Goal: Task Accomplishment & Management: Manage account settings

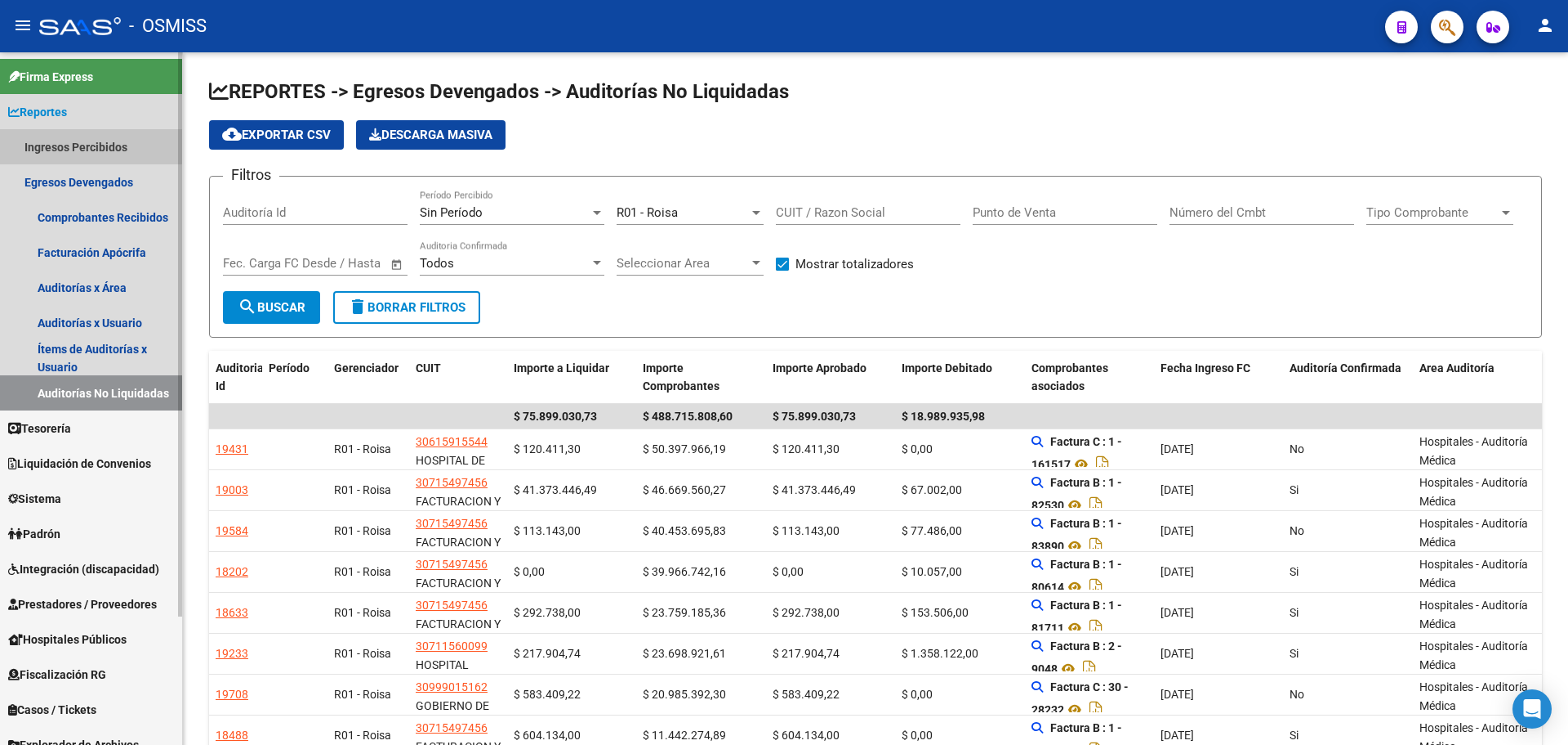
click at [69, 136] on link "Ingresos Percibidos" at bounding box center [90, 146] width 182 height 35
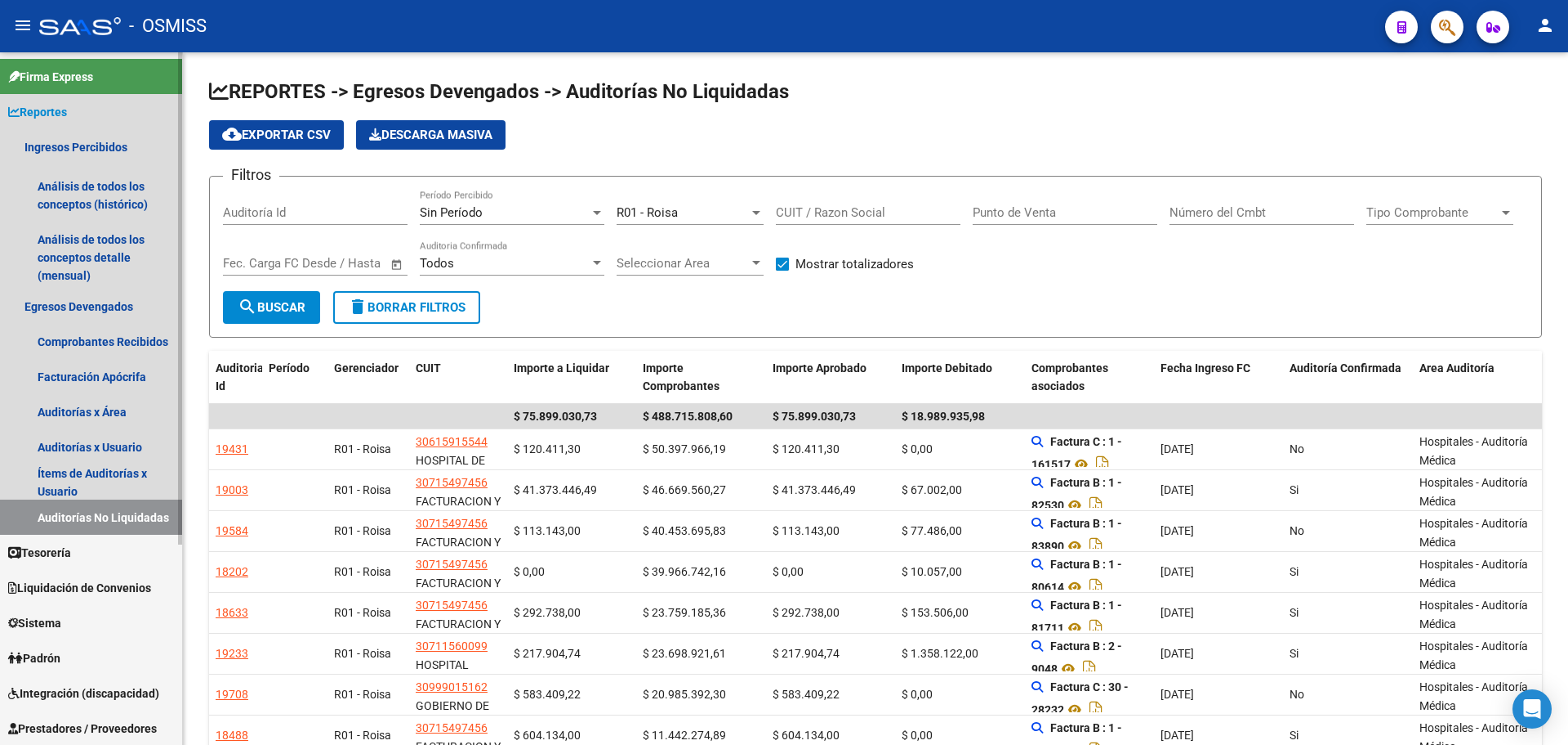
click at [59, 111] on span "Reportes" at bounding box center [38, 112] width 59 height 18
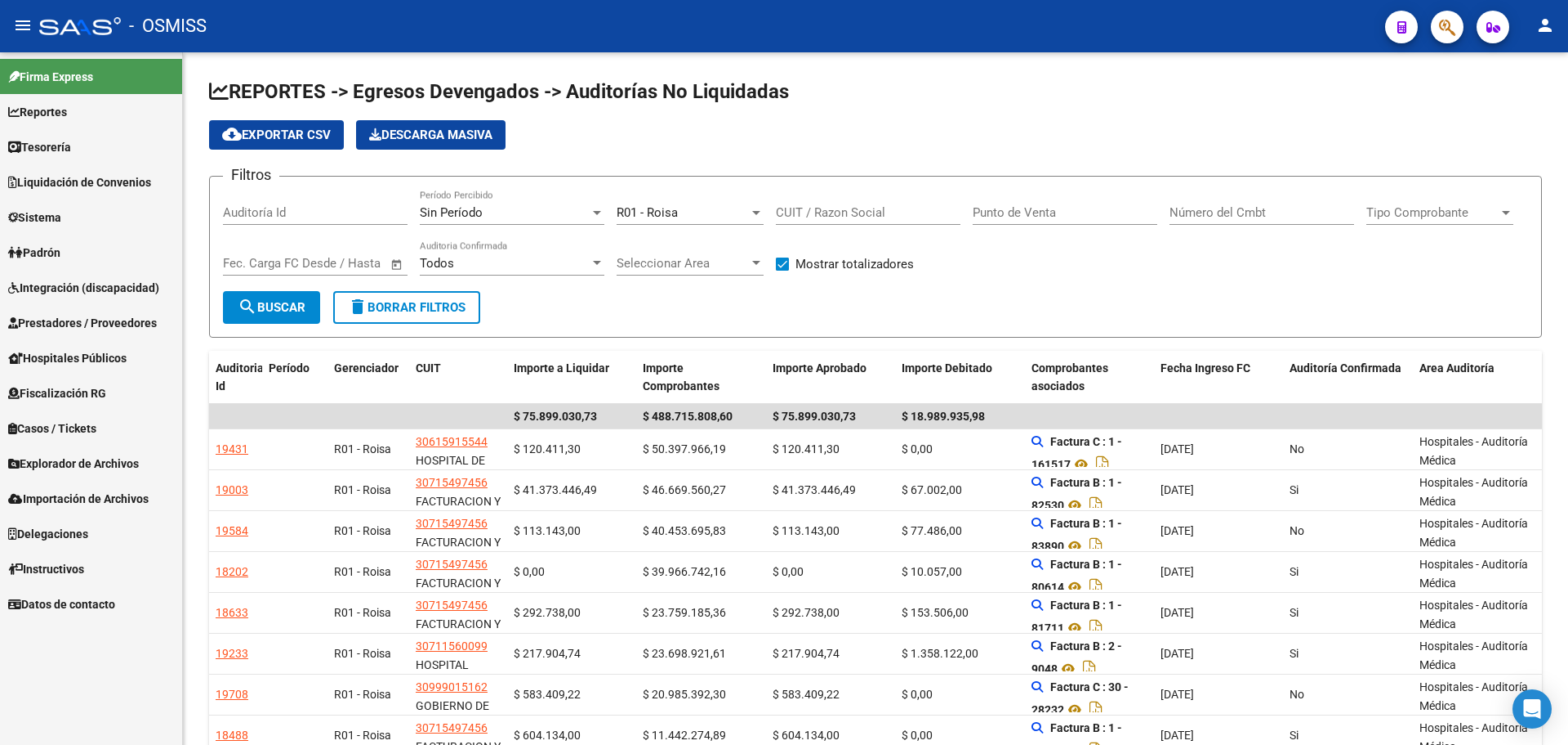
click at [60, 143] on span "Tesorería" at bounding box center [39, 147] width 63 height 18
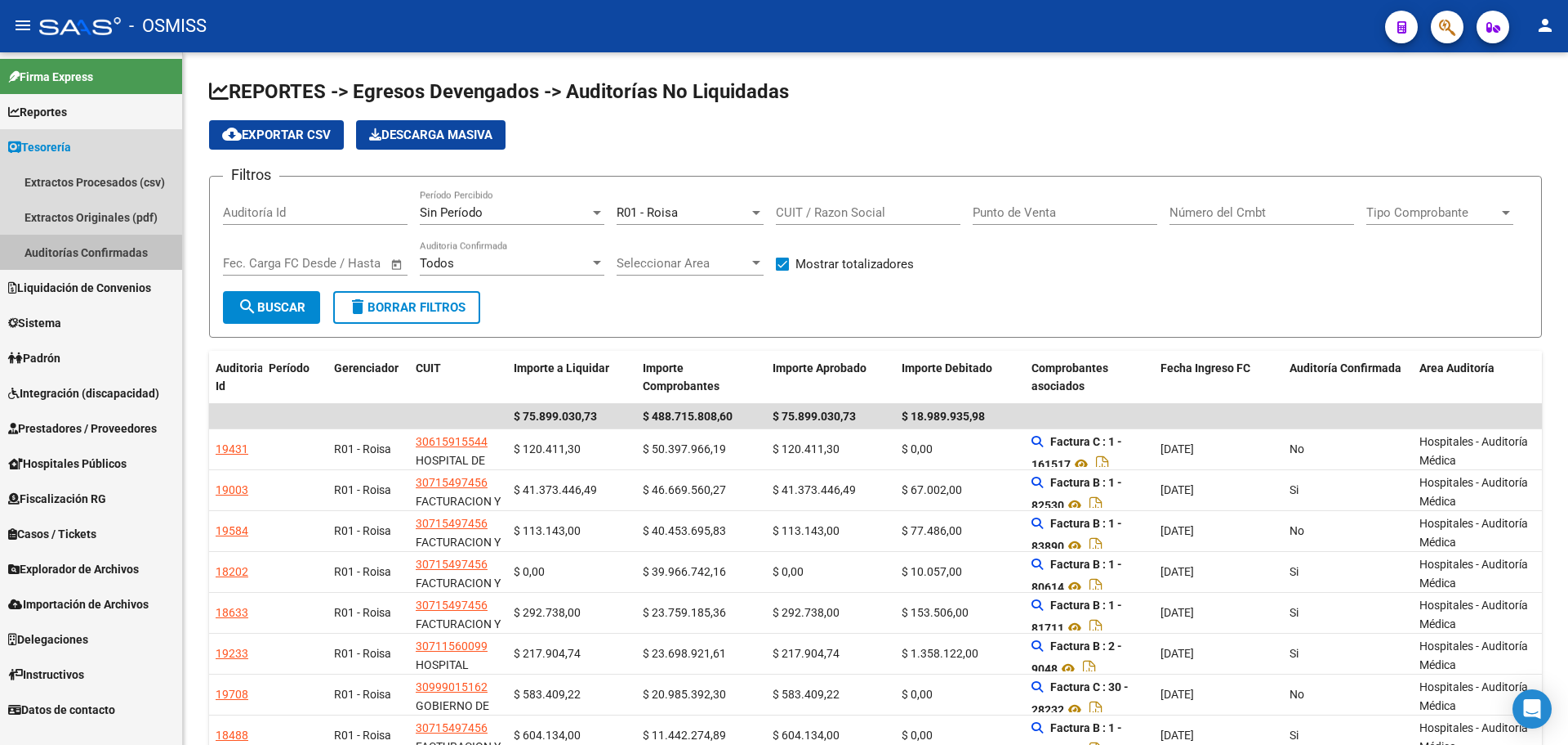
click at [35, 266] on link "Auditorías Confirmadas" at bounding box center [90, 252] width 182 height 35
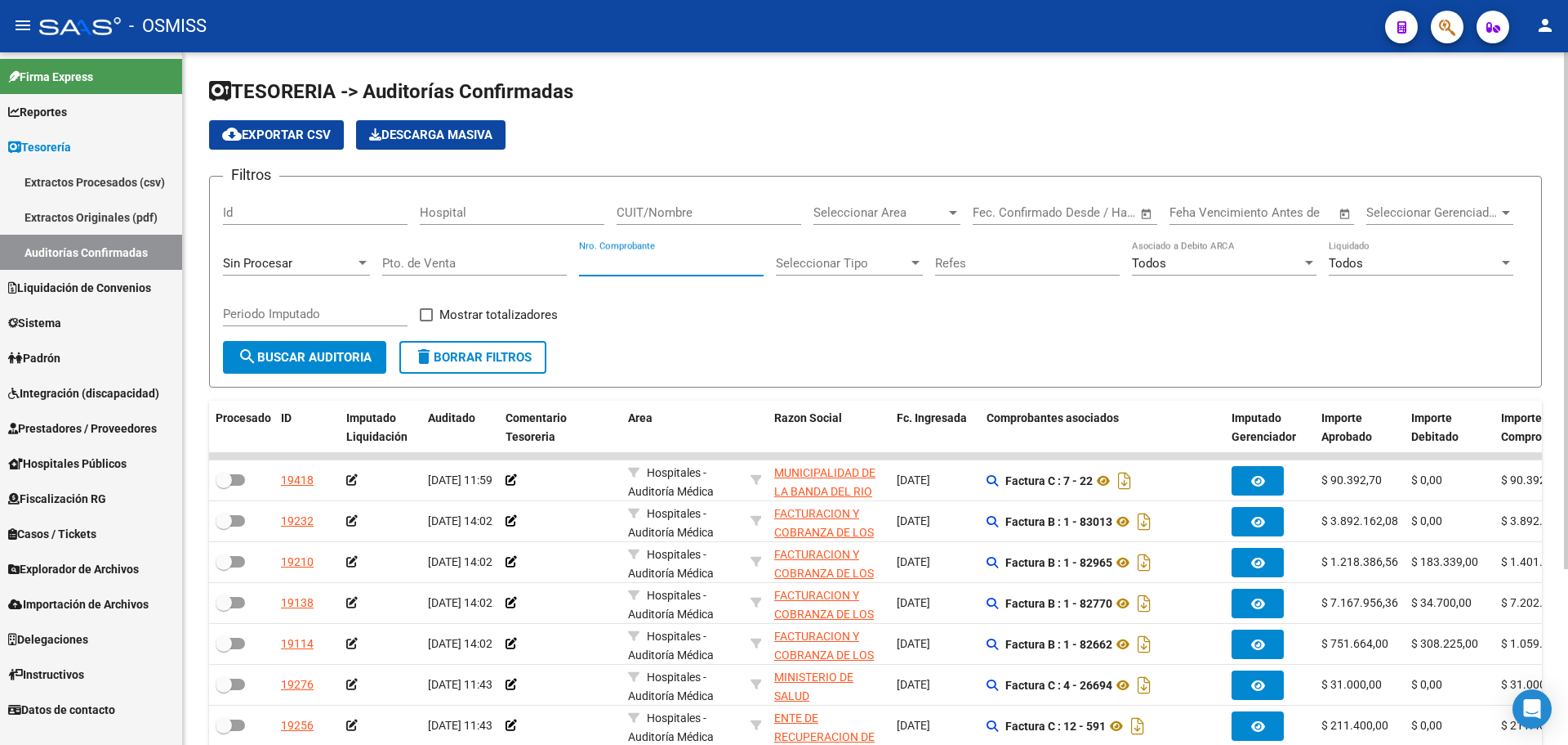
click at [651, 266] on input "Nro. Comprobante" at bounding box center [671, 263] width 185 height 14
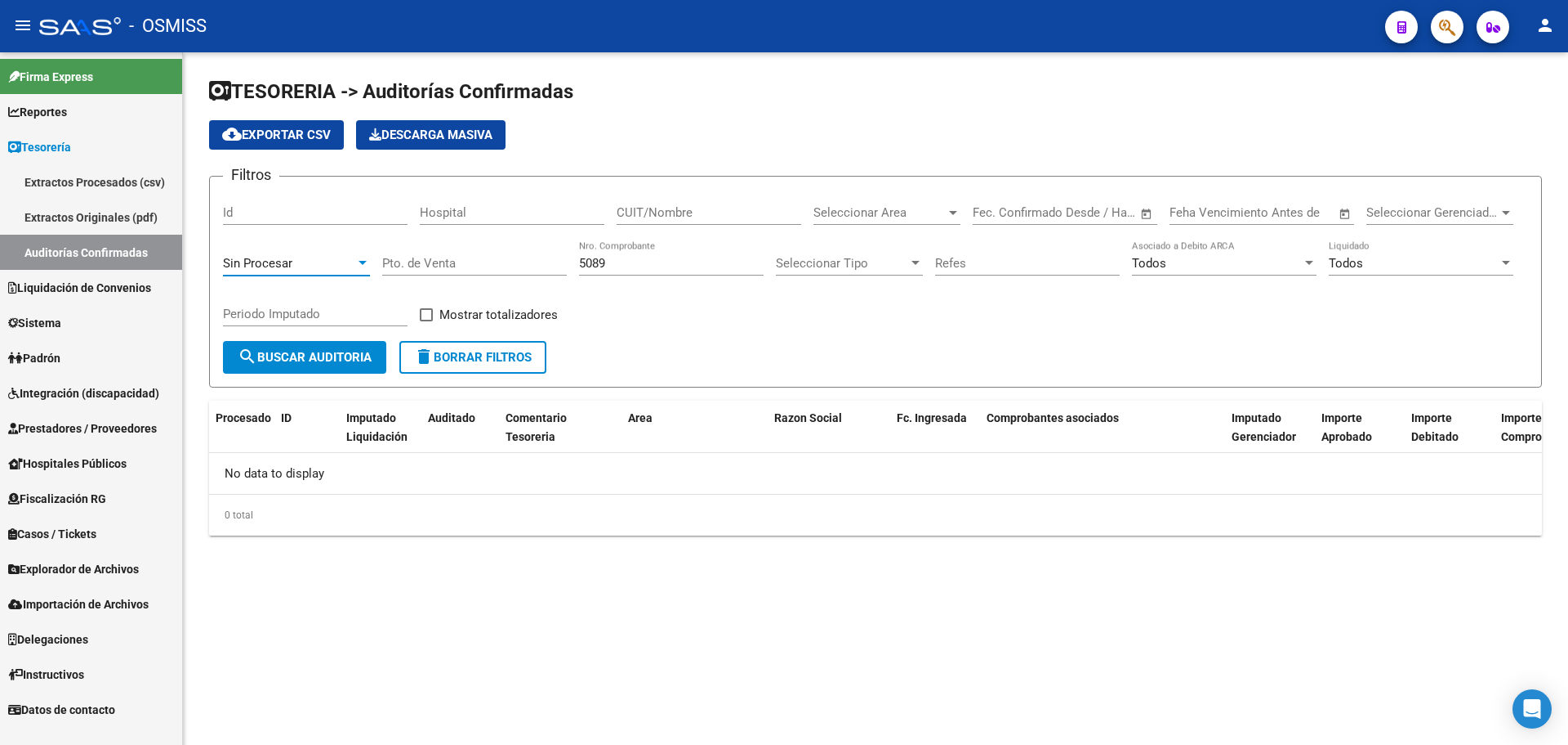
click at [292, 265] on div "Sin Procesar" at bounding box center [289, 263] width 133 height 14
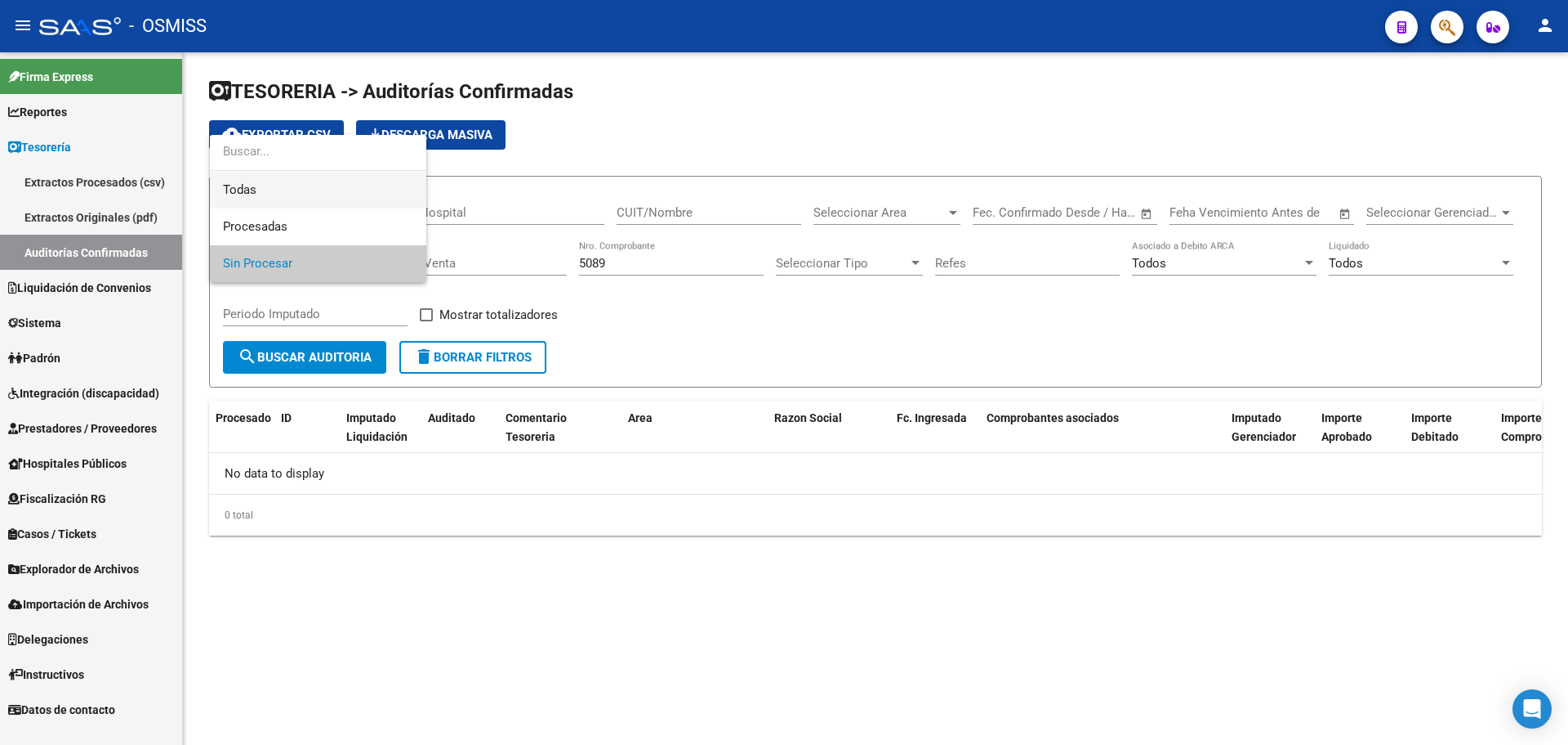
click at [266, 188] on span "Todas" at bounding box center [318, 189] width 190 height 37
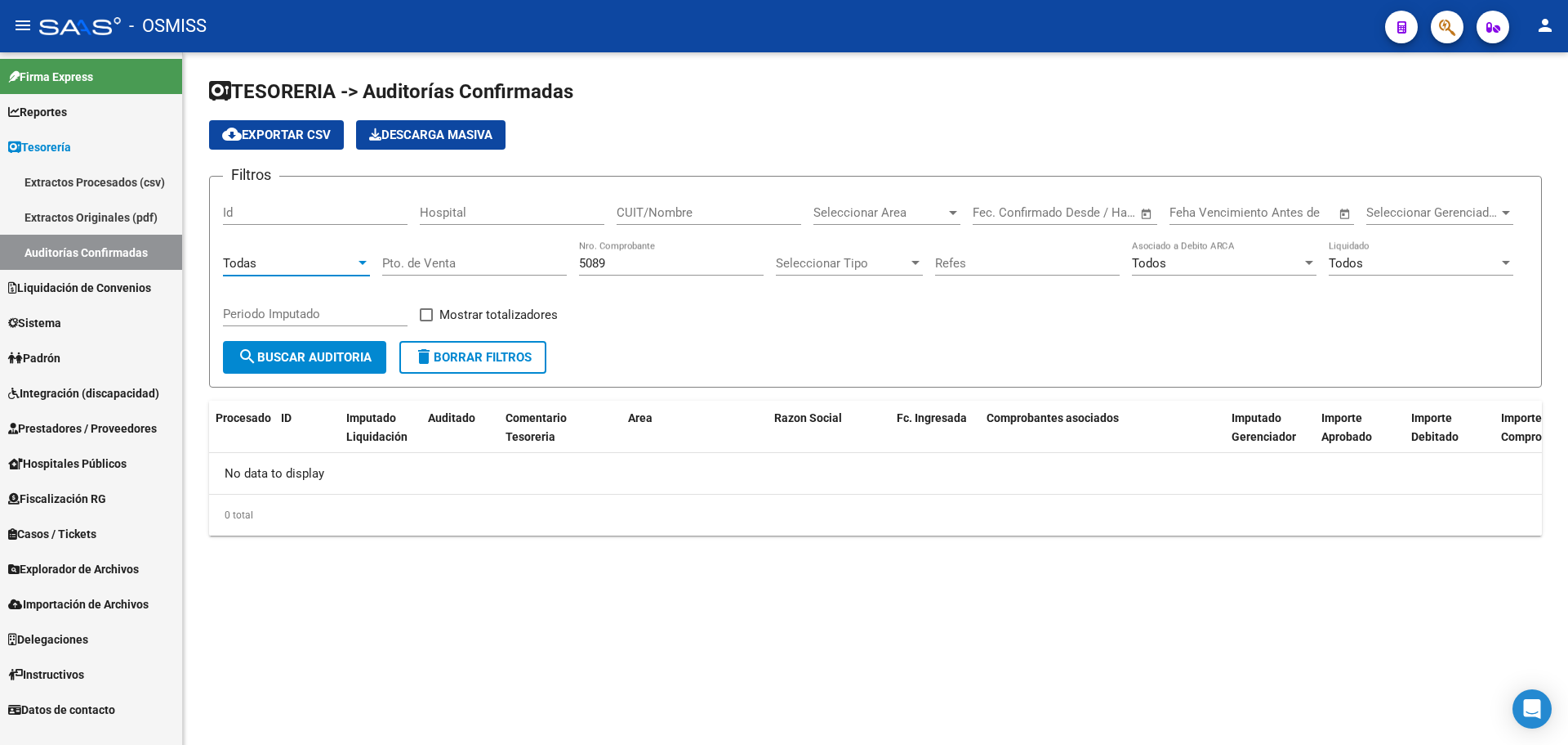
click at [306, 351] on span "search Buscar Auditoria" at bounding box center [305, 357] width 134 height 14
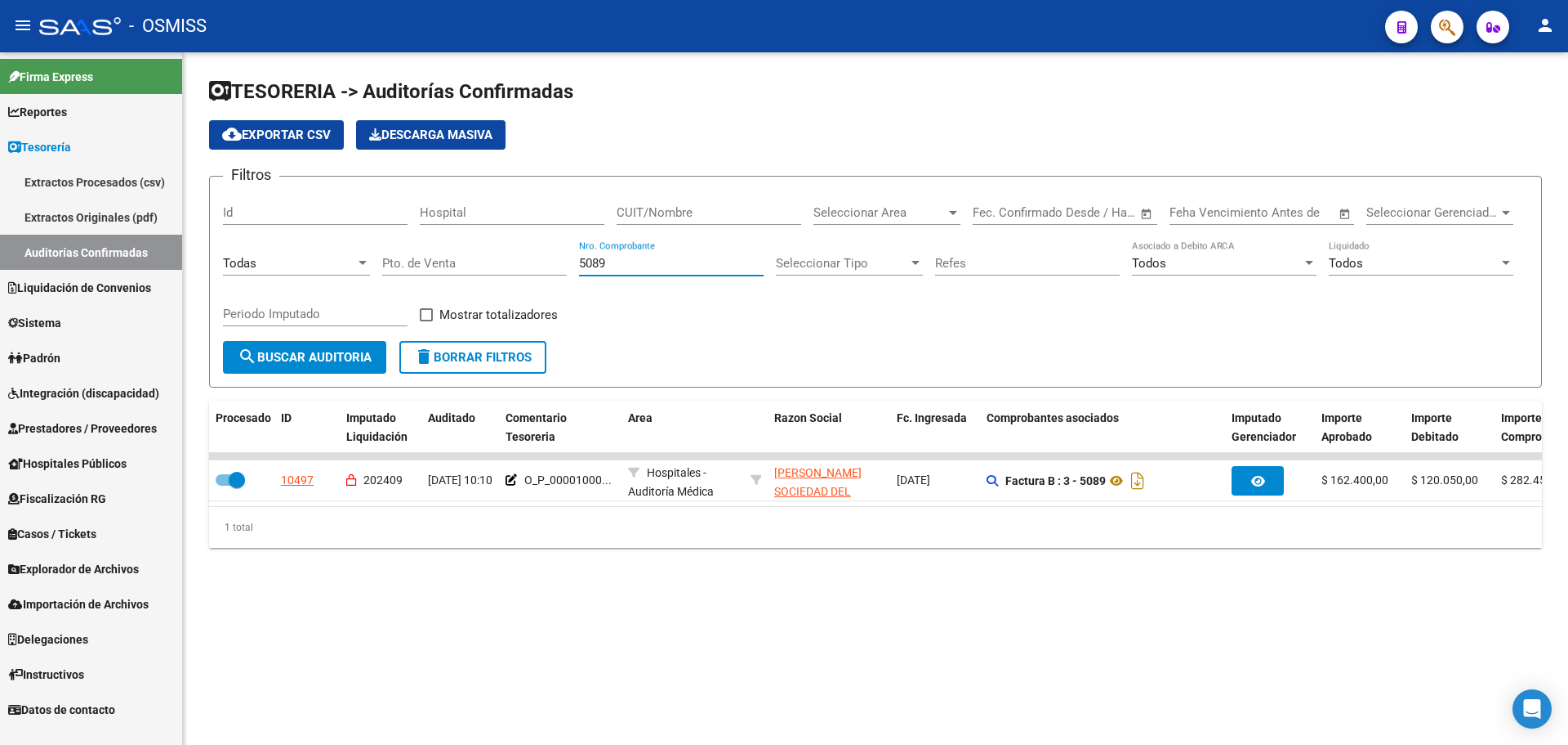
drag, startPoint x: 633, startPoint y: 260, endPoint x: 389, endPoint y: 256, distance: 244.0
click at [406, 258] on div "Filtros Id Hospital CUIT/Nombre Seleccionar Area Seleccionar Area Start date – …" at bounding box center [875, 265] width 1305 height 152
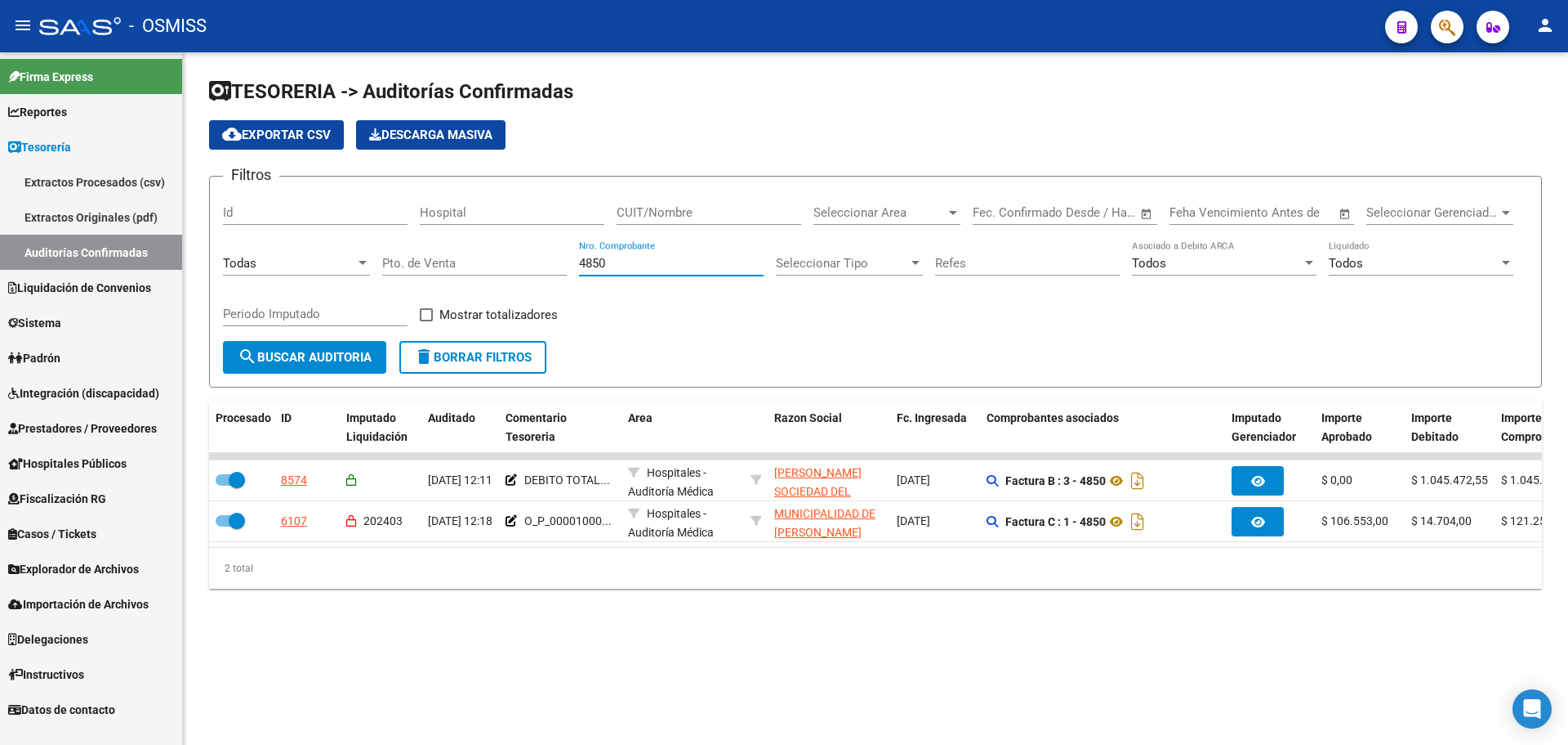
click at [671, 633] on div "TESORERIA -> Auditorías Confirmadas cloud_download Exportar CSV Descarga Masiva…" at bounding box center [875, 346] width 1385 height 588
click at [633, 271] on div "4850 Nro. Comprobante" at bounding box center [671, 257] width 185 height 35
drag, startPoint x: 639, startPoint y: 264, endPoint x: 375, endPoint y: 242, distance: 264.9
click at [379, 242] on div "Filtros Id Hospital CUIT/Nombre Seleccionar Area Seleccionar Area Start date – …" at bounding box center [875, 265] width 1305 height 152
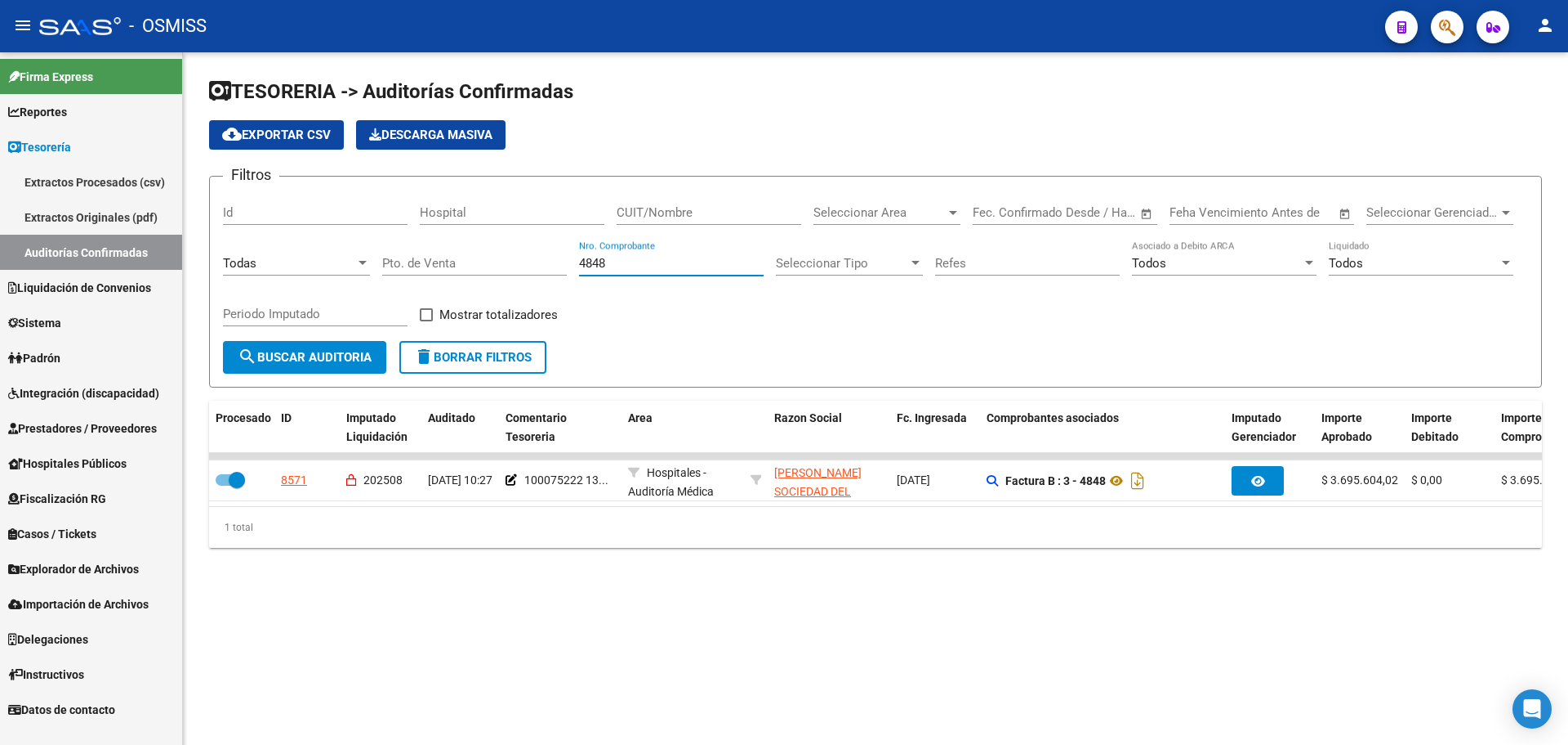
drag, startPoint x: 647, startPoint y: 261, endPoint x: 295, endPoint y: 264, distance: 352.0
click at [317, 261] on div "Filtros Id Hospital CUIT/Nombre Seleccionar Area Seleccionar Area Start date – …" at bounding box center [875, 265] width 1305 height 152
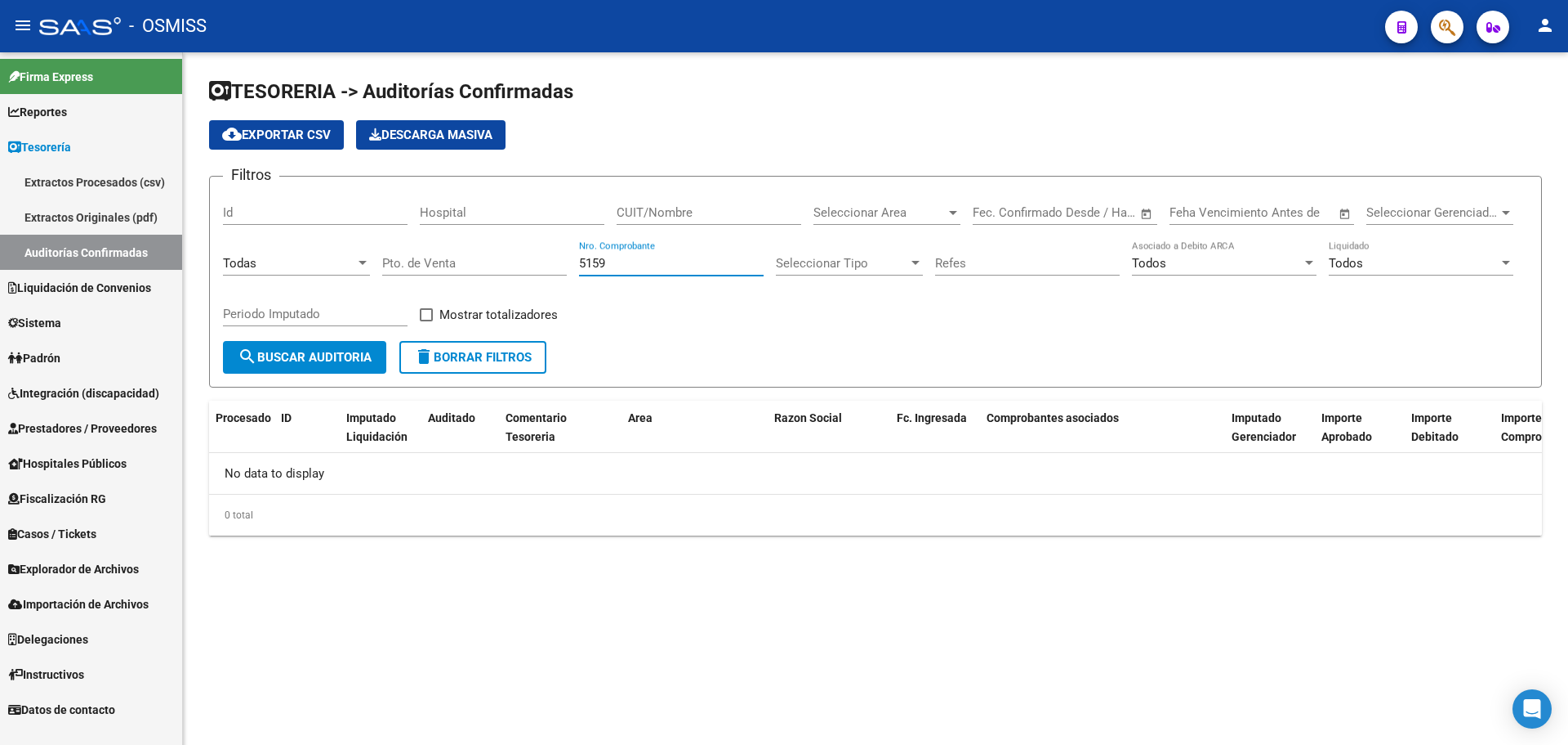
drag, startPoint x: 625, startPoint y: 255, endPoint x: 421, endPoint y: 253, distance: 204.0
click at [423, 253] on div "Filtros Id Hospital CUIT/Nombre Seleccionar Area Seleccionar Area Start date – …" at bounding box center [875, 265] width 1305 height 152
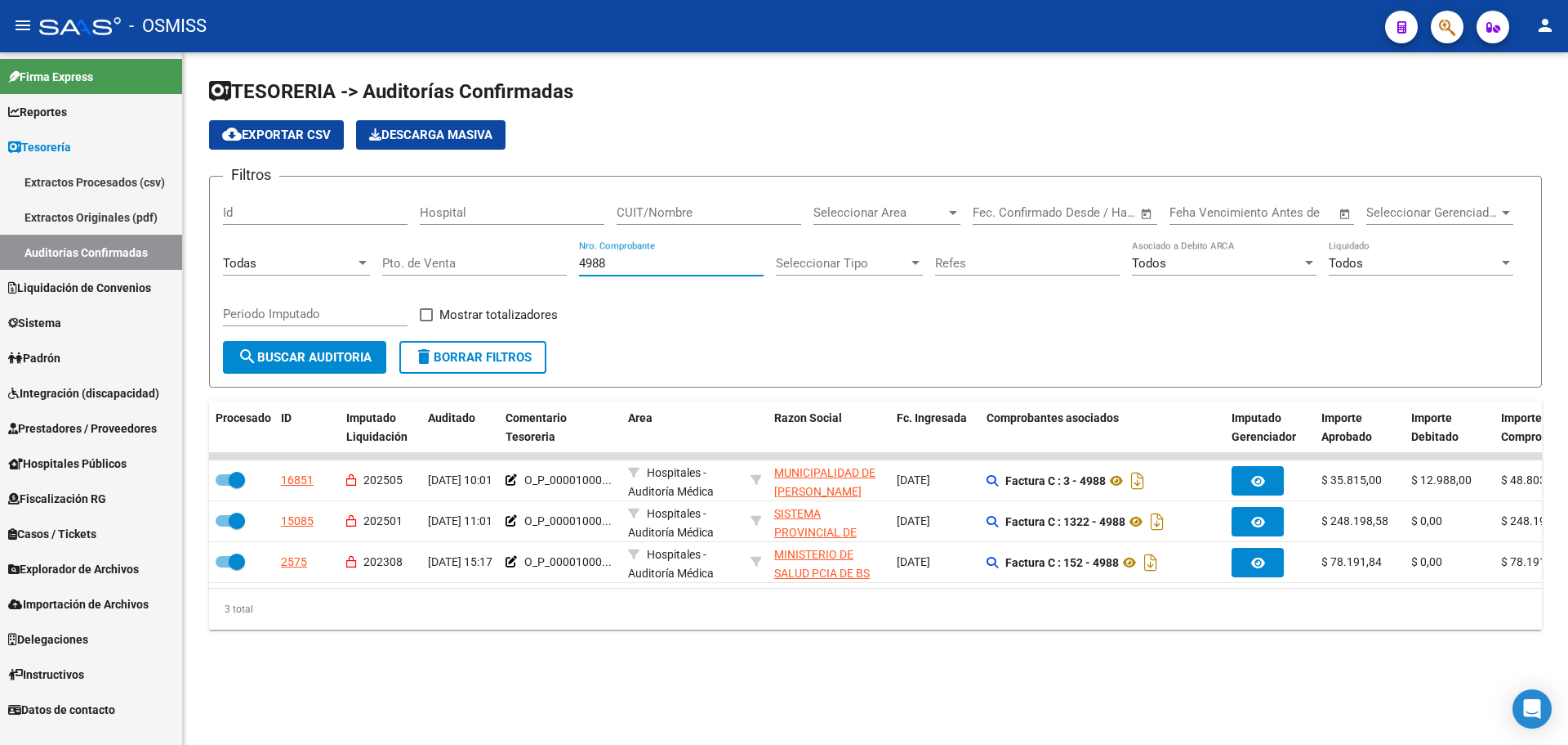
type input "4988"
click at [1443, 41] on span "button" at bounding box center [1447, 27] width 16 height 33
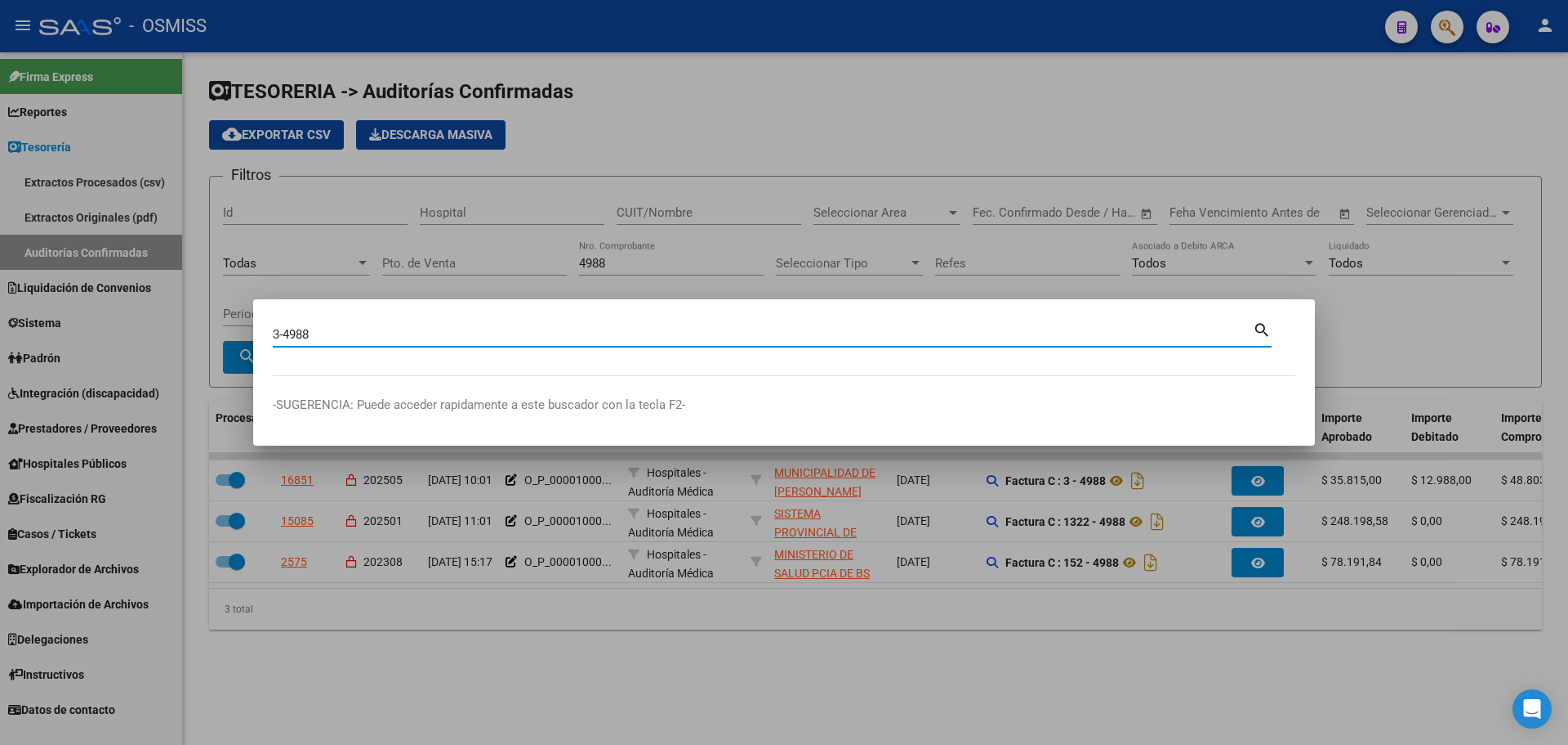
type input "3-4988"
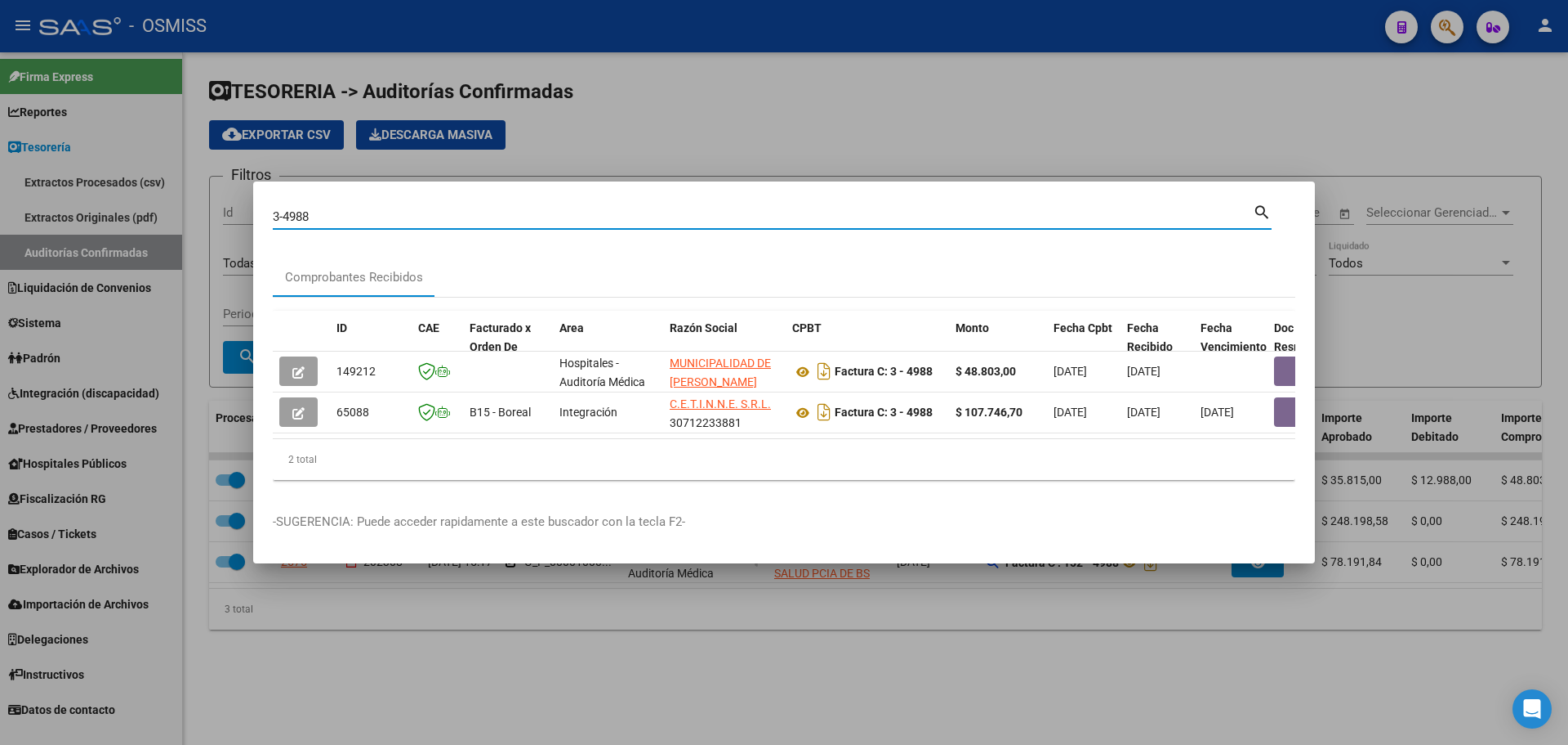
click at [605, 143] on div at bounding box center [784, 372] width 1568 height 745
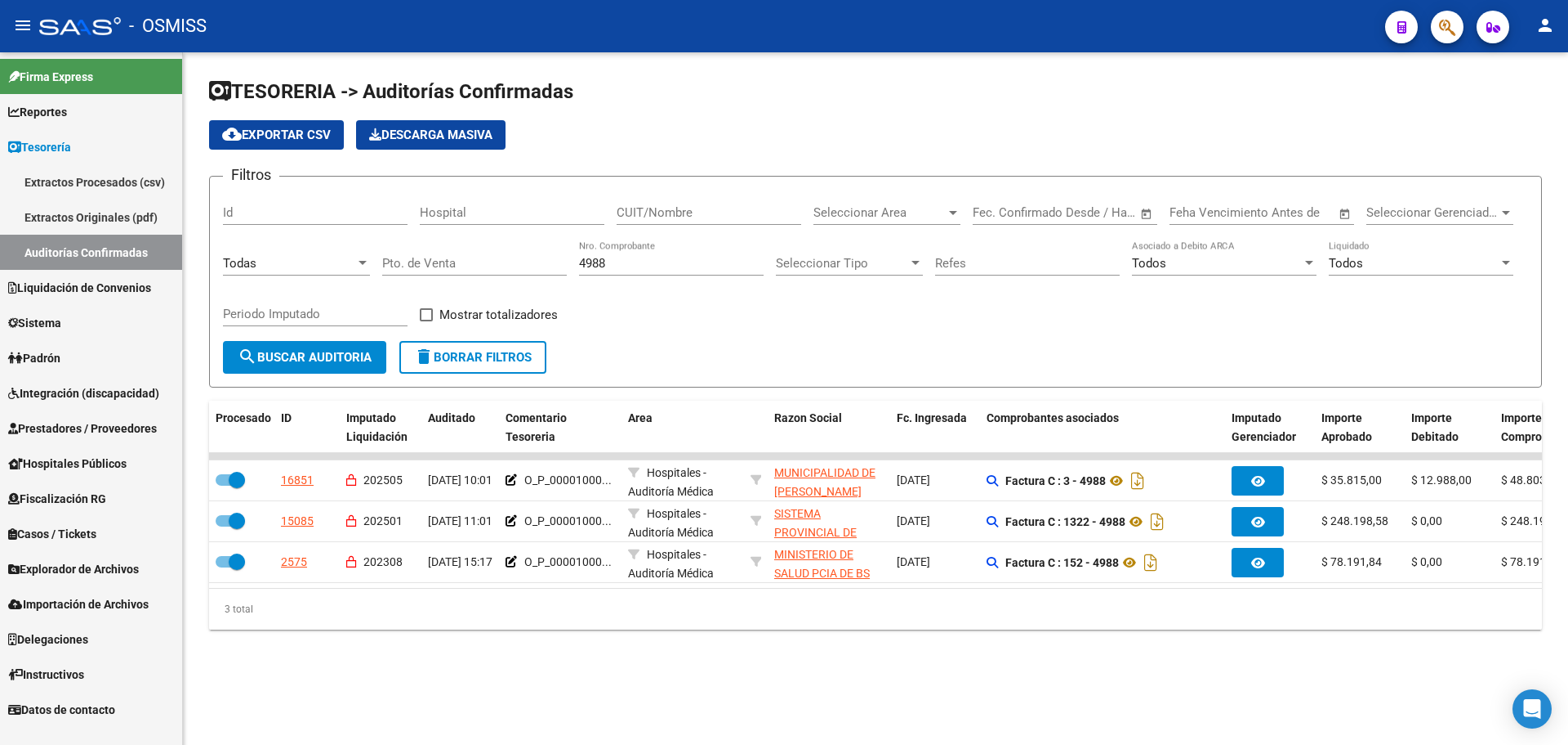
drag, startPoint x: 627, startPoint y: 270, endPoint x: 377, endPoint y: 255, distance: 250.4
click at [377, 255] on div "Filtros Id Hospital CUIT/Nombre Seleccionar Area Seleccionar Area Start date – …" at bounding box center [875, 265] width 1305 height 152
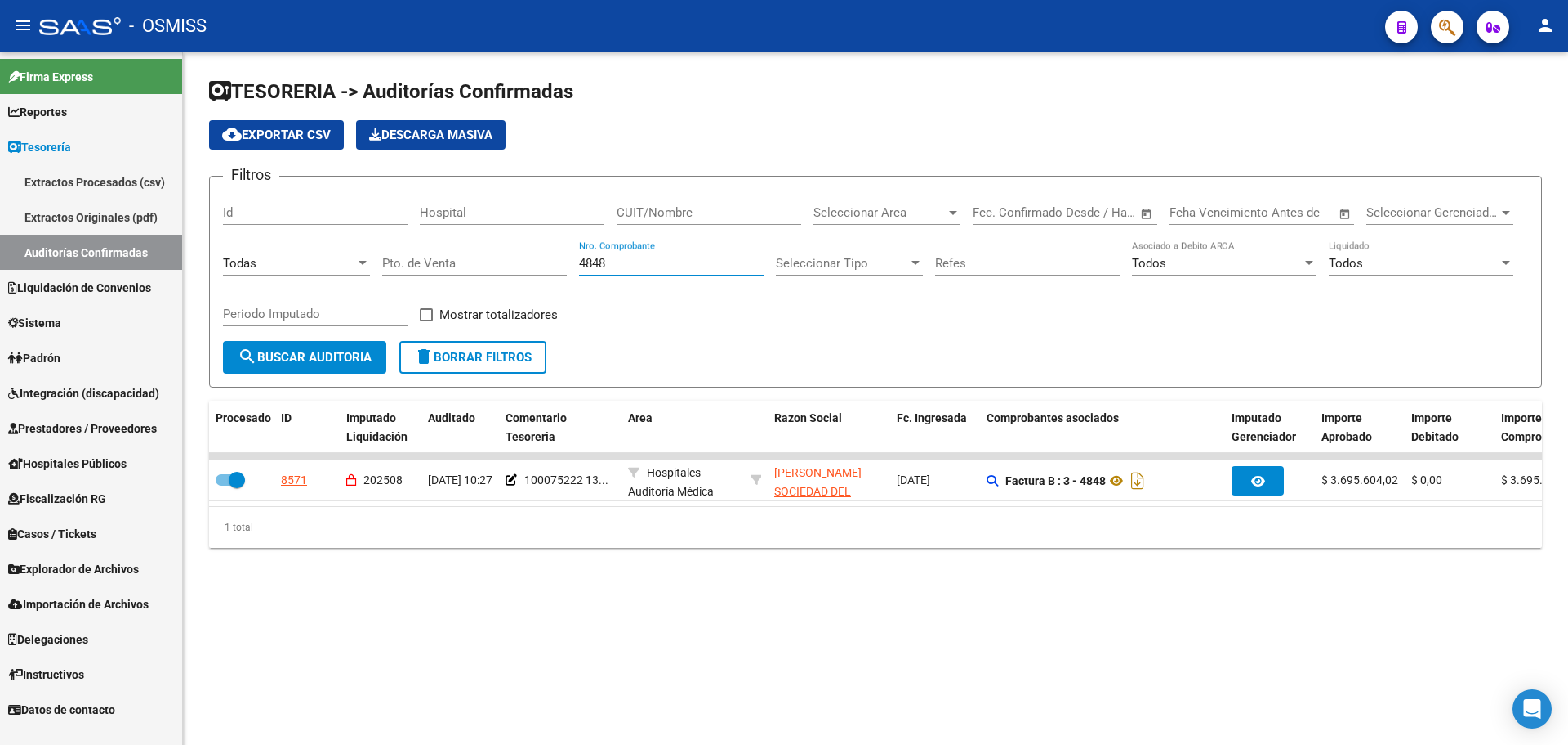
type input "4848"
click at [495, 367] on button "delete Borrar Filtros" at bounding box center [473, 357] width 147 height 32
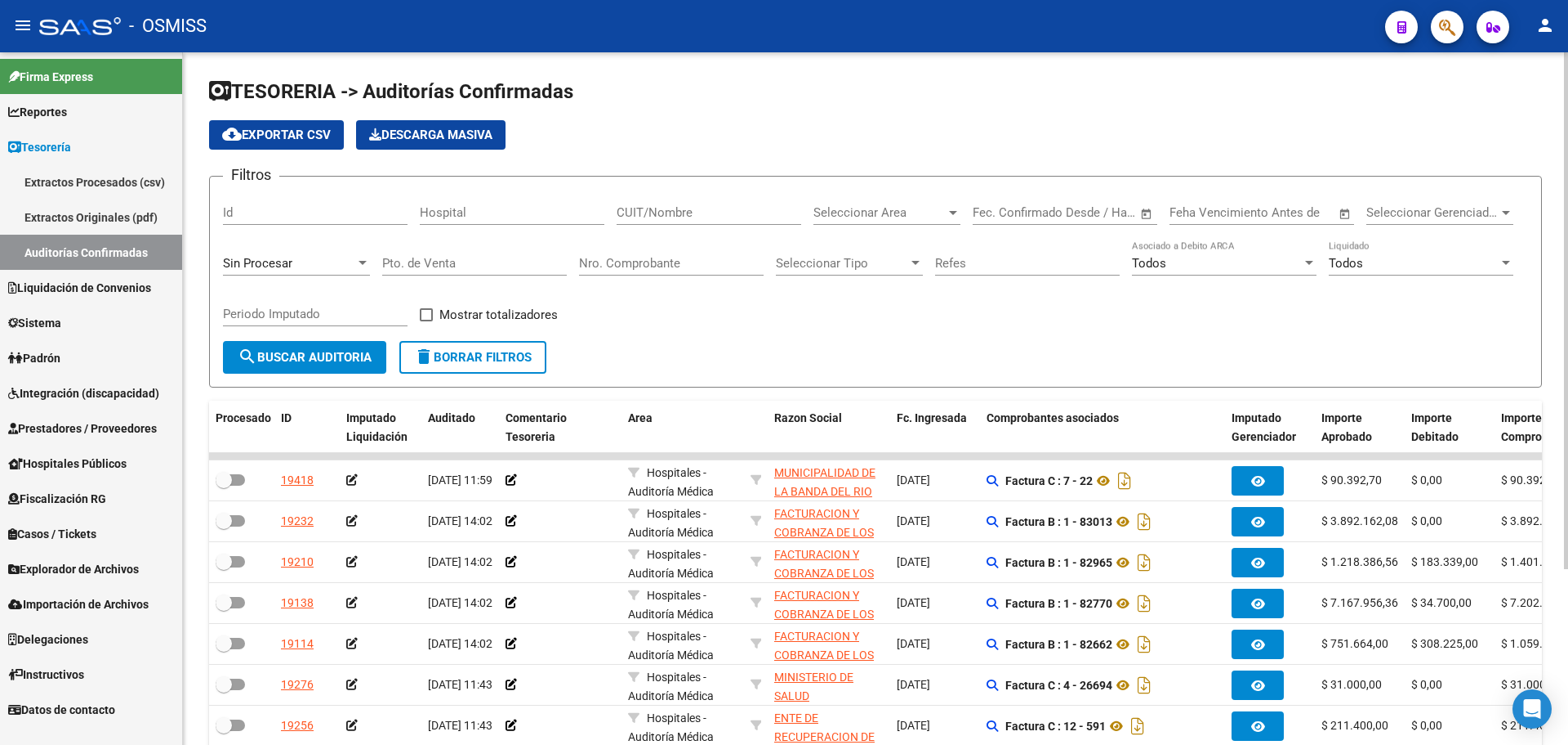
click at [695, 267] on input "Nro. Comprobante" at bounding box center [671, 263] width 185 height 14
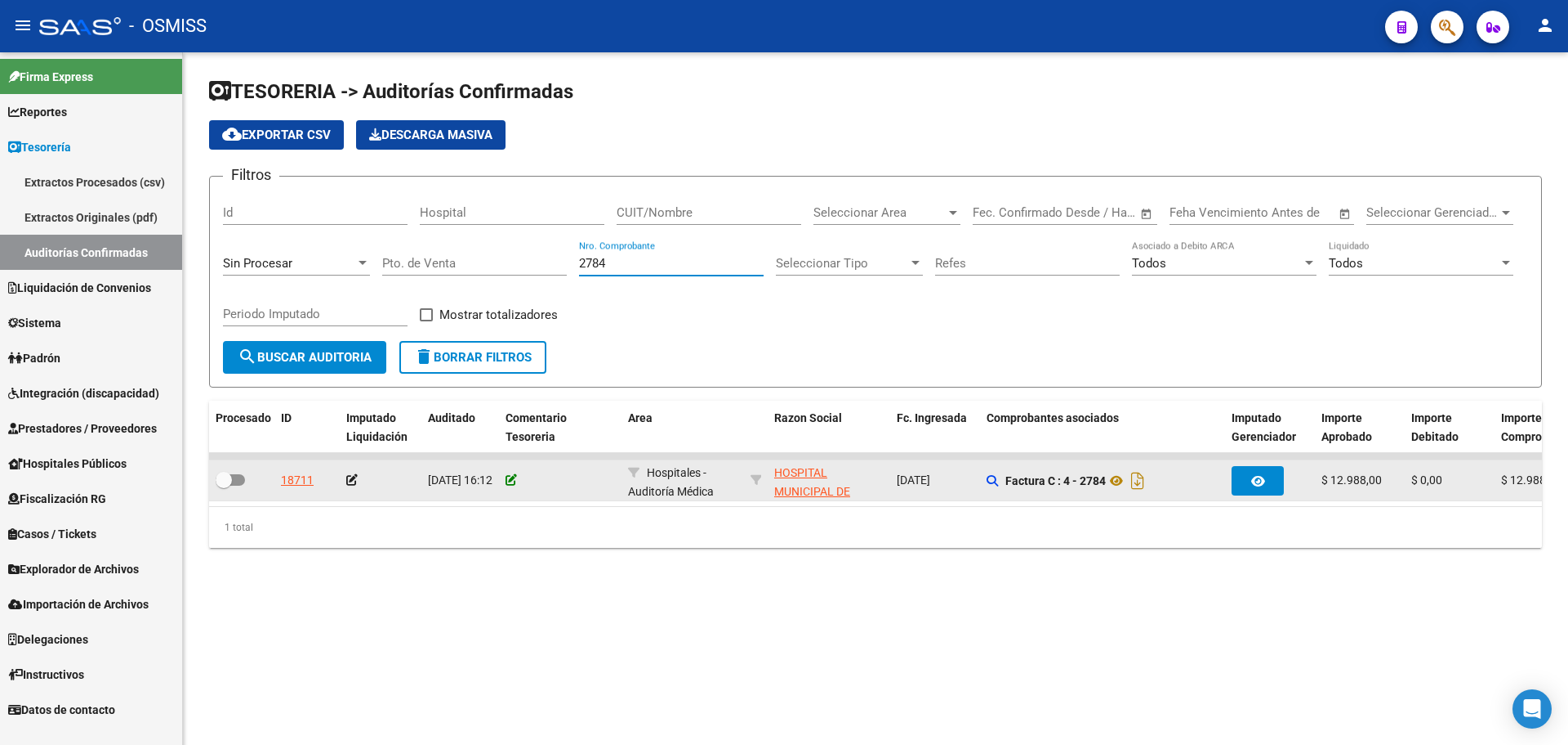
type input "2784"
click at [509, 478] on icon at bounding box center [511, 480] width 12 height 12
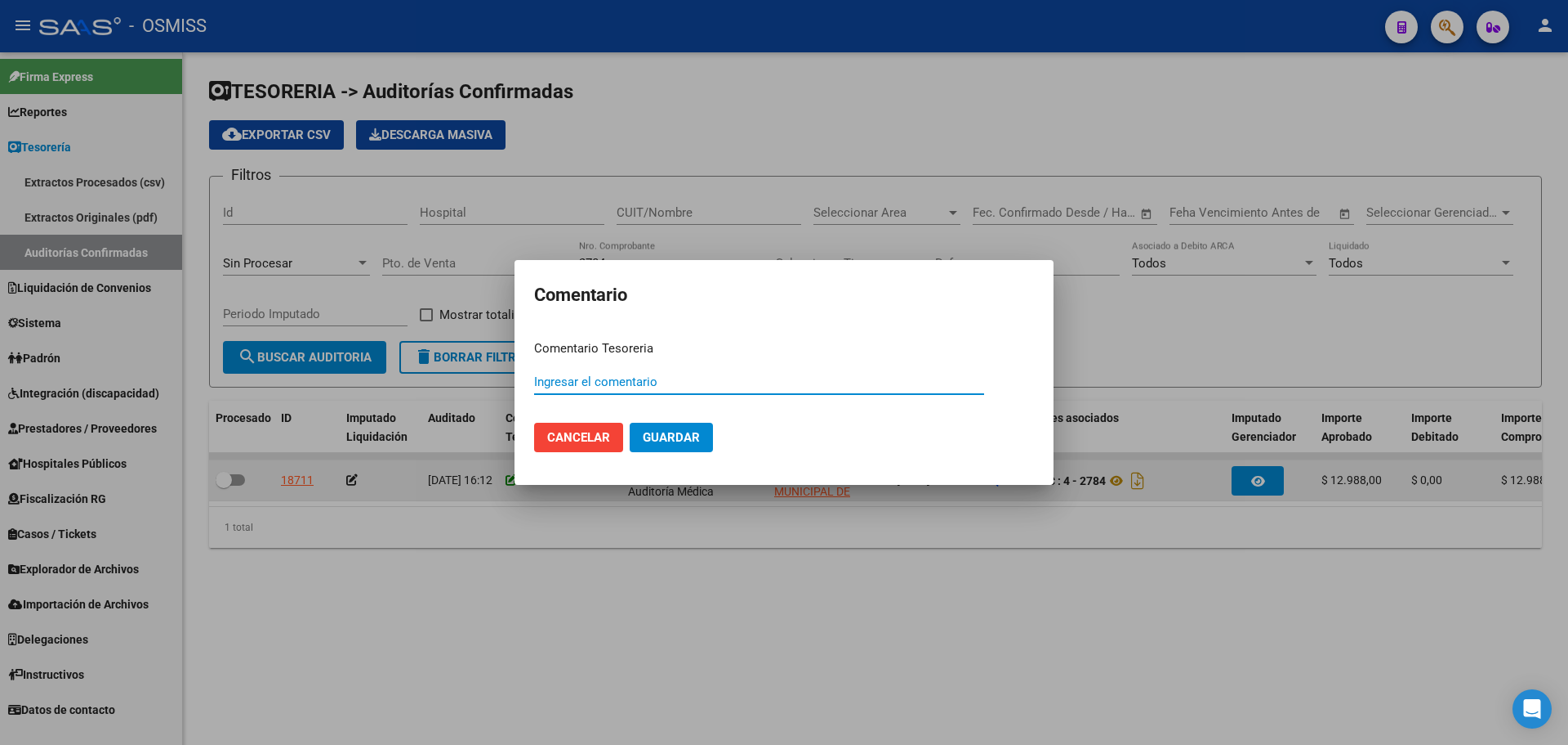
paste input "100075735"
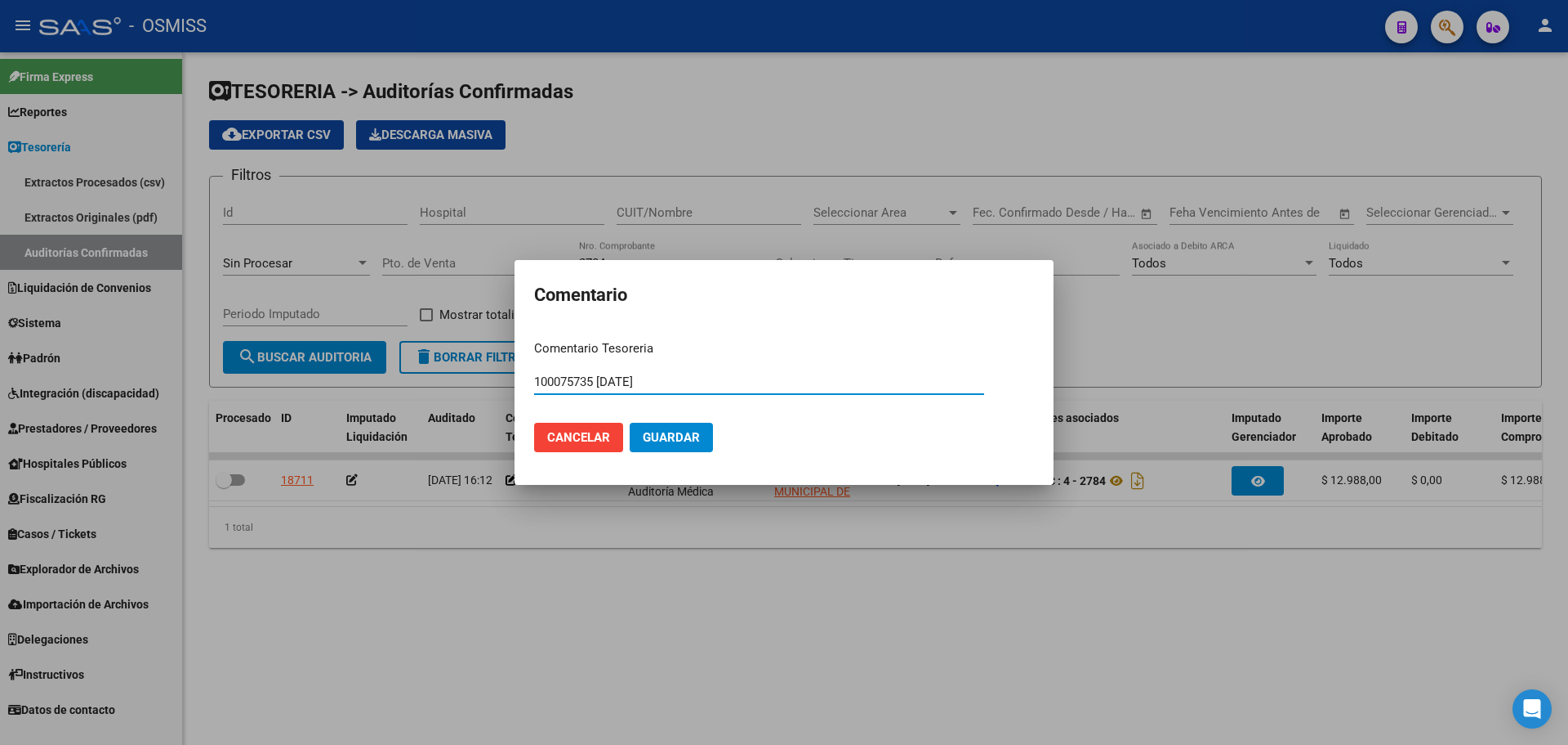
type input "100075735 [DATE]"
click at [688, 430] on span "Guardar" at bounding box center [672, 437] width 57 height 14
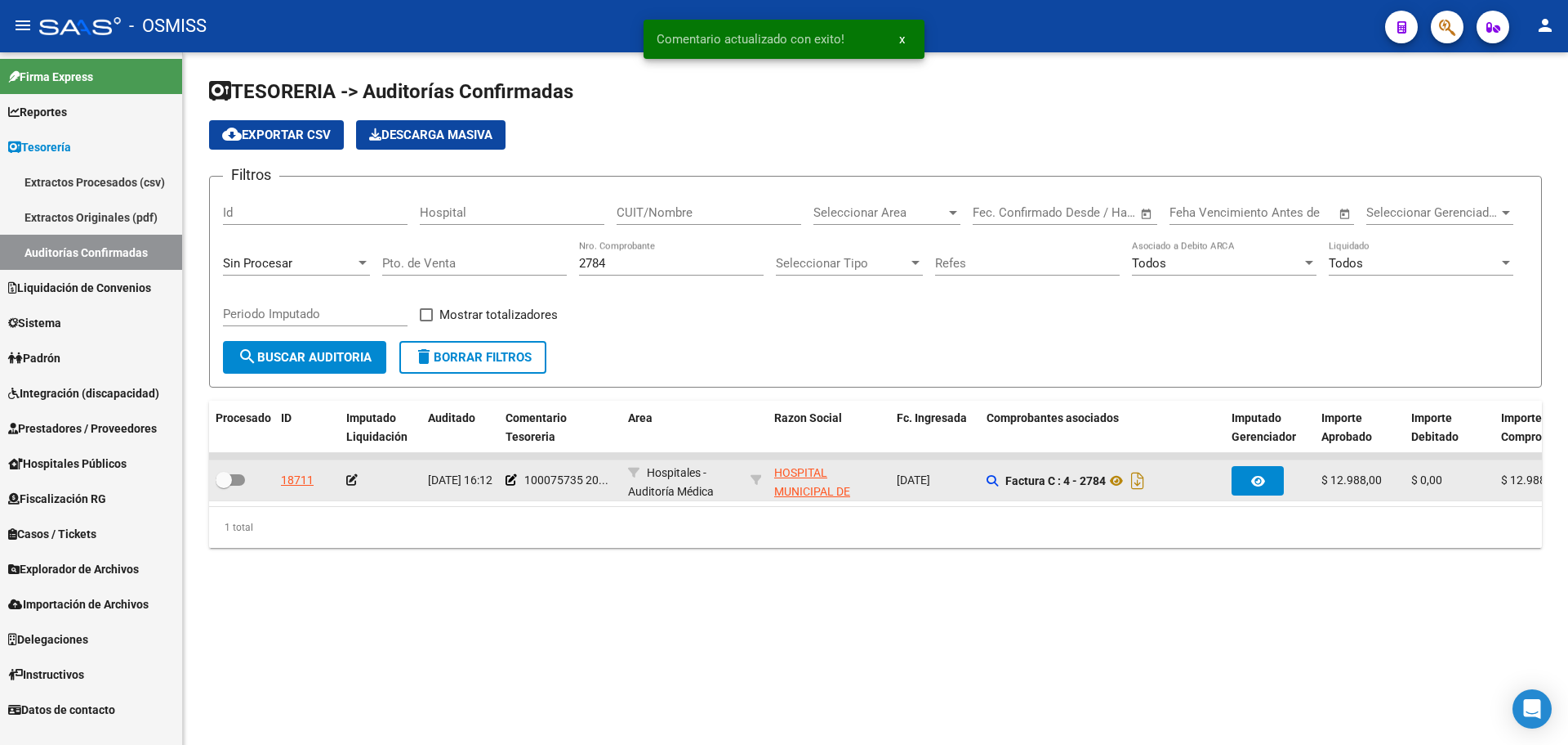
click at [348, 486] on app-auditoria-edit-perido at bounding box center [352, 480] width 12 height 13
click at [350, 483] on icon at bounding box center [352, 480] width 12 height 12
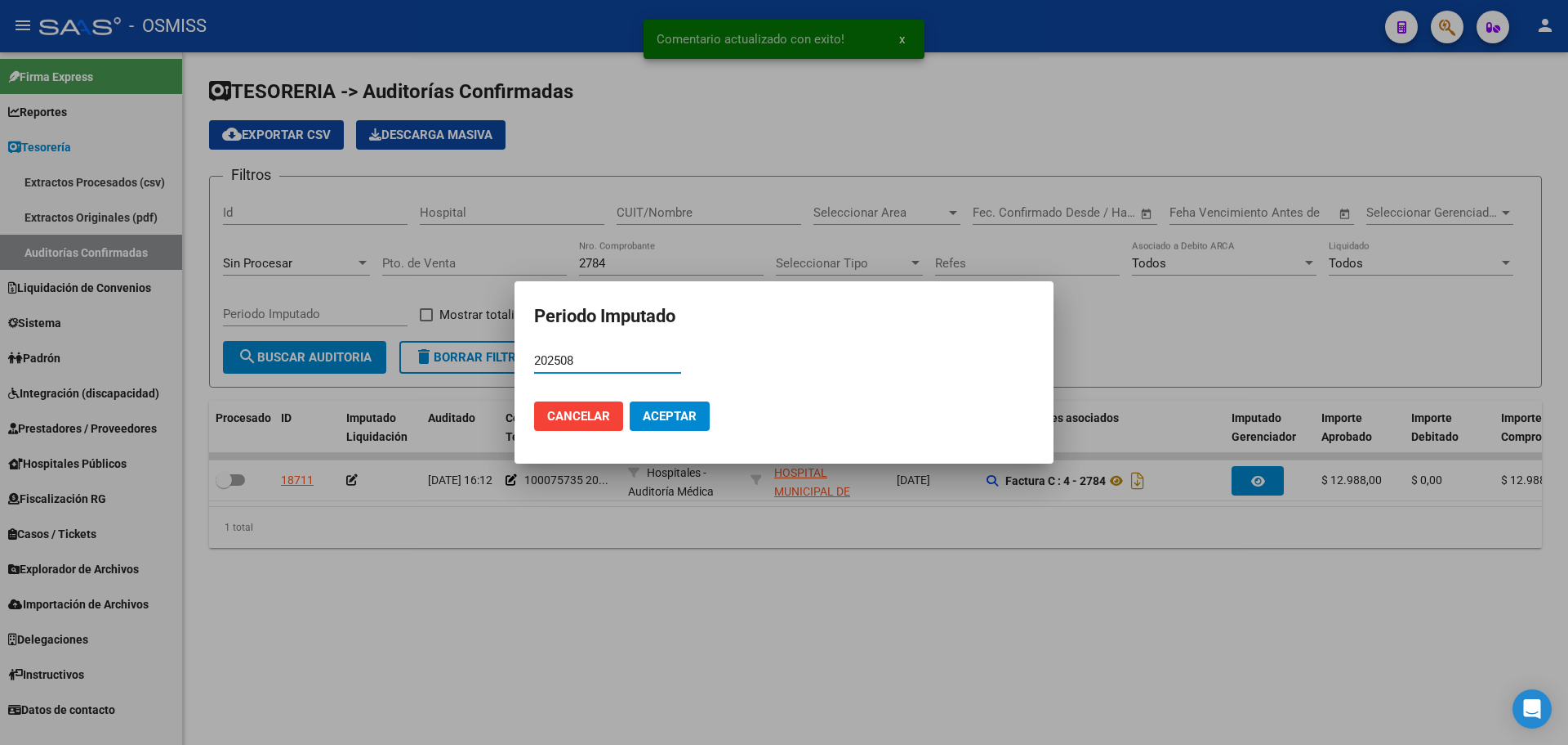
type input "202508"
click at [669, 406] on button "Aceptar" at bounding box center [669, 416] width 80 height 30
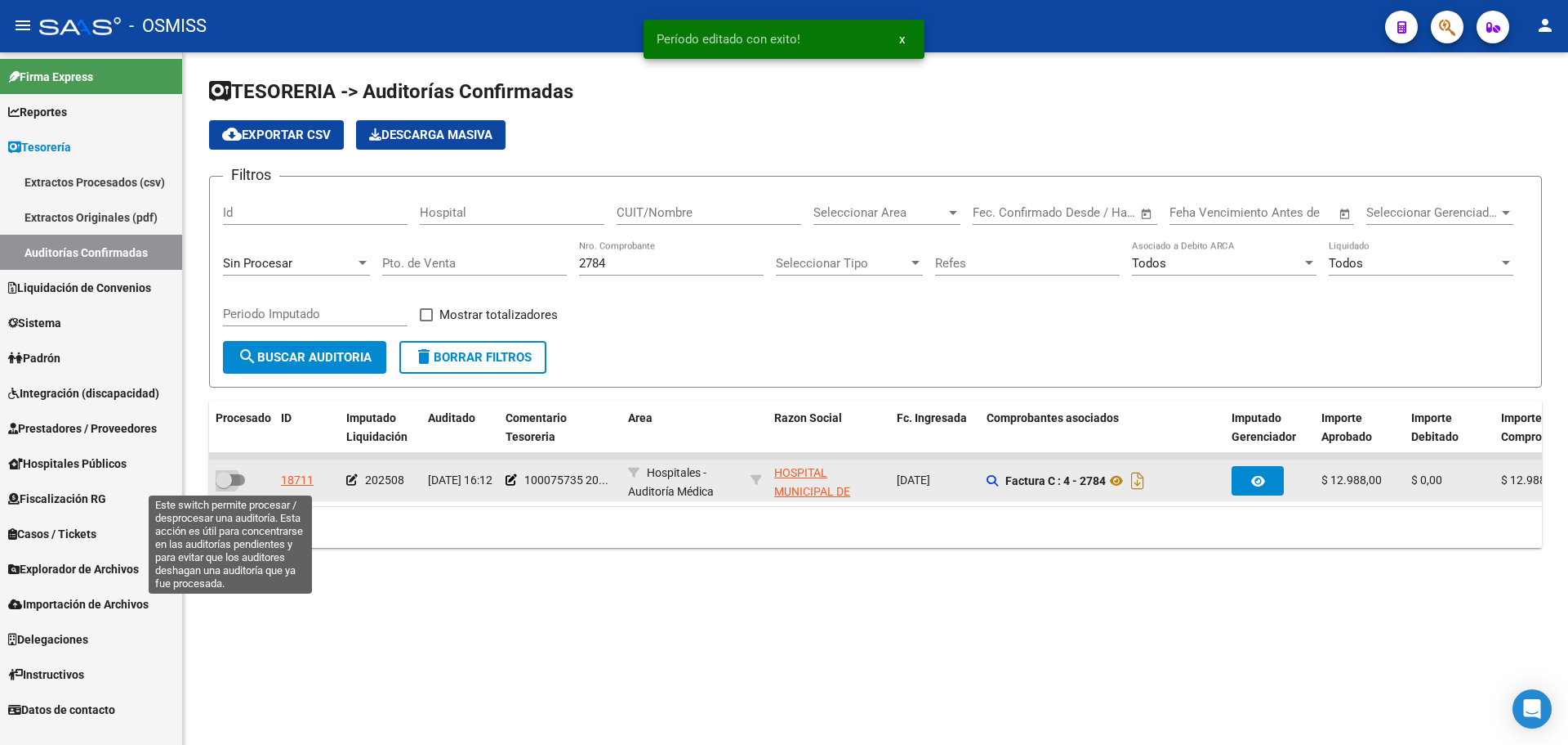
click at [233, 479] on span at bounding box center [230, 480] width 30 height 12
click at [224, 486] on input "checkbox" at bounding box center [223, 486] width 1 height 1
checkbox input "true"
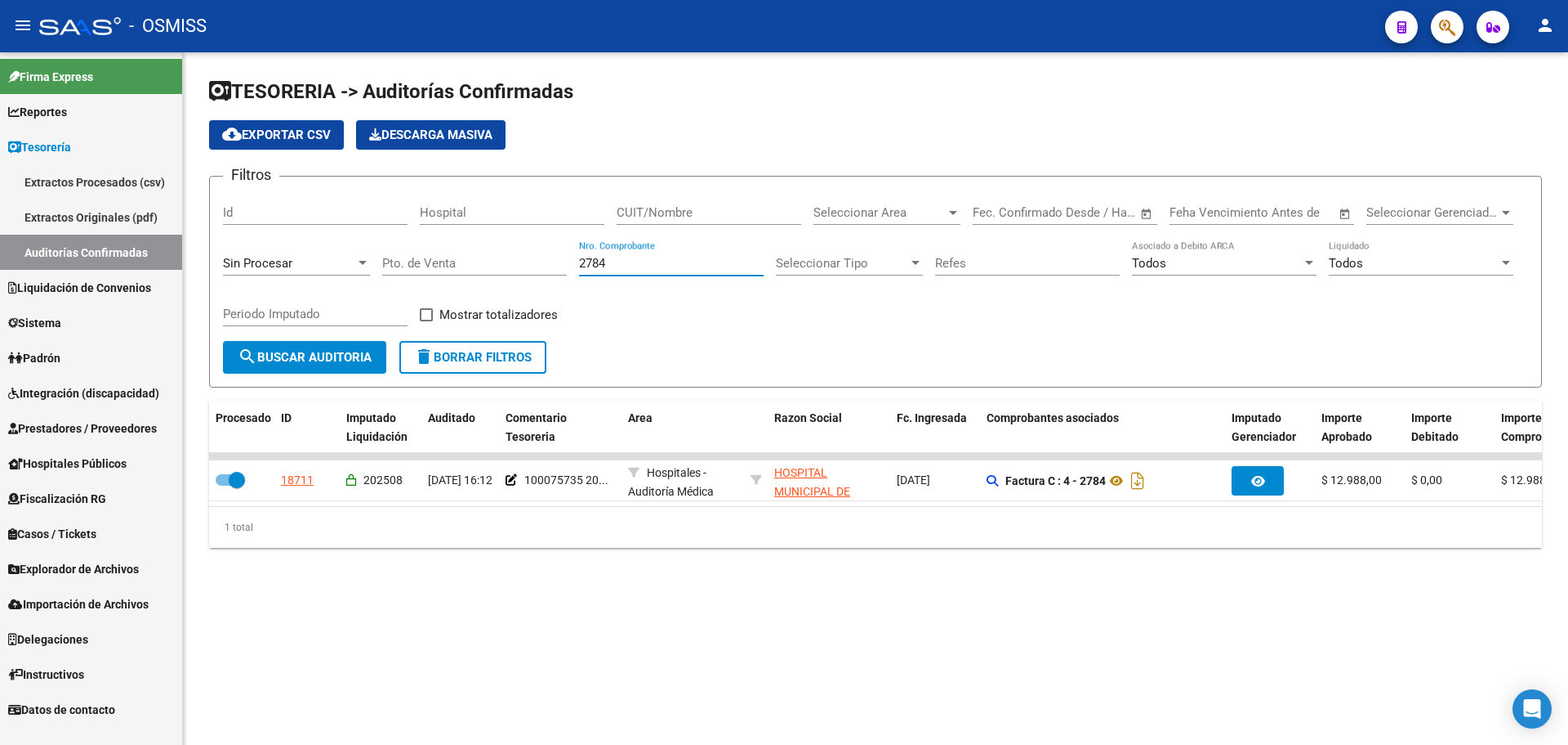
drag, startPoint x: 639, startPoint y: 264, endPoint x: 429, endPoint y: 257, distance: 210.1
click at [429, 257] on div "Filtros Id Hospital CUIT/Nombre Seleccionar Area Seleccionar Area Start date – …" at bounding box center [875, 265] width 1305 height 152
type input "530"
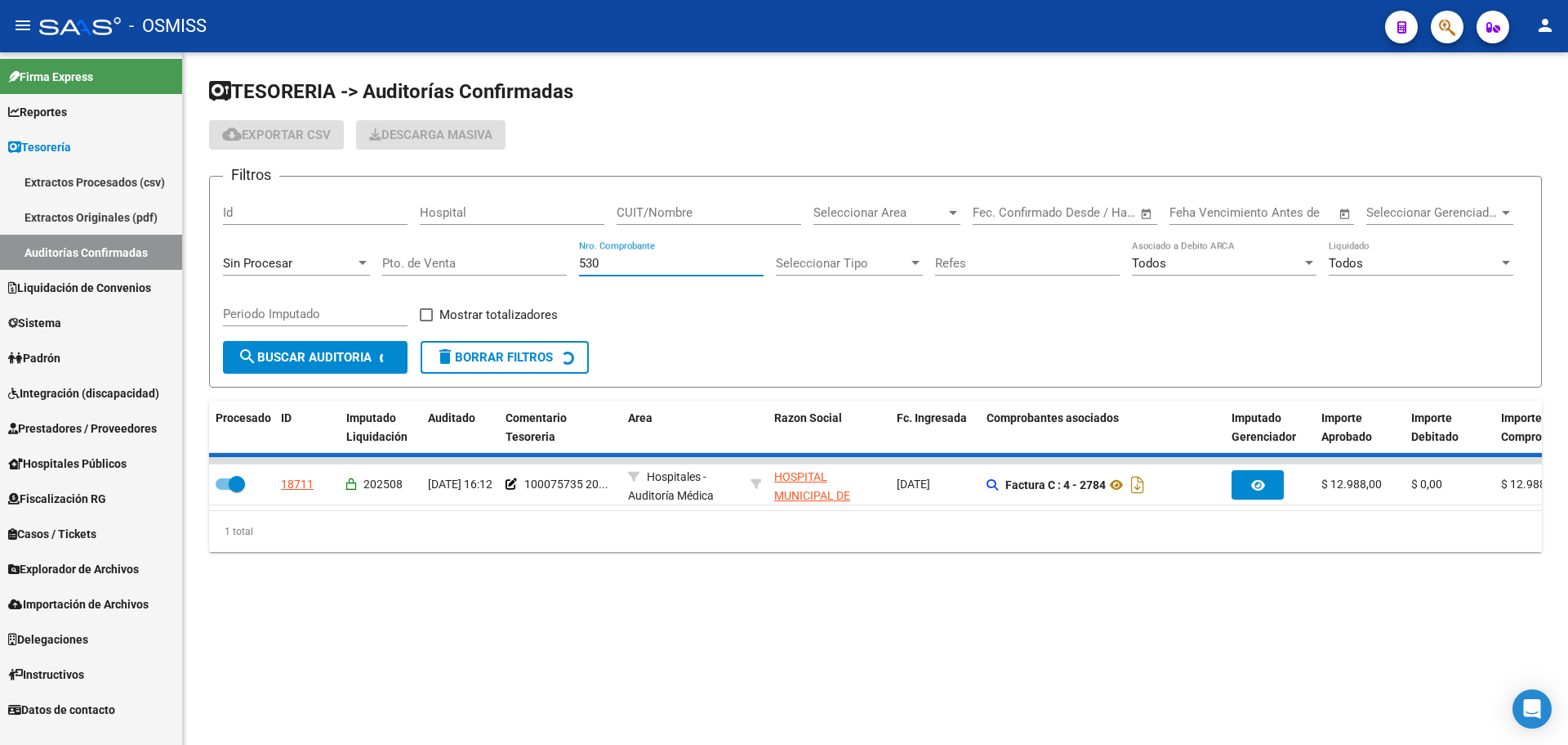
checkbox input "false"
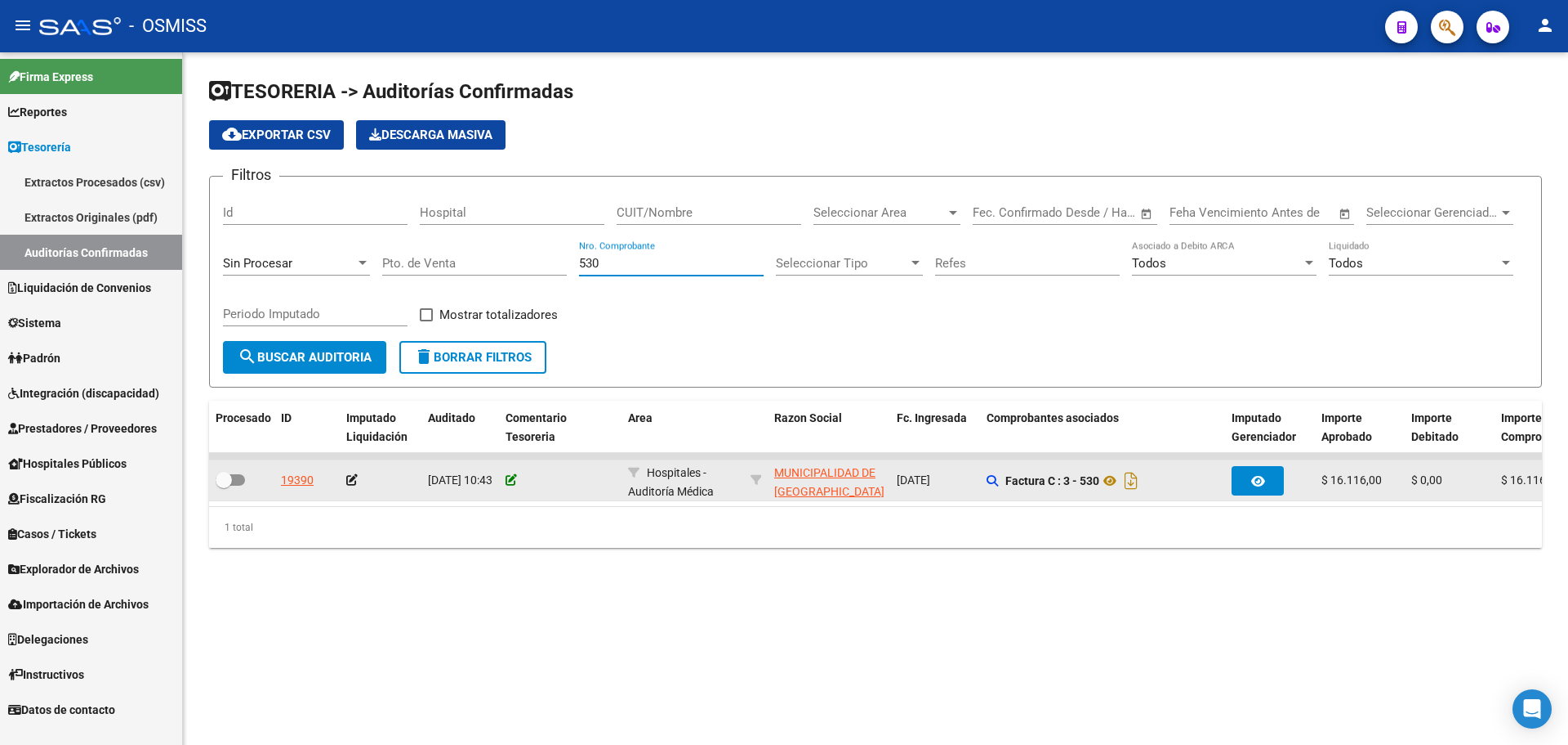
type input "530"
click at [507, 479] on icon at bounding box center [511, 480] width 12 height 12
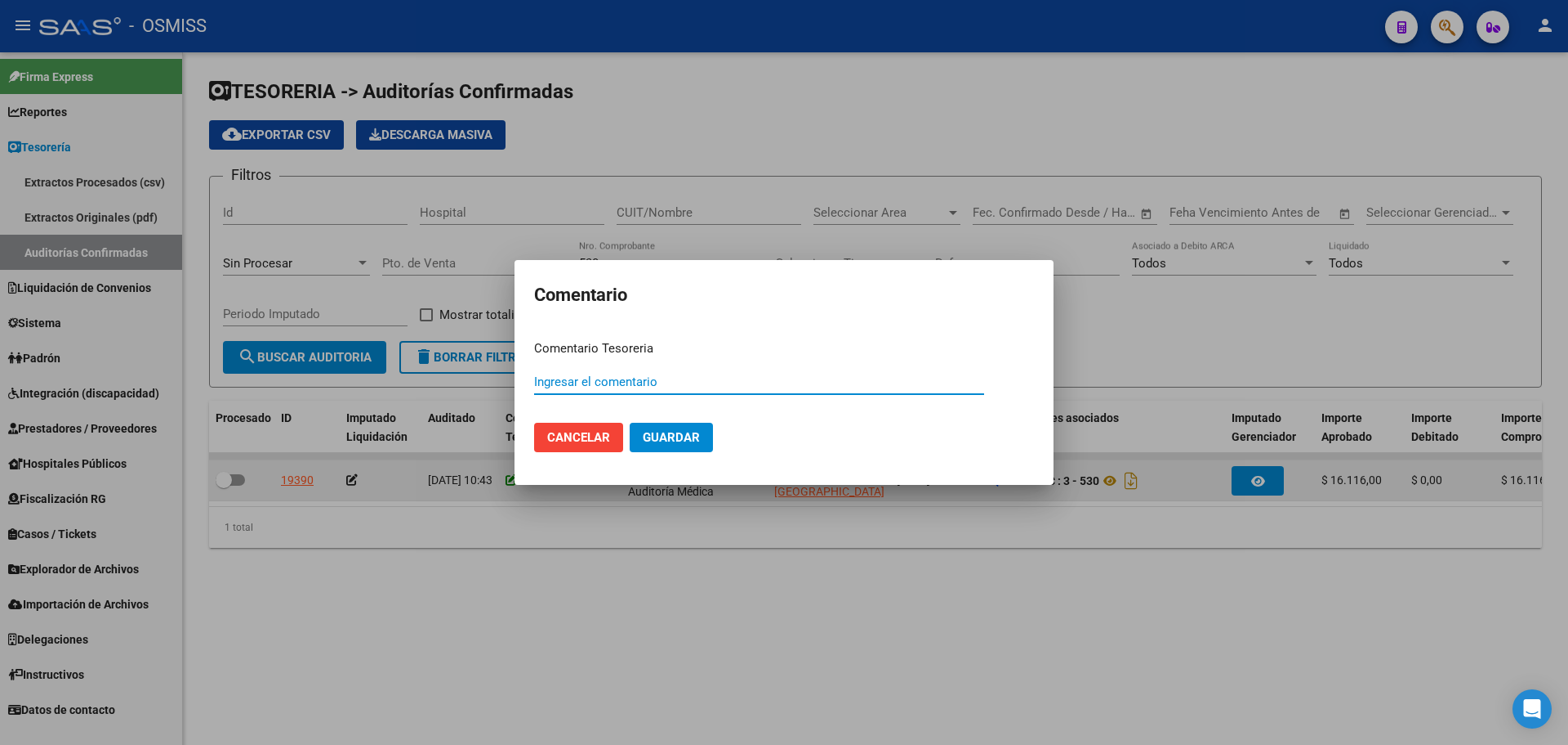
paste input "100075736"
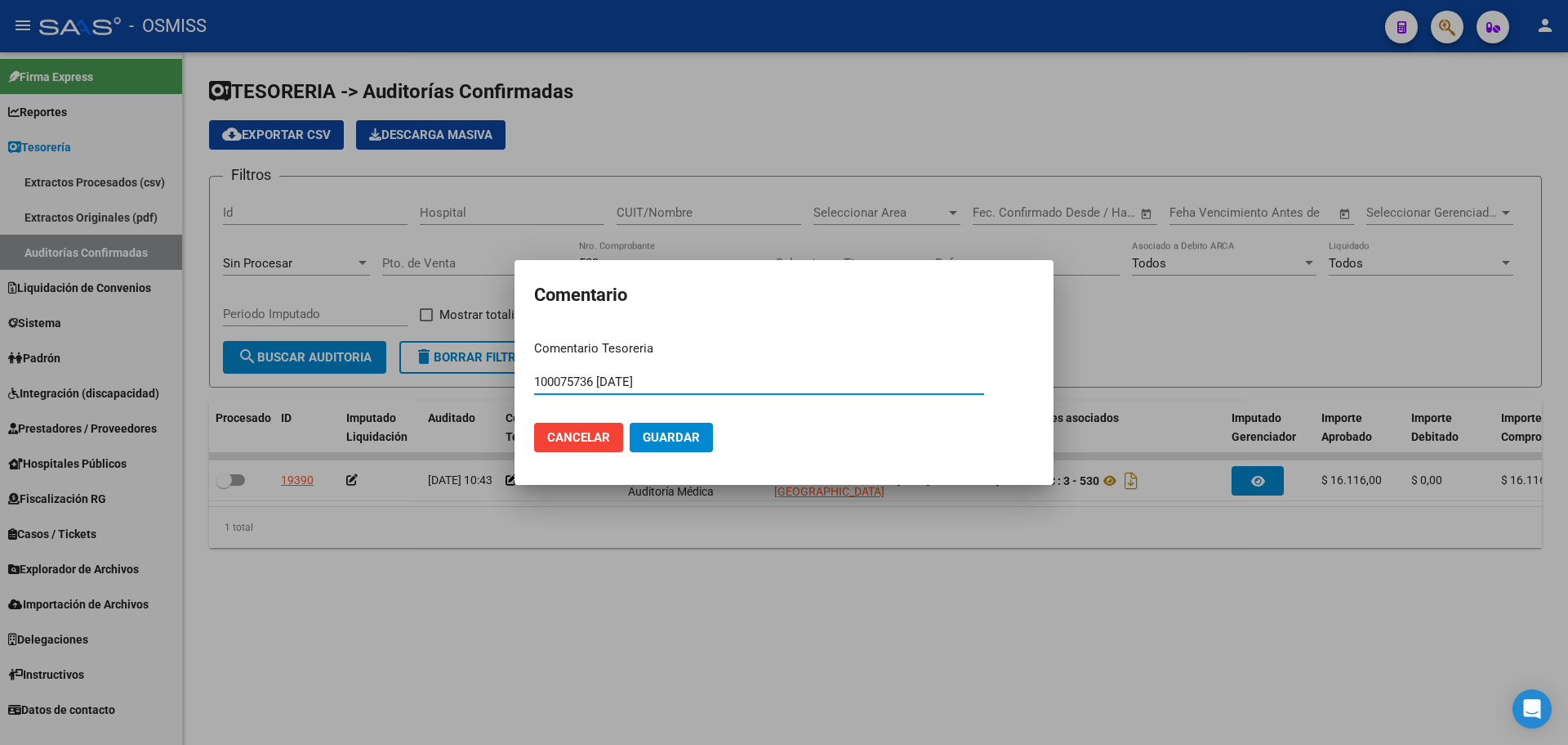
type input "100075736 [DATE]"
click at [668, 428] on button "Guardar" at bounding box center [671, 437] width 83 height 30
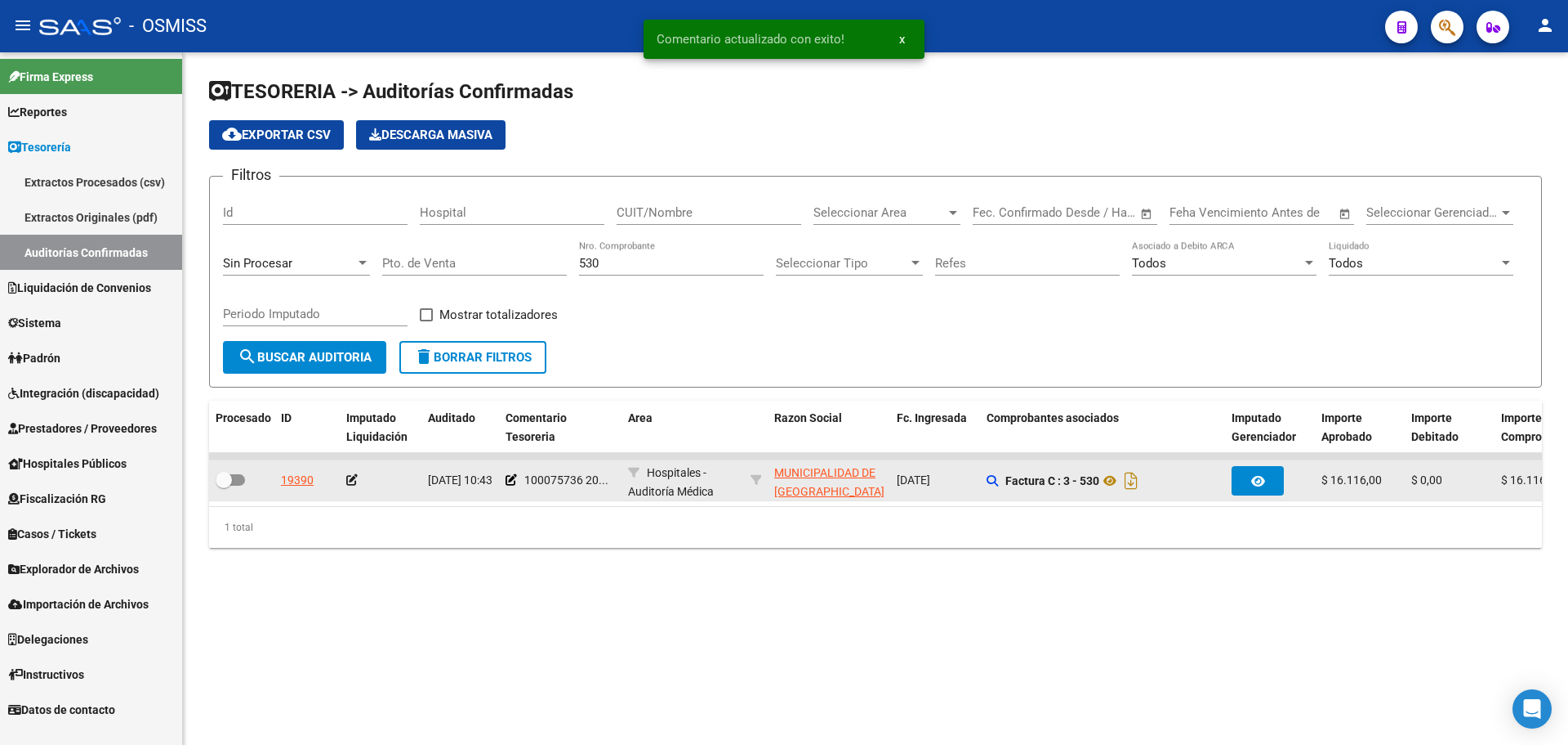
click at [349, 483] on icon at bounding box center [352, 480] width 12 height 12
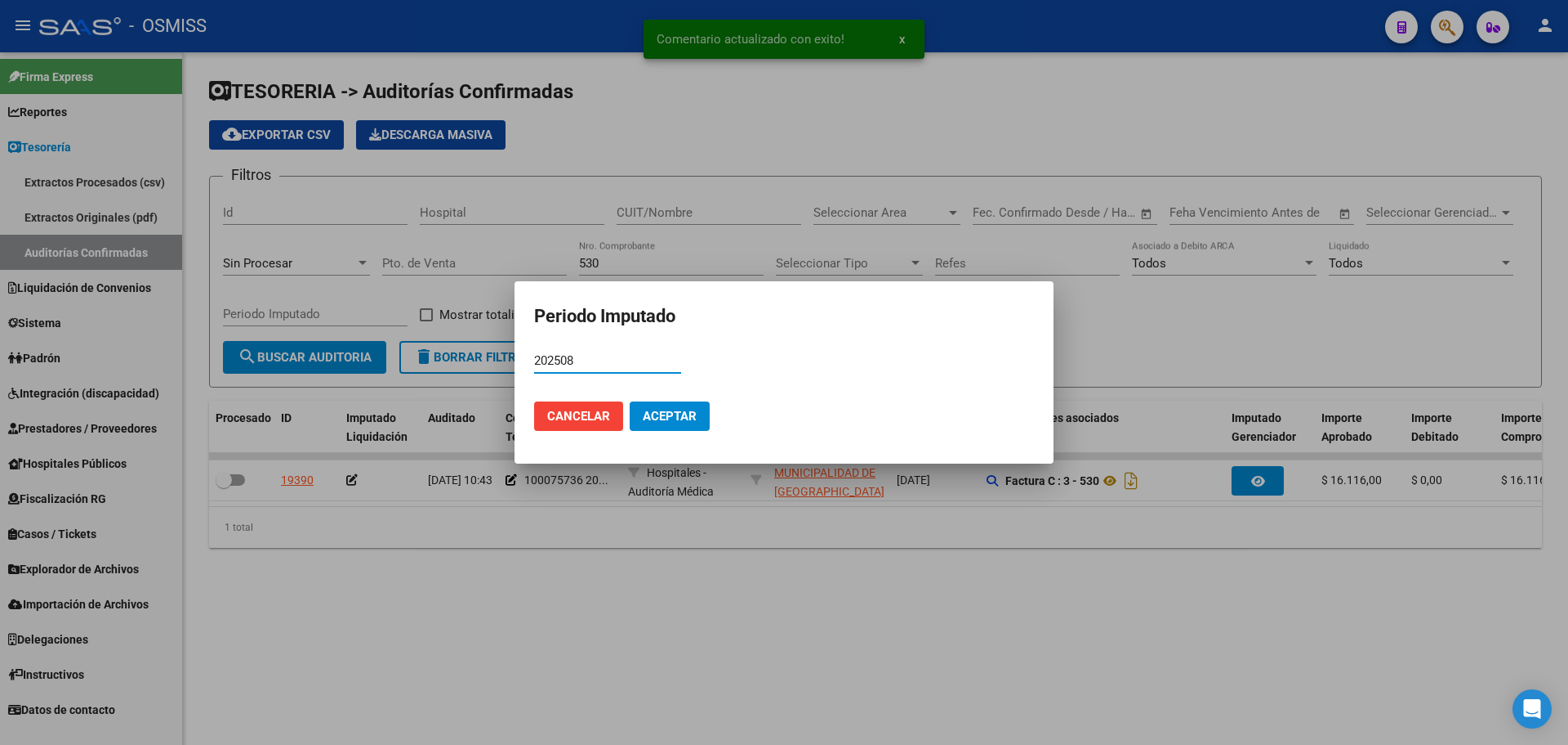
type input "202508"
click at [668, 425] on button "Aceptar" at bounding box center [669, 416] width 80 height 30
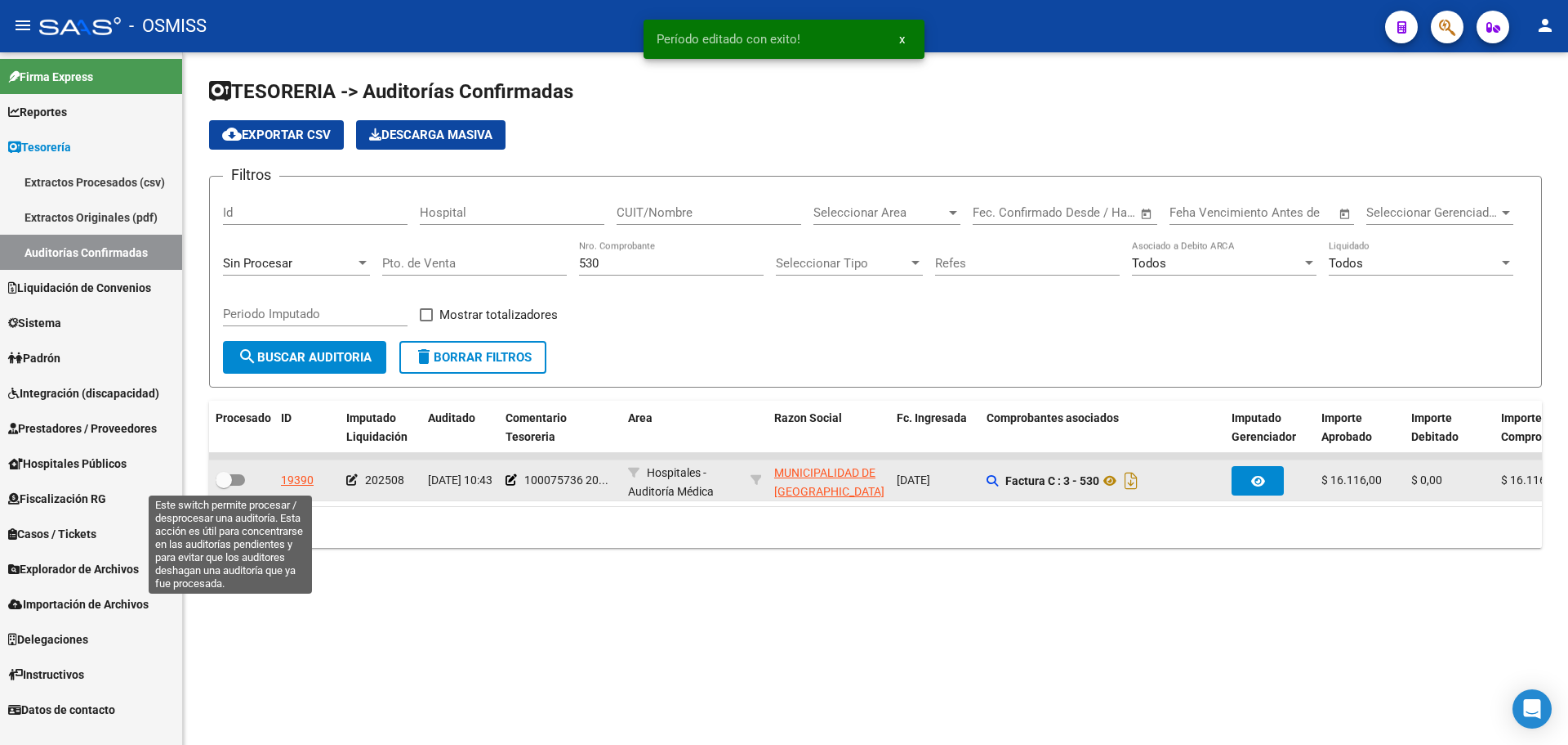
click at [235, 480] on span at bounding box center [230, 480] width 30 height 12
click at [224, 486] on input "checkbox" at bounding box center [223, 486] width 1 height 1
checkbox input "true"
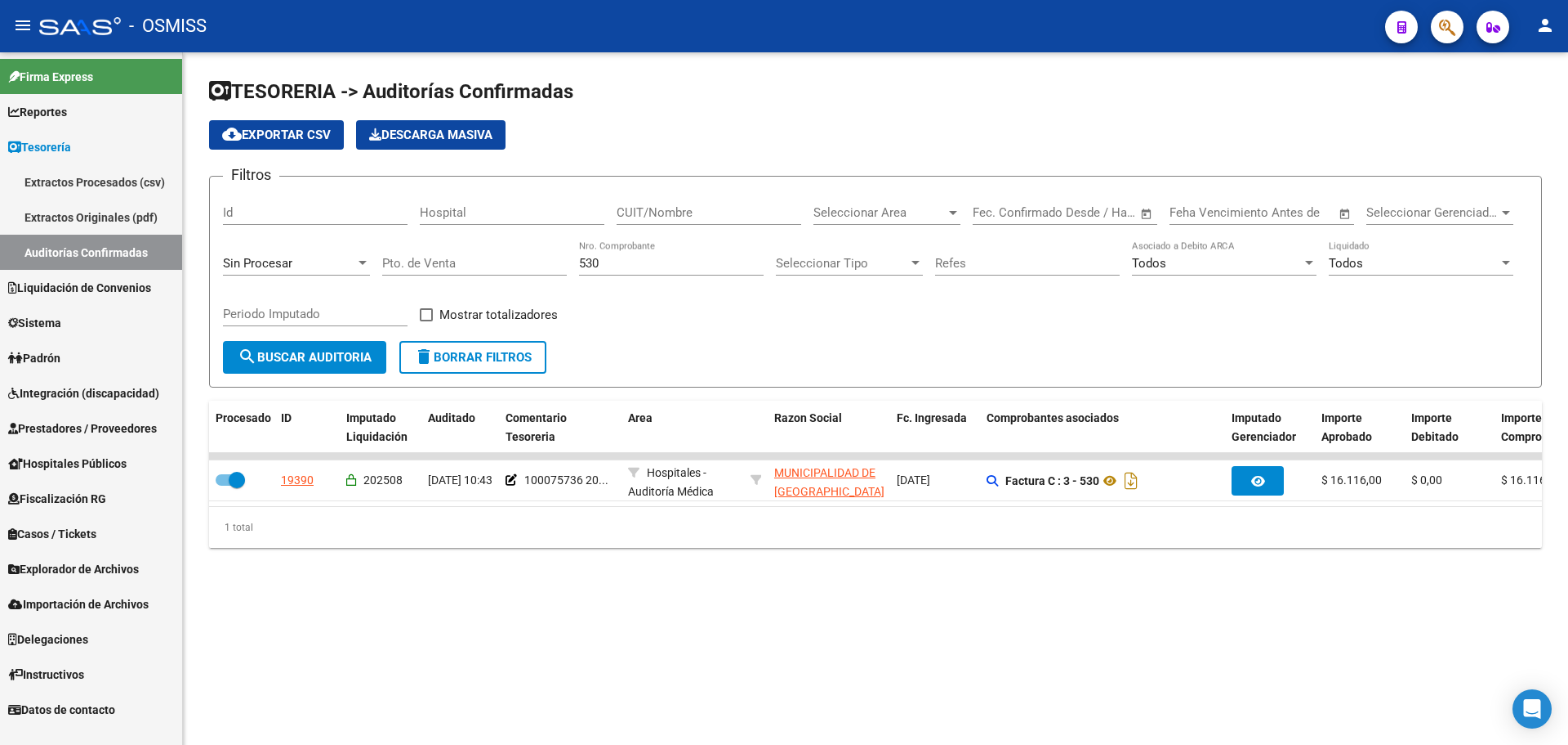
drag, startPoint x: 624, startPoint y: 264, endPoint x: 323, endPoint y: 256, distance: 301.1
click at [323, 256] on div "Filtros Id Hospital CUIT/Nombre Seleccionar Area Seleccionar Area Start date – …" at bounding box center [875, 265] width 1305 height 152
type input "17205"
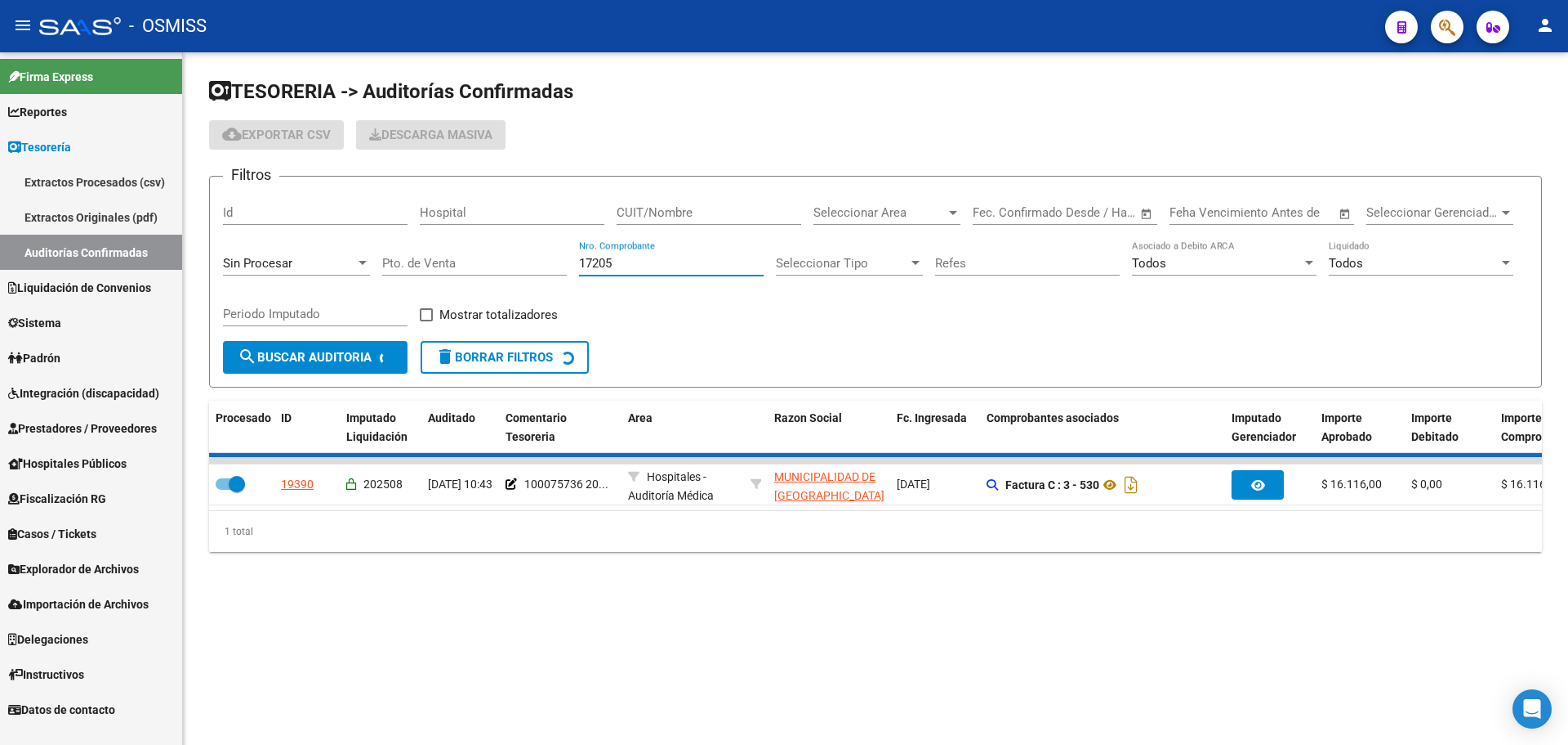
checkbox input "false"
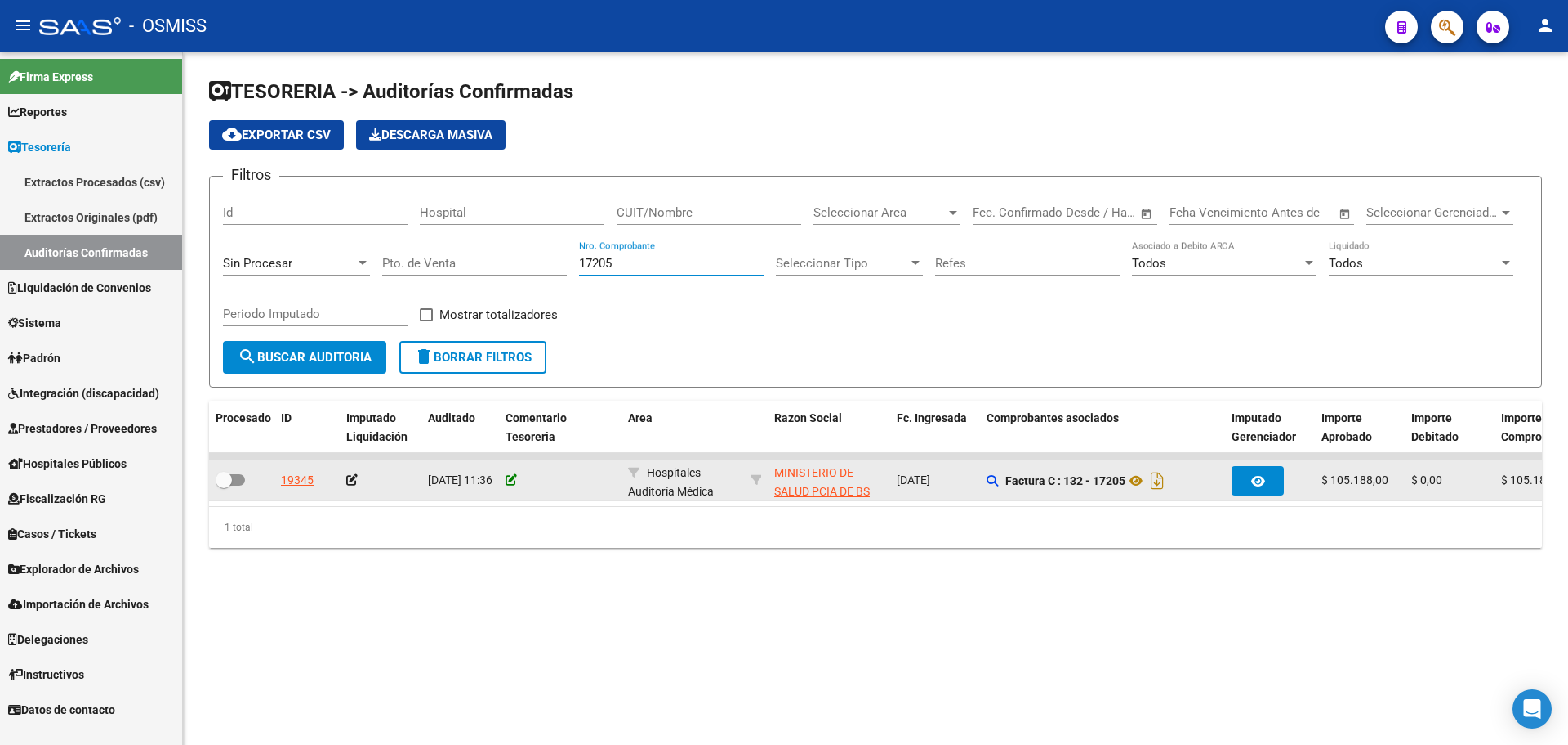
type input "17205"
click at [511, 481] on icon at bounding box center [511, 480] width 12 height 12
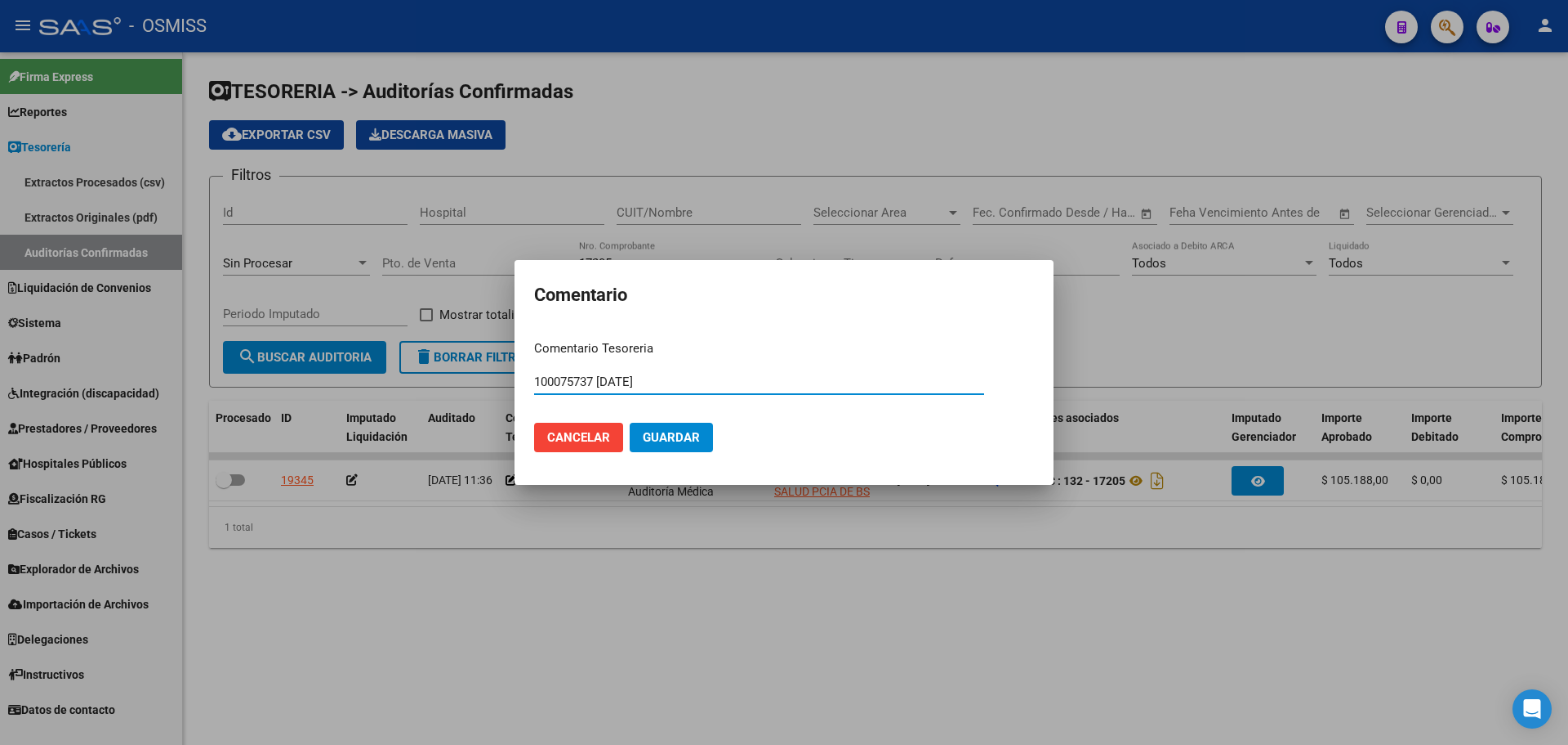
type input "100075737 [DATE]"
click at [659, 440] on span "Guardar" at bounding box center [672, 437] width 57 height 14
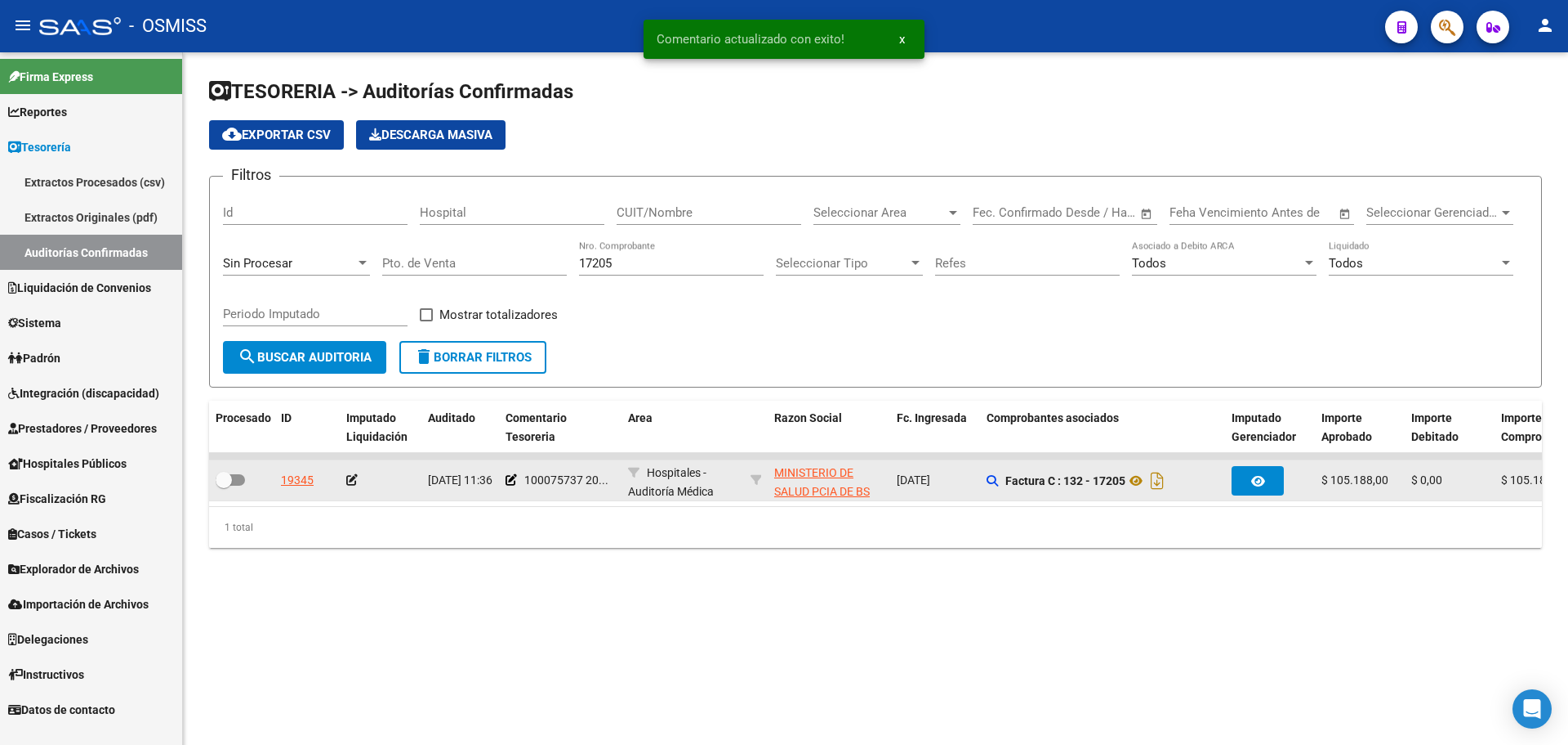
click at [348, 482] on icon at bounding box center [352, 480] width 12 height 12
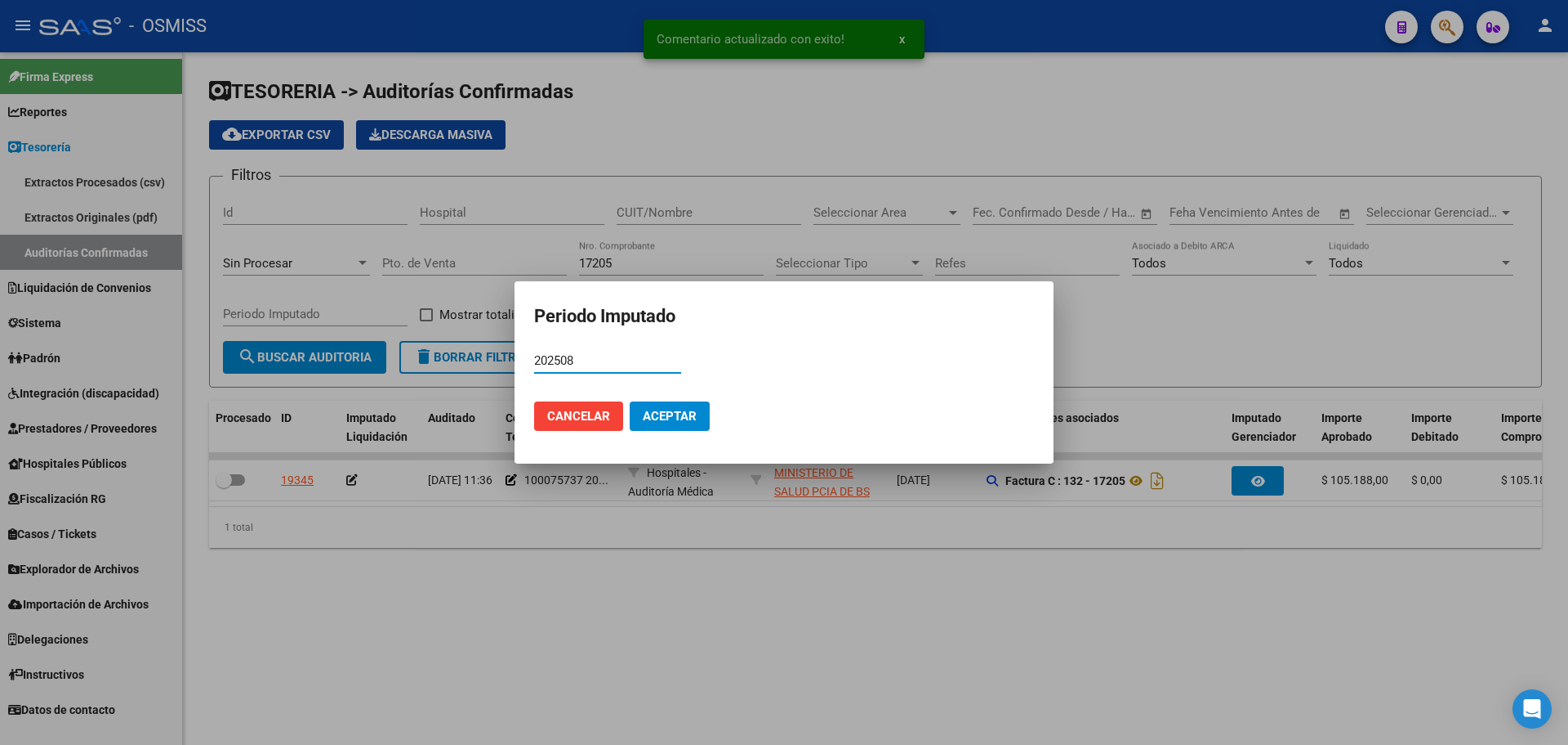
type input "202508"
click at [662, 423] on button "Aceptar" at bounding box center [669, 416] width 80 height 30
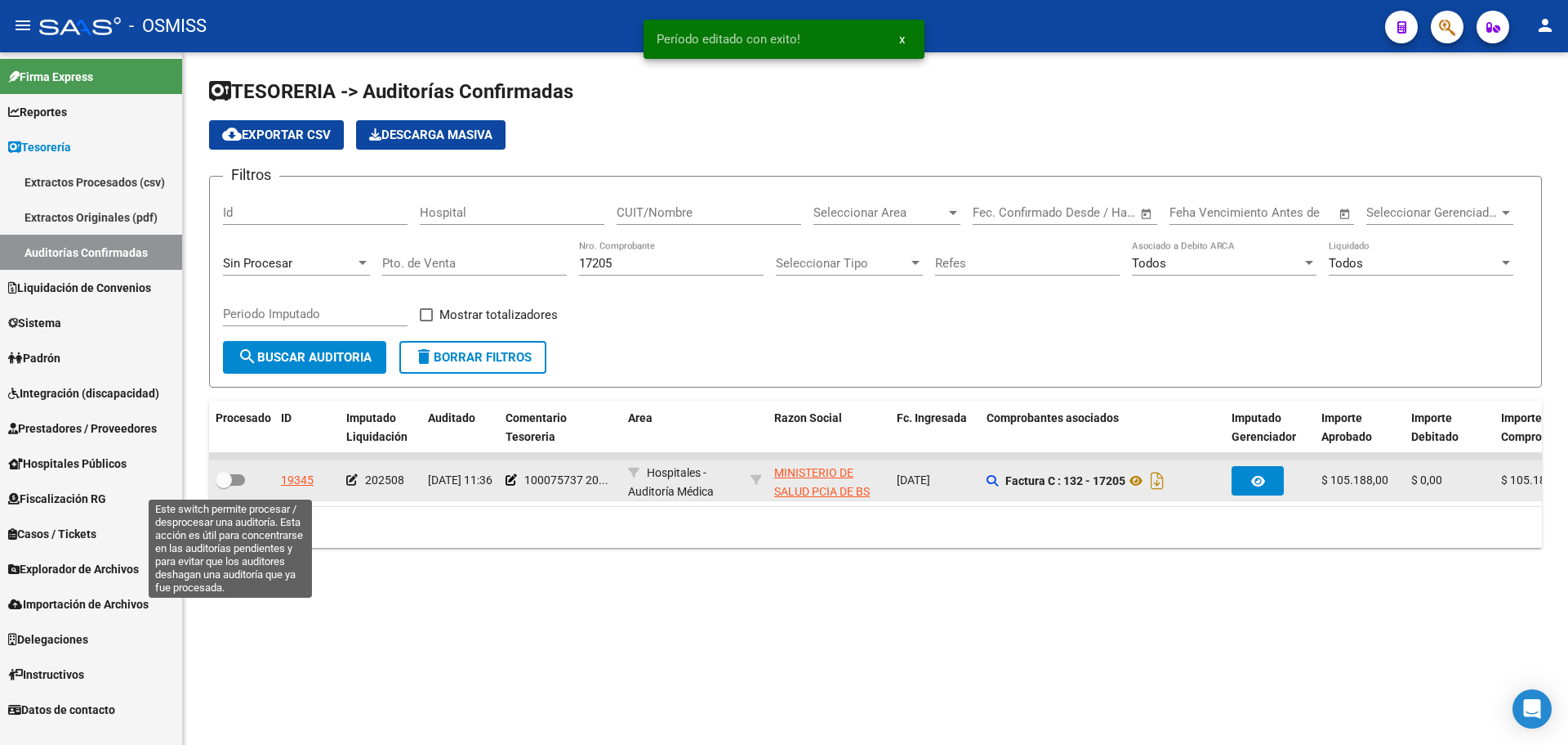
click at [235, 481] on span at bounding box center [230, 480] width 30 height 12
click at [224, 486] on input "checkbox" at bounding box center [223, 486] width 1 height 1
checkbox input "true"
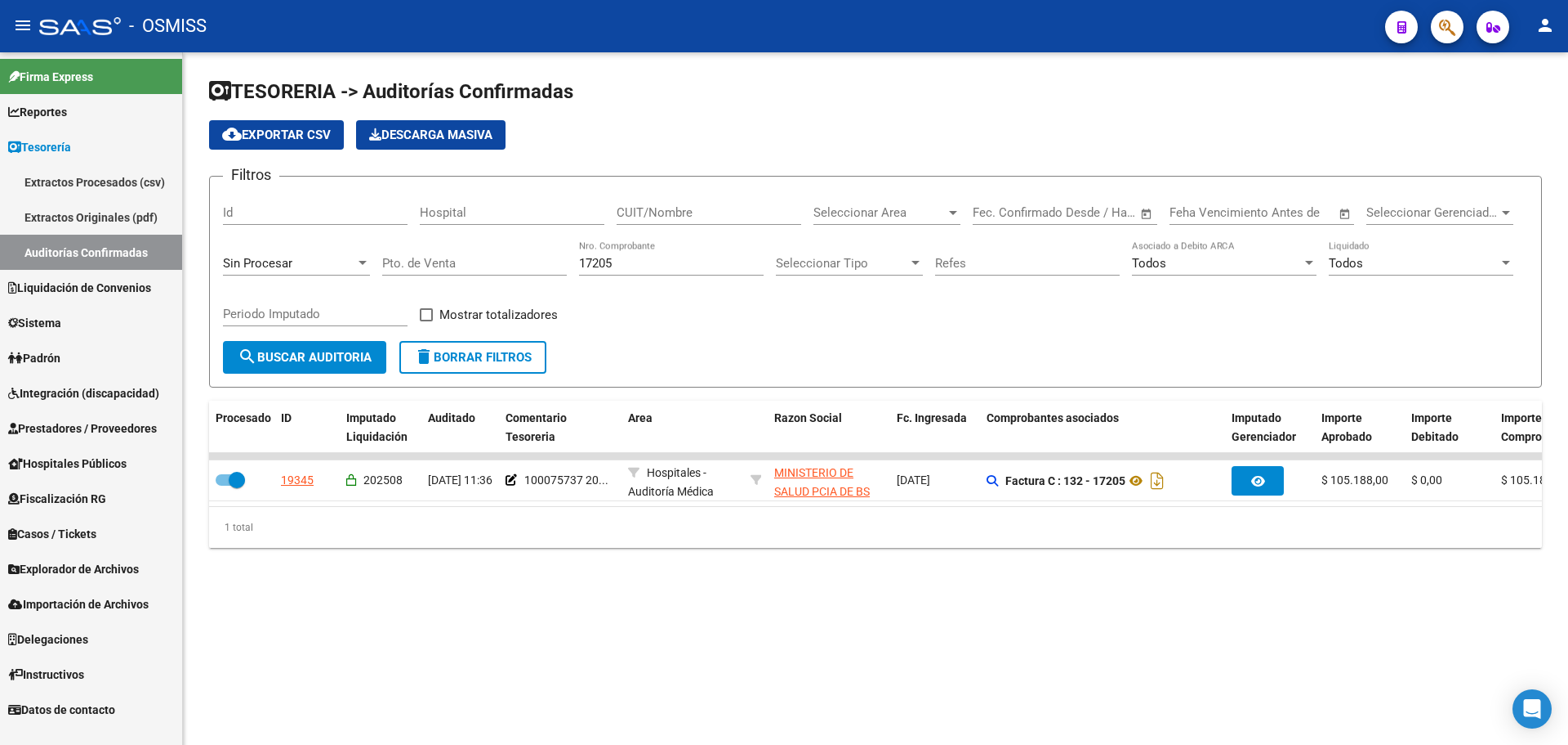
click at [625, 272] on div "17205 Nro. Comprobante" at bounding box center [671, 257] width 185 height 35
drag, startPoint x: 627, startPoint y: 268, endPoint x: 386, endPoint y: 268, distance: 241.0
click at [386, 268] on div "Filtros Id Hospital CUIT/Nombre Seleccionar Area Seleccionar Area Start date – …" at bounding box center [875, 265] width 1305 height 152
type input "21783"
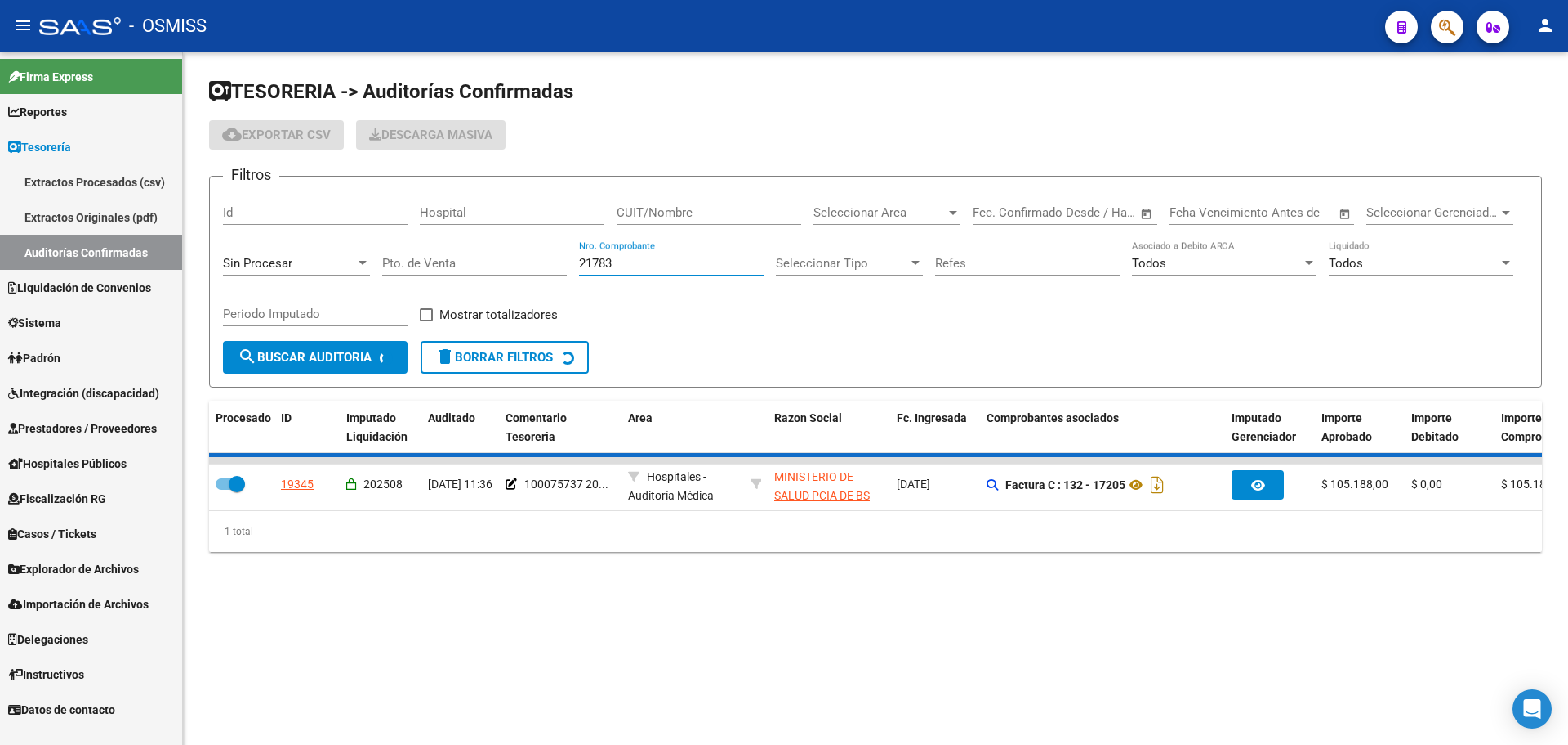
checkbox input "false"
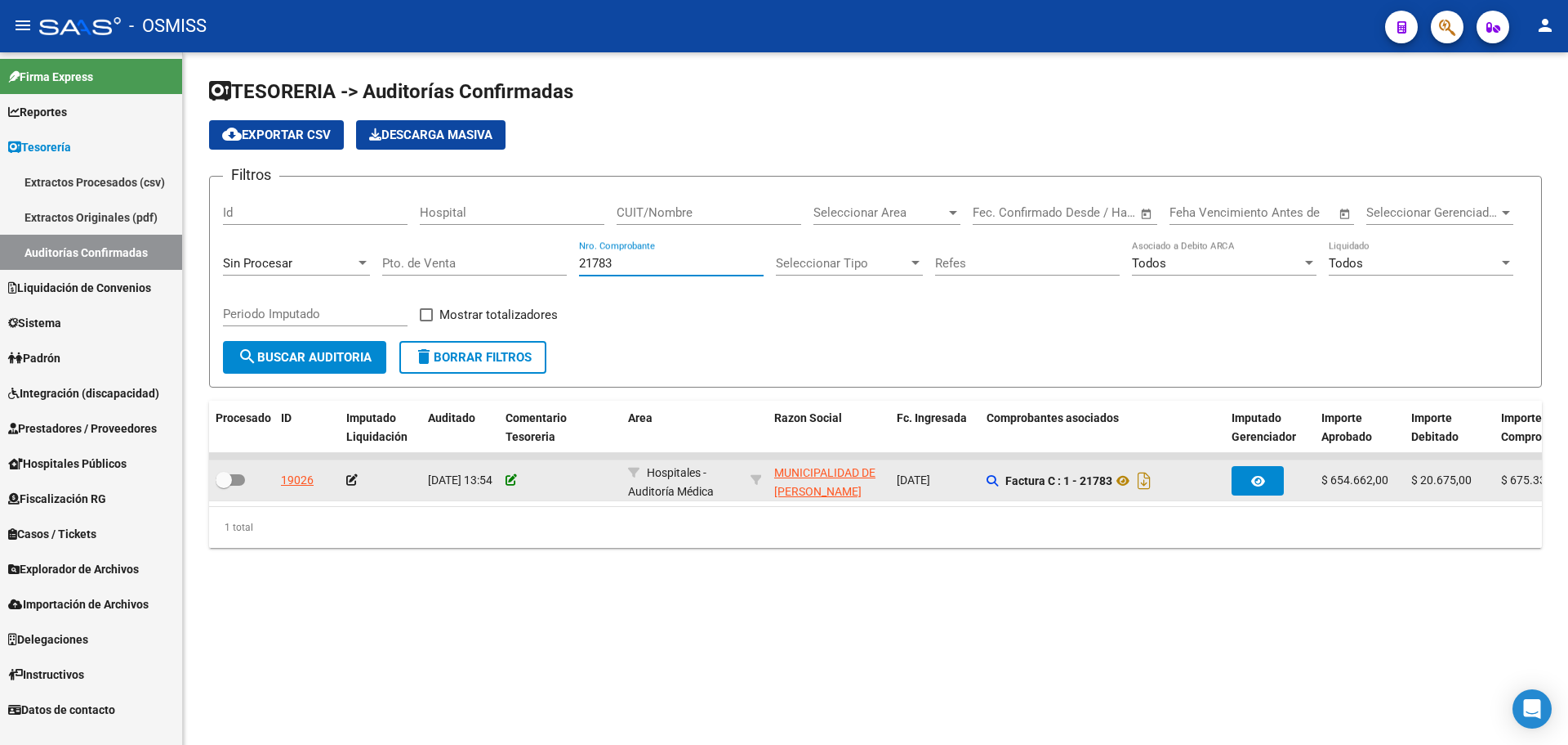
type input "21783"
click at [510, 477] on icon at bounding box center [511, 480] width 12 height 12
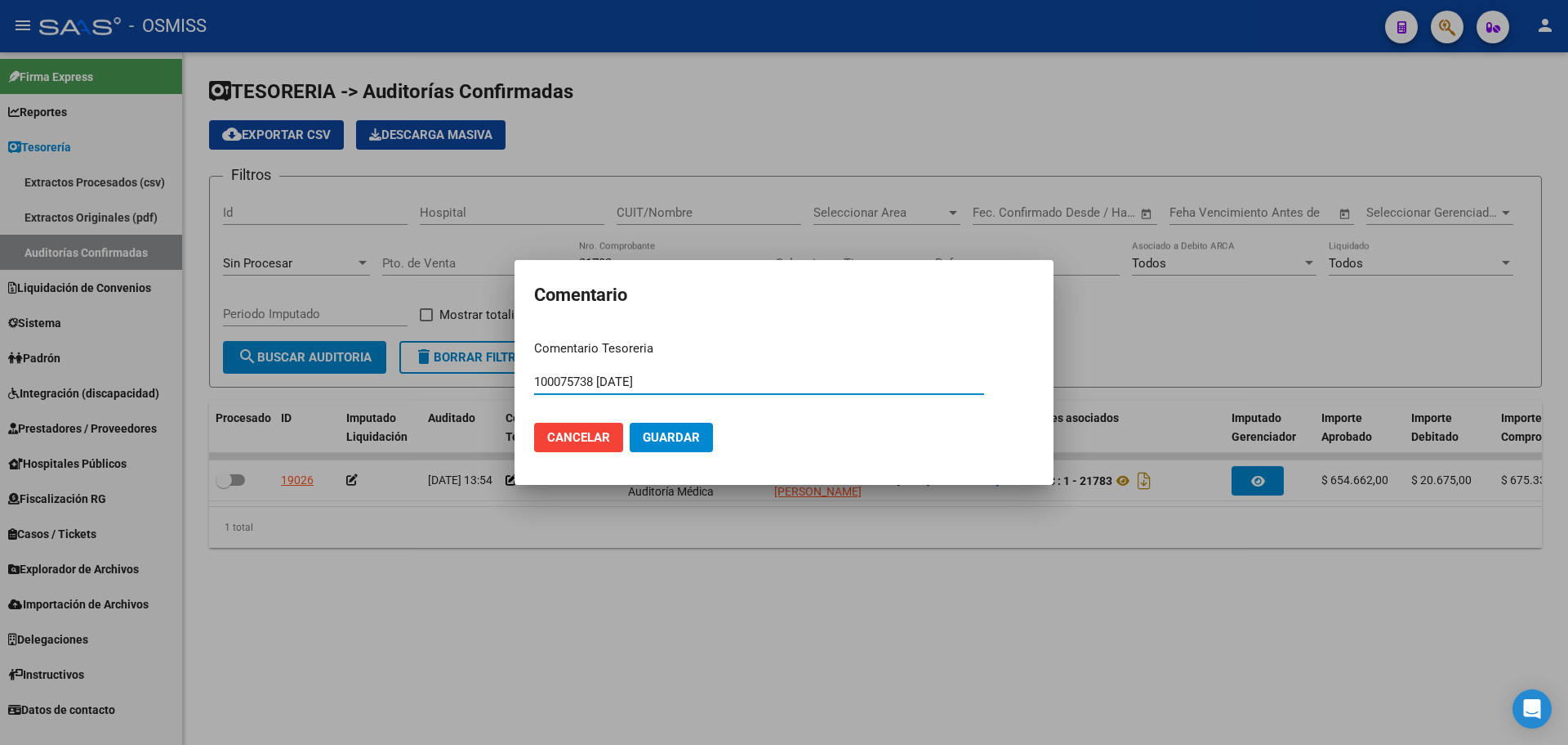
drag, startPoint x: 699, startPoint y: 387, endPoint x: 472, endPoint y: 394, distance: 227.1
click at [472, 394] on div "Comentario Comentario Tesoreria 100075738 [DATE] Ingresar el comentario Cancela…" at bounding box center [784, 372] width 1568 height 745
type input "100075738 [DATE]"
click at [679, 450] on button "Guardar" at bounding box center [671, 437] width 83 height 30
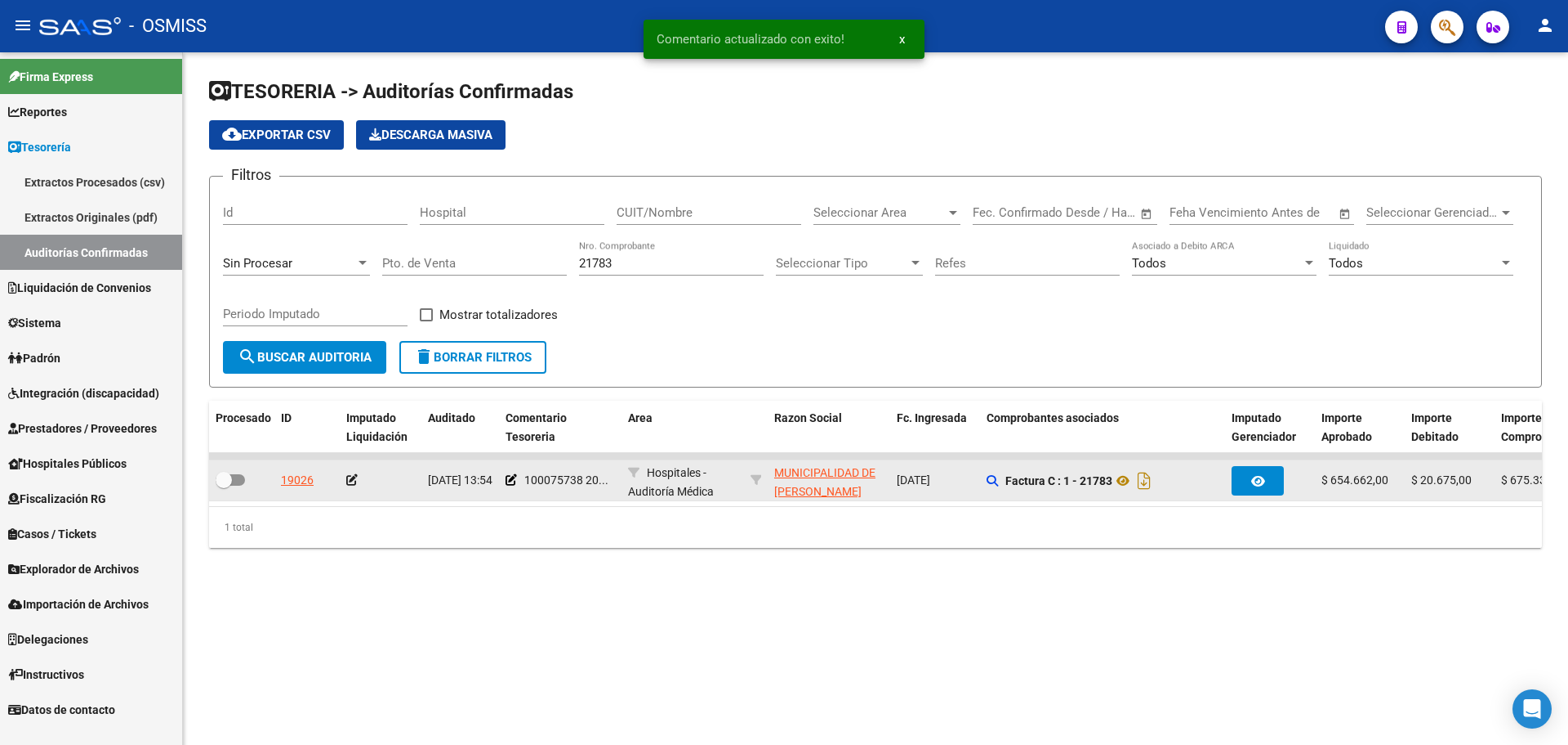
click at [355, 485] on icon at bounding box center [352, 480] width 12 height 12
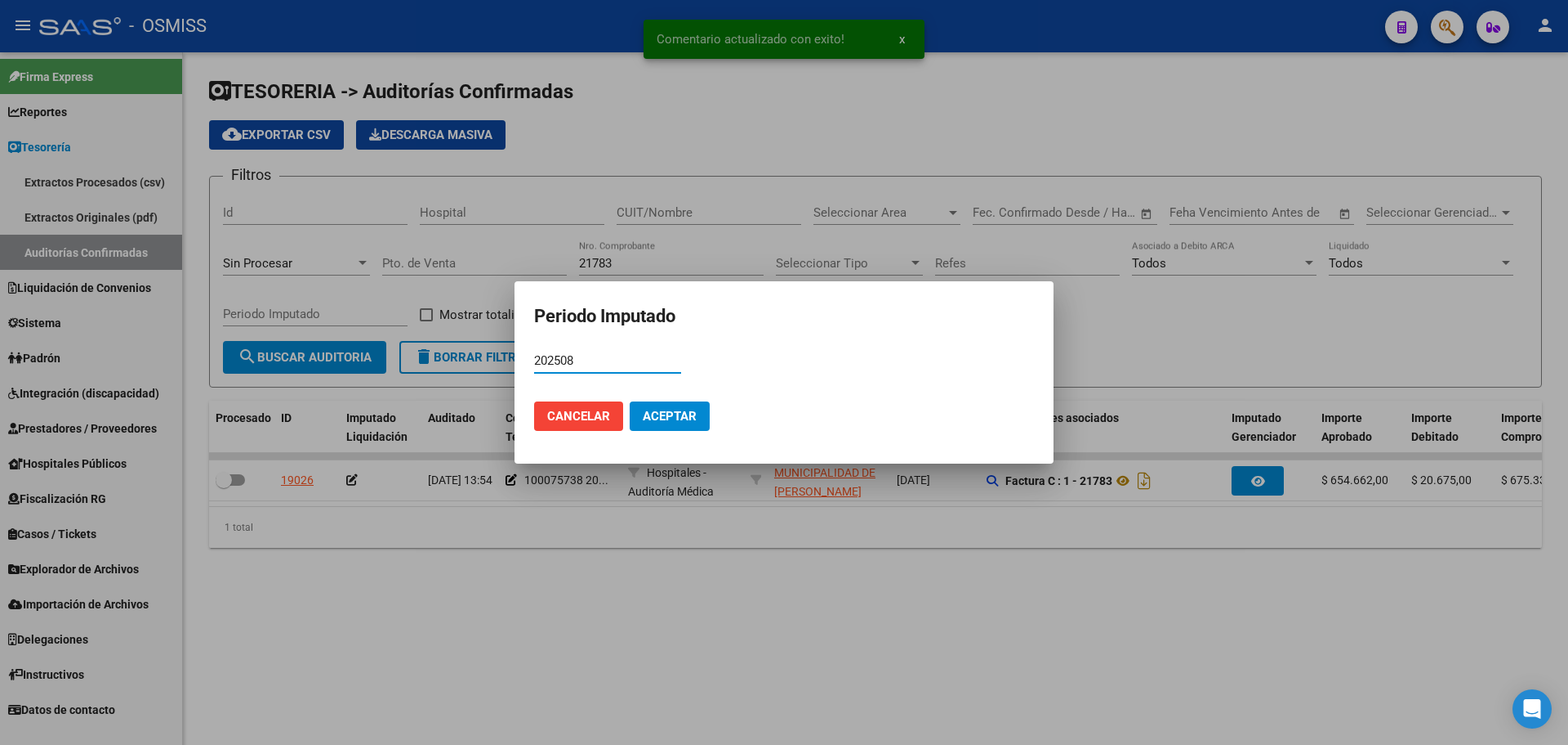
type input "202508"
click at [709, 409] on button "Aceptar" at bounding box center [669, 416] width 80 height 30
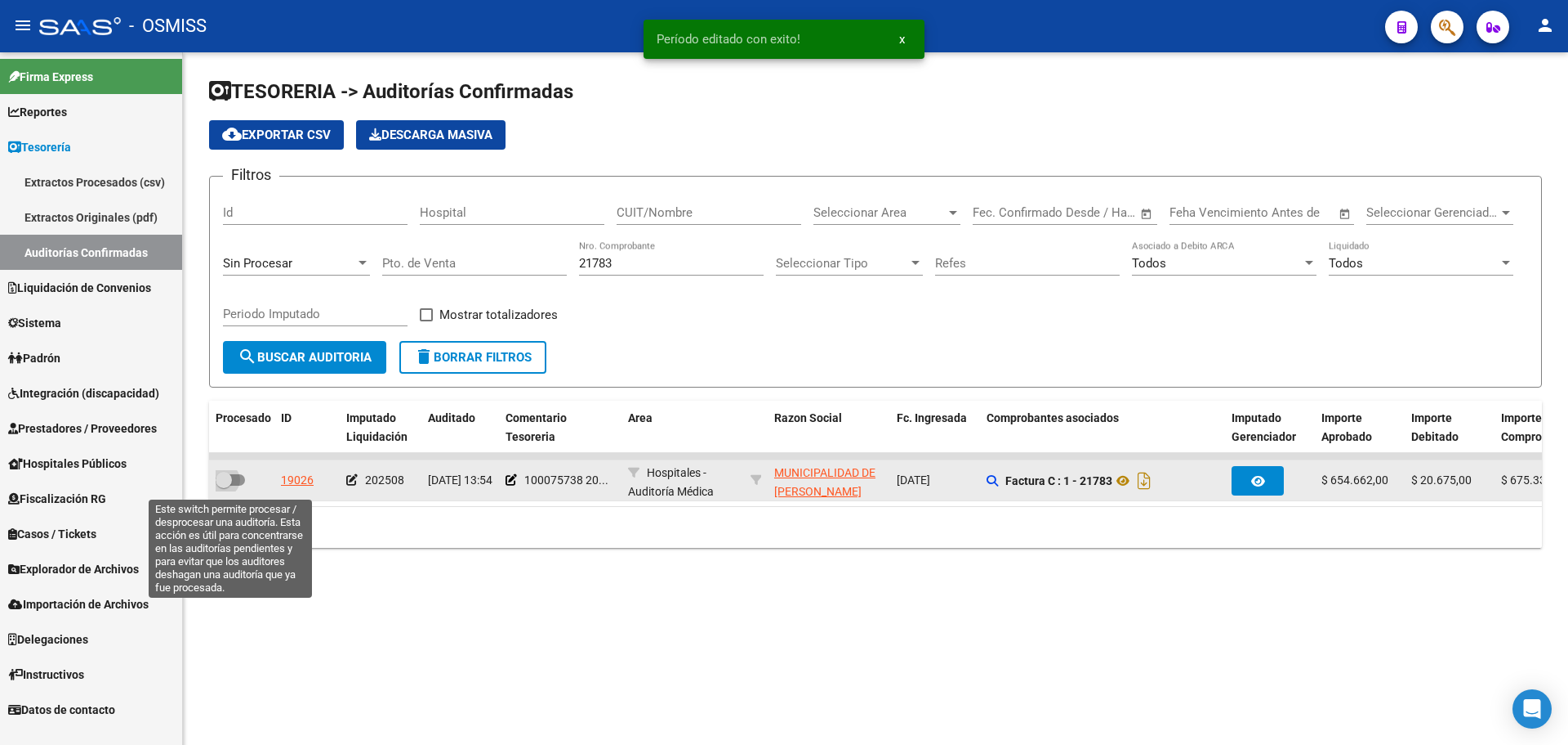
click at [238, 474] on span at bounding box center [230, 480] width 30 height 12
click at [224, 486] on input "checkbox" at bounding box center [223, 486] width 1 height 1
checkbox input "true"
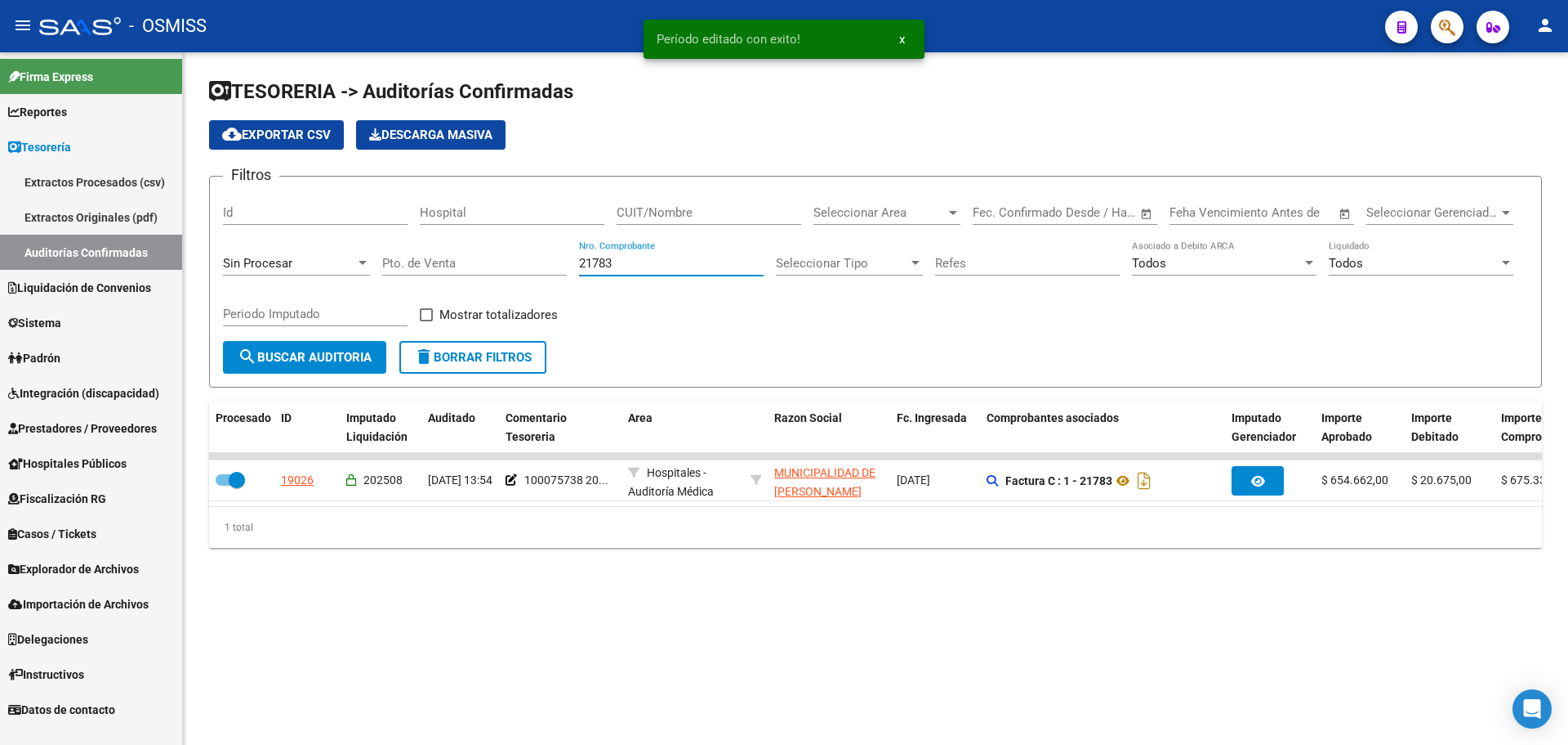
click at [661, 269] on input "21783" at bounding box center [671, 263] width 185 height 14
type input "21791"
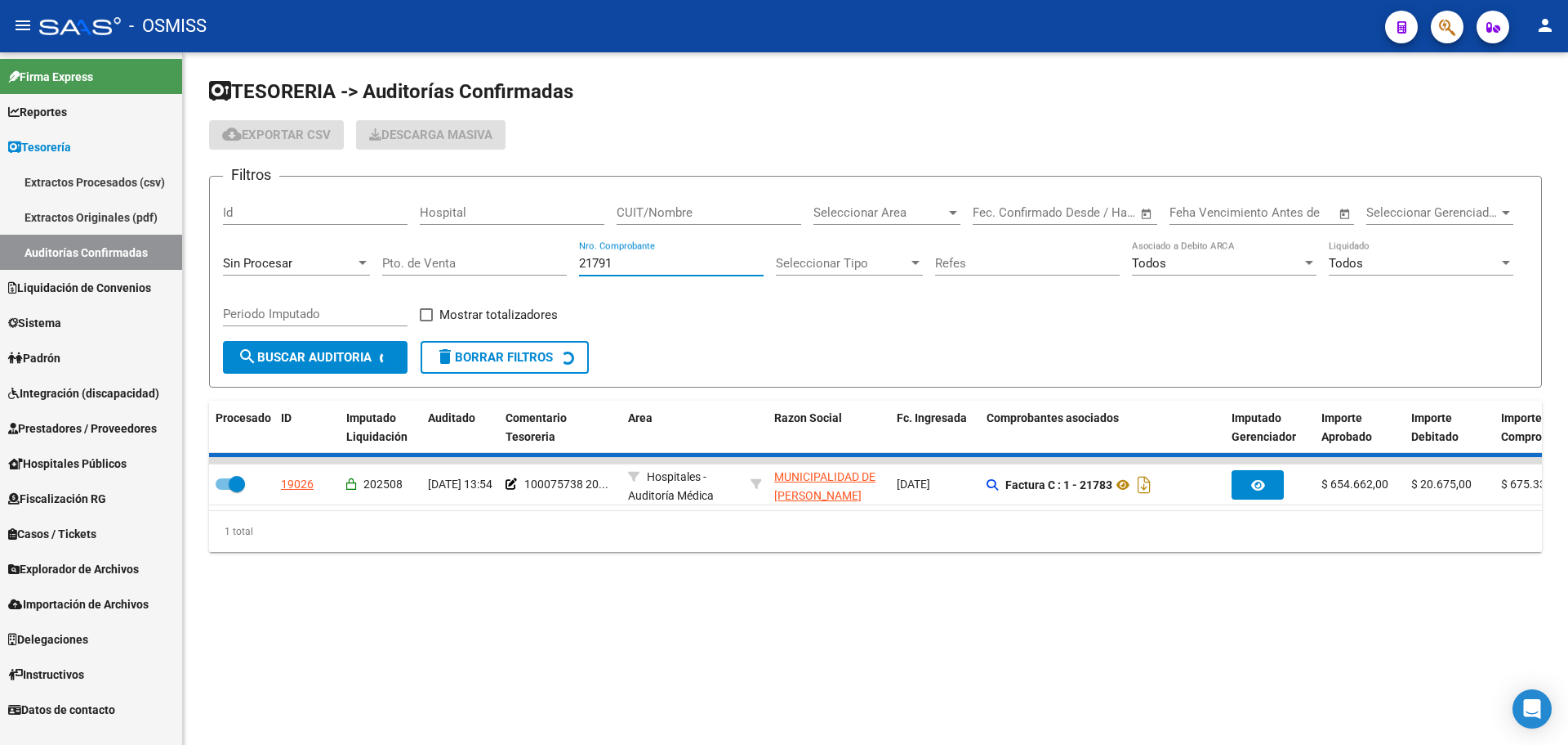
checkbox input "false"
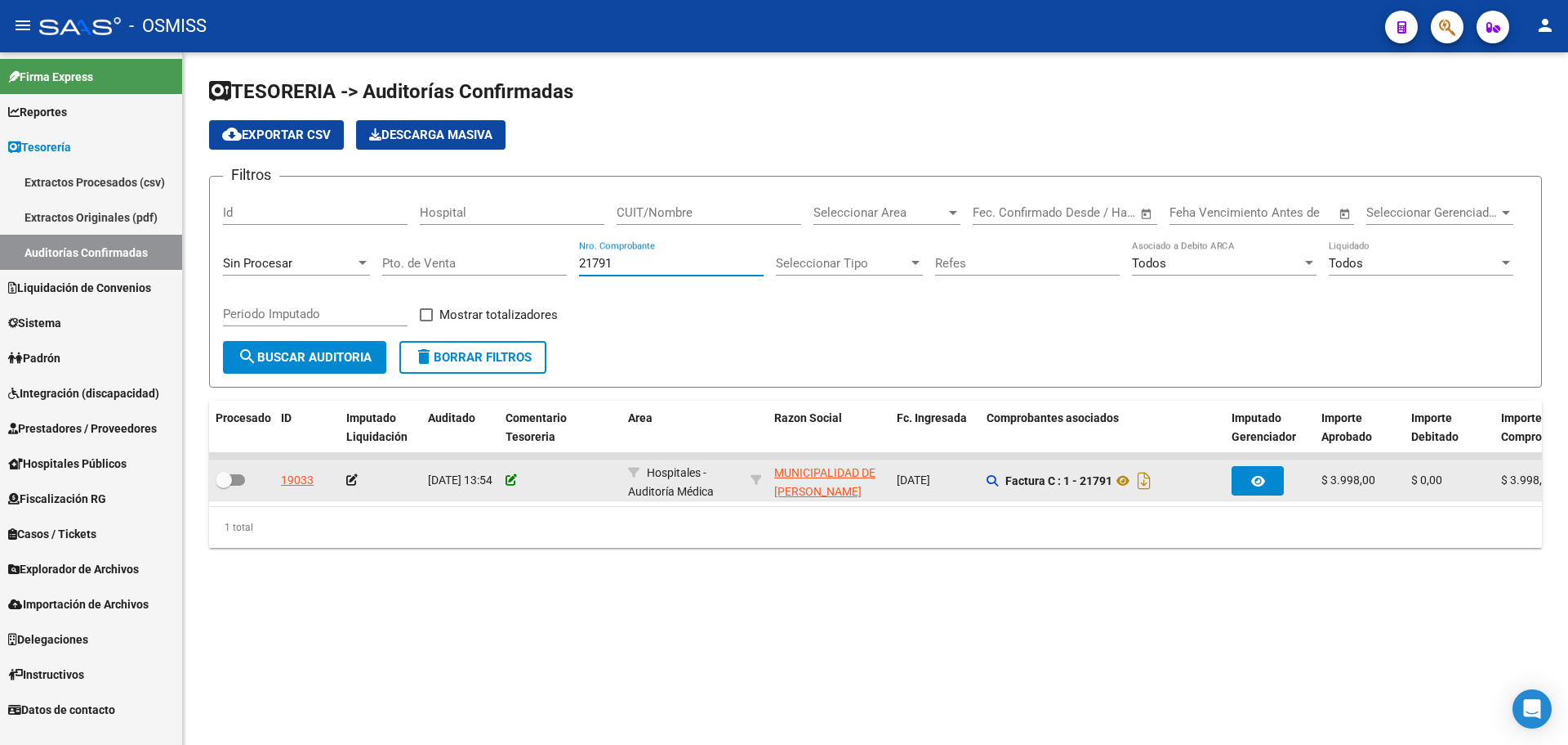
type input "21791"
click at [511, 484] on icon at bounding box center [511, 480] width 12 height 12
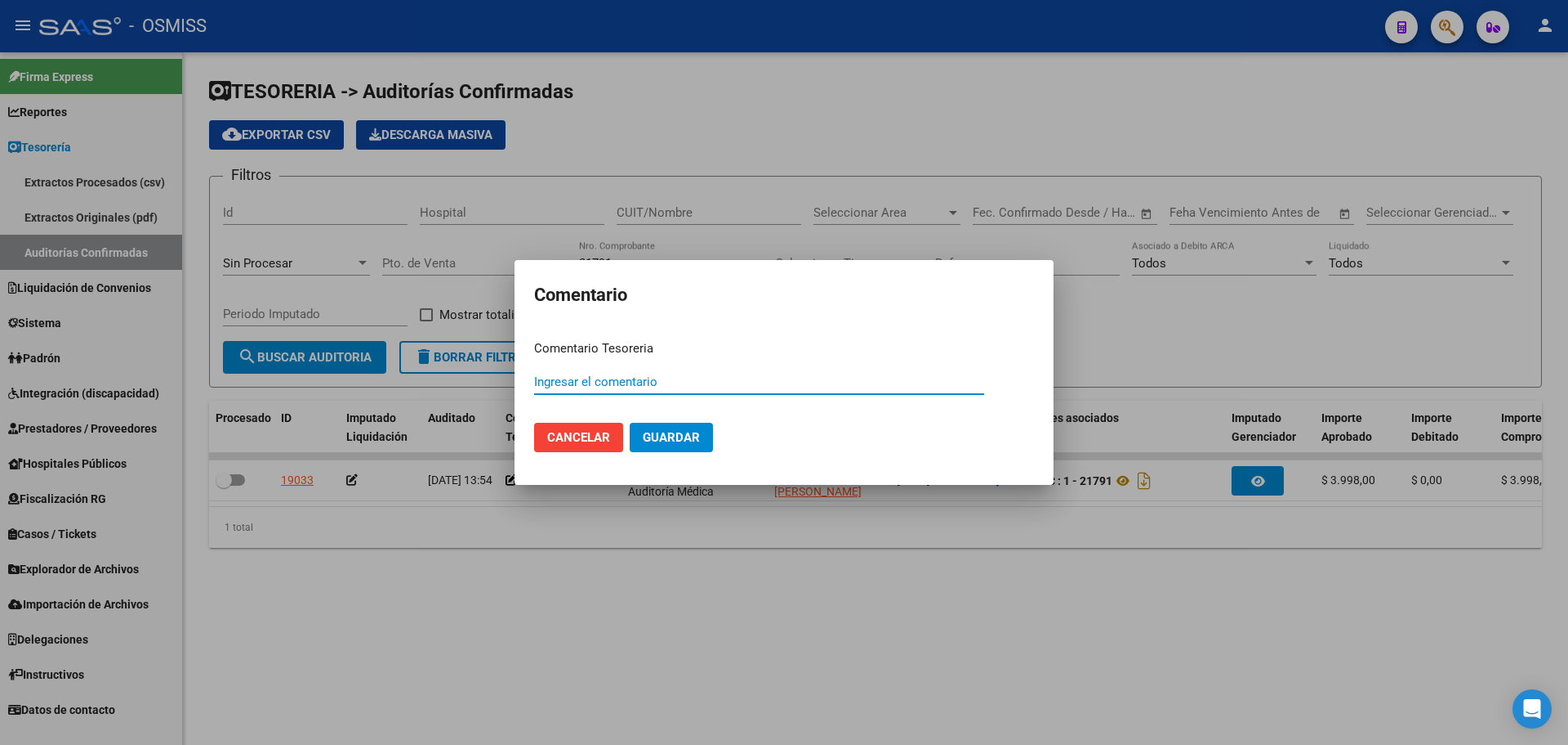
paste input "100075738 [DATE]"
type input "100075738 [DATE]"
click at [664, 435] on span "Guardar" at bounding box center [672, 437] width 57 height 14
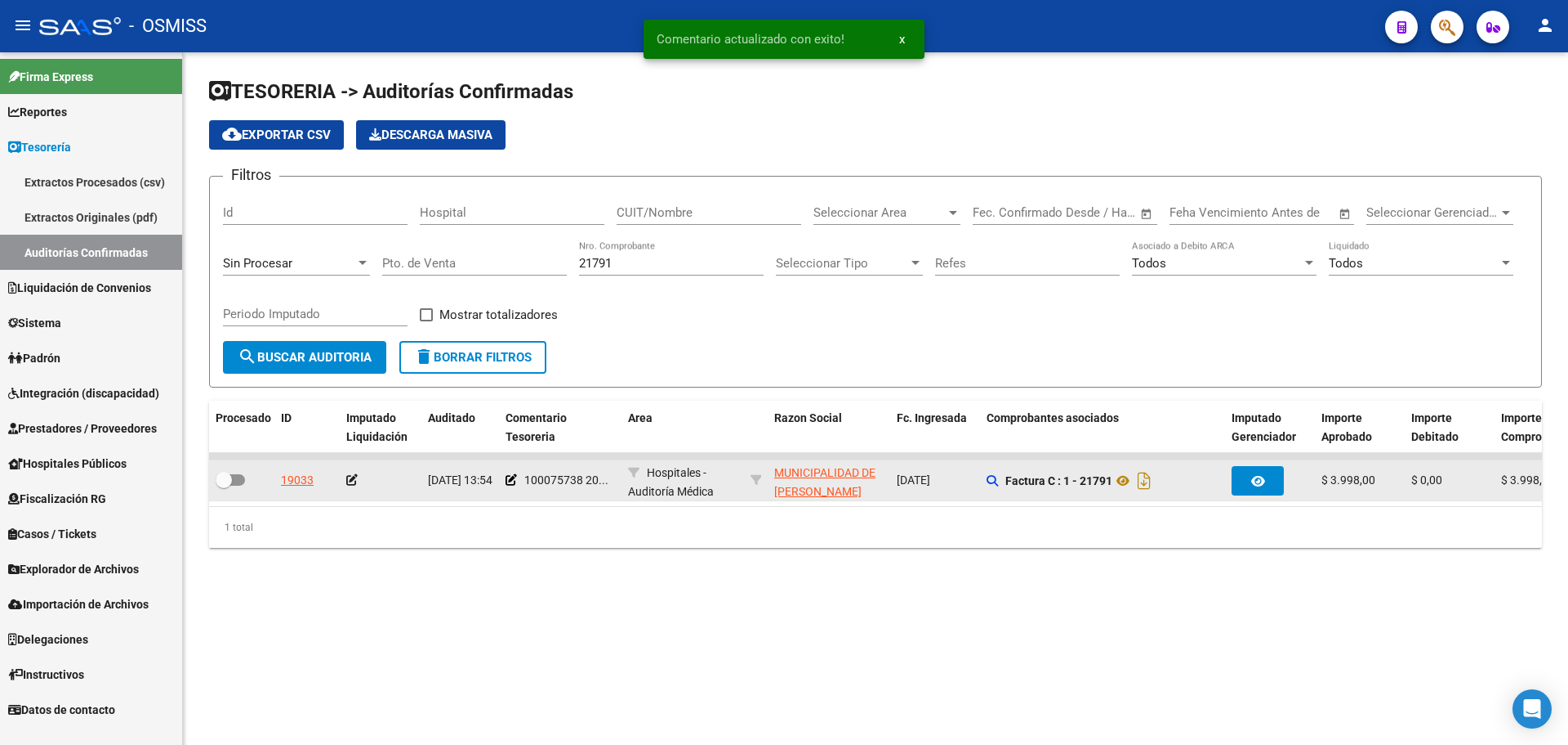
click at [353, 477] on icon at bounding box center [352, 480] width 12 height 12
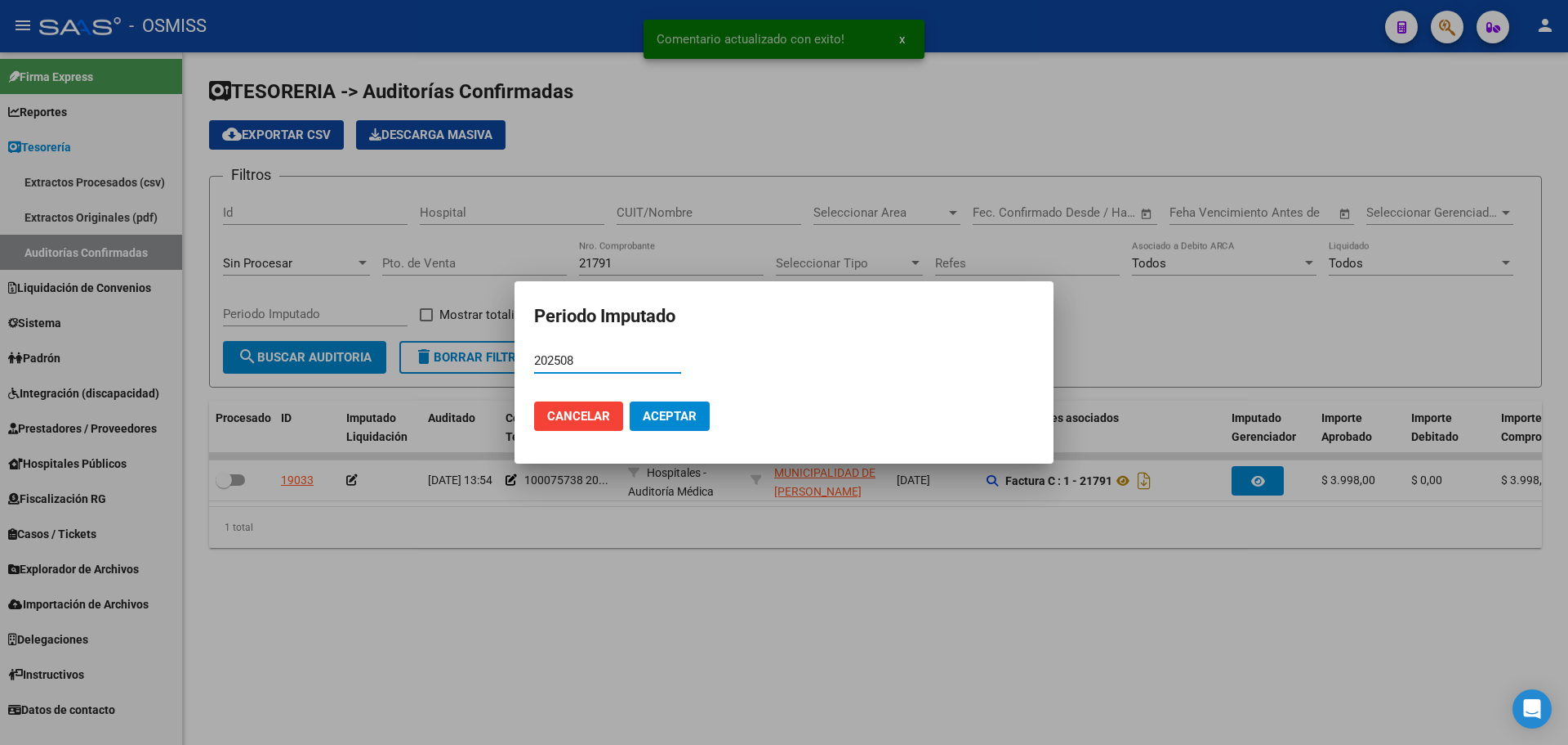
type input "202508"
click at [701, 419] on button "Aceptar" at bounding box center [669, 416] width 80 height 30
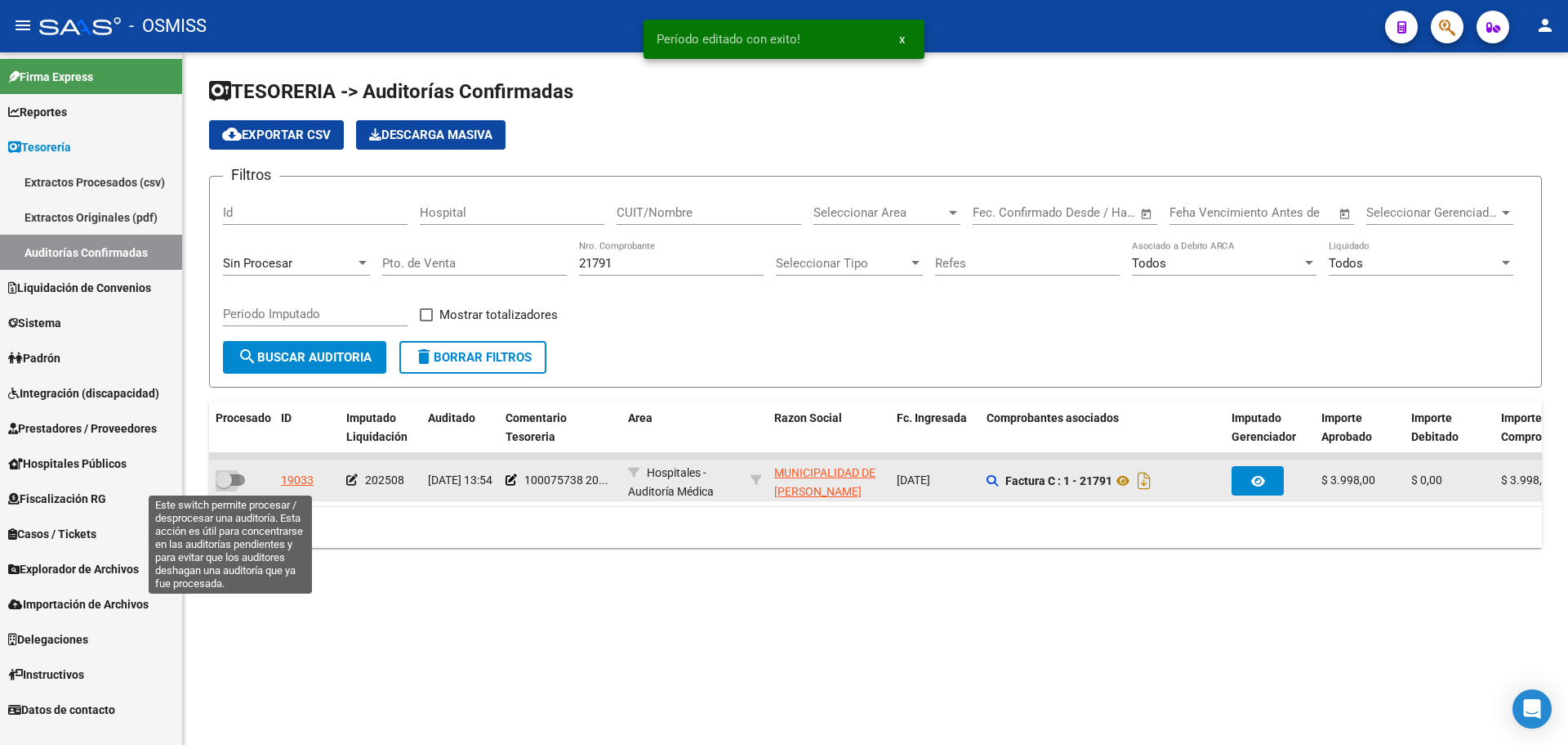
click at [239, 481] on span at bounding box center [230, 480] width 30 height 12
click at [224, 486] on input "checkbox" at bounding box center [223, 486] width 1 height 1
checkbox input "true"
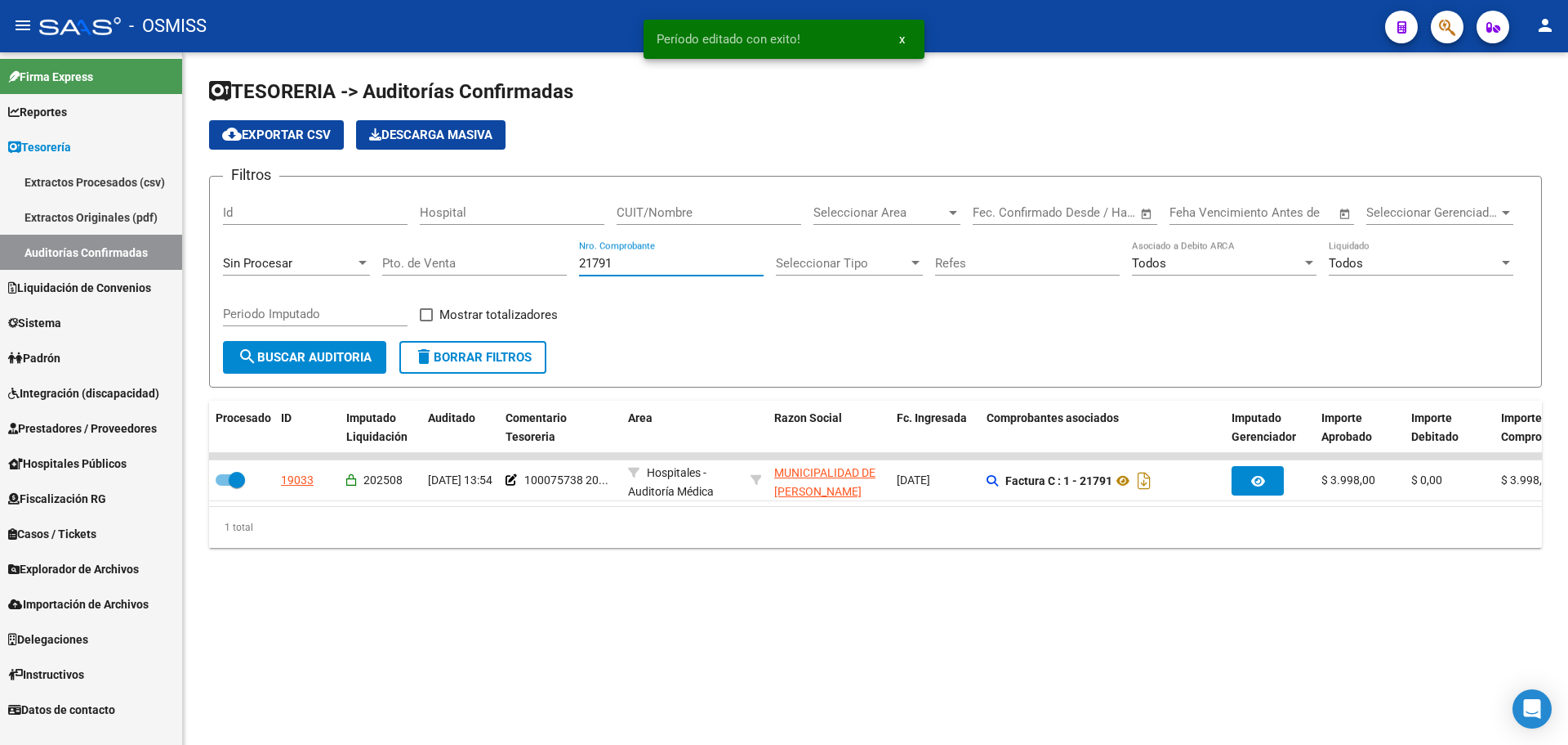
click at [619, 267] on input "21791" at bounding box center [671, 263] width 185 height 14
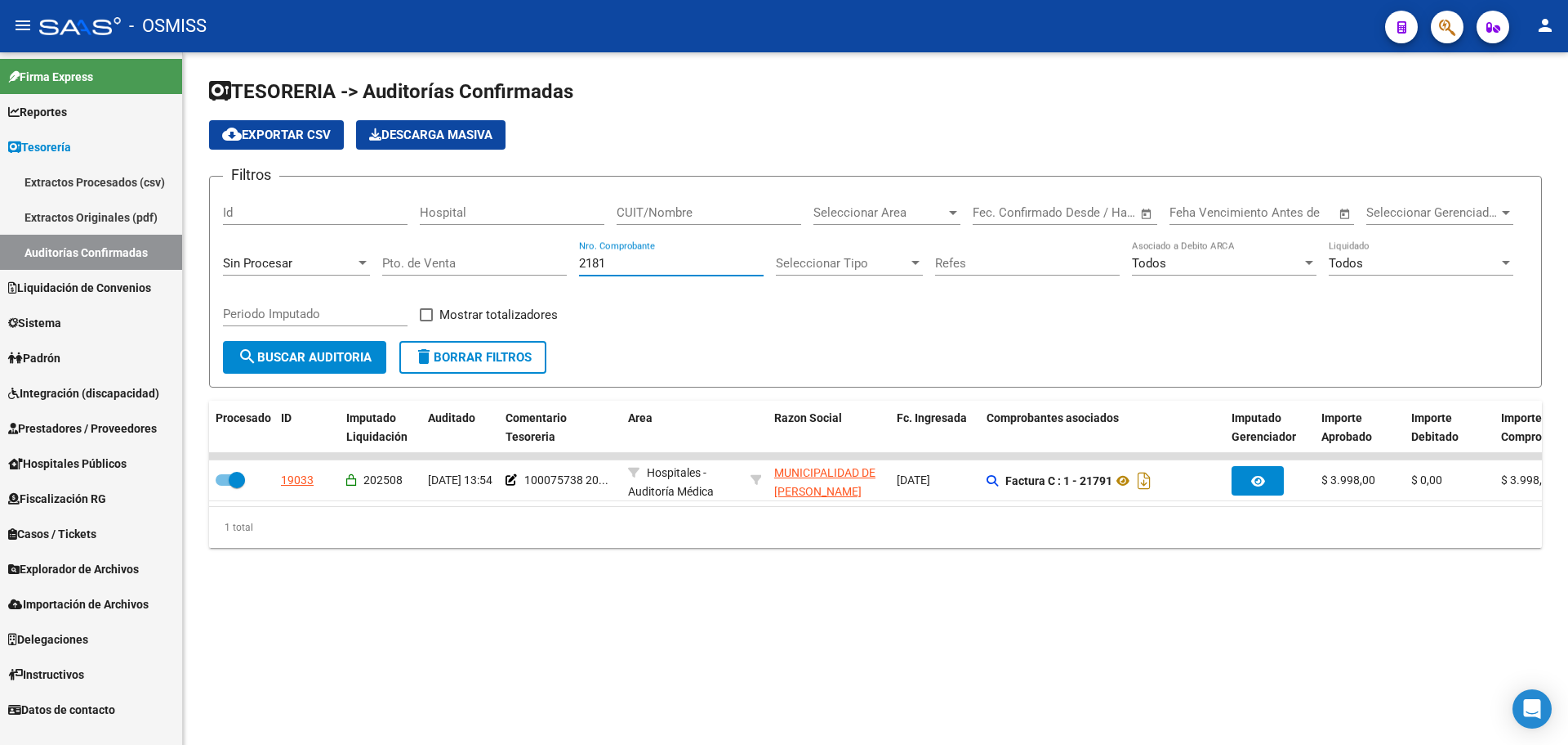
type input "21811"
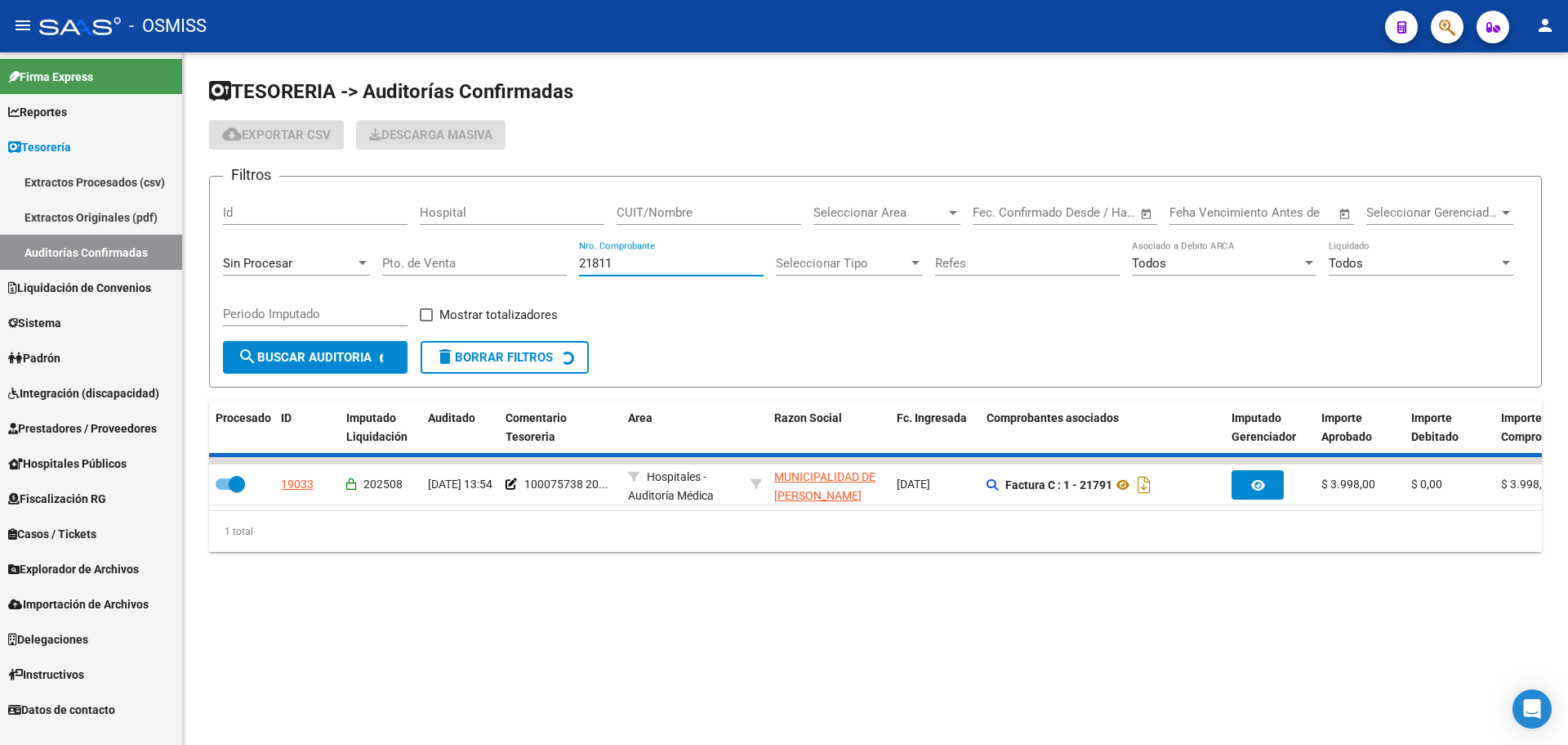
checkbox input "false"
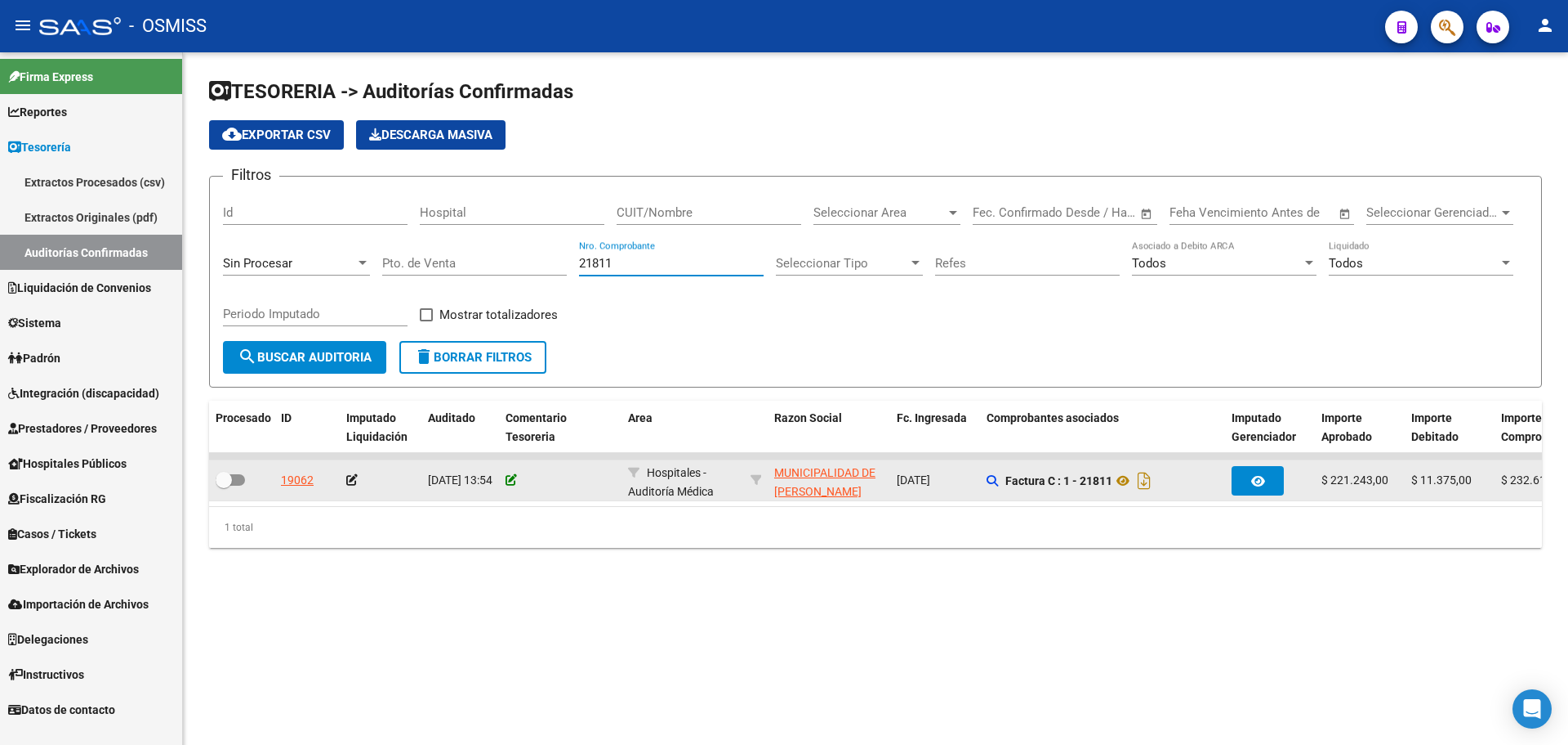
type input "21811"
click at [513, 477] on icon at bounding box center [511, 480] width 12 height 12
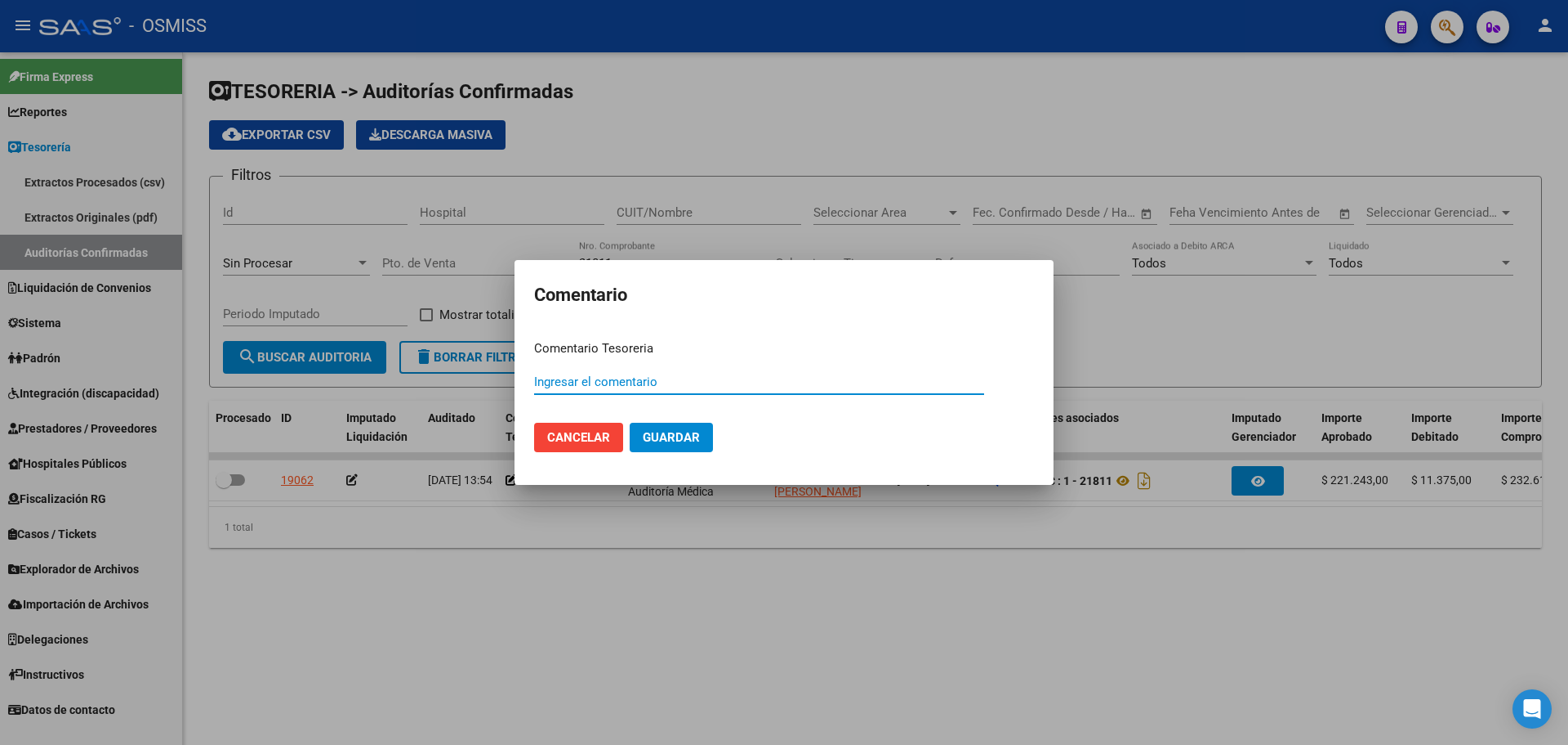
paste input "100075738 [DATE]"
type input "100075738 [DATE]"
click at [705, 424] on button "Guardar" at bounding box center [671, 437] width 83 height 30
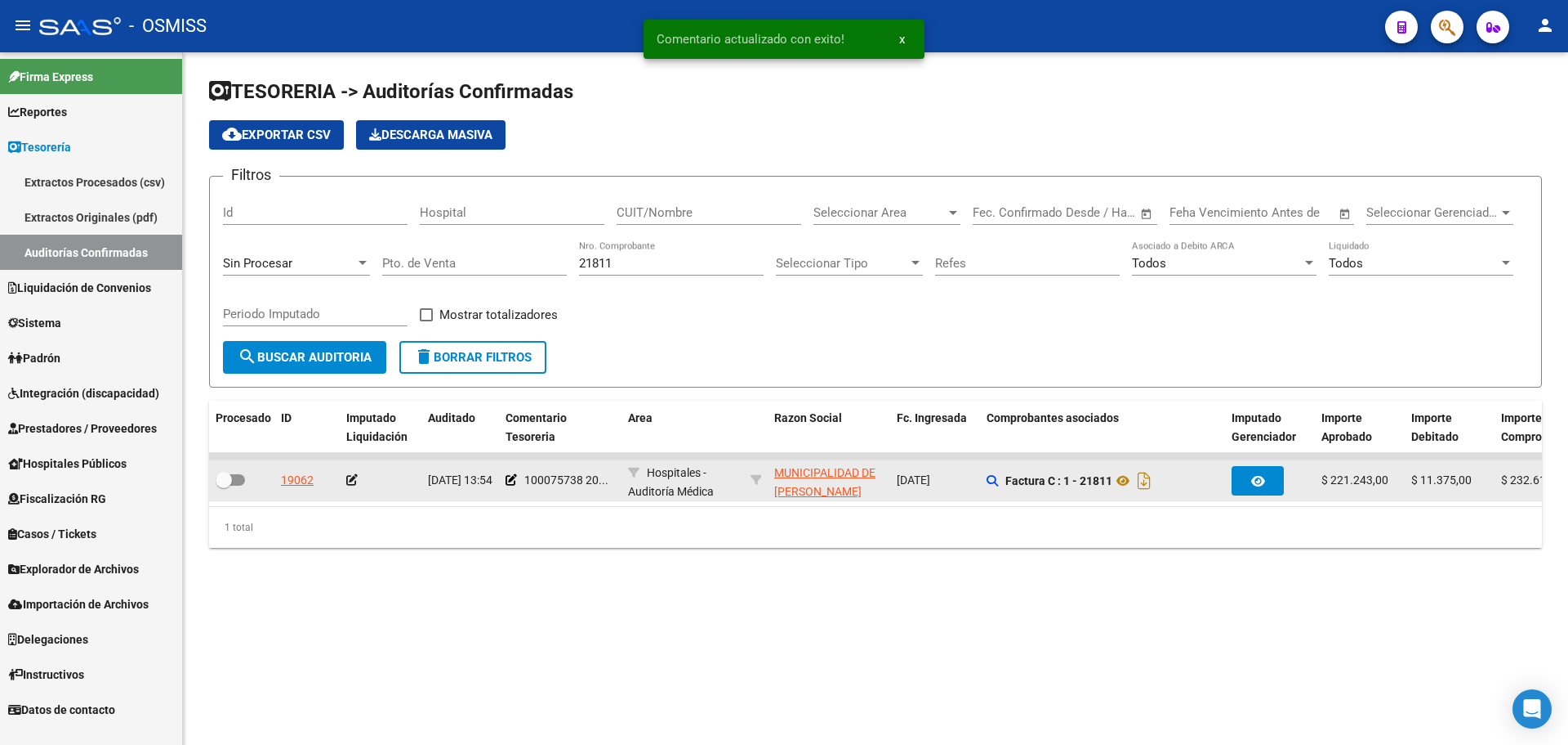
click at [349, 481] on icon at bounding box center [352, 480] width 12 height 12
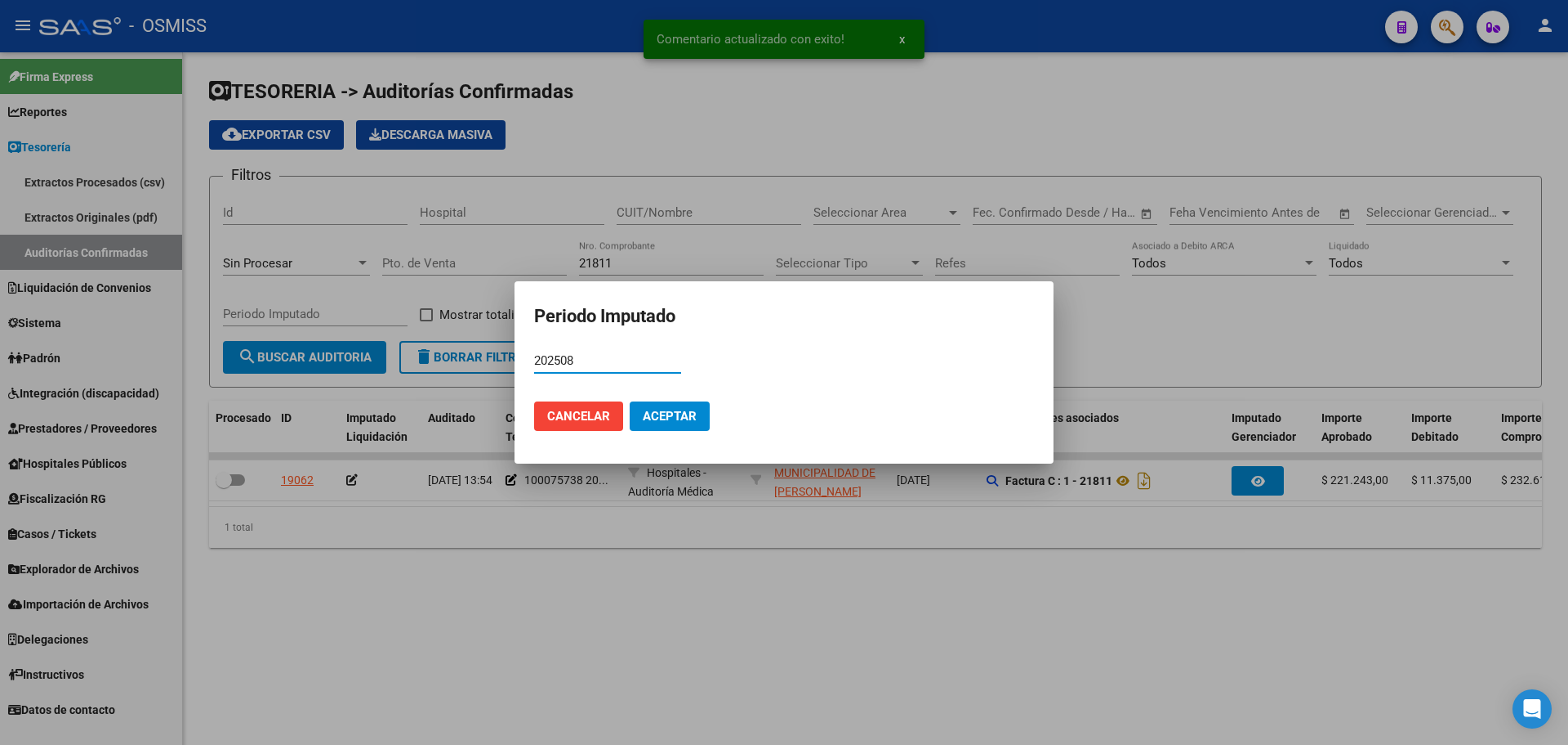
type input "202508"
click at [654, 414] on span "Aceptar" at bounding box center [670, 416] width 54 height 14
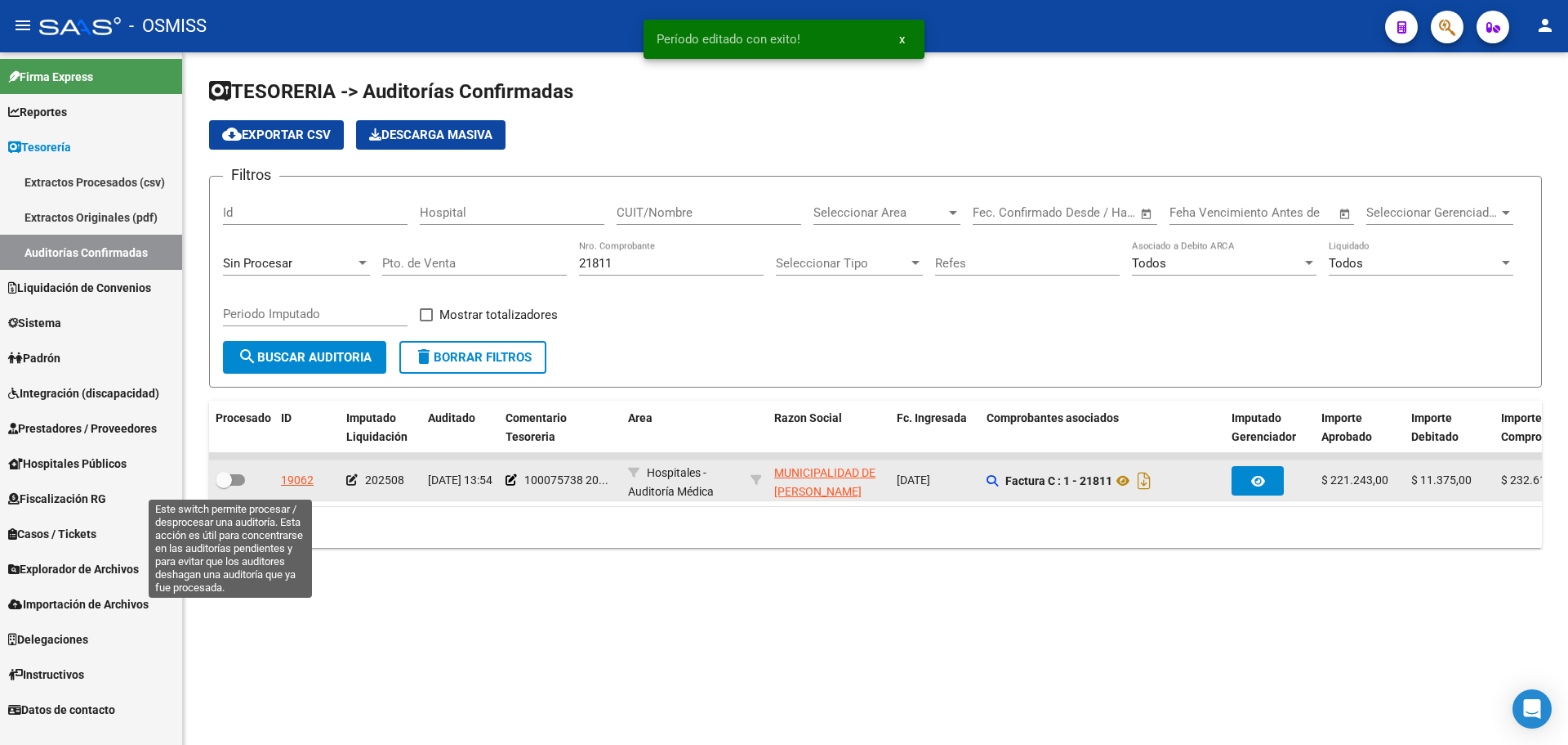
click at [245, 481] on span at bounding box center [230, 480] width 30 height 12
click at [224, 486] on input "checkbox" at bounding box center [223, 486] width 1 height 1
checkbox input "true"
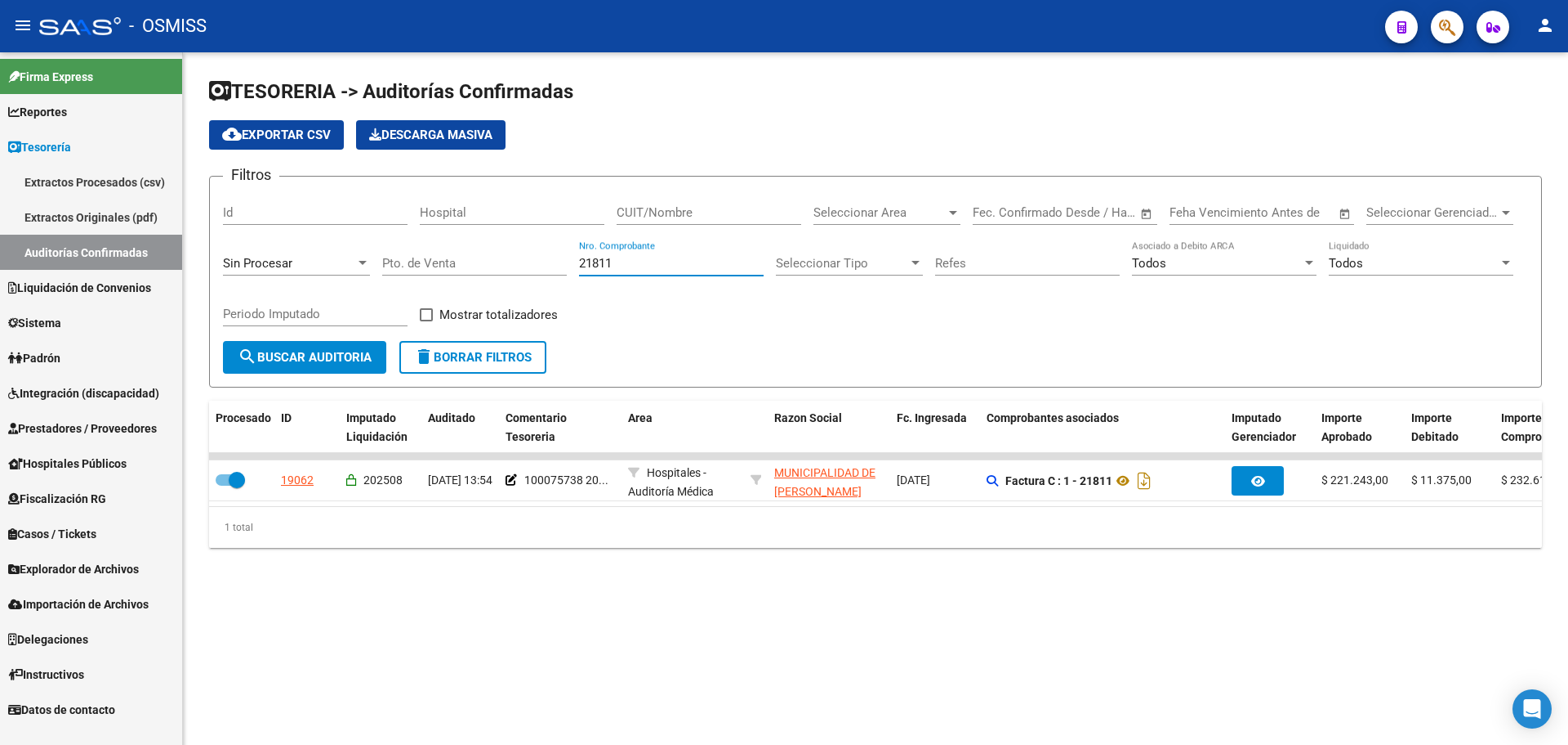
drag, startPoint x: 689, startPoint y: 264, endPoint x: 463, endPoint y: 269, distance: 226.1
click at [463, 269] on div "Filtros Id Hospital CUIT/Nombre Seleccionar Area Seleccionar Area Start date – …" at bounding box center [875, 265] width 1305 height 152
type input "18181"
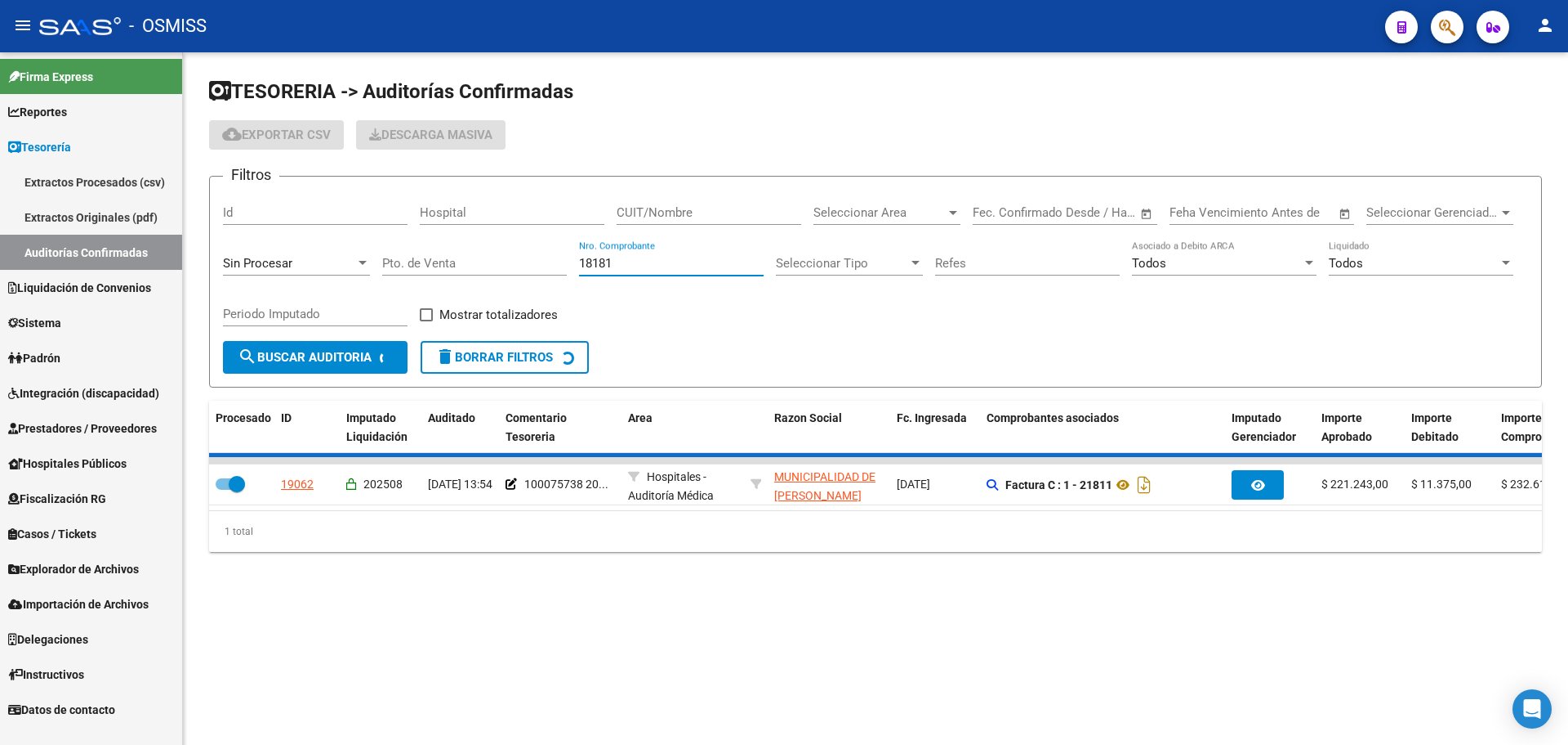
checkbox input "false"
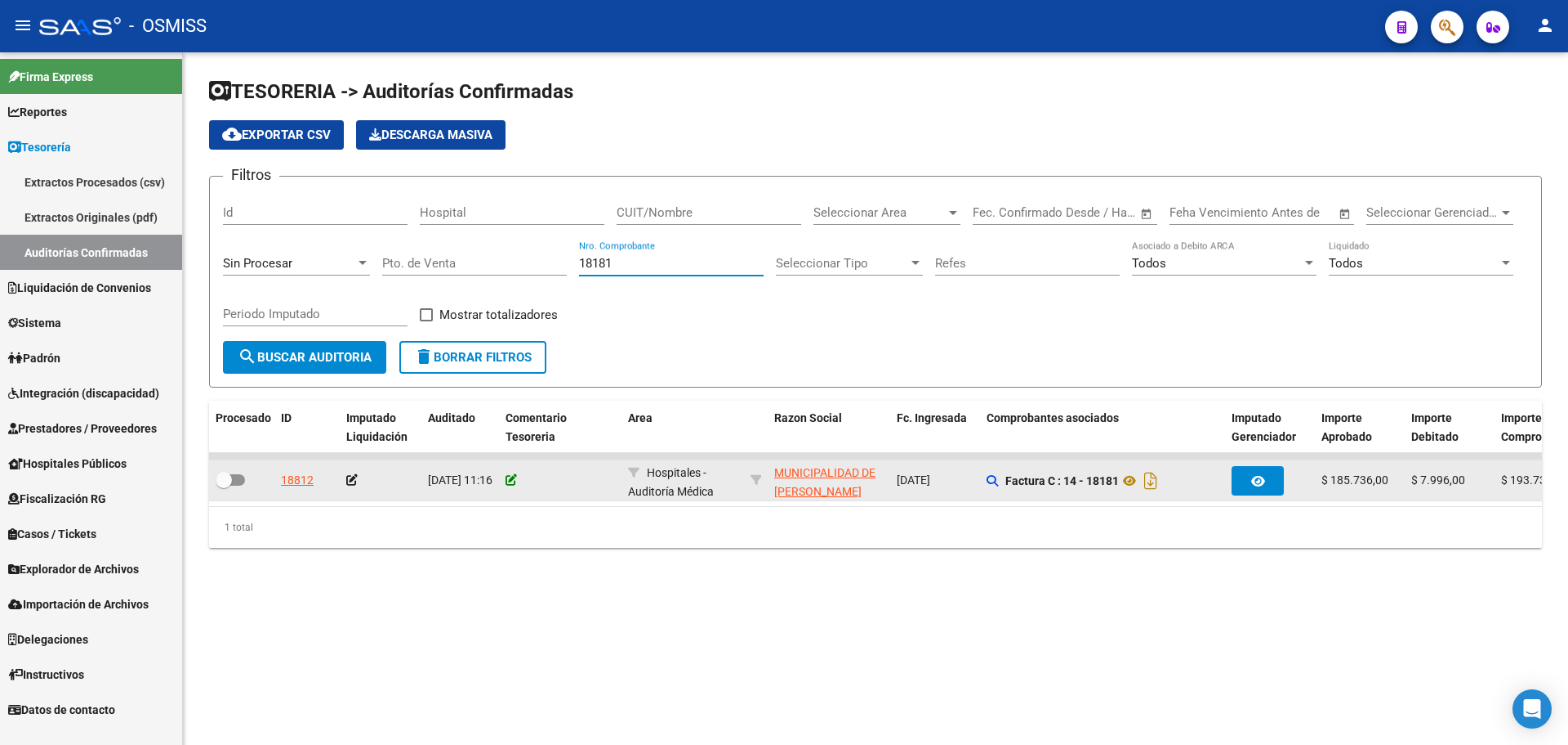
type input "18181"
click at [513, 483] on icon at bounding box center [511, 480] width 12 height 12
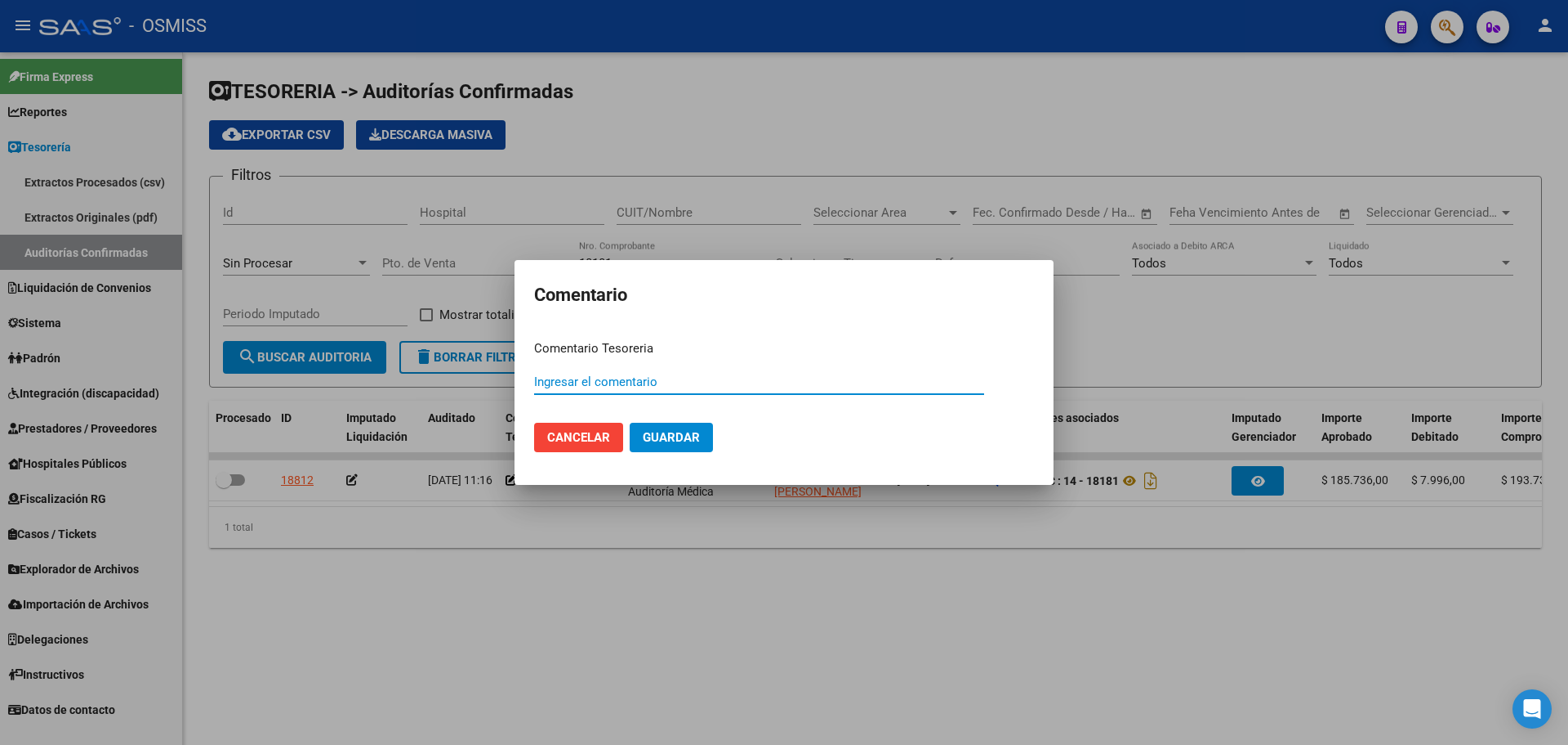
paste input "100075739"
type input "100075739 [DATE]"
click at [667, 442] on span "Guardar" at bounding box center [672, 437] width 57 height 14
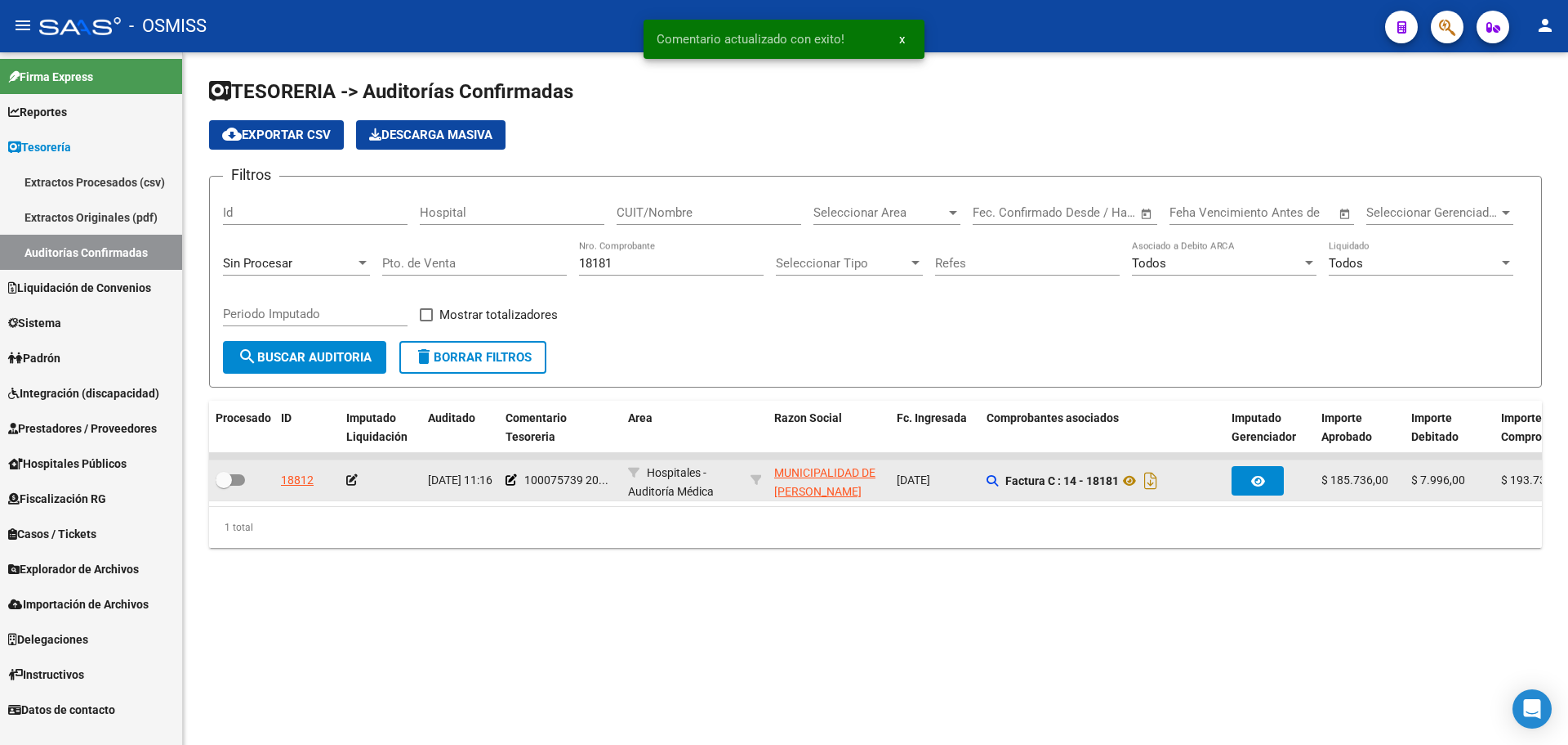
click at [353, 477] on icon at bounding box center [352, 480] width 12 height 12
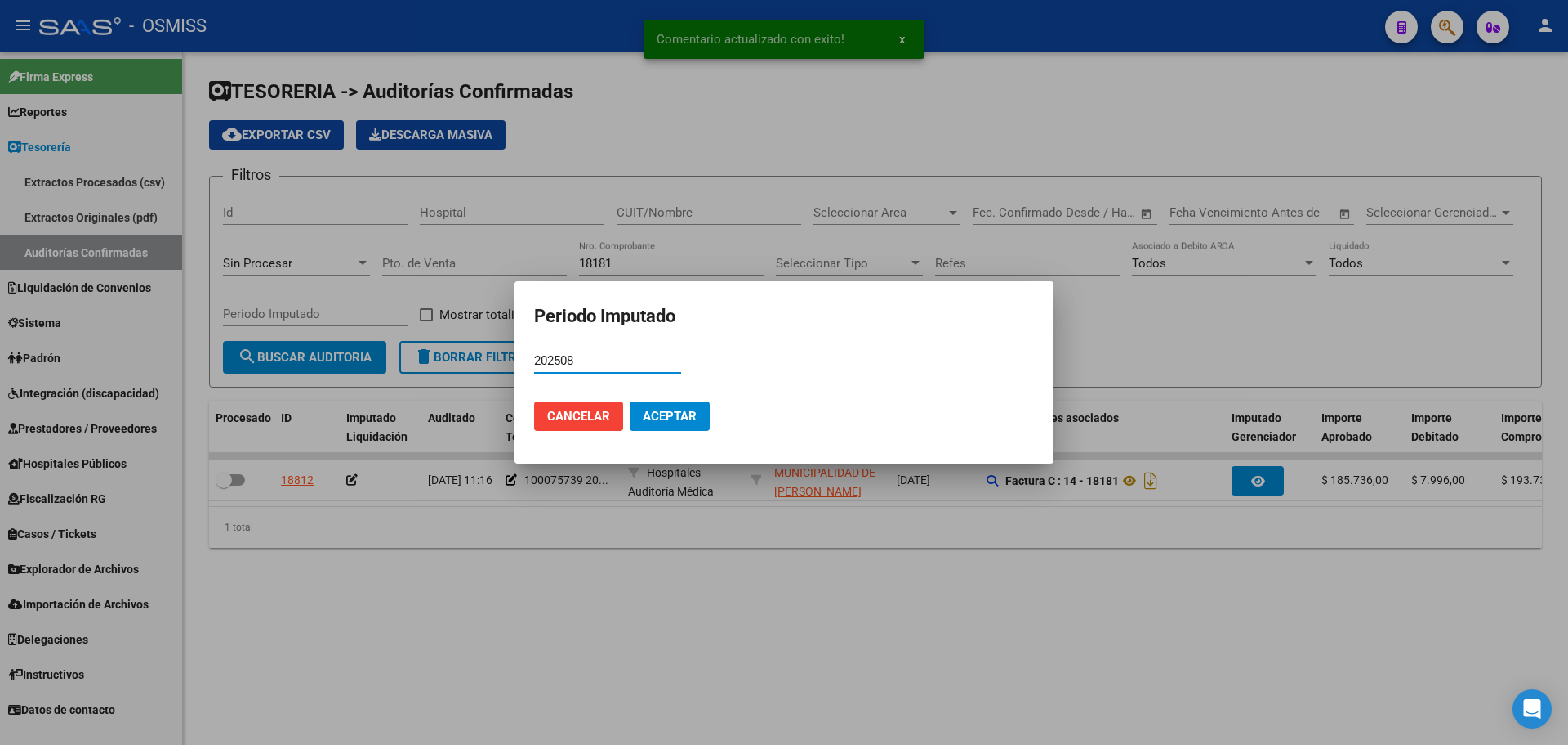
type input "202508"
click at [675, 414] on span "Aceptar" at bounding box center [670, 416] width 54 height 14
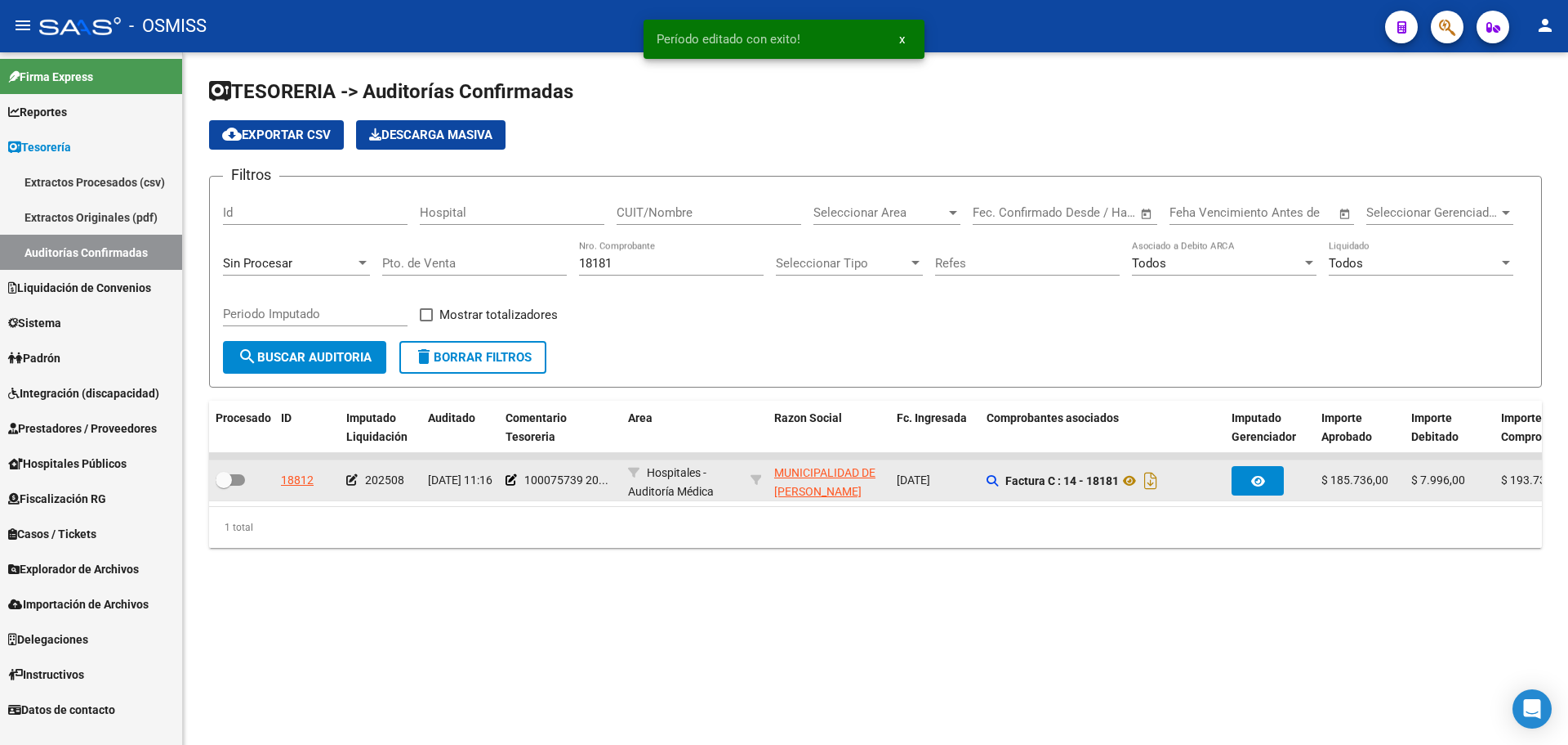
click at [246, 476] on div at bounding box center [242, 481] width 52 height 22
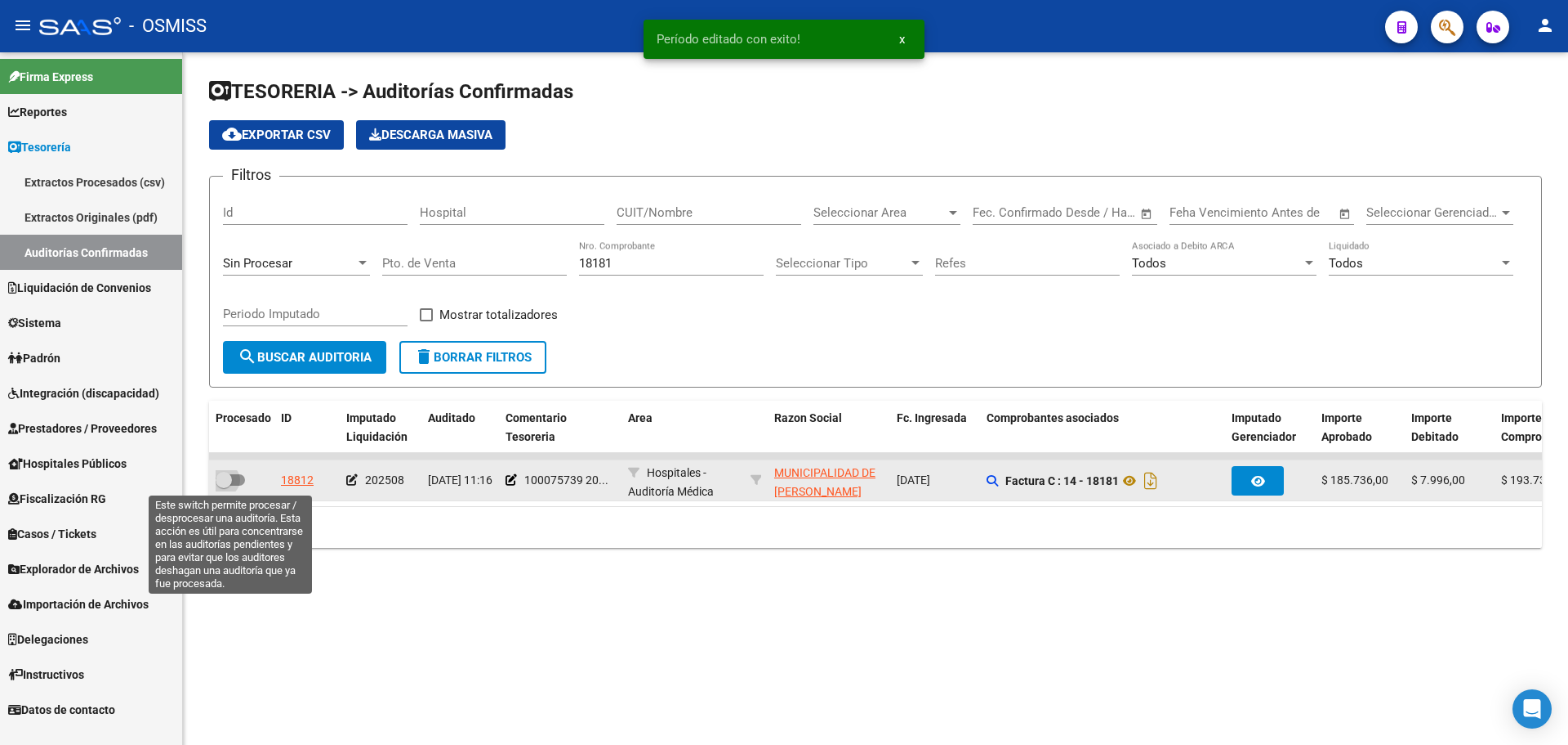
click at [240, 476] on span at bounding box center [230, 480] width 30 height 12
click at [224, 486] on input "checkbox" at bounding box center [223, 486] width 1 height 1
checkbox input "true"
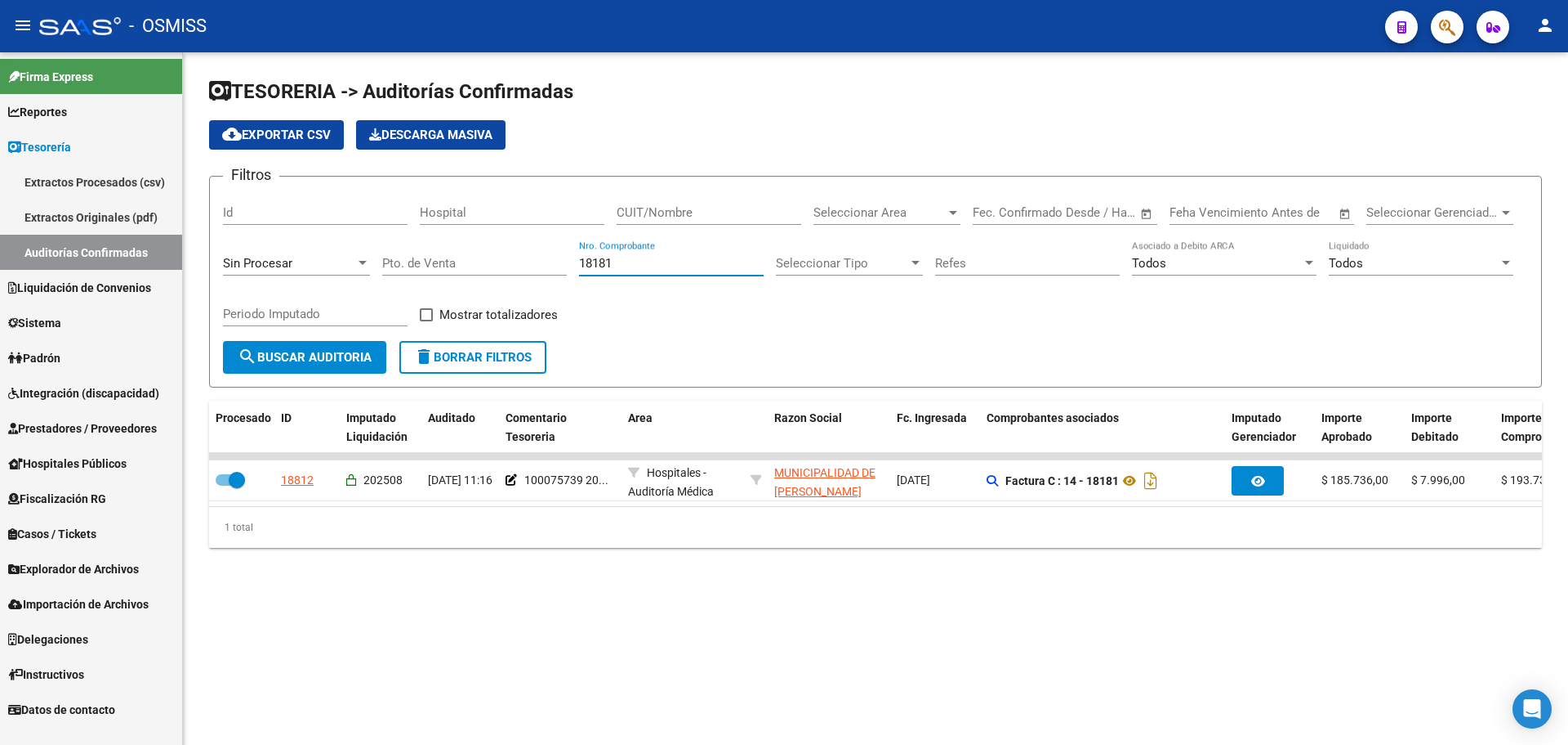
drag, startPoint x: 650, startPoint y: 265, endPoint x: 329, endPoint y: 265, distance: 321.0
click at [329, 265] on div "Filtros Id Hospital CUIT/Nombre Seleccionar Area Seleccionar Area Start date – …" at bounding box center [875, 265] width 1305 height 152
type input "23382"
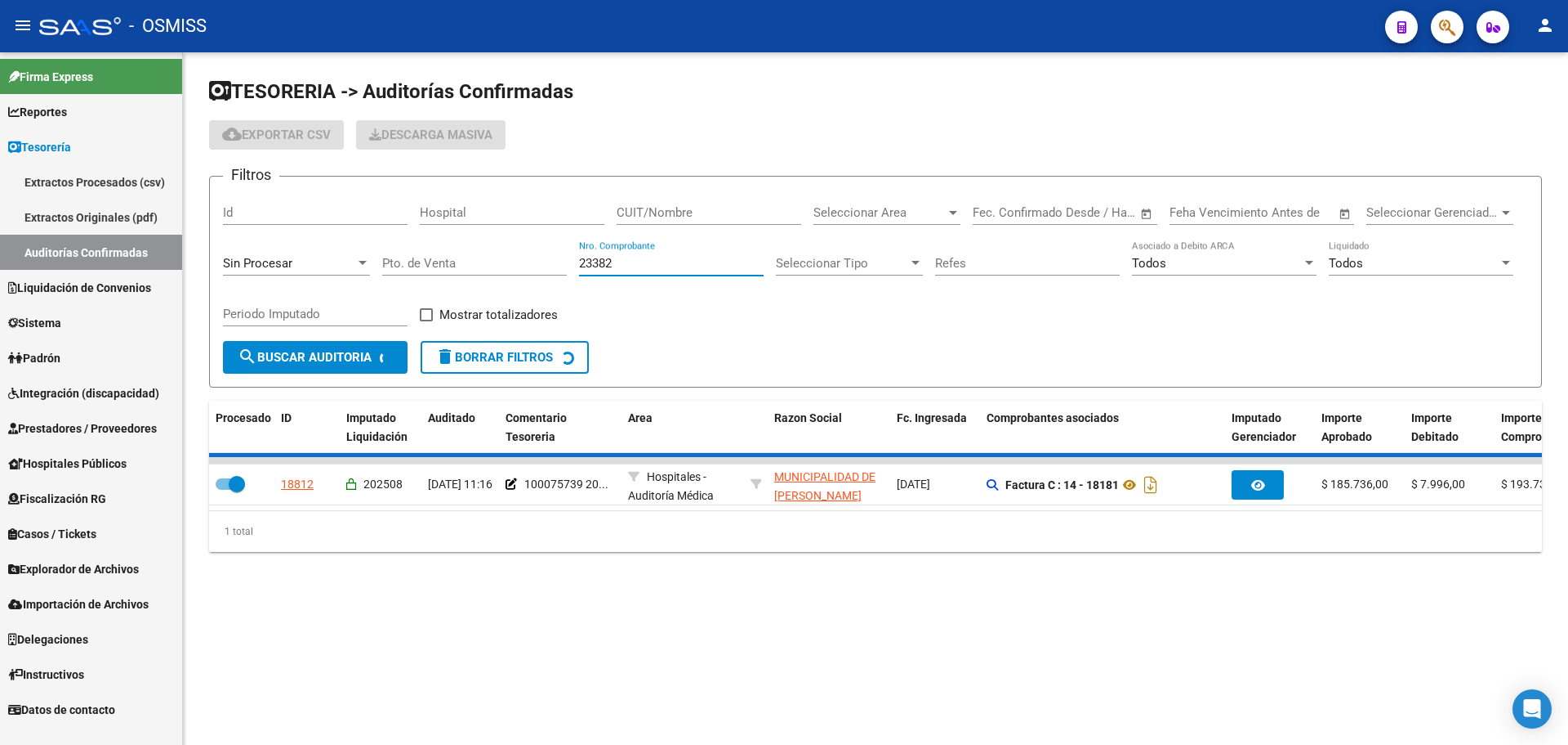
checkbox input "false"
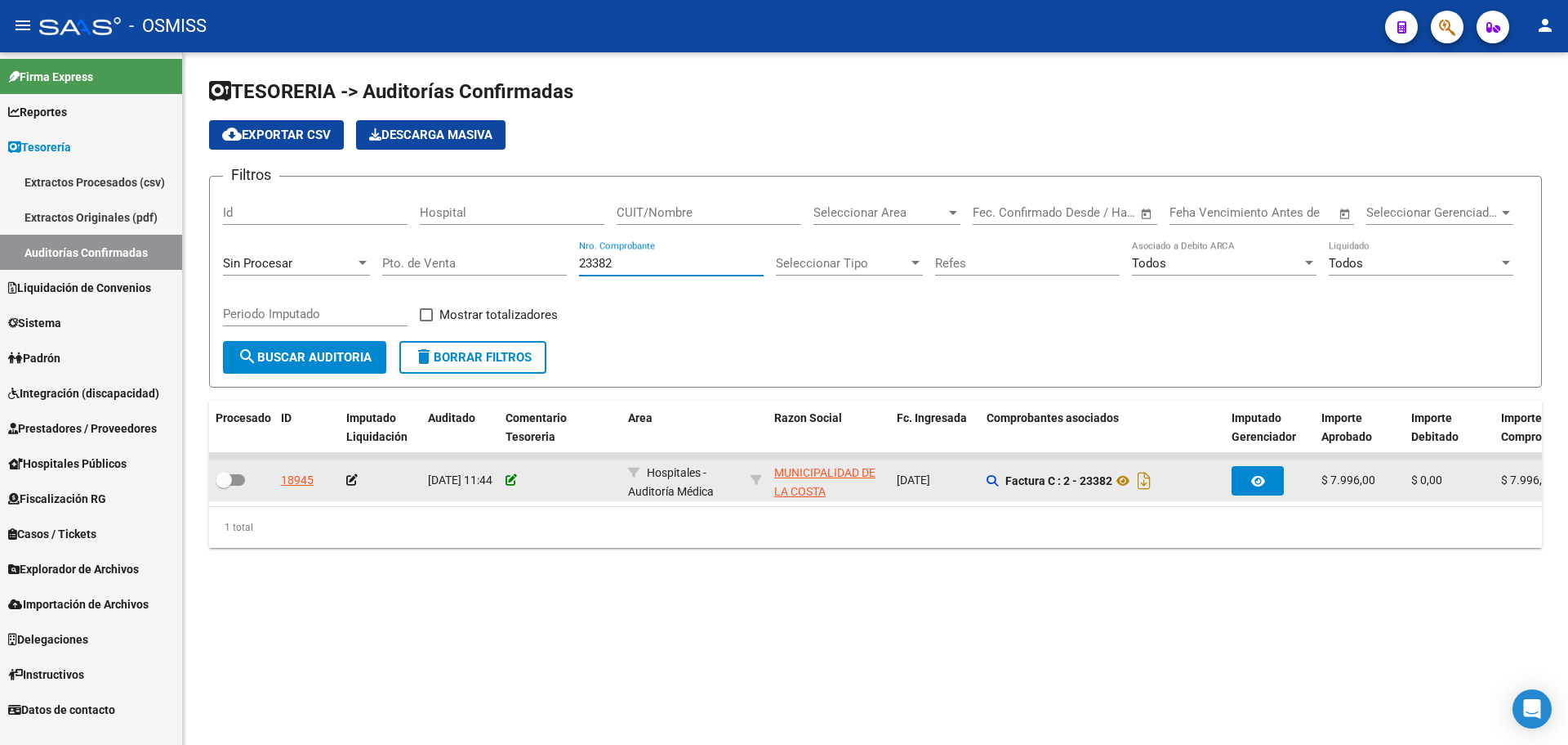
type input "23382"
click at [511, 481] on icon at bounding box center [511, 480] width 12 height 12
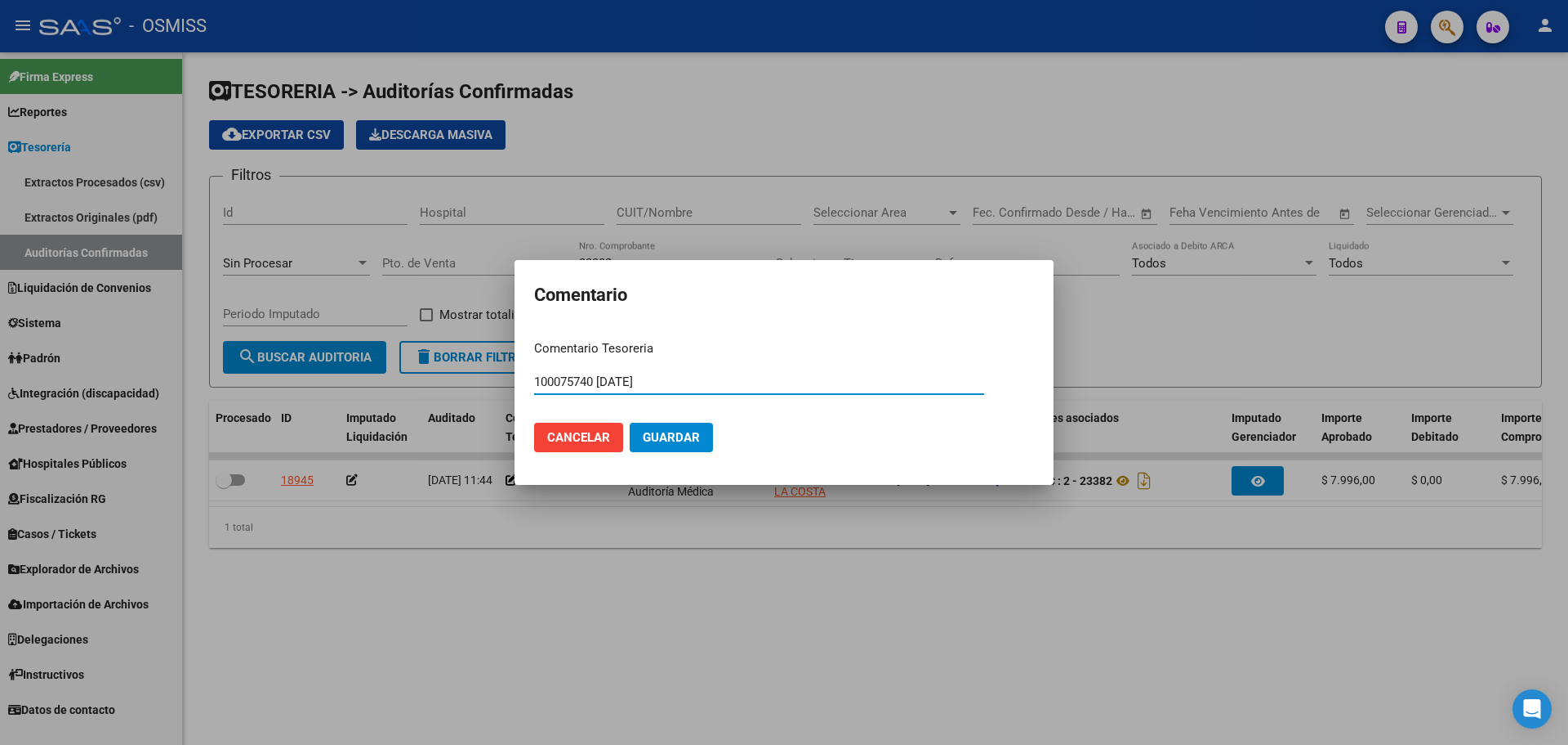
type input "100075740 [DATE]"
click at [672, 442] on span "Guardar" at bounding box center [672, 437] width 57 height 14
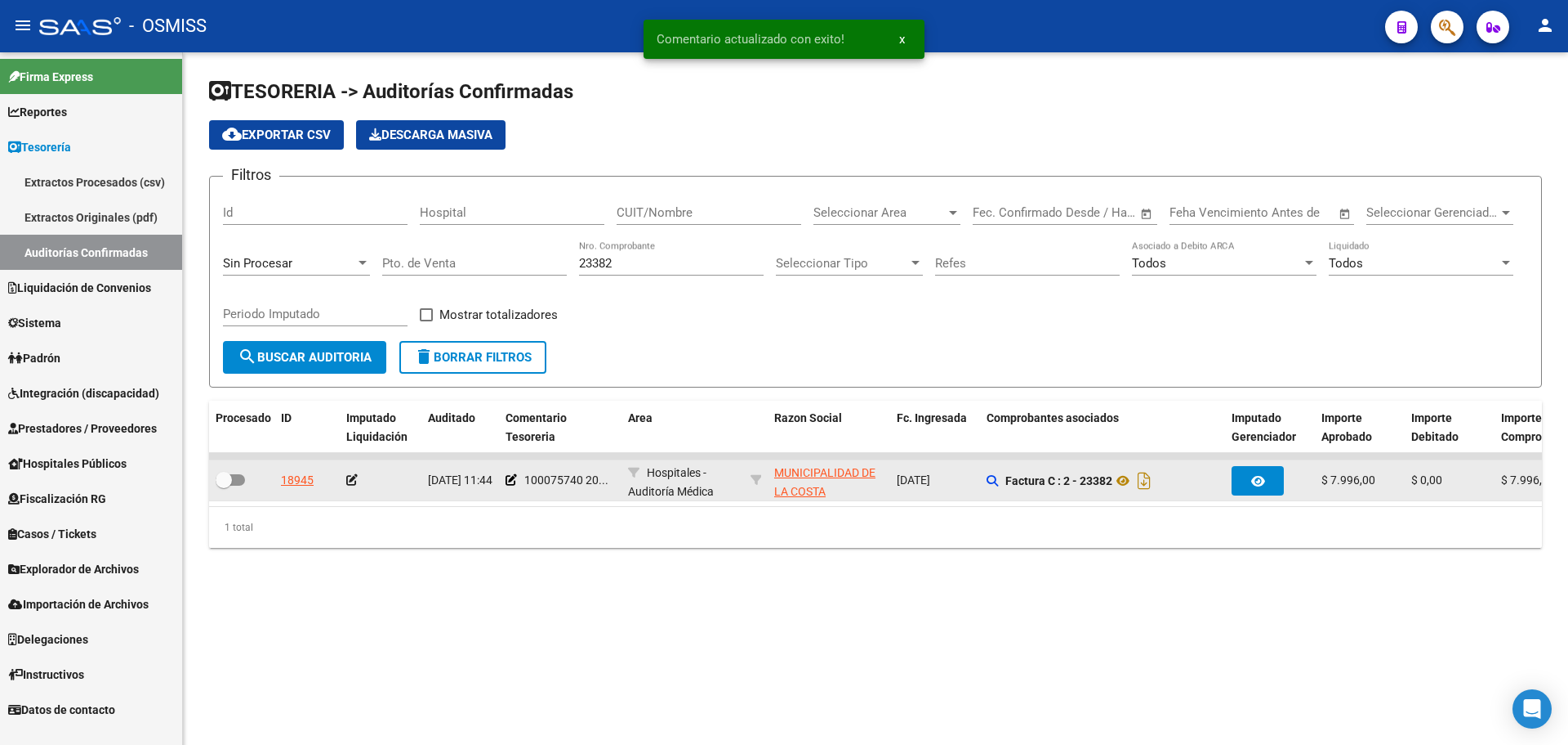
click at [347, 482] on icon at bounding box center [352, 480] width 12 height 12
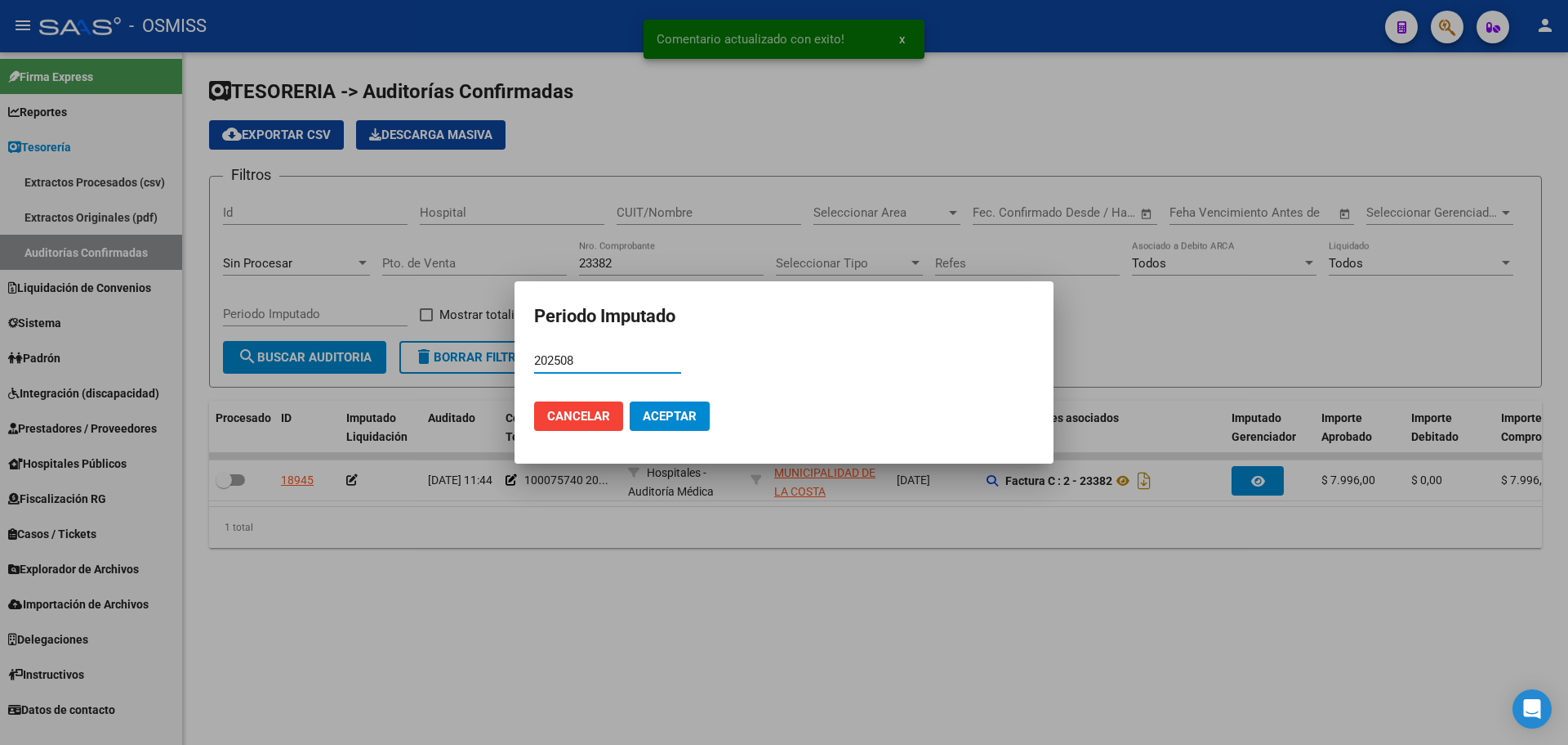
type input "202508"
click at [693, 429] on button "Aceptar" at bounding box center [669, 416] width 80 height 30
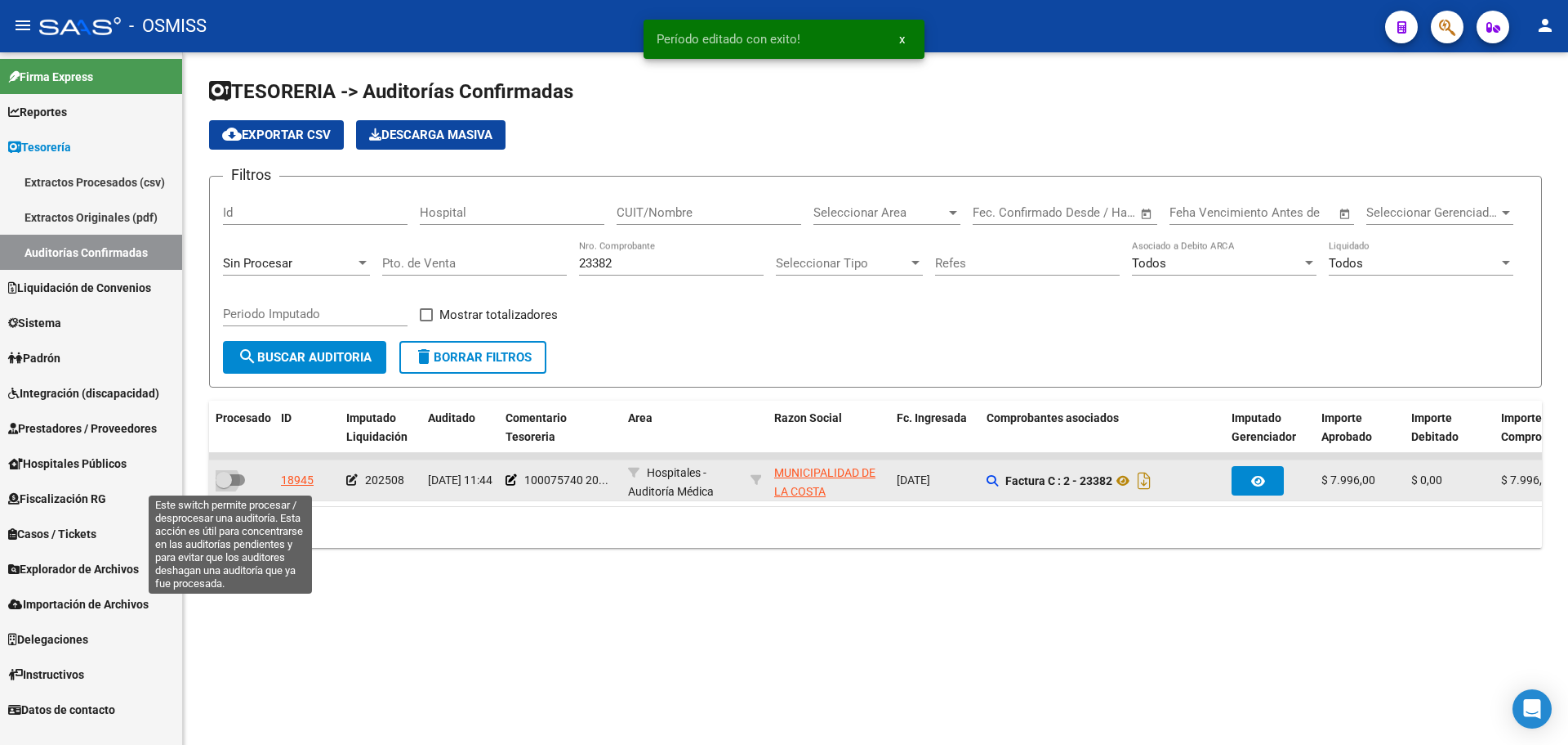
click at [229, 484] on span at bounding box center [224, 480] width 16 height 16
click at [224, 486] on input "checkbox" at bounding box center [223, 486] width 1 height 1
checkbox input "true"
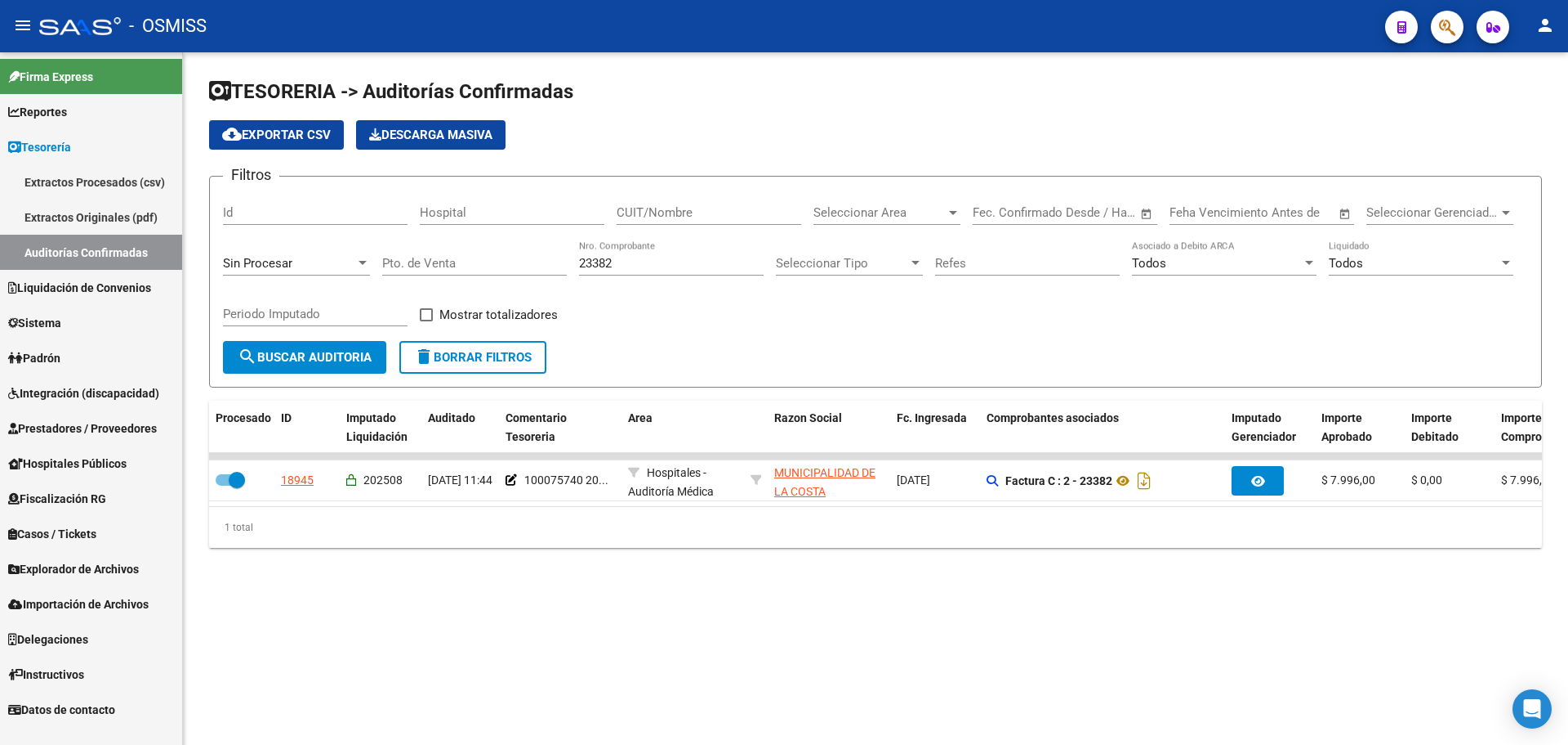
drag, startPoint x: 642, startPoint y: 267, endPoint x: 449, endPoint y: 264, distance: 193.0
click at [449, 264] on div "Filtros Id Hospital CUIT/Nombre Seleccionar Area Seleccionar Area Start date – …" at bounding box center [875, 265] width 1305 height 152
type input "24826"
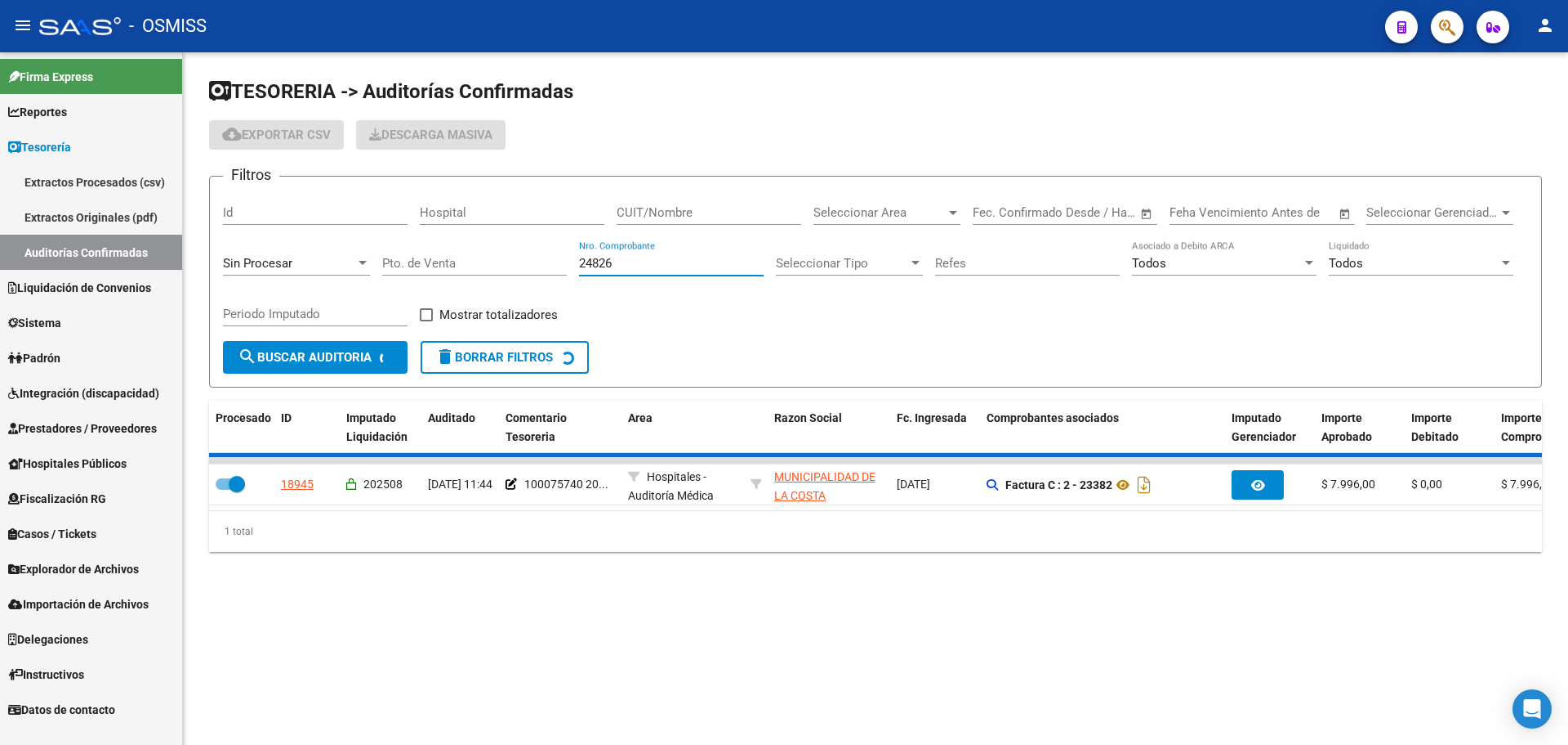
checkbox input "false"
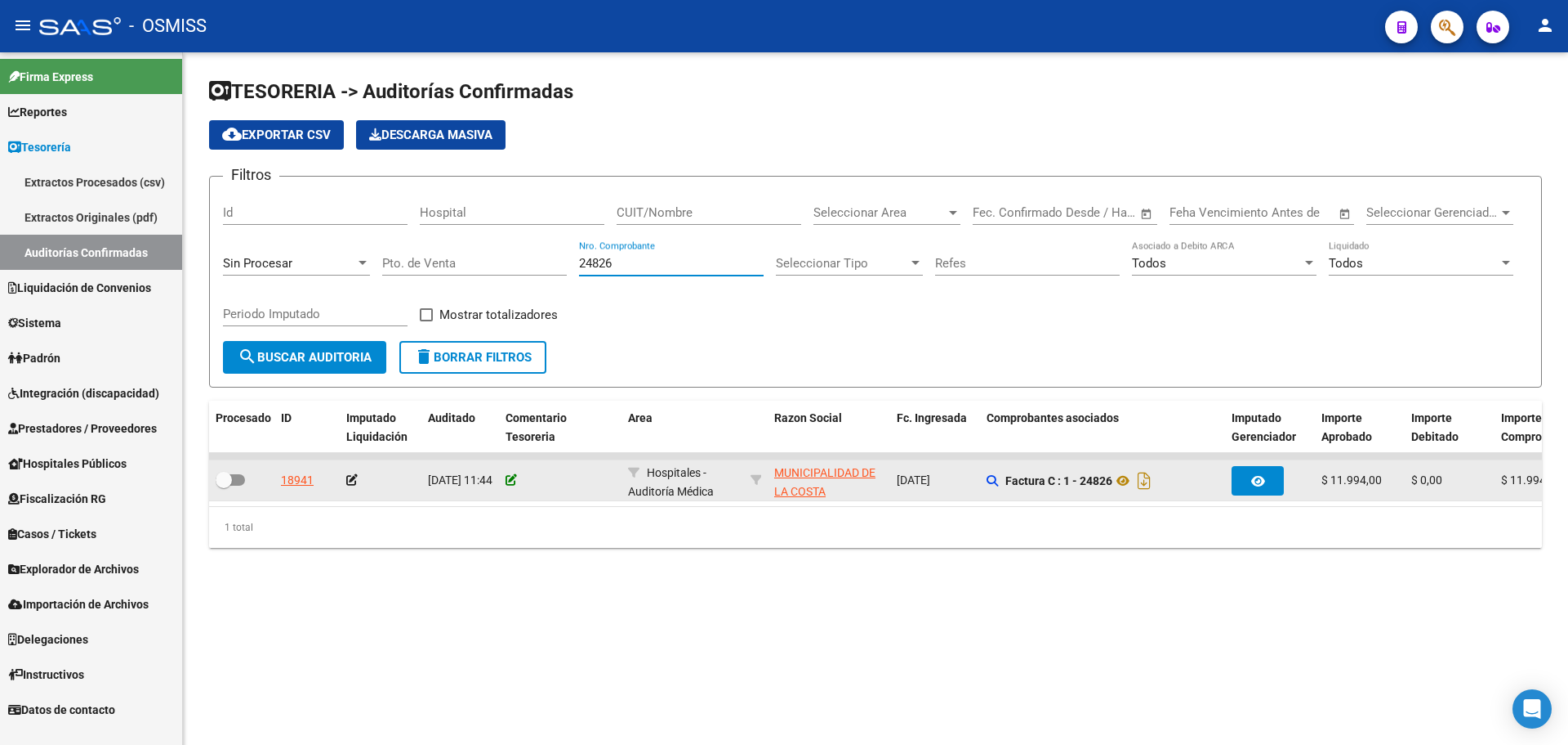
type input "24826"
click at [510, 484] on icon at bounding box center [511, 480] width 12 height 12
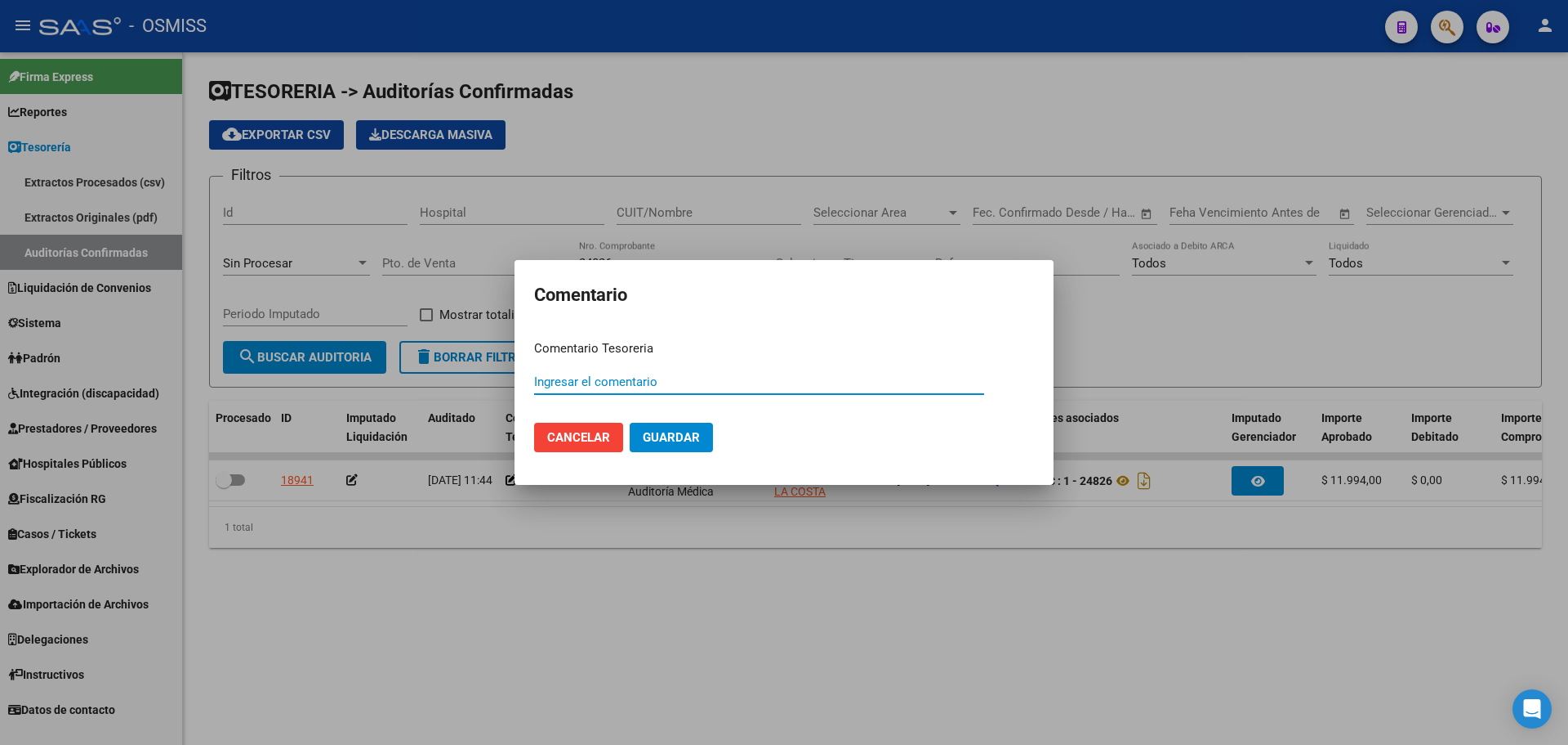
paste input "100075741"
drag, startPoint x: 696, startPoint y: 380, endPoint x: 450, endPoint y: 382, distance: 246.0
click at [450, 382] on div "Comentario Comentario Tesoreria 100075741 [DATE] Ingresar el comentario Cancela…" at bounding box center [784, 372] width 1568 height 745
type input "100075741 [DATE]"
click at [676, 446] on button "Guardar" at bounding box center [671, 437] width 83 height 30
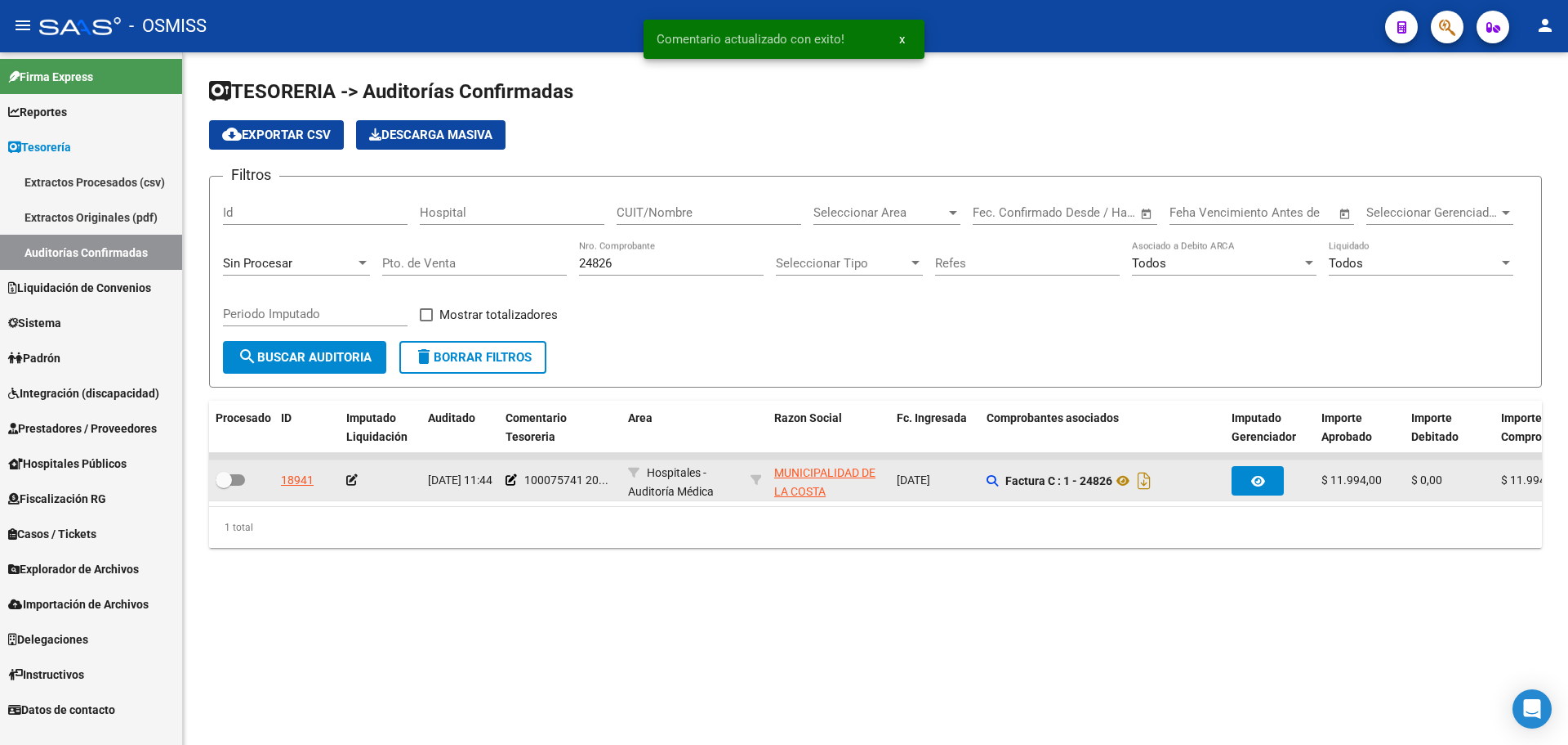
click at [349, 480] on icon at bounding box center [352, 480] width 12 height 12
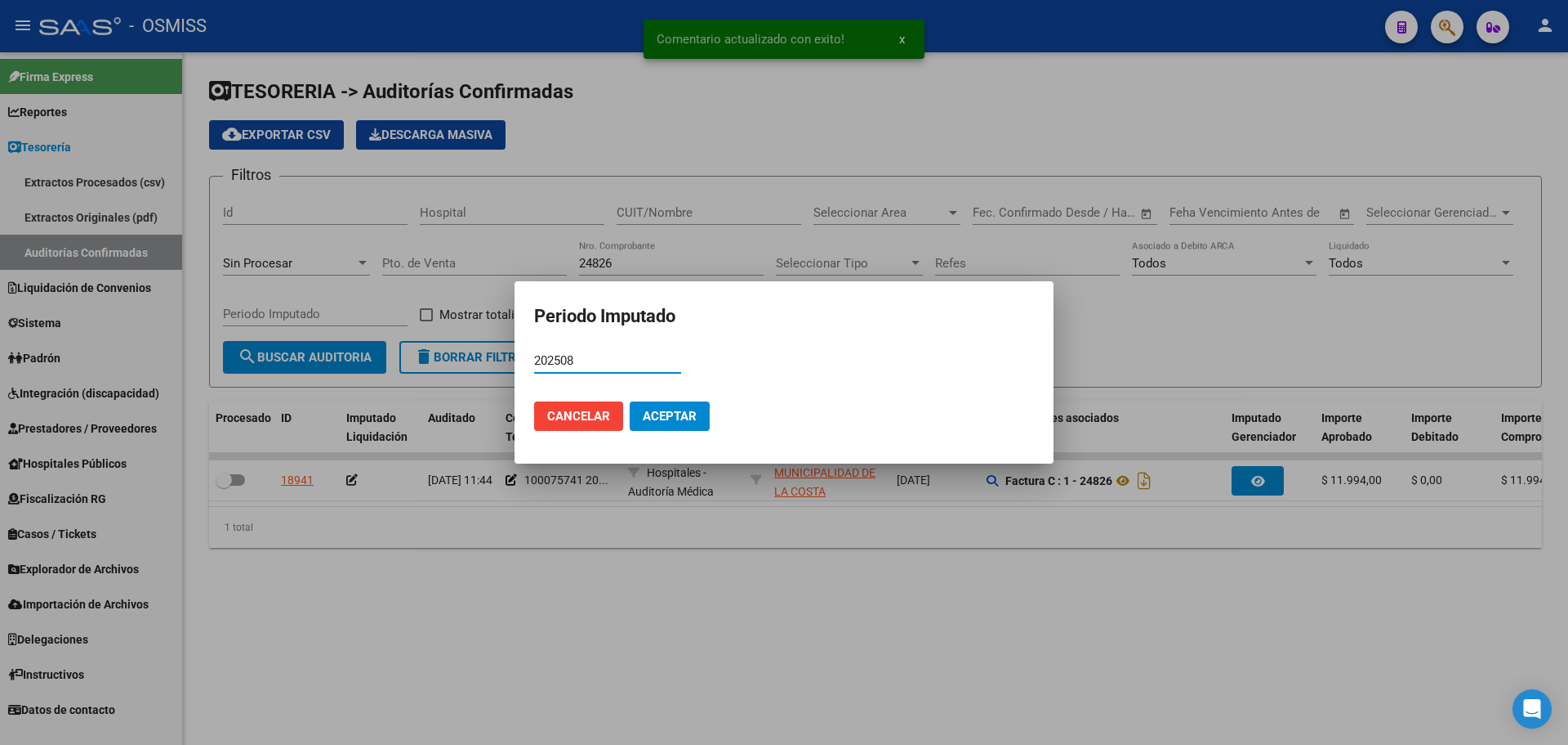
type input "202508"
click at [676, 421] on span "Aceptar" at bounding box center [670, 416] width 54 height 14
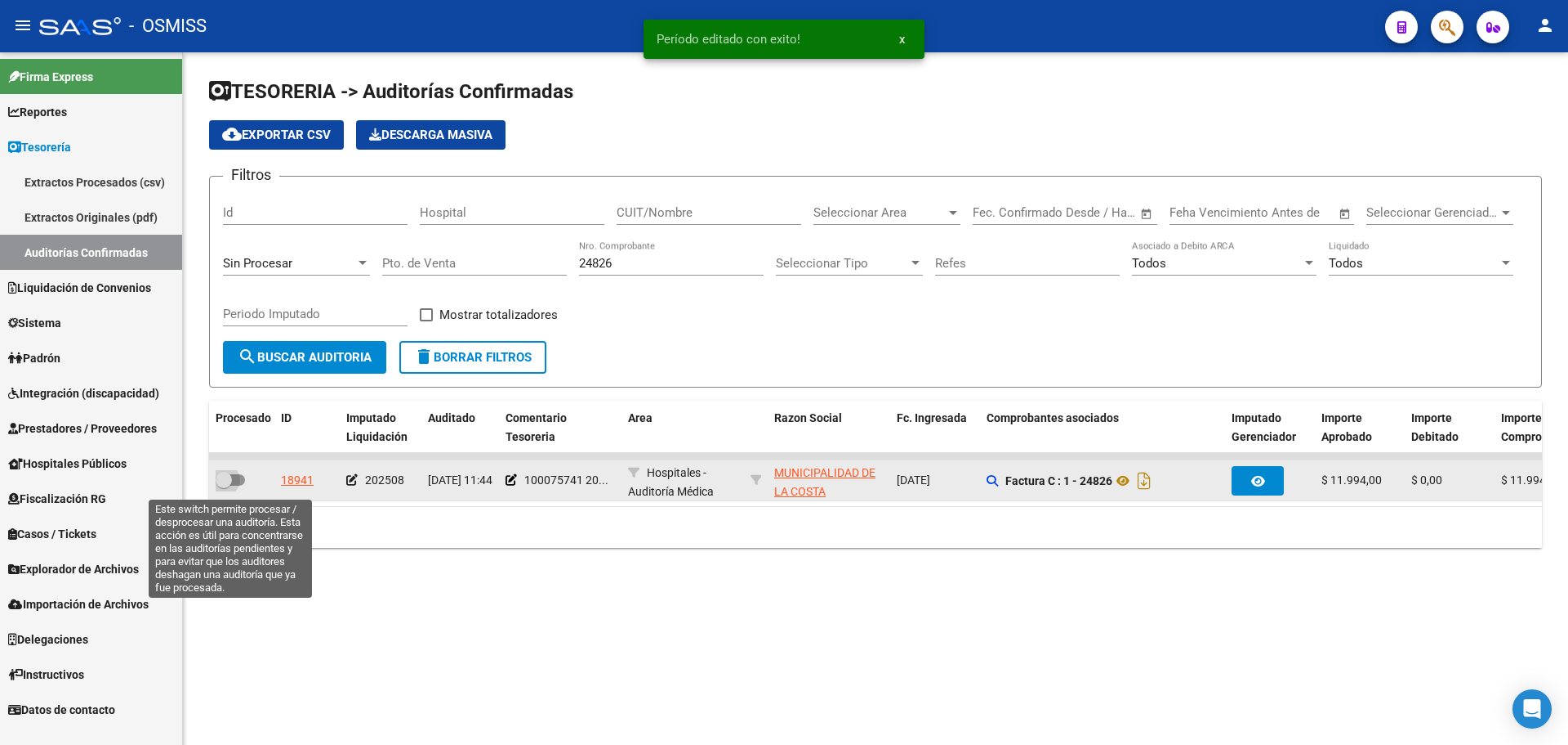
click at [244, 478] on span at bounding box center [230, 480] width 30 height 12
click at [224, 486] on input "checkbox" at bounding box center [223, 486] width 1 height 1
checkbox input "true"
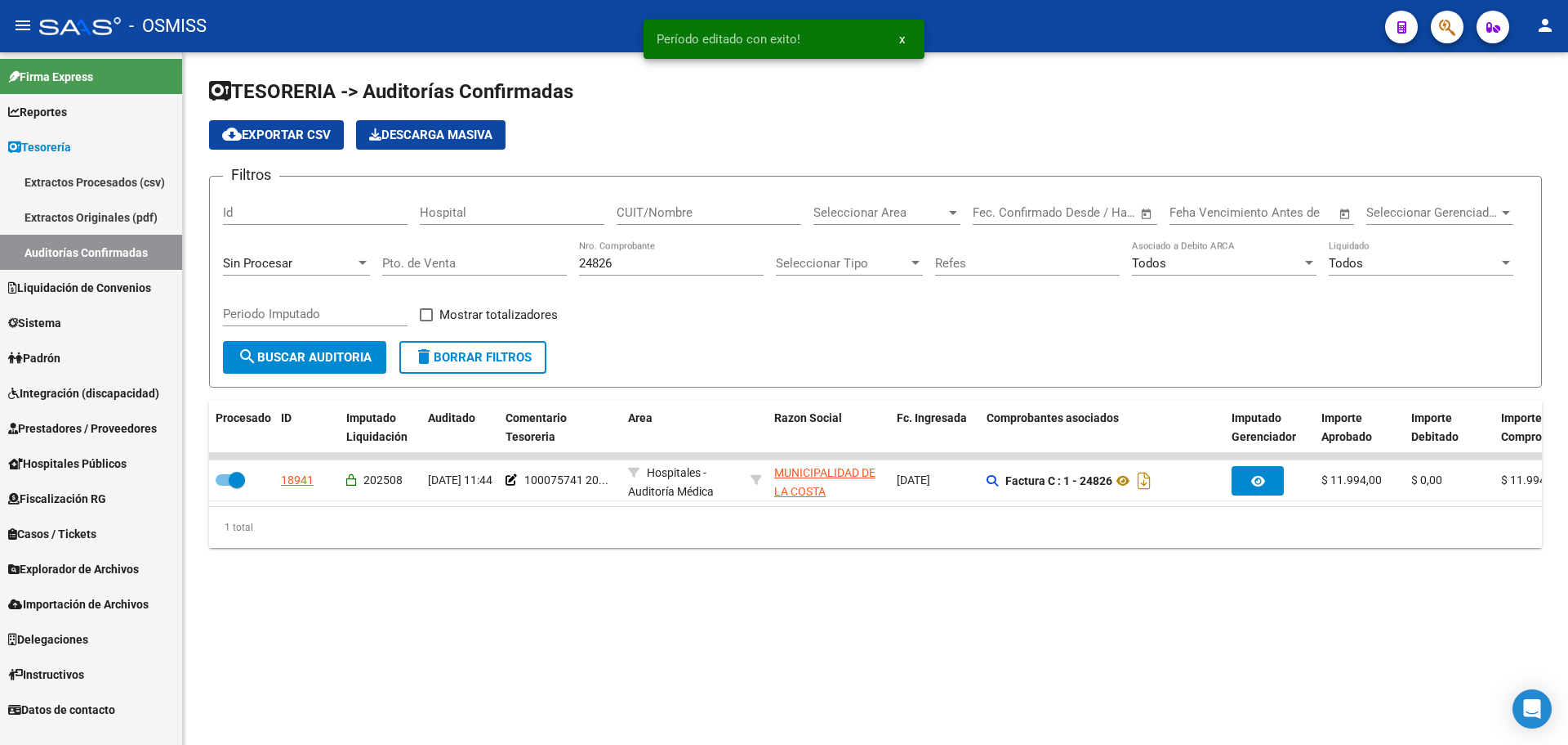
click at [661, 260] on input "24826" at bounding box center [671, 263] width 185 height 14
type input "24828"
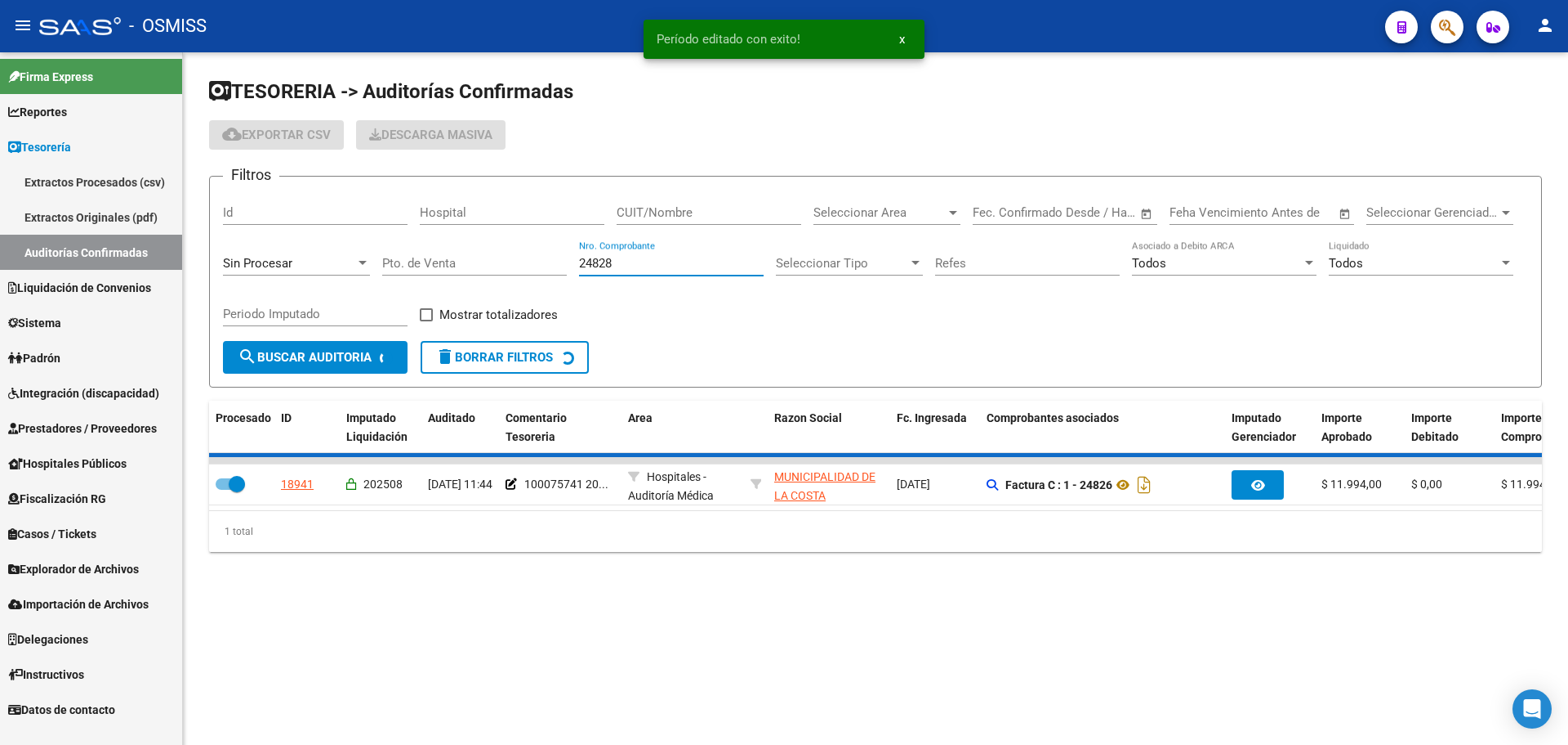
checkbox input "false"
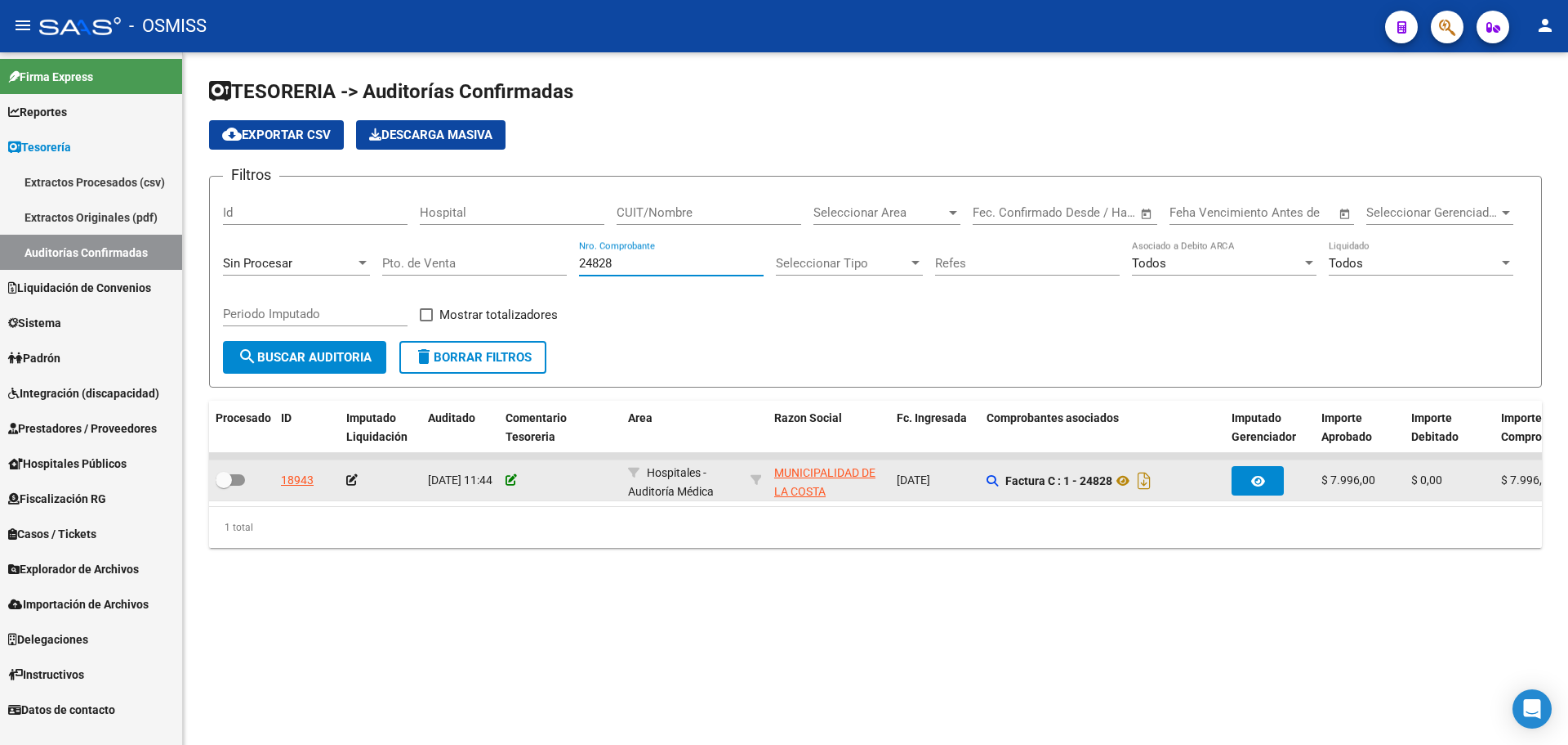
type input "24828"
click at [513, 476] on icon at bounding box center [511, 480] width 12 height 12
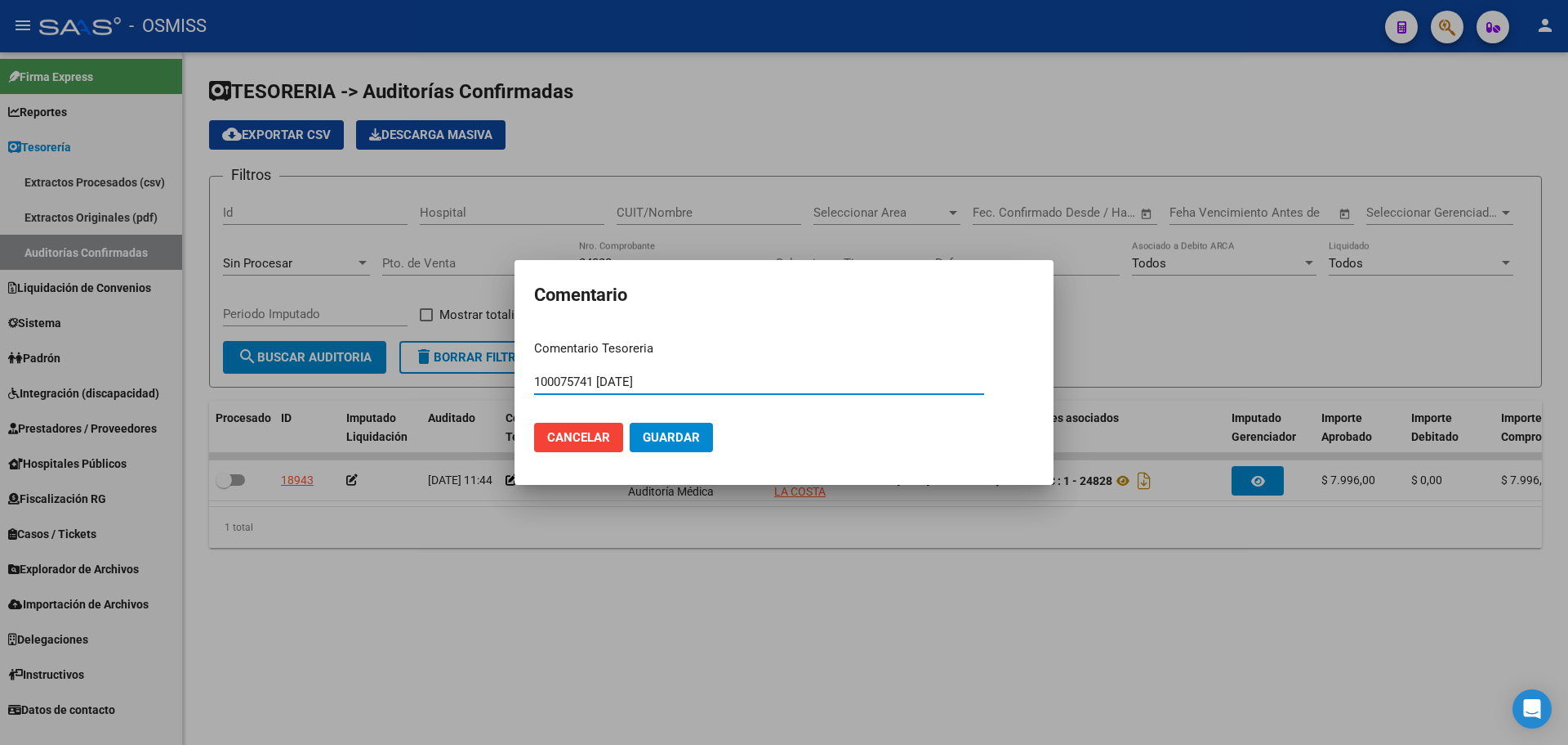
type input "100075741 [DATE]"
click at [689, 438] on span "Guardar" at bounding box center [672, 437] width 57 height 14
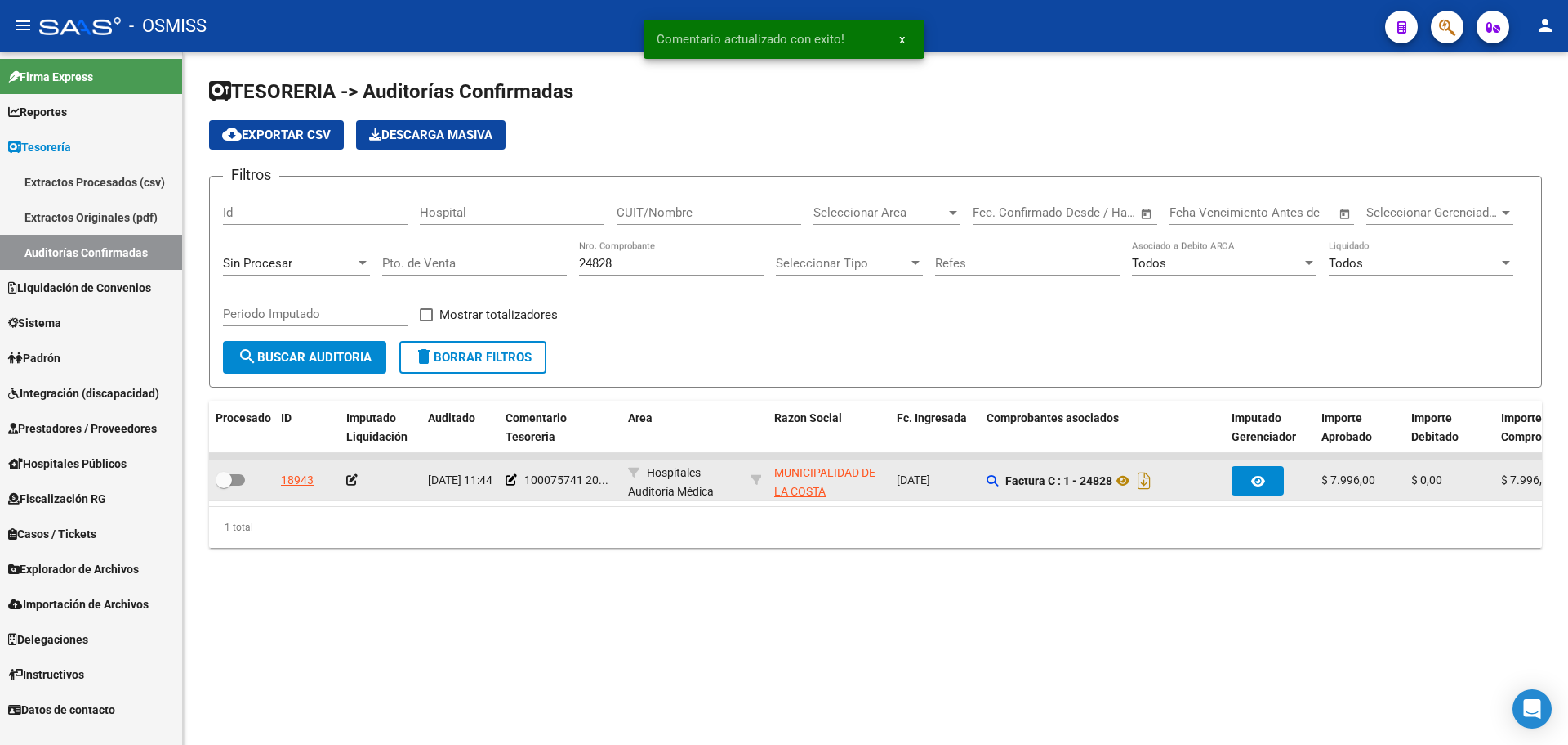
click at [351, 485] on icon at bounding box center [352, 480] width 12 height 12
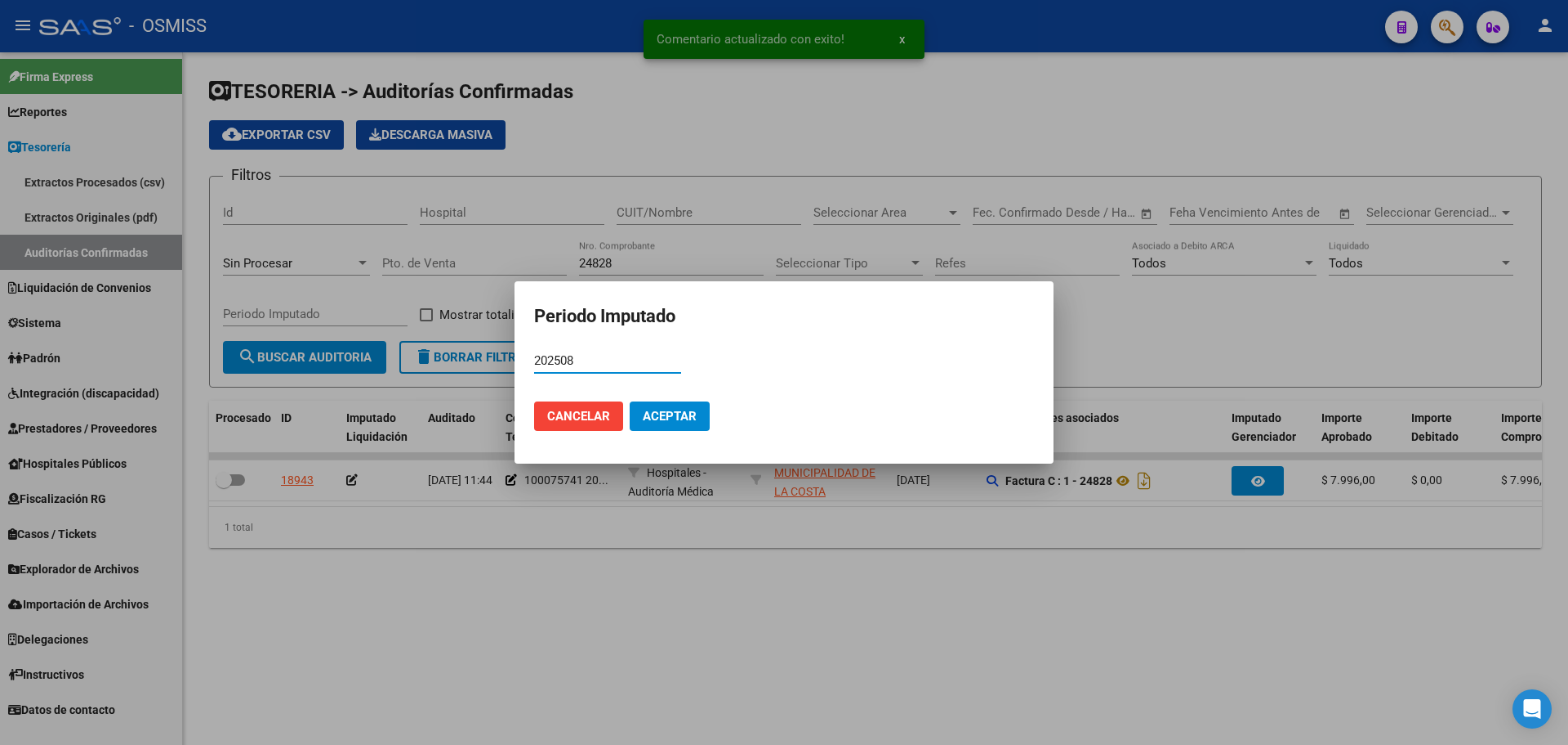
type input "202508"
click at [677, 417] on span "Aceptar" at bounding box center [670, 416] width 54 height 14
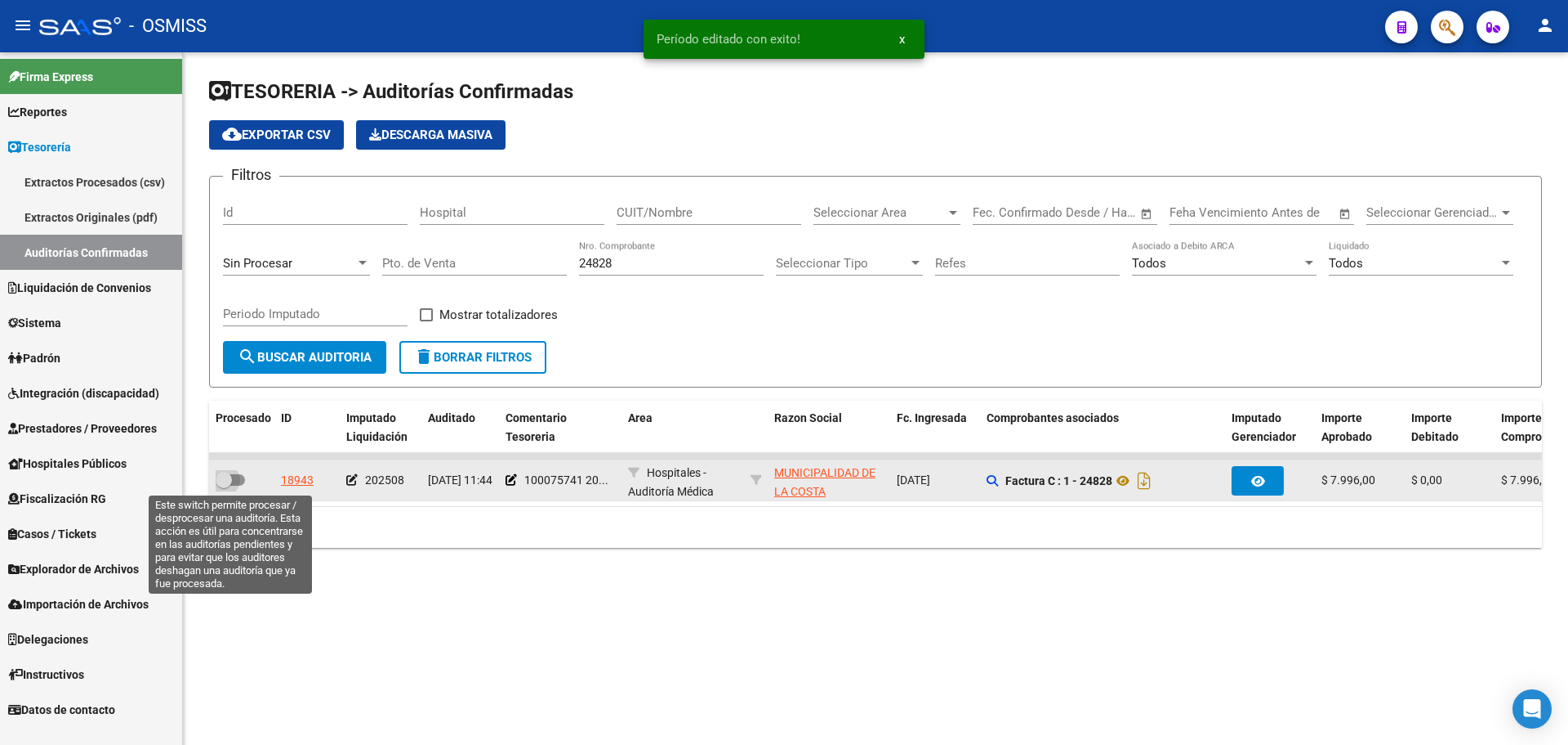
click at [236, 476] on span at bounding box center [230, 480] width 30 height 12
click at [224, 486] on input "checkbox" at bounding box center [223, 486] width 1 height 1
checkbox input "true"
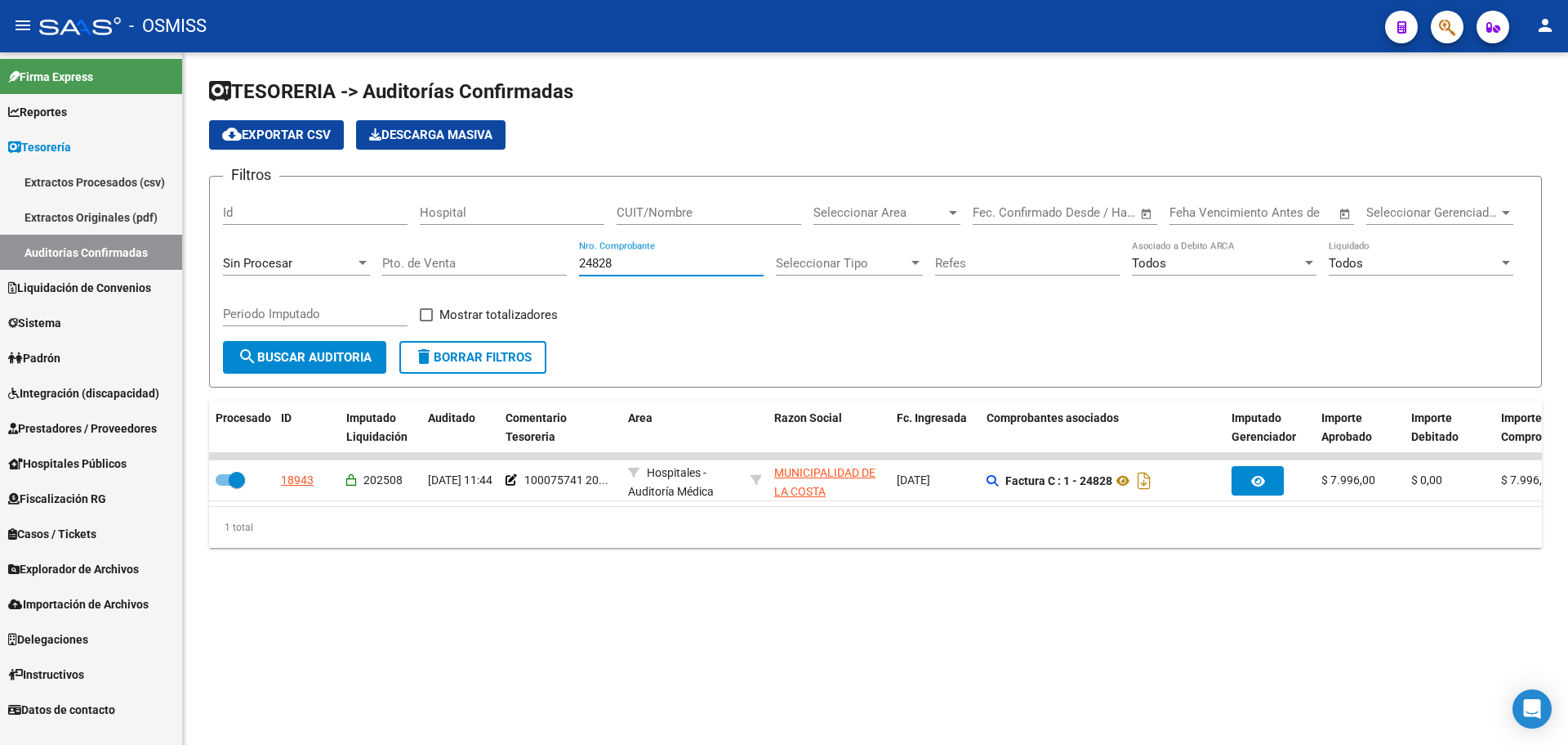
drag, startPoint x: 638, startPoint y: 259, endPoint x: 222, endPoint y: 264, distance: 416.0
click at [233, 264] on div "Filtros Id Hospital CUIT/Nombre Seleccionar Area Seleccionar Area Start date – …" at bounding box center [875, 265] width 1305 height 152
type input "2804"
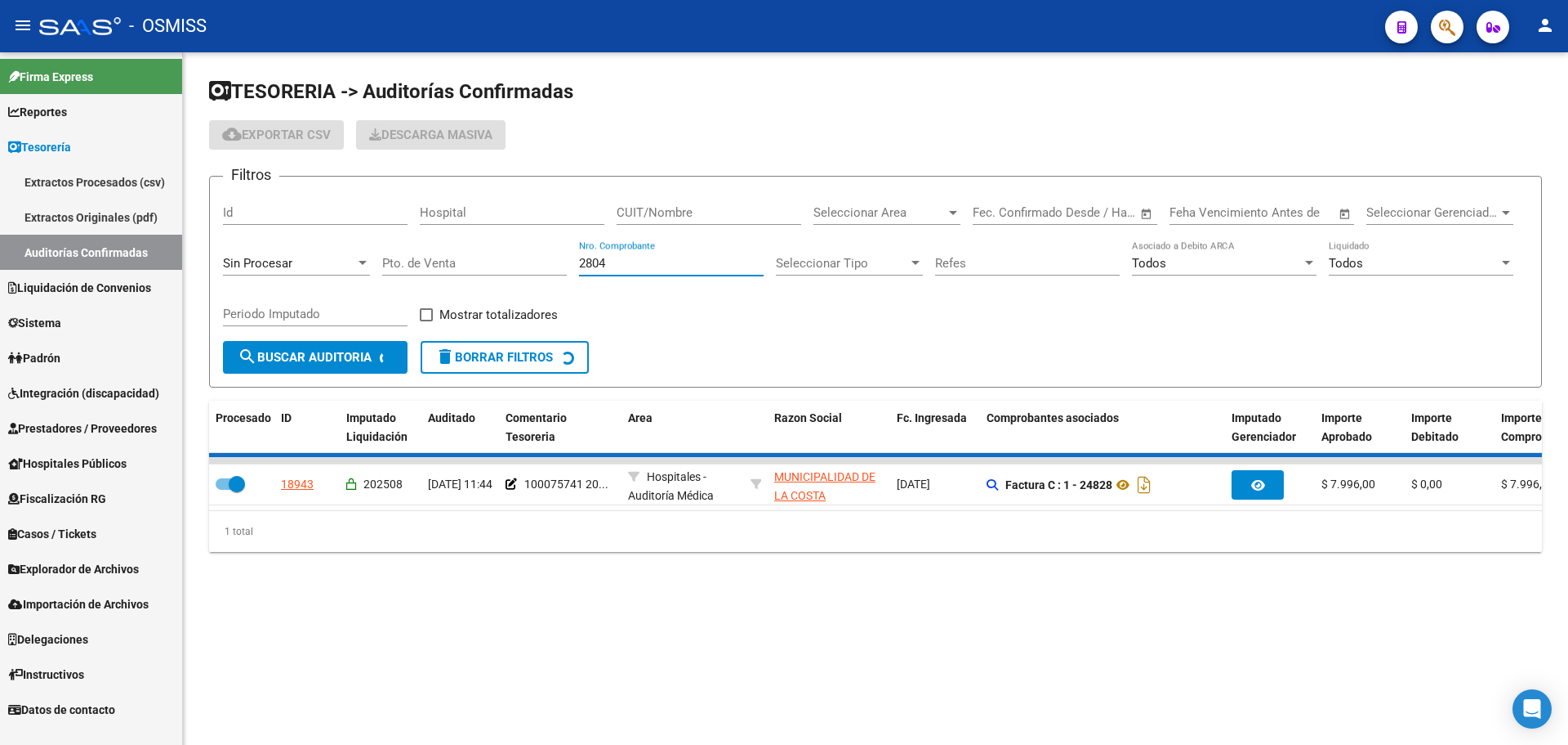
checkbox input "false"
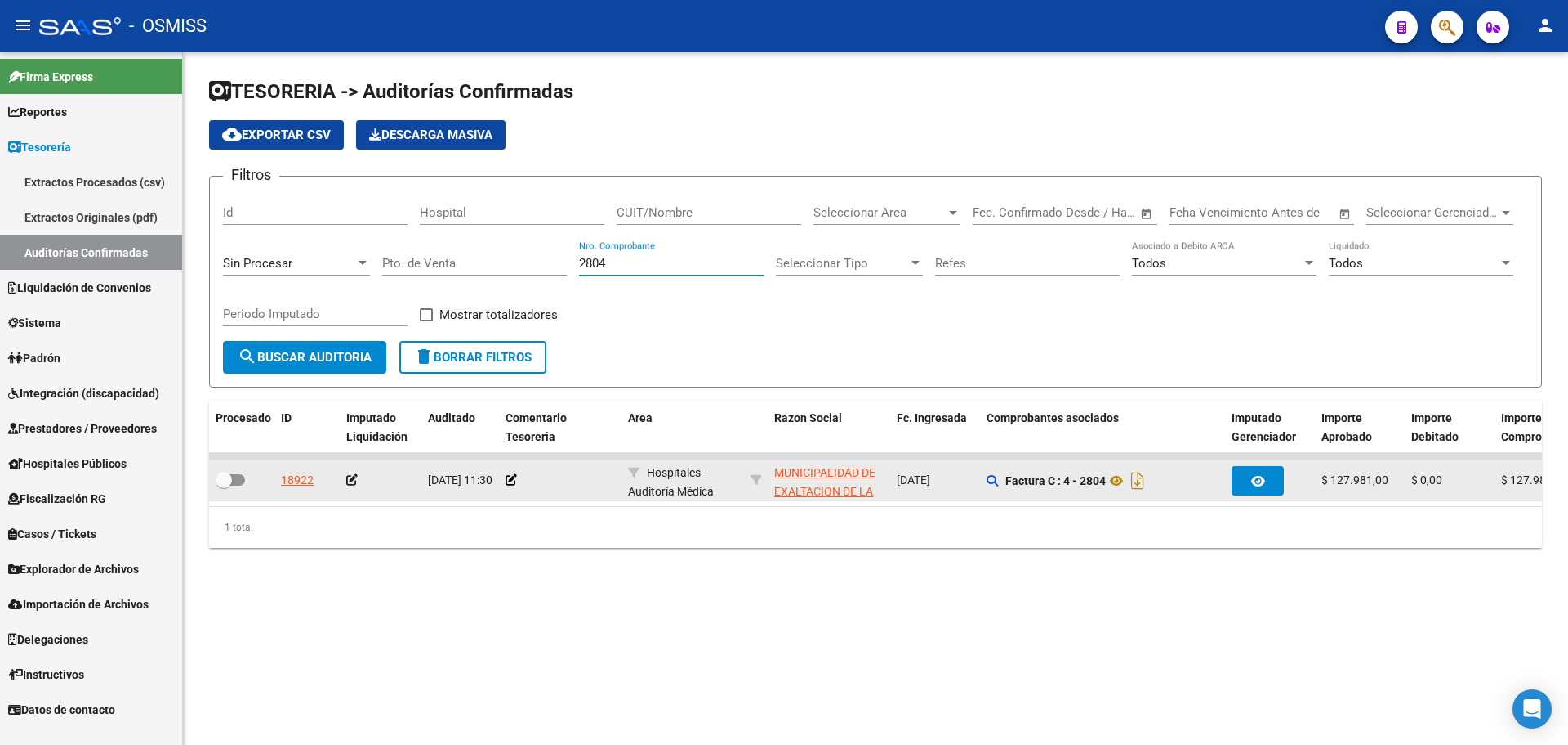
type input "2804"
click at [513, 486] on app-comentario-tesoreria at bounding box center [511, 480] width 12 height 13
click at [509, 478] on icon at bounding box center [511, 480] width 12 height 12
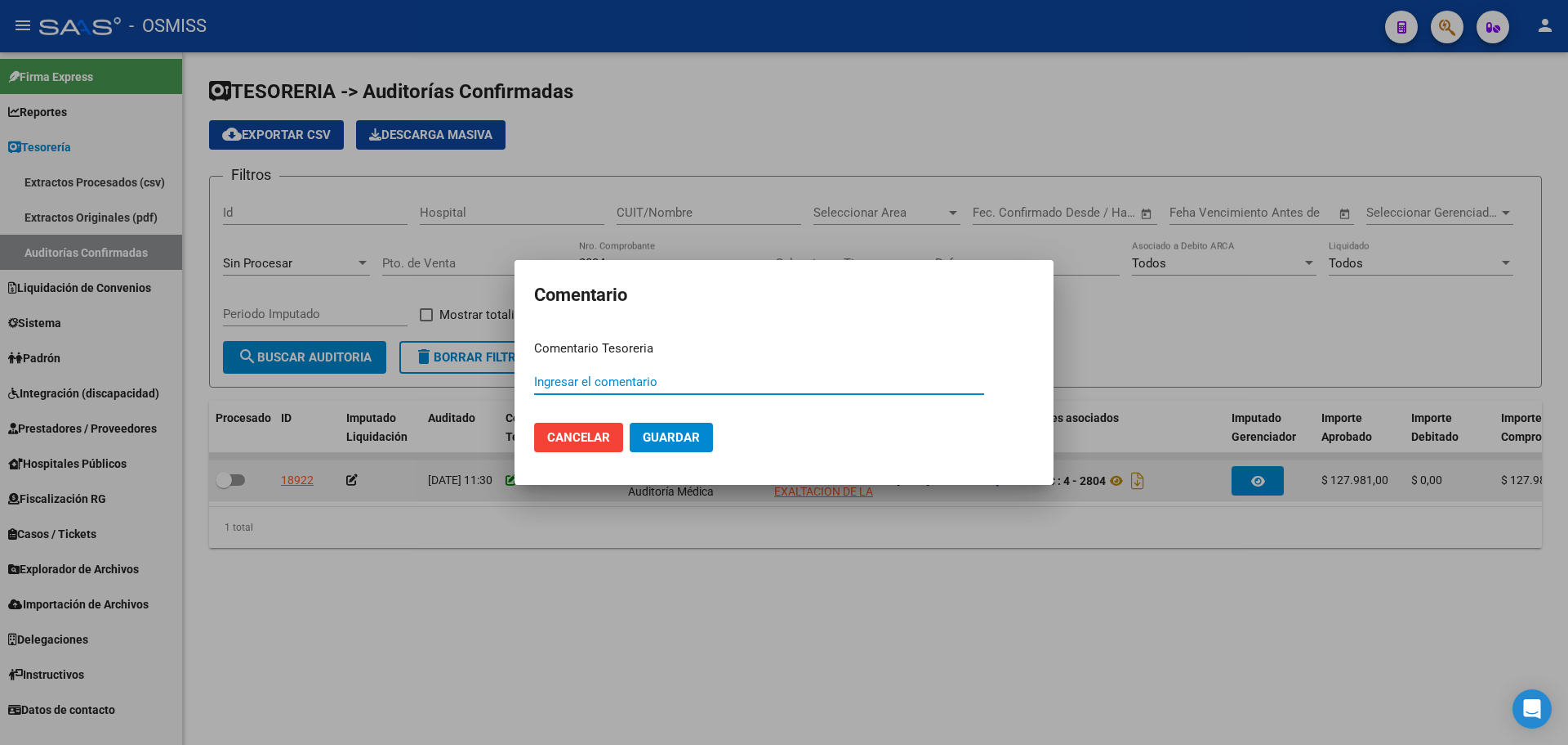
paste input "100075742"
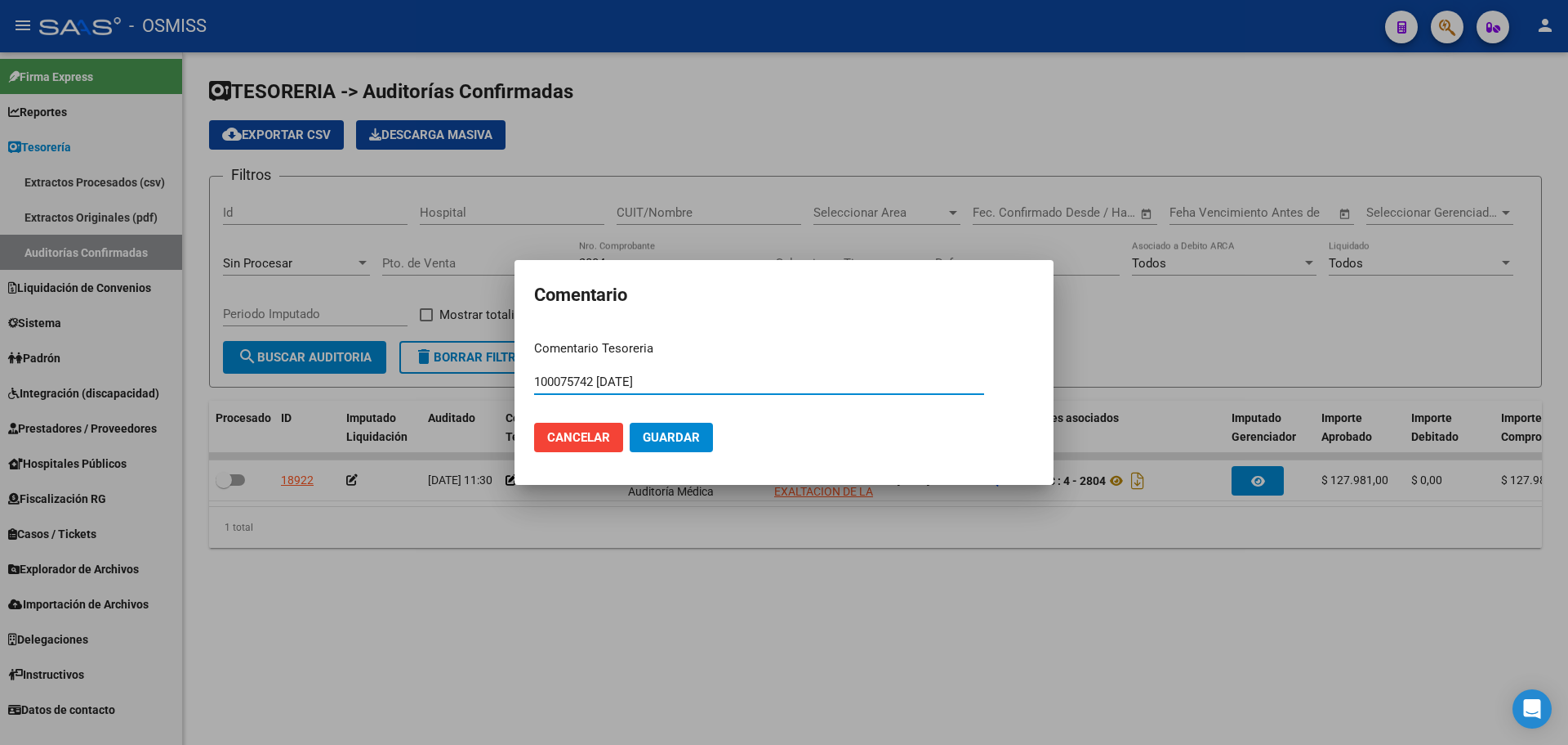
type input "100075742 [DATE]"
click at [721, 436] on mat-dialog-actions "Cancelar Guardar" at bounding box center [784, 437] width 500 height 56
click at [652, 439] on span "Guardar" at bounding box center [672, 437] width 57 height 14
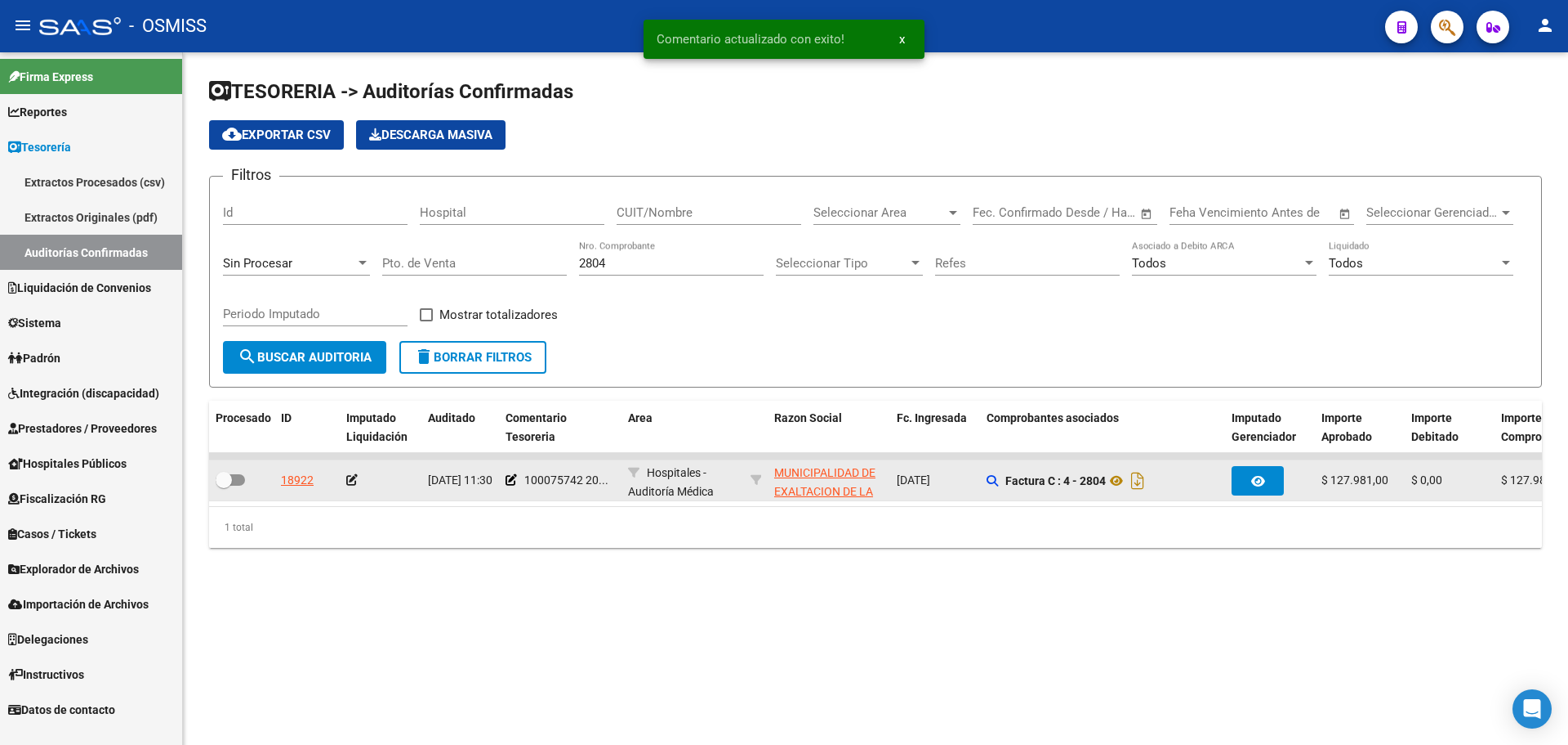
click at [354, 488] on div at bounding box center [381, 480] width 69 height 19
click at [355, 487] on div at bounding box center [381, 480] width 69 height 19
click at [353, 486] on app-auditoria-edit-perido at bounding box center [352, 480] width 12 height 13
click at [350, 477] on icon at bounding box center [352, 480] width 12 height 12
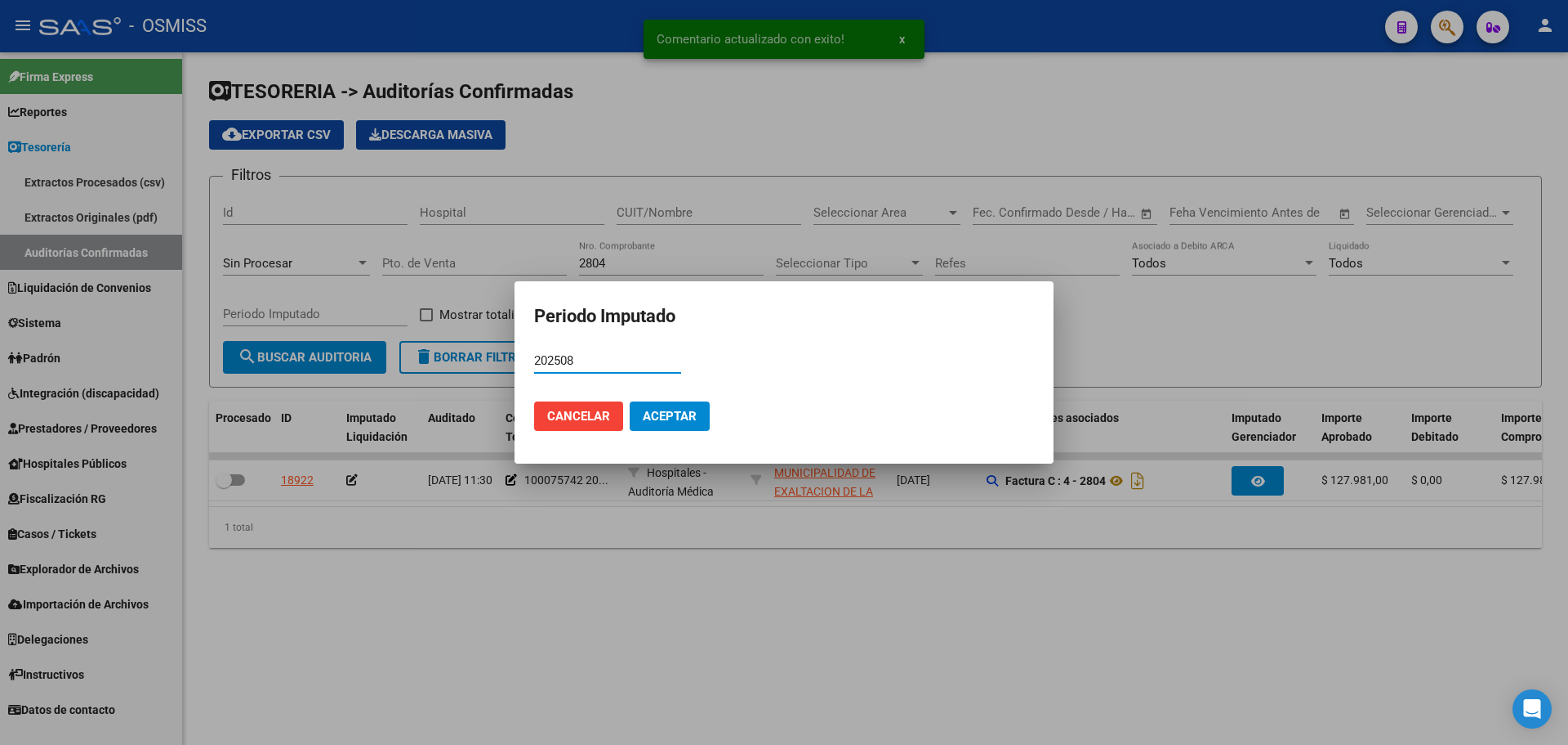
type input "202508"
click at [656, 419] on span "Aceptar" at bounding box center [670, 416] width 54 height 14
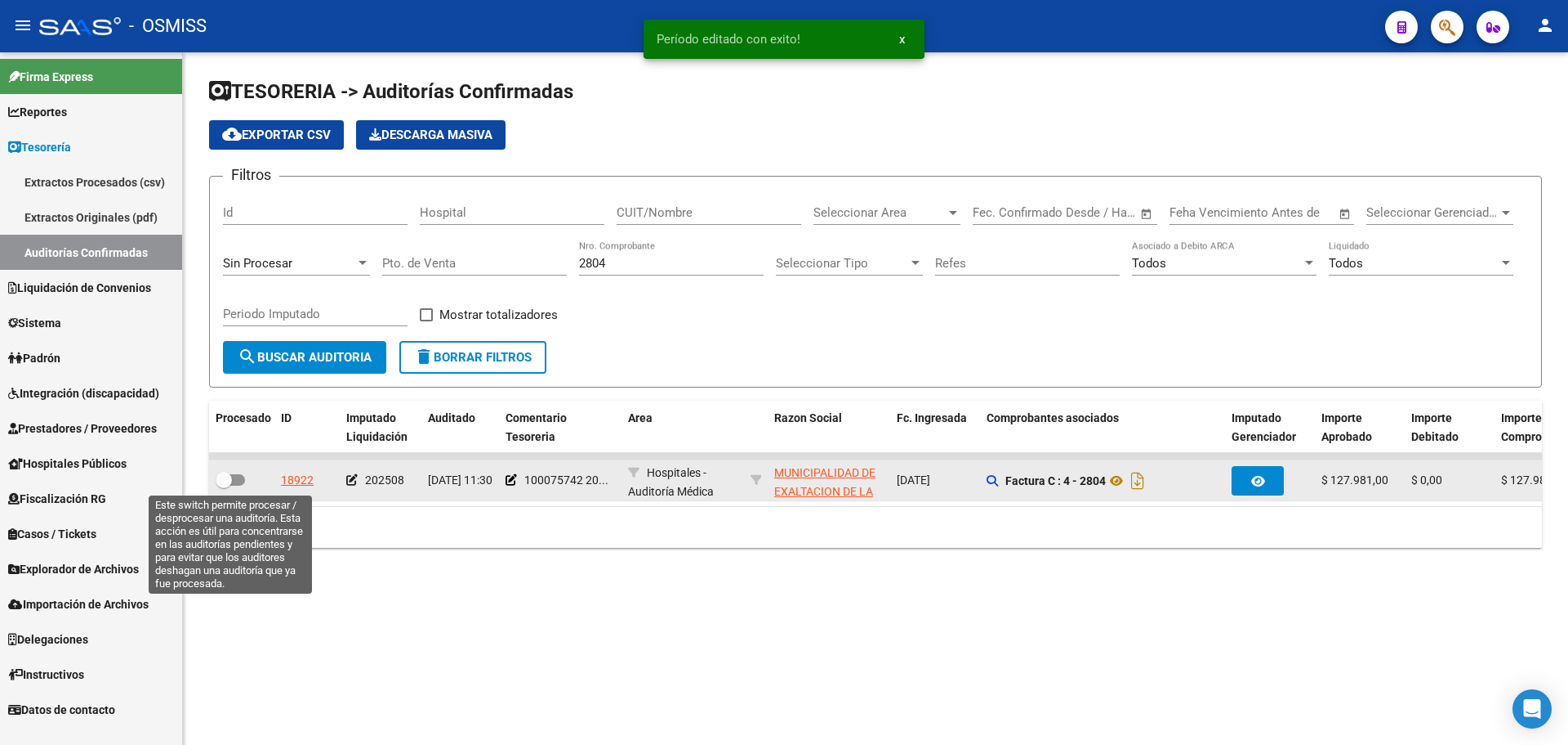
click at [242, 477] on span at bounding box center [230, 480] width 30 height 12
click at [224, 486] on input "checkbox" at bounding box center [223, 486] width 1 height 1
checkbox input "true"
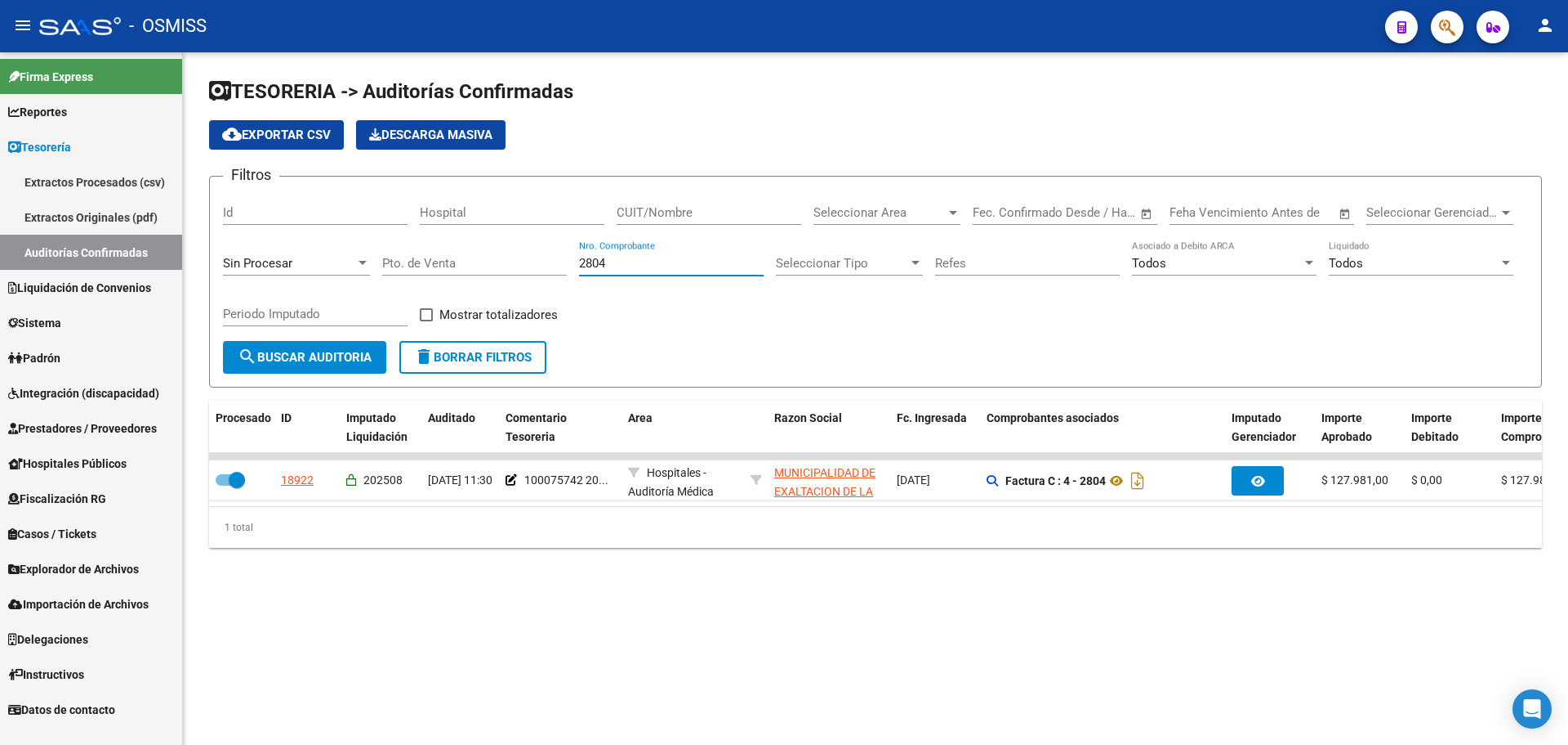
drag, startPoint x: 641, startPoint y: 267, endPoint x: 375, endPoint y: 273, distance: 266.1
click at [375, 273] on div "Filtros Id Hospital CUIT/Nombre Seleccionar Area Seleccionar Area Start date – …" at bounding box center [875, 265] width 1305 height 152
type input "1182"
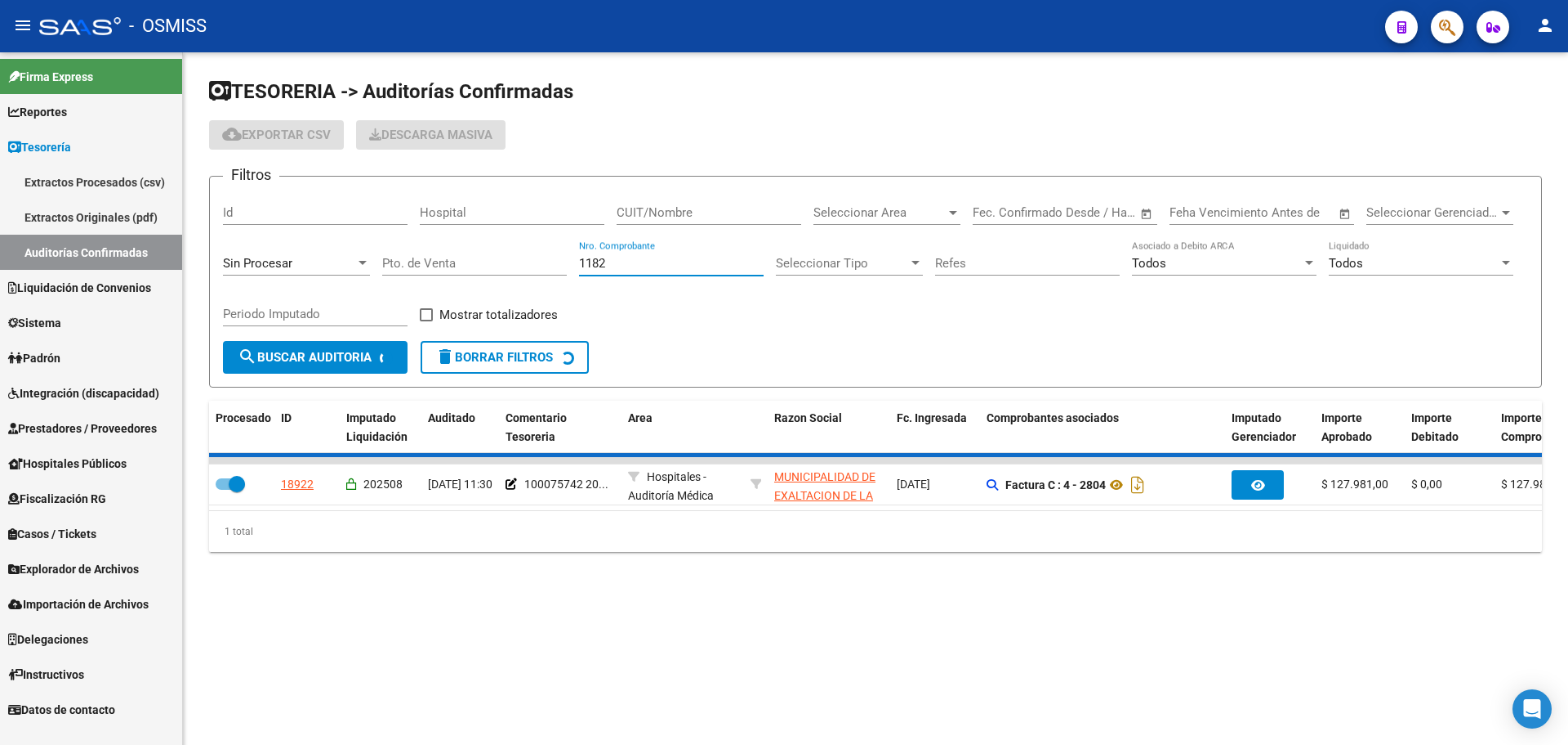
checkbox input "false"
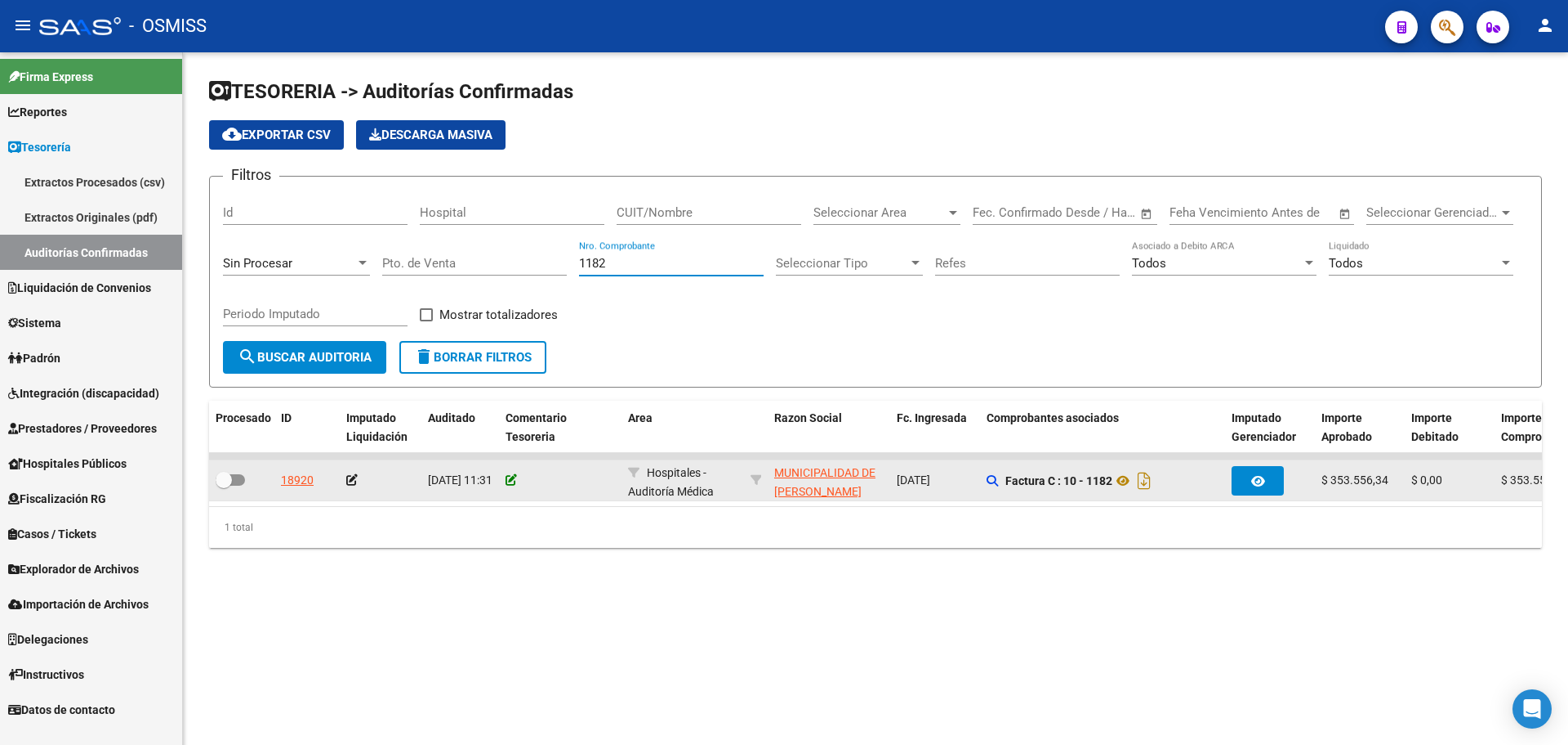
type input "1182"
click at [511, 483] on icon at bounding box center [511, 480] width 12 height 12
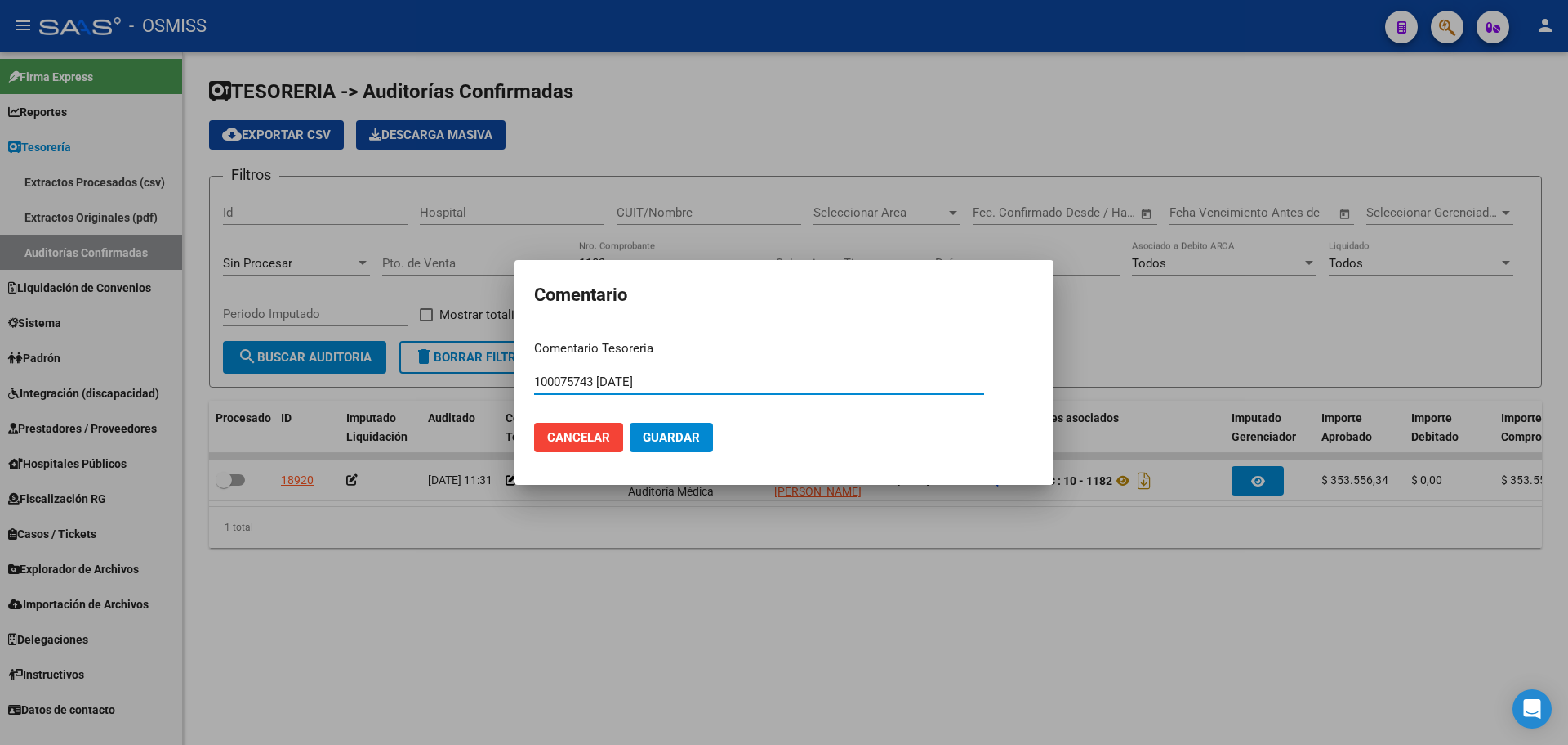
drag, startPoint x: 670, startPoint y: 384, endPoint x: 512, endPoint y: 382, distance: 158.0
click at [512, 382] on div "Comentario Comentario Tesoreria 100075743 [DATE] Ingresar el comentario Cancela…" at bounding box center [784, 372] width 1568 height 745
type input "100075743 [DATE]"
click at [682, 437] on span "Guardar" at bounding box center [672, 437] width 57 height 14
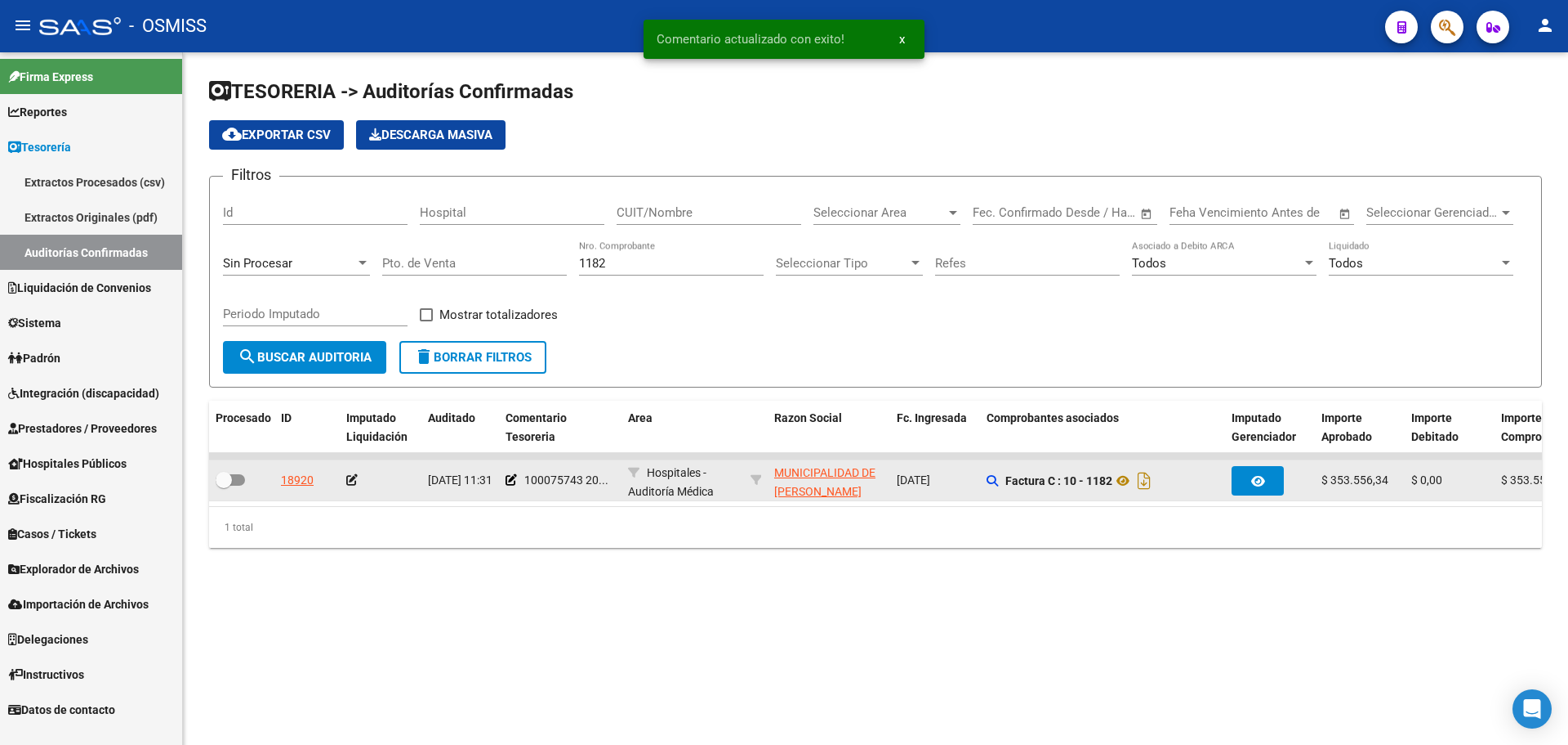
click at [349, 481] on icon at bounding box center [352, 480] width 12 height 12
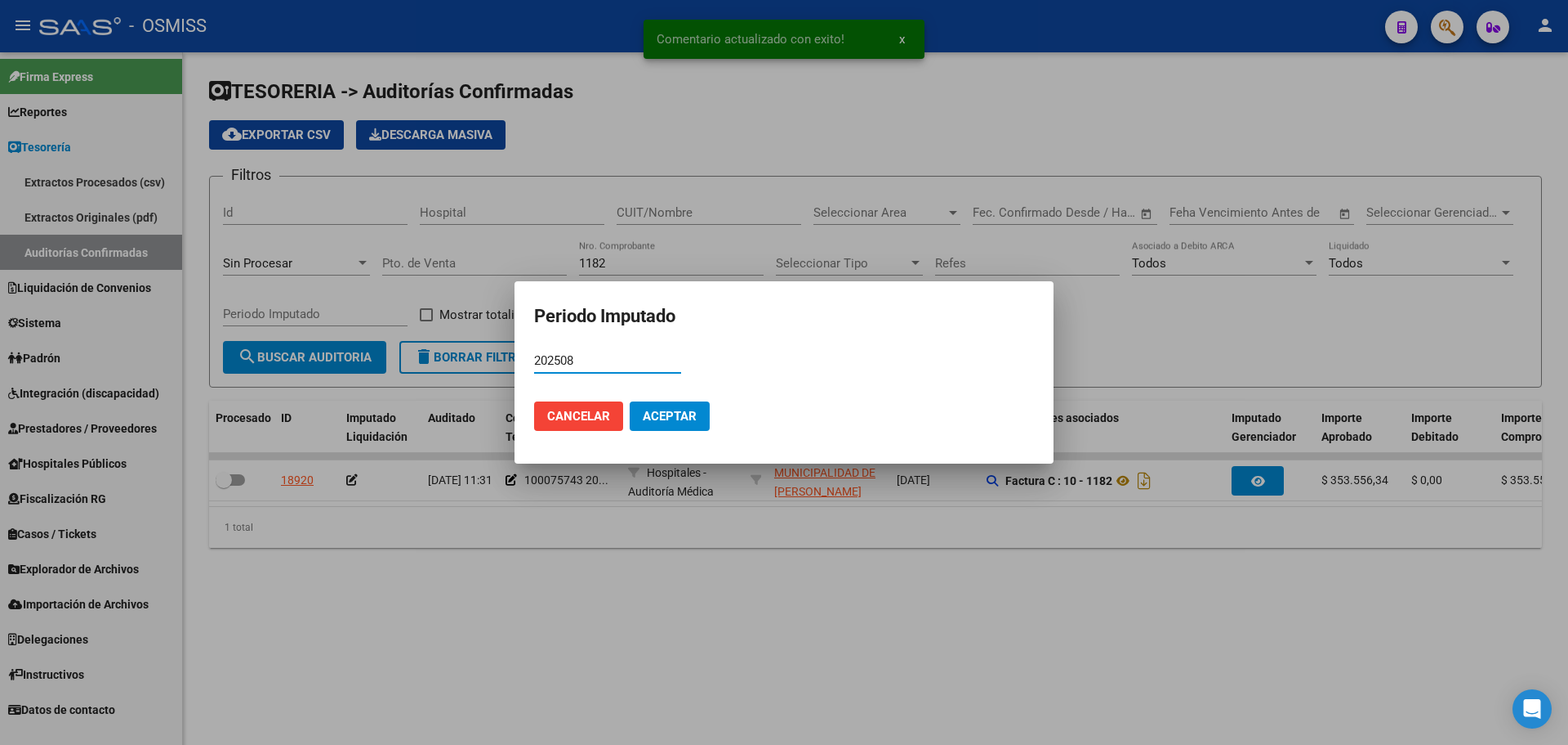
type input "202508"
click at [686, 417] on span "Aceptar" at bounding box center [670, 416] width 54 height 14
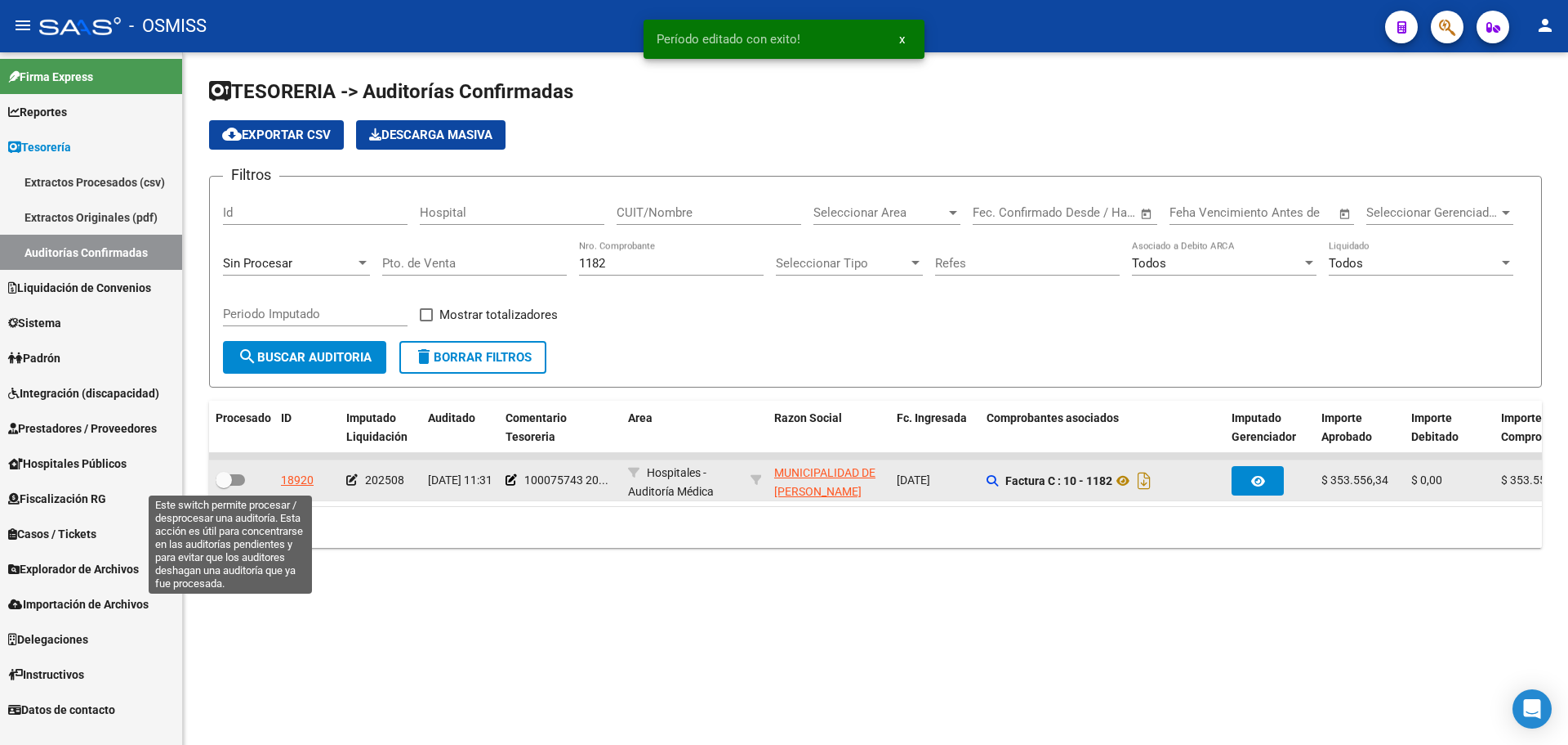
click at [227, 482] on span at bounding box center [224, 480] width 16 height 16
click at [224, 486] on input "checkbox" at bounding box center [223, 486] width 1 height 1
checkbox input "true"
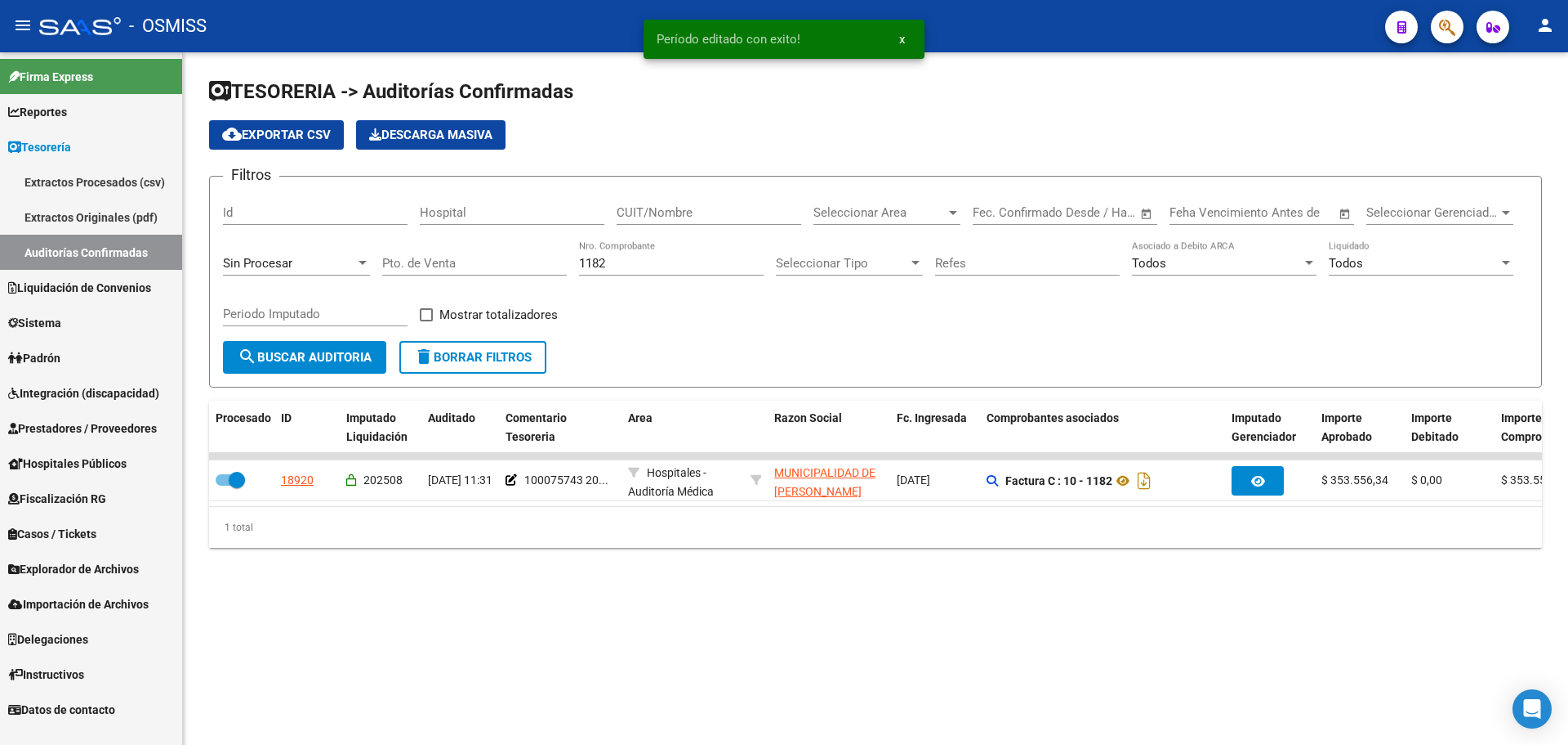
click at [686, 267] on input "1182" at bounding box center [671, 263] width 185 height 14
type input "1186"
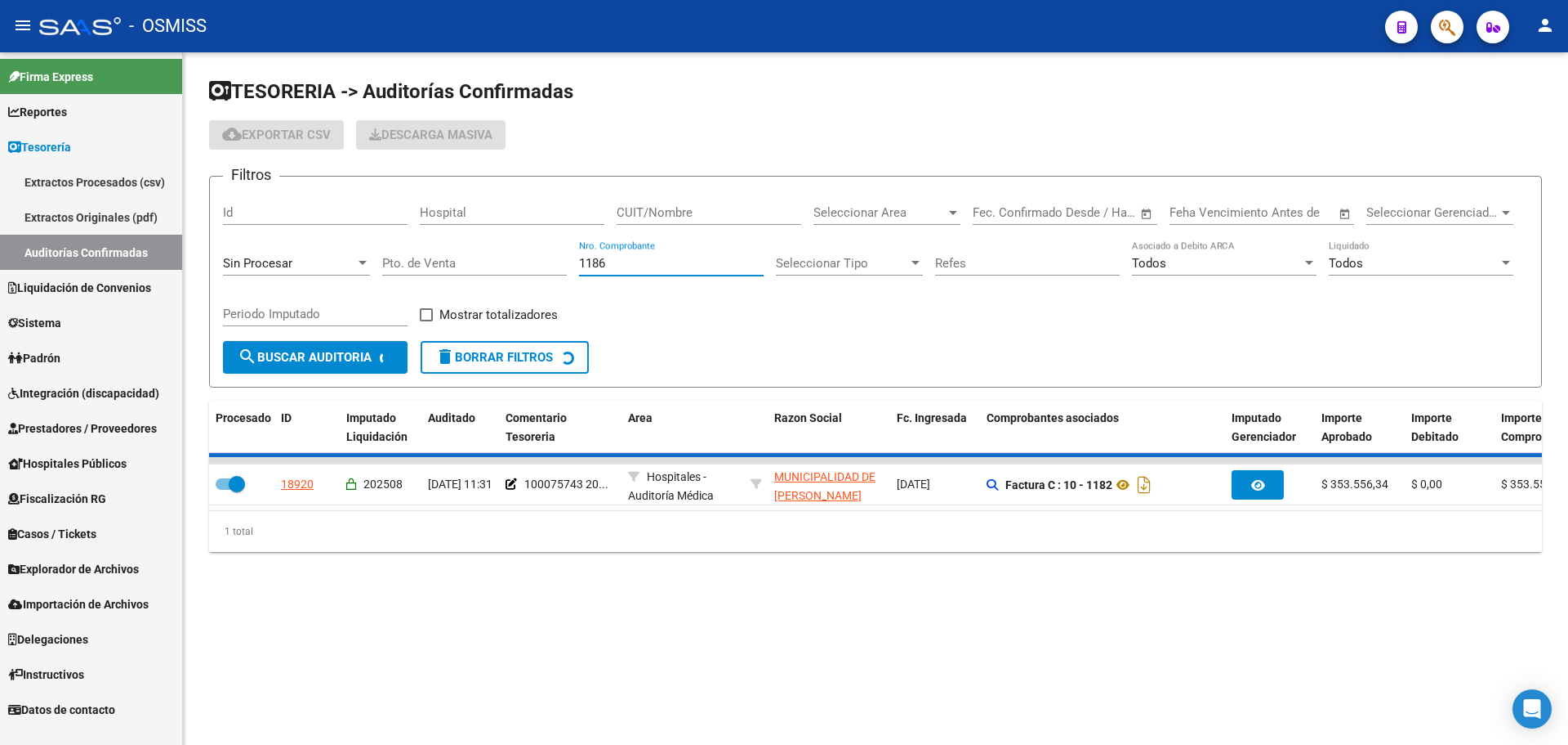
checkbox input "false"
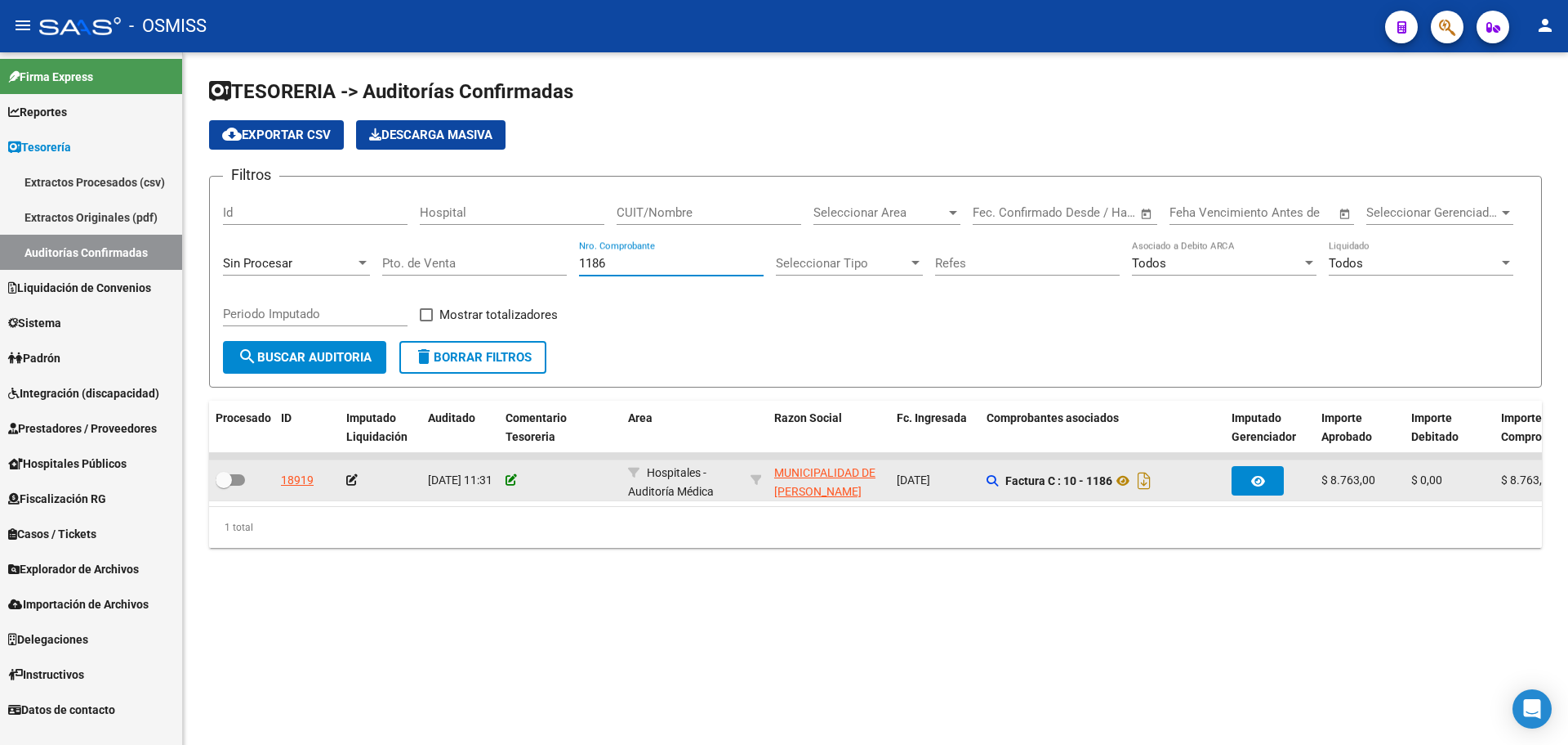
type input "1186"
click at [513, 481] on icon at bounding box center [511, 480] width 12 height 12
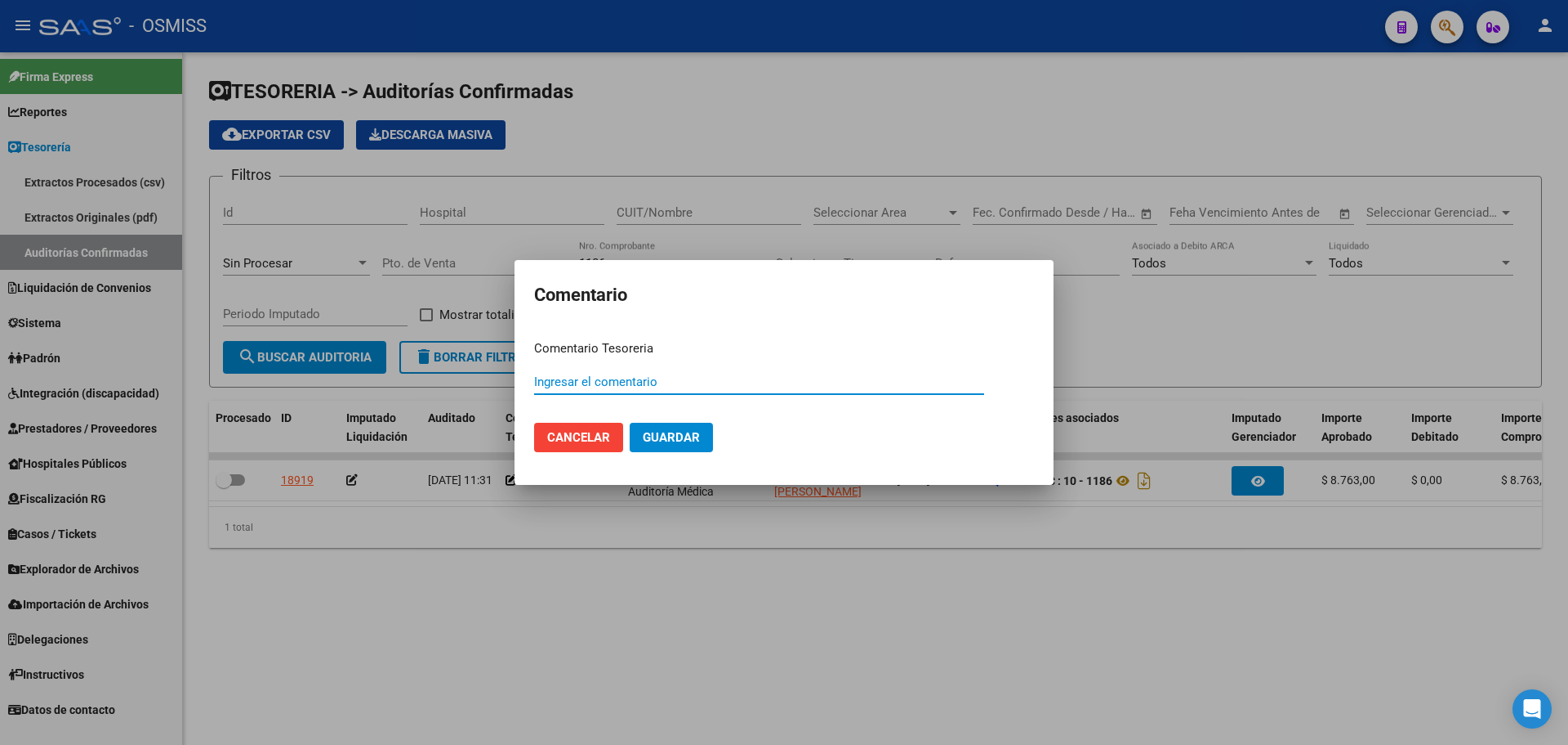
paste input "100075743 [DATE]"
type input "100075743 [DATE]"
click at [634, 433] on button "Guardar" at bounding box center [671, 437] width 83 height 30
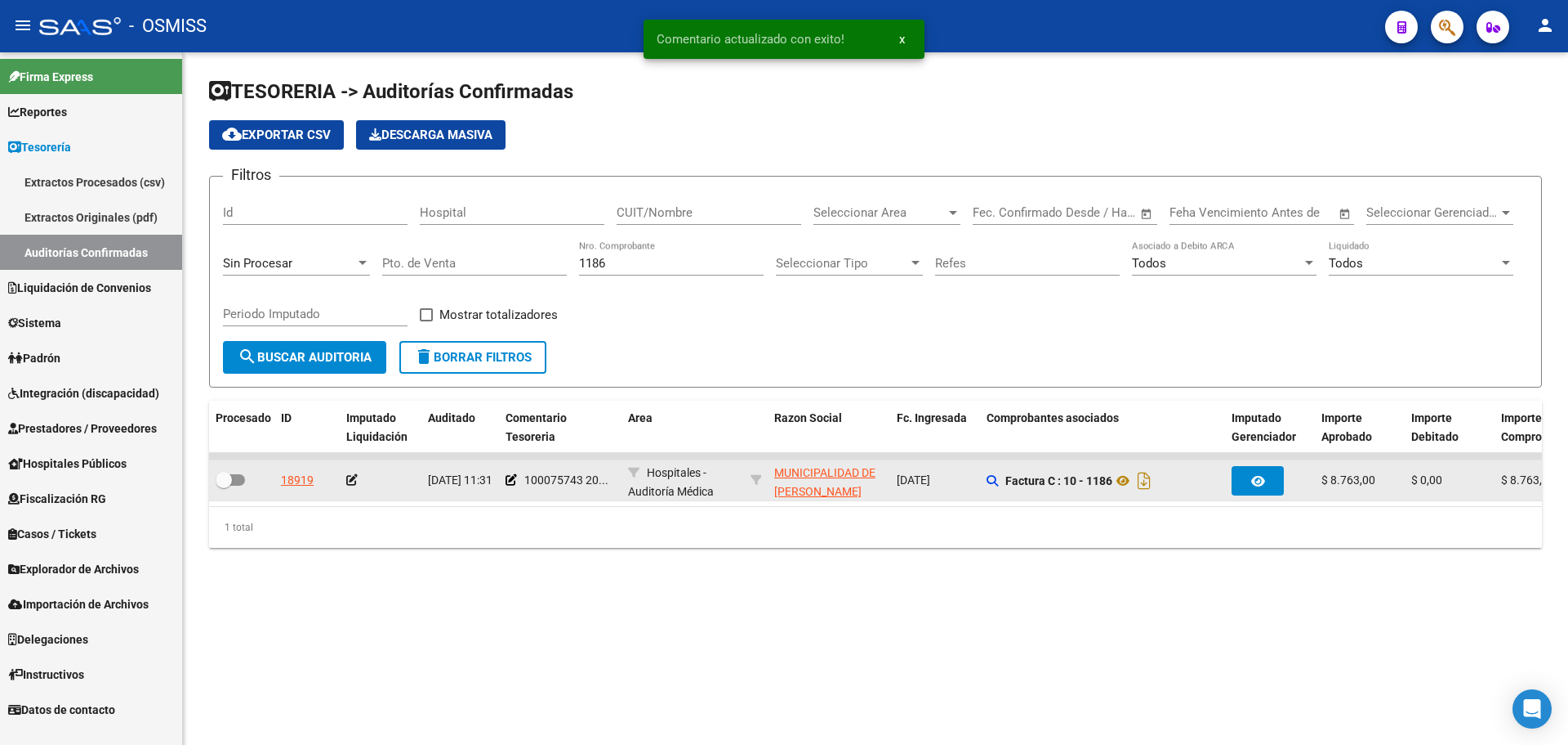
click at [352, 480] on icon at bounding box center [352, 480] width 12 height 12
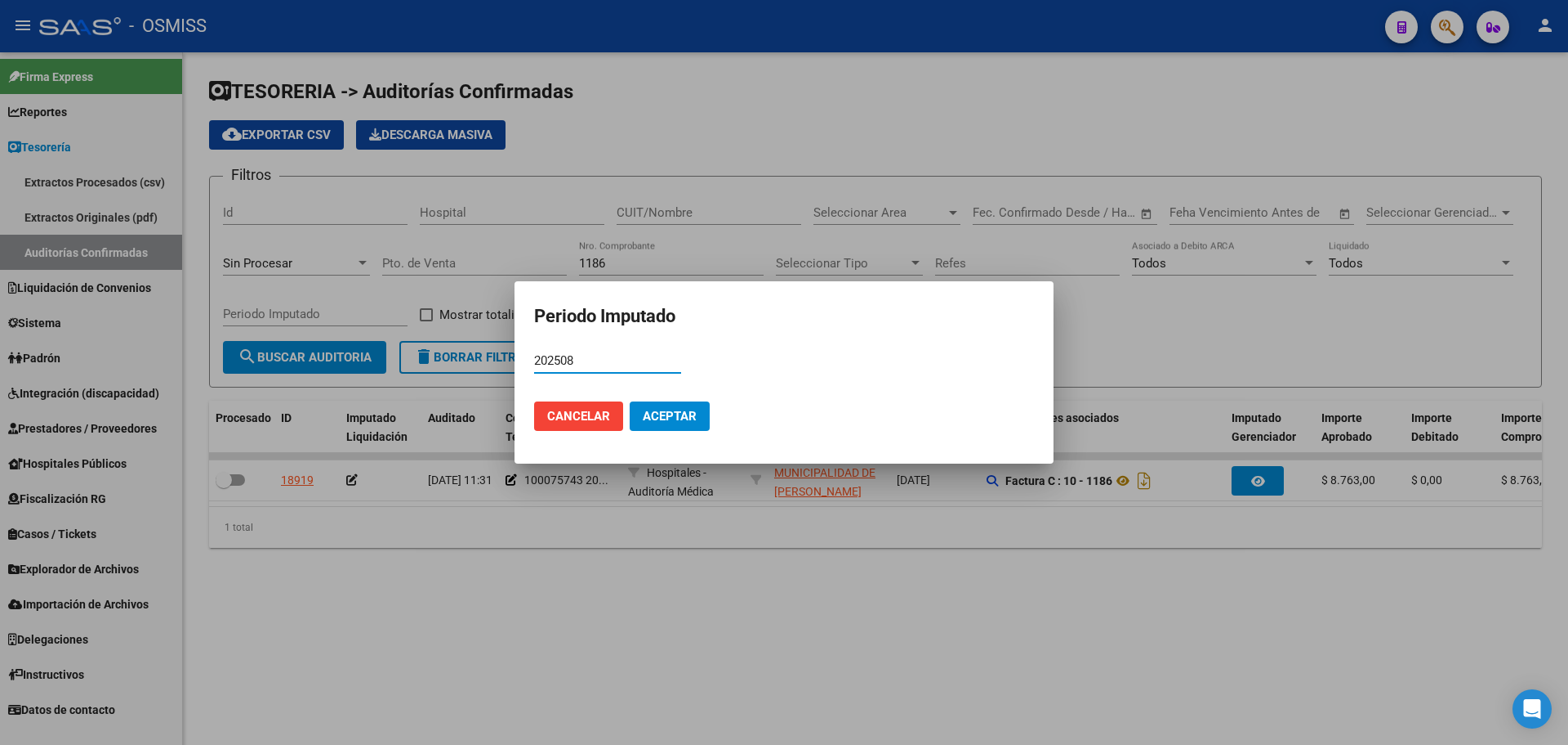
type input "202508"
click at [701, 408] on button "Aceptar" at bounding box center [669, 416] width 80 height 30
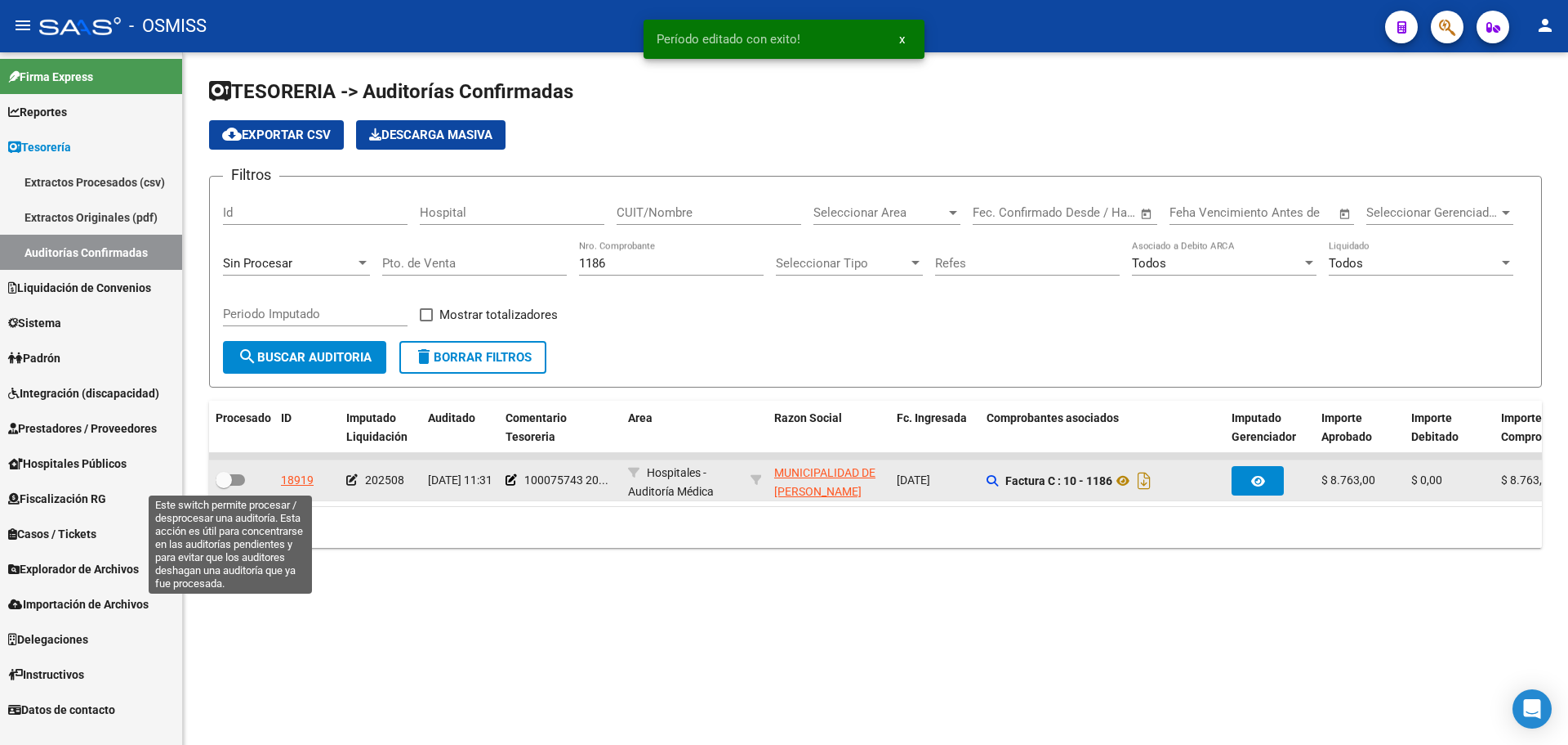
click at [232, 477] on span at bounding box center [230, 480] width 30 height 12
click at [224, 486] on input "checkbox" at bounding box center [223, 486] width 1 height 1
checkbox input "true"
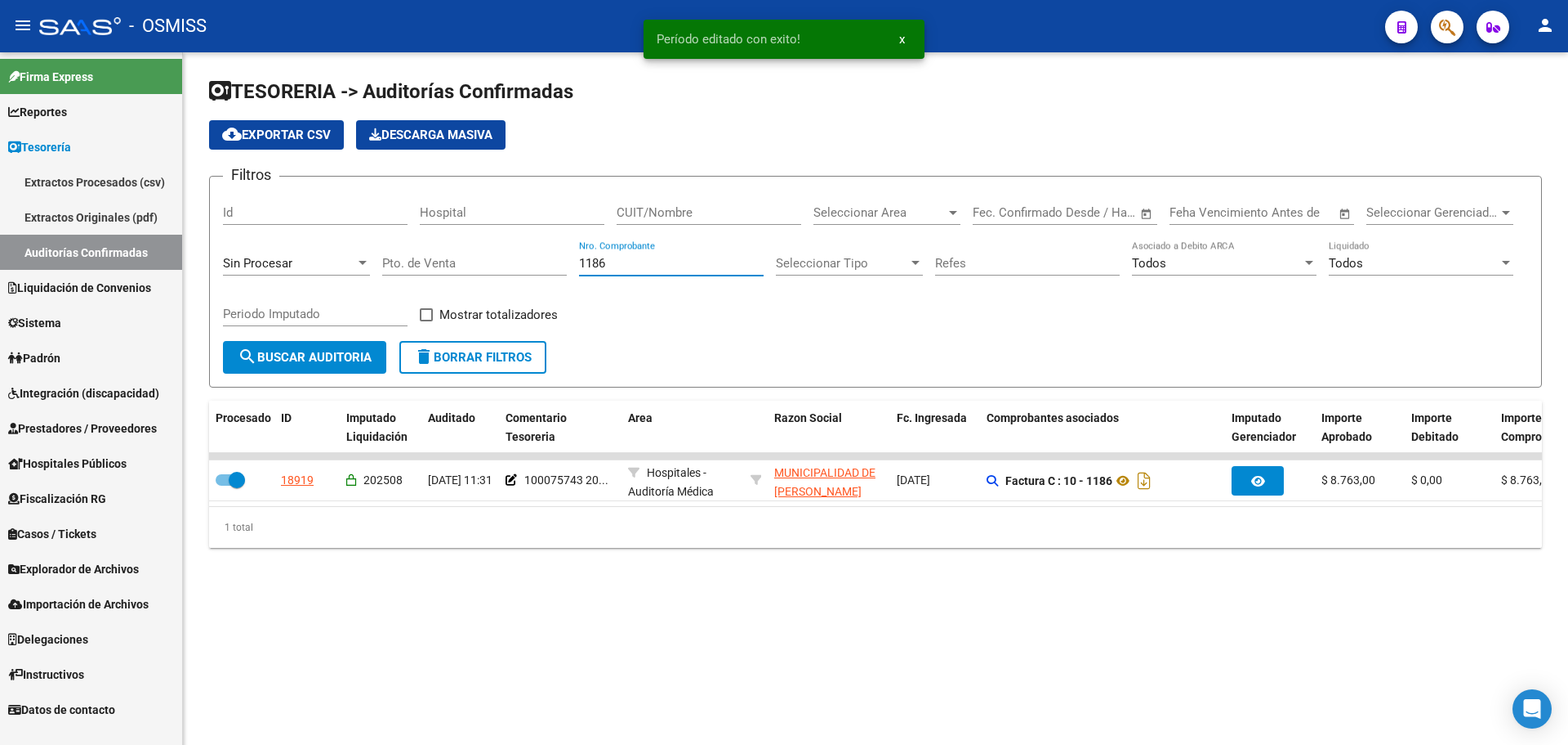
drag, startPoint x: 689, startPoint y: 264, endPoint x: 439, endPoint y: 265, distance: 250.0
click at [442, 267] on div "Filtros Id Hospital CUIT/Nombre Seleccionar Area Seleccionar Area Start date – …" at bounding box center [875, 265] width 1305 height 152
type input "442"
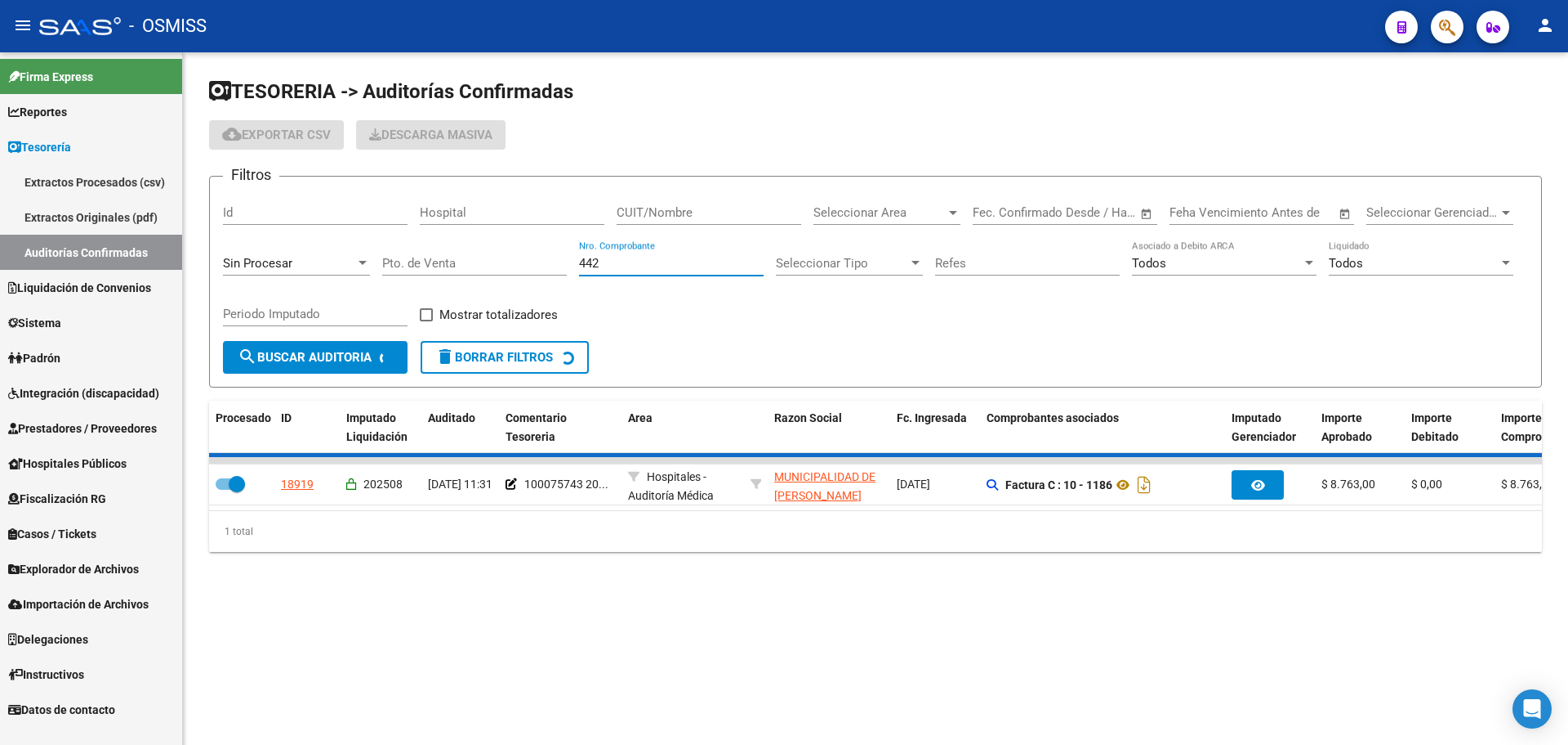
checkbox input "false"
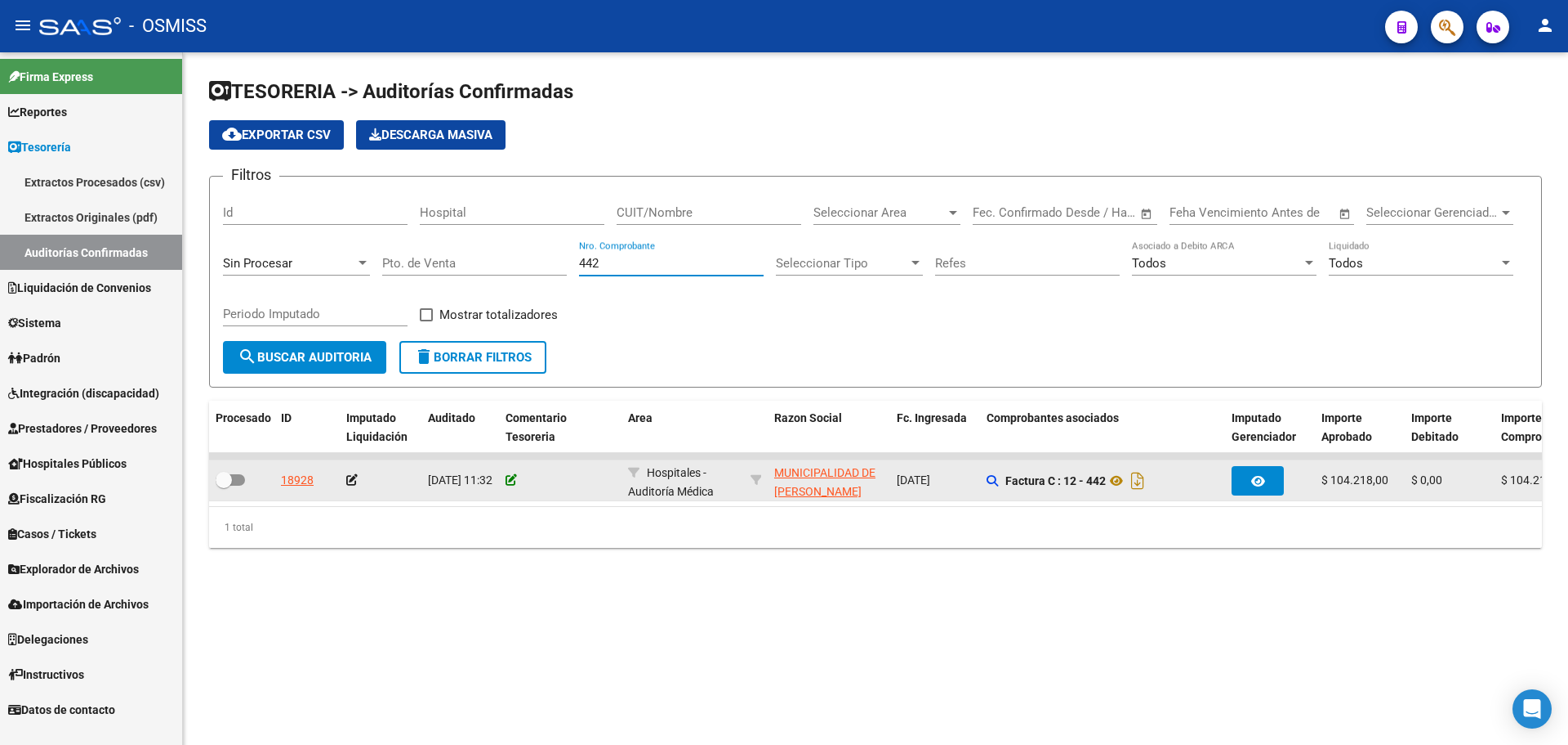
type input "442"
click at [511, 477] on icon at bounding box center [511, 480] width 12 height 12
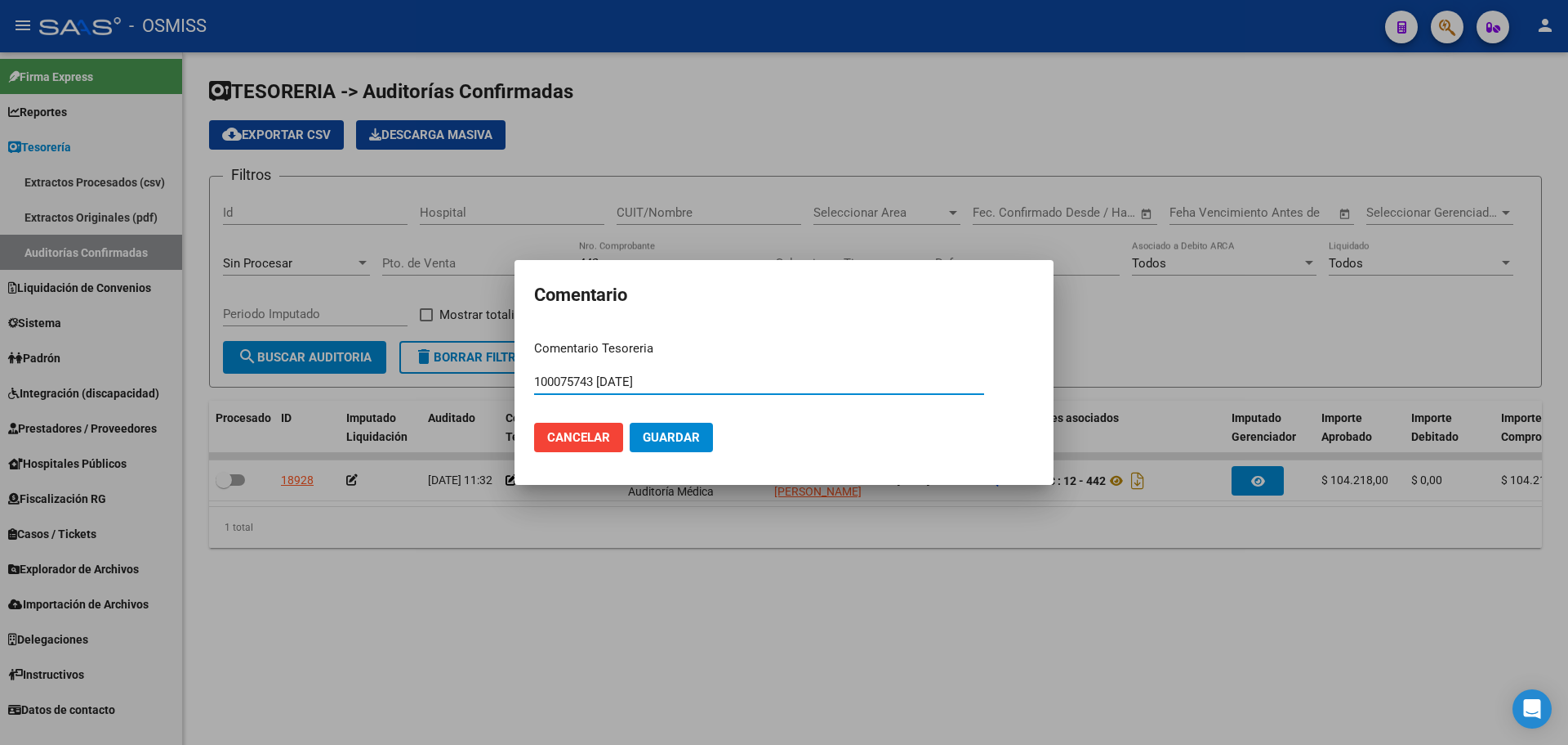
type input "100075743 [DATE]"
click at [664, 433] on span "Guardar" at bounding box center [672, 437] width 57 height 14
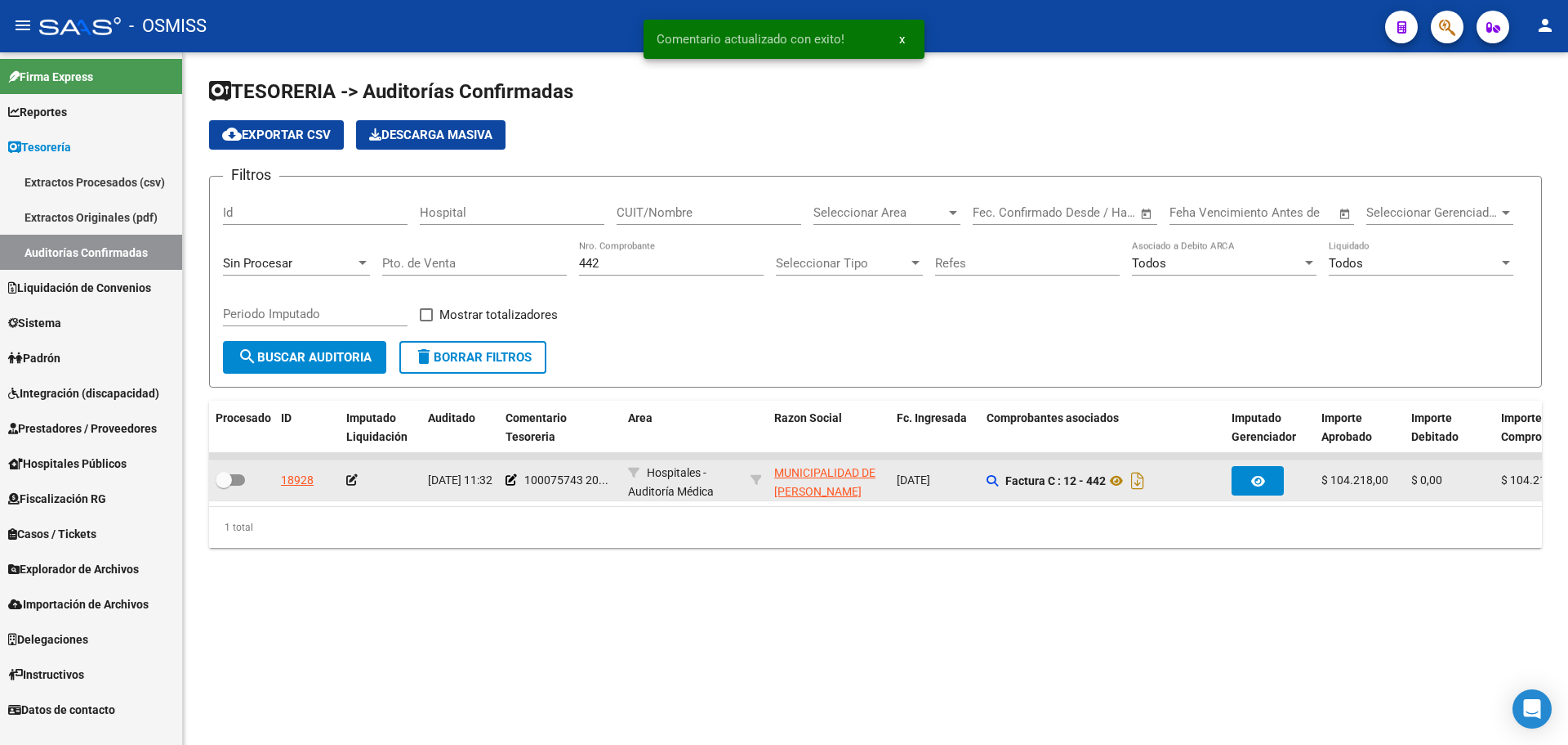
click at [356, 477] on icon at bounding box center [352, 480] width 12 height 12
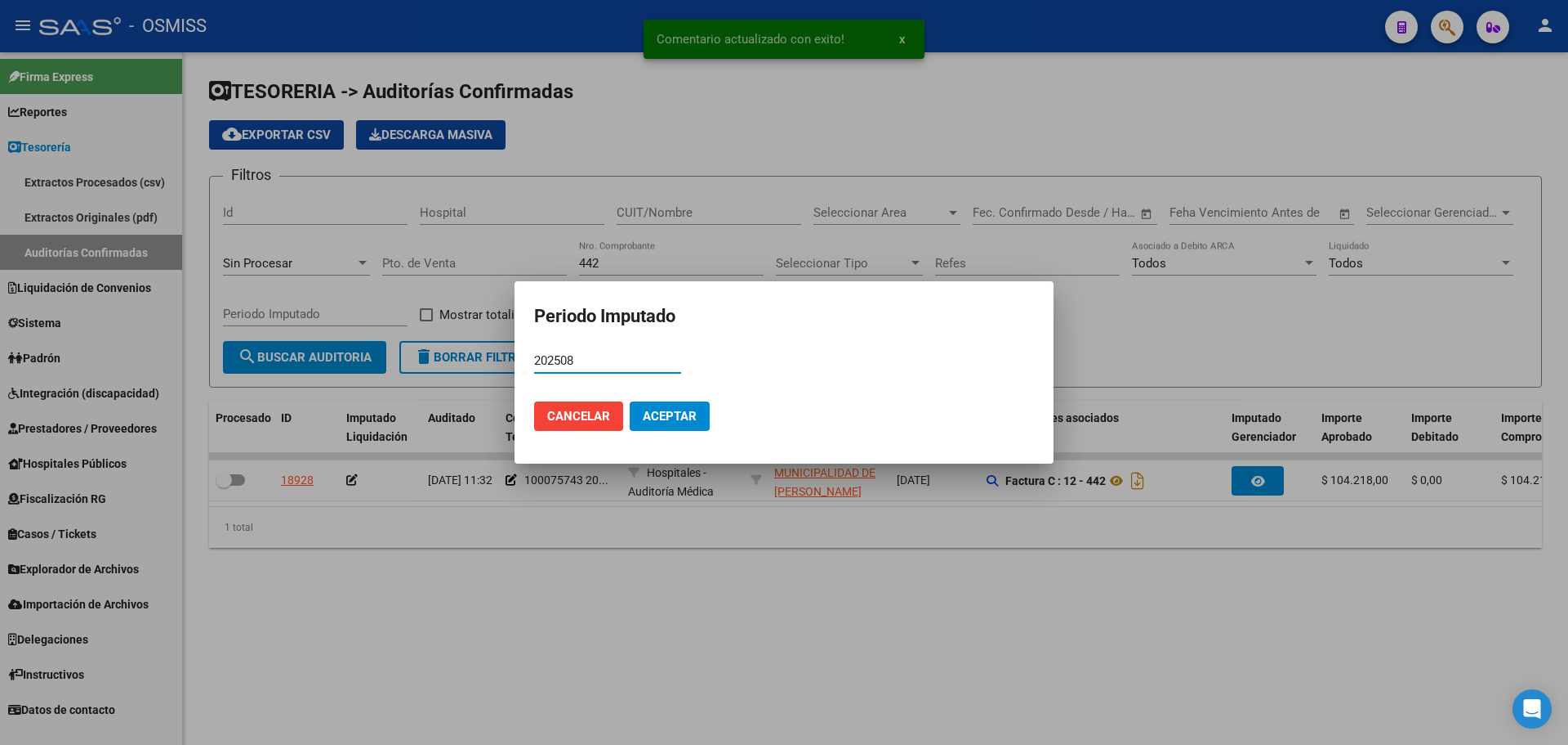
type input "202508"
click at [676, 427] on button "Aceptar" at bounding box center [669, 416] width 80 height 30
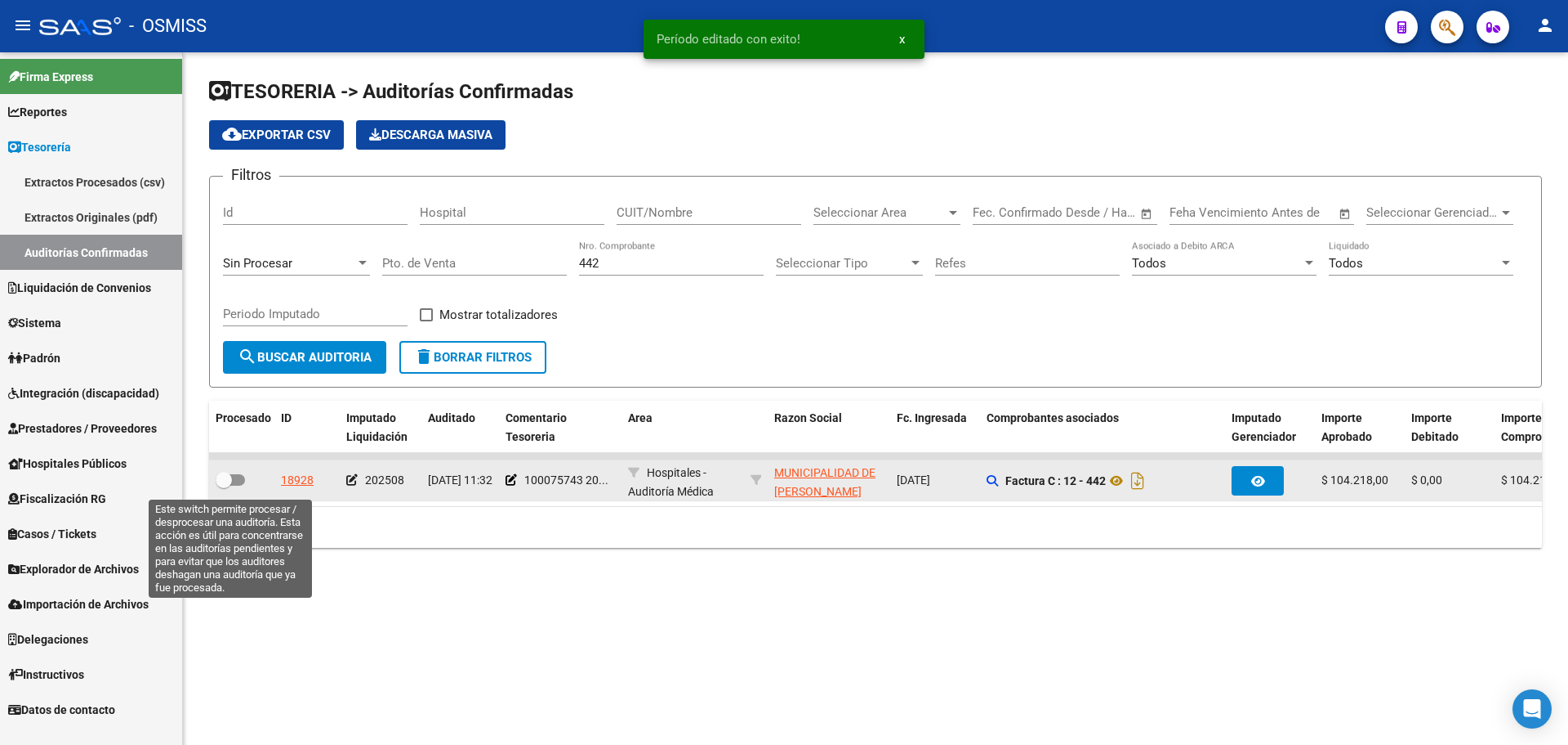
click at [227, 478] on span at bounding box center [224, 480] width 16 height 16
click at [224, 486] on input "checkbox" at bounding box center [223, 486] width 1 height 1
checkbox input "true"
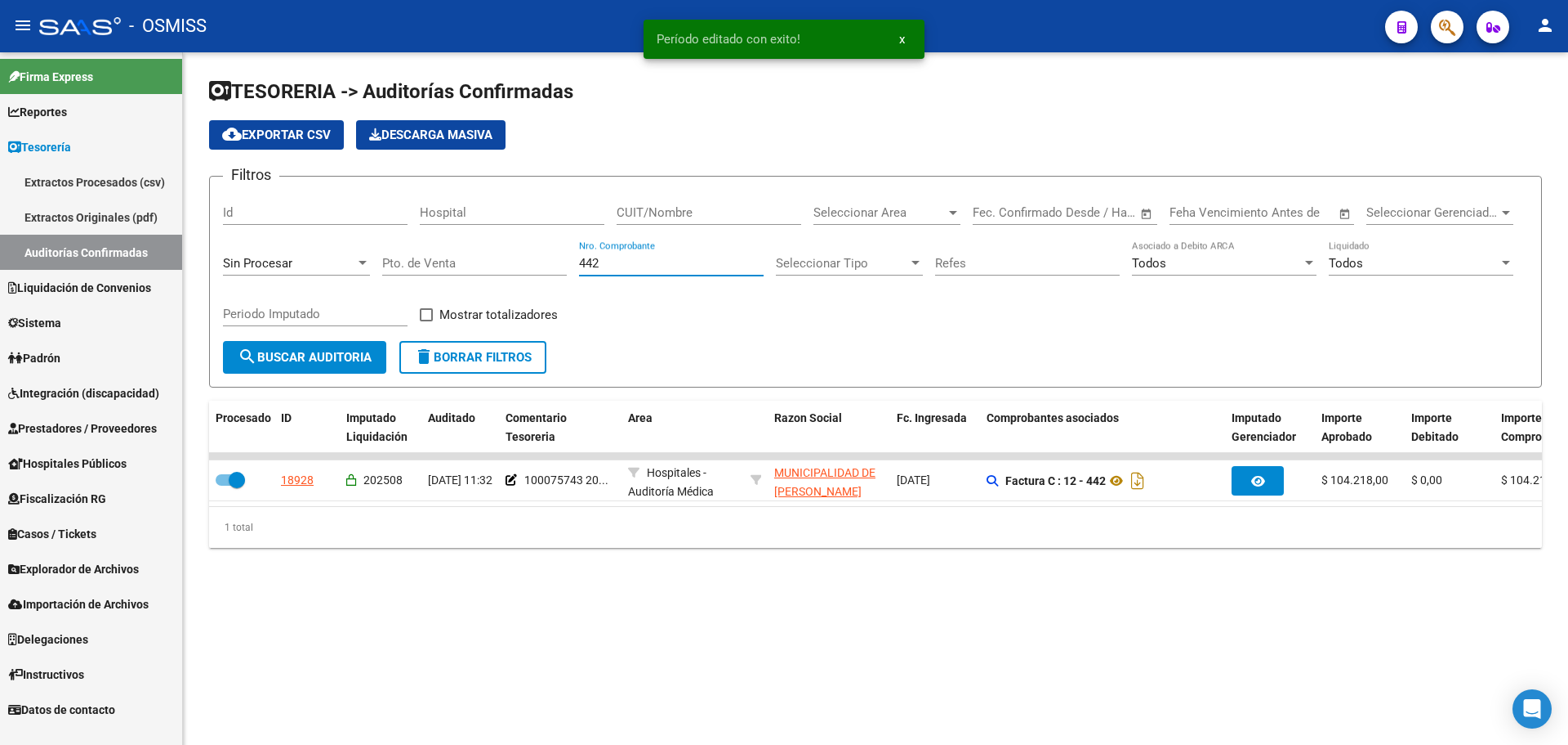
drag, startPoint x: 628, startPoint y: 267, endPoint x: 281, endPoint y: 276, distance: 347.1
click at [281, 276] on div "Filtros Id Hospital CUIT/Nombre Seleccionar Area Seleccionar Area Start date – …" at bounding box center [875, 265] width 1305 height 152
type input "637"
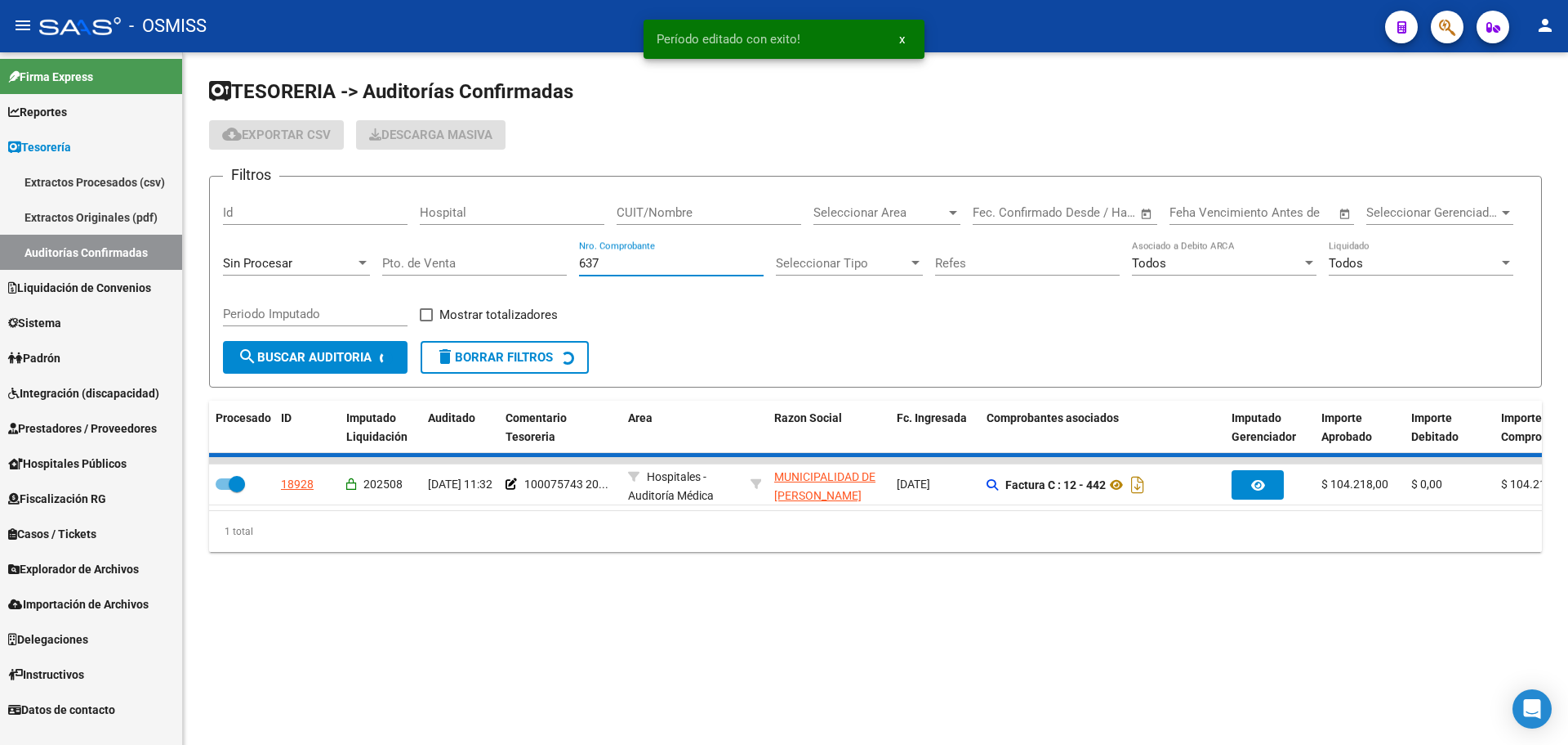
checkbox input "false"
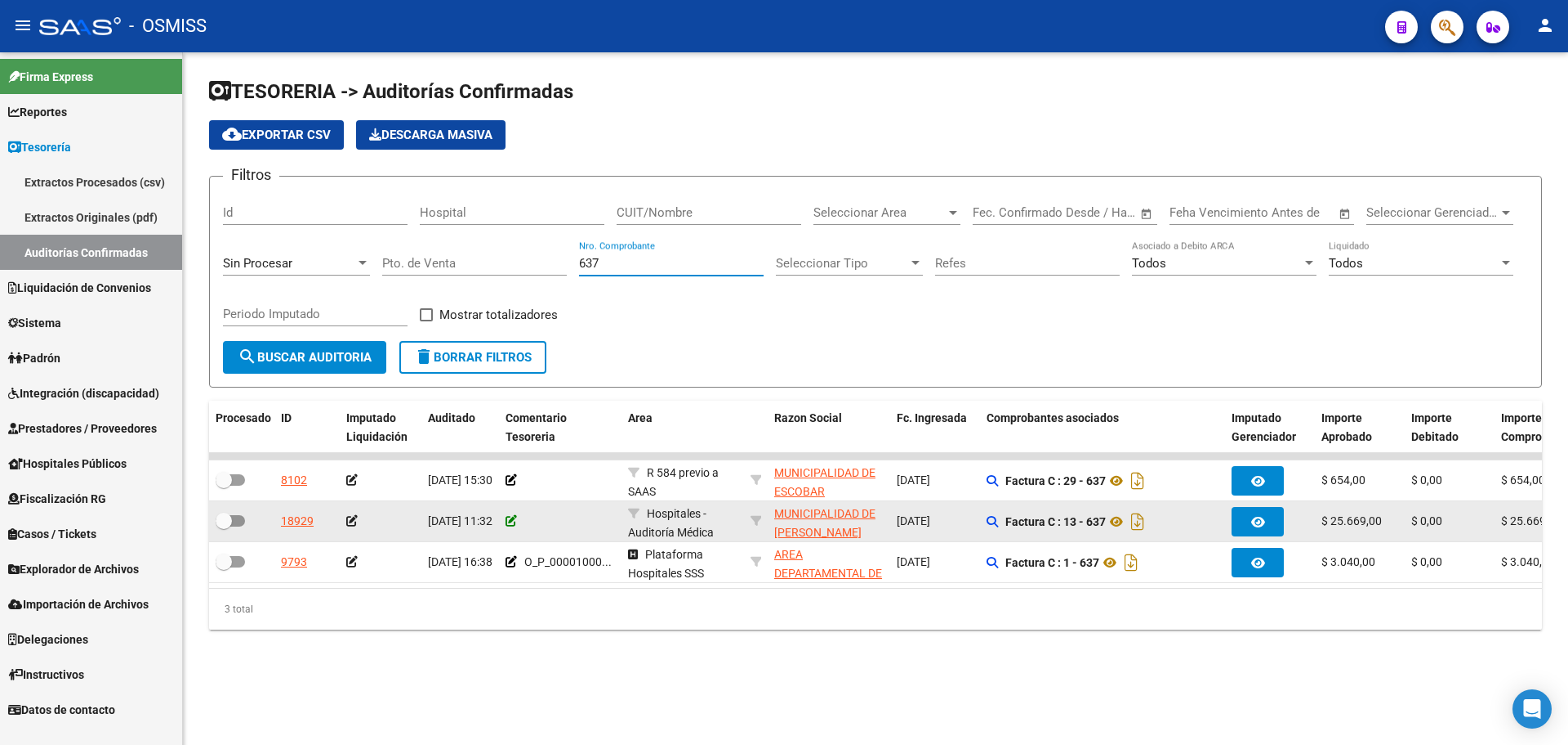
type input "637"
click at [514, 524] on icon at bounding box center [511, 520] width 12 height 12
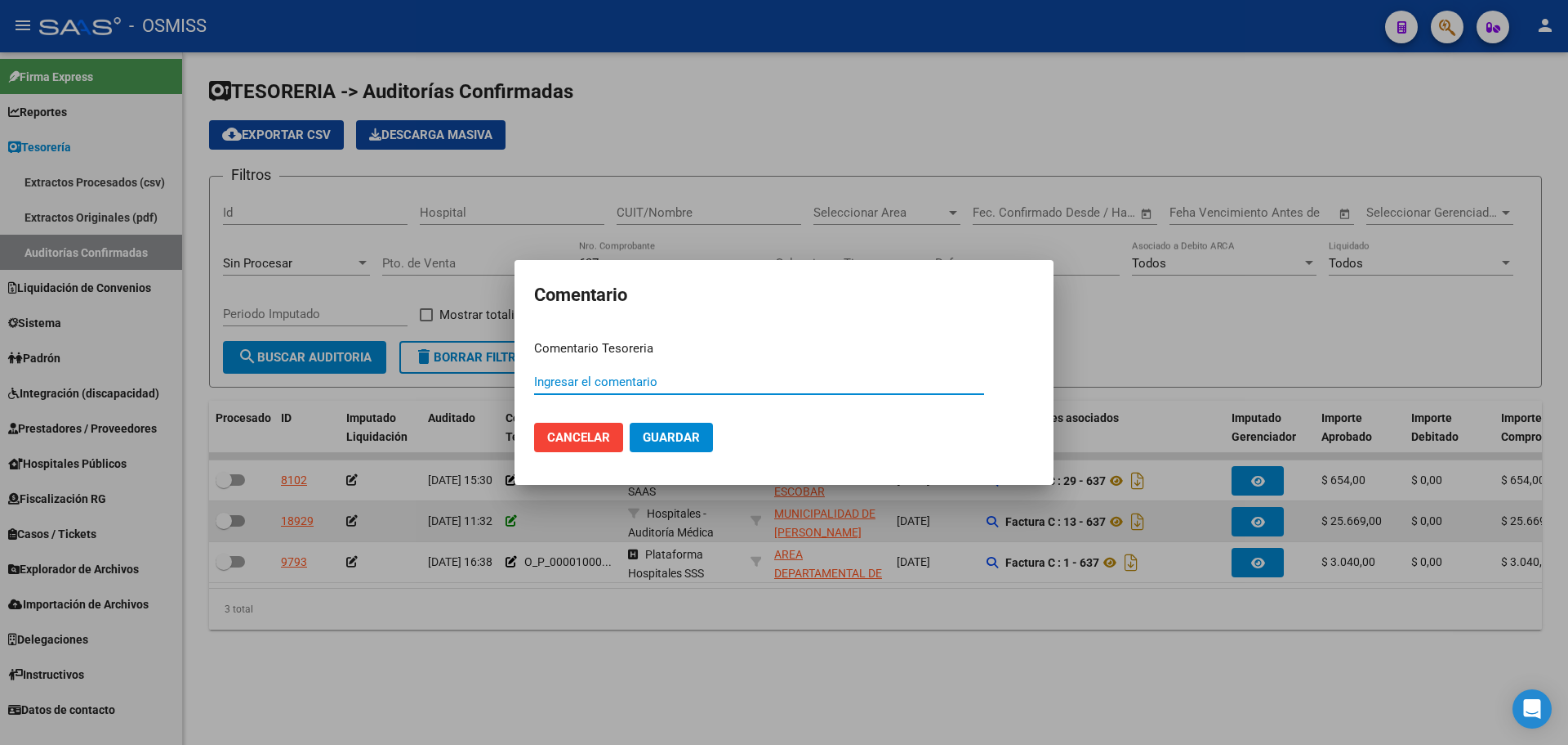
paste input "100075743 [DATE]"
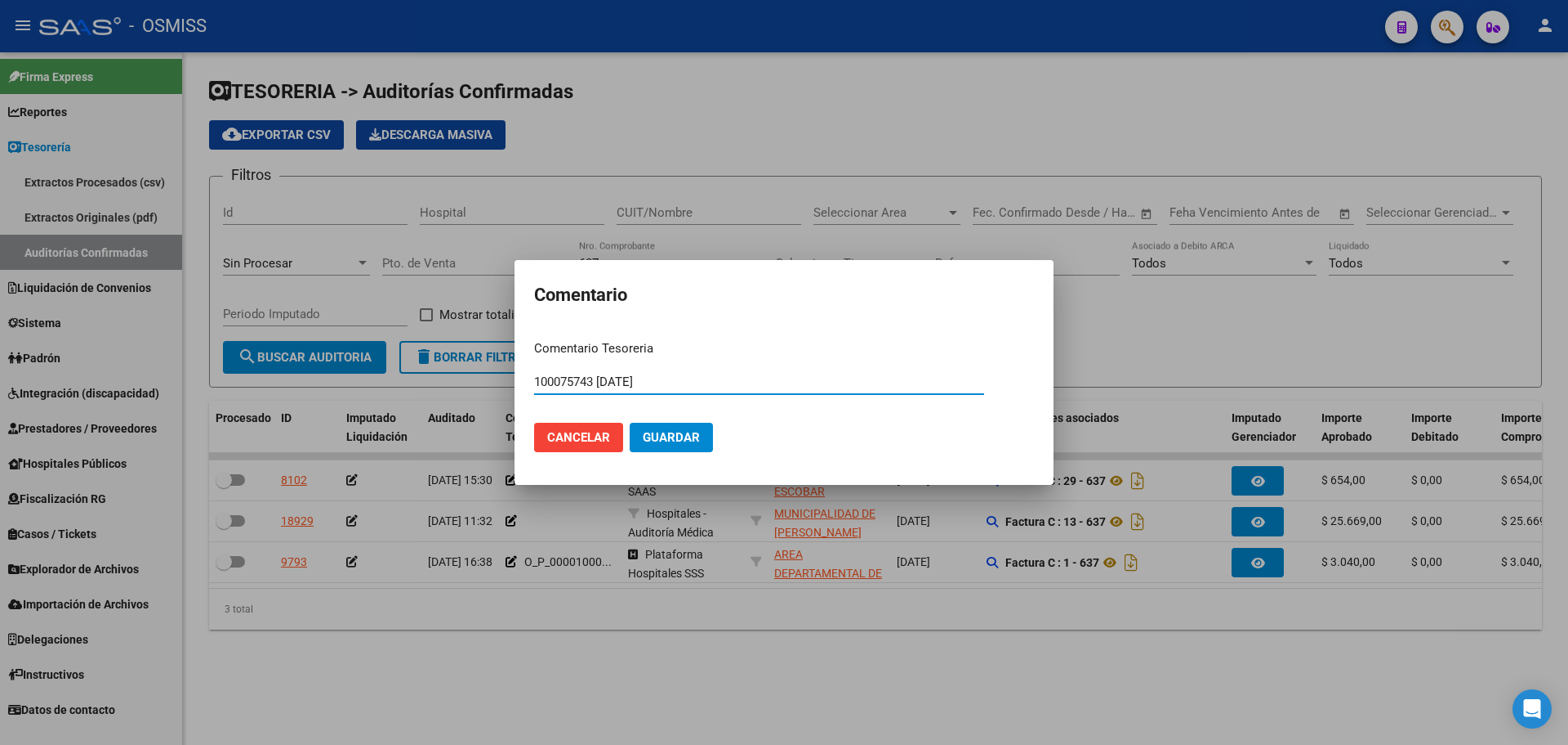
type input "100075743 [DATE]"
click at [711, 436] on button "Guardar" at bounding box center [671, 437] width 83 height 30
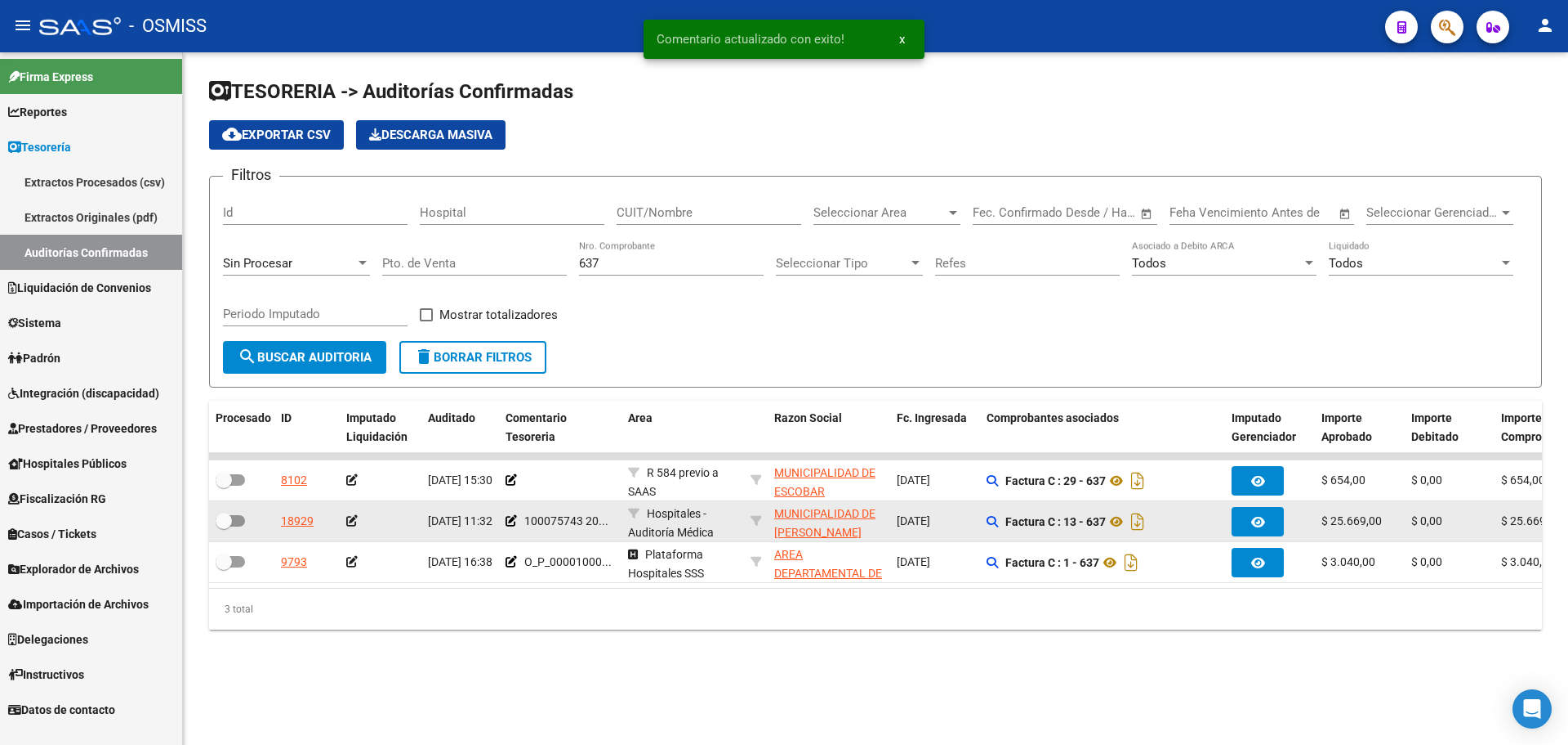
click at [349, 523] on icon at bounding box center [352, 520] width 12 height 12
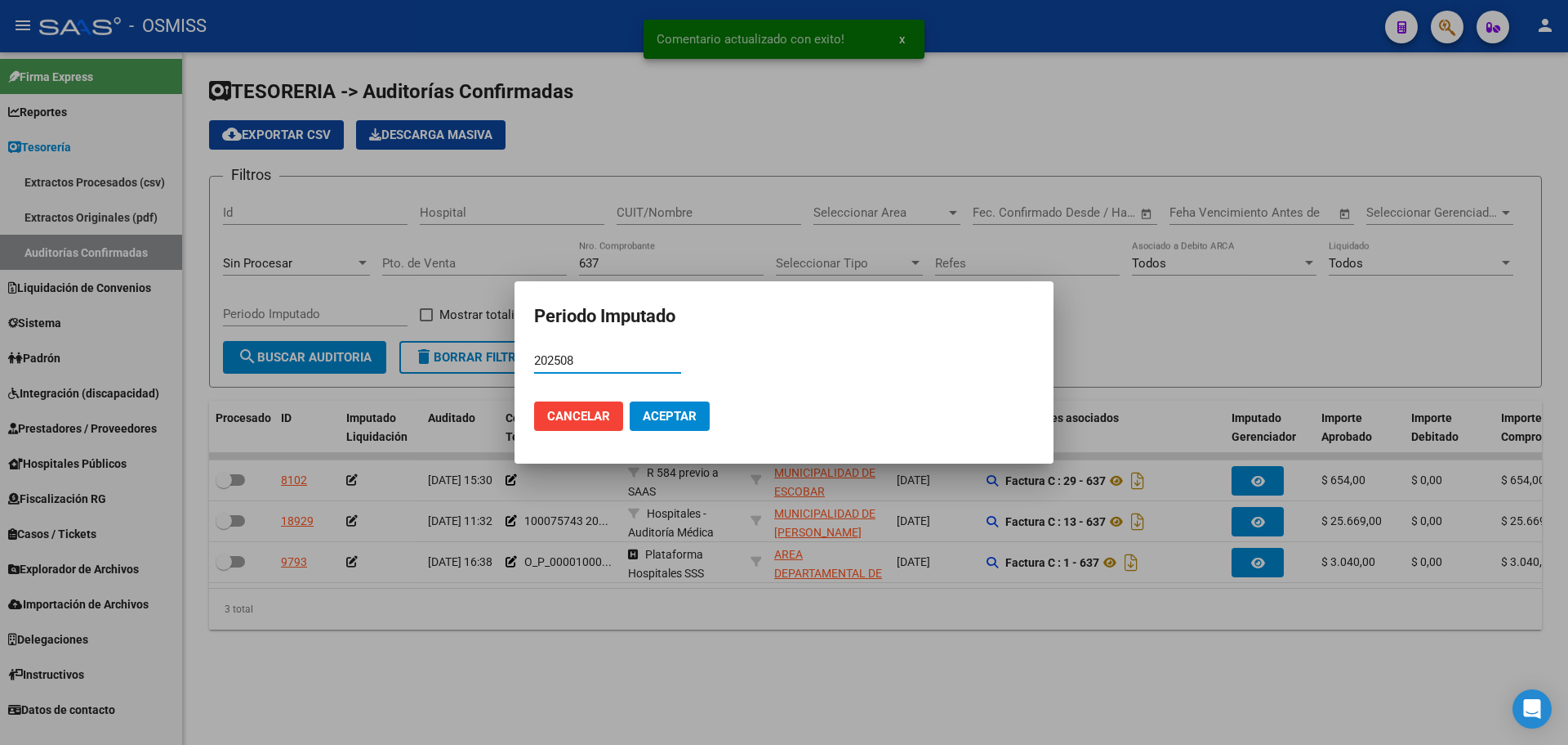
type input "202508"
click at [665, 428] on button "Aceptar" at bounding box center [669, 416] width 80 height 30
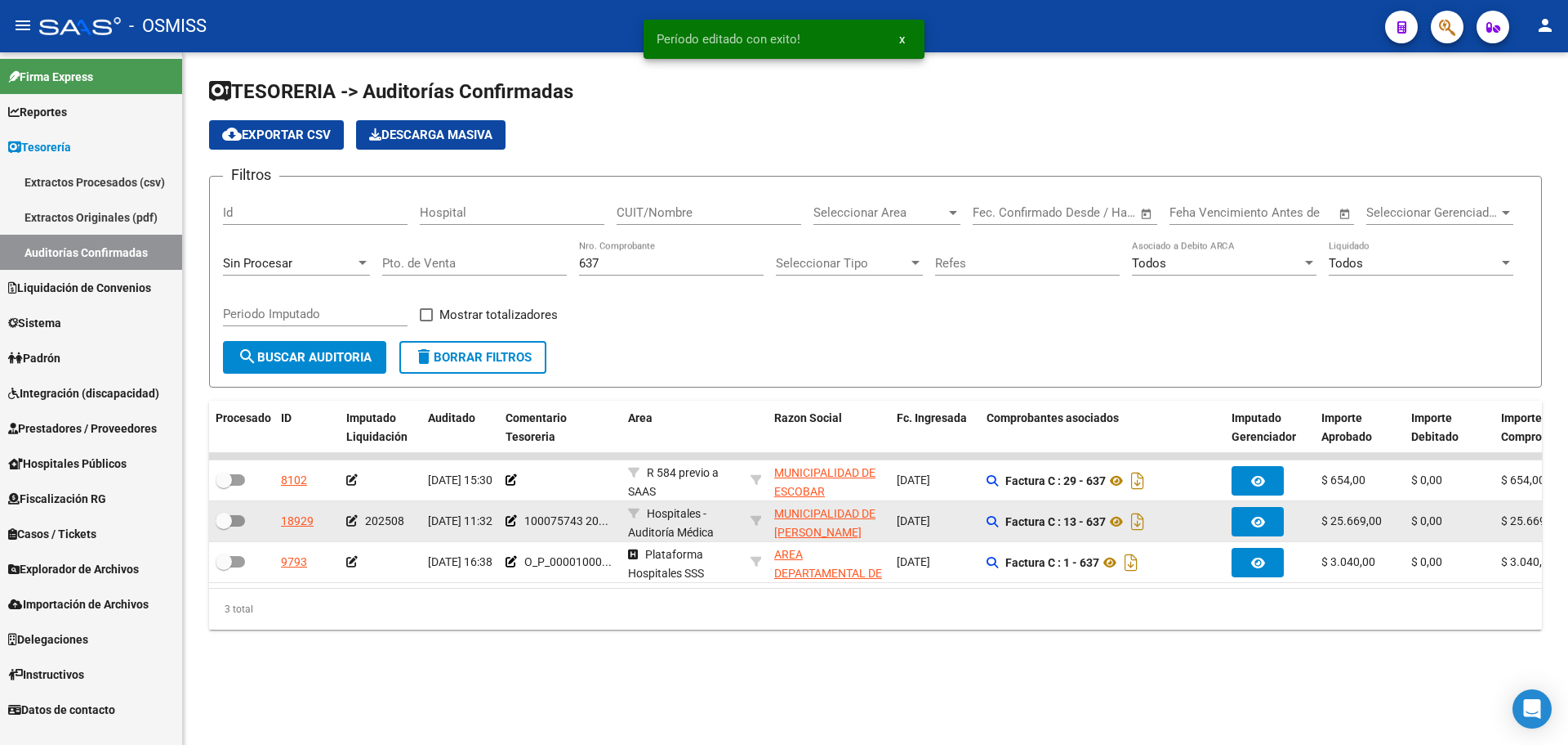
click at [234, 531] on div at bounding box center [242, 522] width 52 height 22
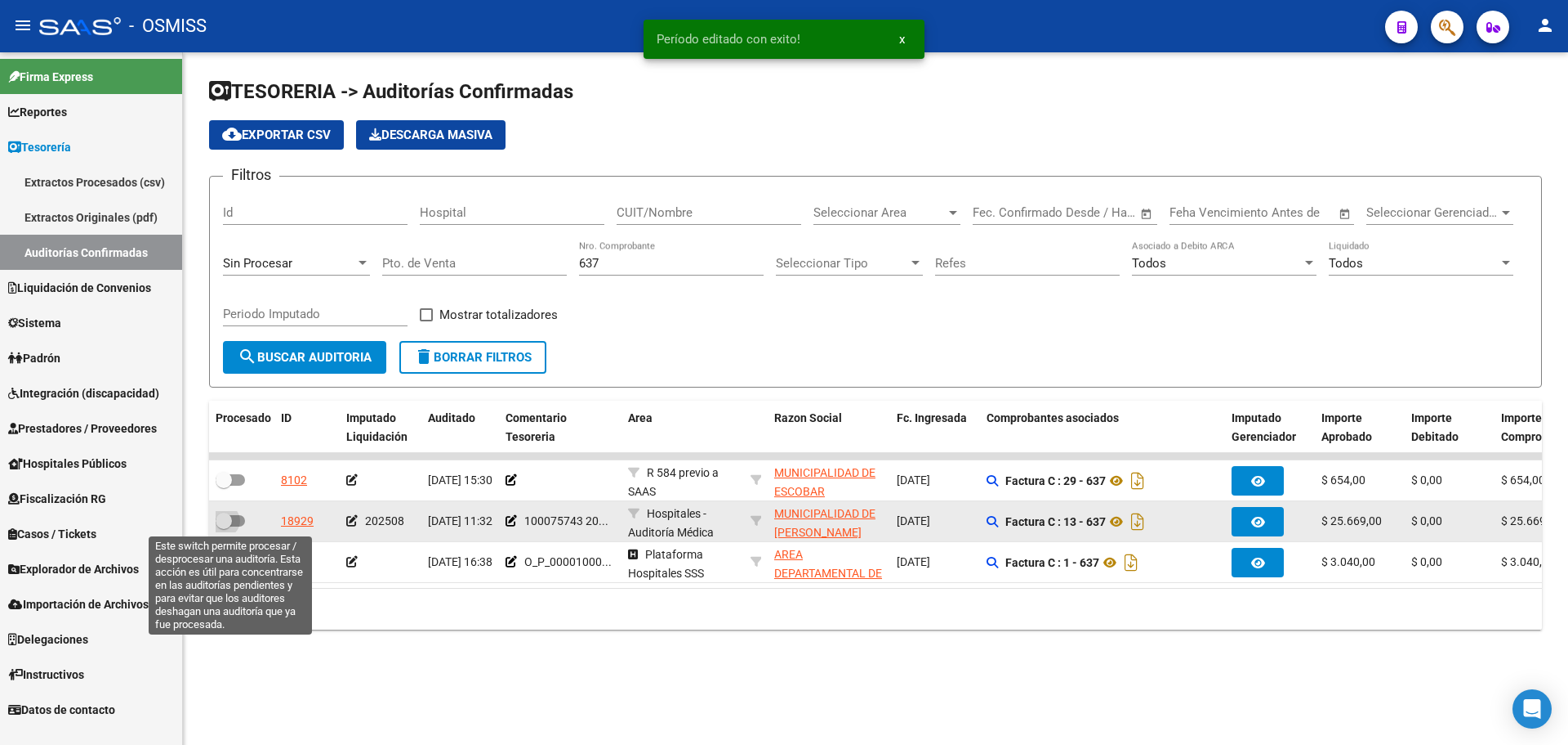
click at [234, 520] on span at bounding box center [230, 520] width 30 height 12
click at [224, 526] on input "checkbox" at bounding box center [223, 526] width 1 height 1
checkbox input "true"
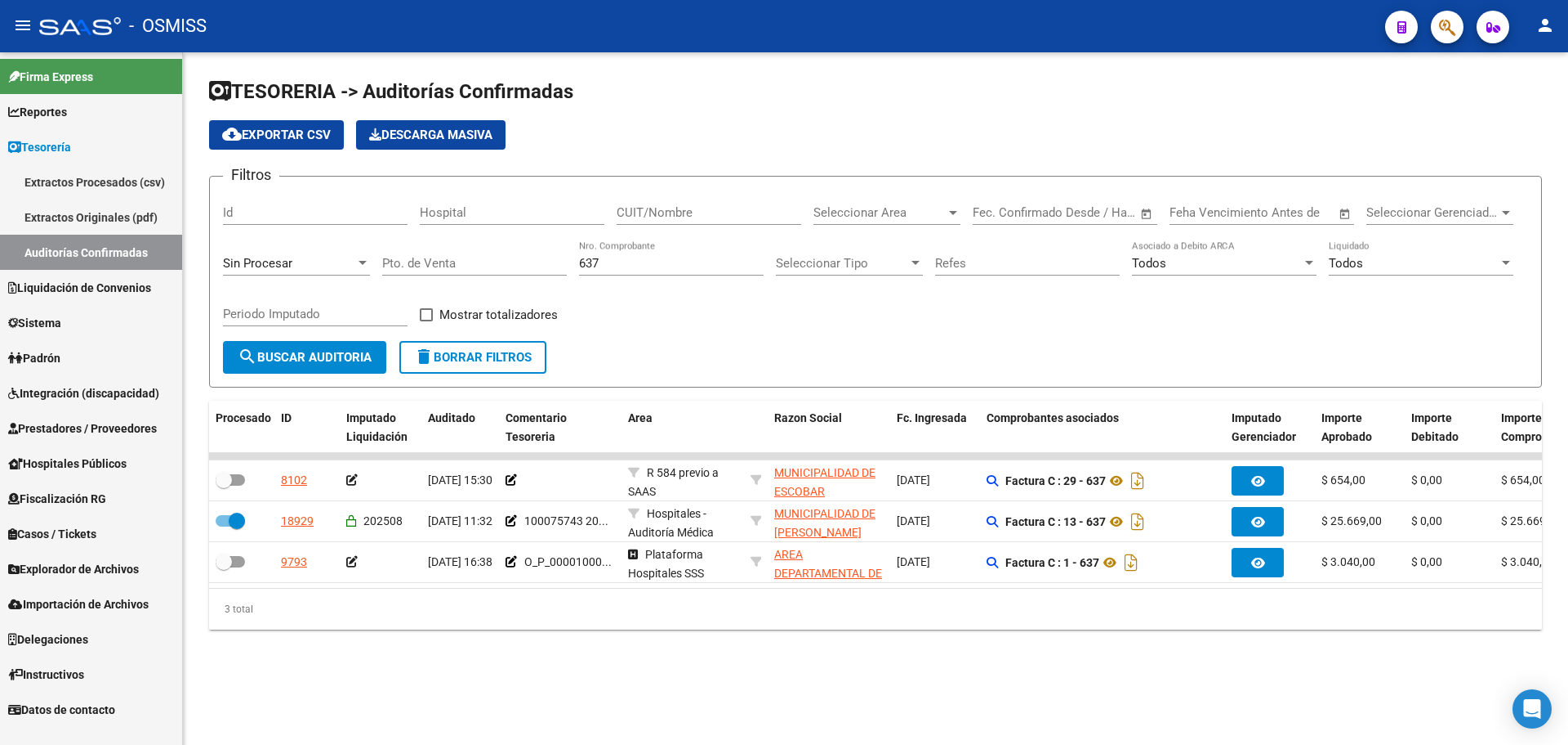
drag, startPoint x: 612, startPoint y: 264, endPoint x: 444, endPoint y: 270, distance: 168.1
click at [444, 270] on div "Filtros Id Hospital CUIT/Nombre Seleccionar Area Seleccionar Area Start date – …" at bounding box center [875, 265] width 1305 height 152
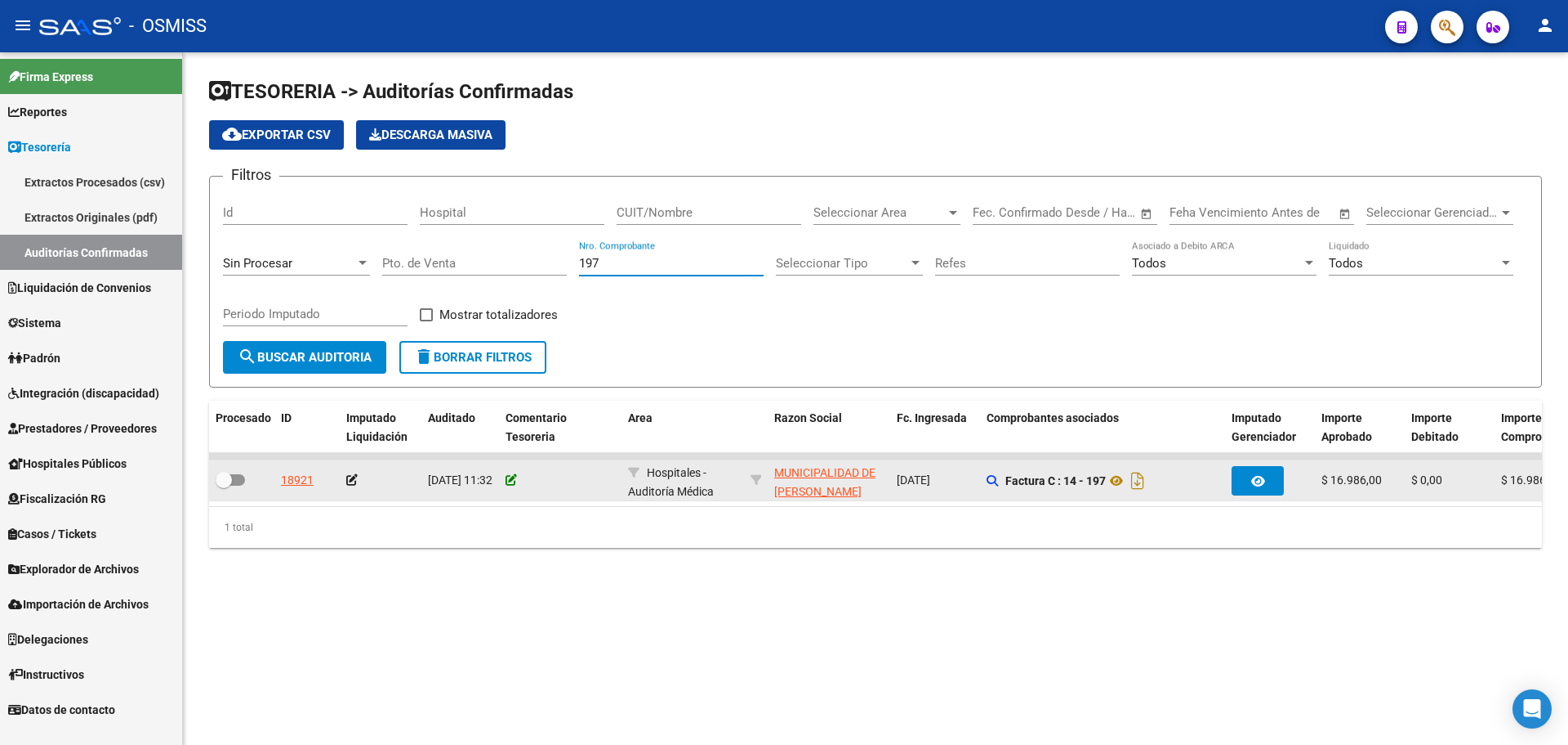
type input "197"
click at [512, 479] on icon at bounding box center [511, 480] width 12 height 12
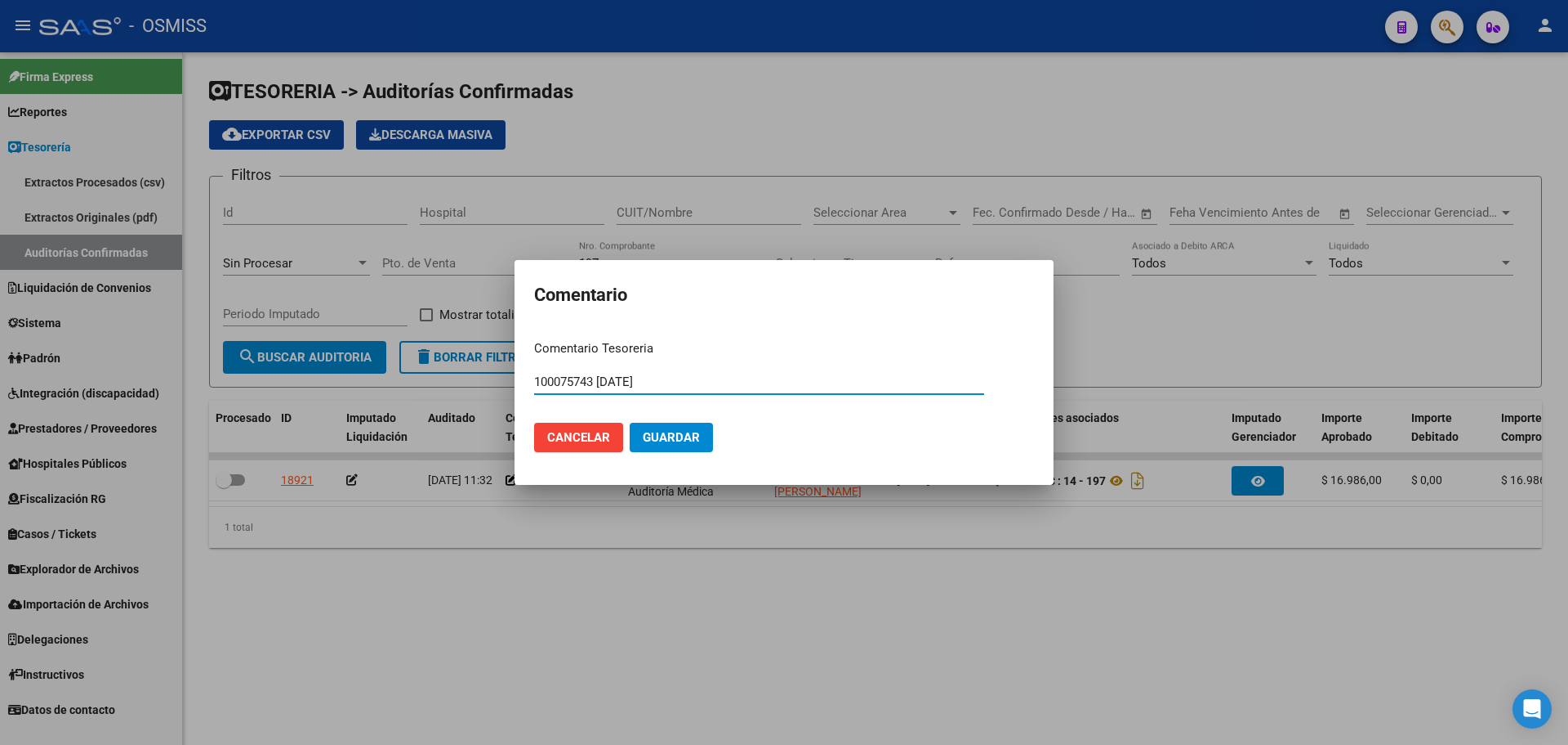
type input "100075743 [DATE]"
click at [685, 437] on span "Guardar" at bounding box center [672, 437] width 57 height 14
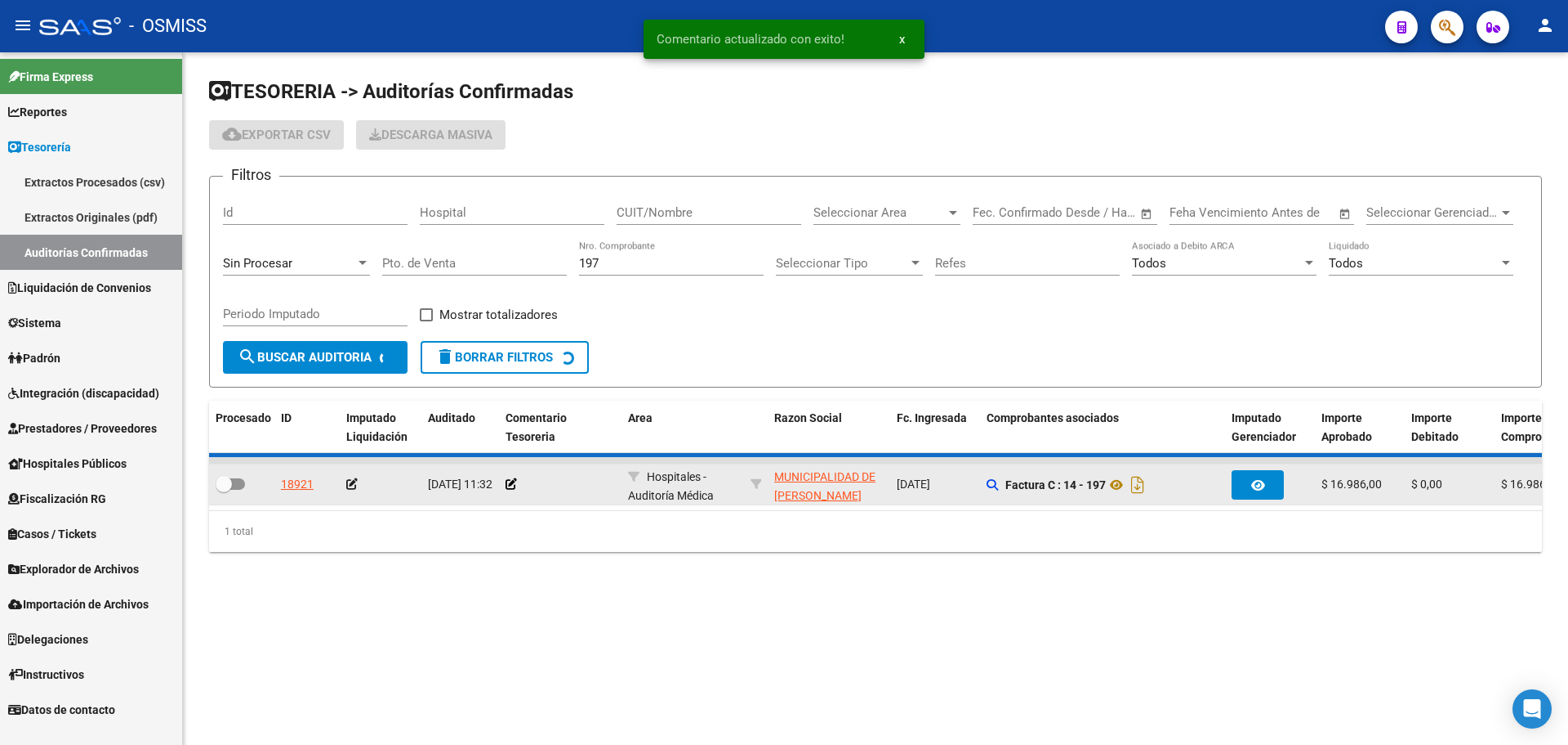
click at [353, 484] on icon at bounding box center [352, 483] width 12 height 12
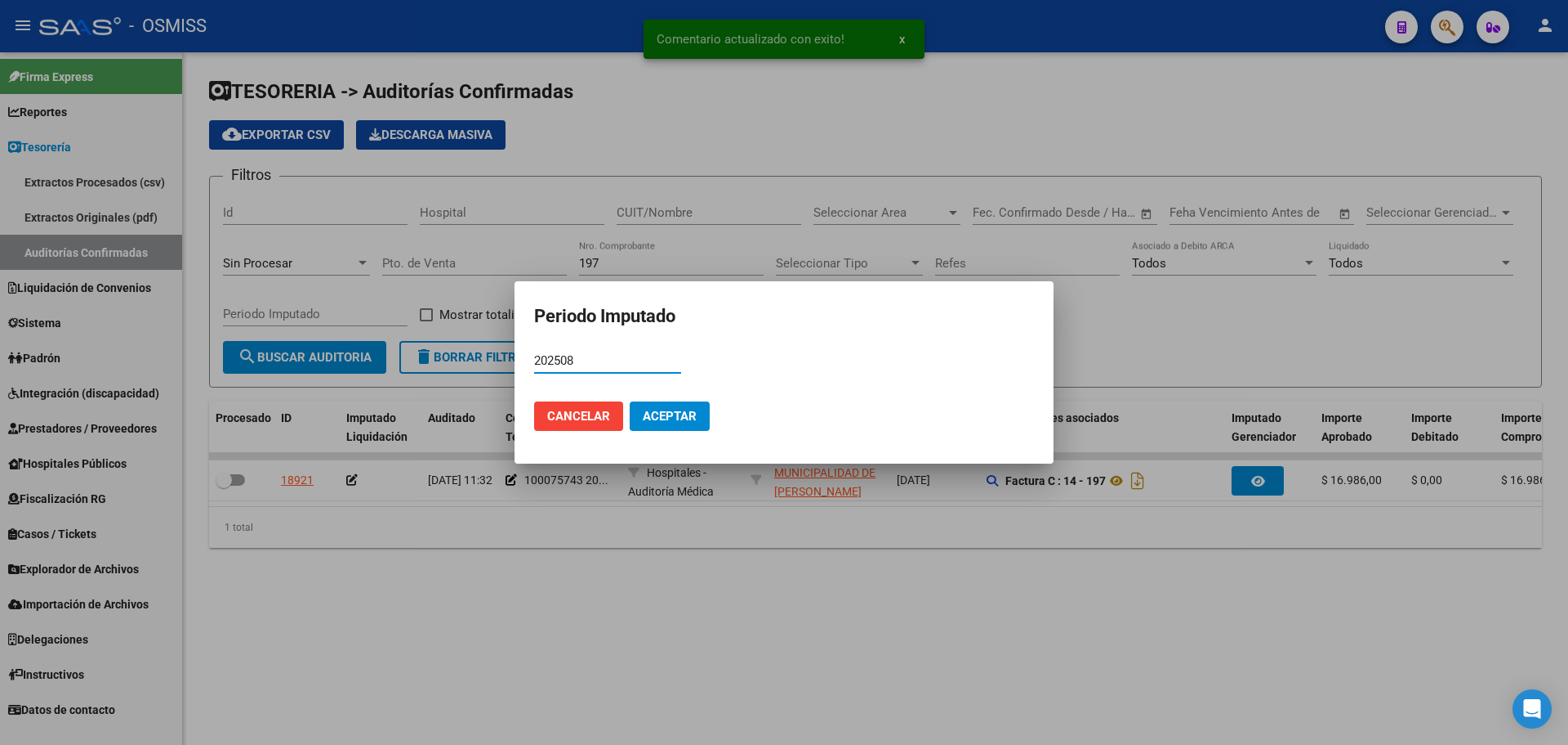
type input "202508"
click at [681, 413] on span "Aceptar" at bounding box center [670, 416] width 54 height 14
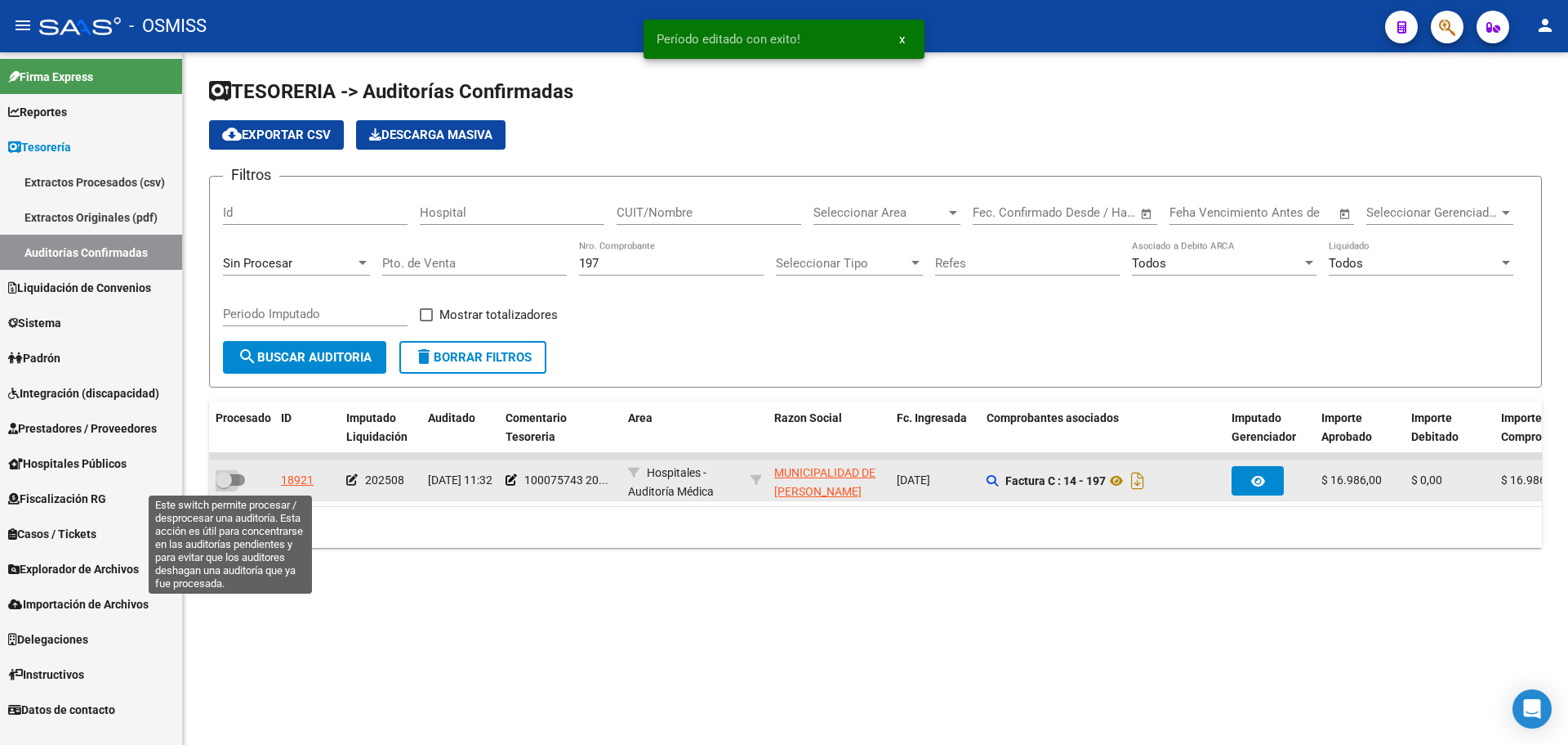
click at [228, 476] on span at bounding box center [224, 480] width 16 height 16
click at [224, 486] on input "checkbox" at bounding box center [223, 486] width 1 height 1
checkbox input "true"
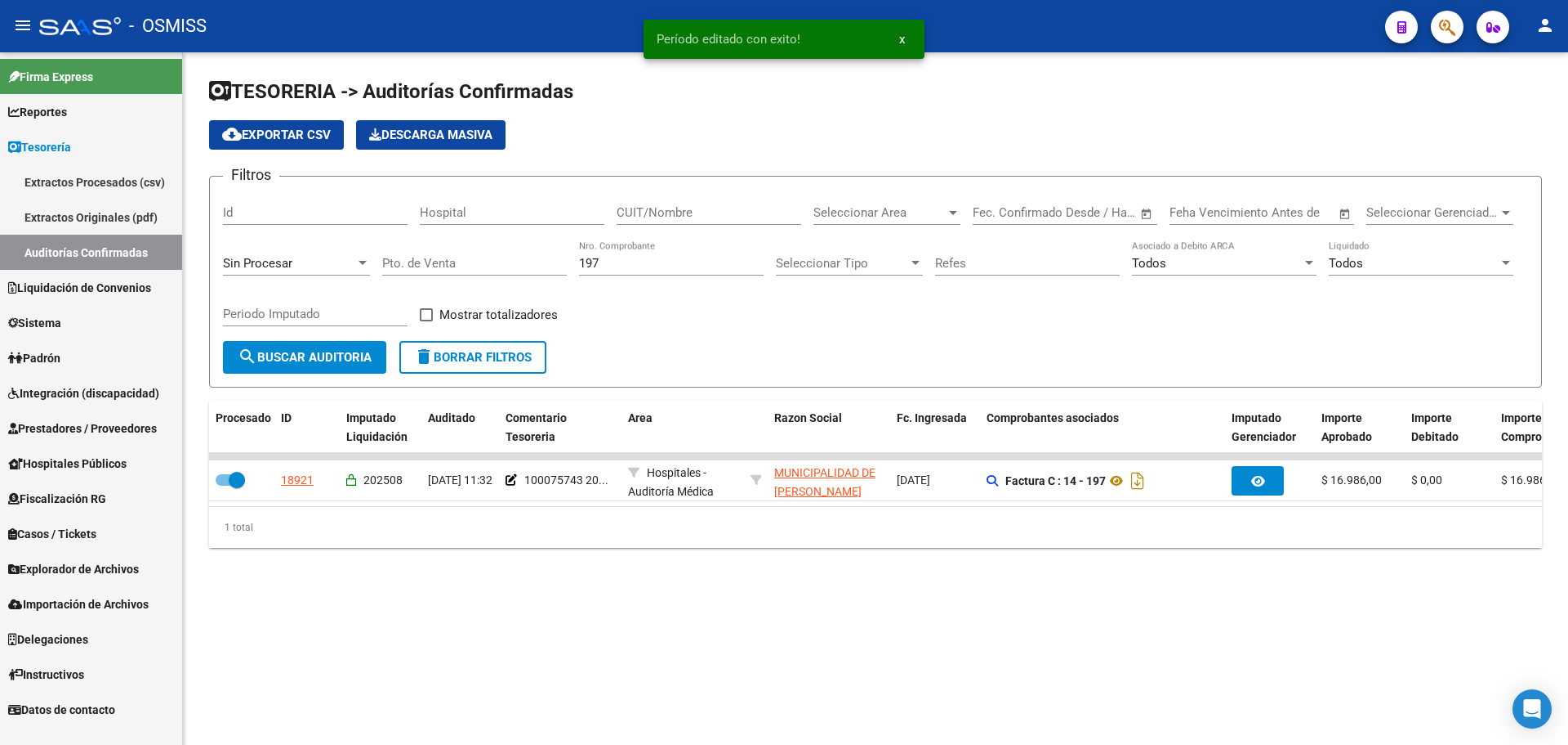
drag, startPoint x: 705, startPoint y: 272, endPoint x: 574, endPoint y: 273, distance: 131.0
click at [574, 273] on div "Filtros Id Hospital CUIT/Nombre Seleccionar Area Seleccionar Area Start date – …" at bounding box center [875, 265] width 1305 height 152
click at [631, 267] on input "197" at bounding box center [671, 263] width 185 height 14
drag, startPoint x: 543, startPoint y: 267, endPoint x: 524, endPoint y: 268, distance: 19.0
click at [524, 268] on div "Filtros Id Hospital CUIT/Nombre Seleccionar Area Seleccionar Area Start date – …" at bounding box center [875, 265] width 1305 height 152
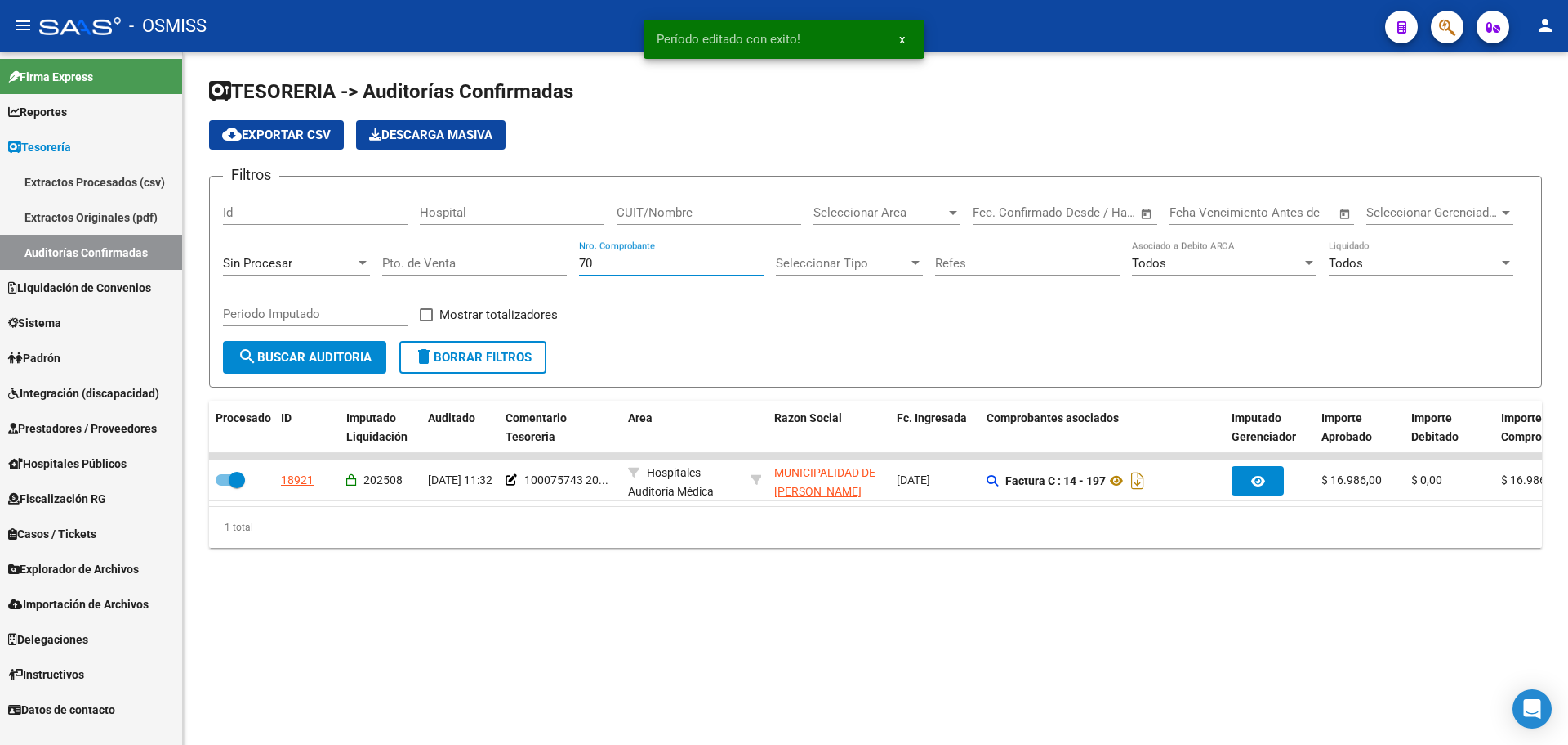
type input "702"
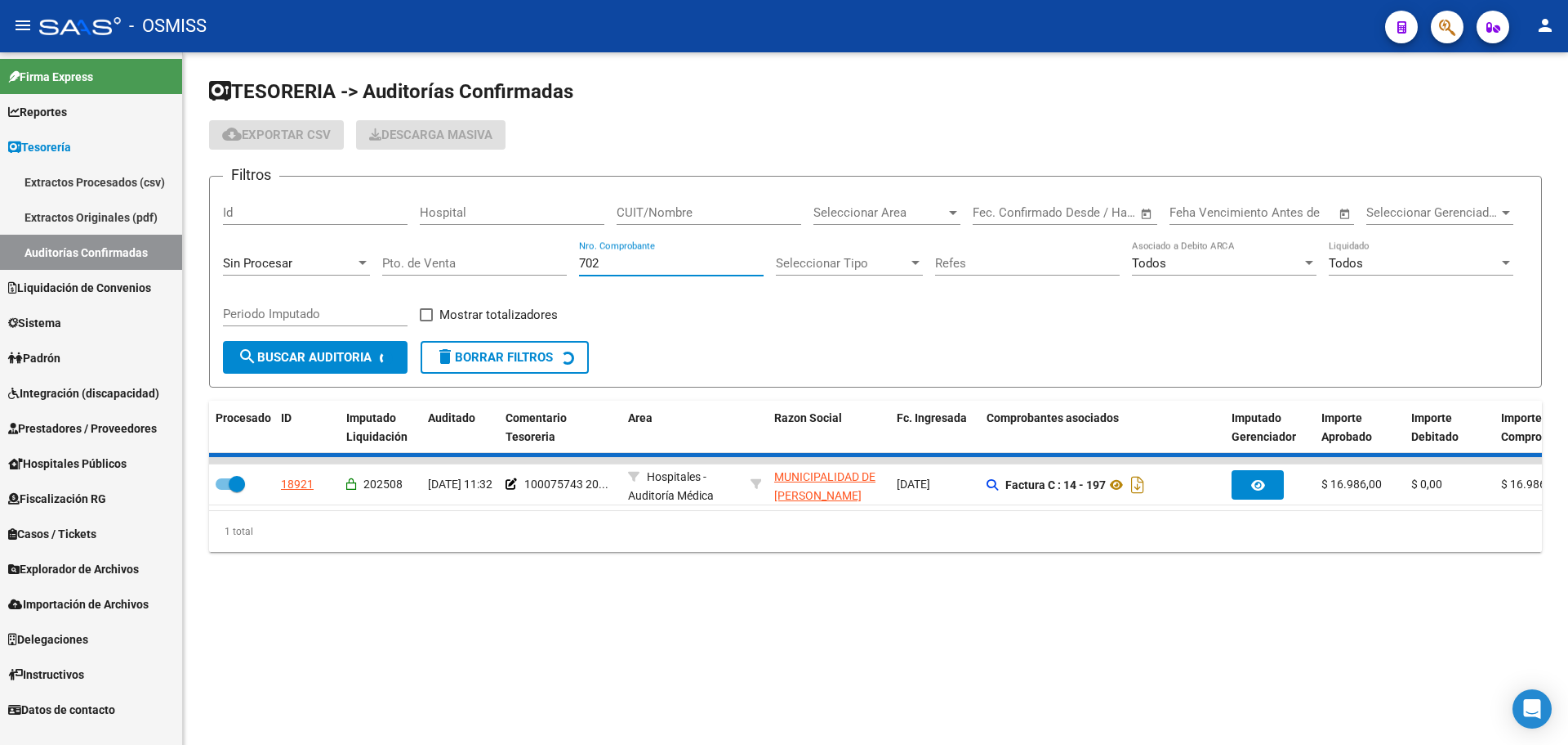
checkbox input "false"
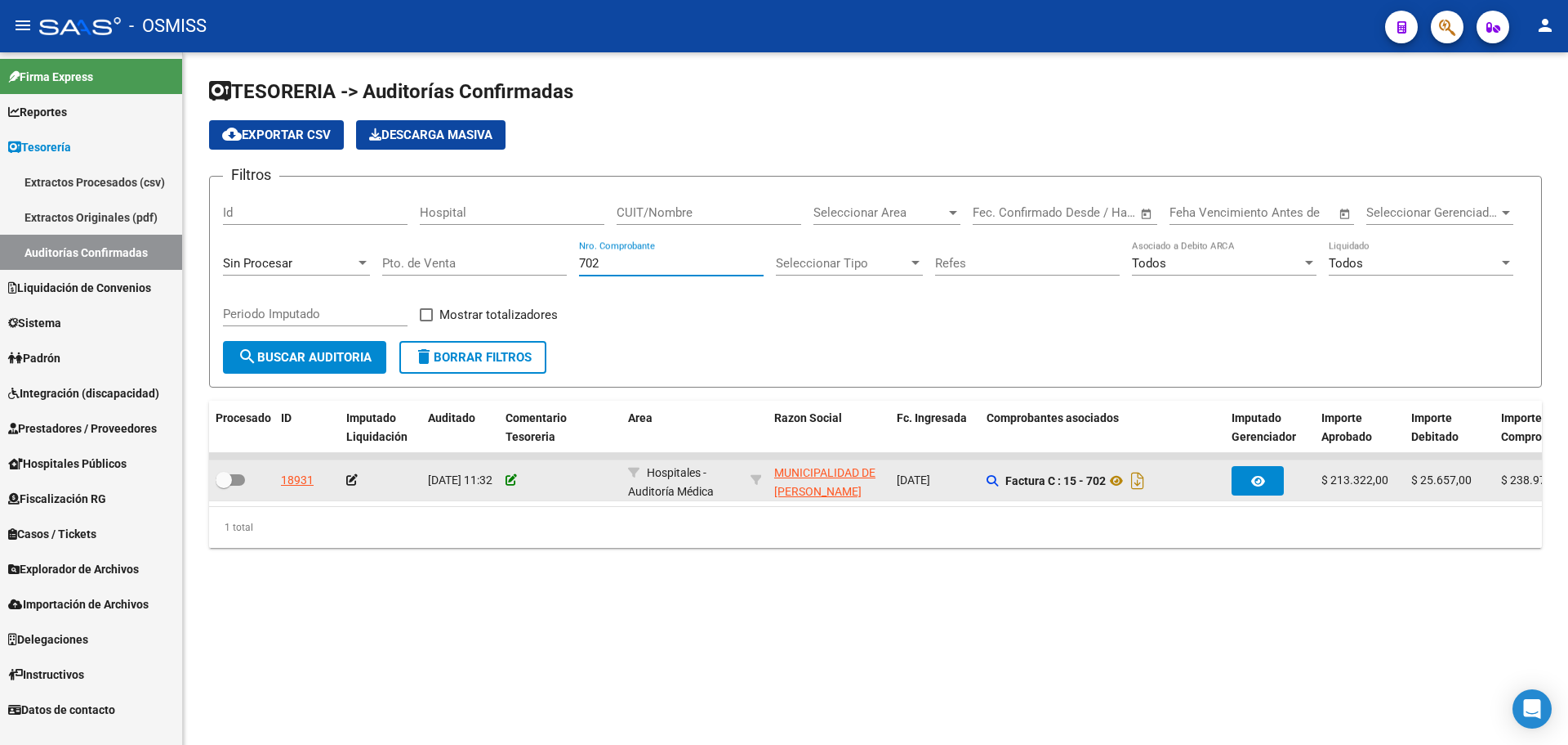
type input "702"
click at [513, 476] on icon at bounding box center [511, 480] width 12 height 12
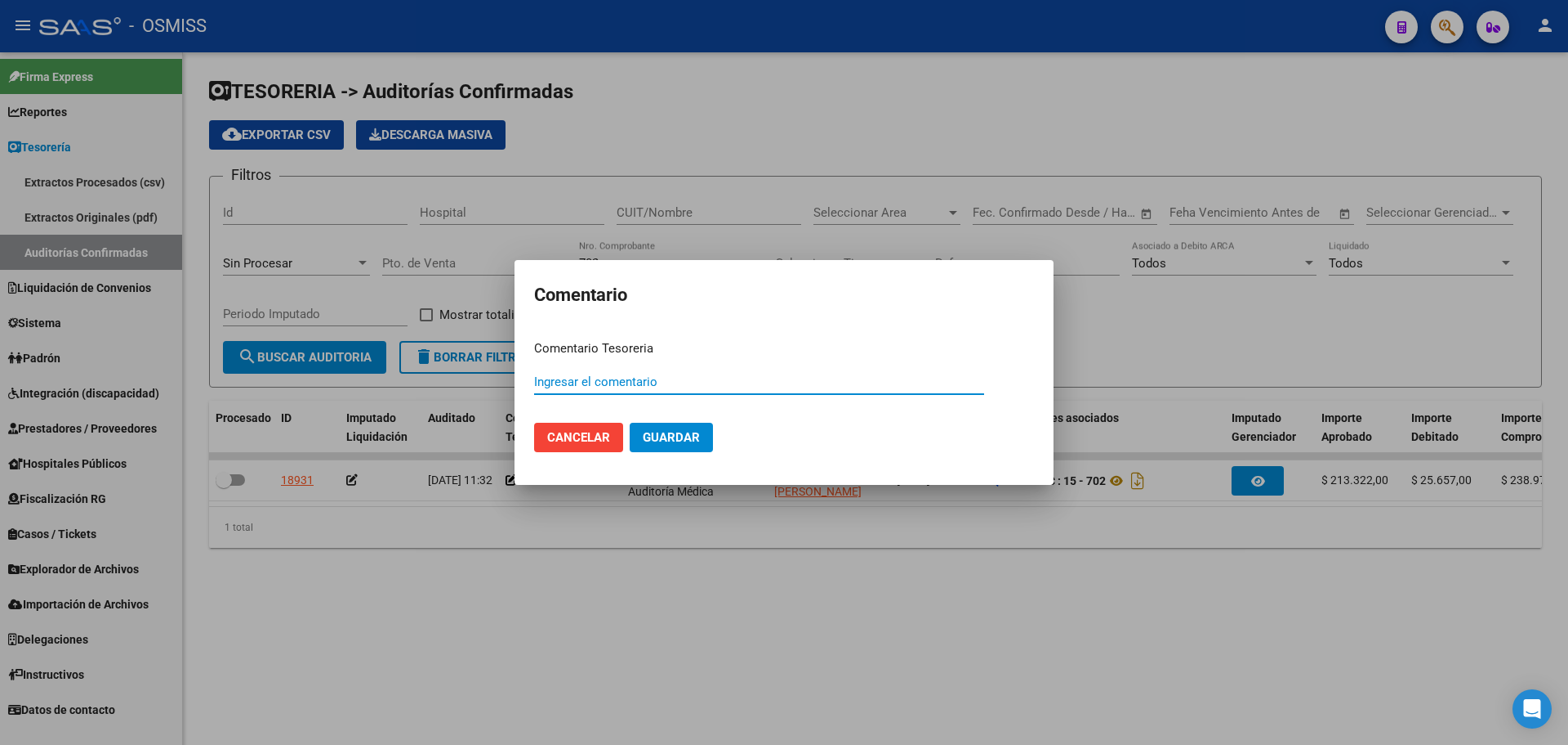
paste input "100075743 [DATE]"
type input "100075743 [DATE]"
click at [655, 433] on span "Guardar" at bounding box center [672, 437] width 57 height 14
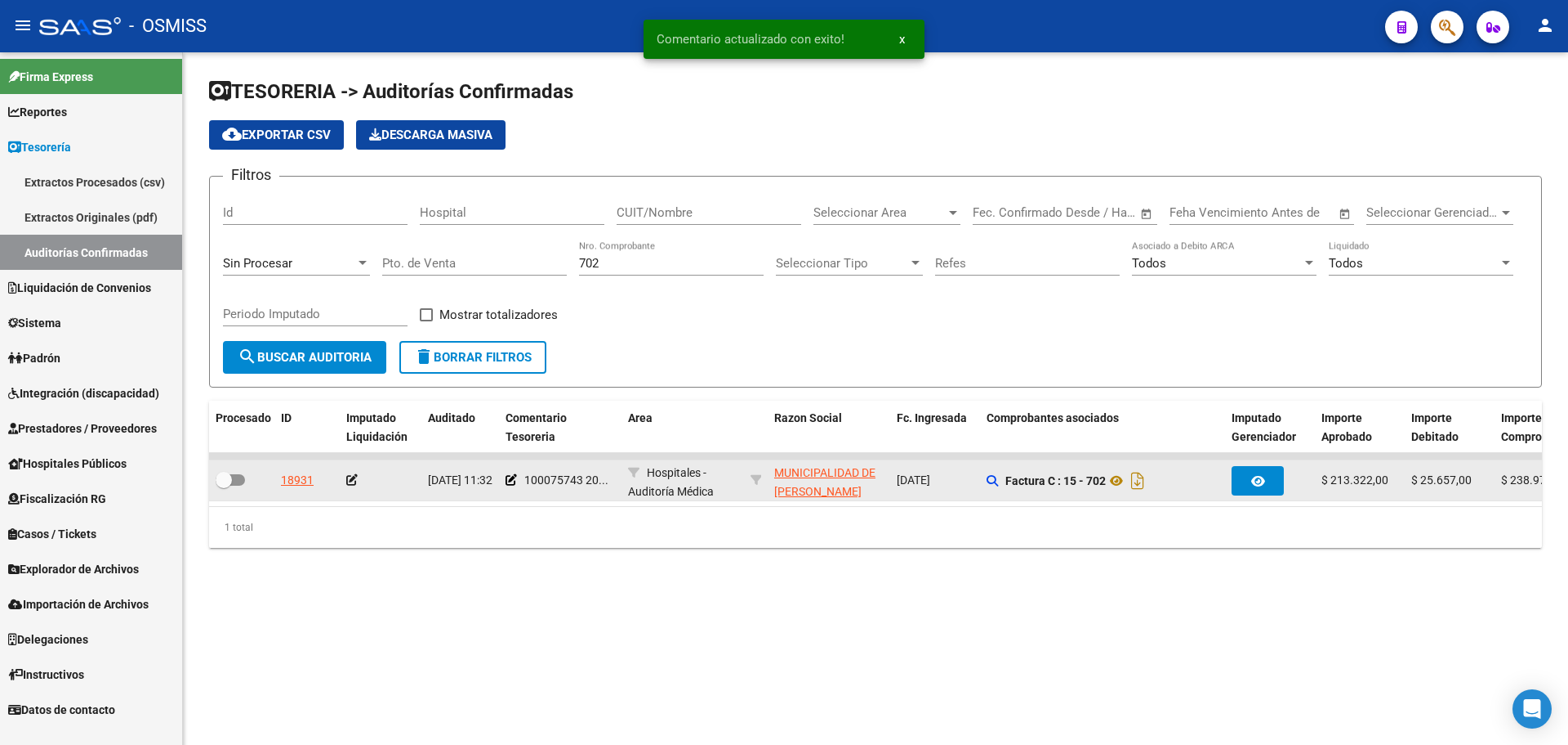
click at [357, 477] on icon at bounding box center [352, 480] width 12 height 12
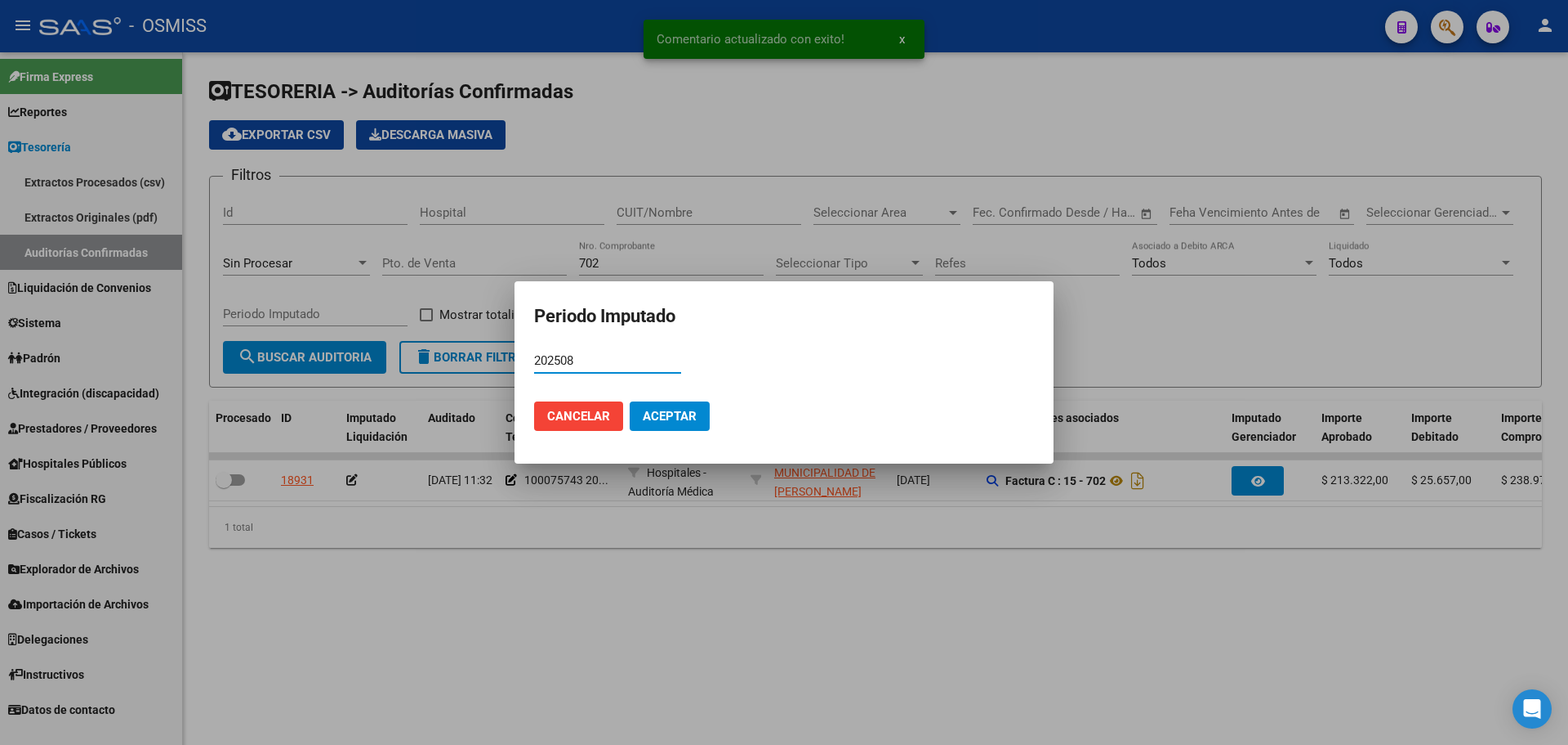
type input "202508"
click at [677, 421] on span "Aceptar" at bounding box center [670, 416] width 54 height 14
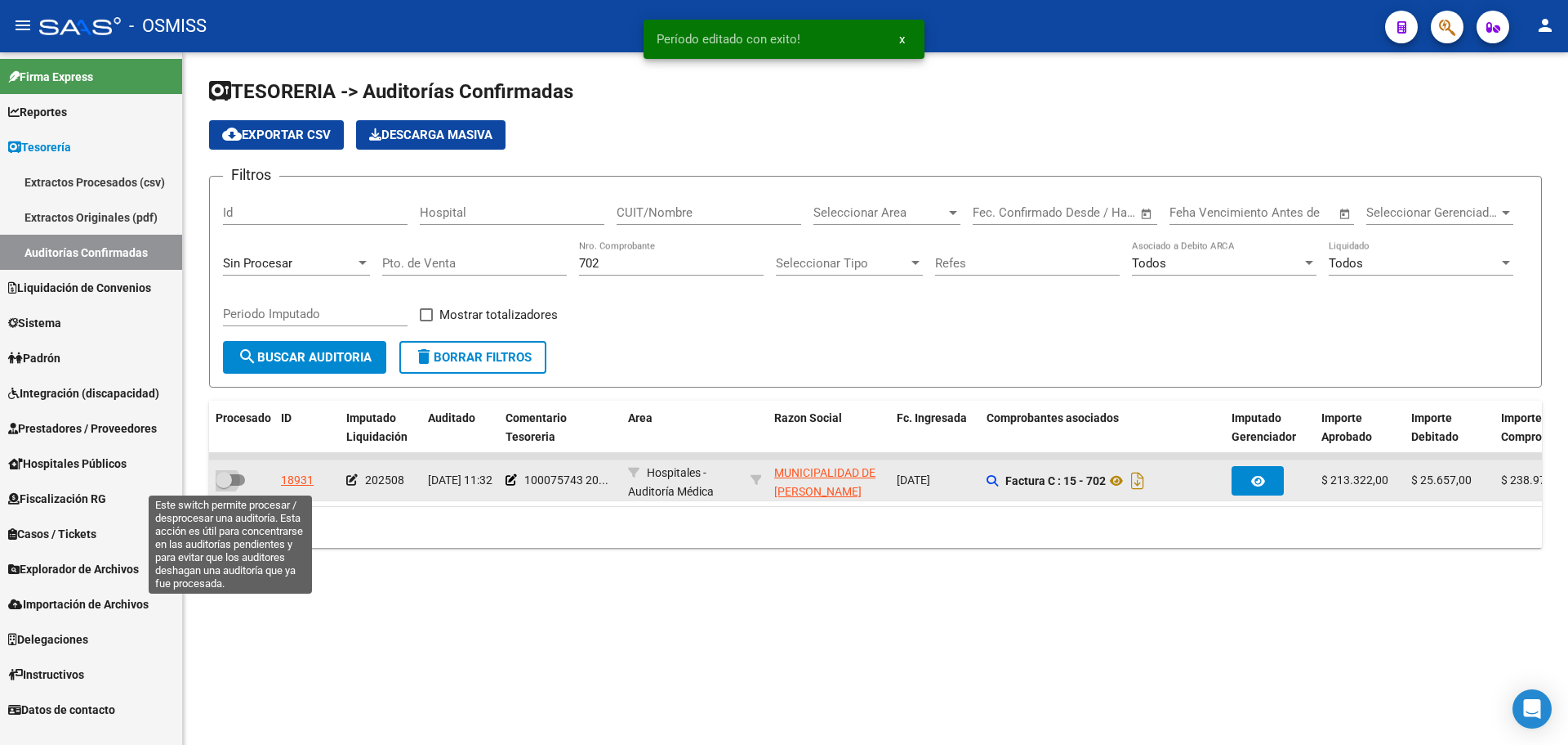
click at [237, 484] on span at bounding box center [230, 480] width 30 height 12
click at [224, 486] on input "checkbox" at bounding box center [223, 486] width 1 height 1
checkbox input "true"
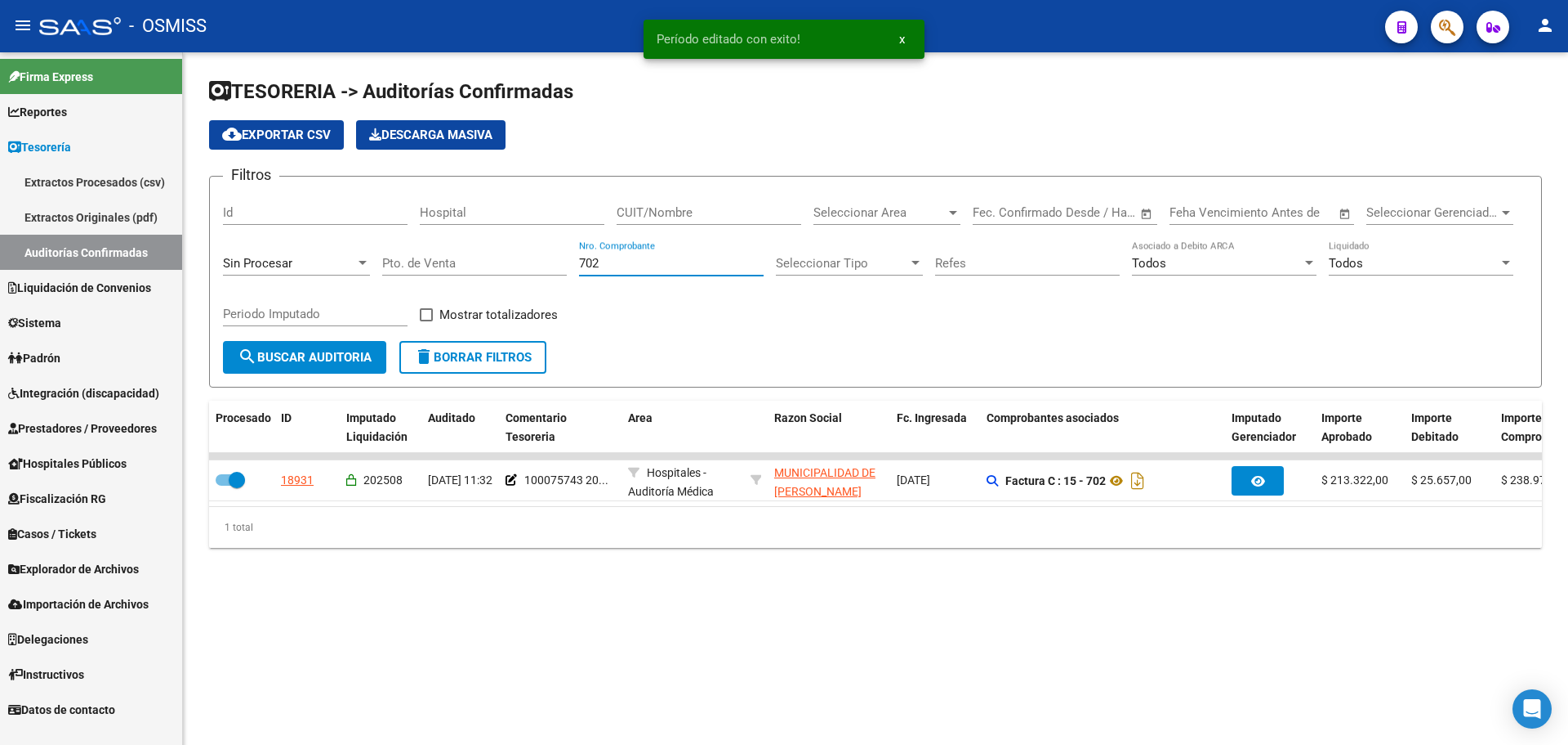
click at [625, 265] on input "702" at bounding box center [671, 263] width 185 height 14
type input "703"
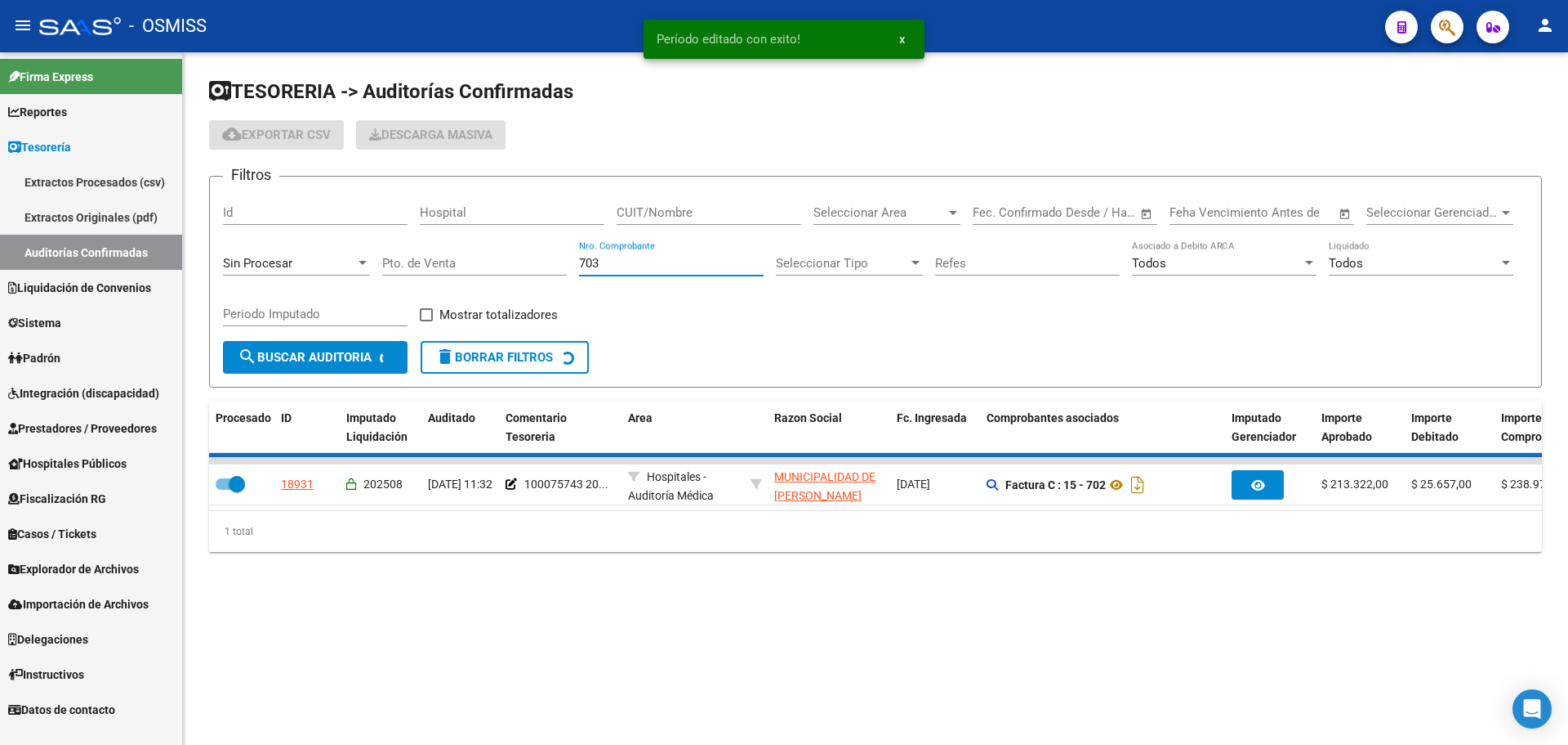
checkbox input "false"
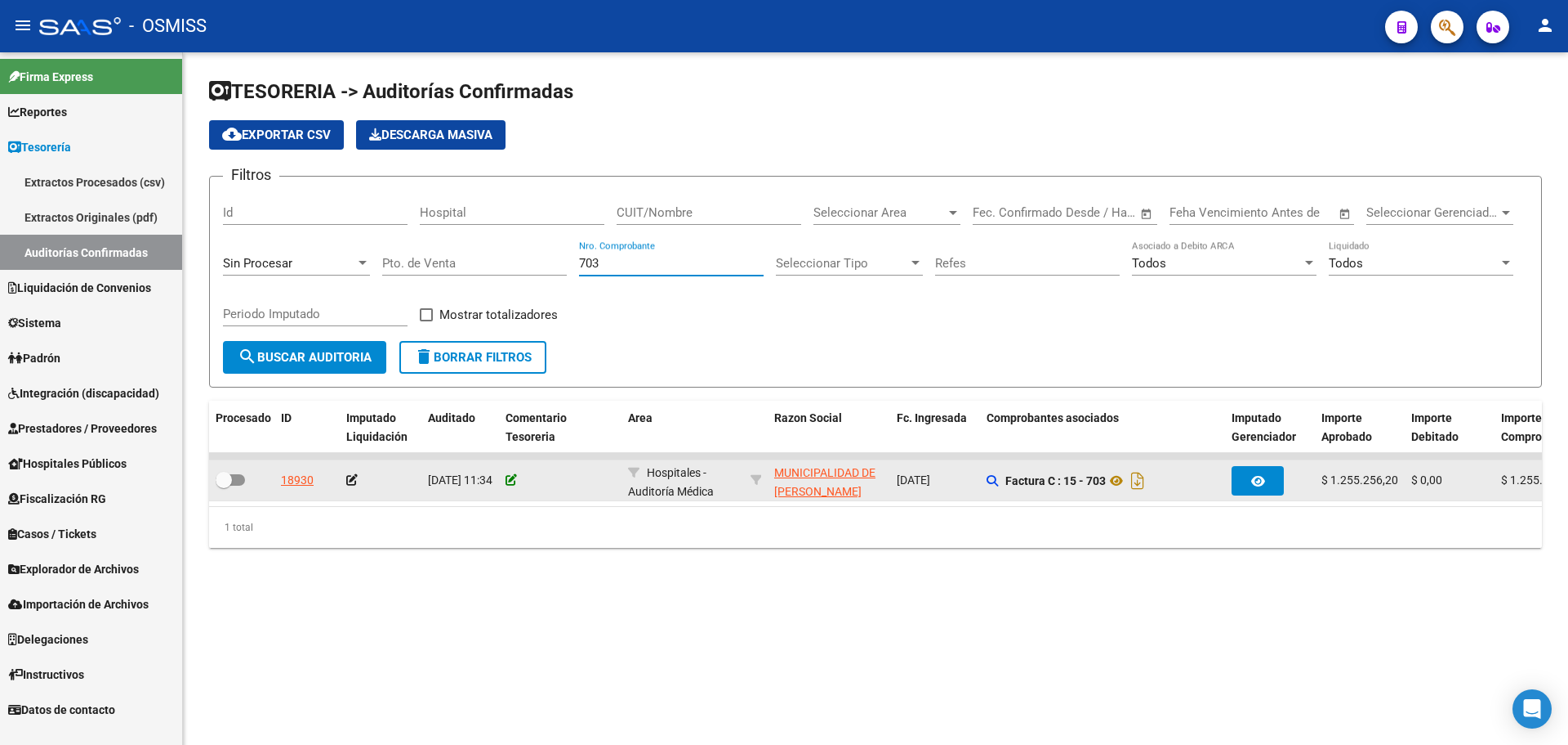
type input "703"
click at [510, 479] on icon at bounding box center [511, 480] width 12 height 12
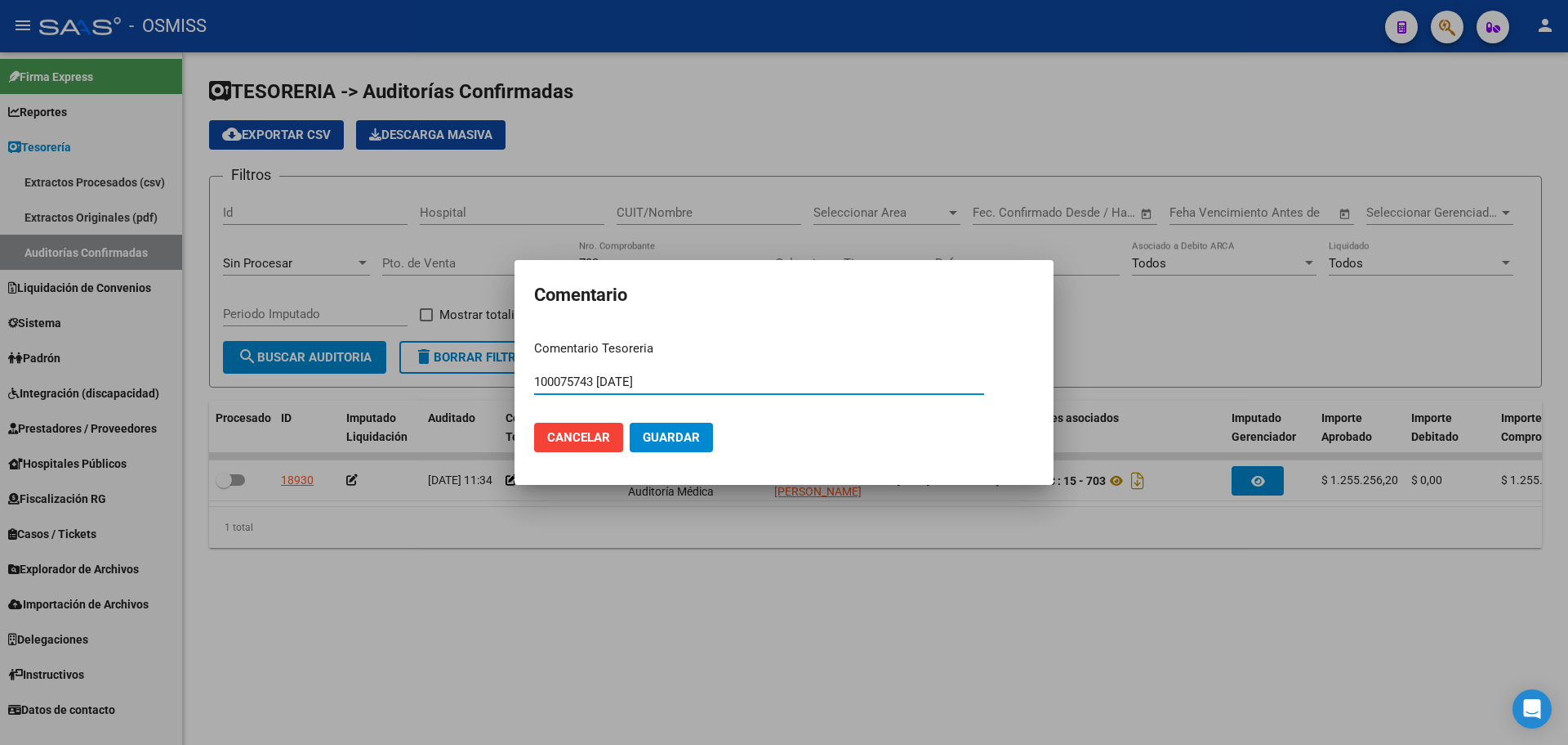
type input "100075743 [DATE]"
click at [671, 433] on span "Guardar" at bounding box center [672, 437] width 57 height 14
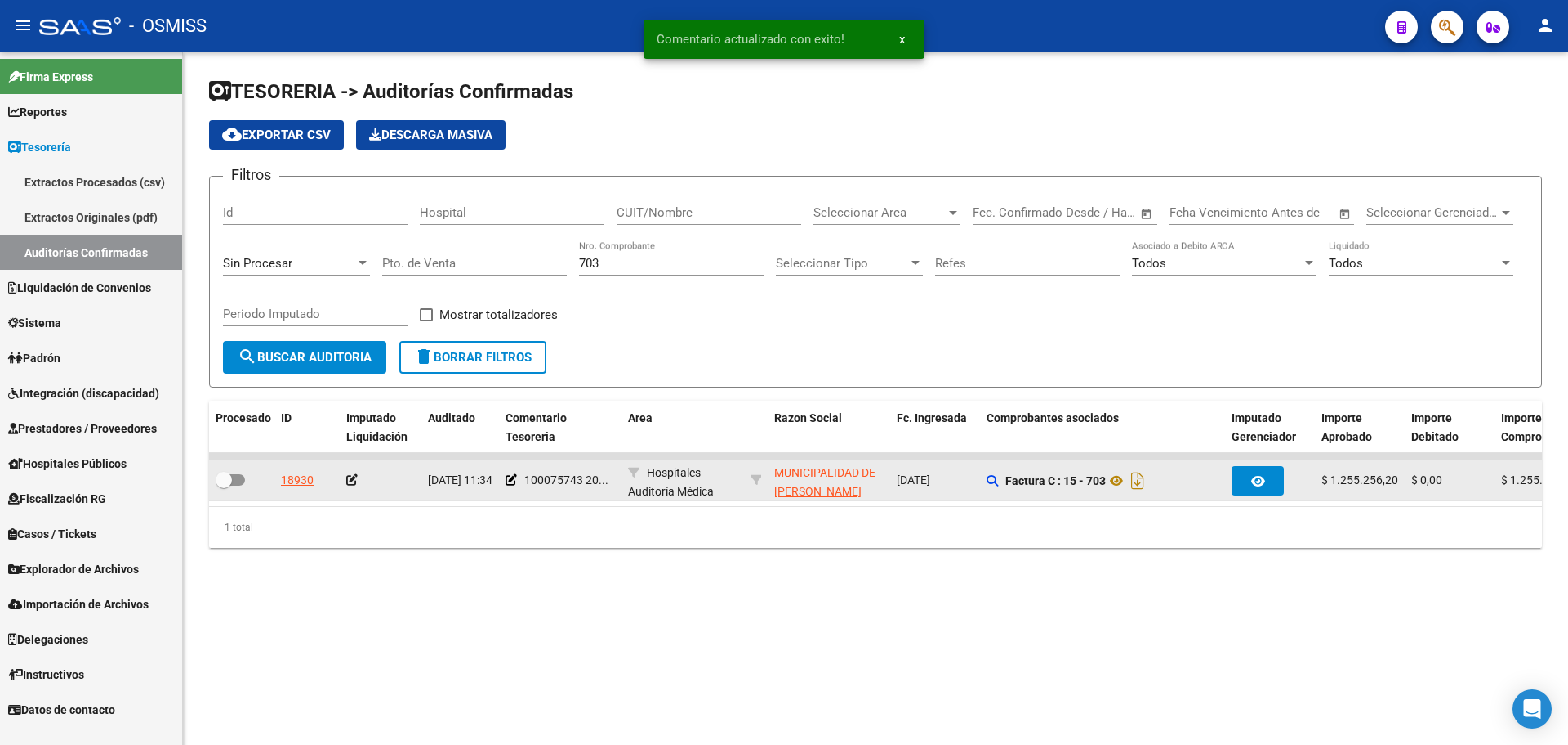
click at [351, 481] on icon at bounding box center [352, 480] width 12 height 12
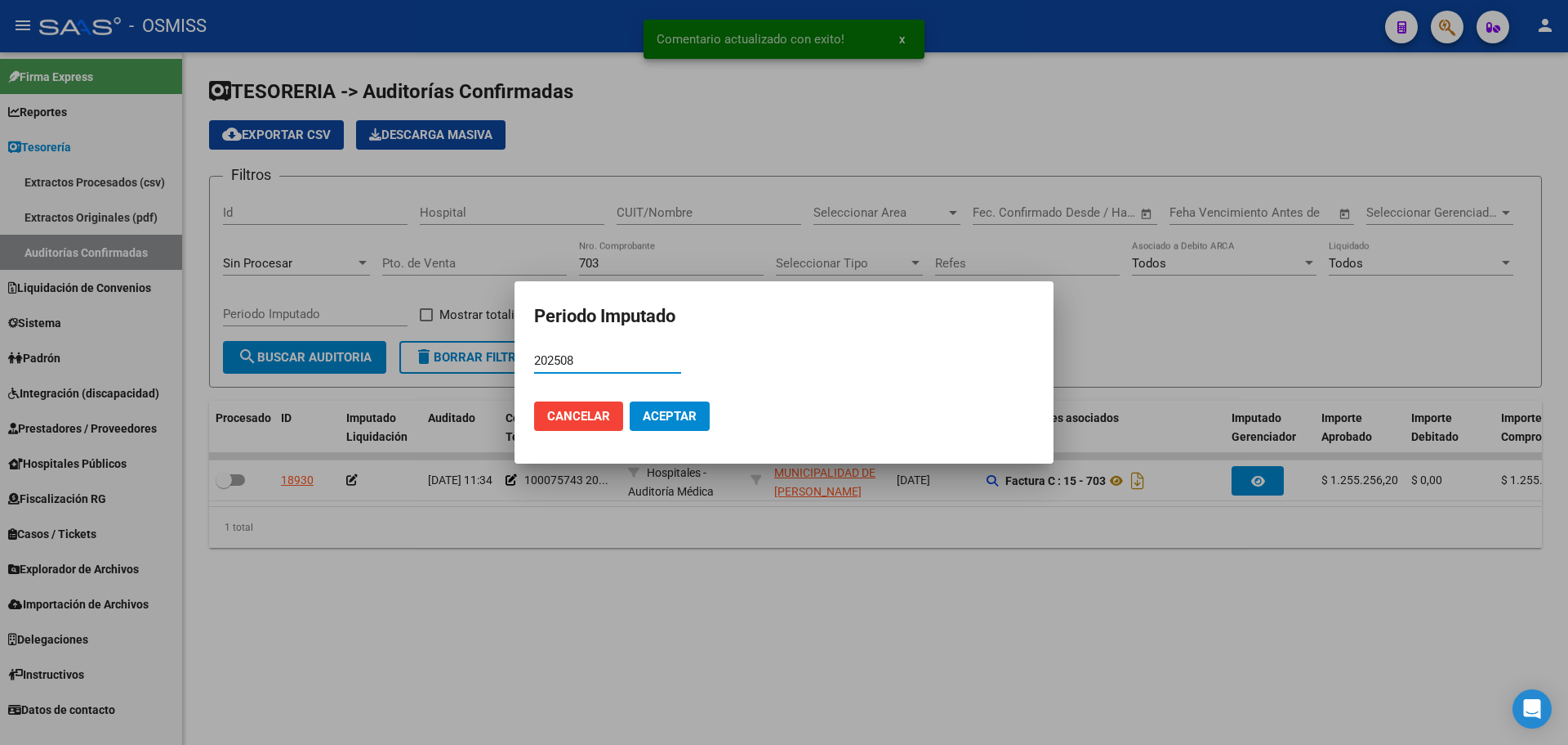
type input "202508"
click at [675, 419] on span "Aceptar" at bounding box center [670, 416] width 54 height 14
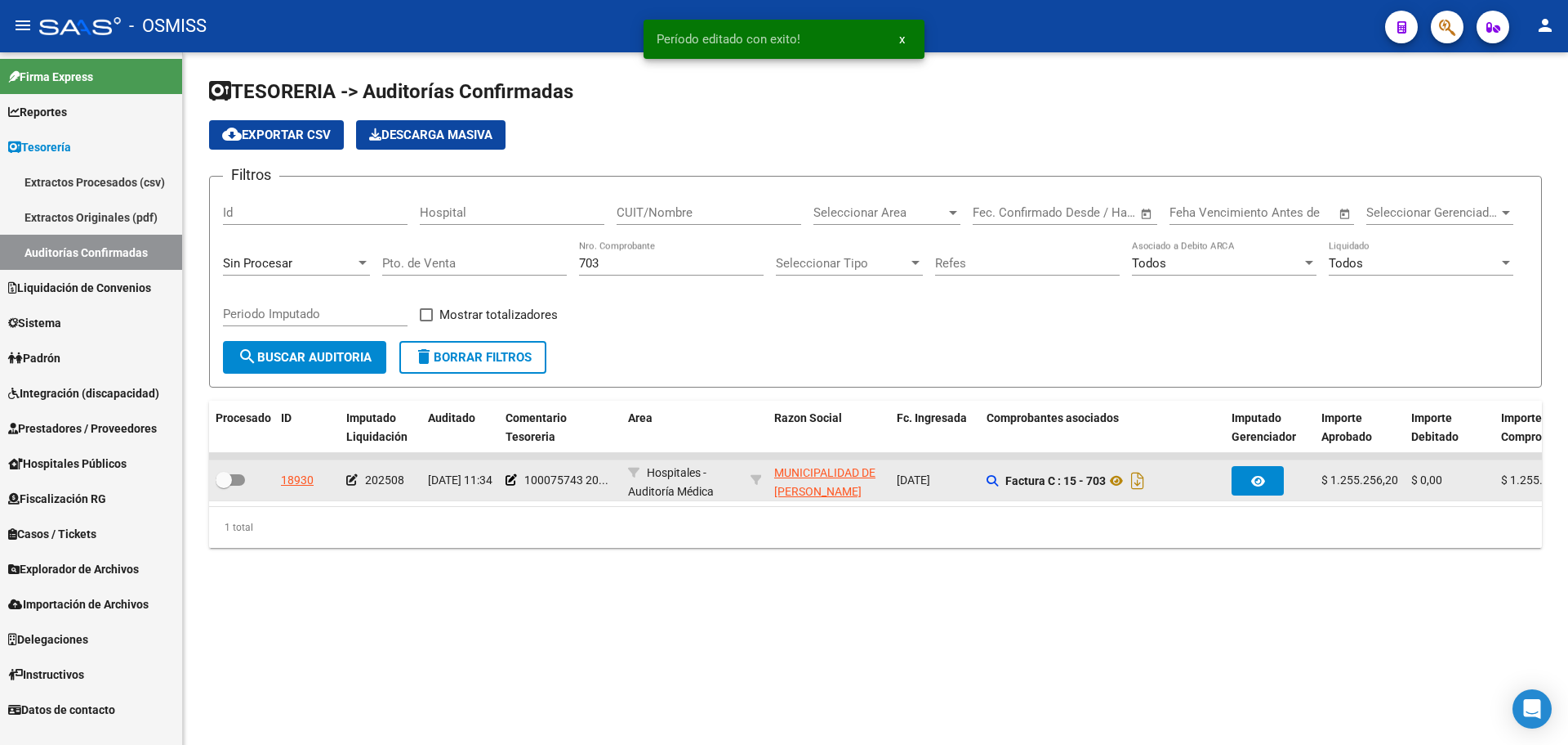
drag, startPoint x: 227, startPoint y: 505, endPoint x: 228, endPoint y: 492, distance: 13.0
click at [227, 505] on datatable-body "18930 202508 [DATE] 11:34 100075743 20... Hospitales - Auditoría Médica MUNICIP…" at bounding box center [875, 479] width 1333 height 53
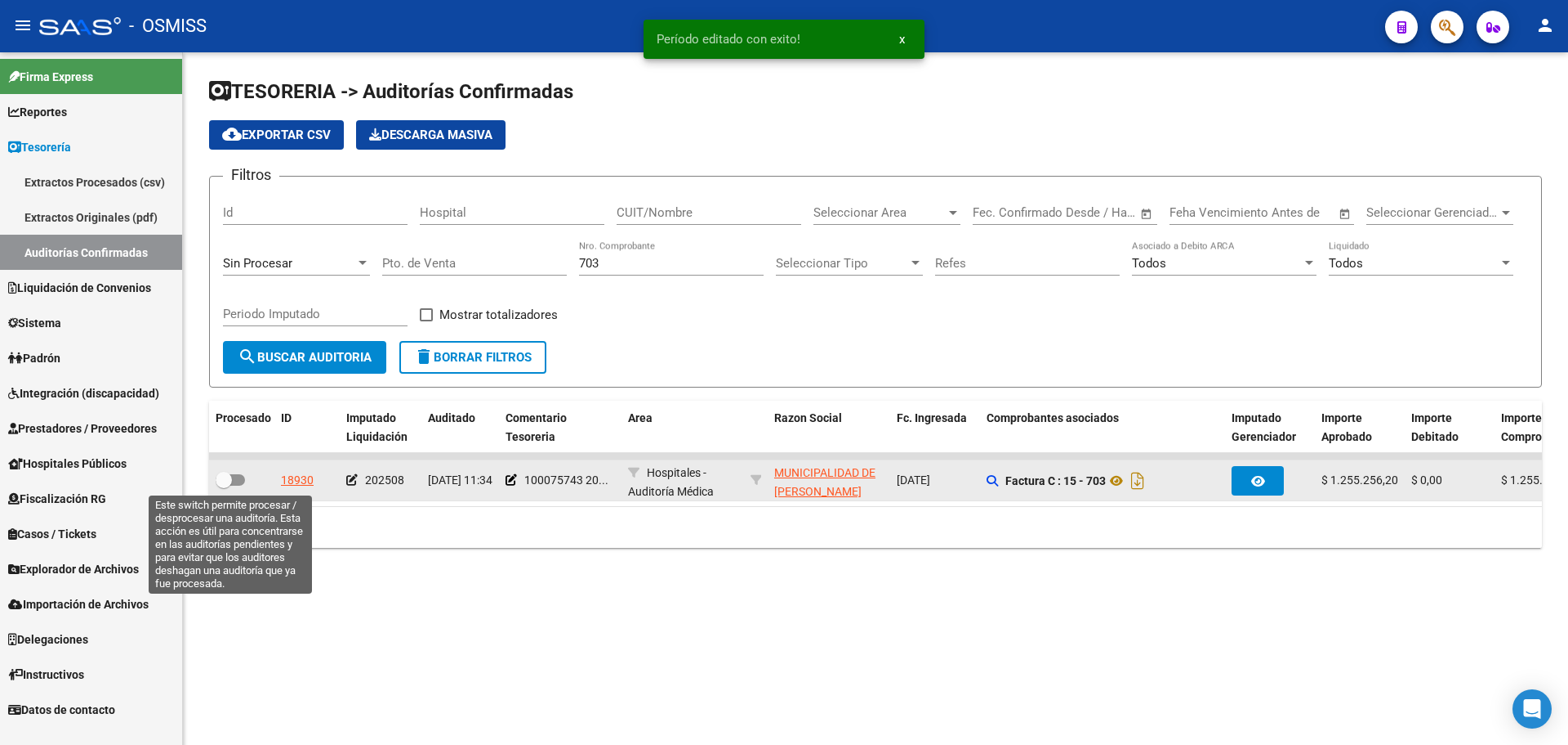
click at [229, 484] on span at bounding box center [224, 480] width 16 height 16
click at [224, 486] on input "checkbox" at bounding box center [223, 486] width 1 height 1
checkbox input "true"
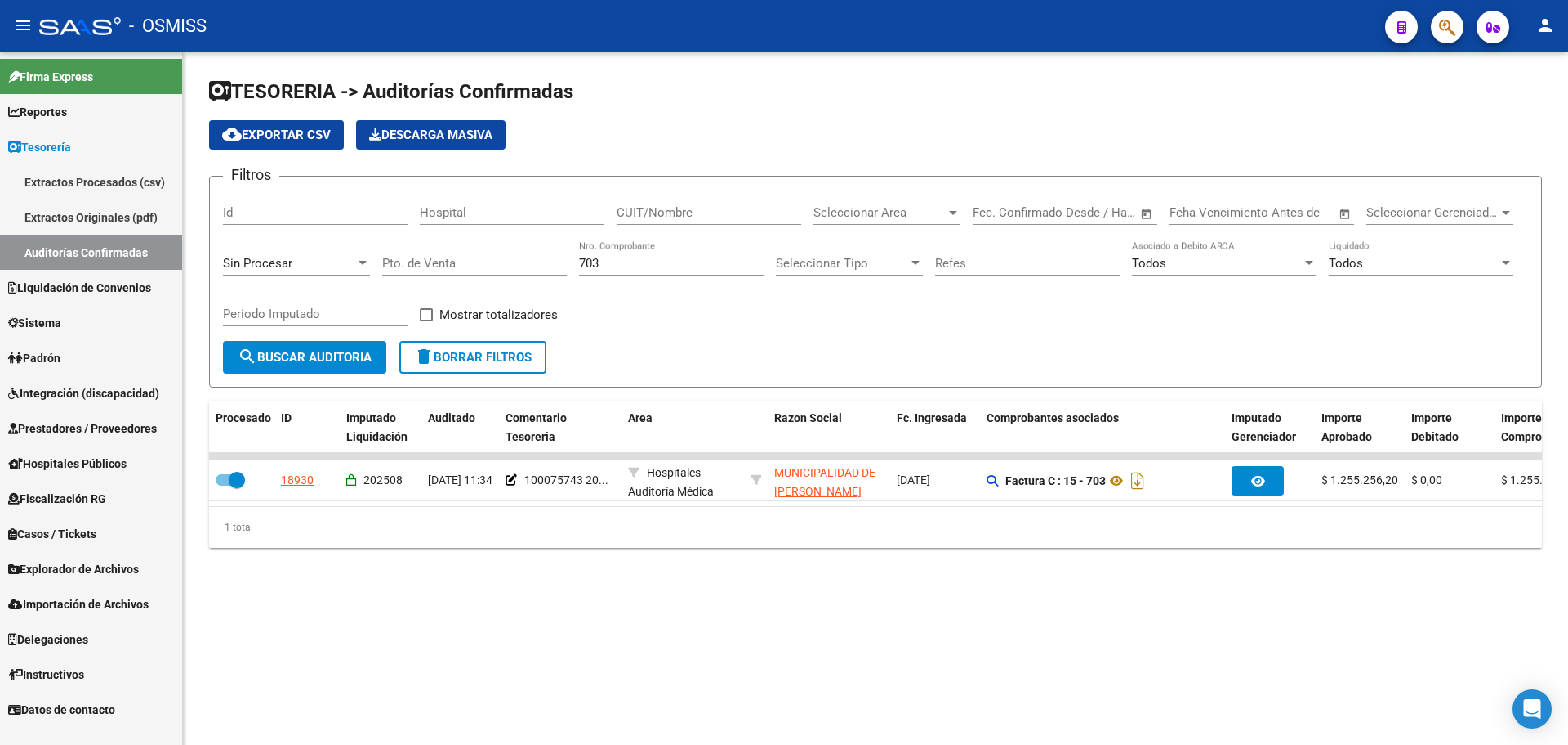
click at [616, 254] on div "703 Nro. Comprobante" at bounding box center [671, 257] width 185 height 35
drag, startPoint x: 618, startPoint y: 261, endPoint x: 401, endPoint y: 265, distance: 217.0
click at [409, 264] on div "Filtros Id Hospital CUIT/Nombre Seleccionar Area Seleccionar Area Start date – …" at bounding box center [875, 265] width 1305 height 152
type input "6742"
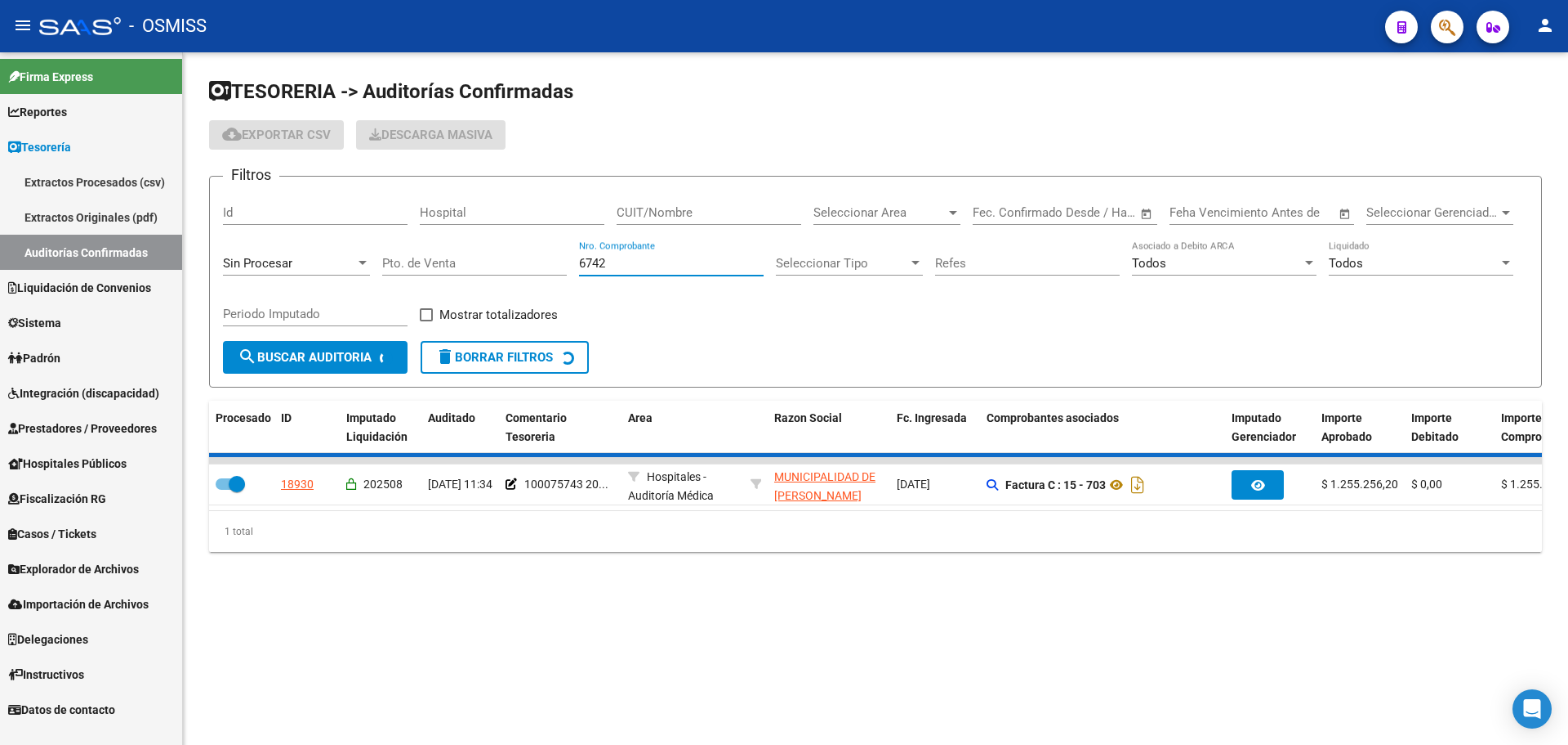
checkbox input "false"
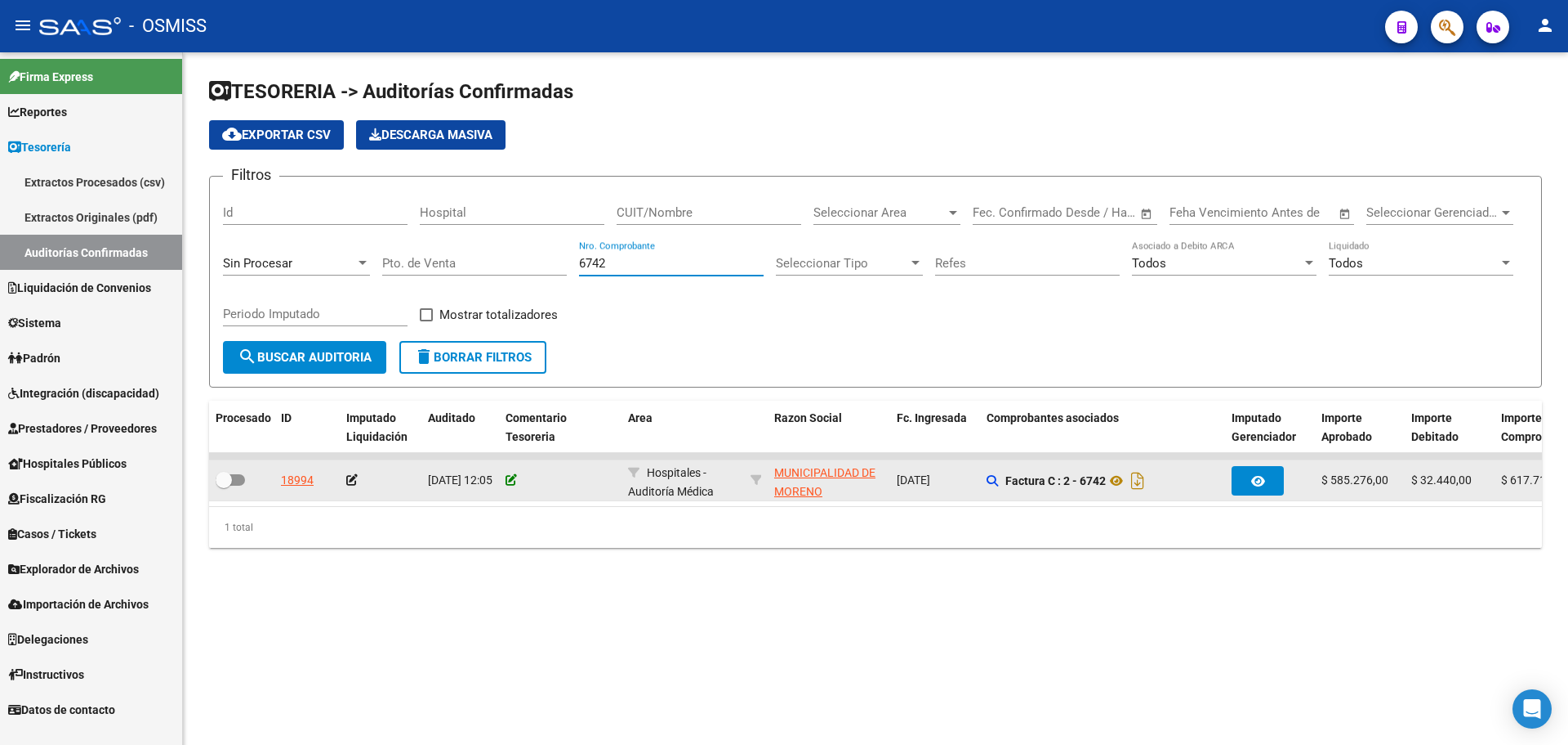
type input "6742"
click at [508, 479] on icon at bounding box center [511, 480] width 12 height 12
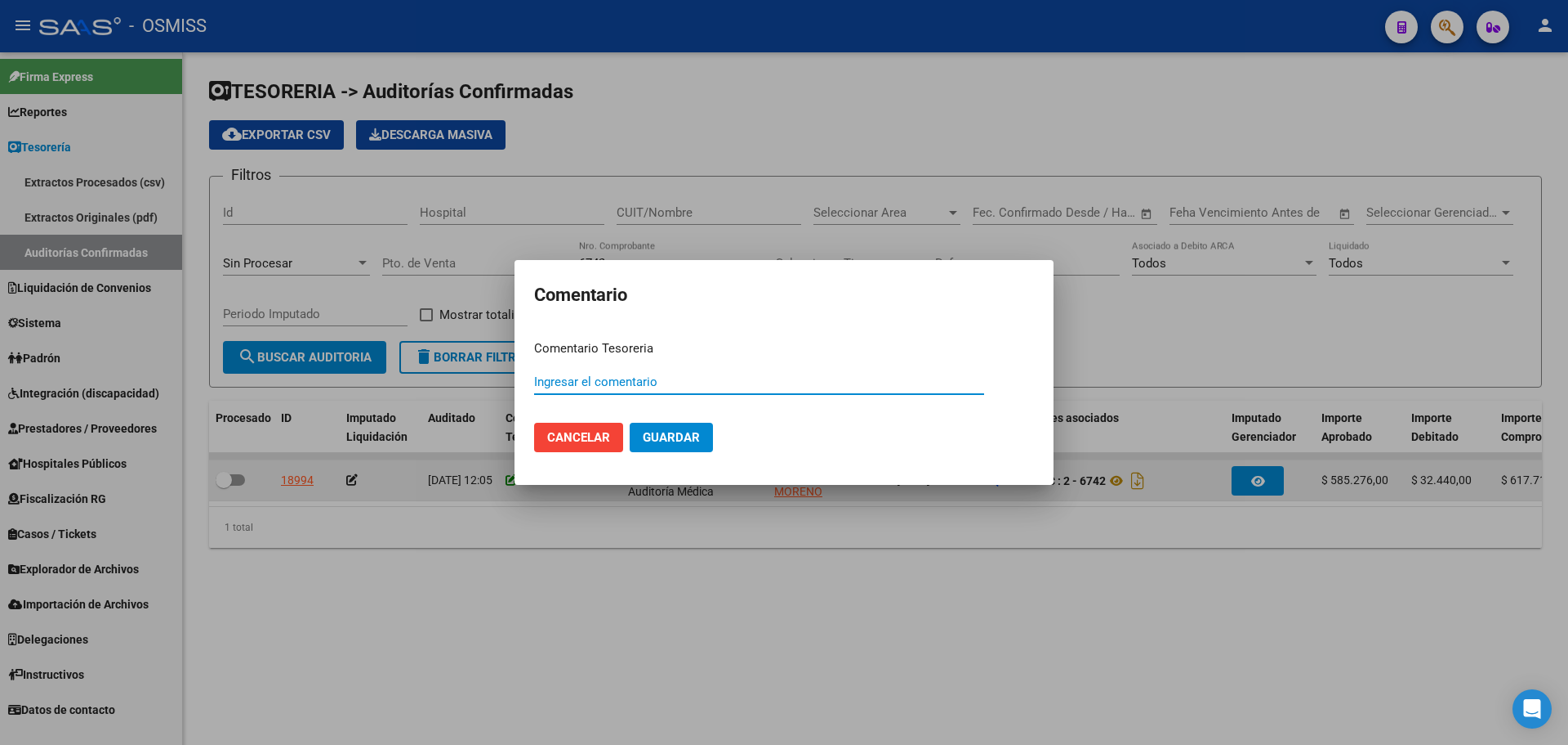
paste input "100075744"
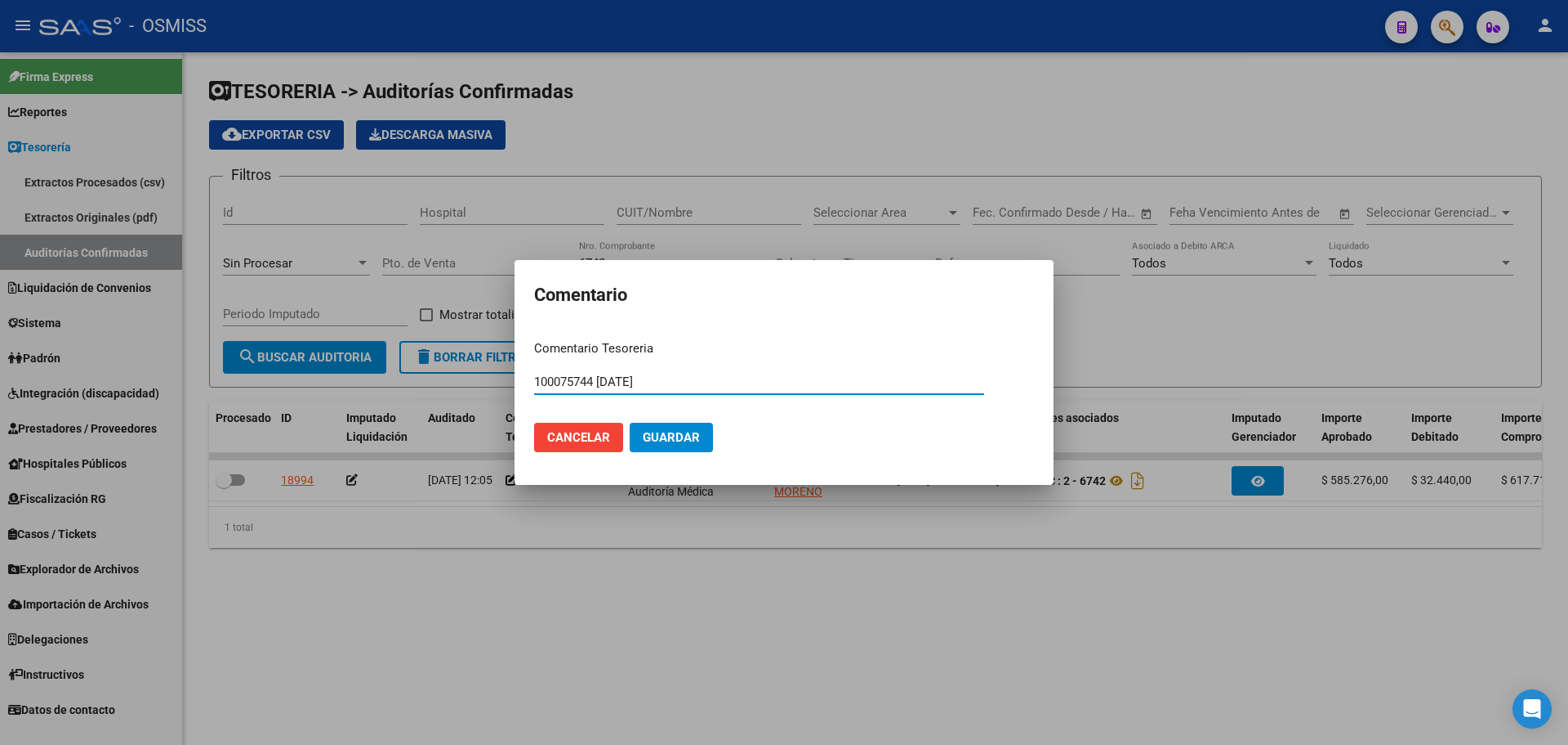
click at [684, 386] on input "100075744 [DATE]" at bounding box center [759, 382] width 450 height 14
drag, startPoint x: 684, startPoint y: 385, endPoint x: 392, endPoint y: 382, distance: 292.0
click at [392, 382] on div "Comentario Comentario Tesoreria 100075744 [DATE] Ingresar el comentario Cancela…" at bounding box center [784, 372] width 1568 height 745
type input "100075744 [DATE]"
click at [691, 440] on span "Guardar" at bounding box center [672, 437] width 57 height 14
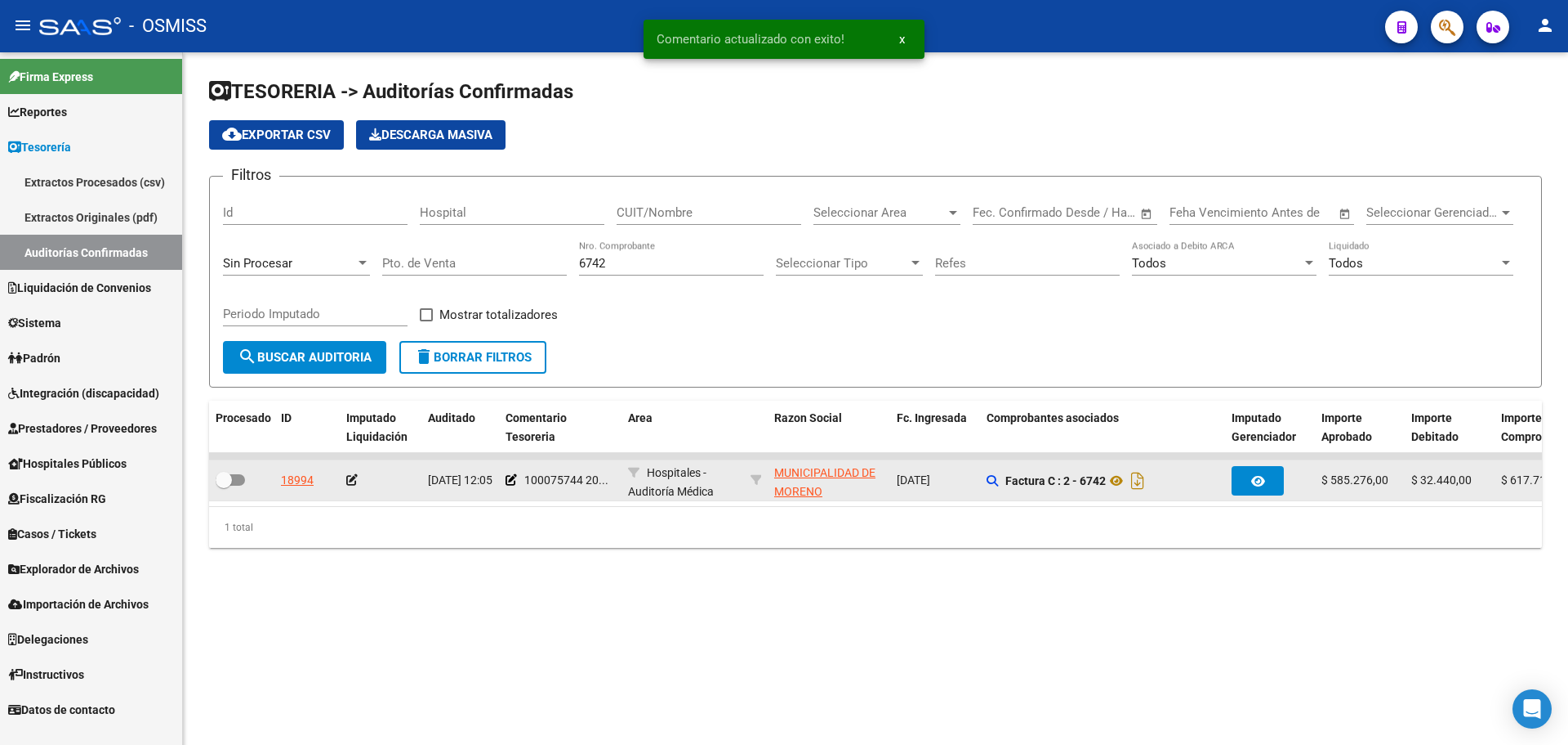
click at [353, 478] on icon at bounding box center [352, 480] width 12 height 12
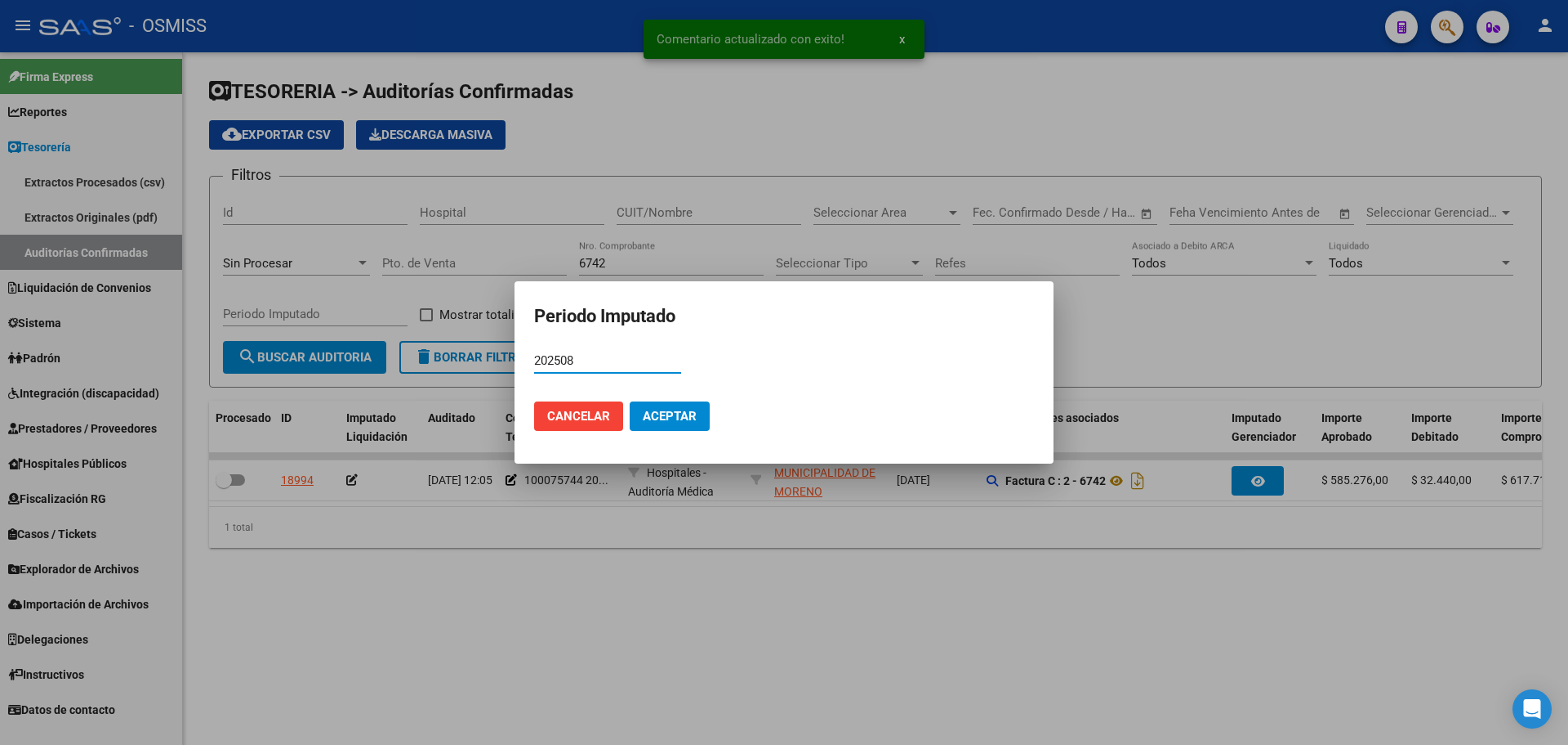
type input "202508"
click at [666, 426] on button "Aceptar" at bounding box center [669, 416] width 80 height 30
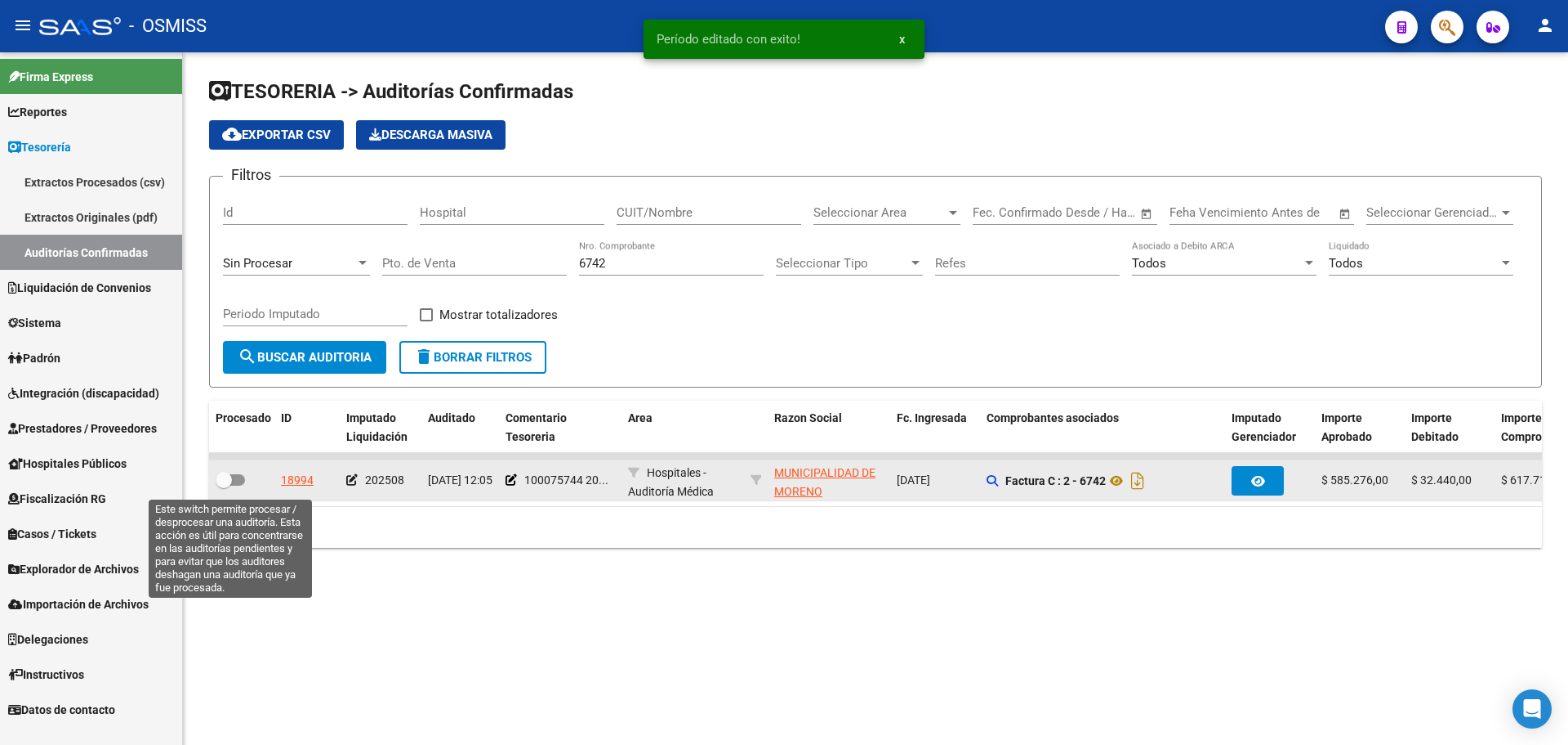
click at [227, 482] on span at bounding box center [224, 480] width 16 height 16
click at [224, 486] on input "checkbox" at bounding box center [223, 486] width 1 height 1
checkbox input "true"
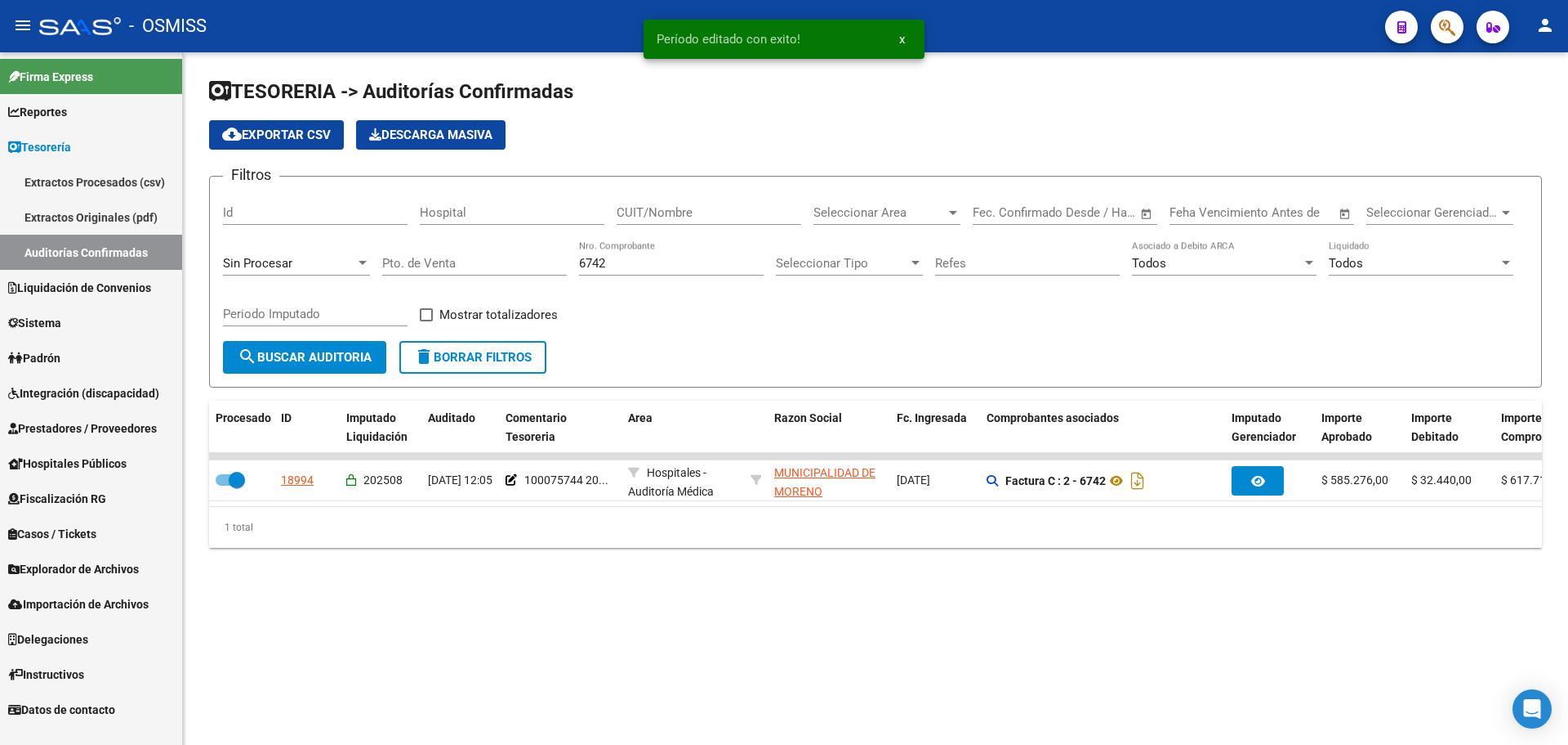
click at [736, 262] on input "6742" at bounding box center [671, 263] width 185 height 14
type input "6761"
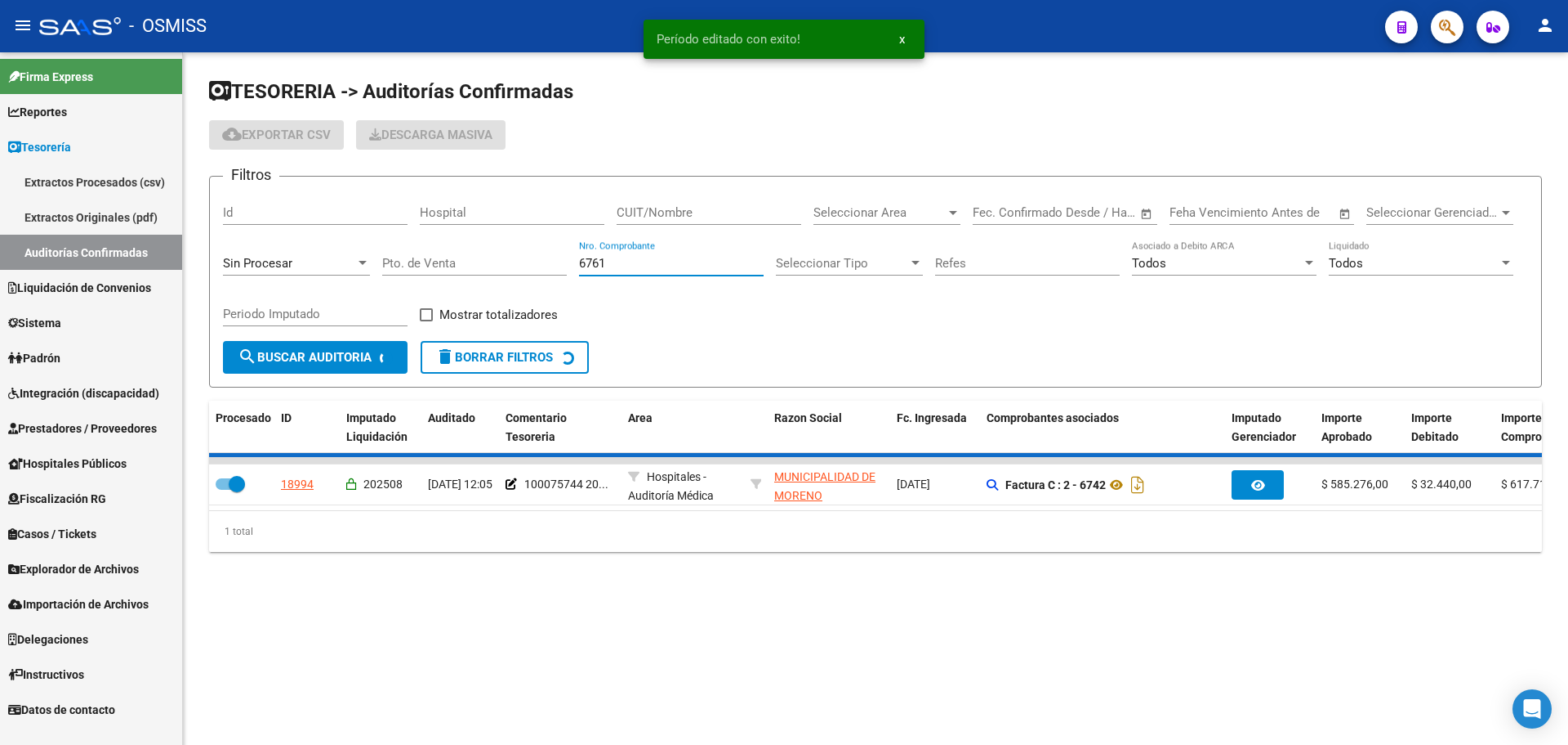
checkbox input "false"
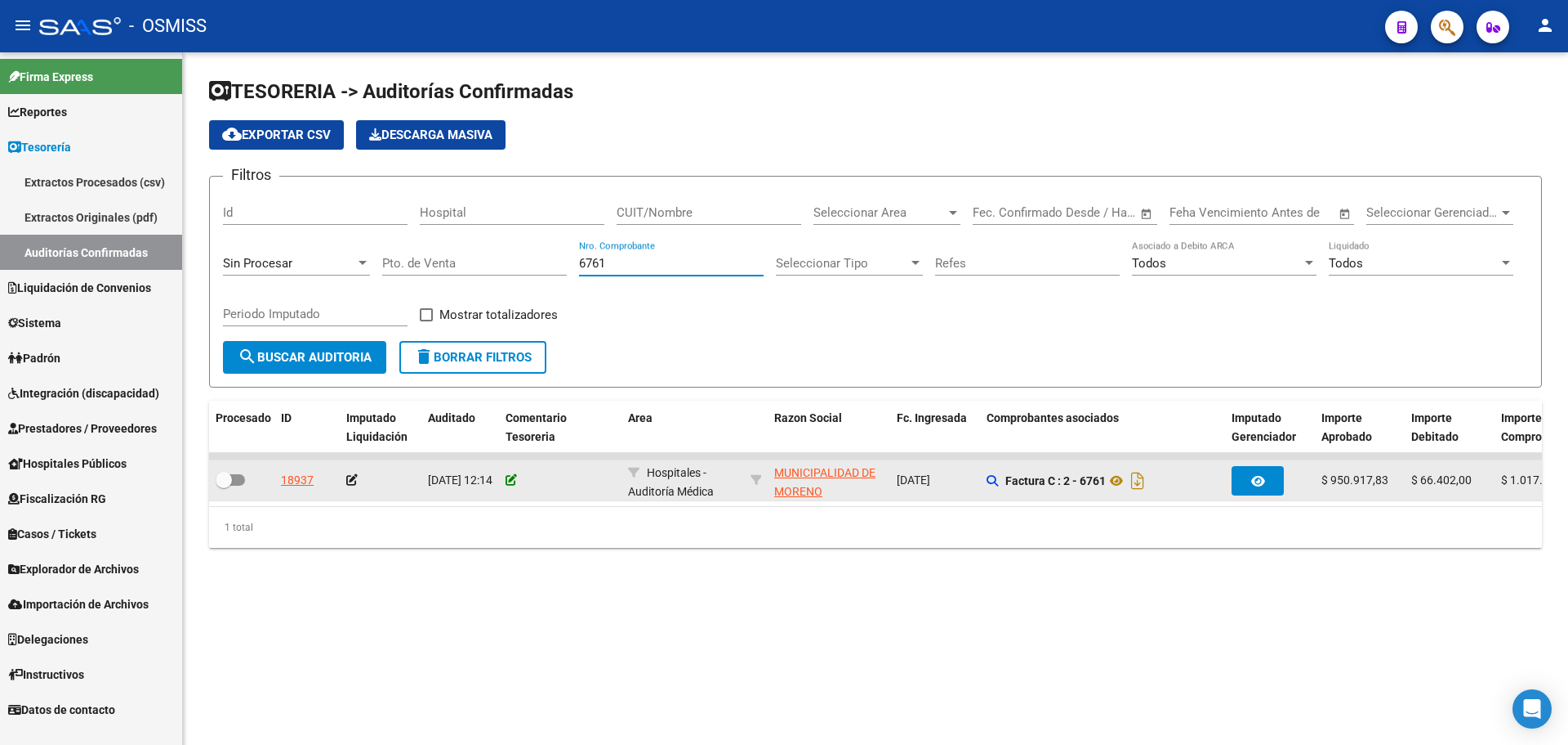
type input "6761"
click at [511, 481] on icon at bounding box center [511, 480] width 12 height 12
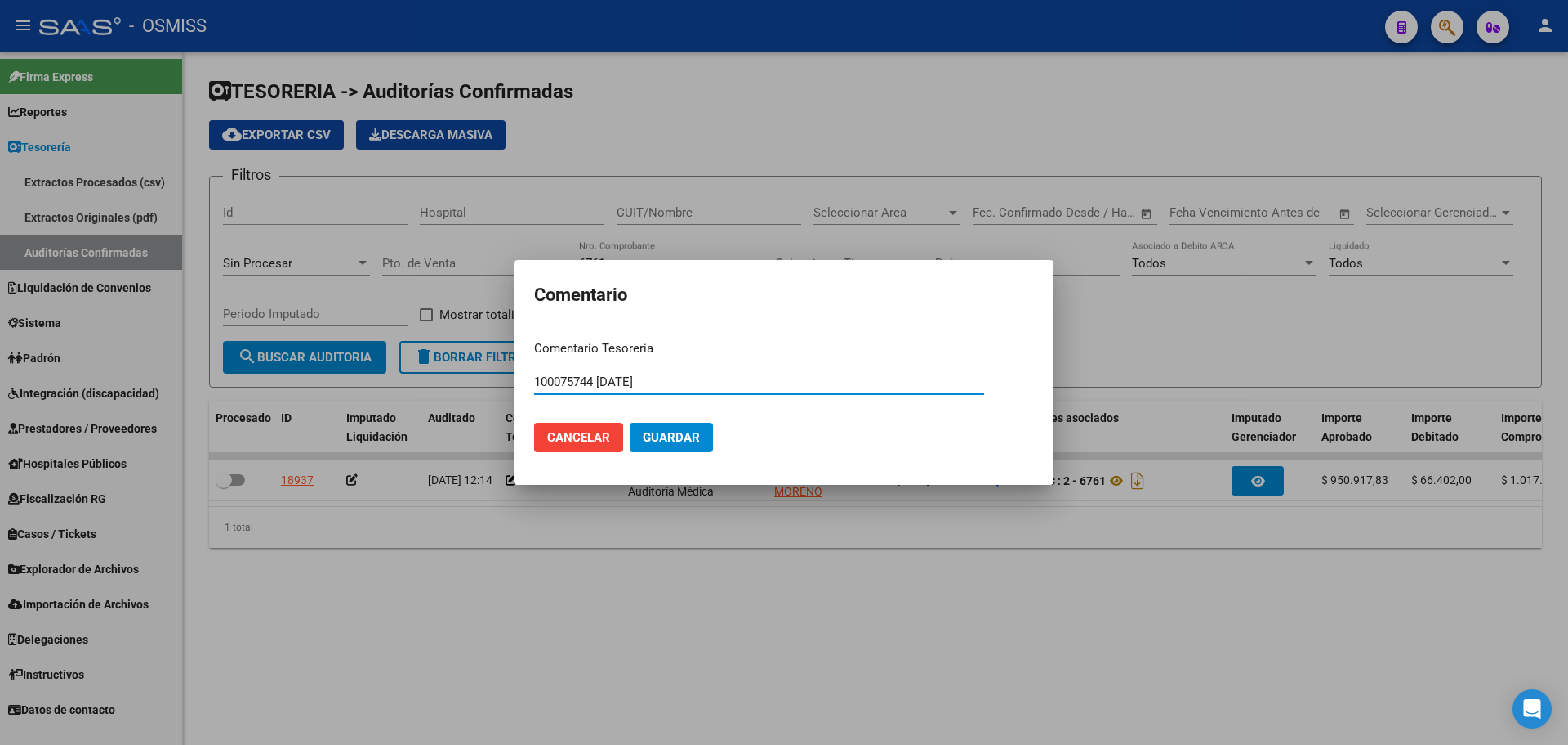
type input "100075744 [DATE]"
click at [666, 439] on span "Guardar" at bounding box center [672, 437] width 57 height 14
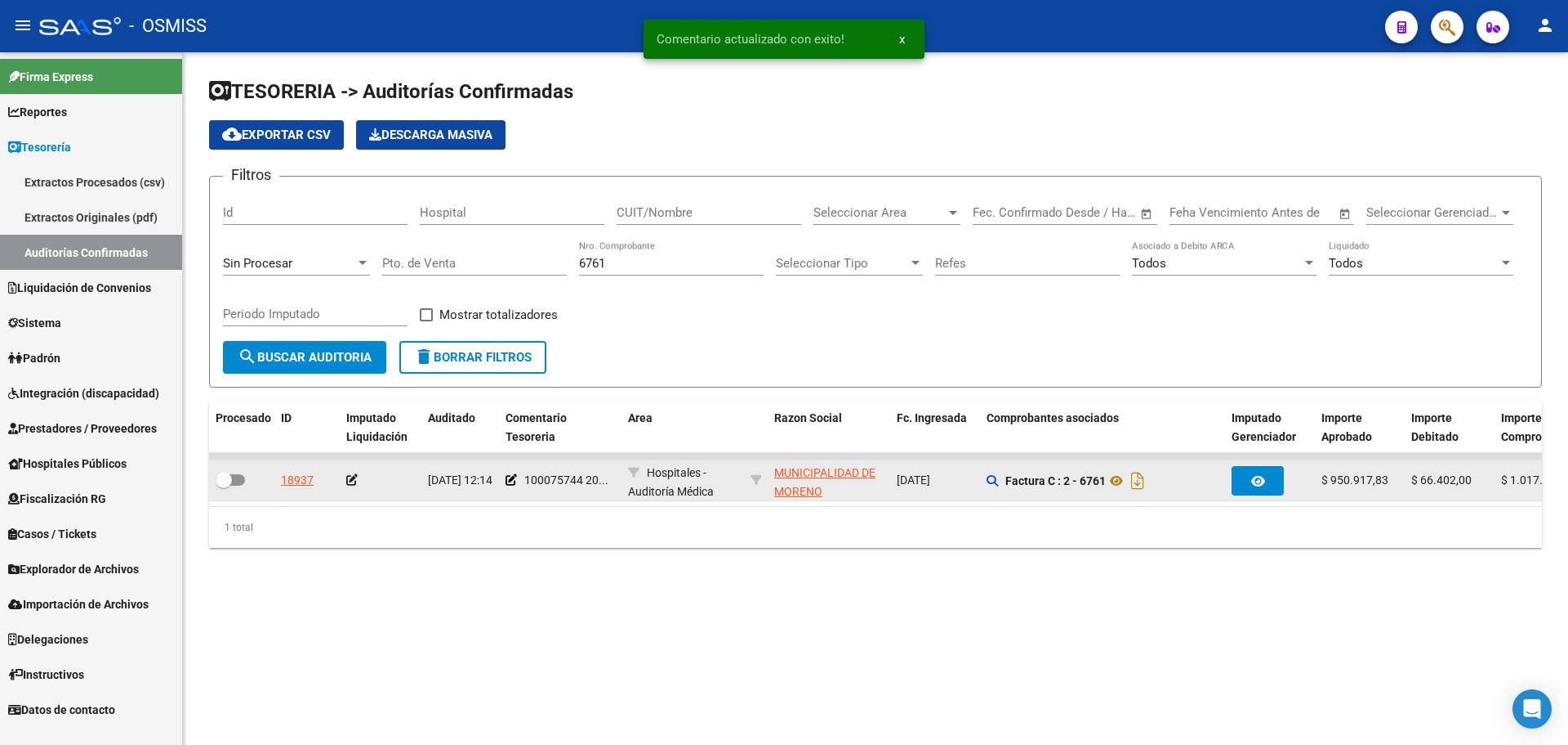
click at [356, 481] on icon at bounding box center [352, 480] width 12 height 12
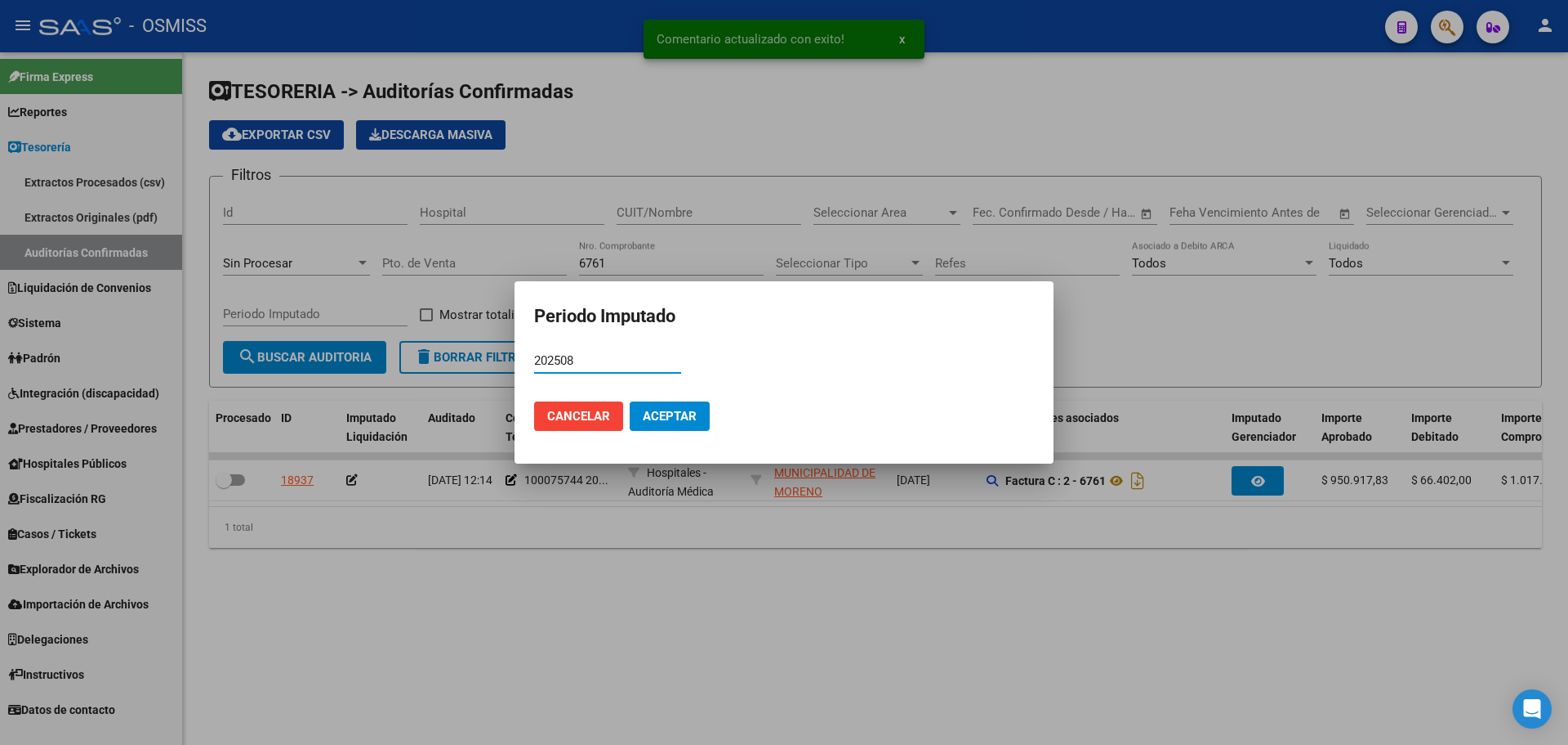
type input "202508"
click at [680, 417] on span "Aceptar" at bounding box center [670, 416] width 54 height 14
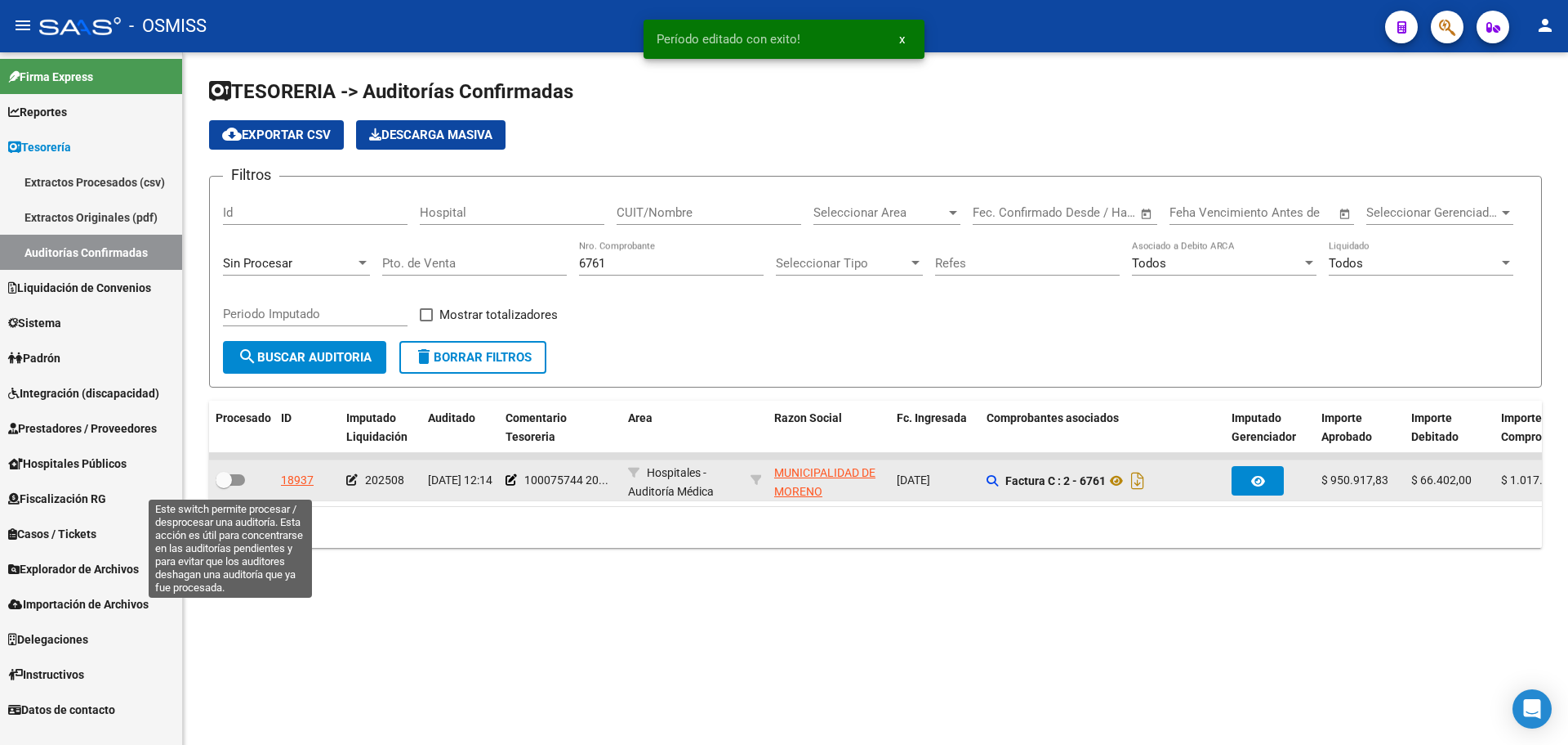
click at [236, 479] on span at bounding box center [230, 480] width 30 height 12
click at [224, 486] on input "checkbox" at bounding box center [223, 486] width 1 height 1
checkbox input "true"
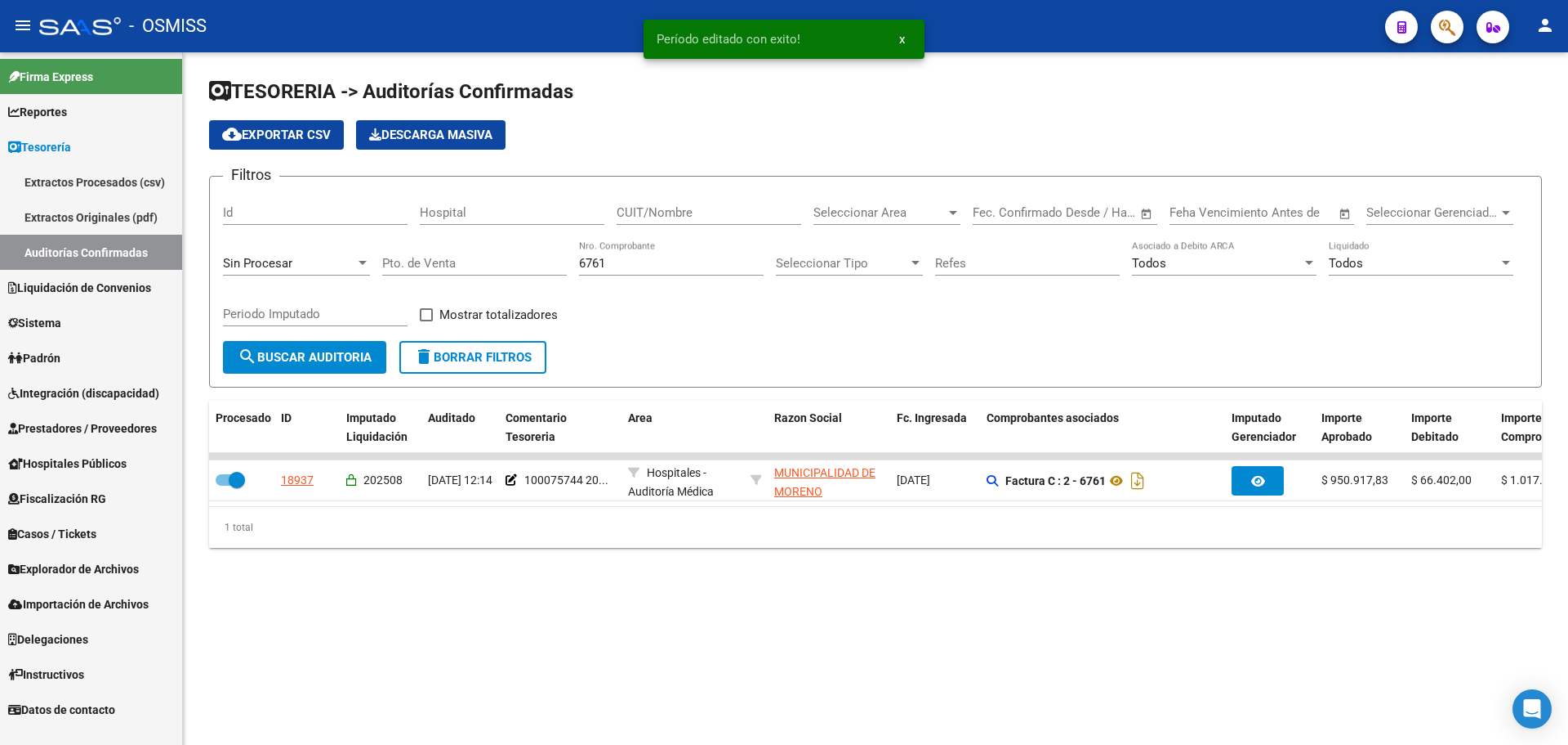
click at [662, 261] on input "6761" at bounding box center [671, 263] width 185 height 14
type input "6764"
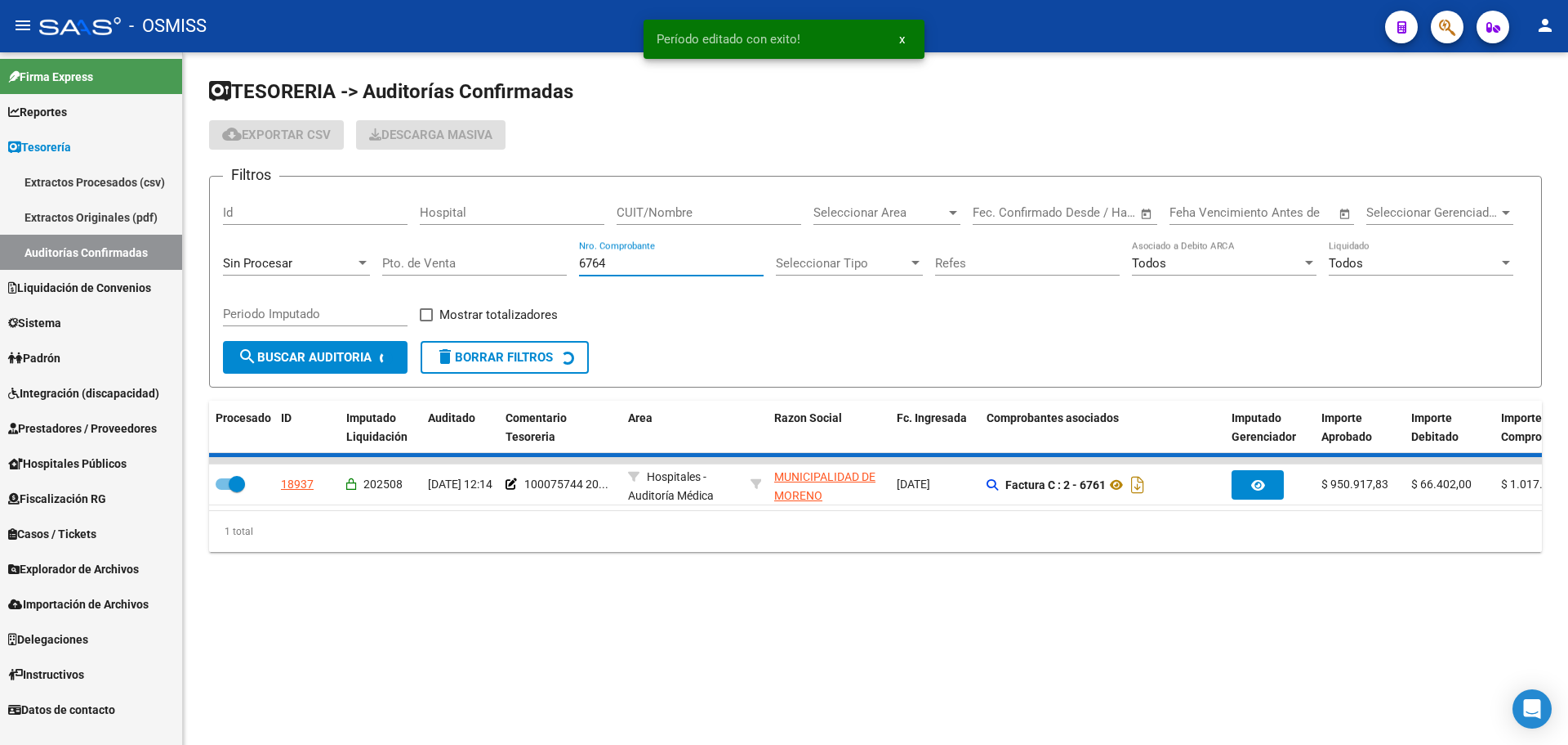
checkbox input "false"
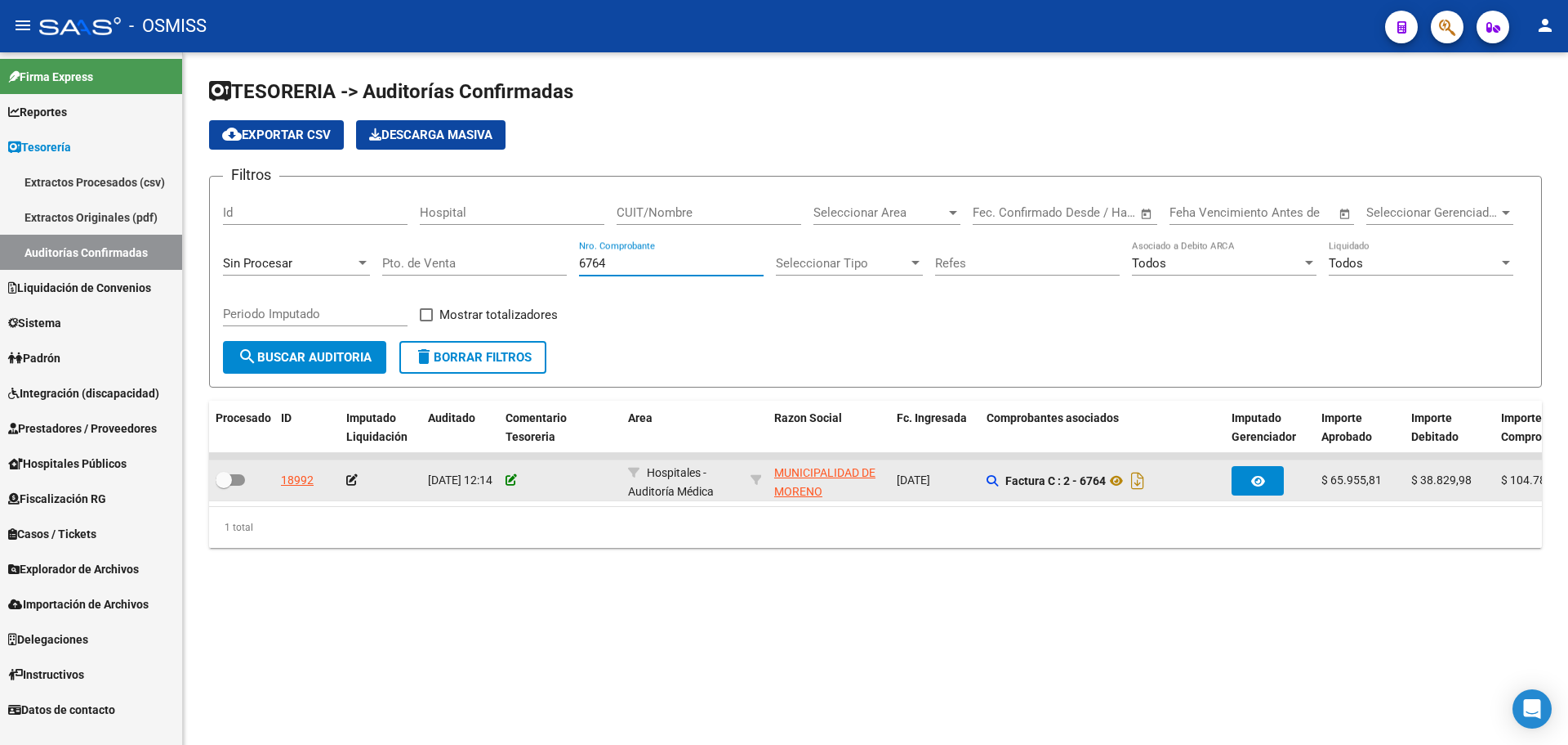
type input "6764"
click at [510, 479] on icon at bounding box center [511, 480] width 12 height 12
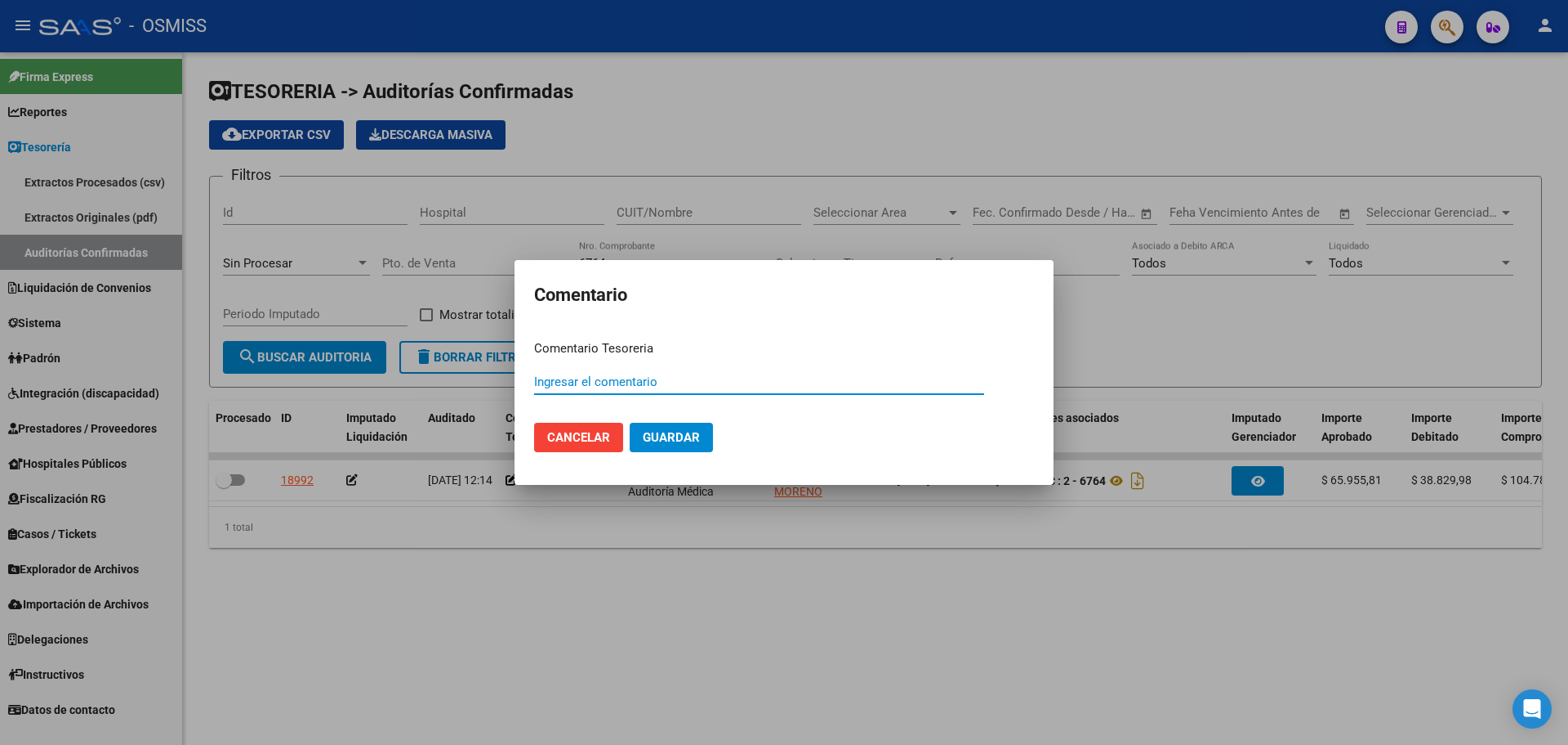
paste input "100075744 [DATE]"
type input "100075744 [DATE]"
drag, startPoint x: 671, startPoint y: 440, endPoint x: 631, endPoint y: 450, distance: 41.2
click at [672, 440] on span "Guardar" at bounding box center [672, 437] width 57 height 14
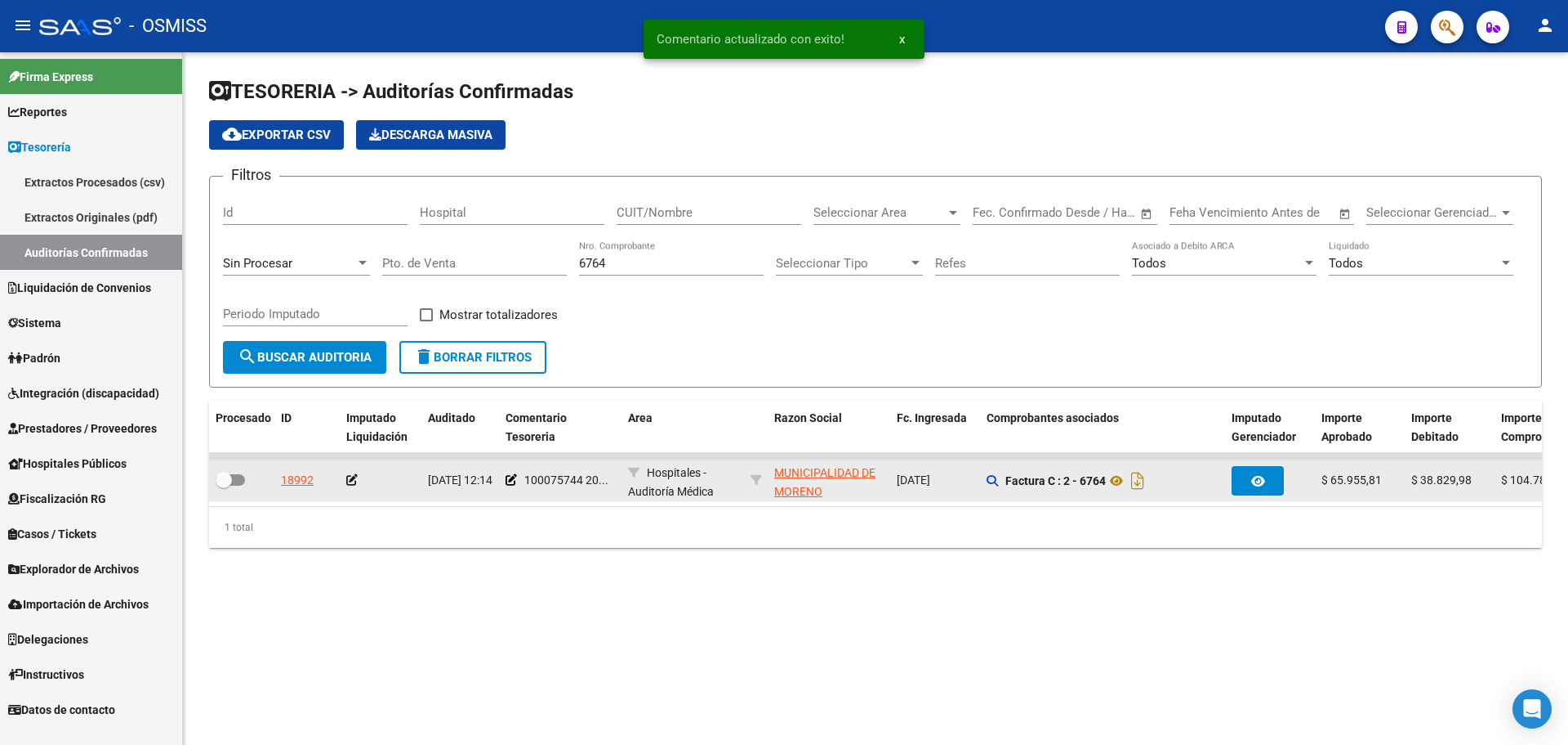
click at [349, 485] on icon at bounding box center [352, 480] width 12 height 12
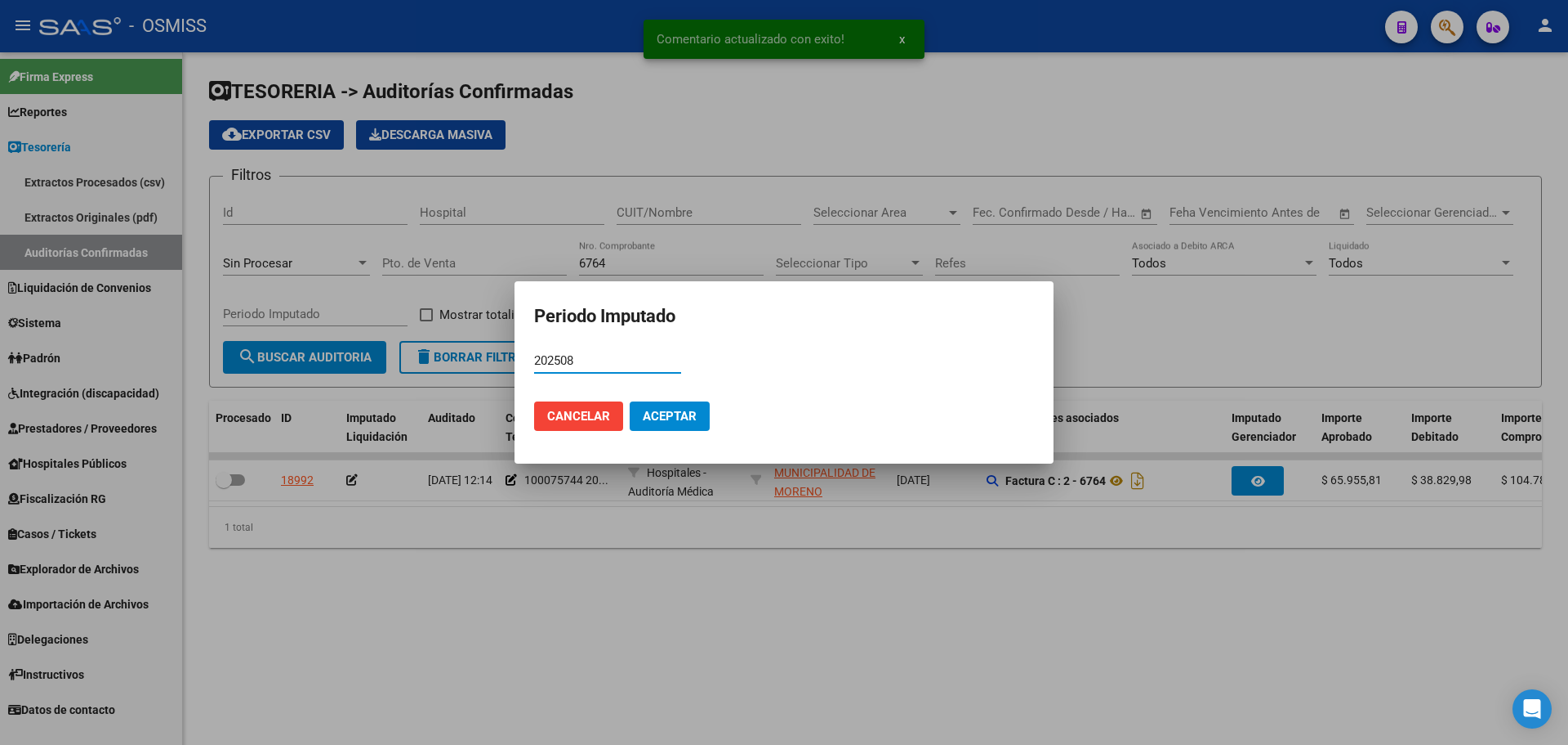
type input "202508"
click at [681, 412] on span "Aceptar" at bounding box center [670, 416] width 54 height 14
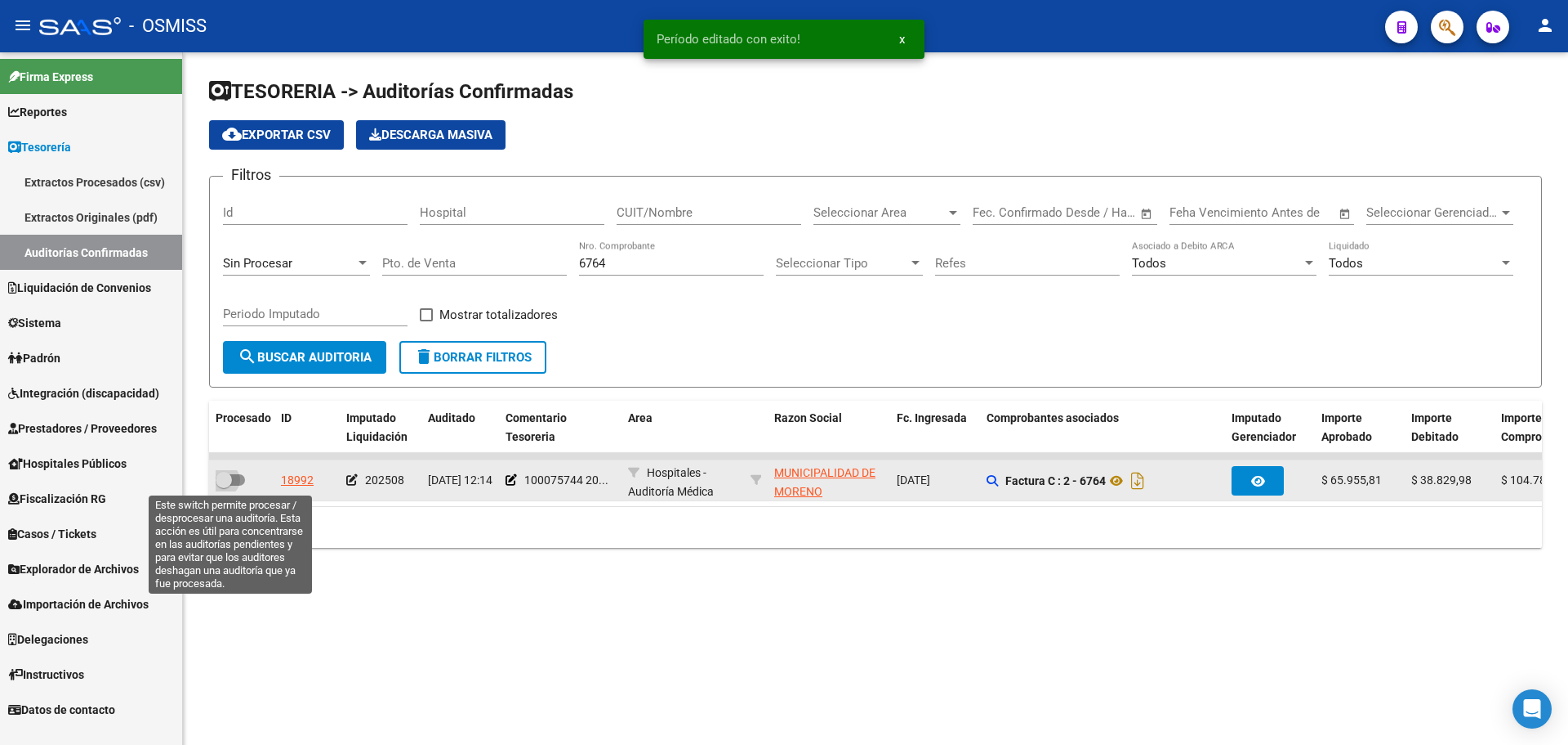
click at [237, 479] on span at bounding box center [230, 480] width 30 height 12
click at [224, 486] on input "checkbox" at bounding box center [223, 486] width 1 height 1
checkbox input "true"
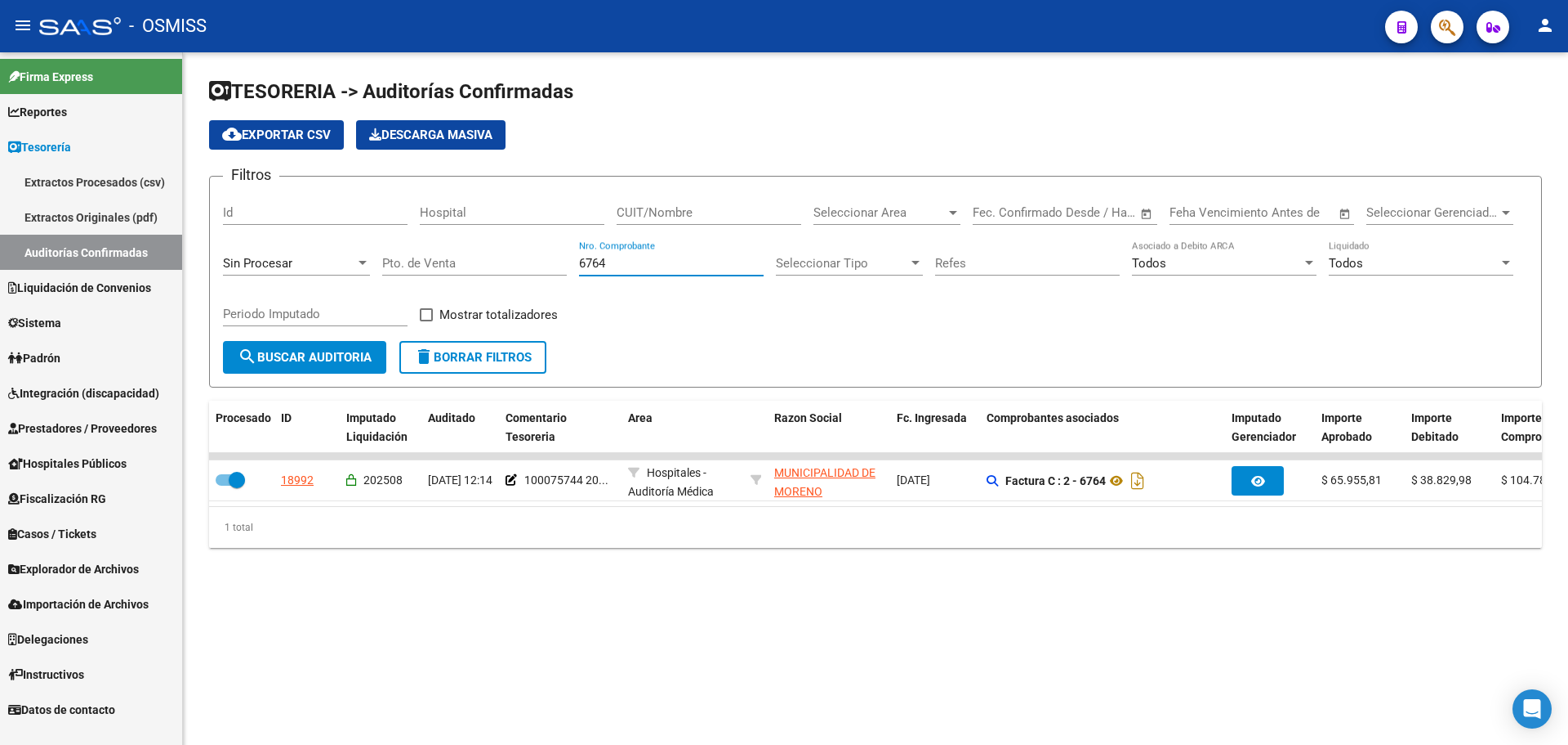
drag, startPoint x: 741, startPoint y: 264, endPoint x: 251, endPoint y: 273, distance: 490.1
click at [254, 273] on div "Filtros Id Hospital CUIT/Nombre Seleccionar Area Seleccionar Area Start date – …" at bounding box center [875, 265] width 1305 height 152
type input "15766"
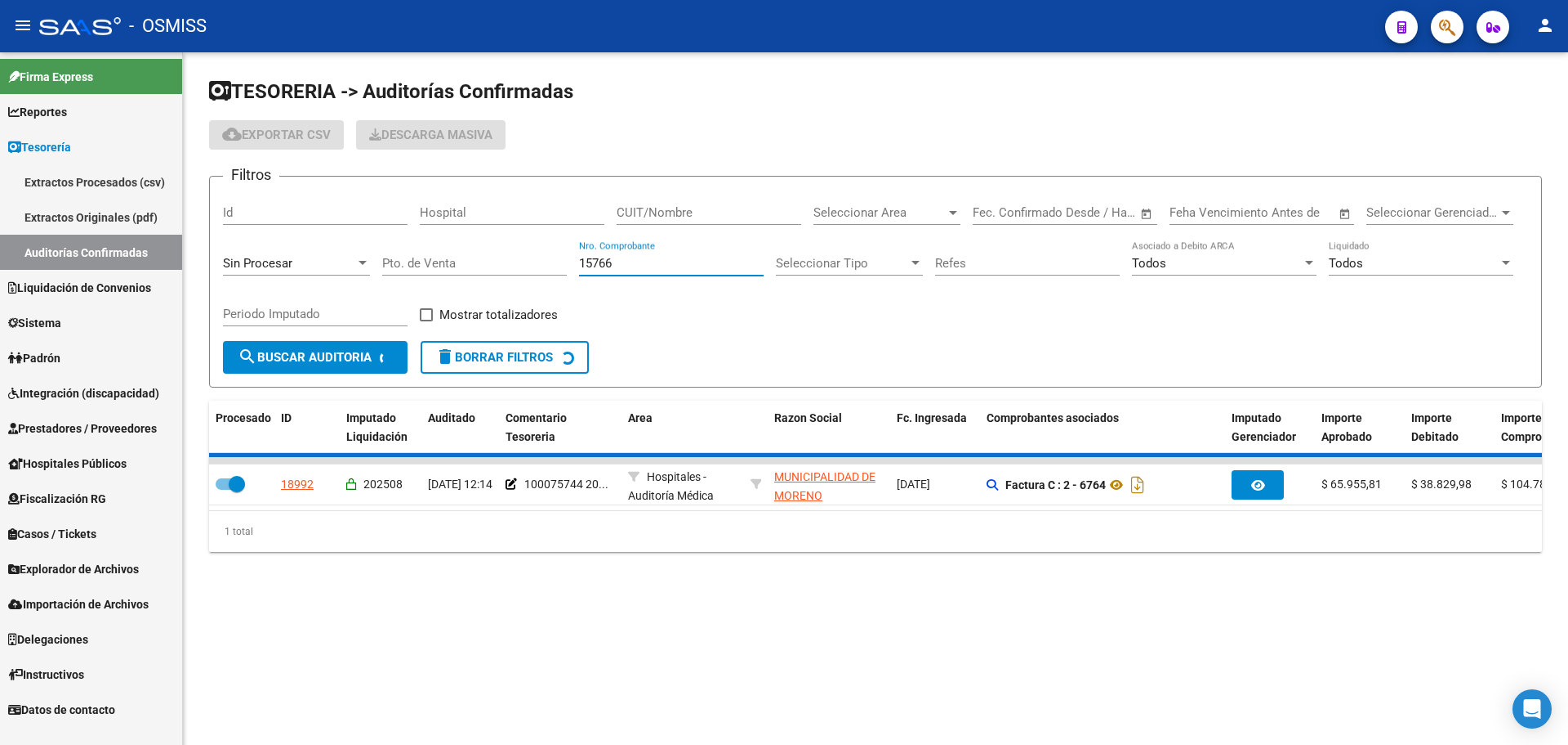
checkbox input "false"
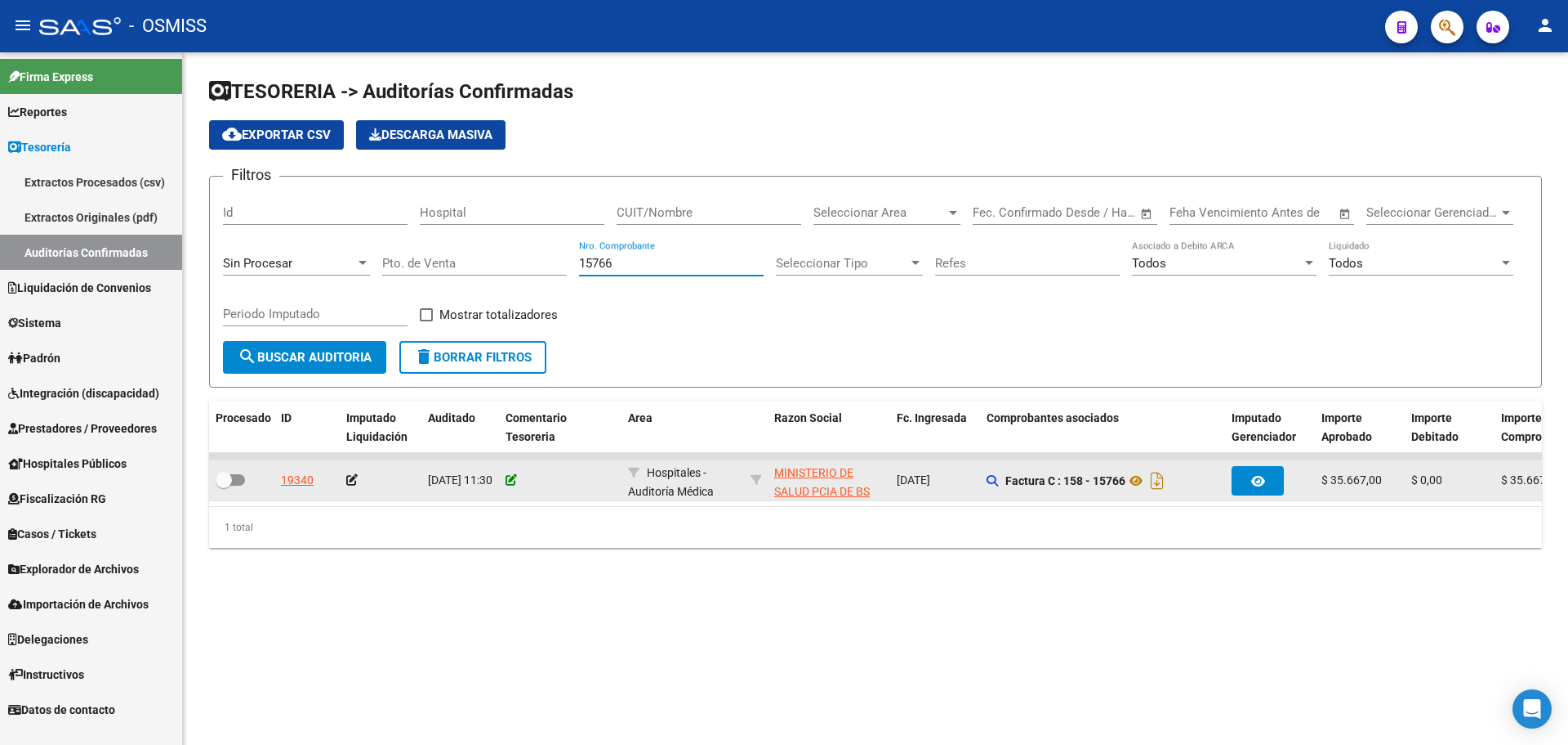
type input "15766"
click at [511, 477] on icon at bounding box center [511, 480] width 12 height 12
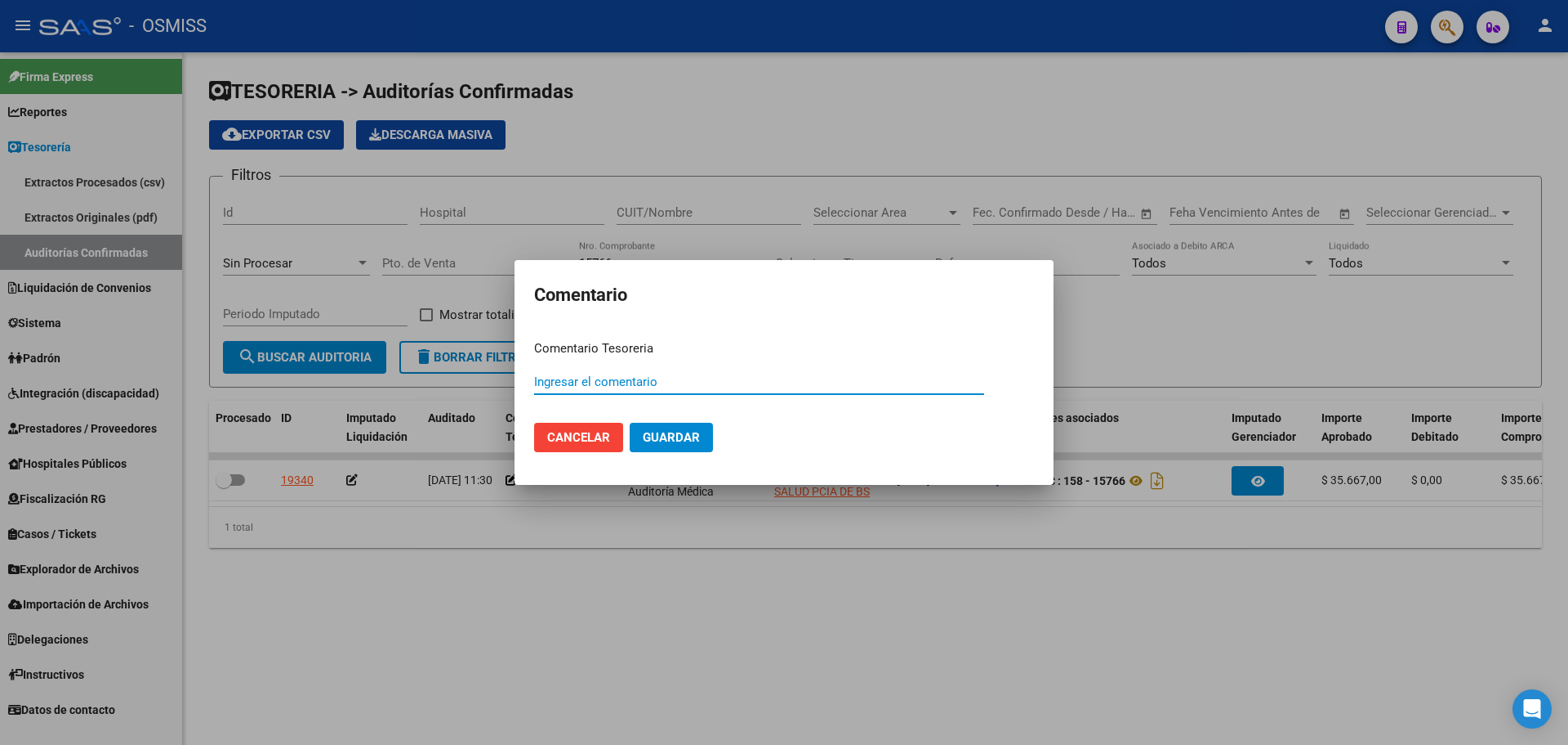
paste input "100075745"
type input "100075745 [DATE]"
click at [671, 443] on span "Guardar" at bounding box center [672, 437] width 57 height 14
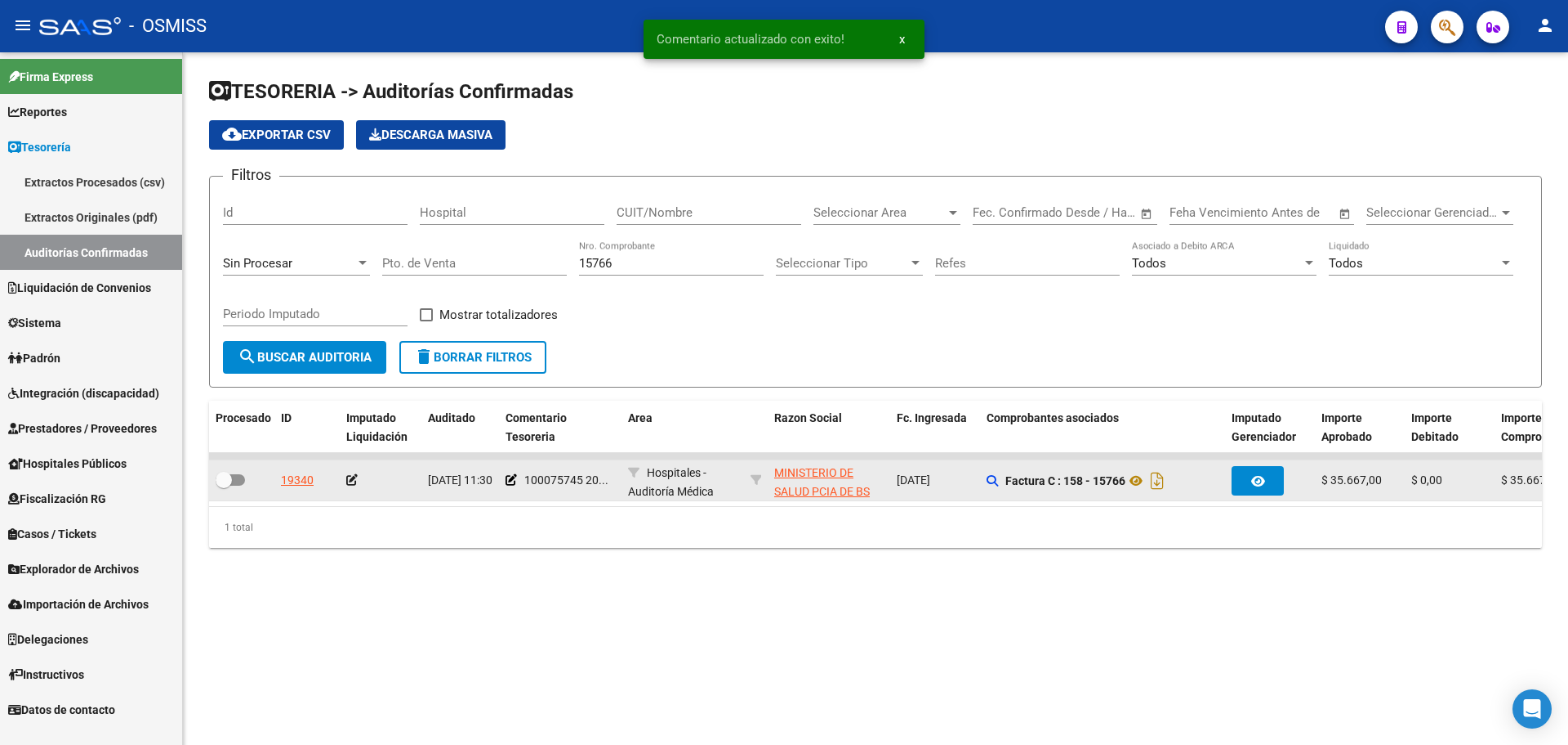
click at [350, 484] on icon at bounding box center [352, 480] width 12 height 12
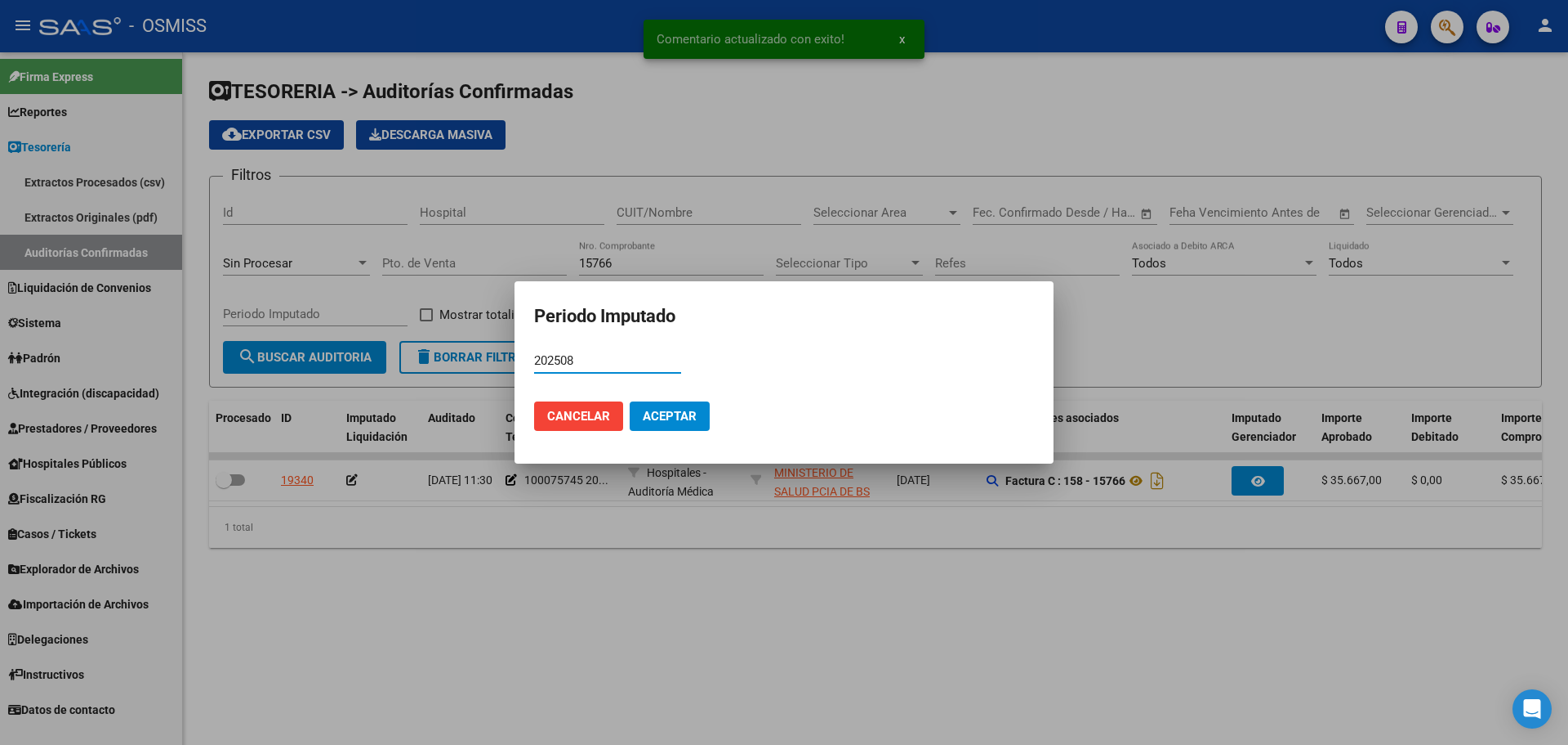
type input "202508"
click at [676, 416] on span "Aceptar" at bounding box center [670, 416] width 54 height 14
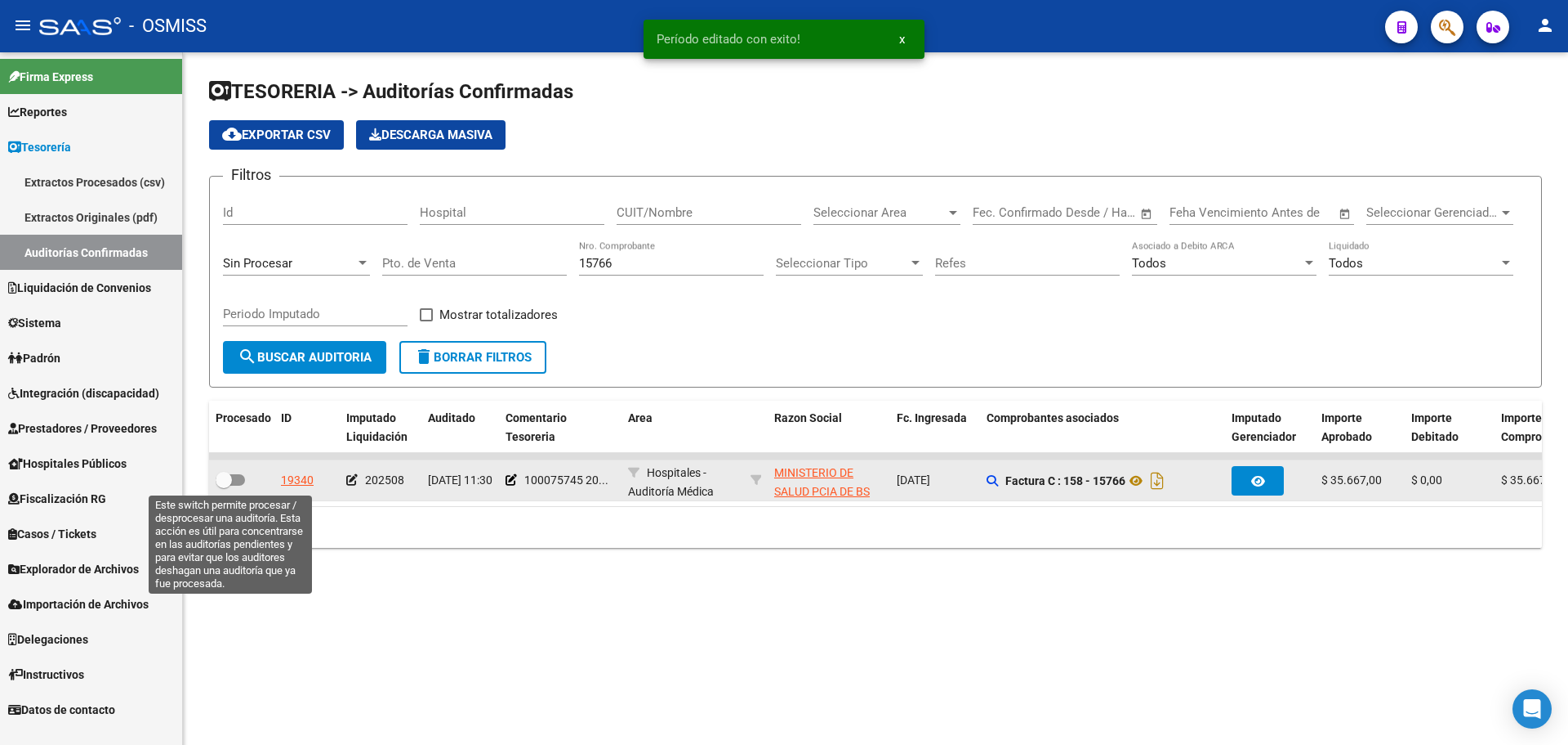
click at [234, 481] on span at bounding box center [230, 480] width 30 height 12
click at [224, 486] on input "checkbox" at bounding box center [223, 486] width 1 height 1
checkbox input "true"
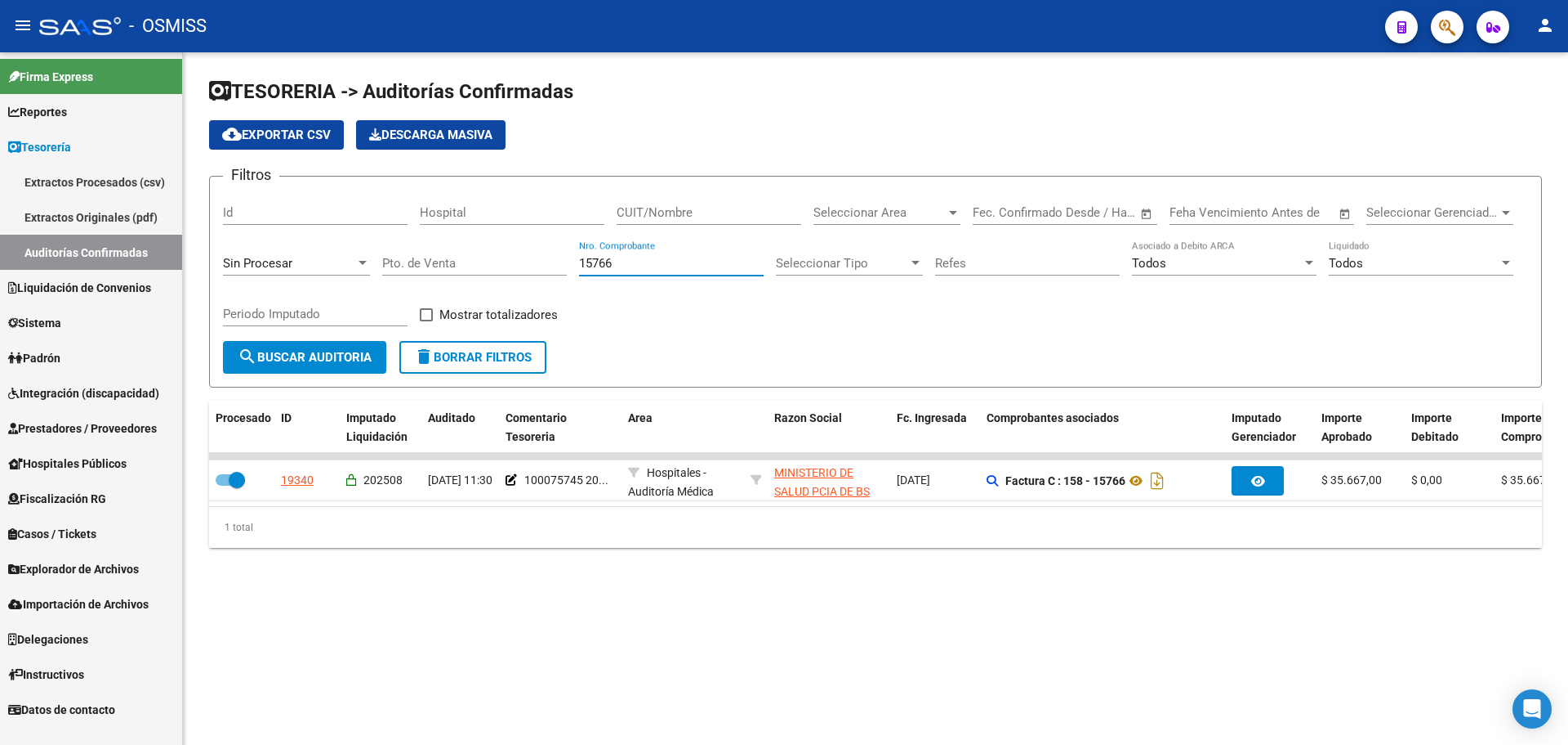
drag, startPoint x: 629, startPoint y: 262, endPoint x: 348, endPoint y: 260, distance: 281.0
click at [348, 260] on div "Filtros Id Hospital CUIT/Nombre Seleccionar Area Seleccionar Area Start date – …" at bounding box center [875, 265] width 1305 height 152
type input "11709"
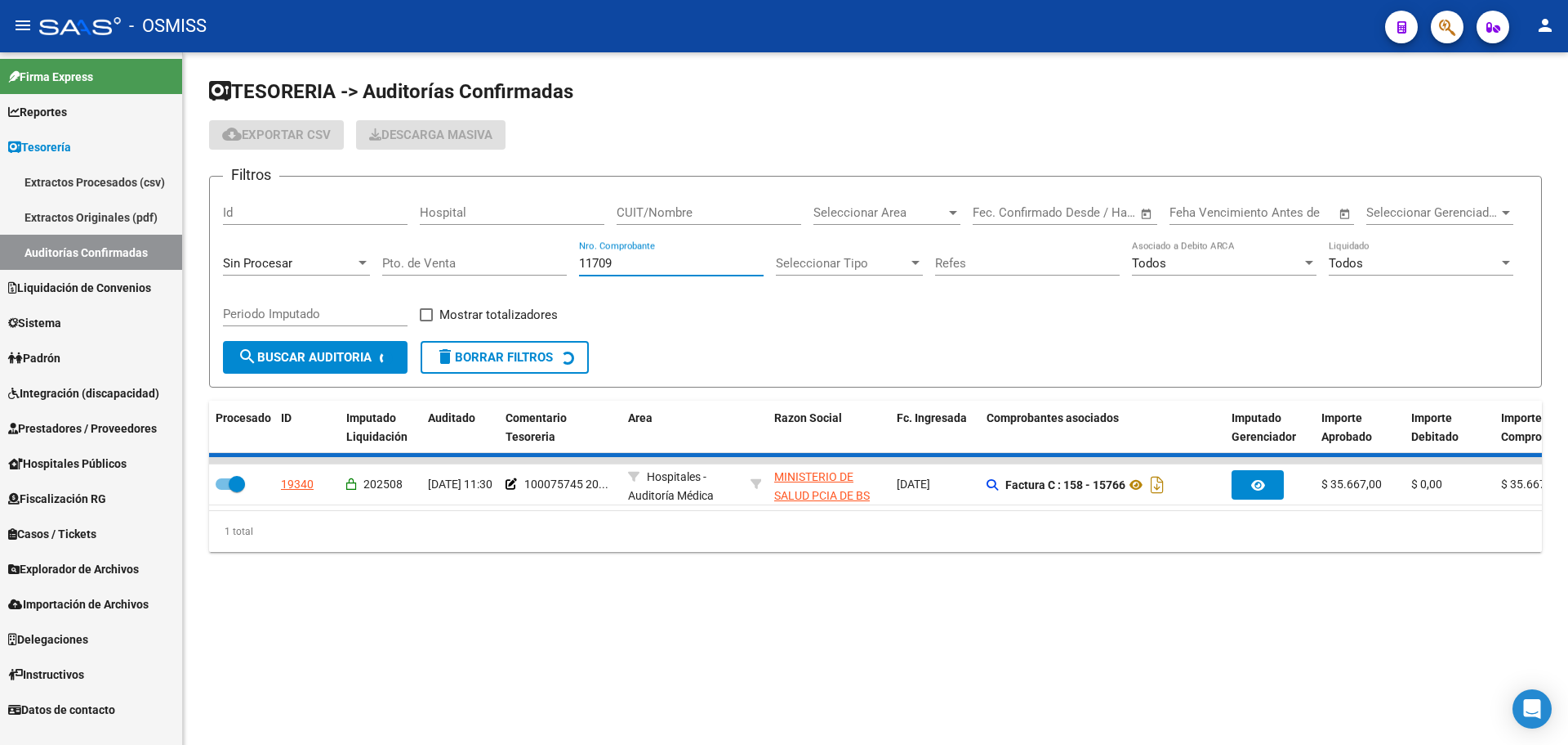
checkbox input "false"
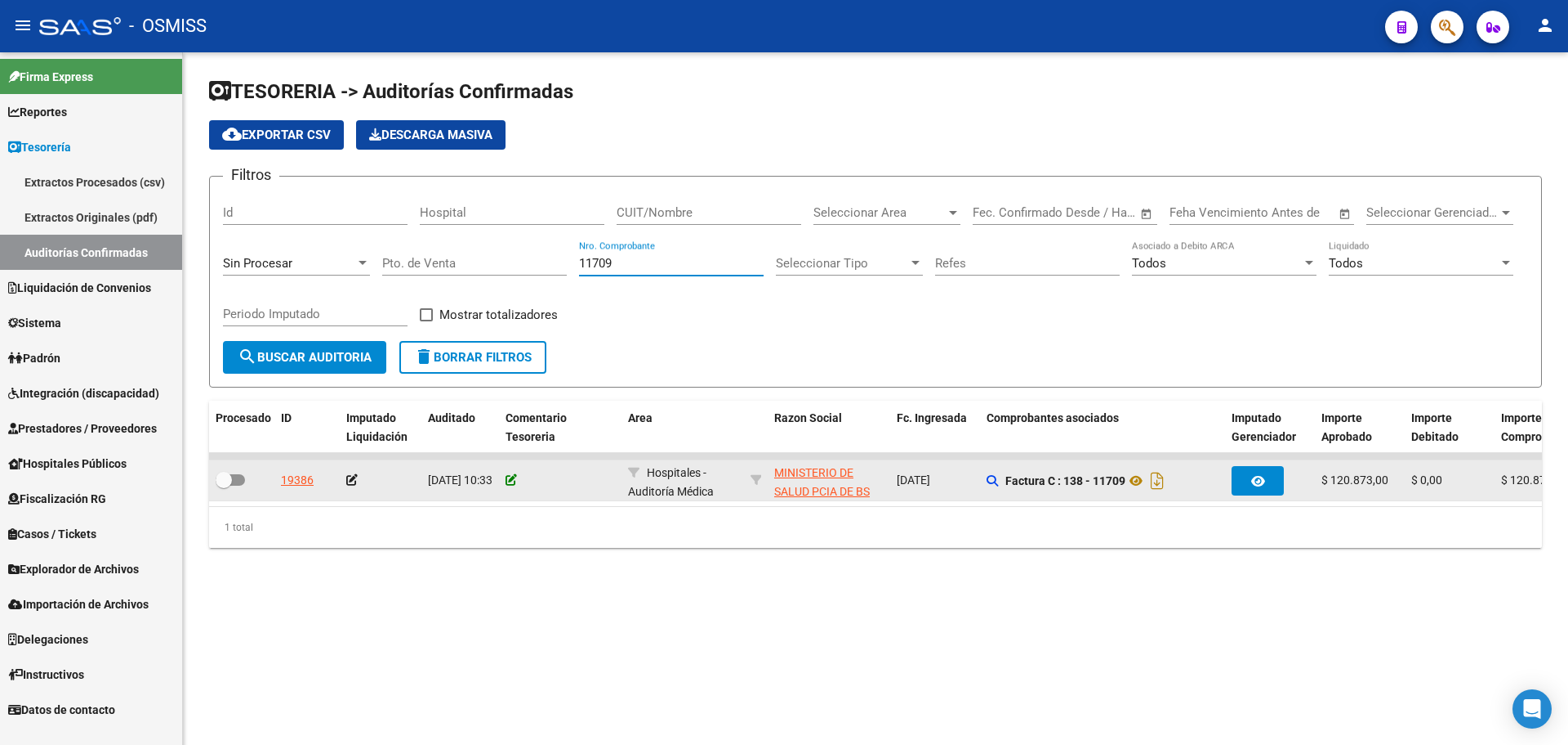
type input "11709"
click at [513, 480] on icon at bounding box center [511, 480] width 12 height 12
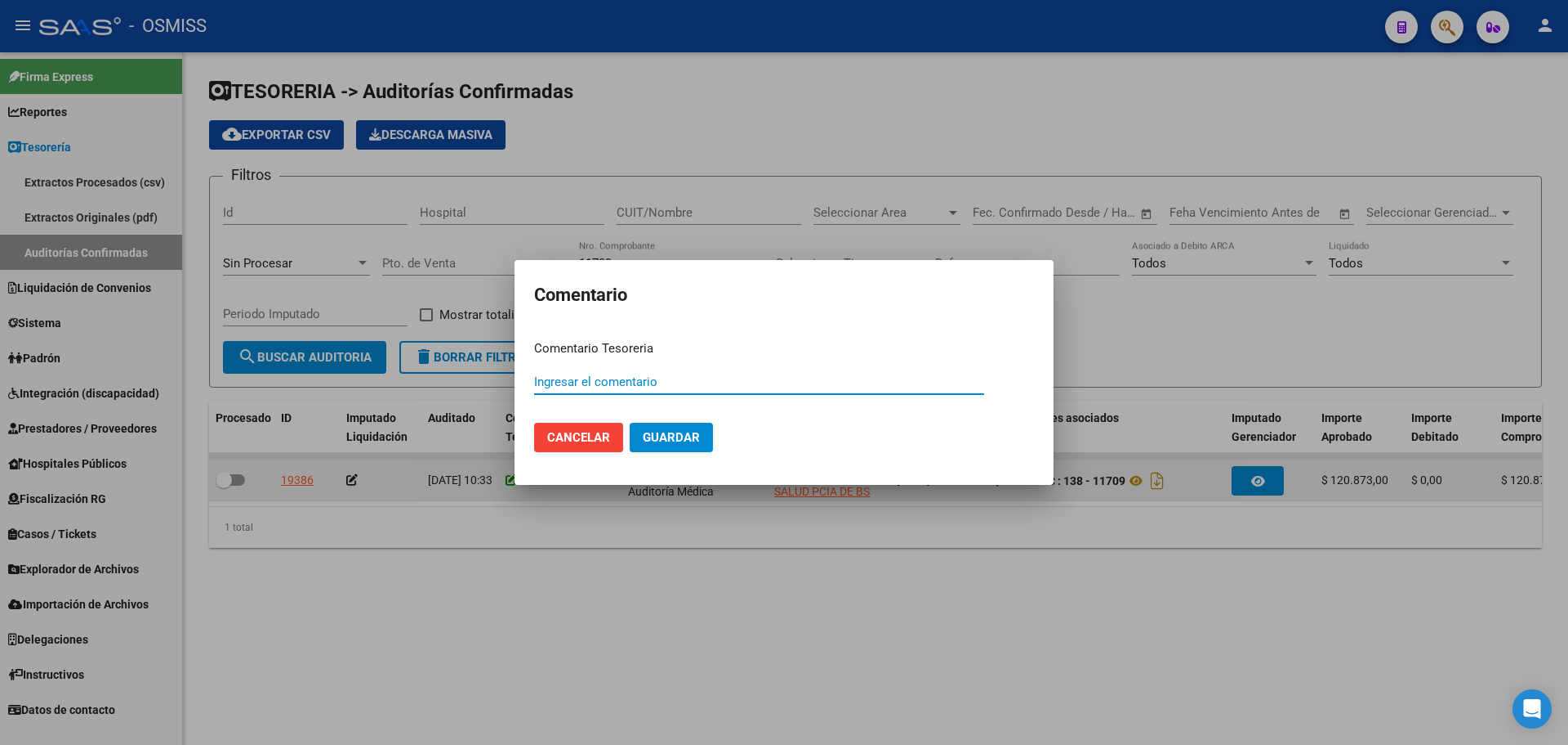
paste input "100075746"
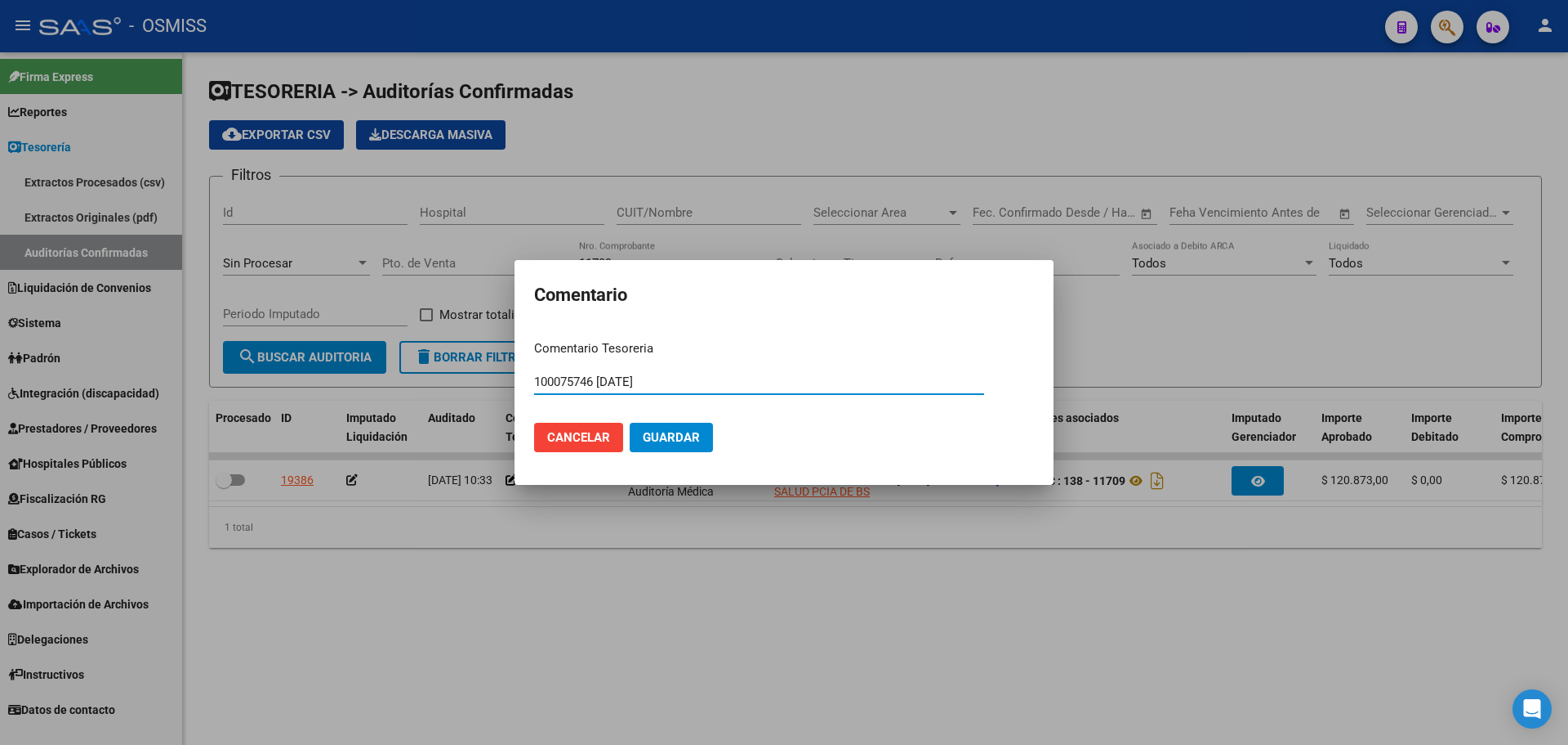
drag, startPoint x: 673, startPoint y: 378, endPoint x: 342, endPoint y: 351, distance: 332.1
click at [342, 351] on div "Comentario Comentario Tesoreria 100075746 [DATE] Ingresar el comentario Cancela…" at bounding box center [784, 372] width 1568 height 745
type input "100075746 [DATE]"
click at [707, 436] on button "Guardar" at bounding box center [671, 437] width 83 height 30
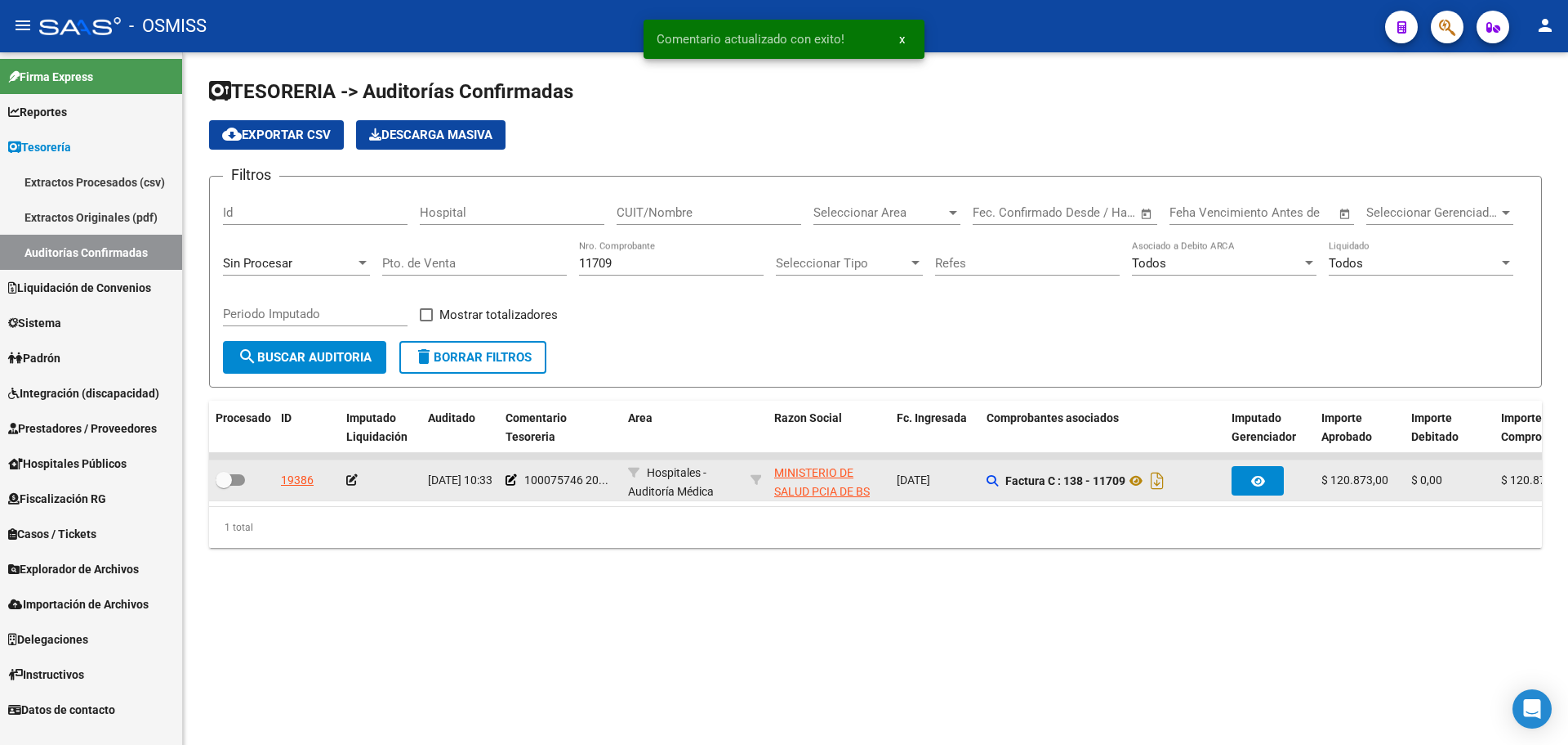
click at [356, 484] on icon at bounding box center [352, 480] width 12 height 12
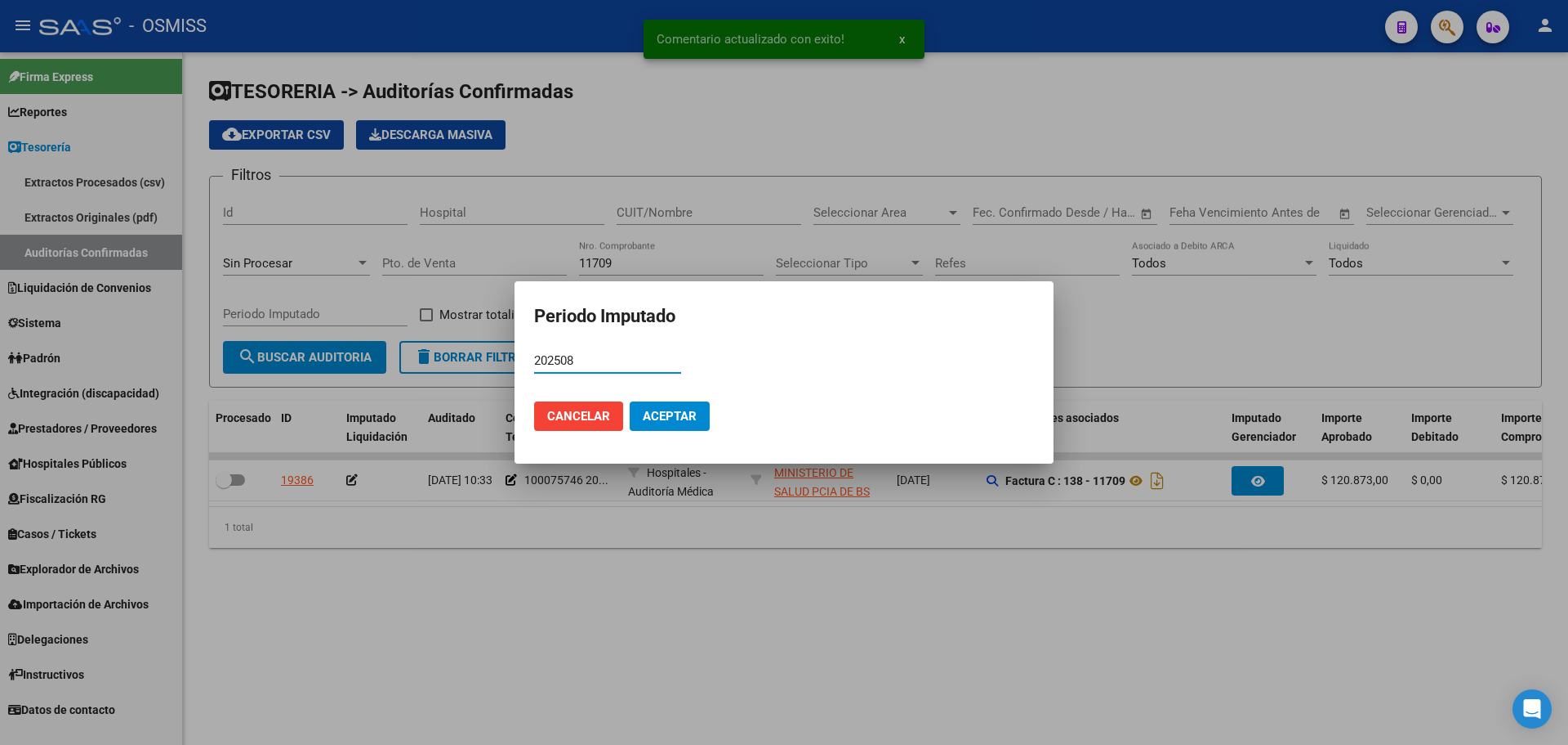
type input "202508"
click at [701, 421] on button "Aceptar" at bounding box center [669, 416] width 80 height 30
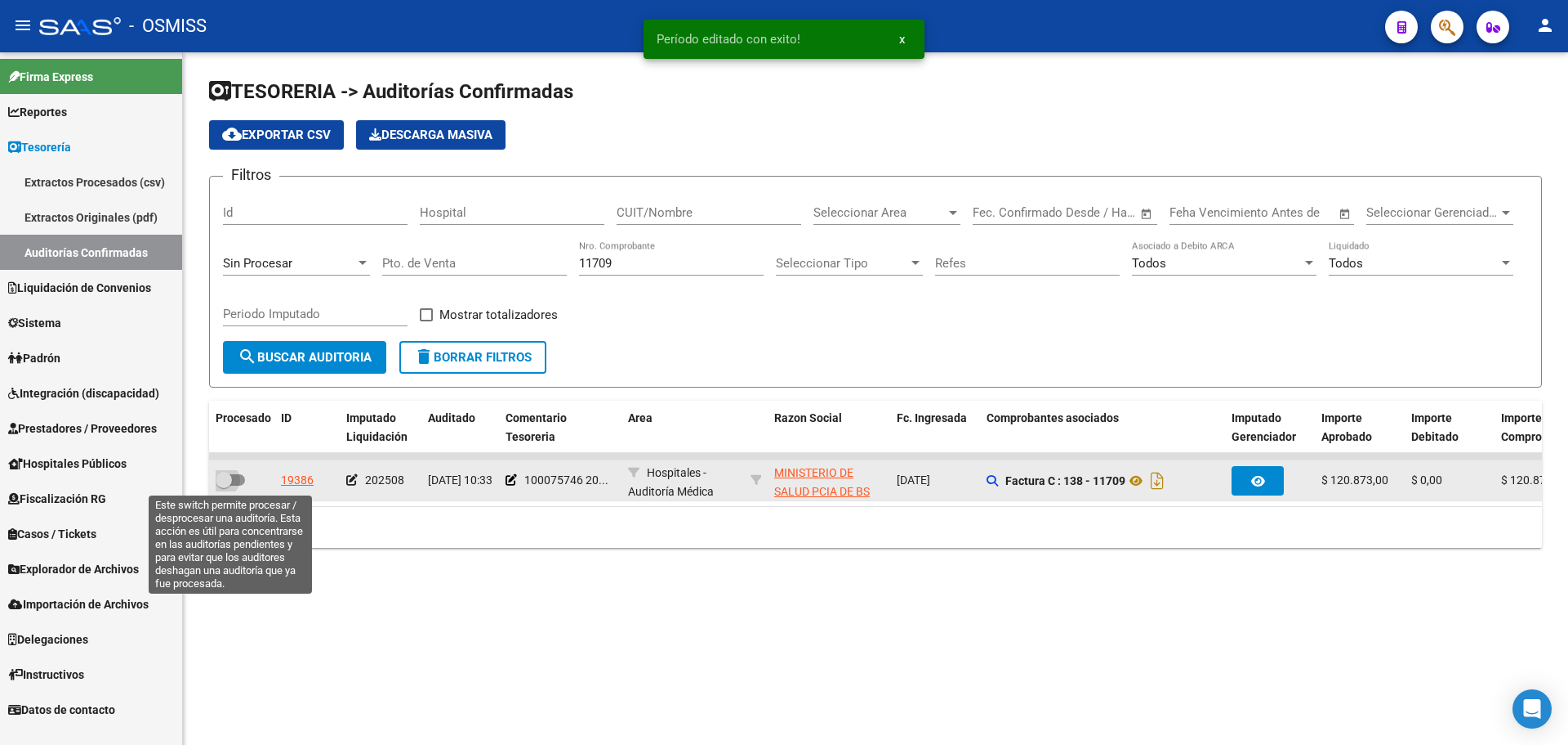
click at [237, 480] on span at bounding box center [230, 480] width 30 height 12
click at [224, 486] on input "checkbox" at bounding box center [223, 486] width 1 height 1
checkbox input "true"
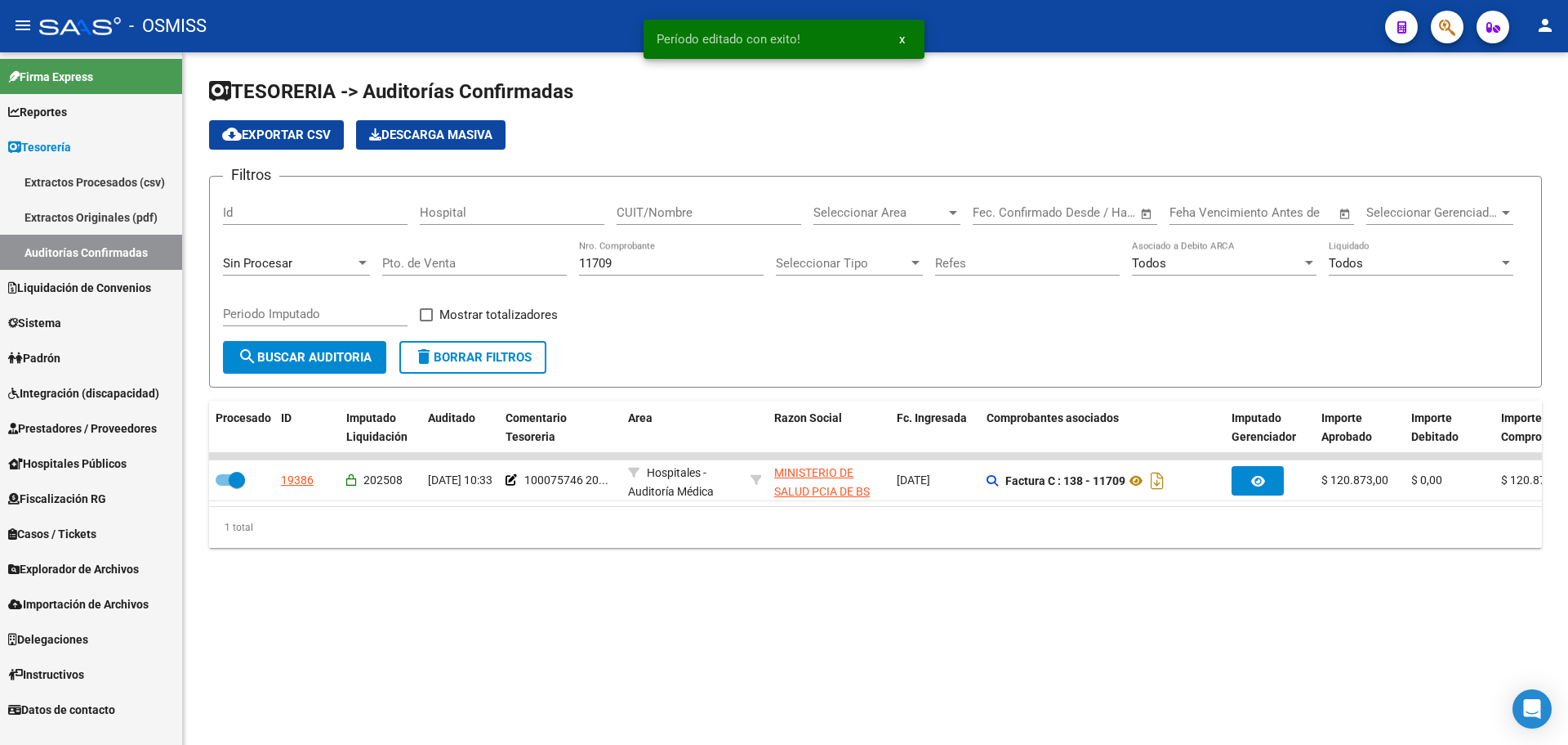
click at [679, 267] on input "11709" at bounding box center [671, 263] width 185 height 14
type input "11742"
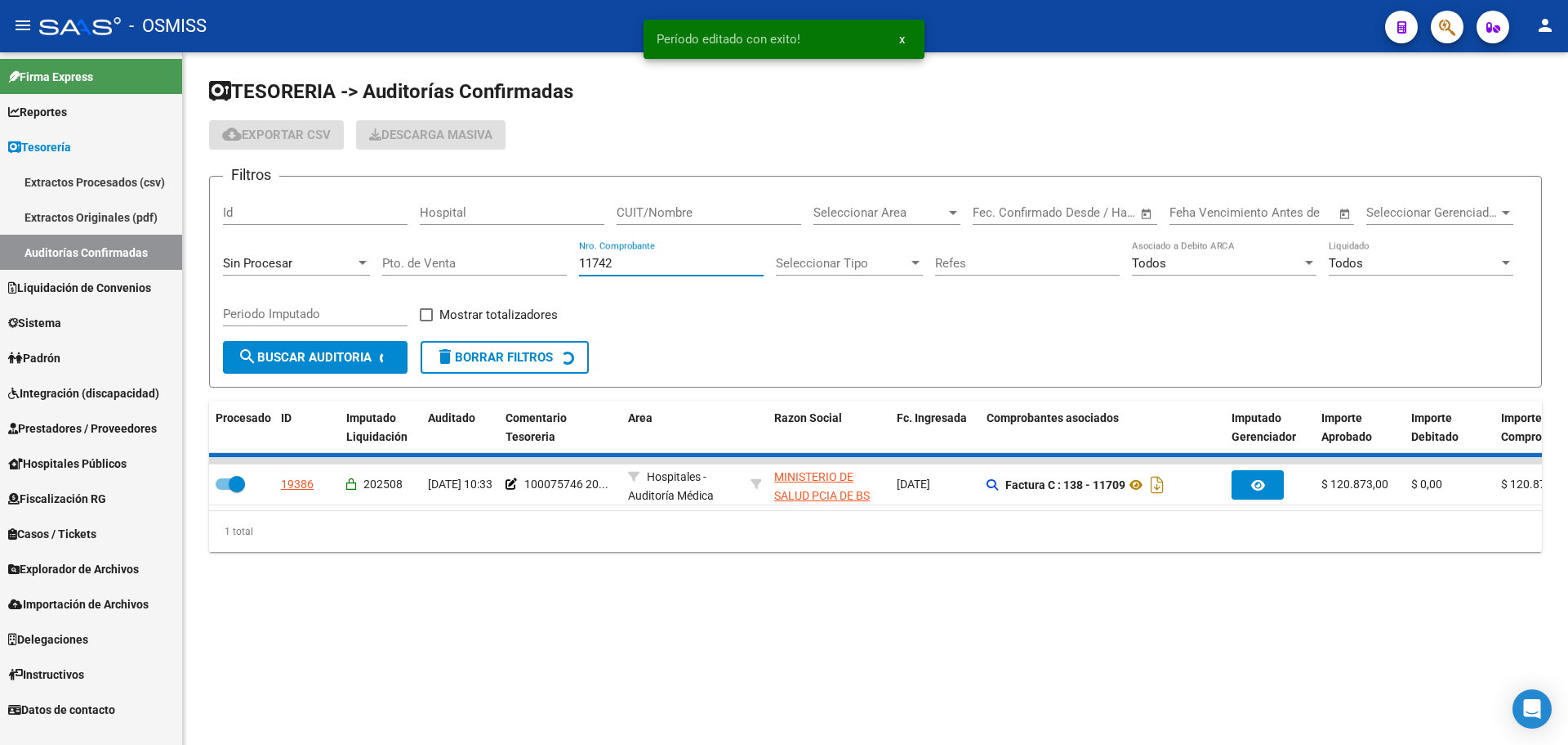
checkbox input "false"
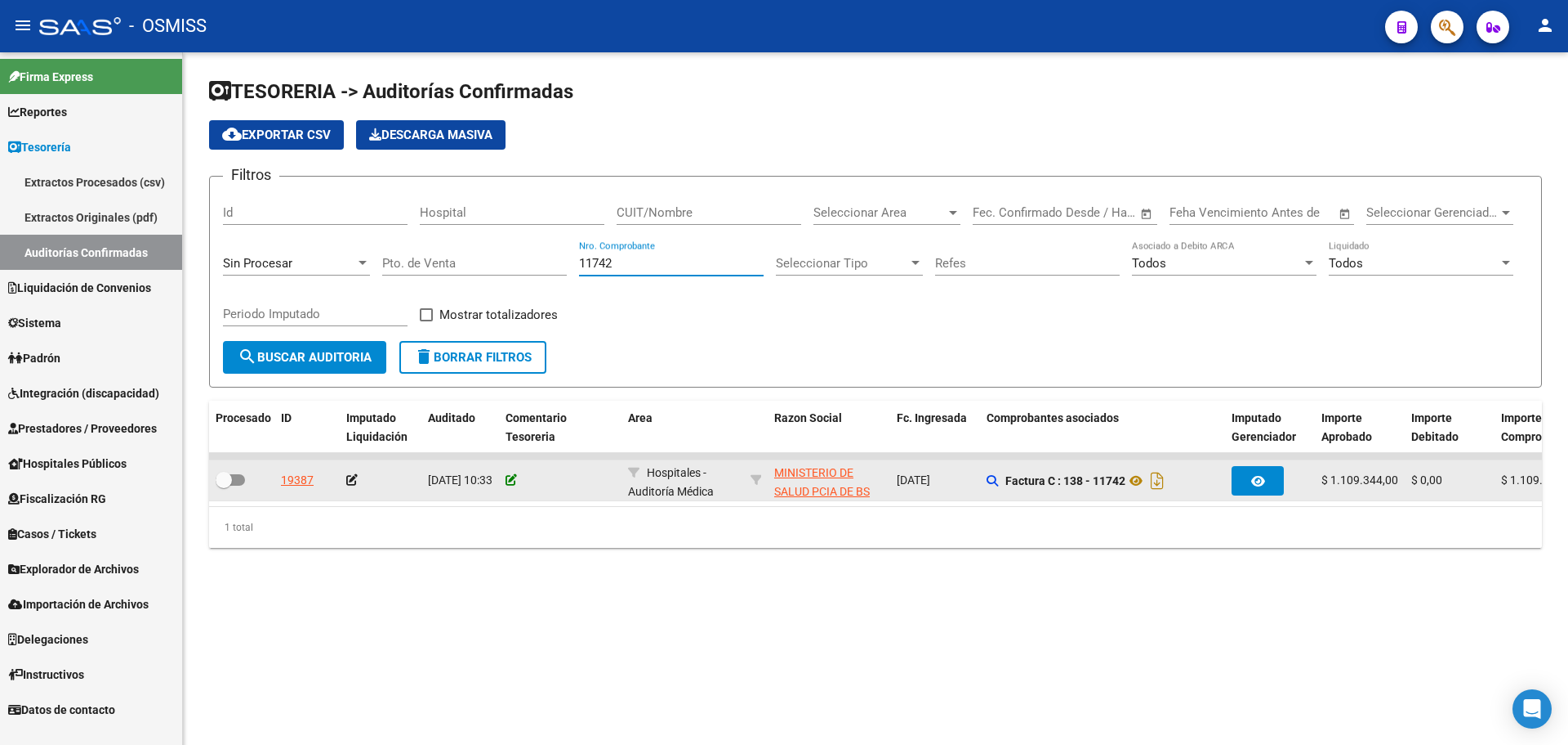
type input "11742"
click at [507, 478] on icon at bounding box center [511, 480] width 12 height 12
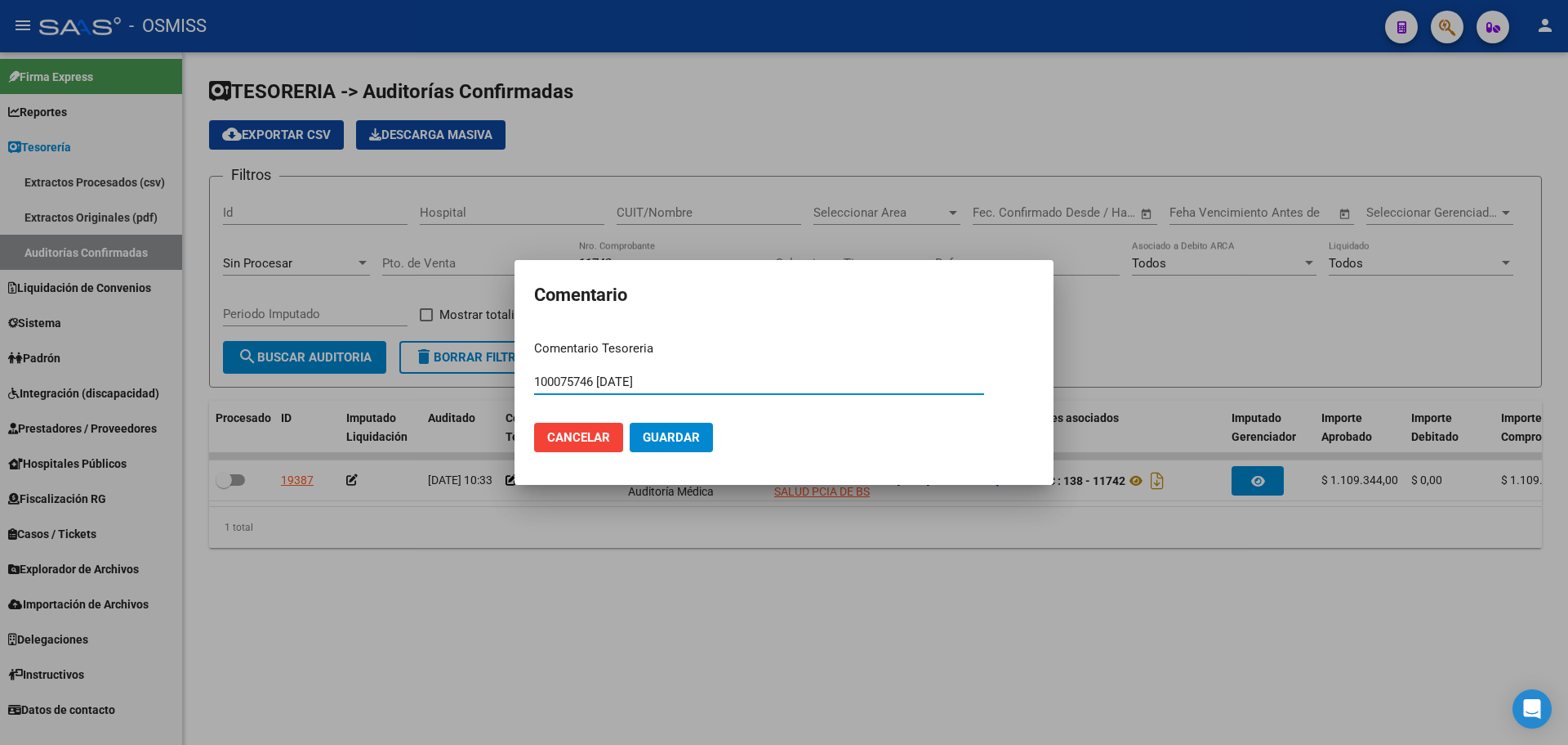
type input "100075746 [DATE]"
click at [659, 444] on span "Guardar" at bounding box center [672, 437] width 57 height 14
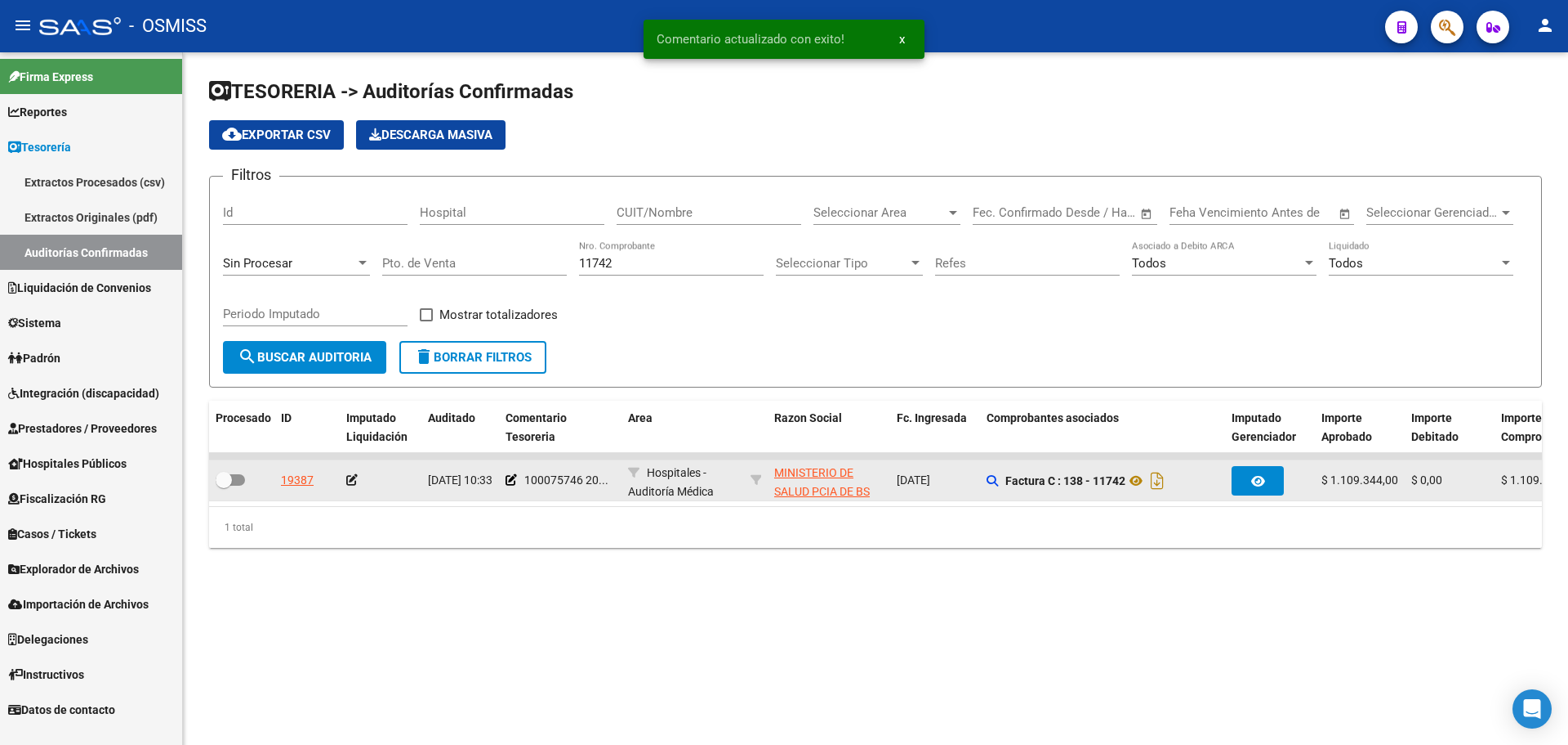
click at [354, 481] on icon at bounding box center [352, 480] width 12 height 12
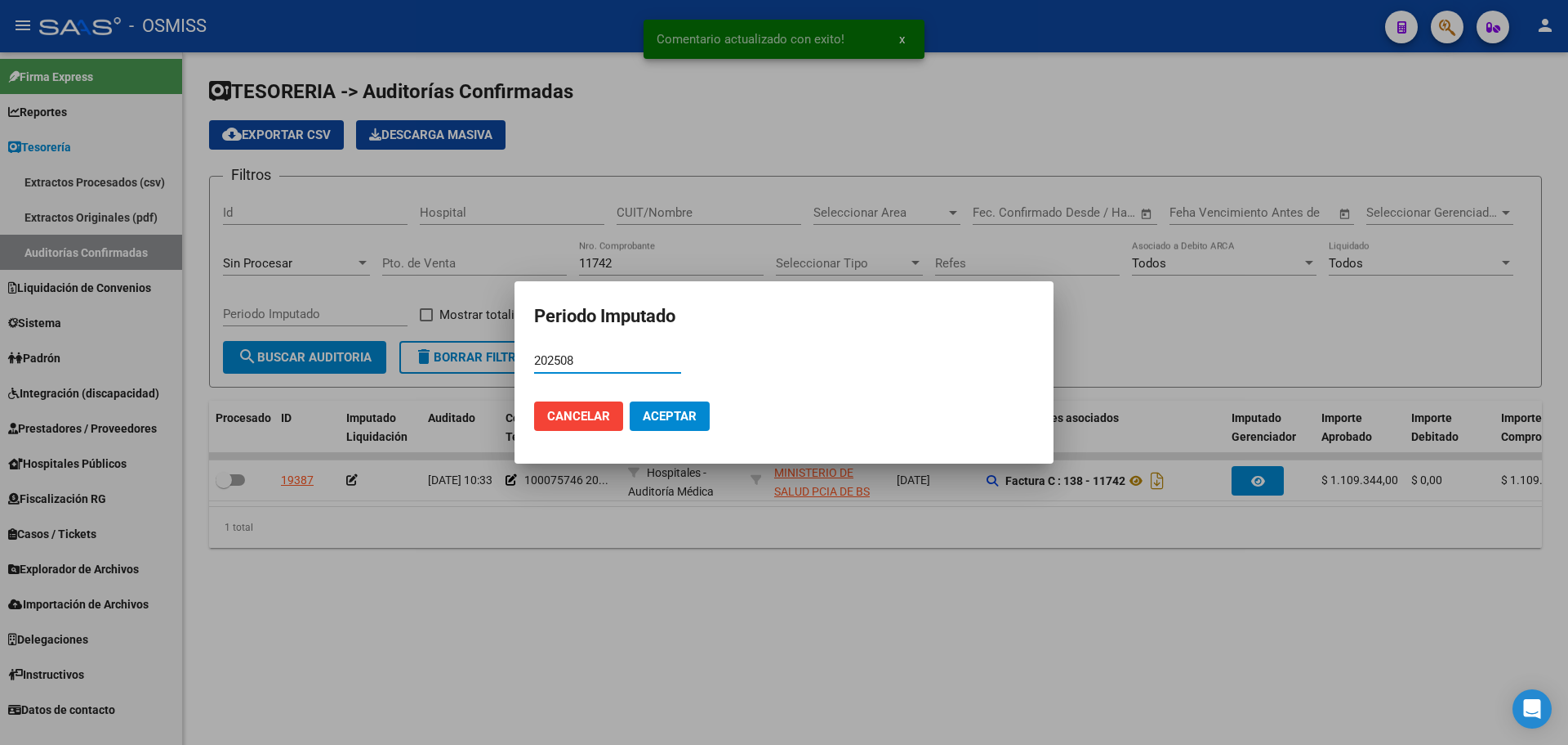
type input "202508"
click at [677, 412] on span "Aceptar" at bounding box center [670, 416] width 54 height 14
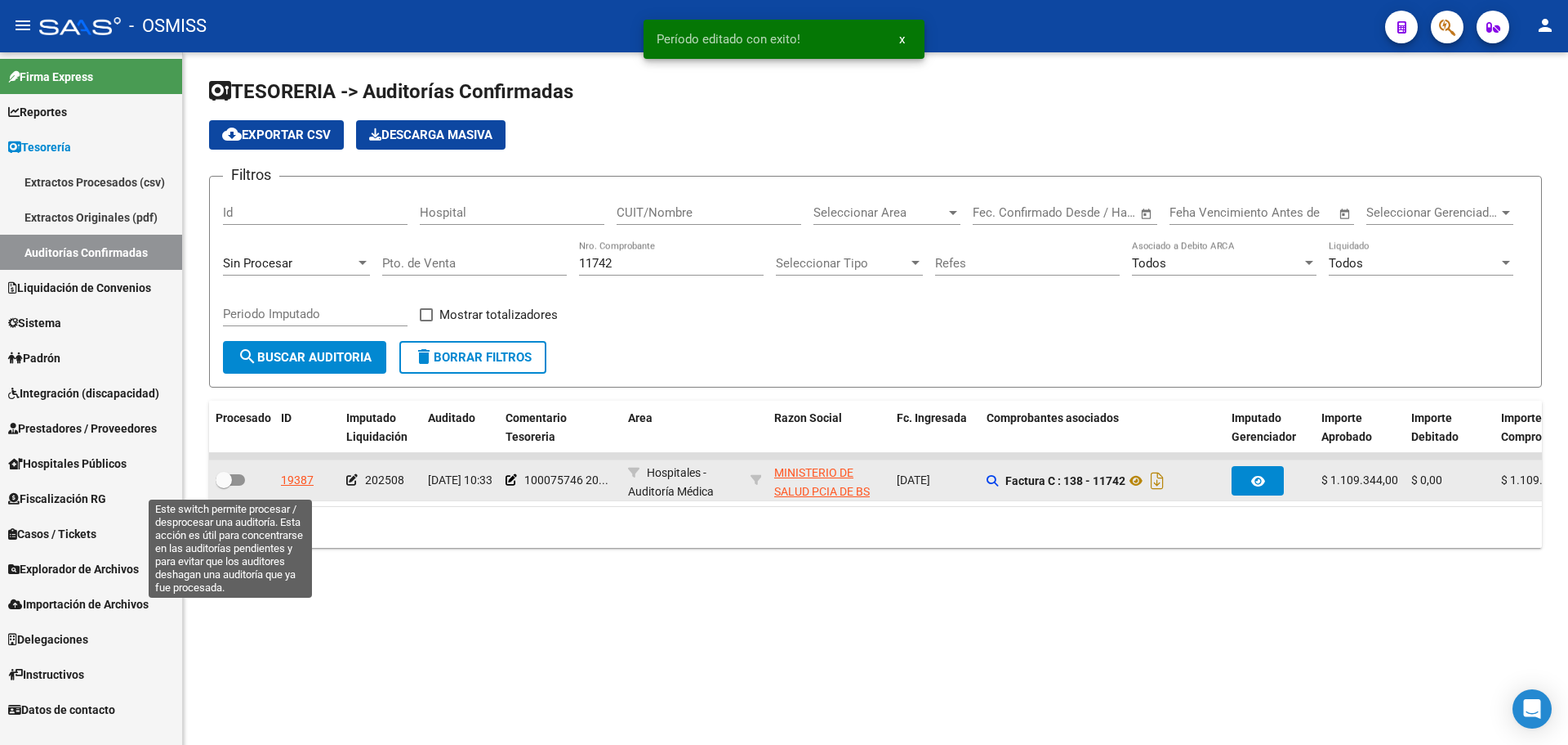
click at [228, 481] on span at bounding box center [224, 480] width 16 height 16
click at [224, 486] on input "checkbox" at bounding box center [223, 486] width 1 height 1
checkbox input "true"
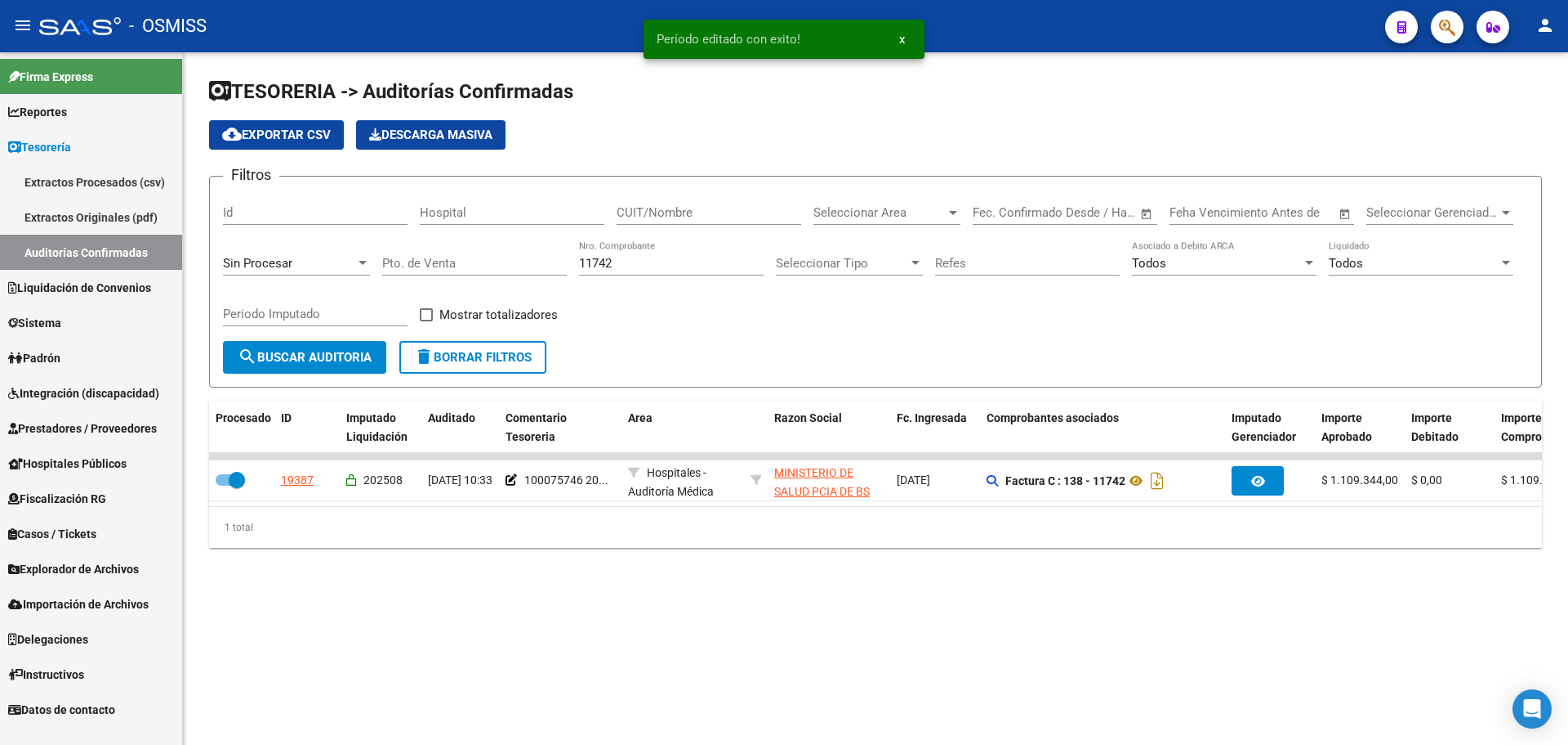
click at [626, 264] on input "11742" at bounding box center [671, 263] width 185 height 14
type input "11778"
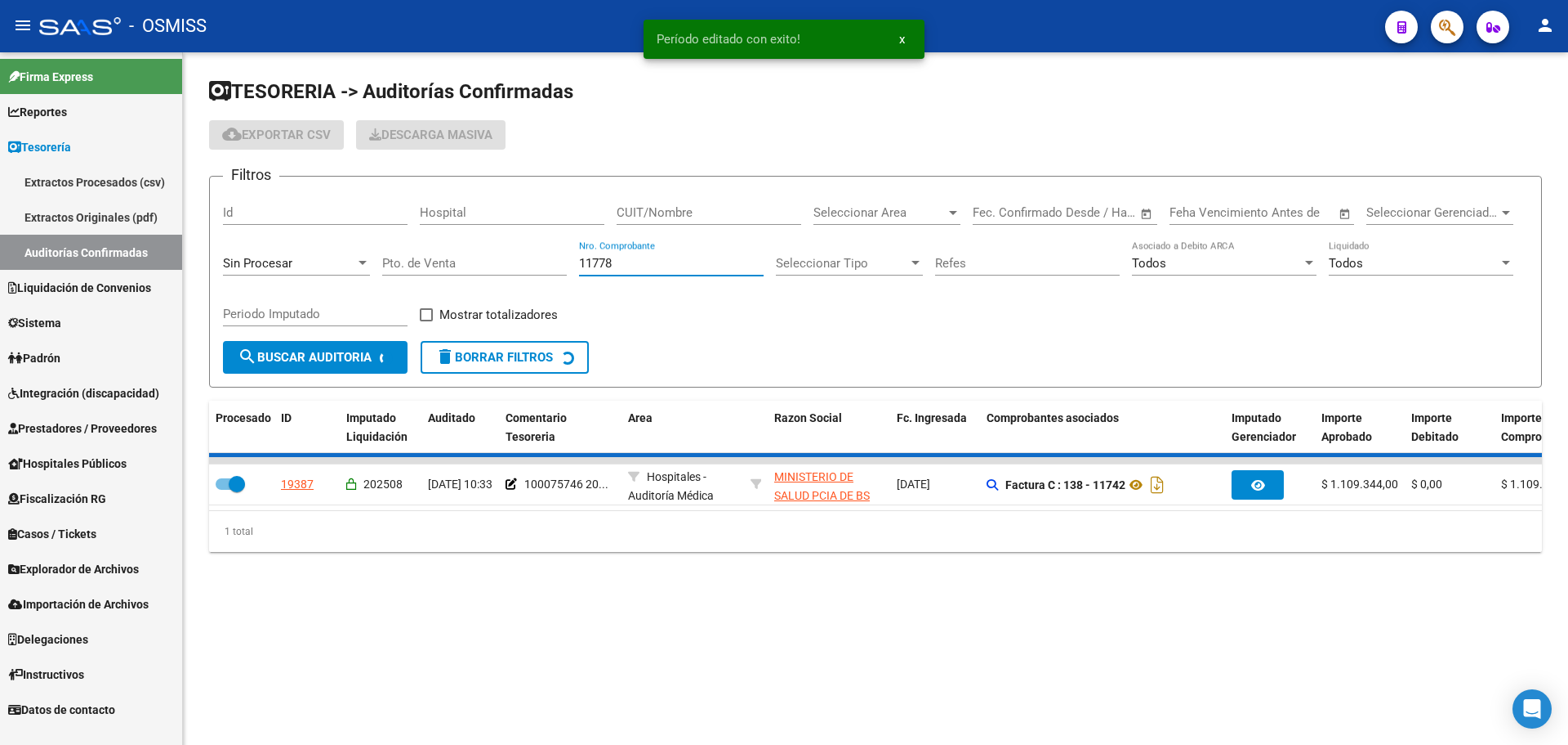
checkbox input "false"
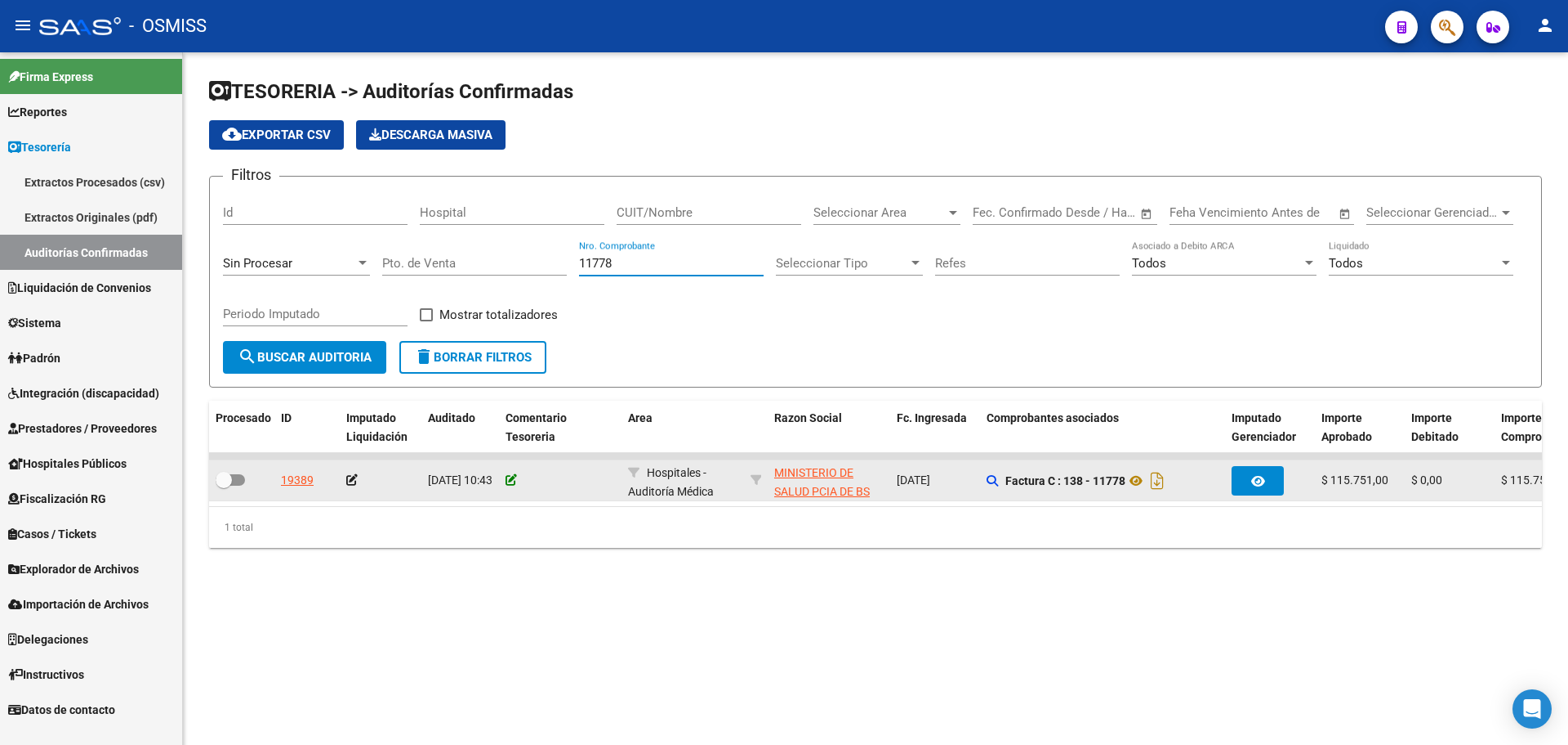
type input "11778"
click at [513, 480] on icon at bounding box center [511, 480] width 12 height 12
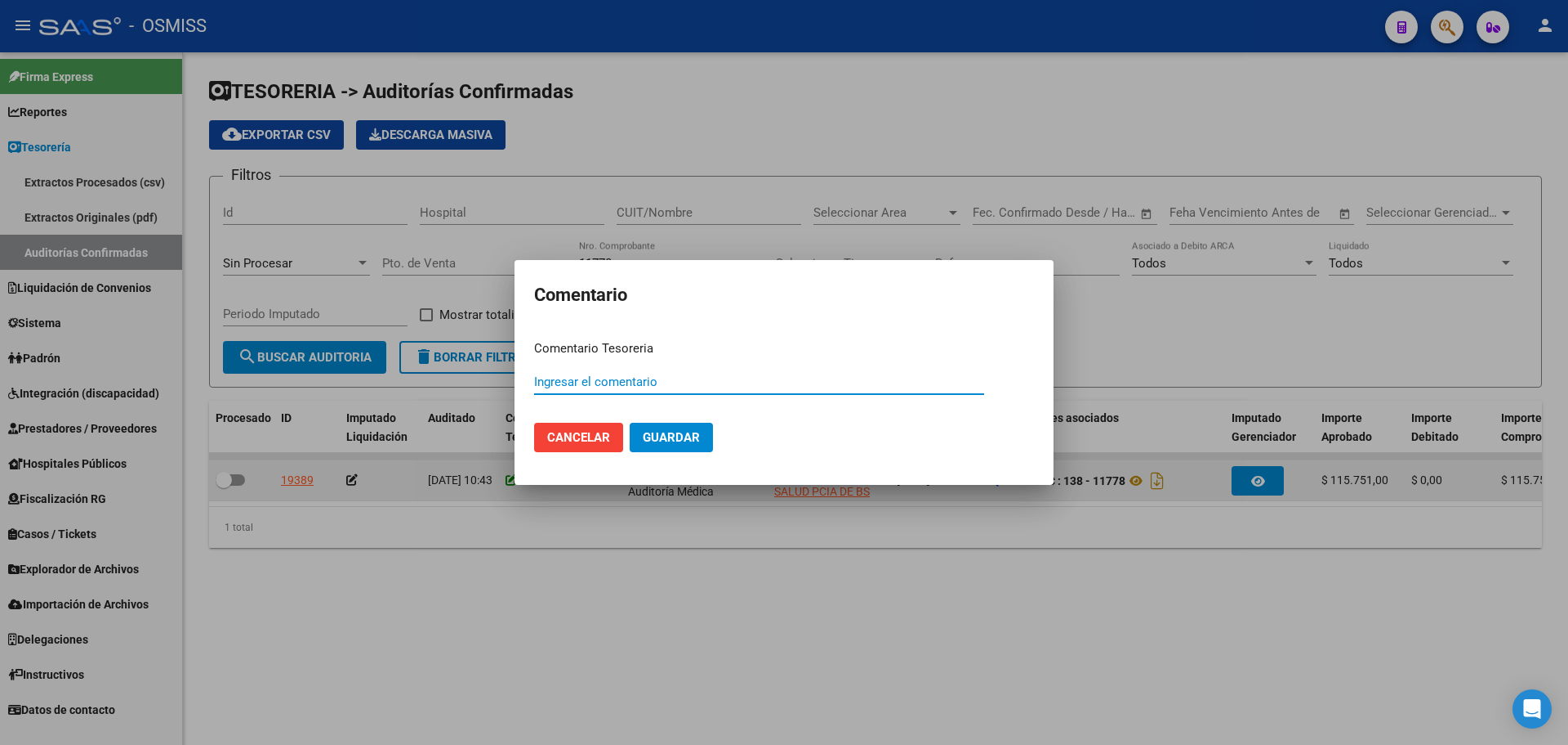
paste input "100075746 [DATE]"
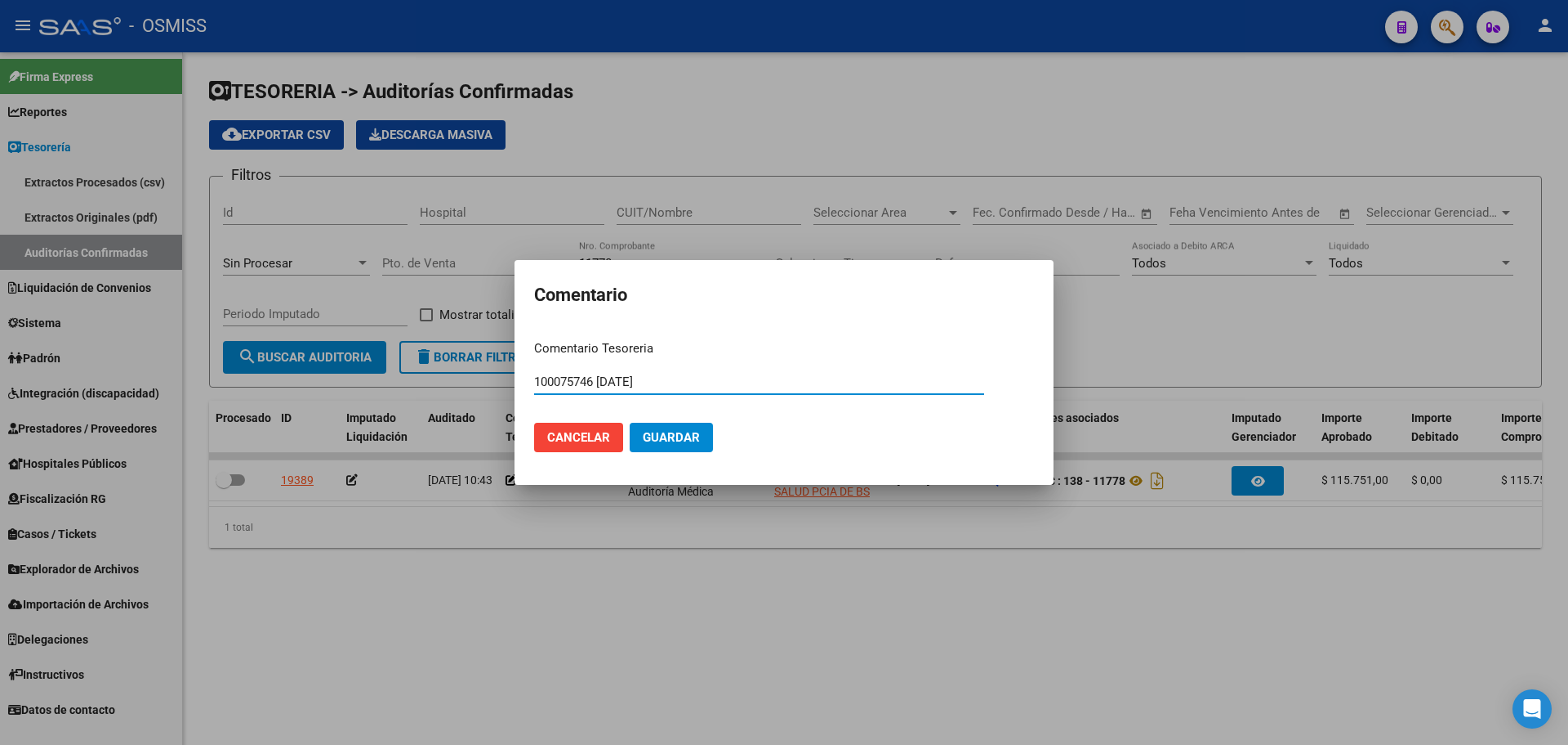
type input "100075746 [DATE]"
click at [694, 420] on mat-dialog-actions "Cancelar Guardar" at bounding box center [784, 437] width 500 height 56
click at [690, 430] on span "Guardar" at bounding box center [672, 437] width 57 height 14
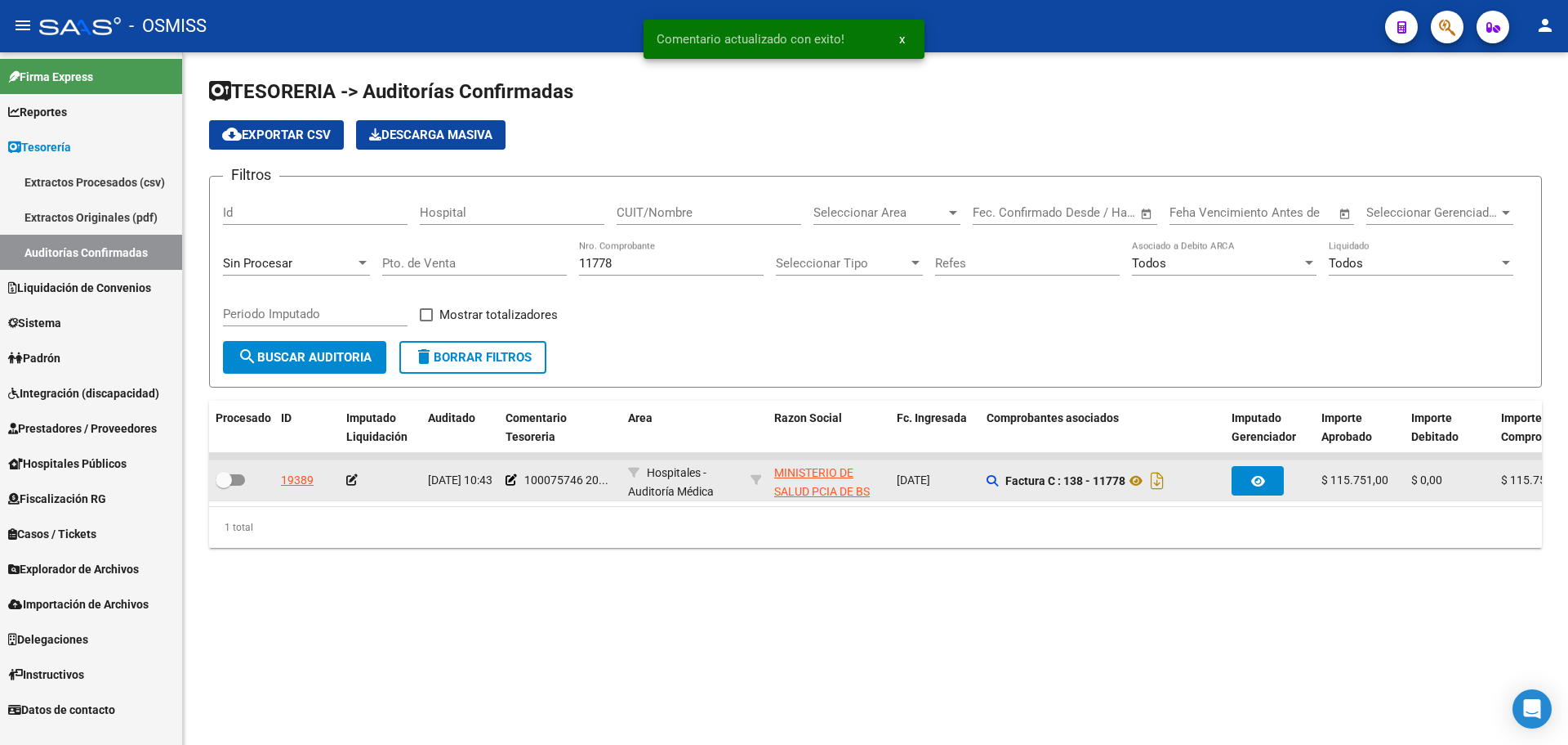
click at [351, 483] on icon at bounding box center [352, 480] width 12 height 12
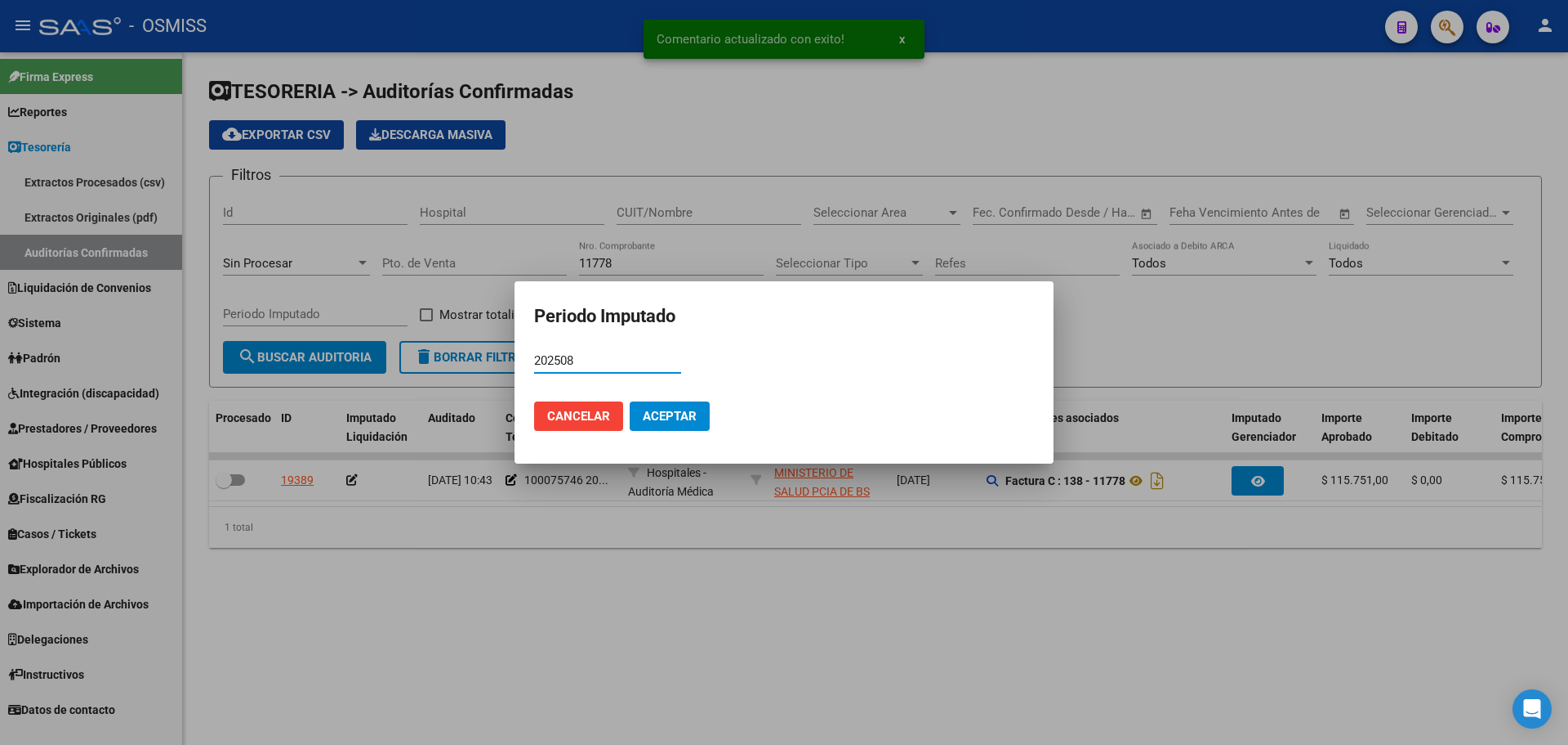
type input "202508"
click at [689, 410] on span "Aceptar" at bounding box center [670, 416] width 54 height 14
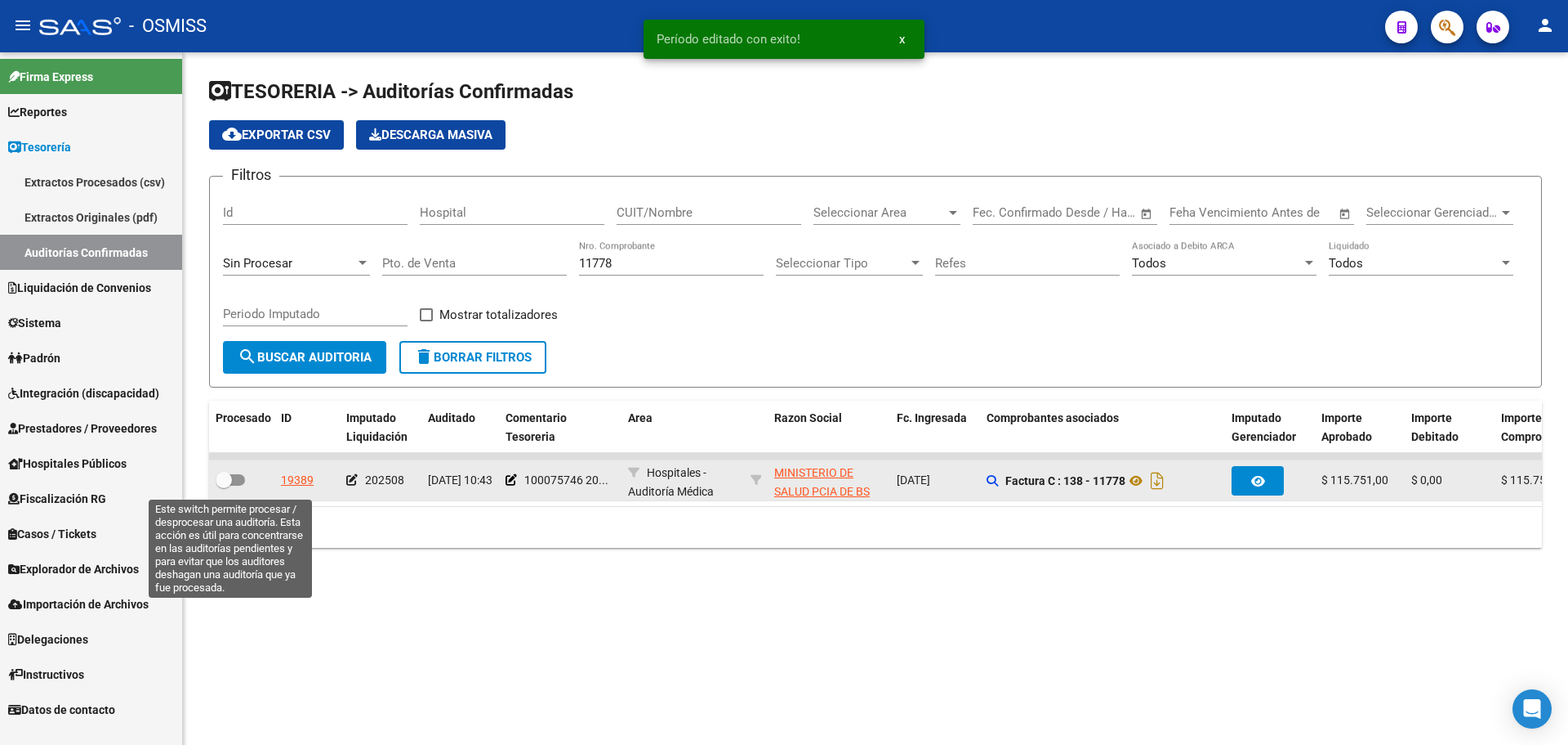
click at [241, 486] on label at bounding box center [230, 480] width 30 height 20
click at [224, 486] on input "checkbox" at bounding box center [223, 486] width 1 height 1
checkbox input "true"
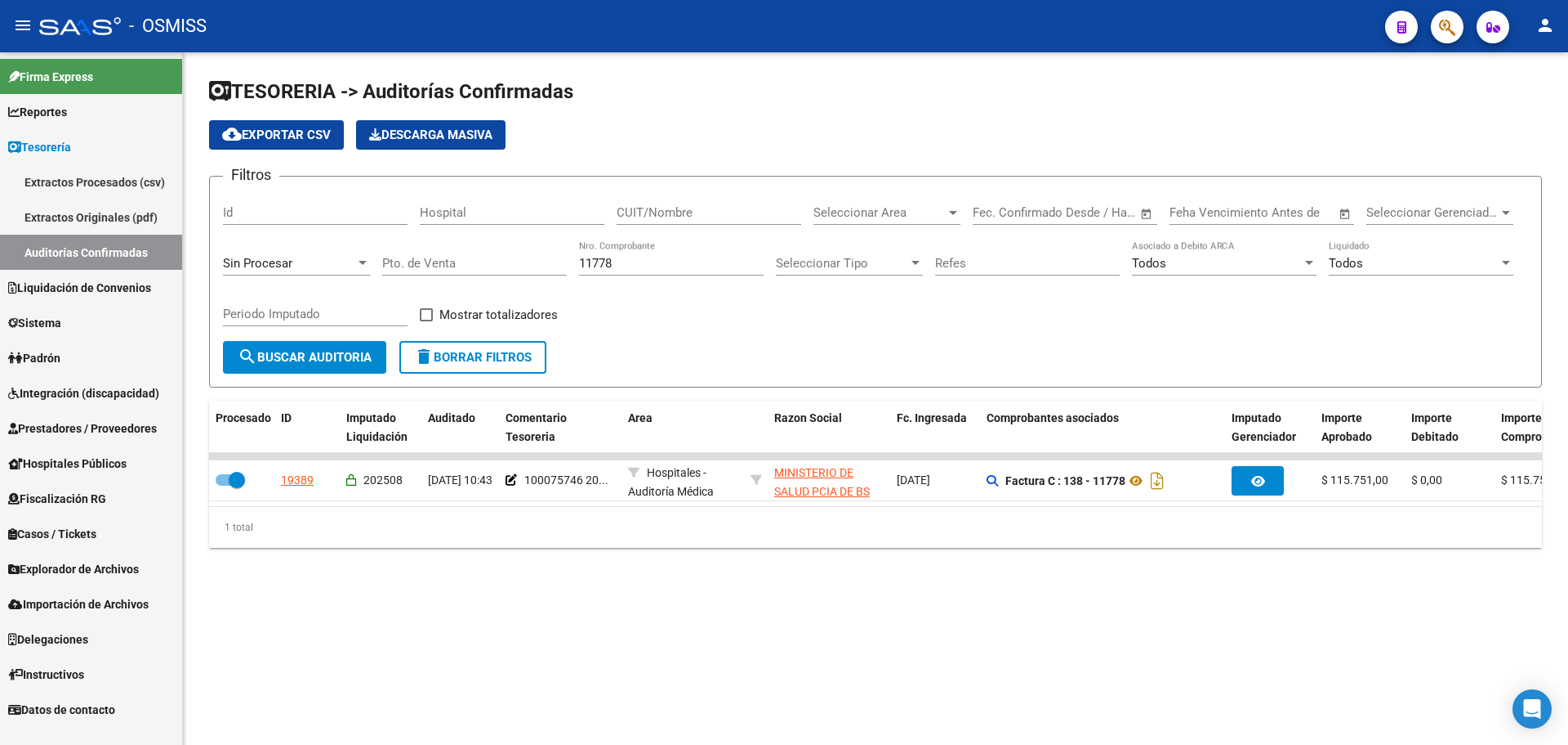
drag, startPoint x: 675, startPoint y: 270, endPoint x: 398, endPoint y: 267, distance: 277.0
click at [398, 267] on div "Filtros Id Hospital CUIT/Nombre Seleccionar Area Seleccionar Area Start date – …" at bounding box center [875, 265] width 1305 height 152
type input "4144"
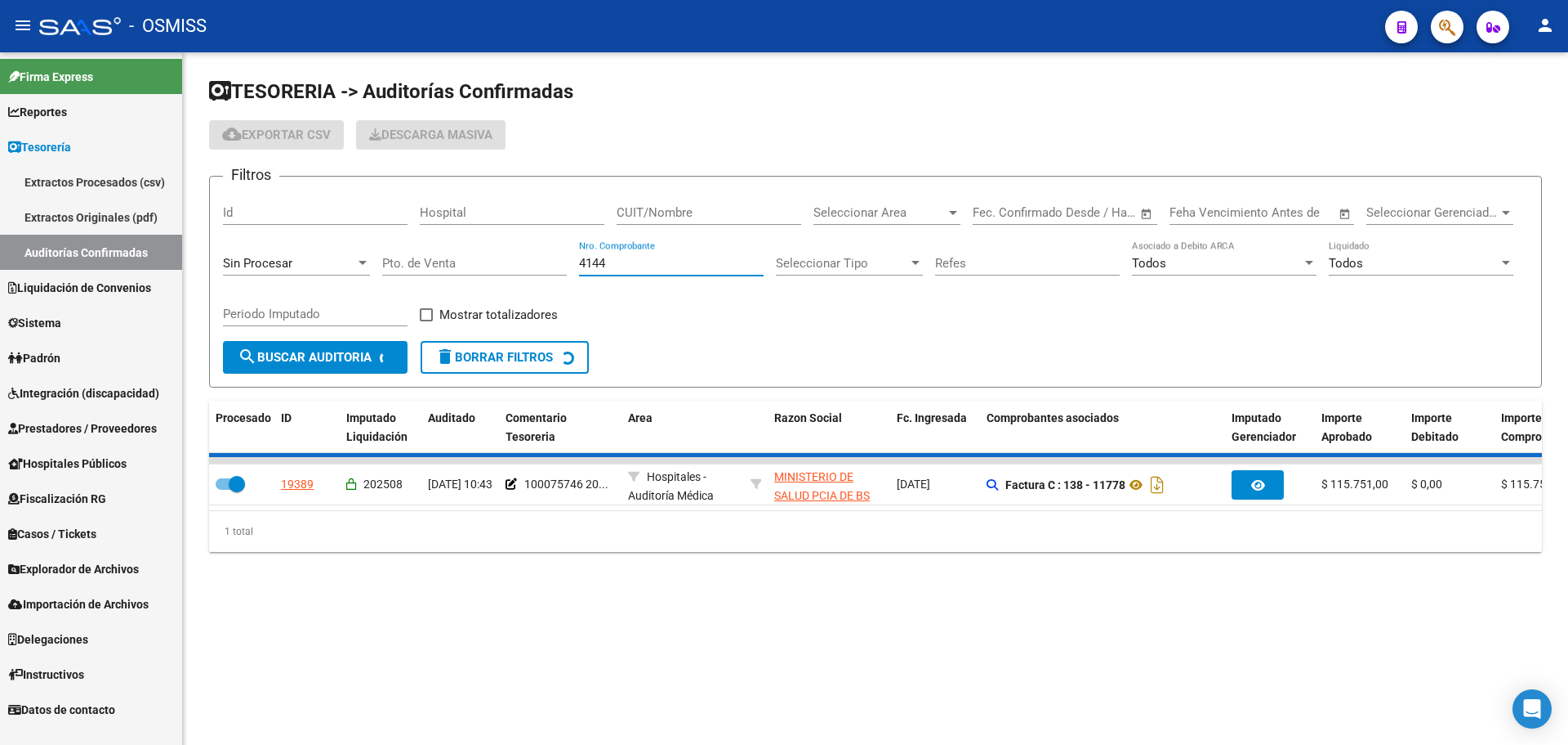
checkbox input "false"
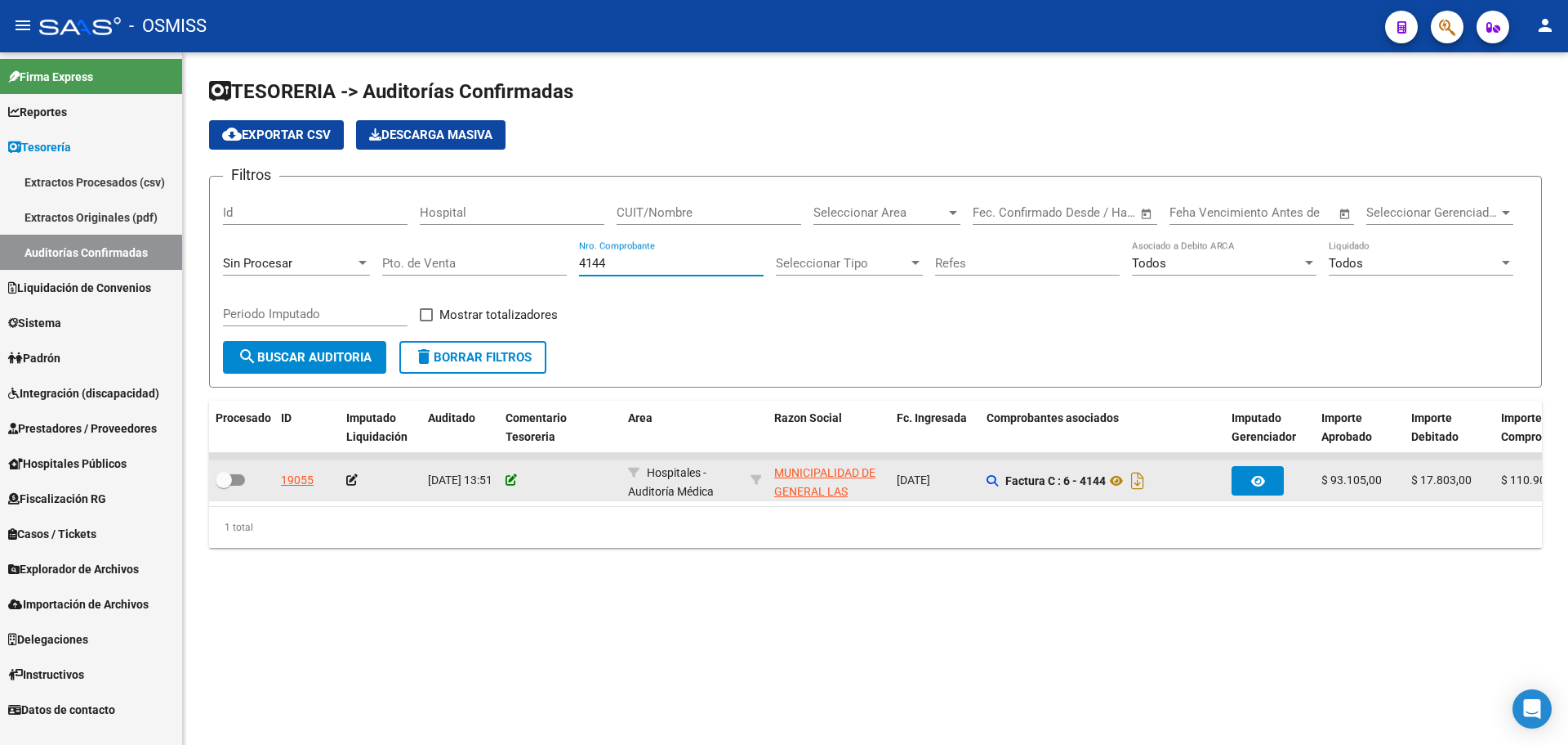
type input "4144"
click at [516, 484] on icon at bounding box center [511, 480] width 12 height 12
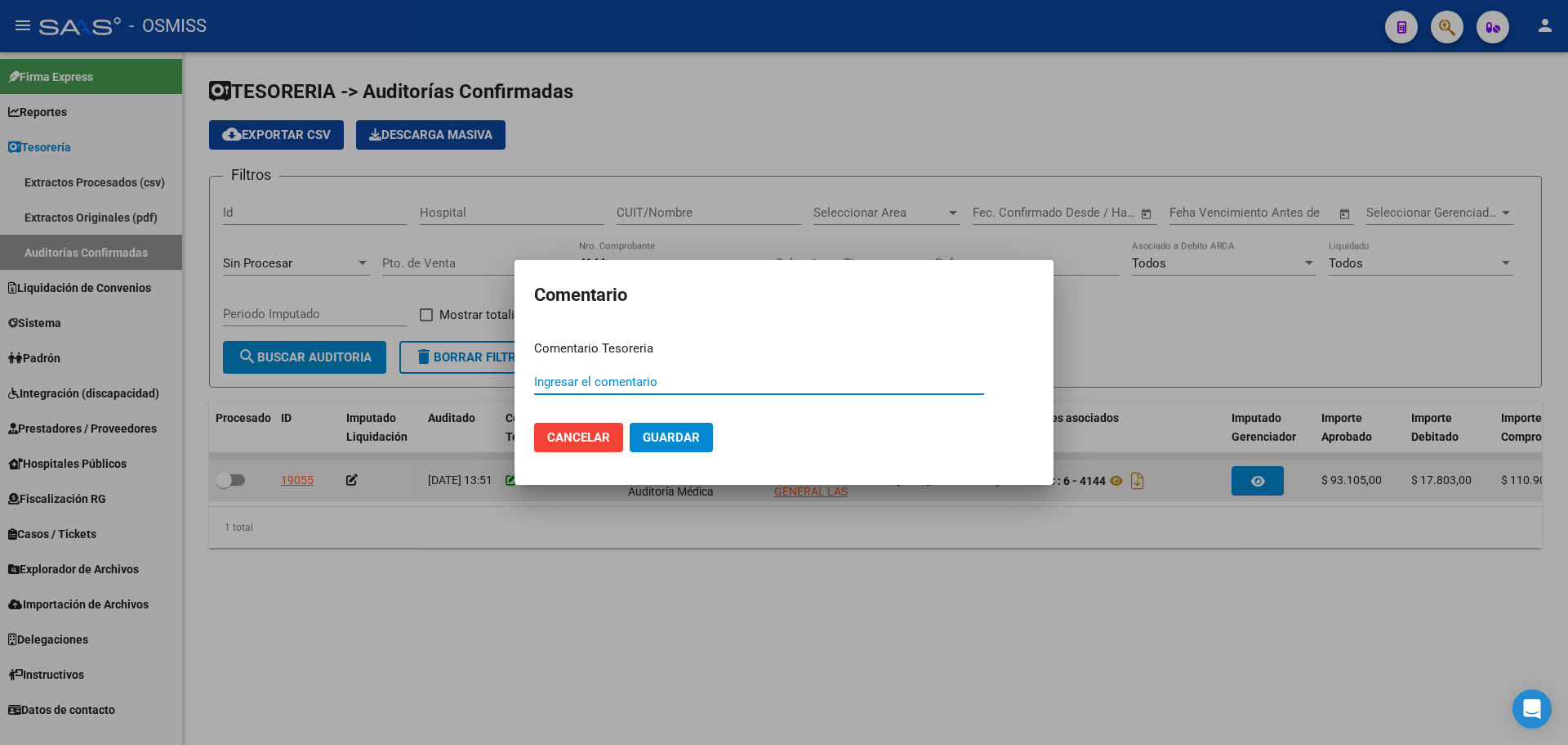
paste input "100075747"
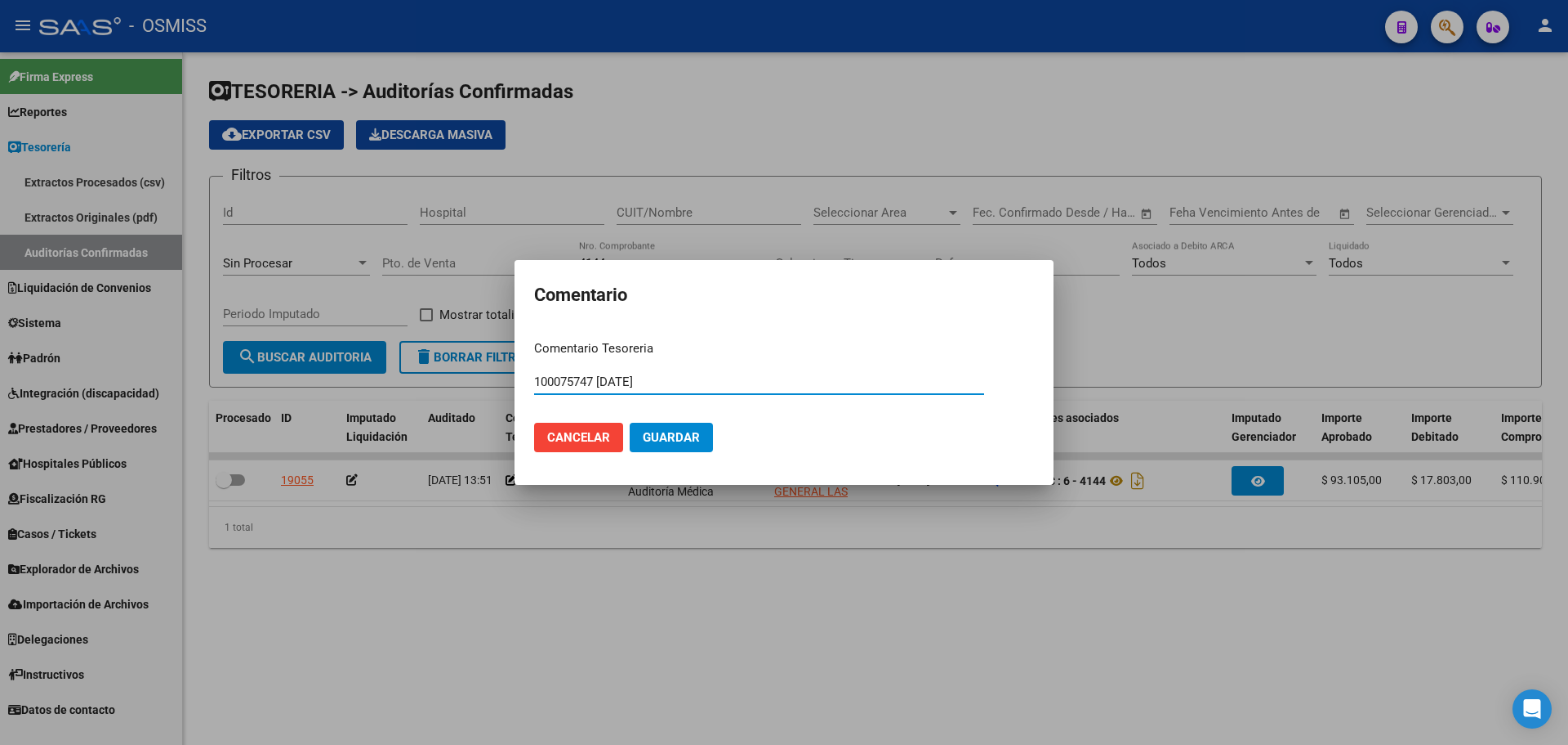
drag, startPoint x: 669, startPoint y: 387, endPoint x: 458, endPoint y: 385, distance: 211.0
click at [458, 385] on div "Comentario Comentario Tesoreria 100075747 [DATE] Ingresar el comentario Cancela…" at bounding box center [784, 372] width 1568 height 745
type input "100075747 [DATE]"
click at [661, 441] on span "Guardar" at bounding box center [672, 437] width 57 height 14
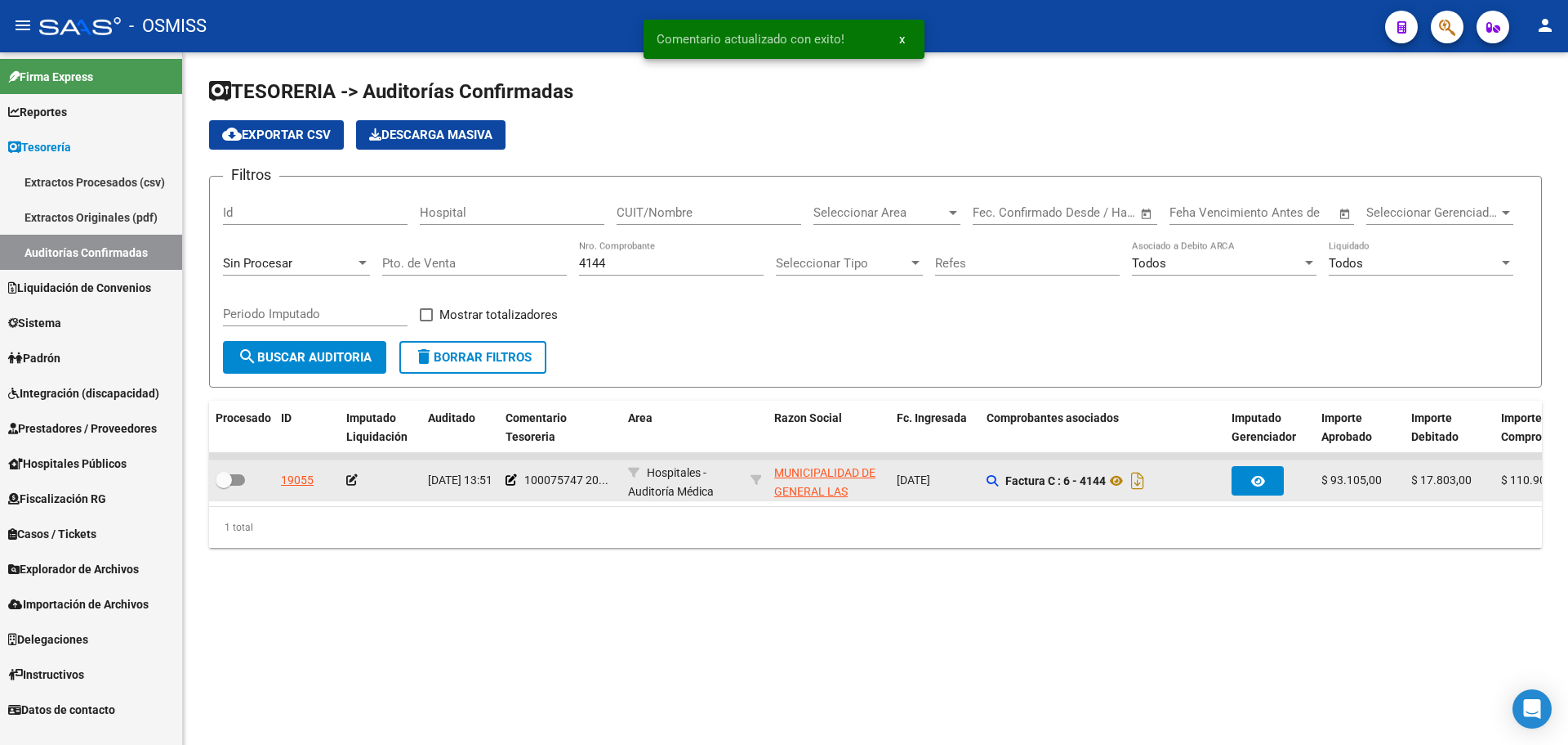
click at [354, 481] on icon at bounding box center [352, 480] width 12 height 12
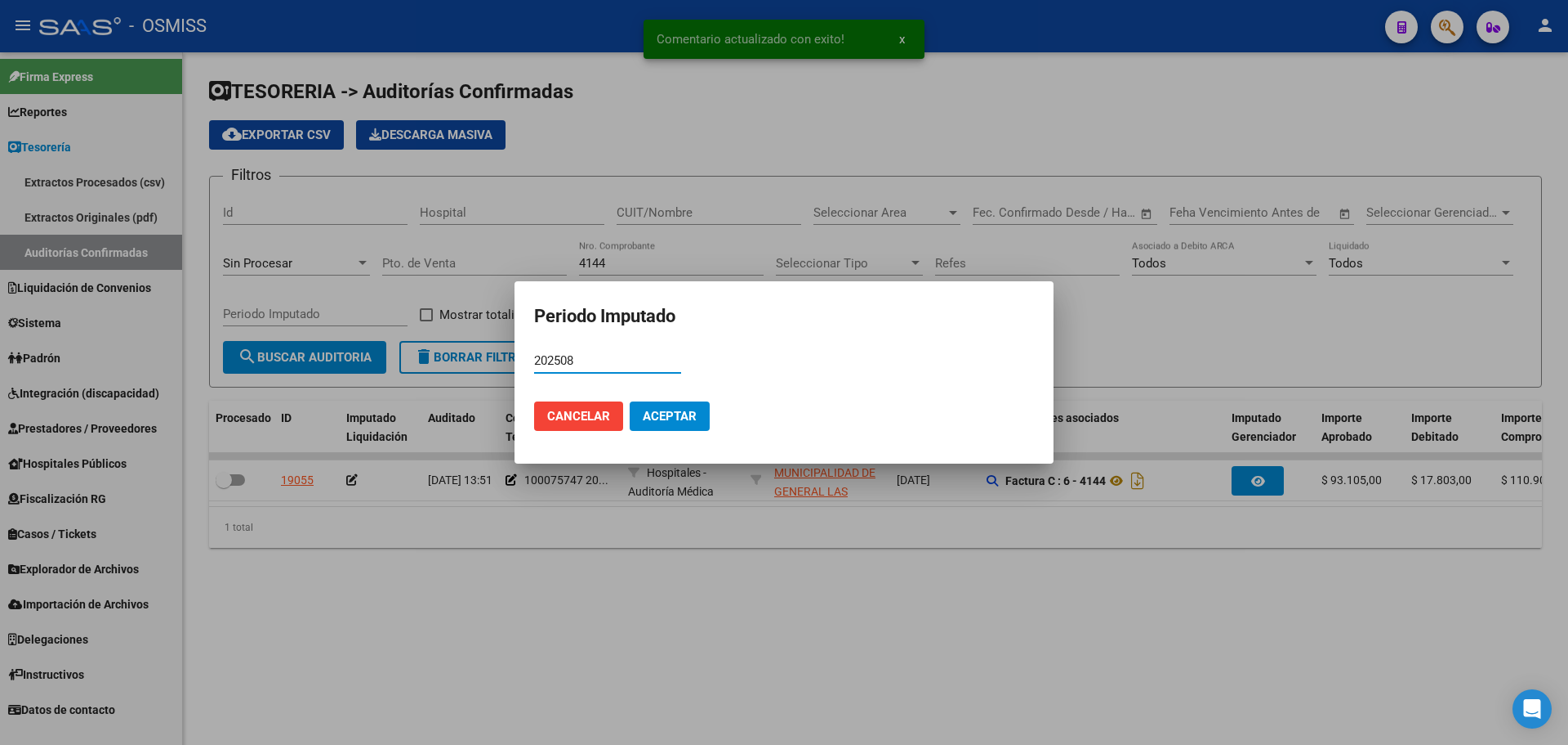
type input "202508"
click at [668, 419] on span "Aceptar" at bounding box center [670, 416] width 54 height 14
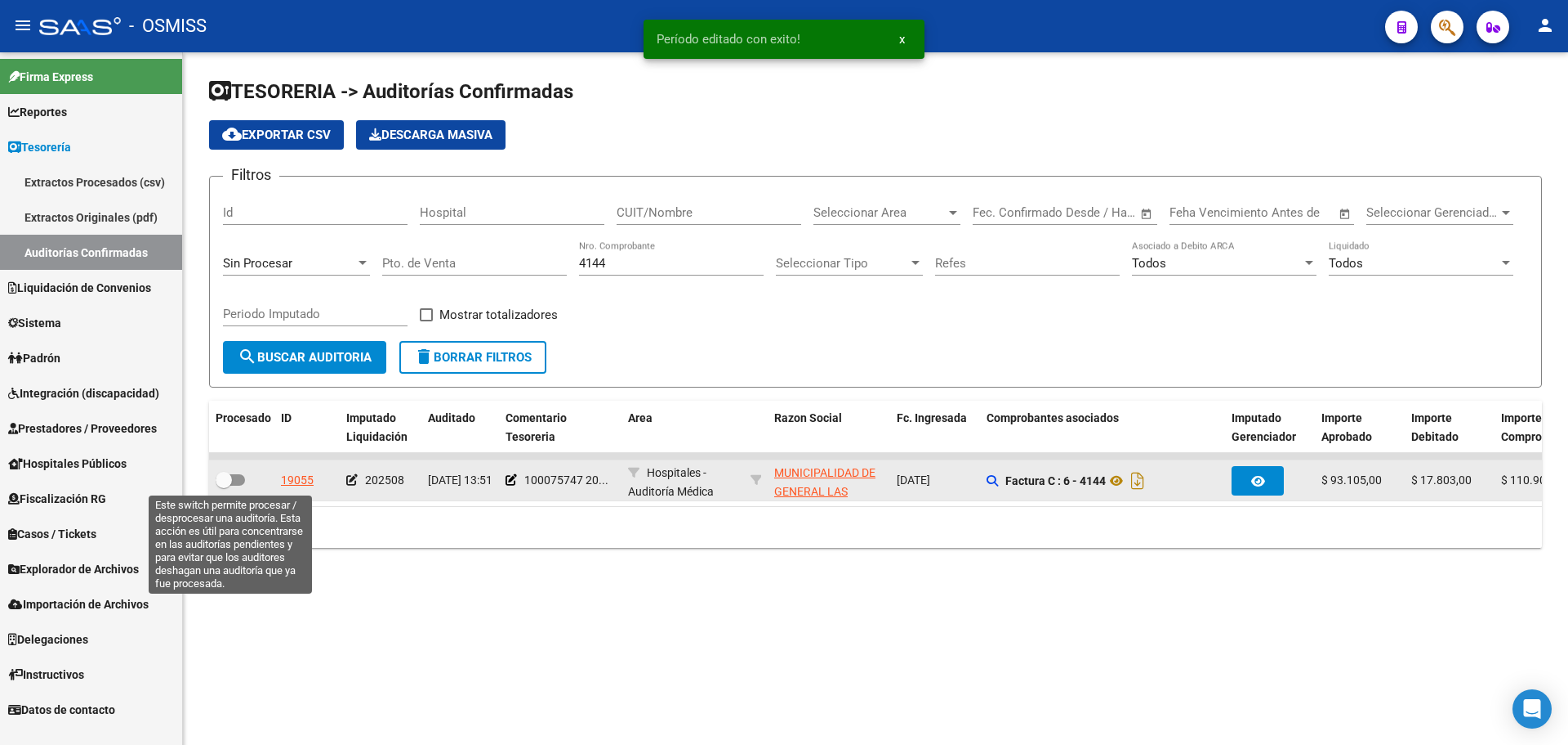
click at [239, 479] on span at bounding box center [230, 480] width 30 height 12
click at [224, 486] on input "checkbox" at bounding box center [223, 486] width 1 height 1
checkbox input "true"
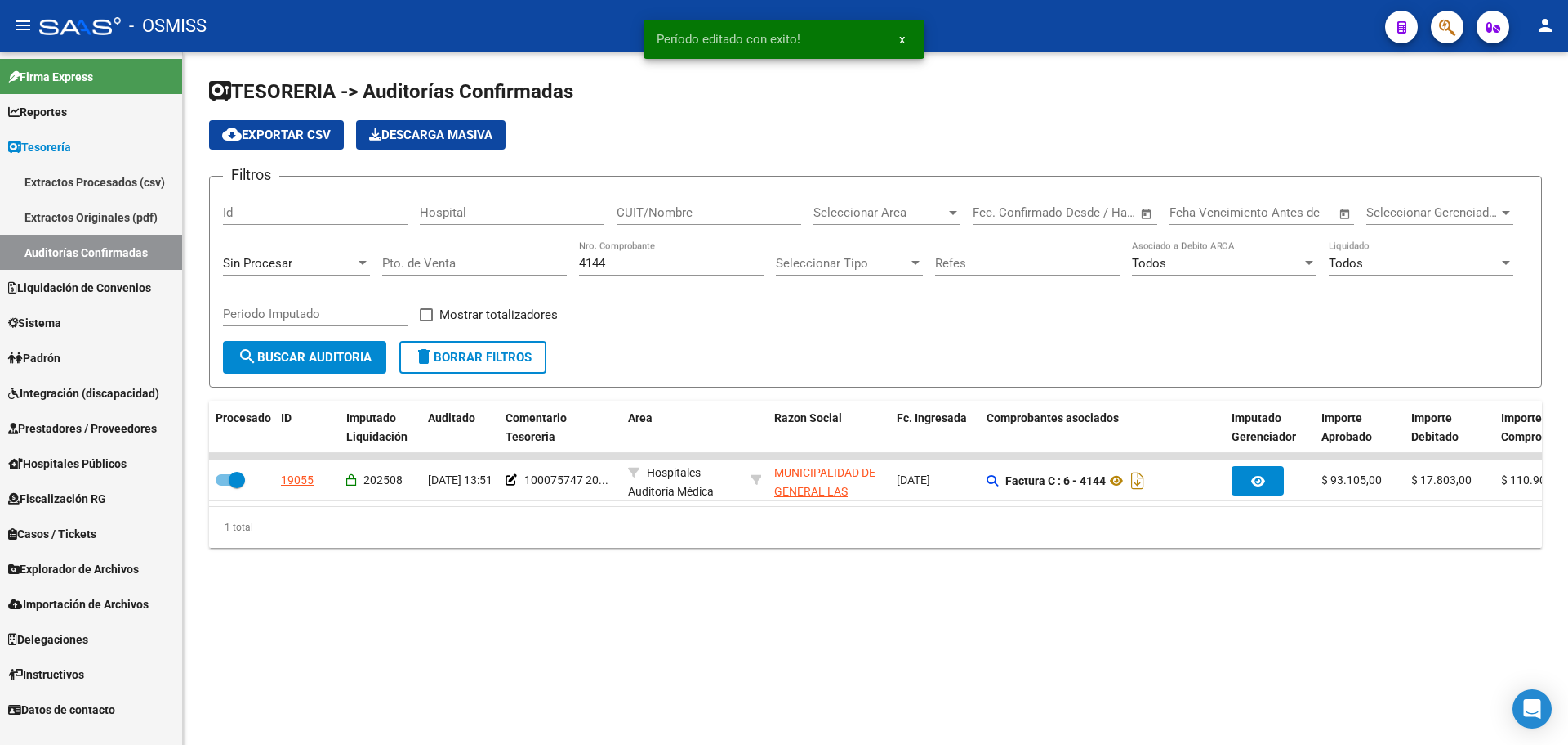
click at [616, 260] on input "4144" at bounding box center [671, 263] width 185 height 14
type input "4146"
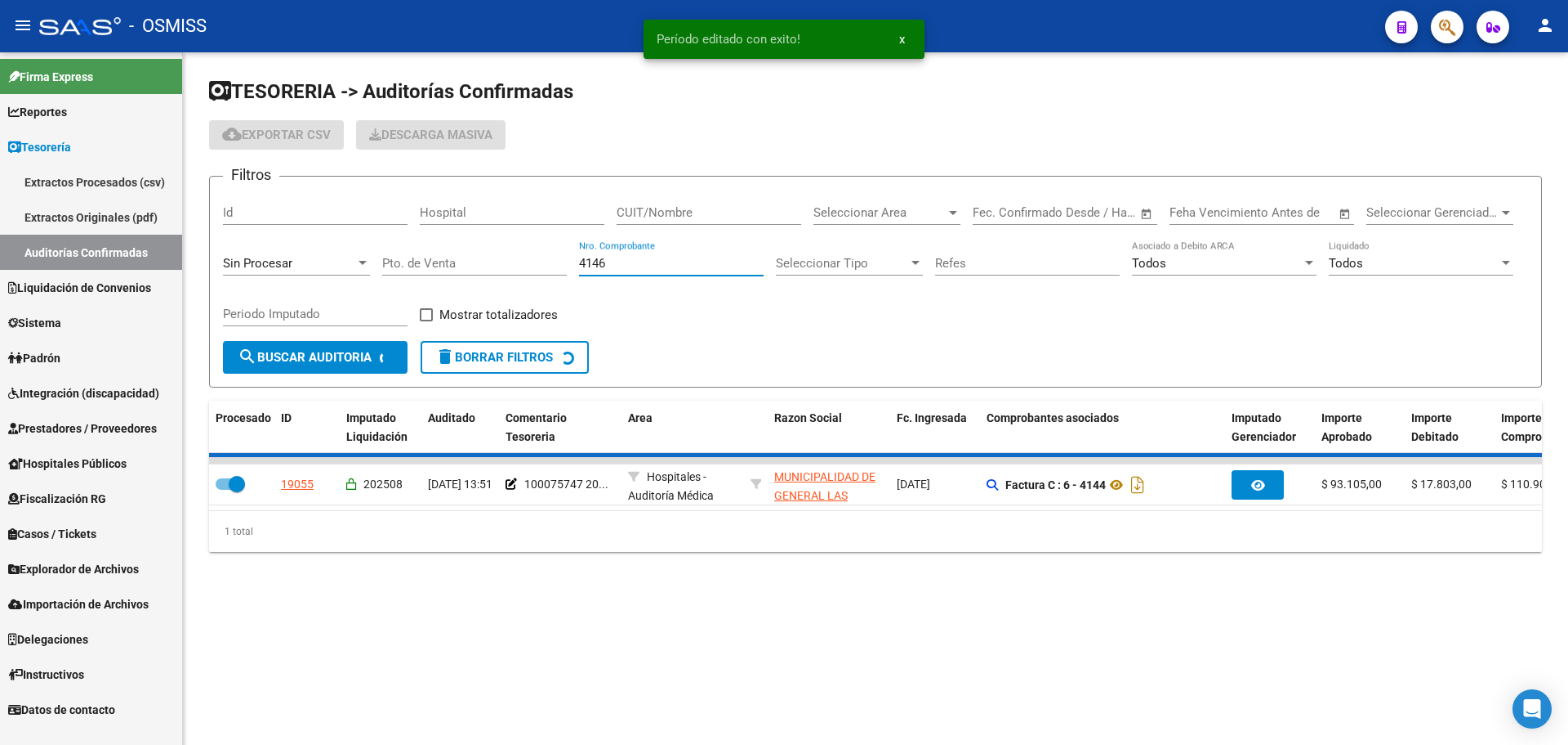
checkbox input "false"
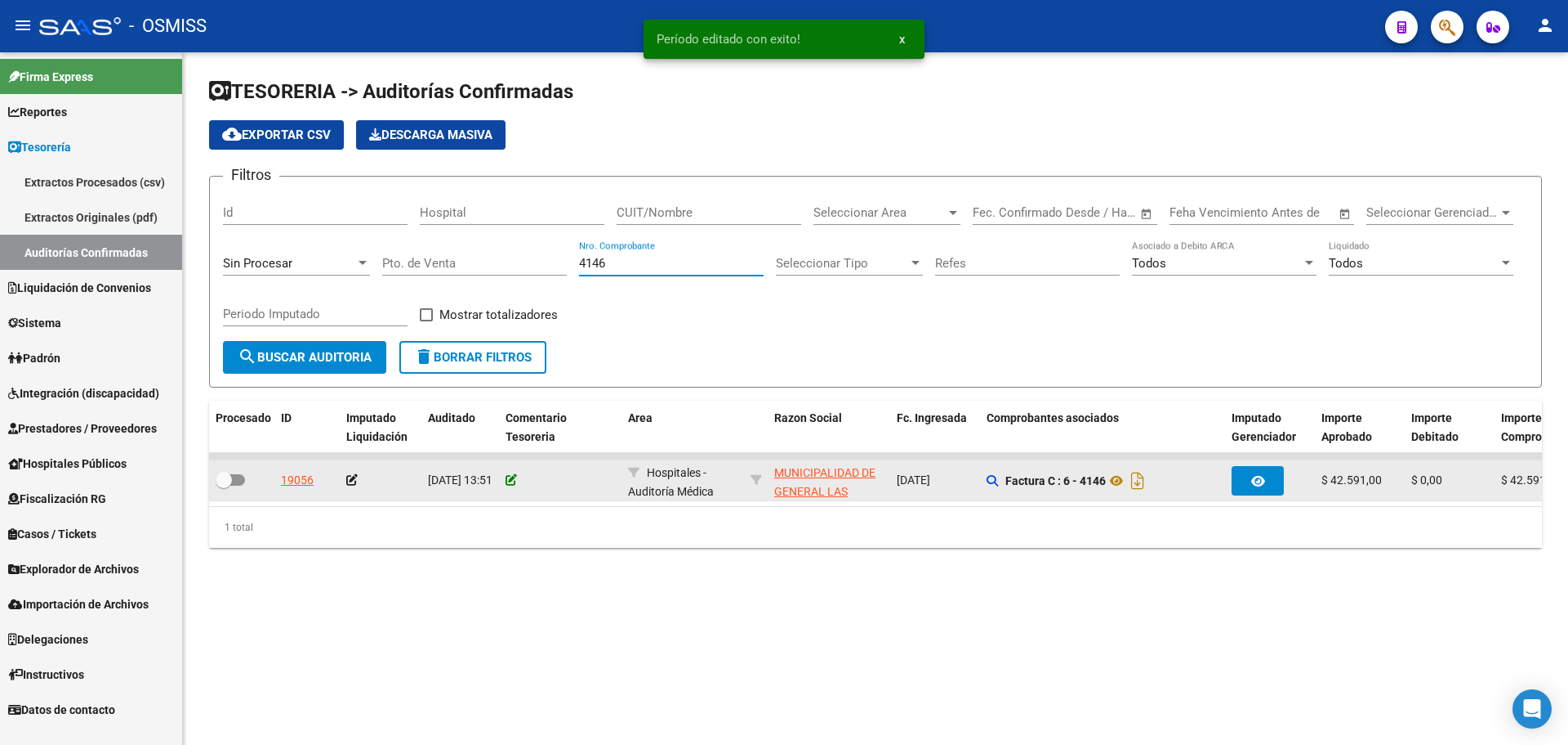
type input "4146"
click at [511, 476] on icon at bounding box center [511, 480] width 12 height 12
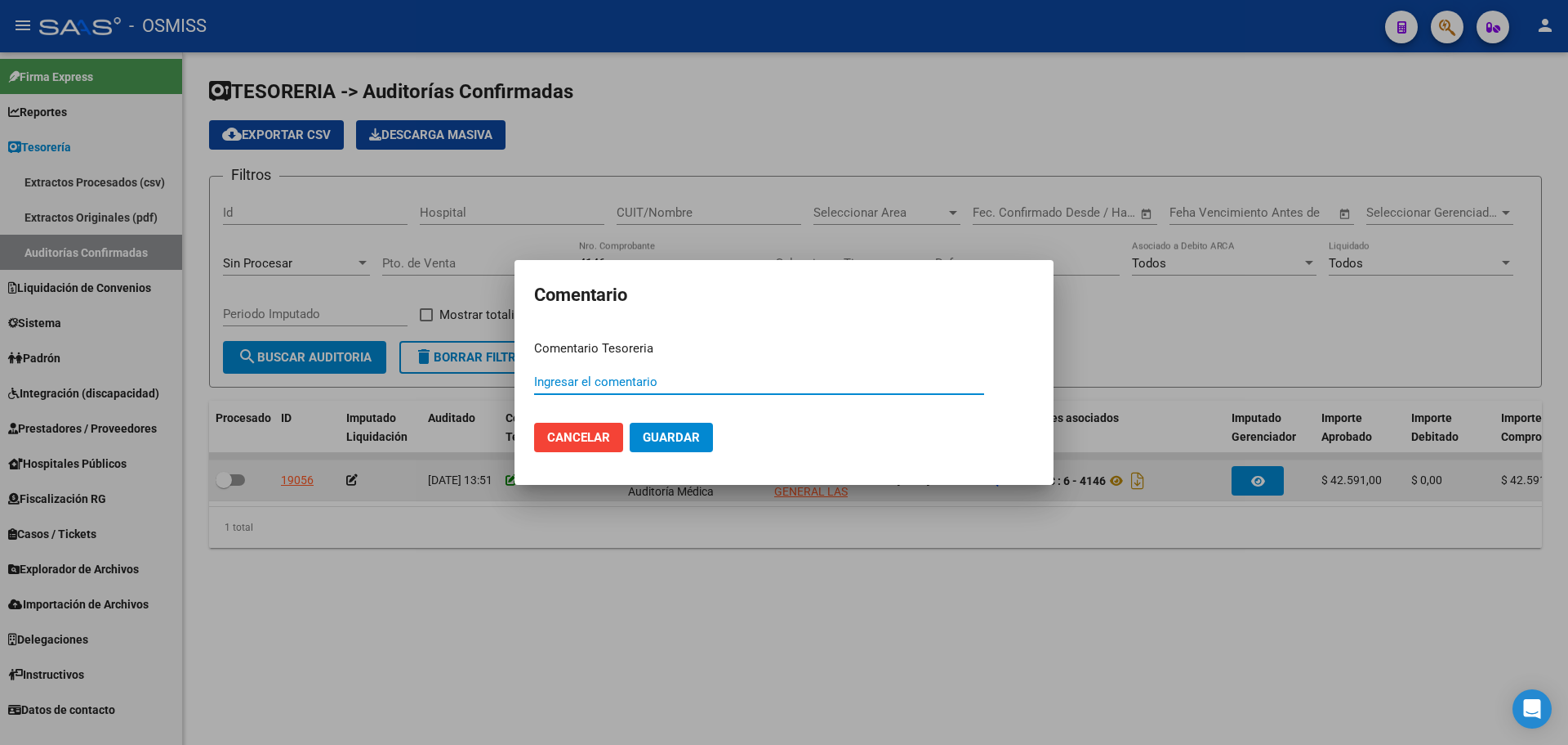
paste input "100075747 [DATE]"
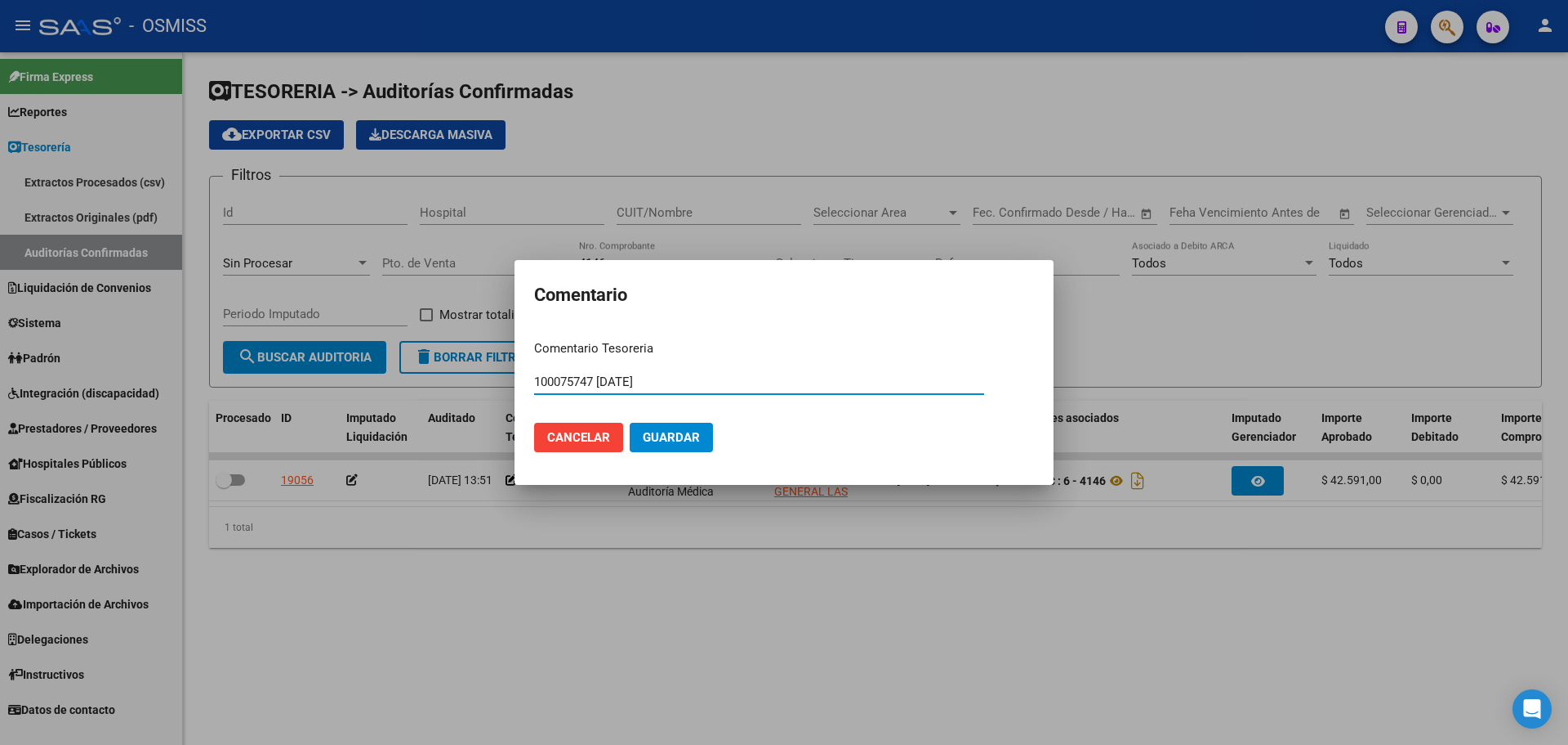
type input "100075747 [DATE]"
click at [648, 436] on span "Guardar" at bounding box center [672, 437] width 57 height 14
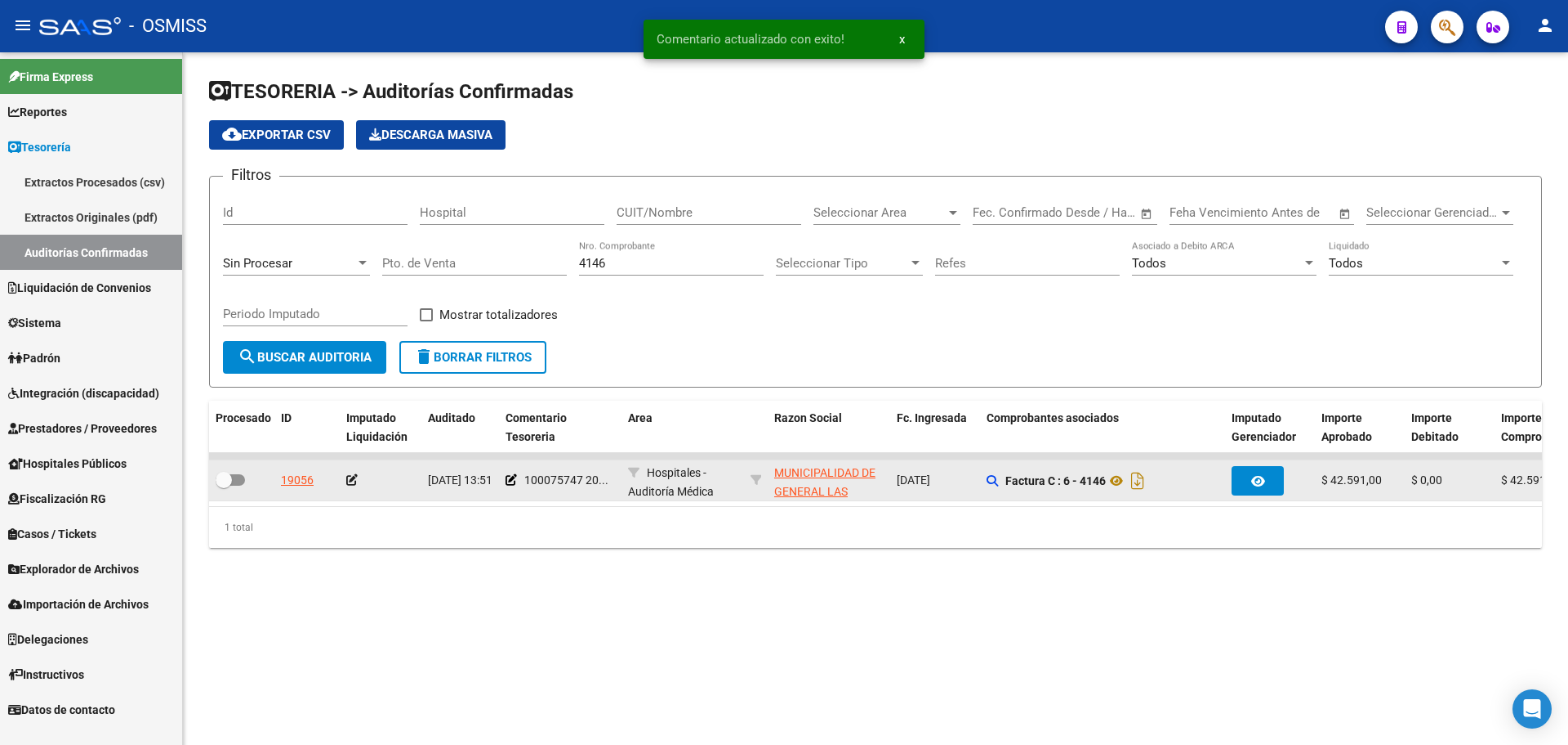
click at [351, 474] on icon at bounding box center [352, 480] width 12 height 12
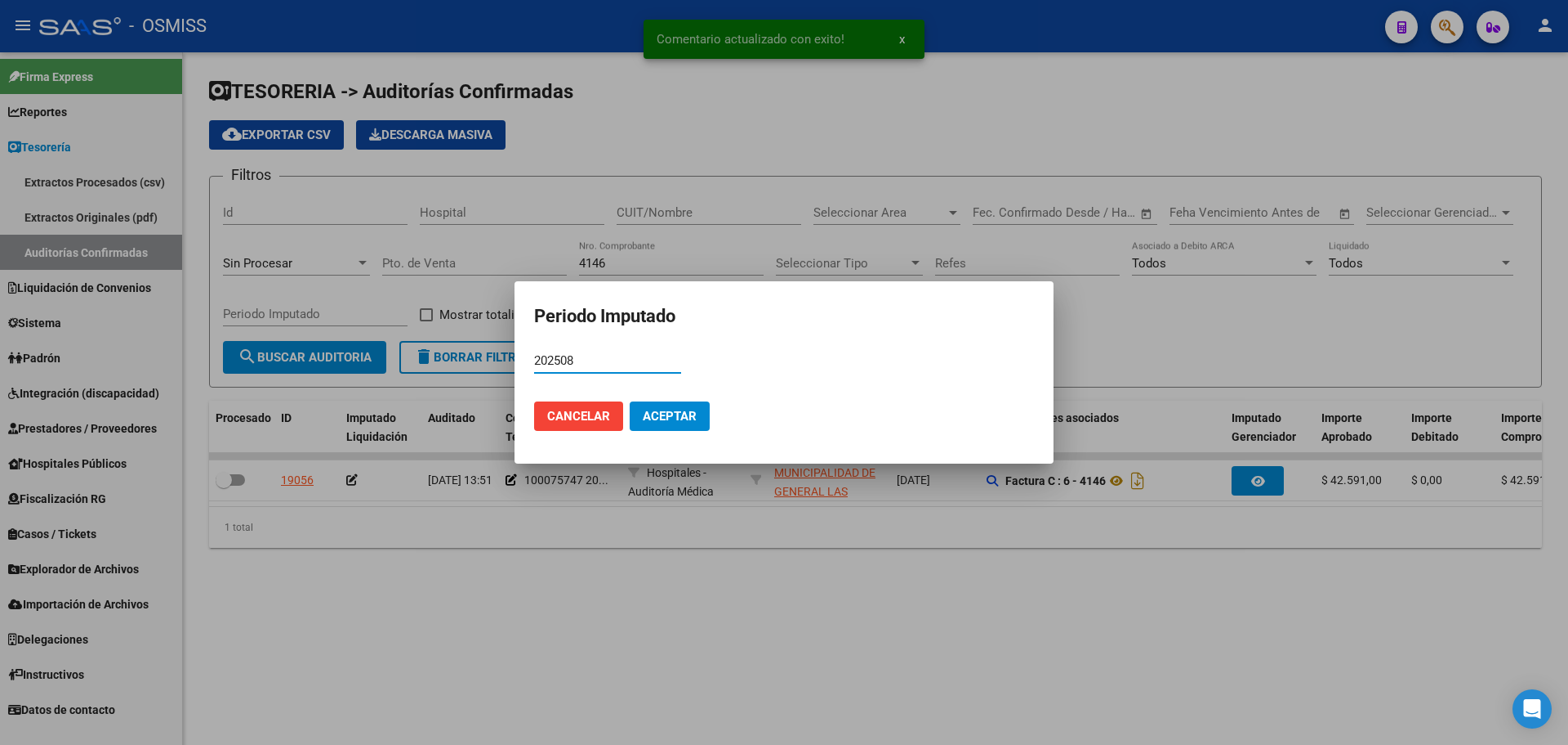
type input "202508"
click at [680, 421] on span "Aceptar" at bounding box center [670, 416] width 54 height 14
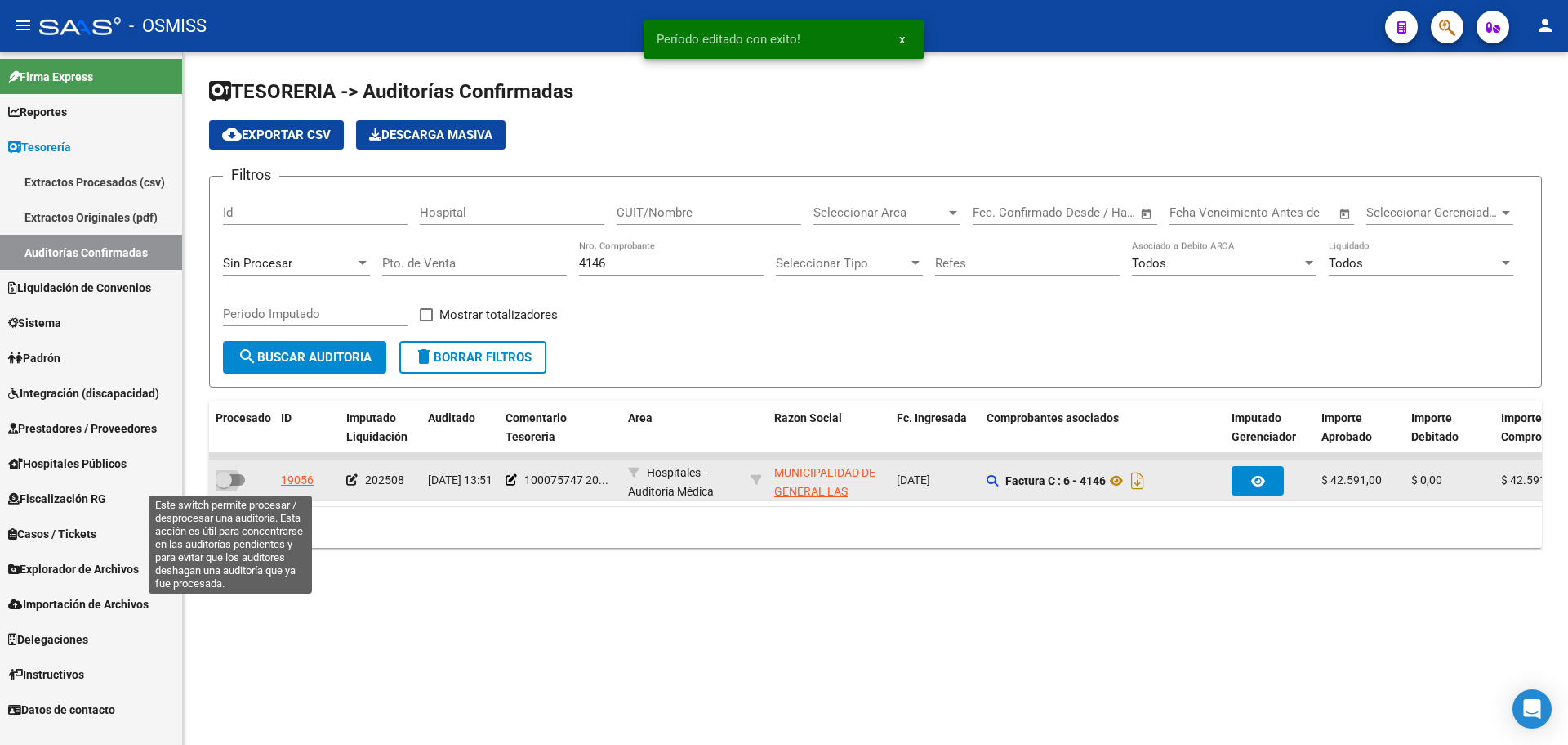
click at [237, 480] on span at bounding box center [230, 480] width 30 height 12
click at [224, 486] on input "checkbox" at bounding box center [223, 486] width 1 height 1
checkbox input "true"
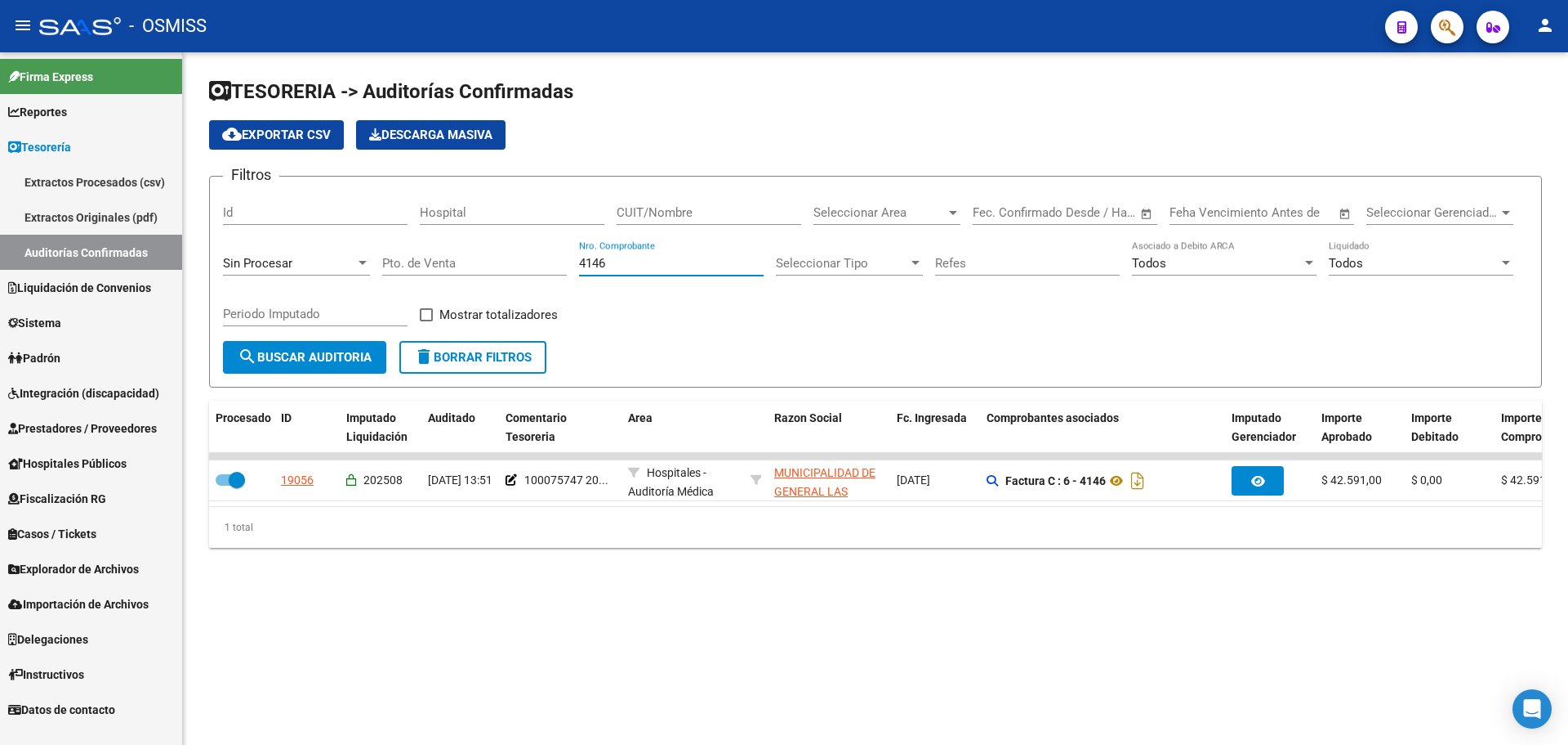
drag, startPoint x: 642, startPoint y: 269, endPoint x: 466, endPoint y: 266, distance: 176.0
click at [466, 266] on div "Filtros Id Hospital CUIT/Nombre Seleccionar Area Seleccionar Area Start date – …" at bounding box center [875, 265] width 1305 height 152
type input "3833"
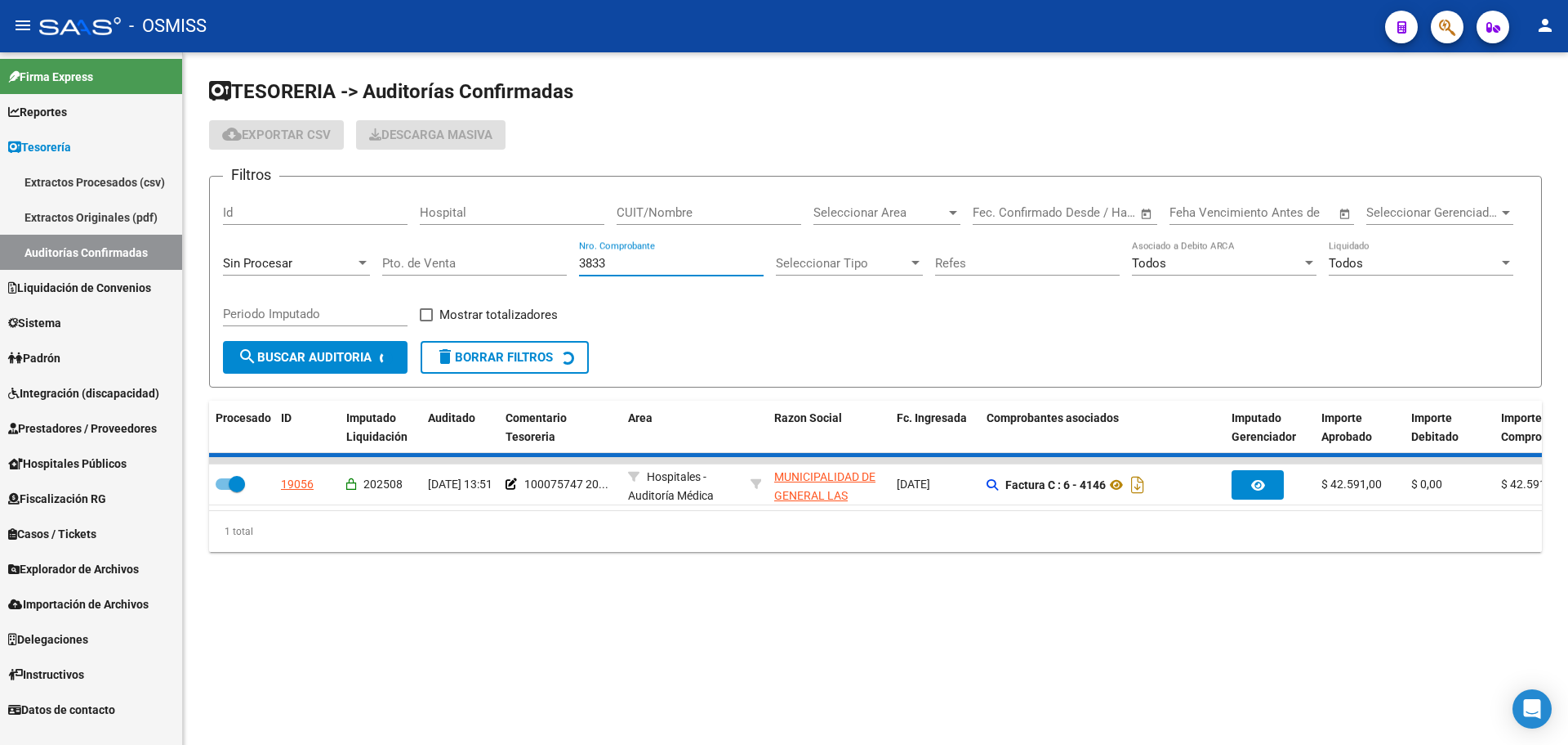
checkbox input "false"
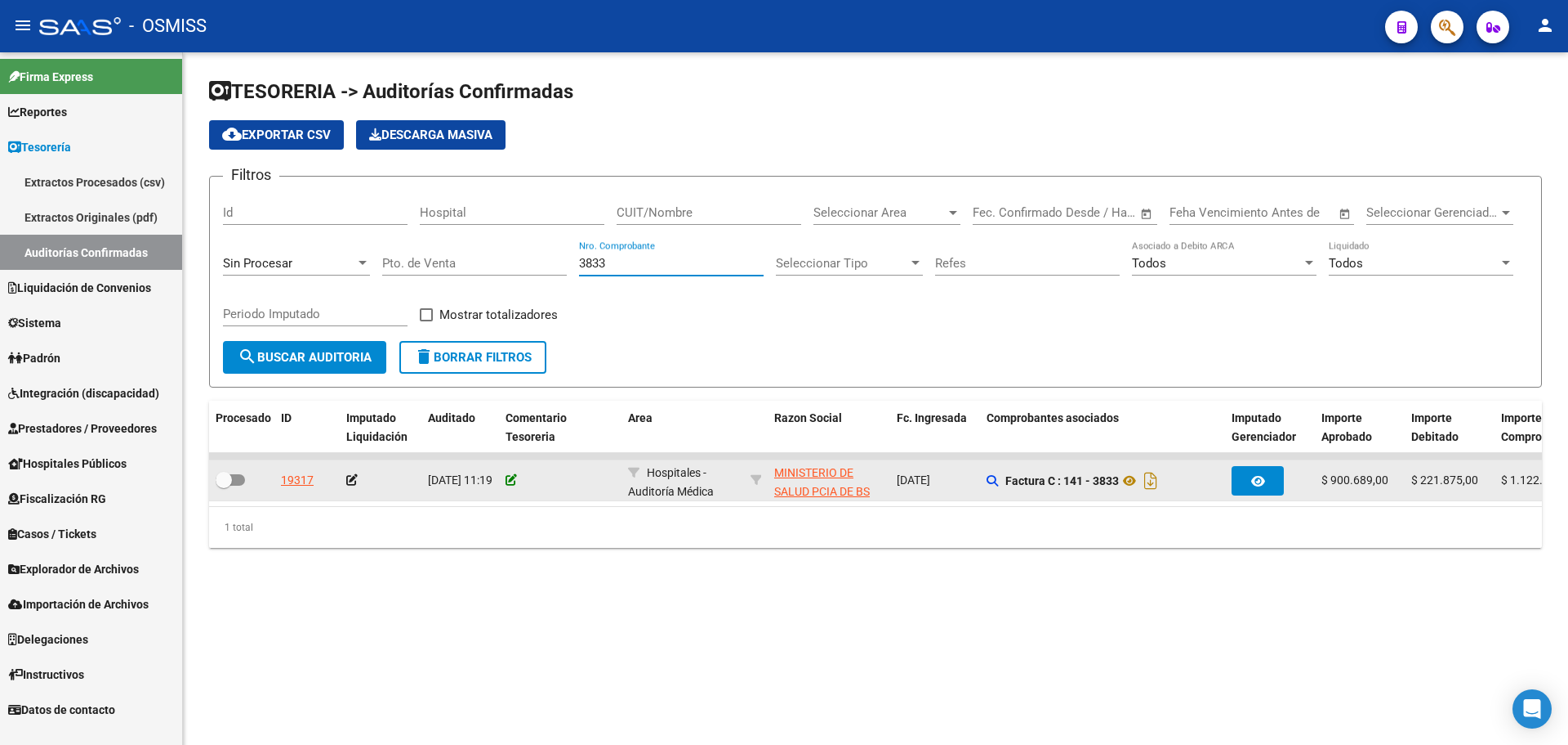
type input "3833"
click at [508, 474] on icon at bounding box center [511, 480] width 12 height 12
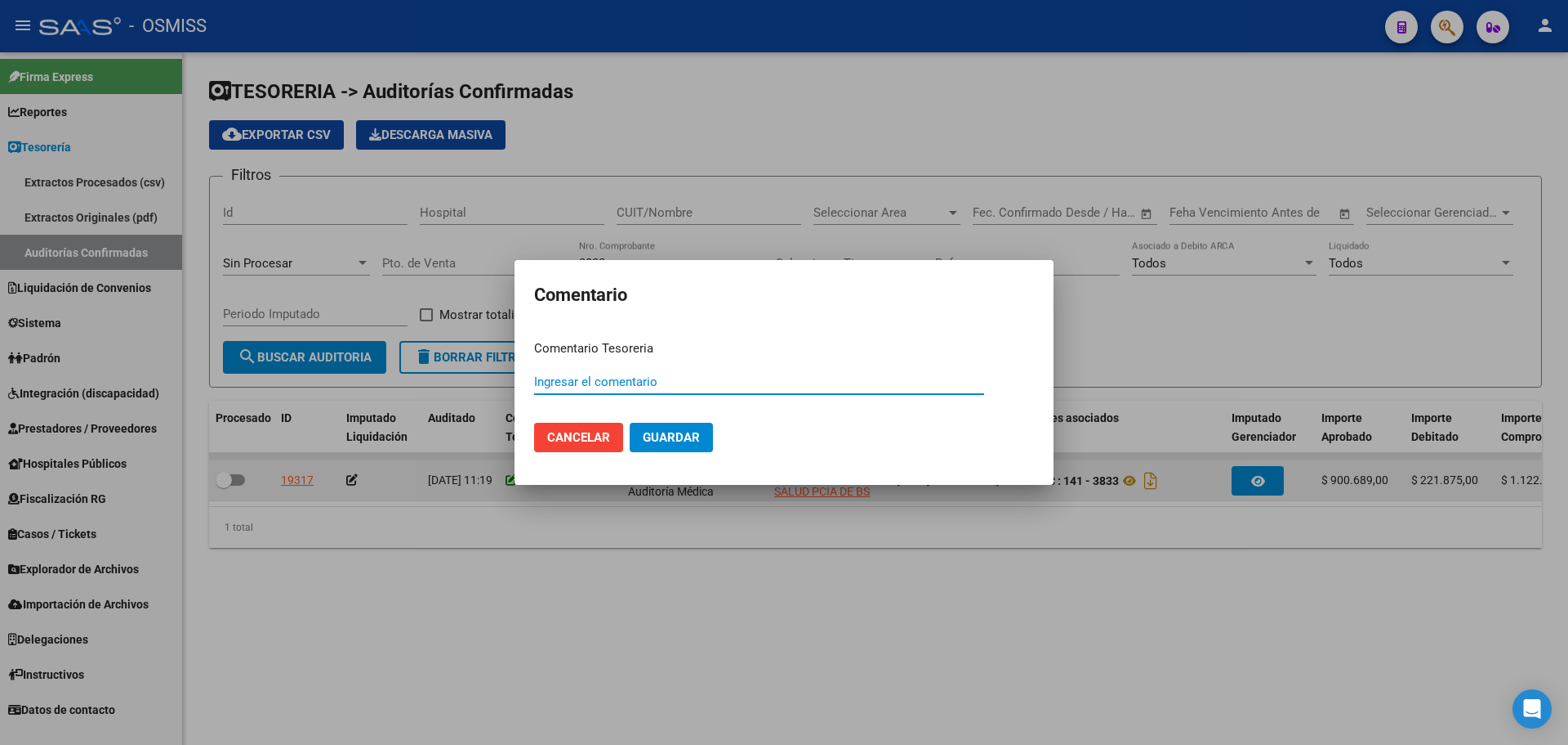
paste input "100075748"
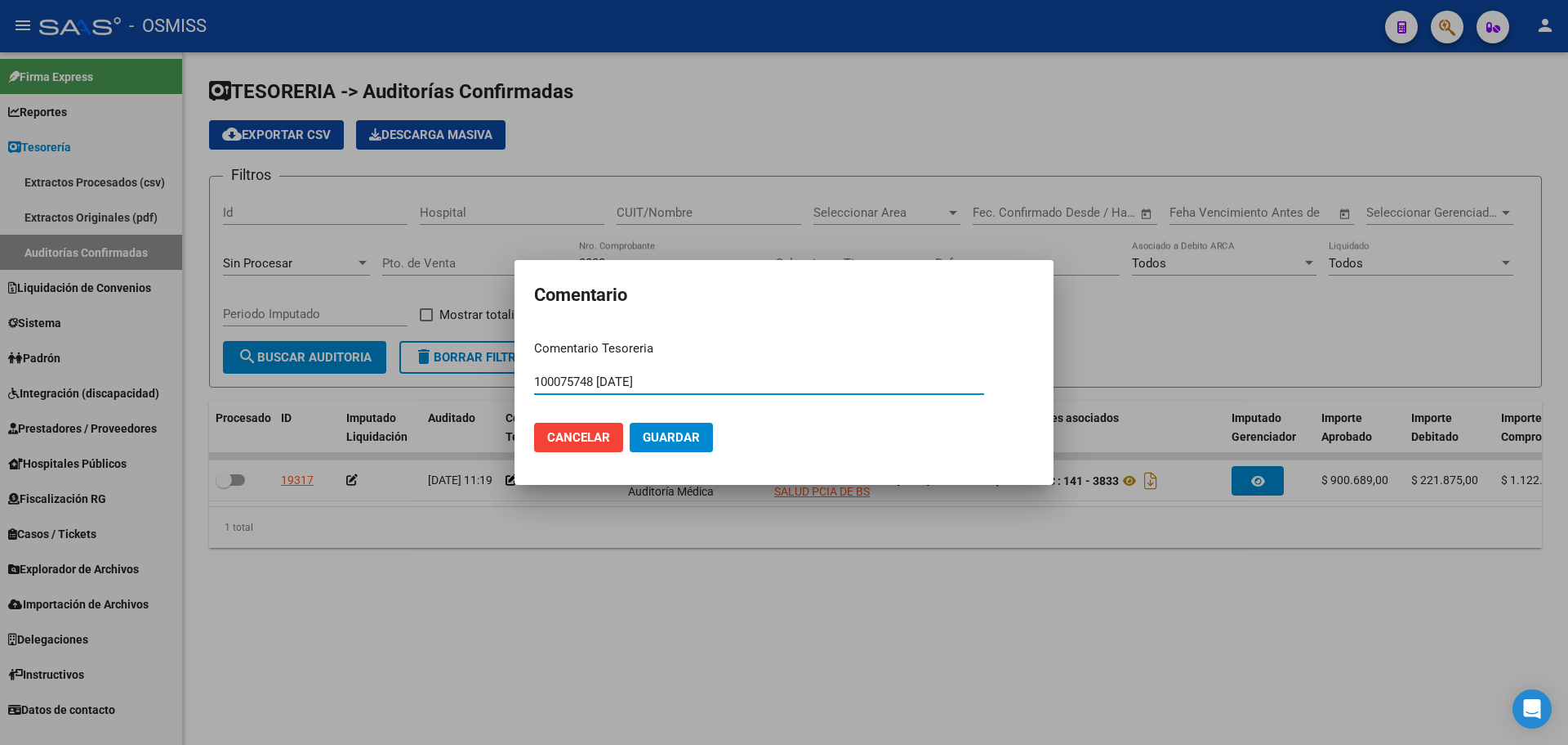
type input "100075748 [DATE]"
click at [674, 448] on button "Guardar" at bounding box center [671, 437] width 83 height 30
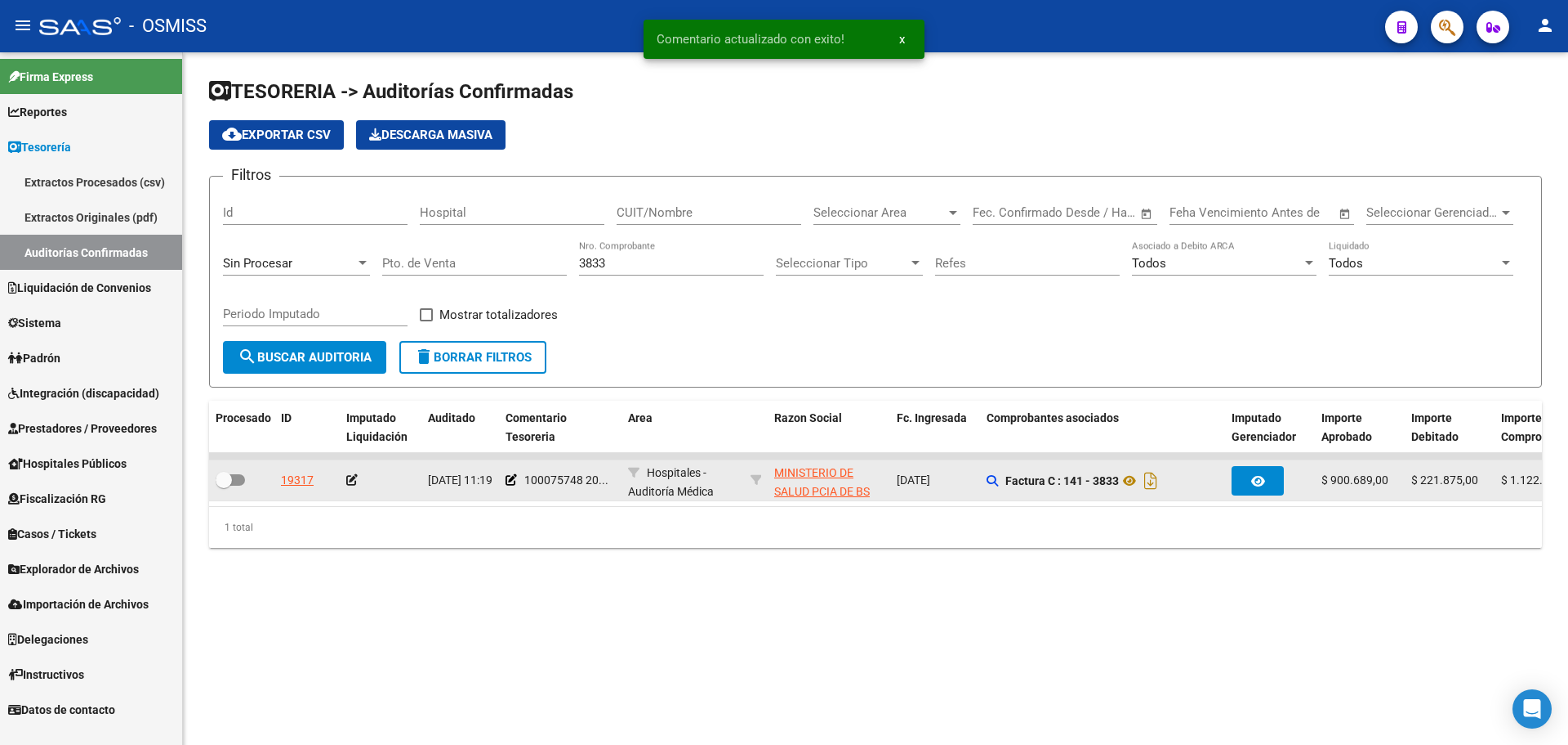
click at [352, 481] on icon at bounding box center [352, 480] width 12 height 12
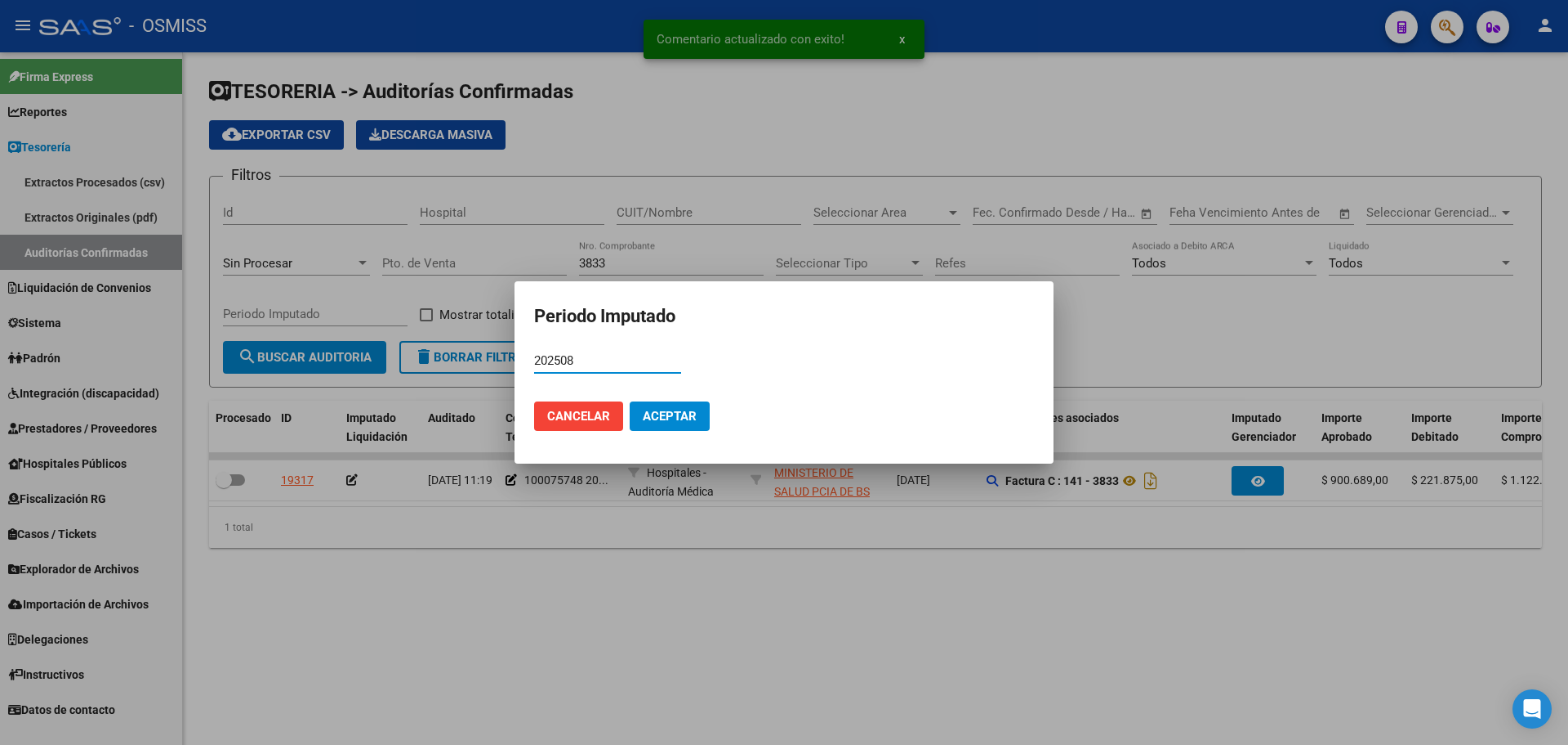
type input "202508"
click at [671, 416] on span "Aceptar" at bounding box center [670, 416] width 54 height 14
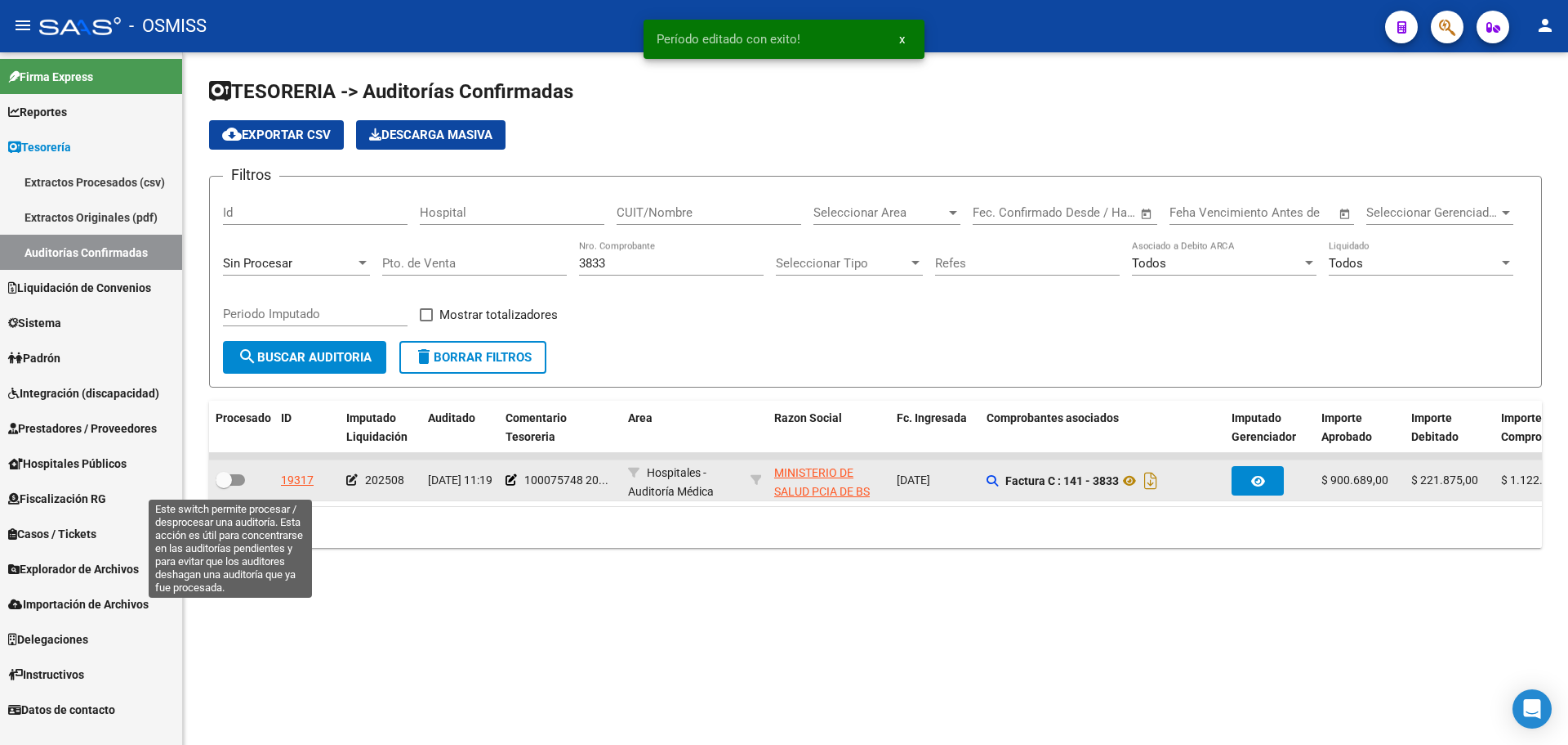
click at [243, 480] on span at bounding box center [230, 480] width 30 height 12
click at [224, 486] on input "checkbox" at bounding box center [223, 486] width 1 height 1
checkbox input "true"
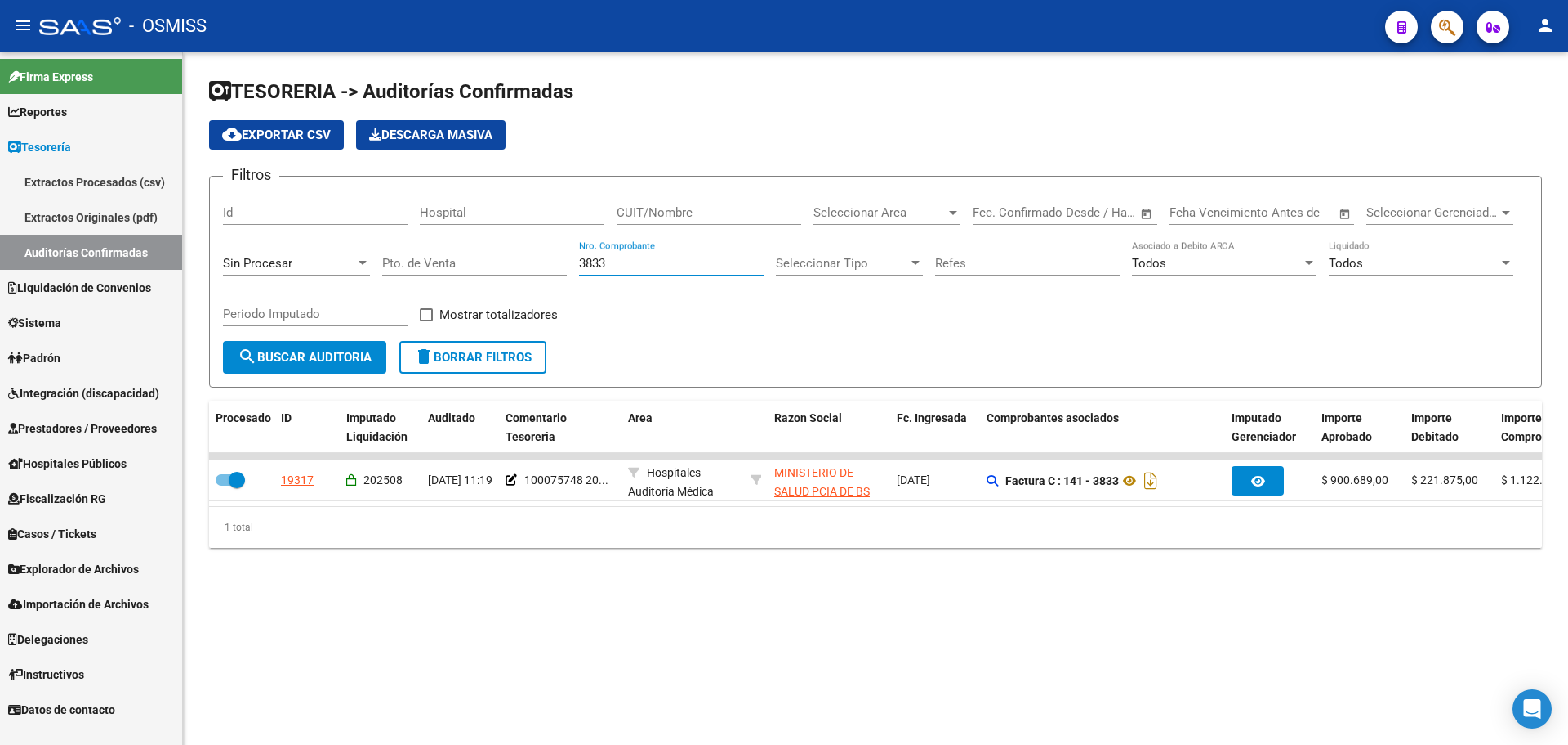
drag, startPoint x: 630, startPoint y: 268, endPoint x: 411, endPoint y: 274, distance: 219.1
click at [411, 274] on div "Filtros Id Hospital CUIT/Nombre Seleccionar Area Seleccionar Area Start date – …" at bounding box center [875, 265] width 1305 height 152
type input "5916"
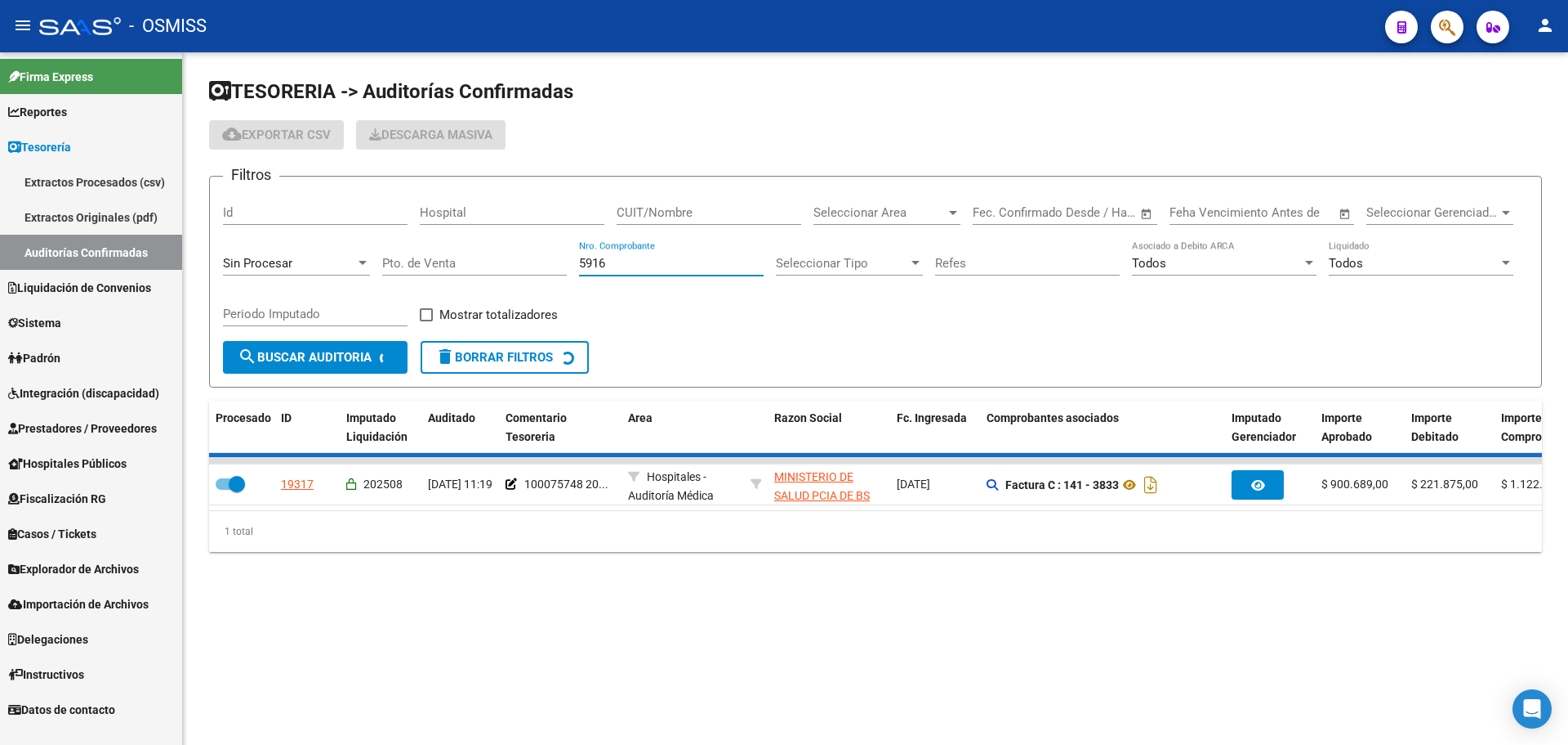
checkbox input "false"
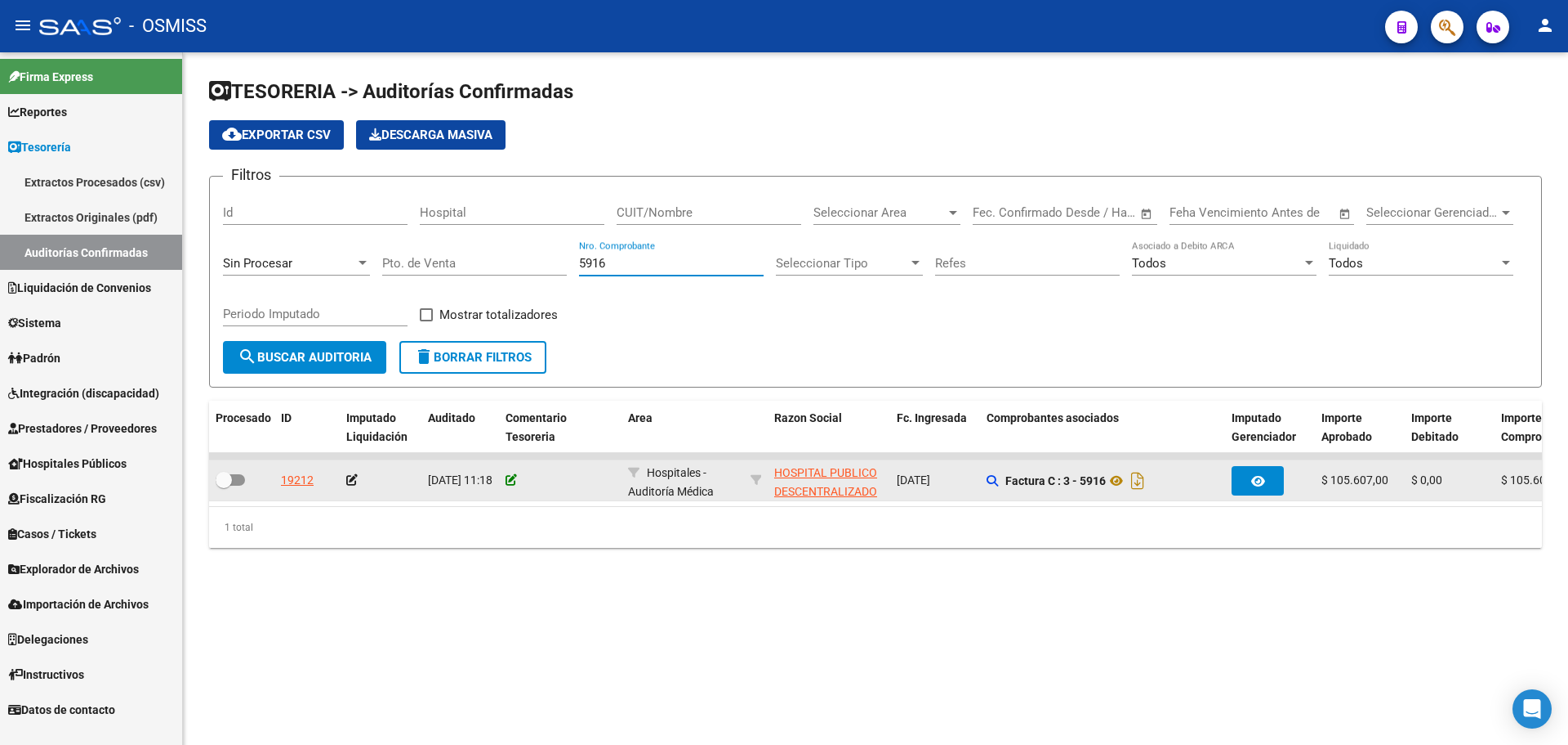
type input "5916"
click at [509, 483] on icon at bounding box center [511, 480] width 12 height 12
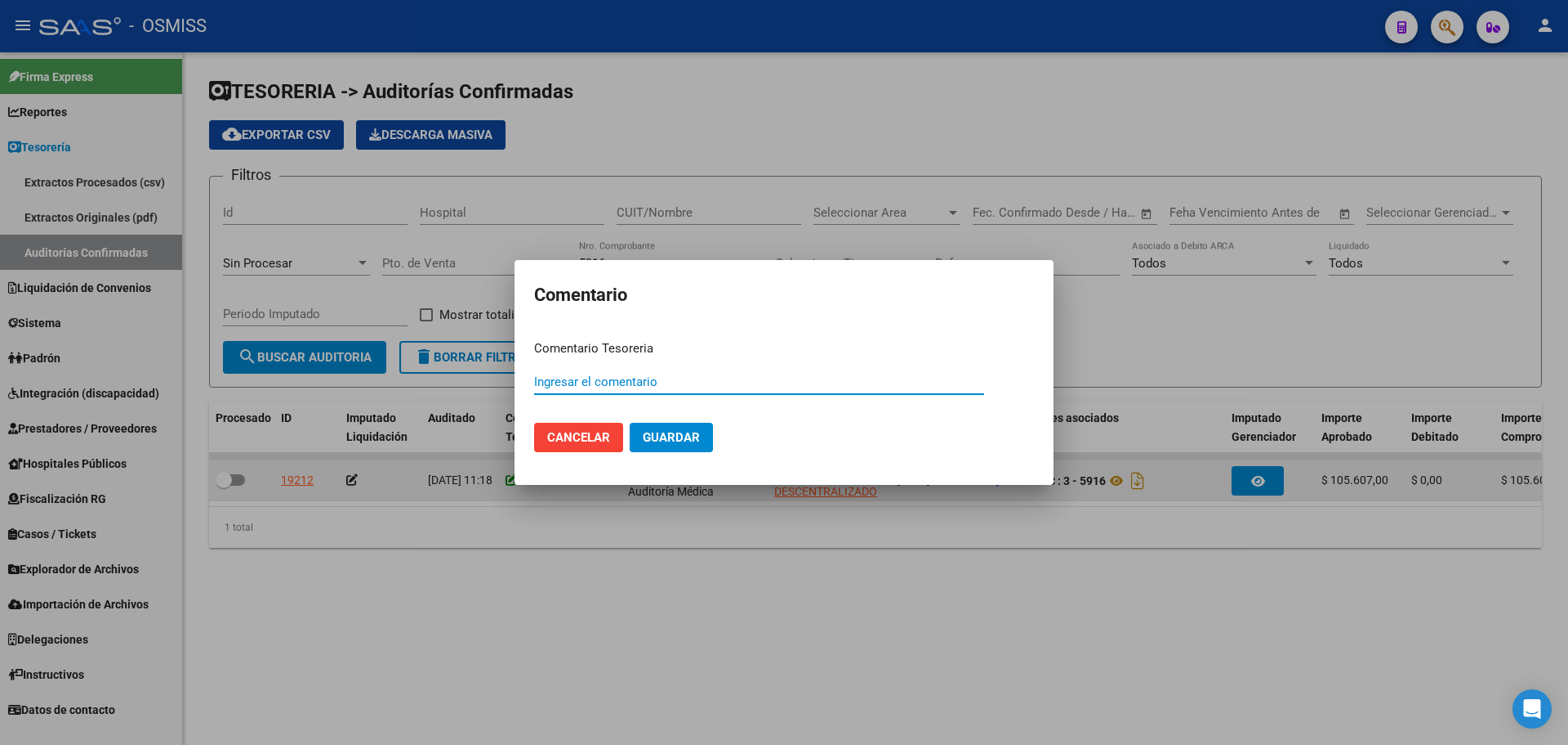
paste input "100075749"
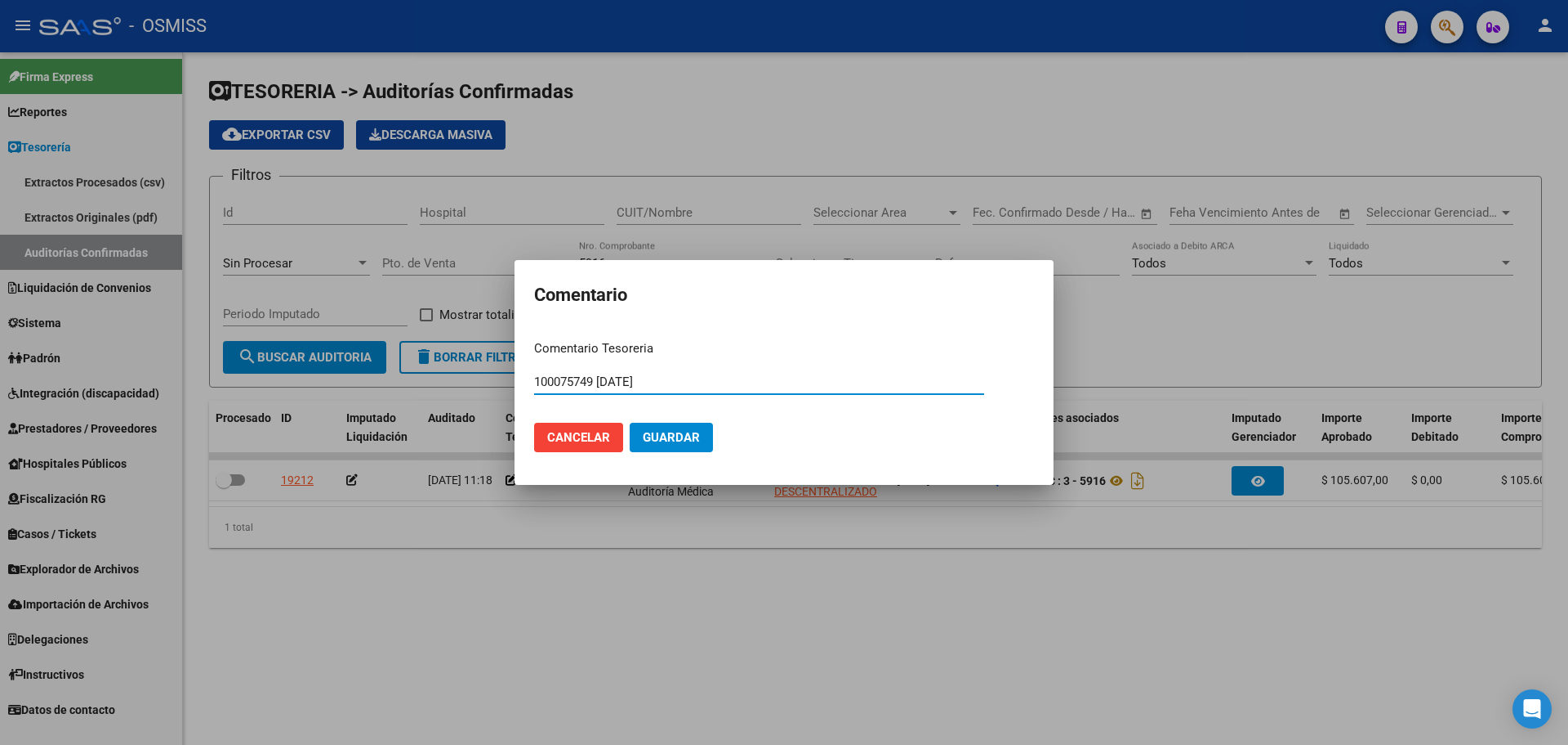
drag, startPoint x: 708, startPoint y: 380, endPoint x: 426, endPoint y: 380, distance: 282.0
click at [426, 380] on div "Comentario Comentario Tesoreria 100075749 [DATE] Ingresar el comentario Cancela…" at bounding box center [784, 372] width 1568 height 745
type input "100075749 [DATE]"
click at [686, 444] on span "Guardar" at bounding box center [672, 437] width 57 height 14
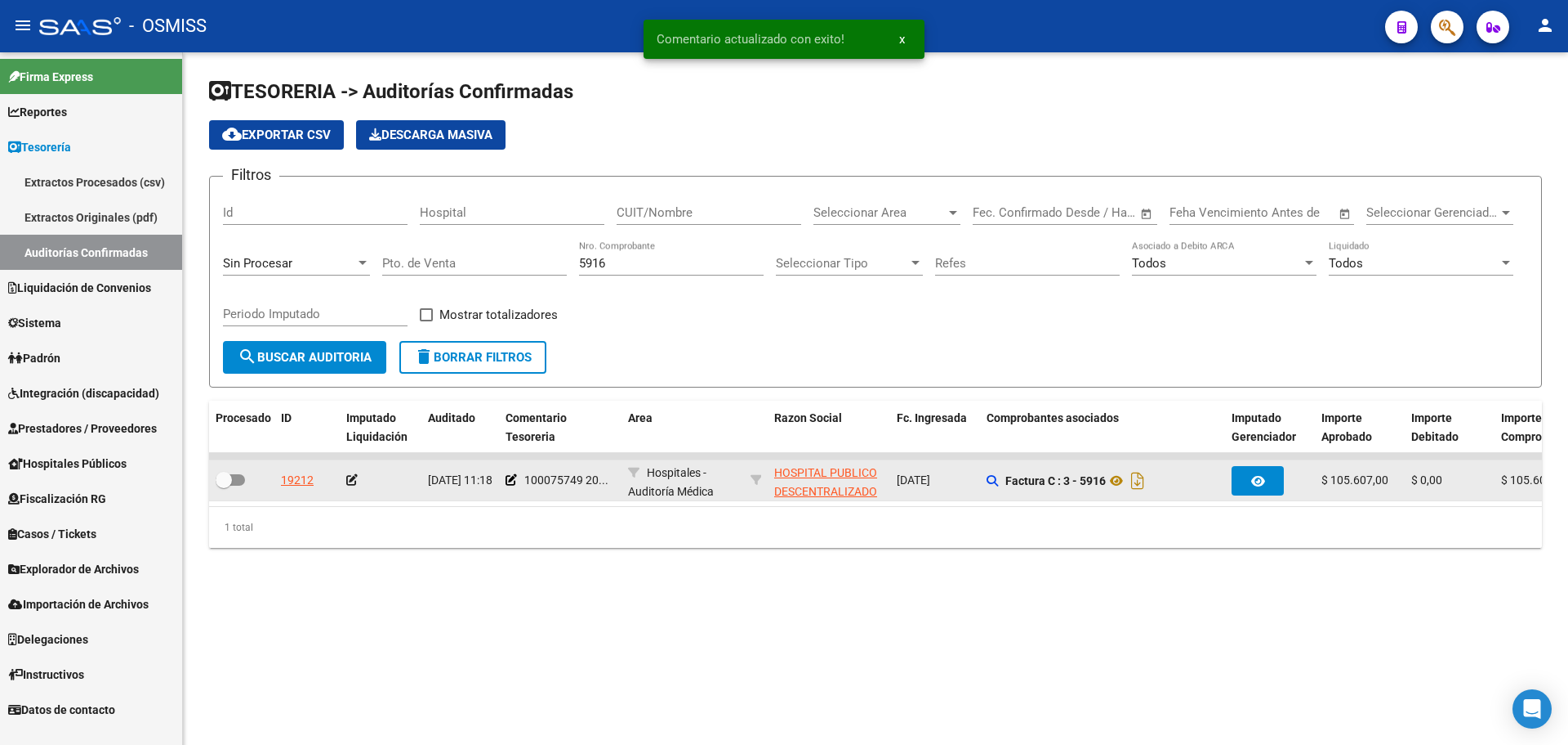
click at [357, 479] on div at bounding box center [381, 480] width 69 height 19
click at [354, 479] on icon at bounding box center [352, 480] width 12 height 12
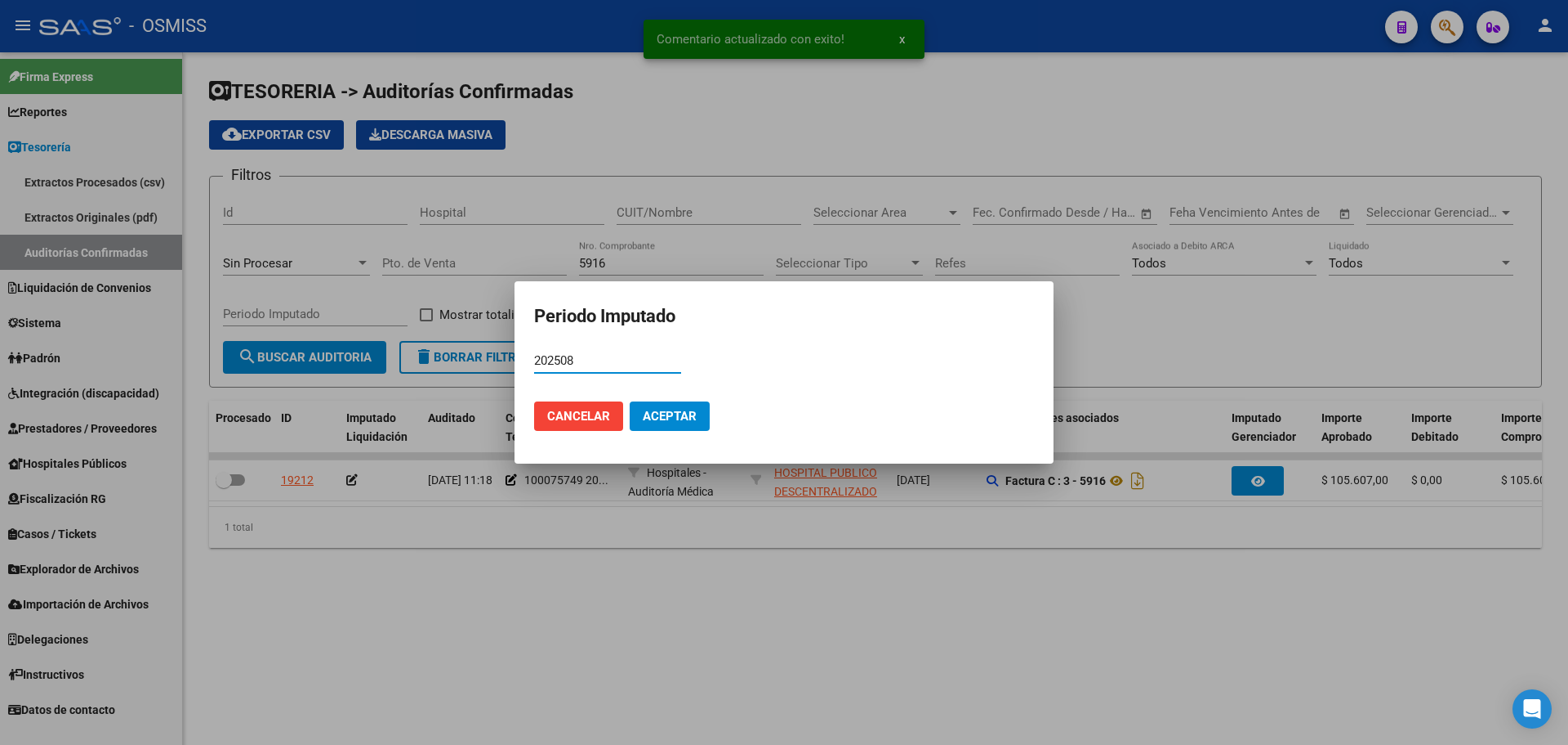
type input "202508"
click at [687, 414] on span "Aceptar" at bounding box center [670, 416] width 54 height 14
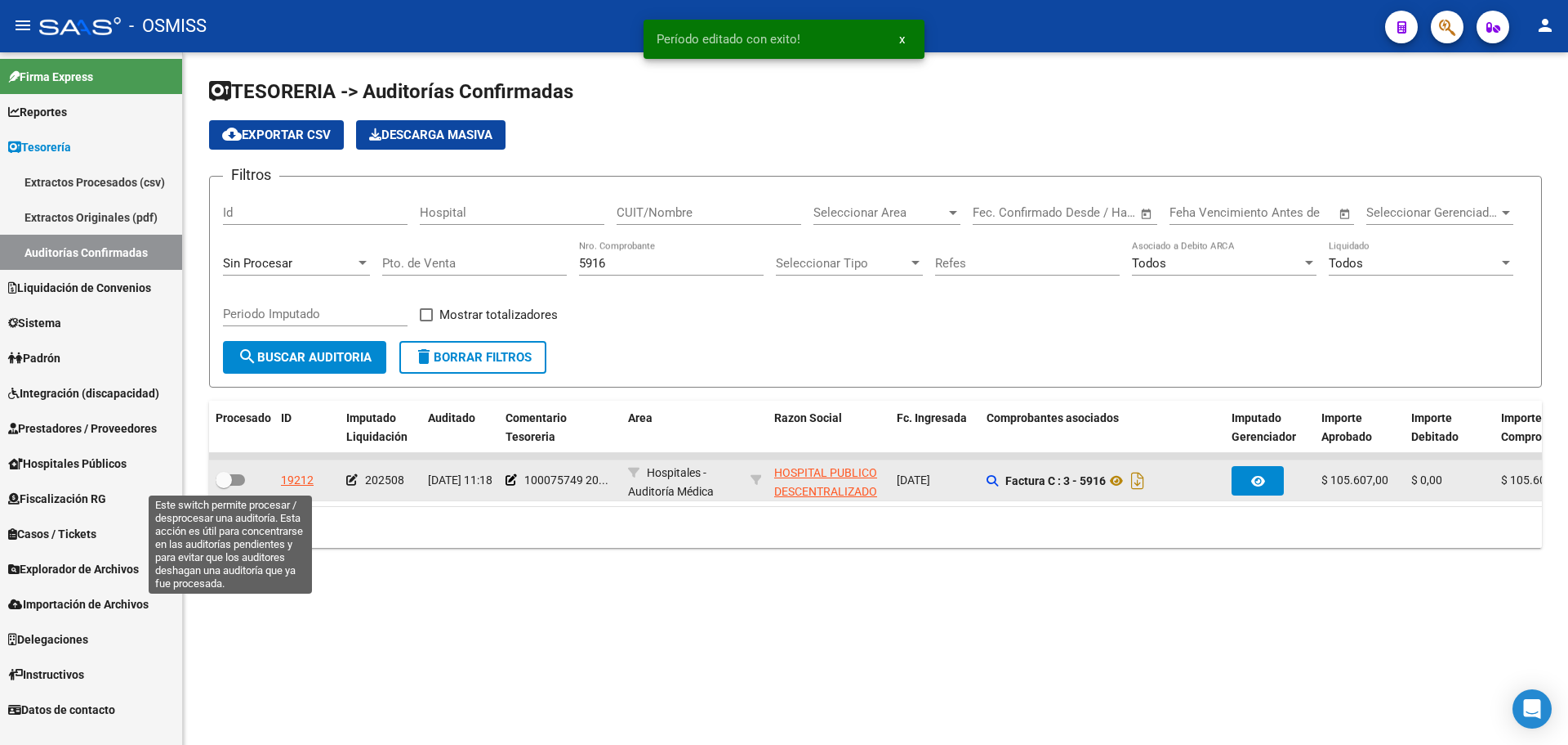
click at [241, 478] on span at bounding box center [230, 480] width 30 height 12
click at [224, 486] on input "checkbox" at bounding box center [223, 486] width 1 height 1
checkbox input "true"
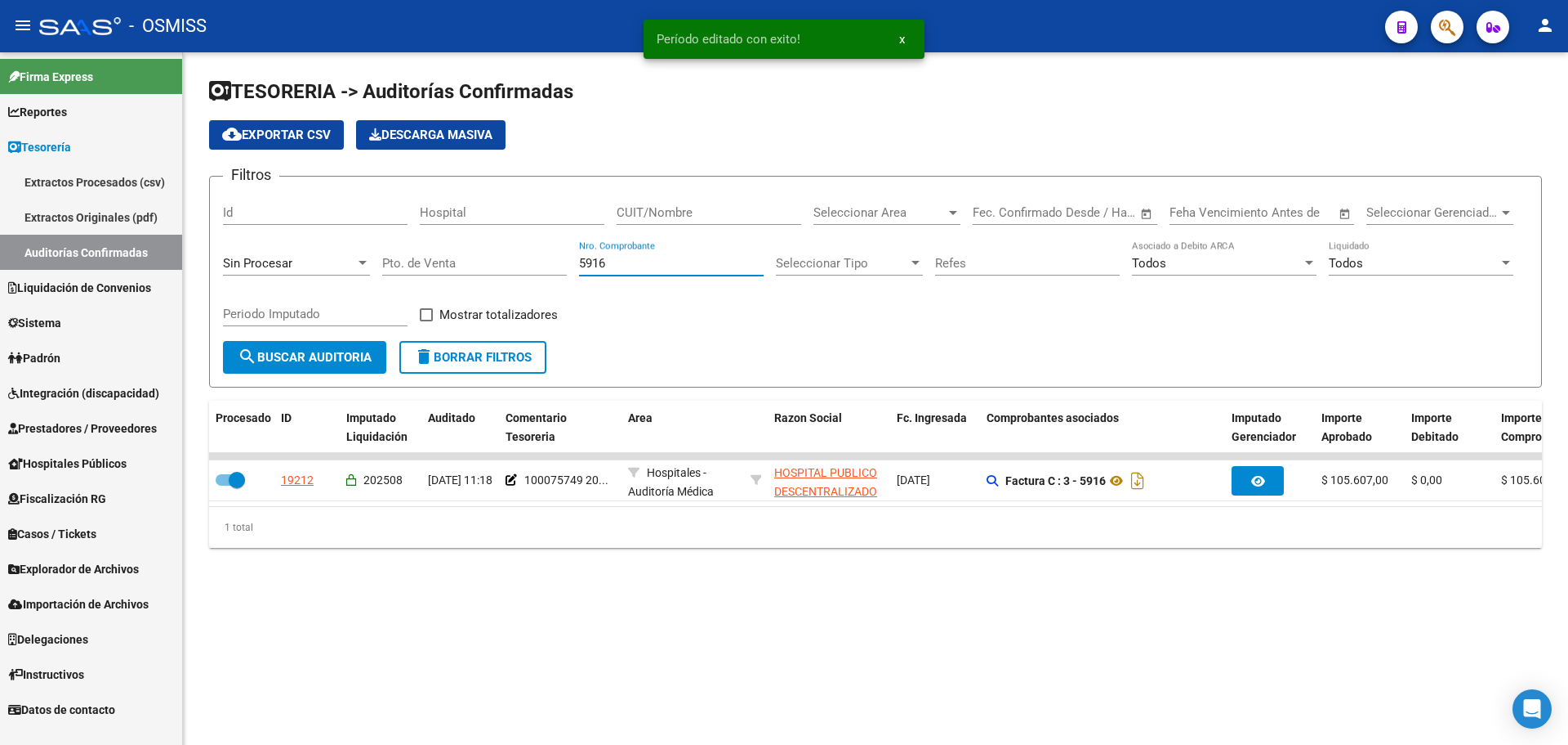
click at [659, 268] on input "5916" at bounding box center [671, 263] width 185 height 14
type input "5917"
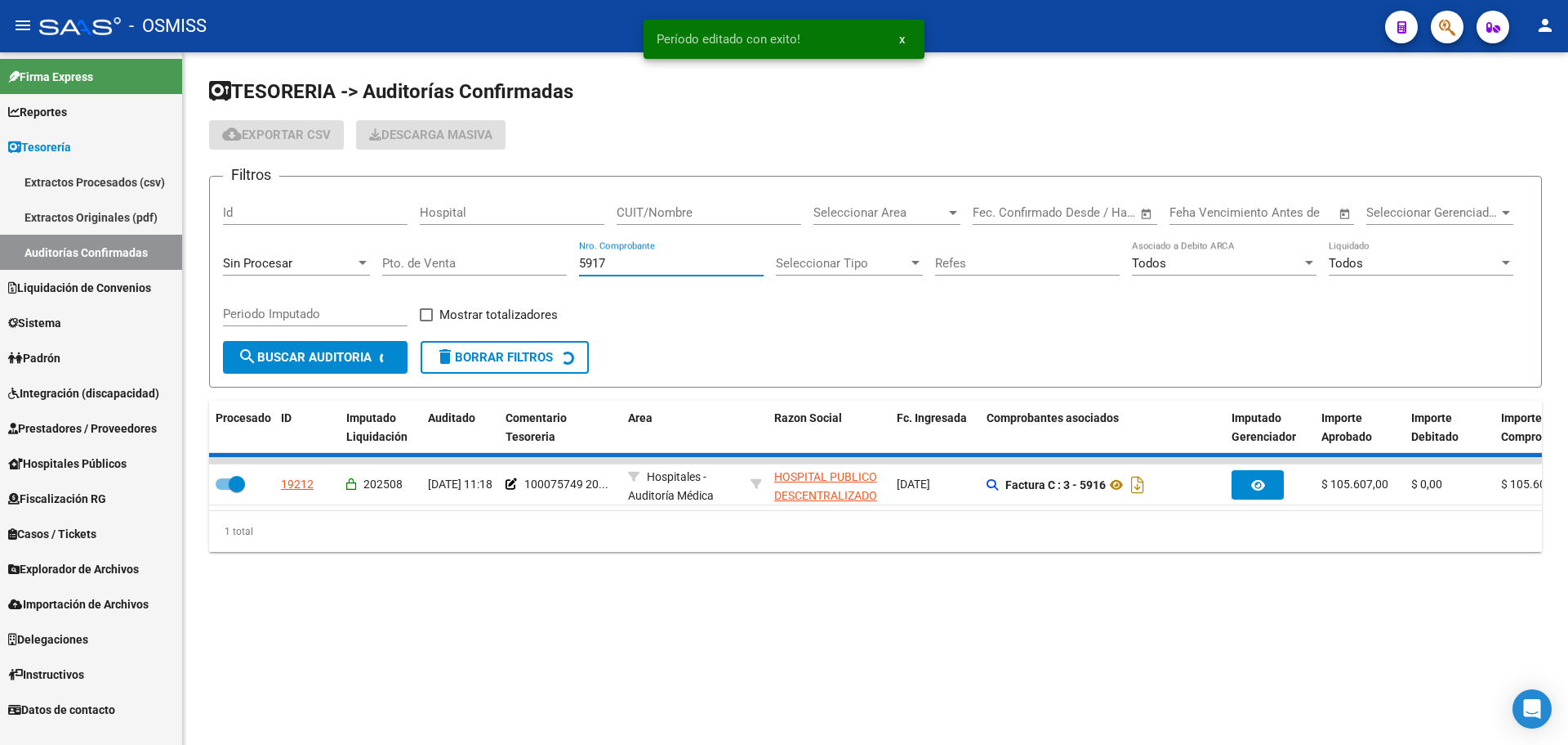
checkbox input "false"
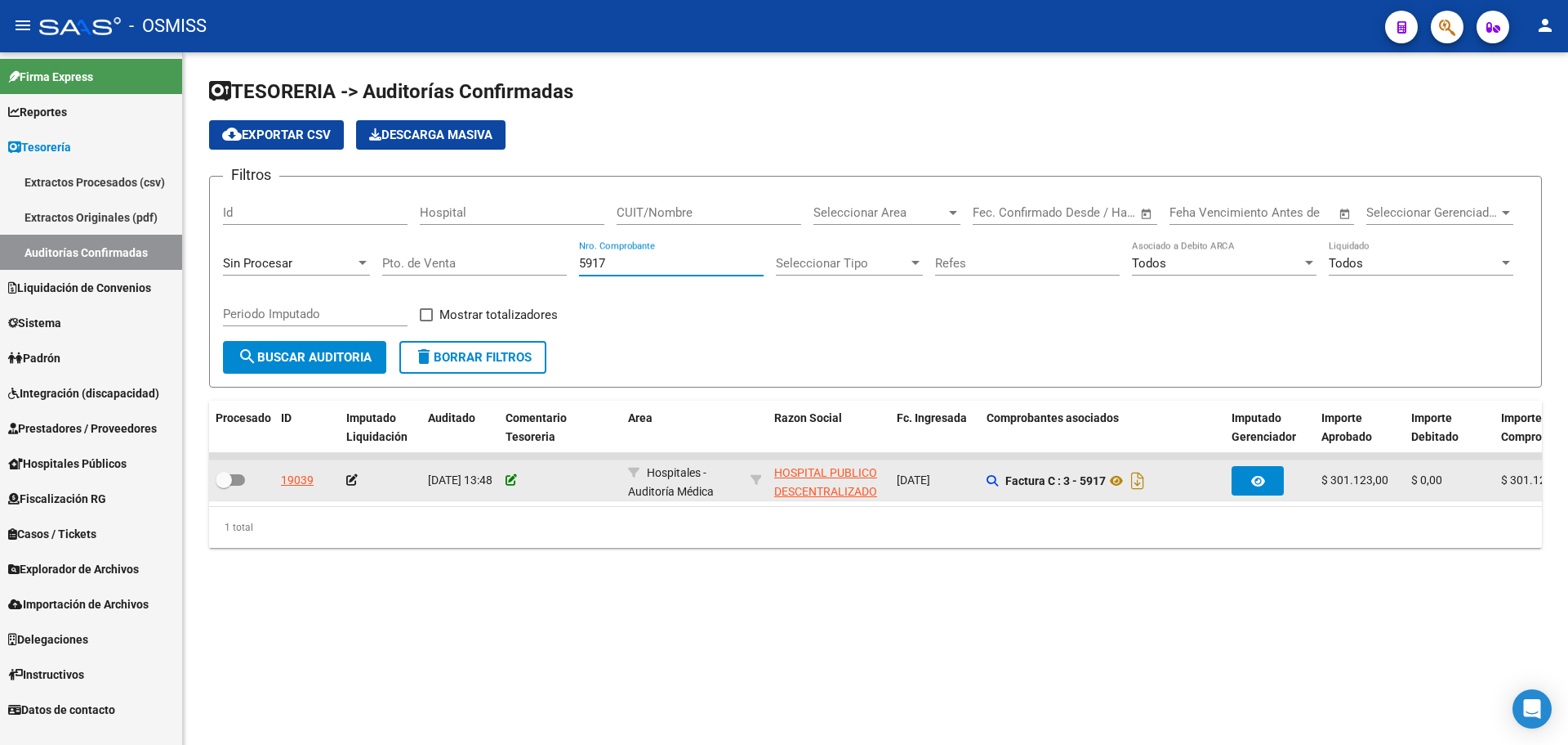
type input "5917"
click at [510, 481] on icon at bounding box center [511, 480] width 12 height 12
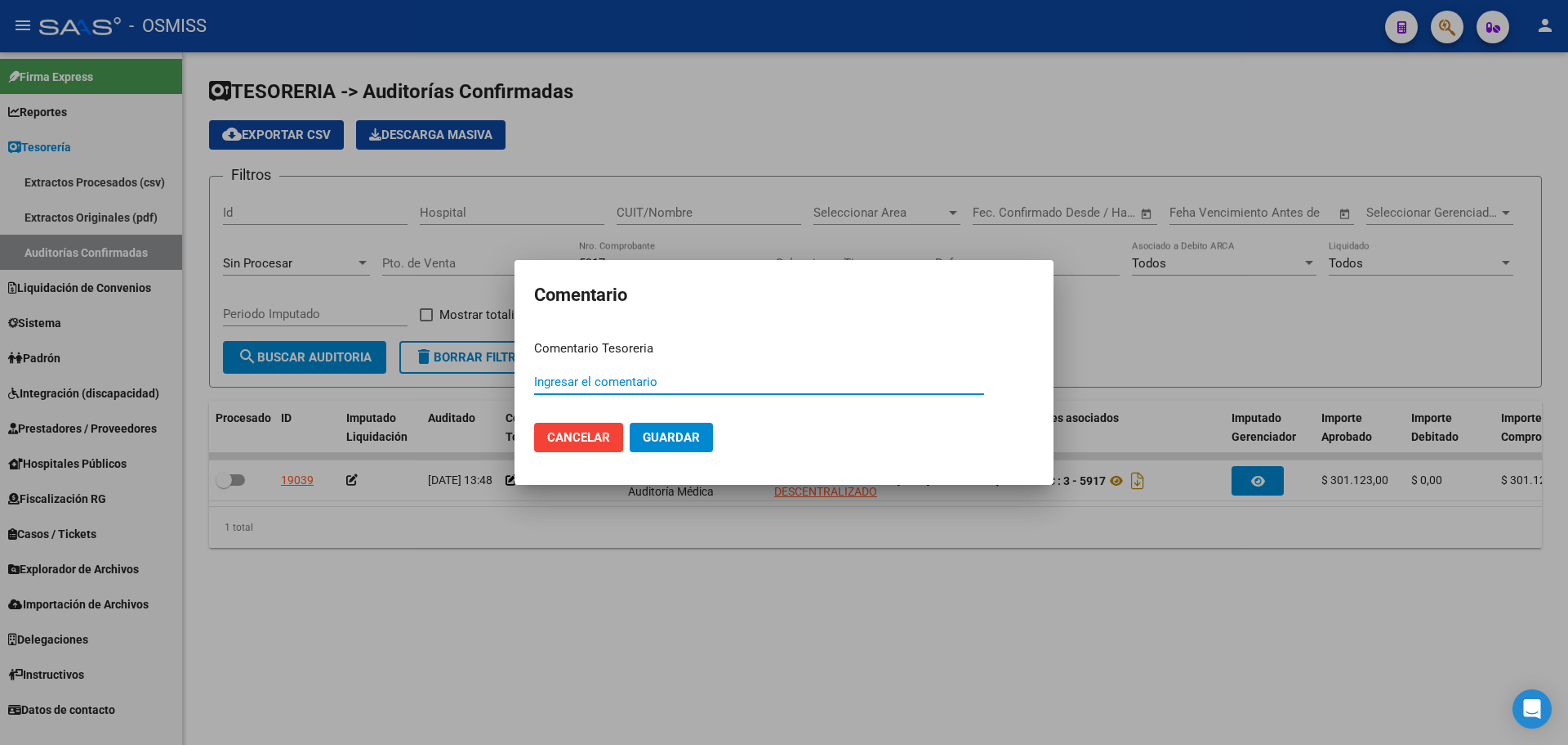
paste input "100075749 [DATE]"
type input "100075749 [DATE]"
click at [663, 436] on span "Guardar" at bounding box center [672, 437] width 57 height 14
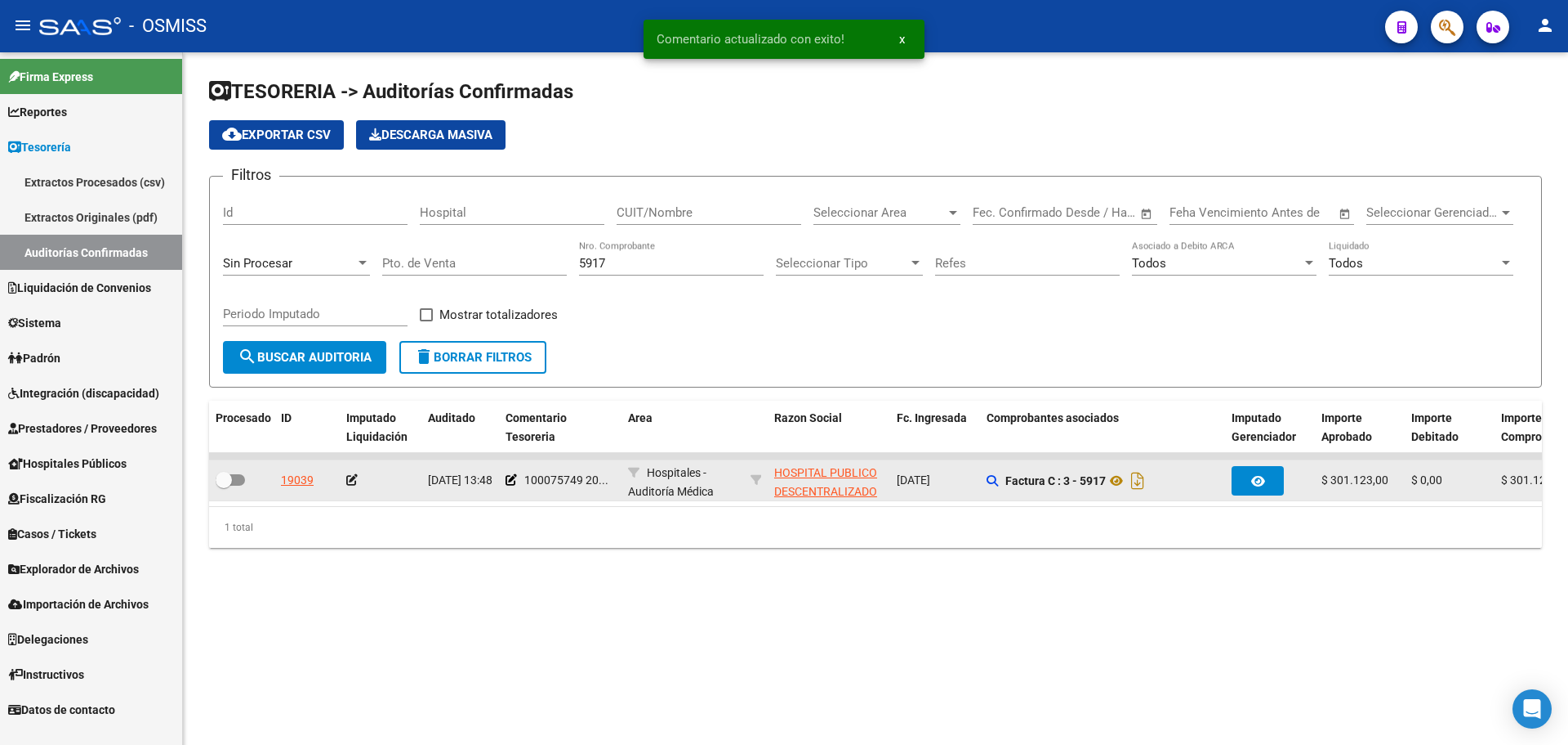
click at [349, 485] on icon at bounding box center [352, 480] width 12 height 12
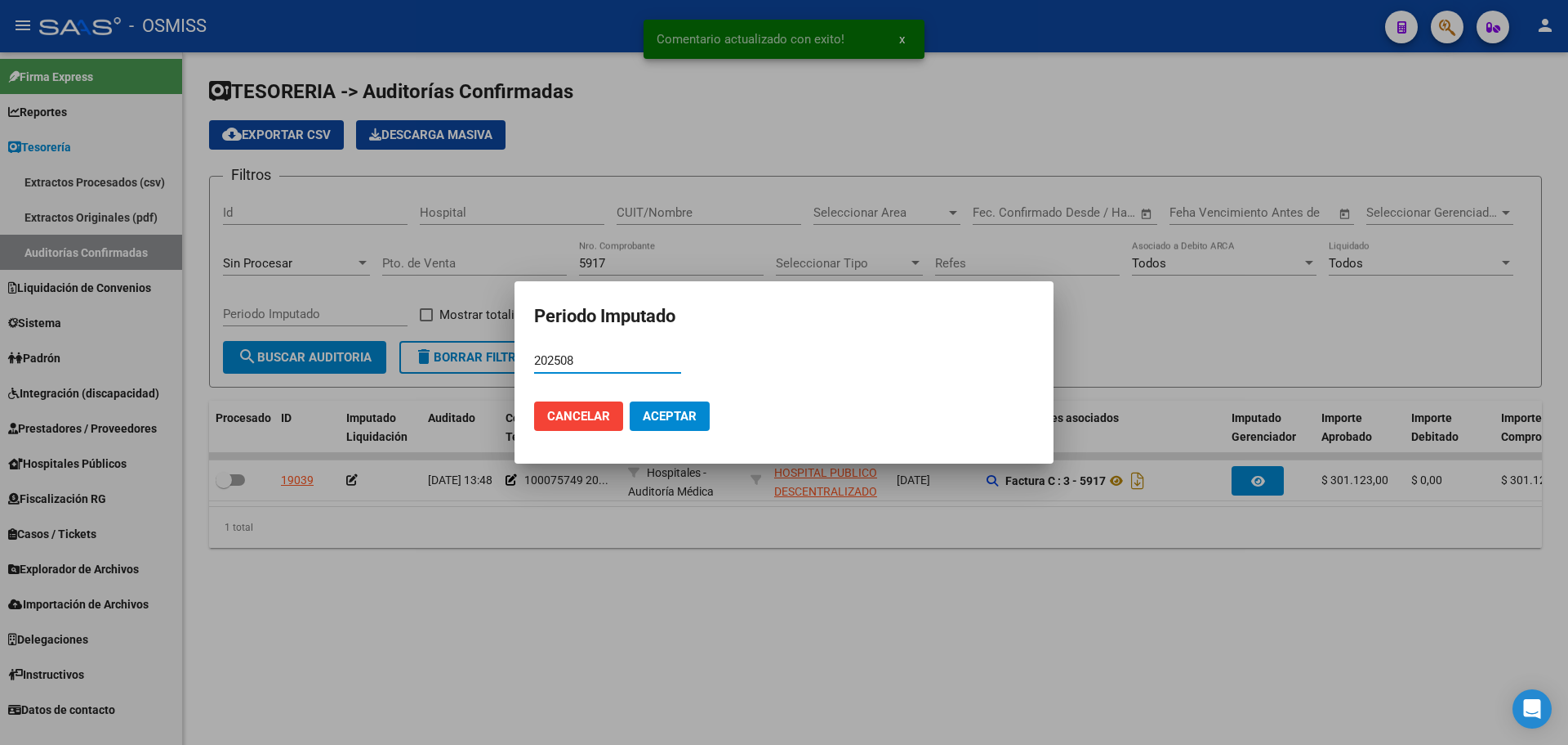
type input "202508"
click at [655, 416] on span "Aceptar" at bounding box center [670, 416] width 54 height 14
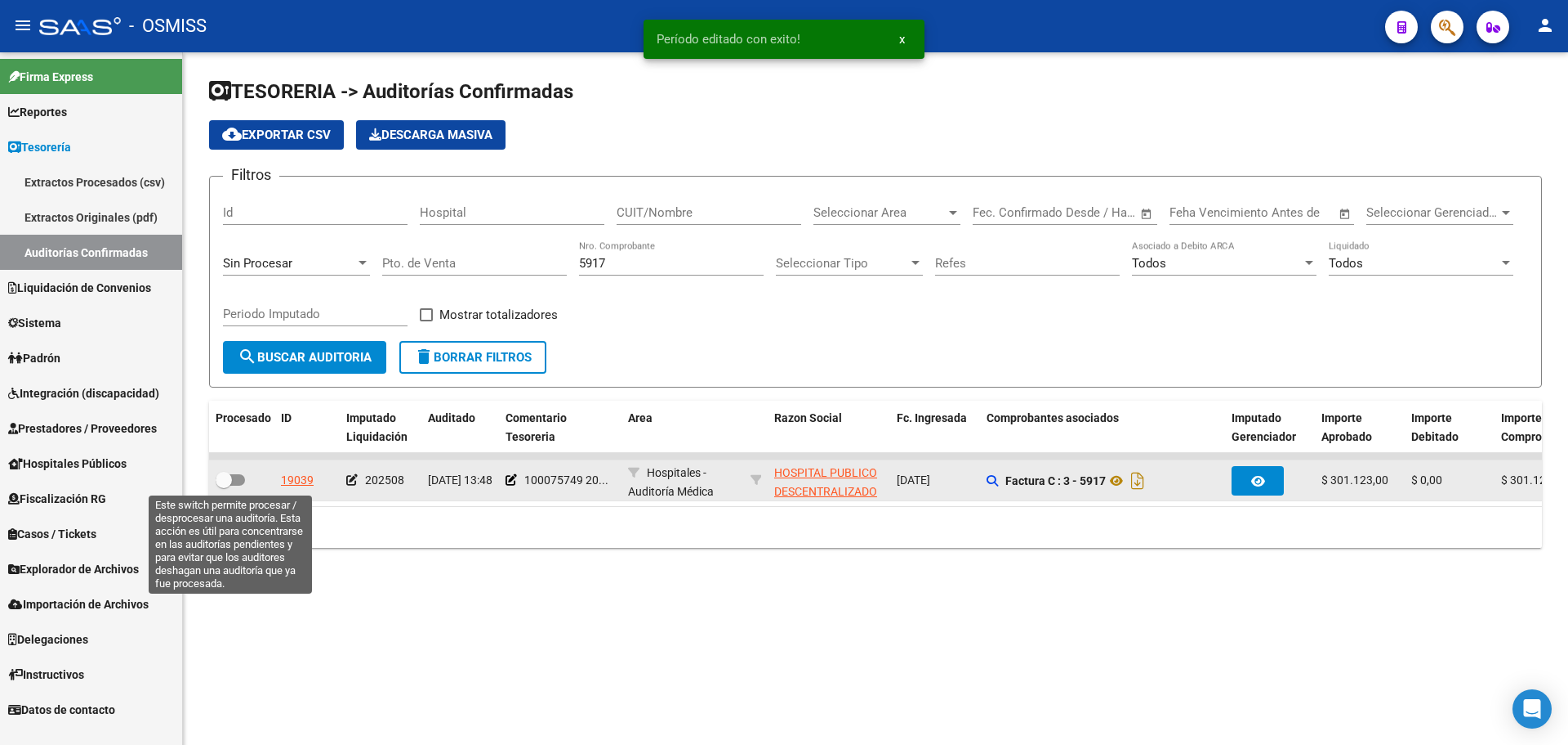
click at [234, 484] on span at bounding box center [230, 480] width 30 height 12
click at [224, 486] on input "checkbox" at bounding box center [223, 486] width 1 height 1
checkbox input "true"
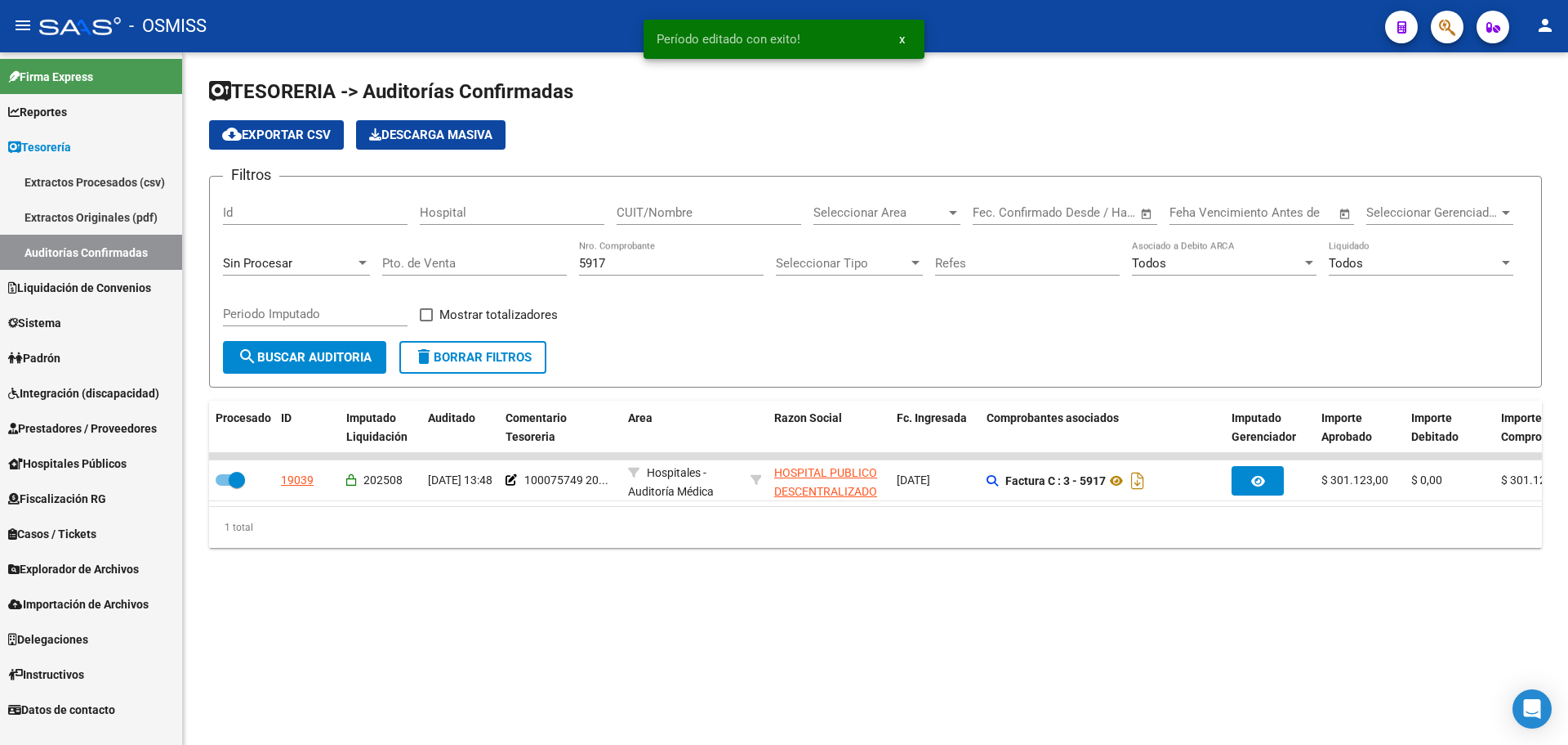
click at [643, 252] on div "5917 Nro. Comprobante" at bounding box center [671, 257] width 185 height 35
type input "5918"
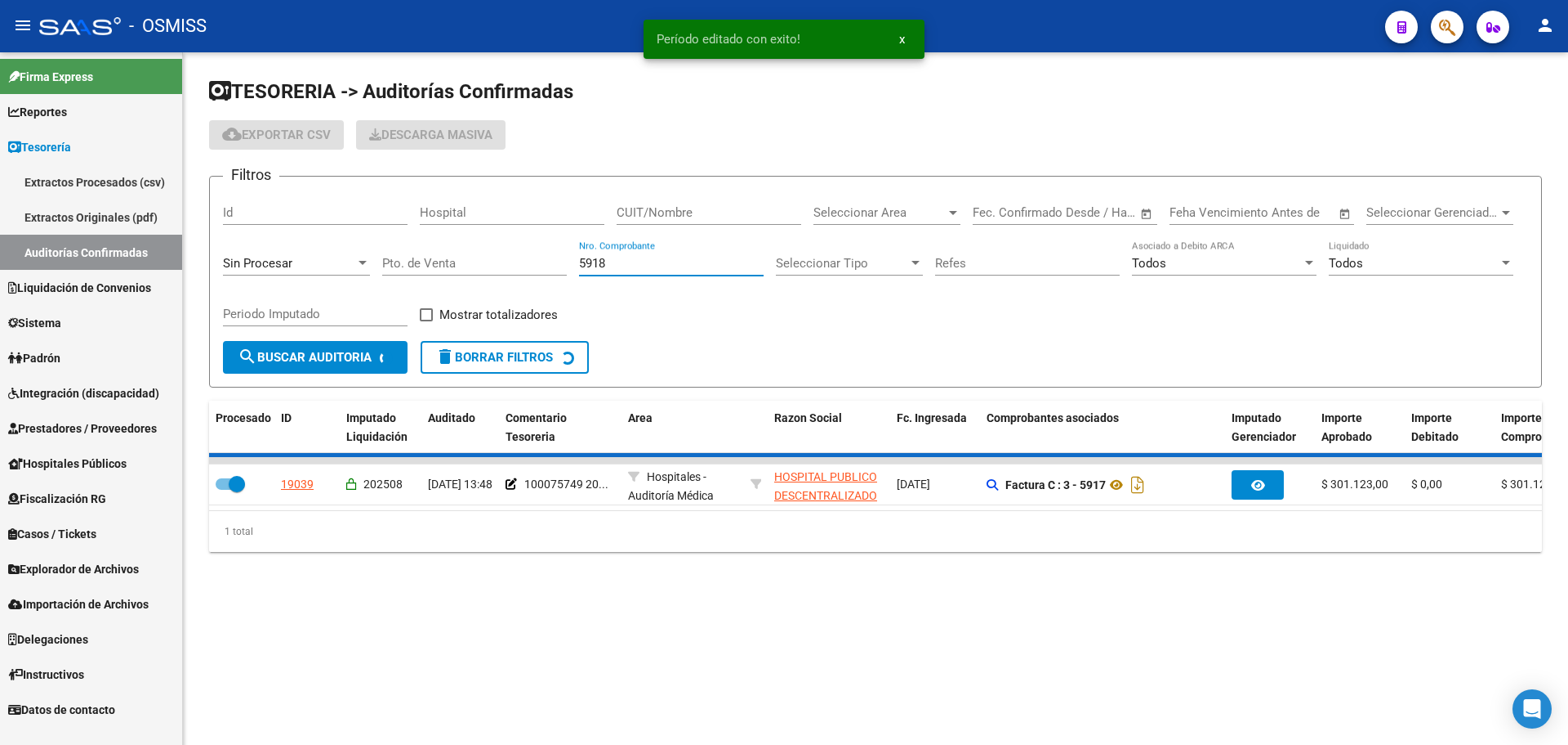
checkbox input "false"
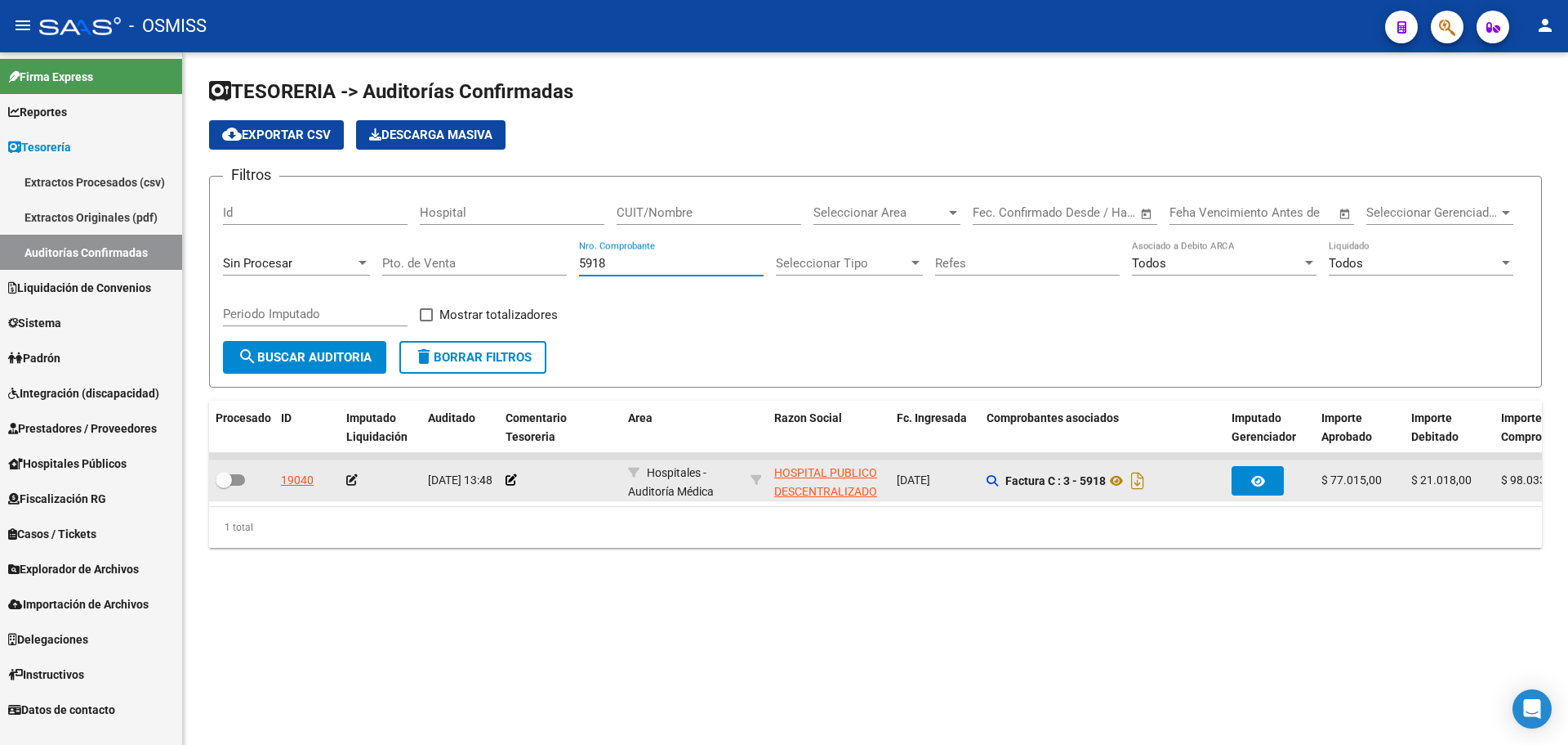
type input "5918"
click at [513, 488] on div at bounding box center [560, 480] width 109 height 19
click at [513, 483] on icon at bounding box center [511, 480] width 12 height 12
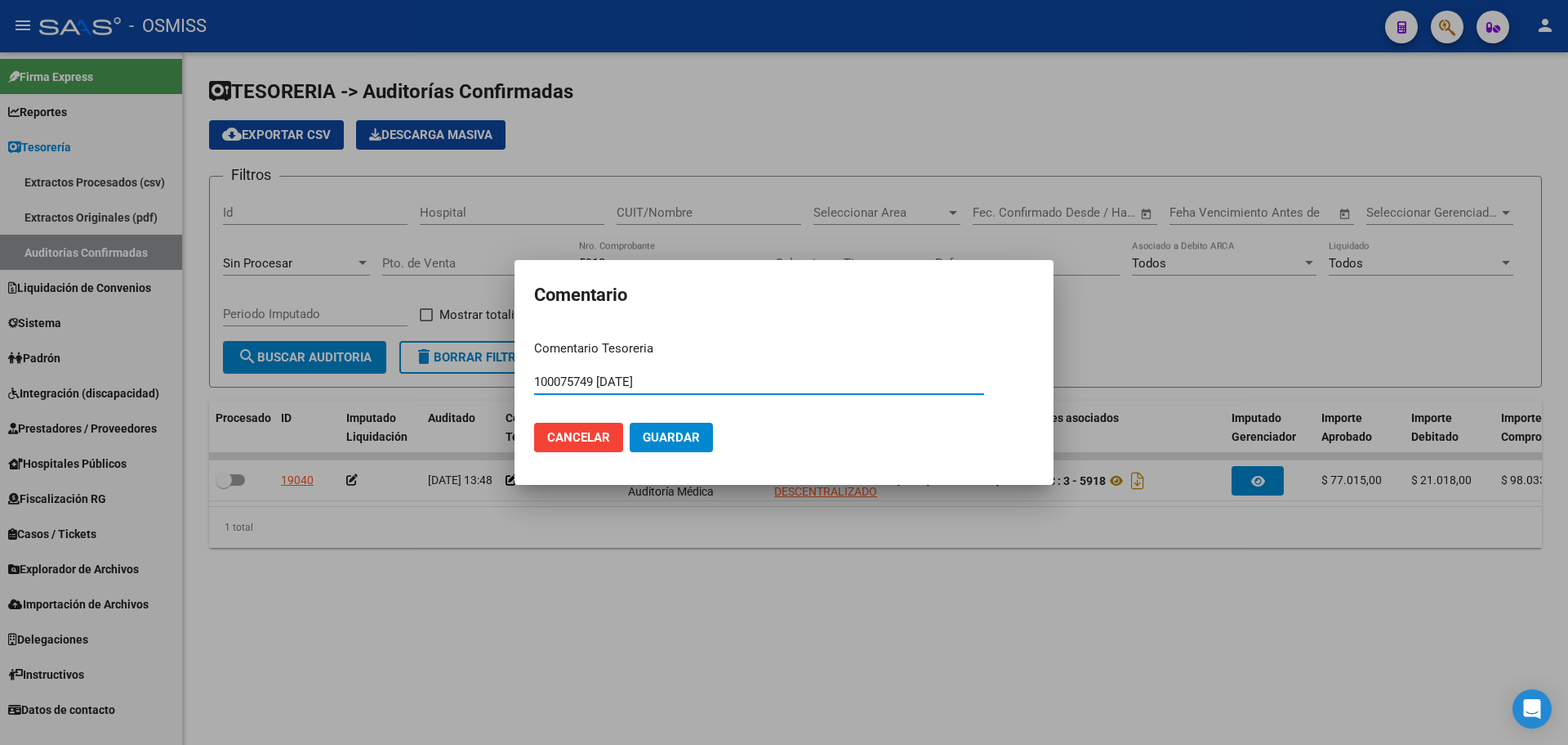
type input "100075749 [DATE]"
click at [653, 443] on span "Guardar" at bounding box center [672, 437] width 57 height 14
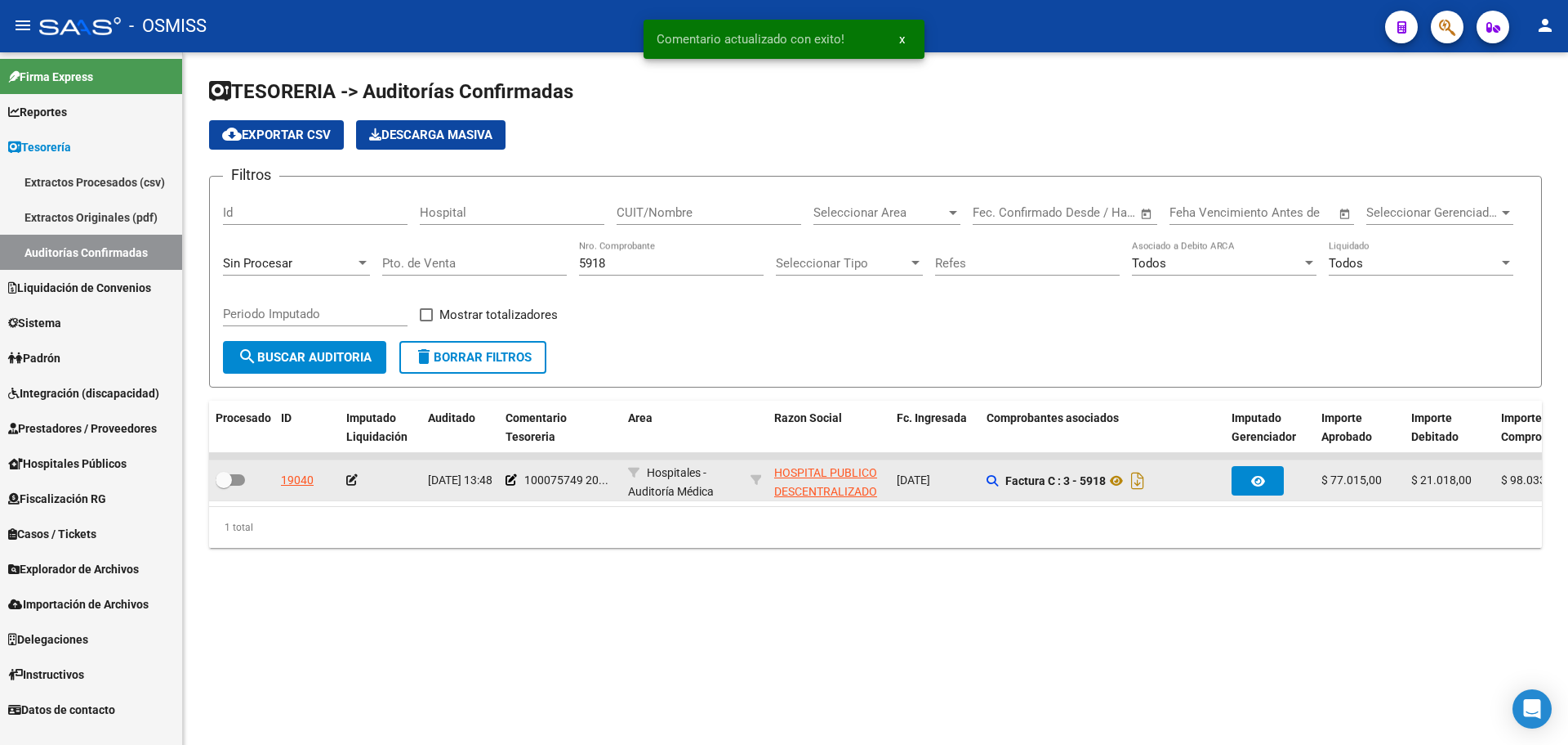
click at [350, 481] on icon at bounding box center [352, 480] width 12 height 12
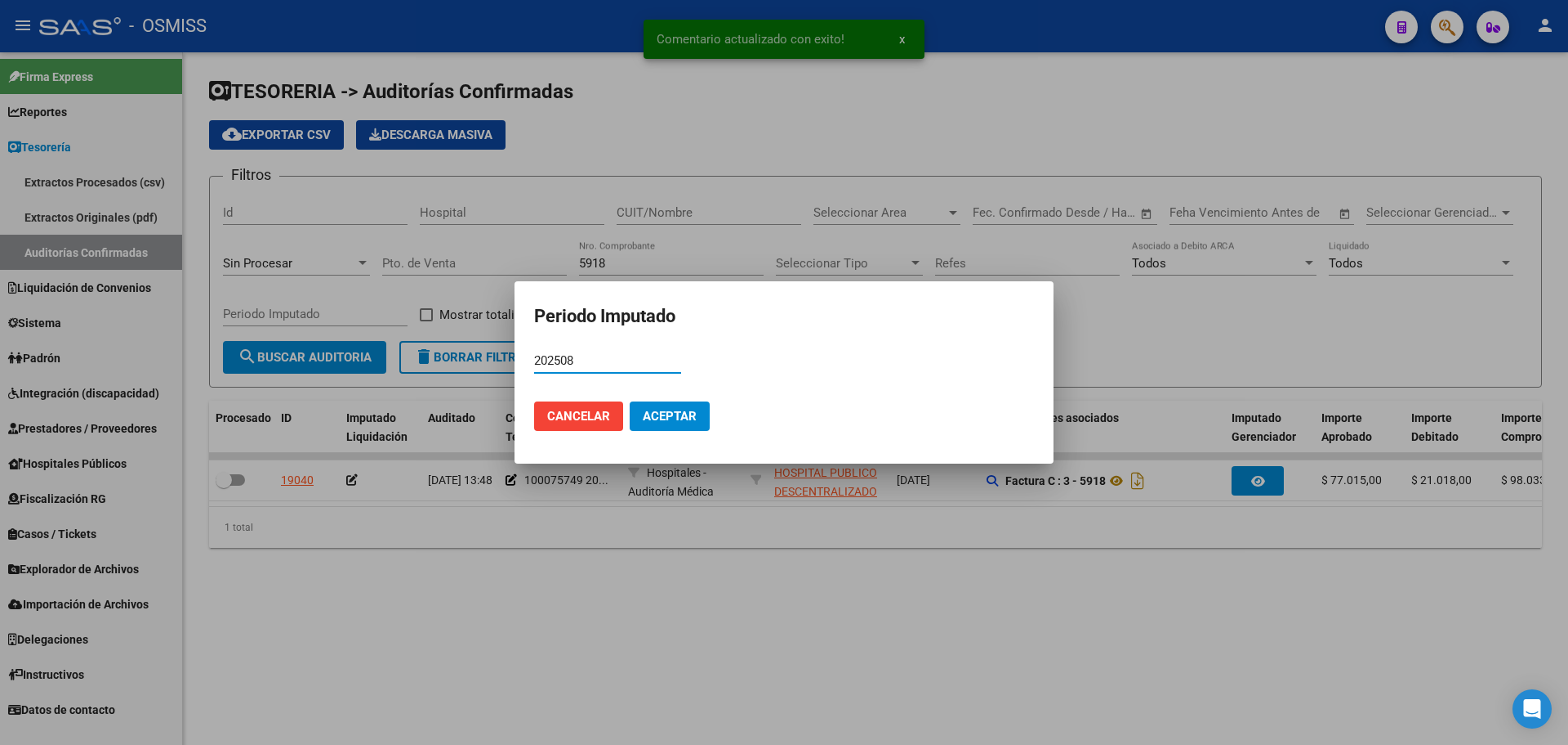
type input "202508"
click at [696, 402] on button "Aceptar" at bounding box center [669, 416] width 80 height 30
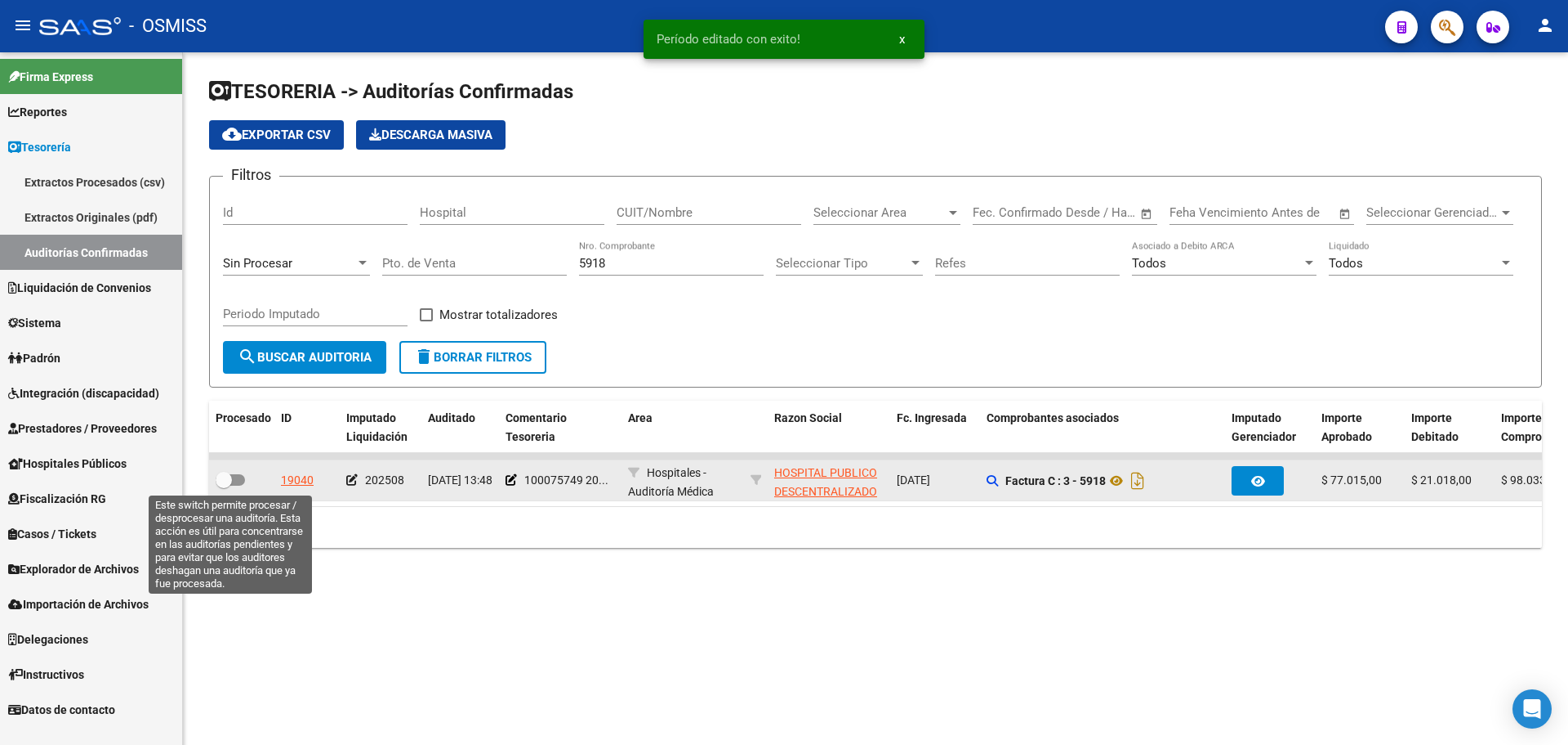
click at [237, 481] on span at bounding box center [230, 480] width 30 height 12
click at [224, 486] on input "checkbox" at bounding box center [223, 486] width 1 height 1
checkbox input "true"
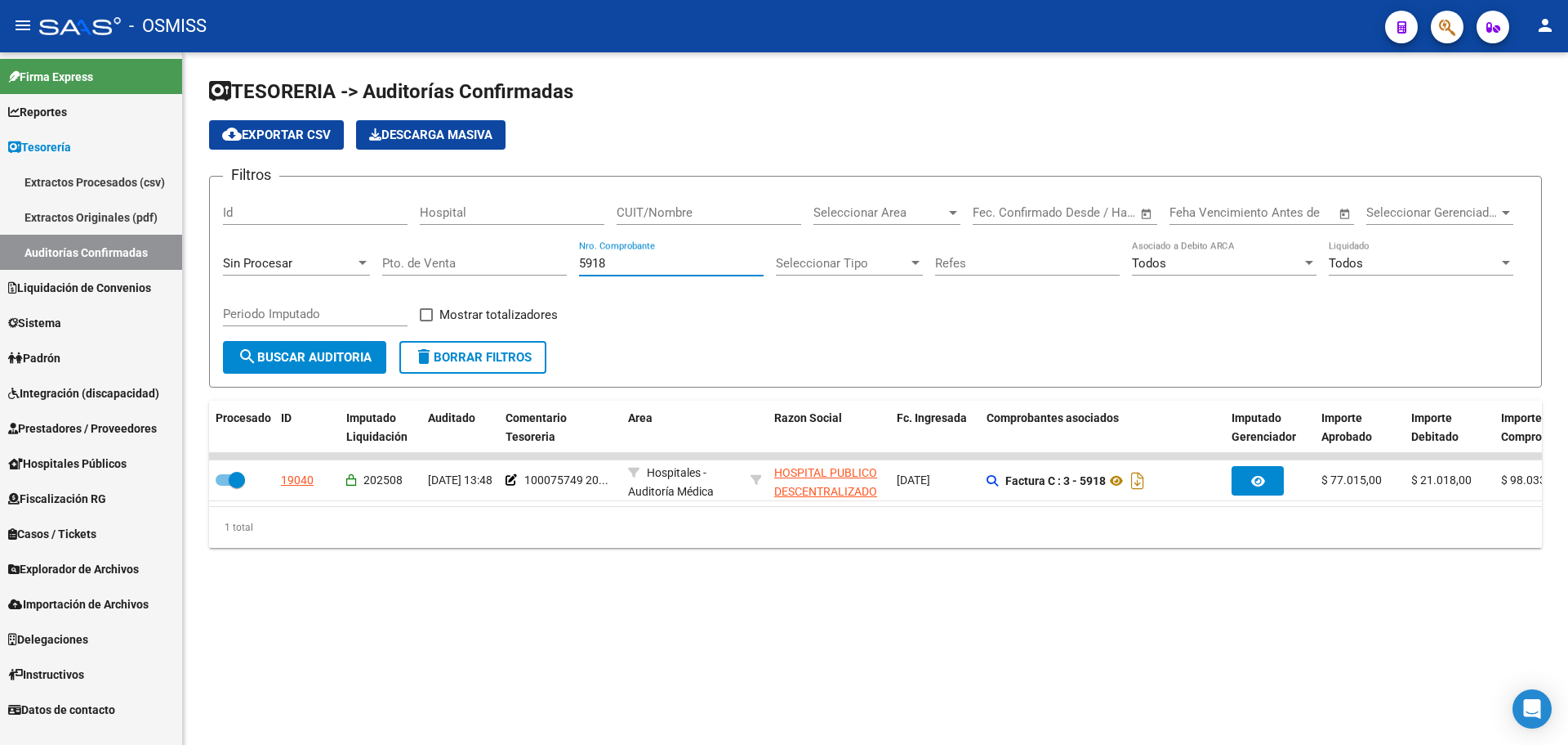
drag, startPoint x: 637, startPoint y: 266, endPoint x: 413, endPoint y: 266, distance: 224.0
click at [413, 266] on div "Filtros Id Hospital CUIT/Nombre Seleccionar Area Seleccionar Area Start date – …" at bounding box center [875, 265] width 1305 height 152
type input "812"
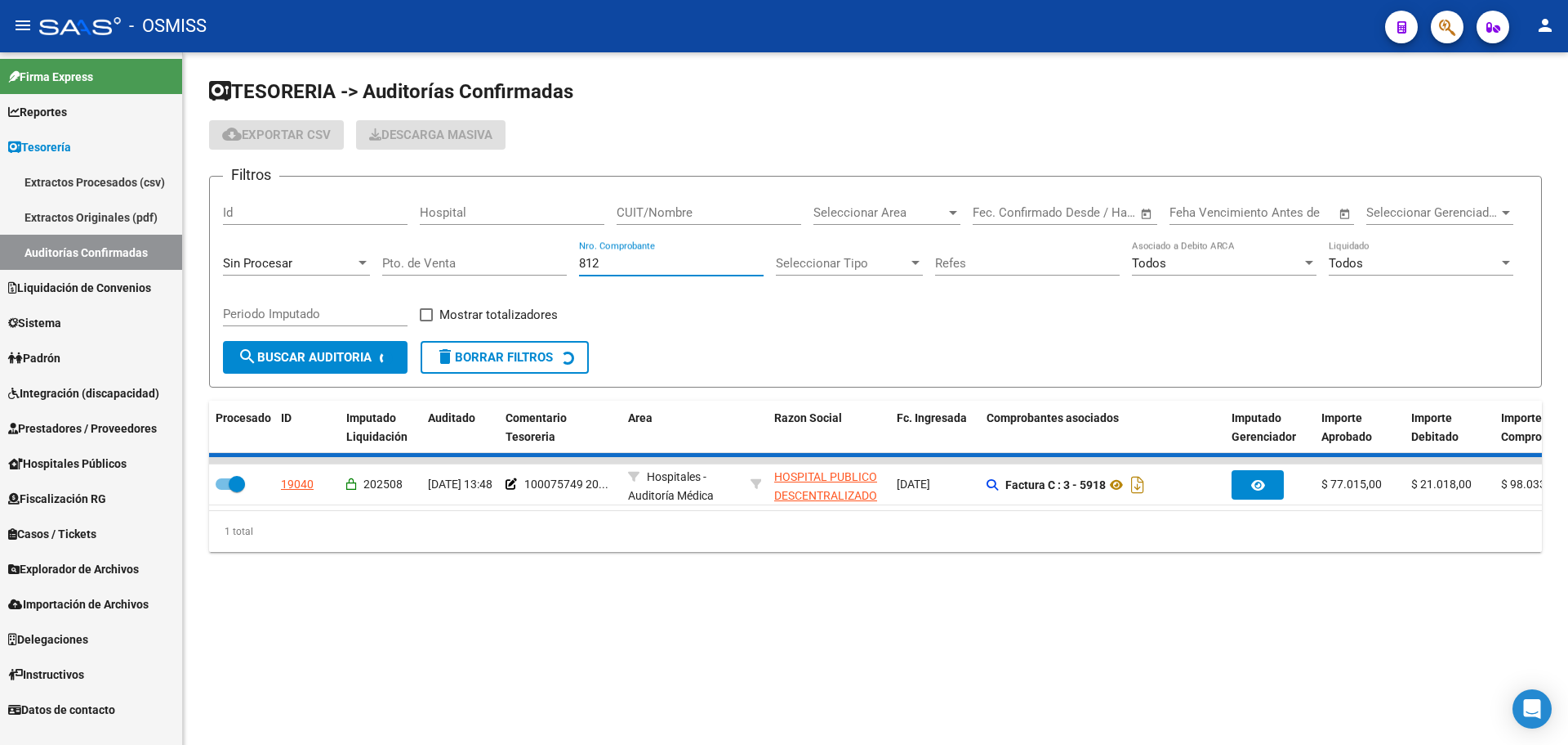
checkbox input "false"
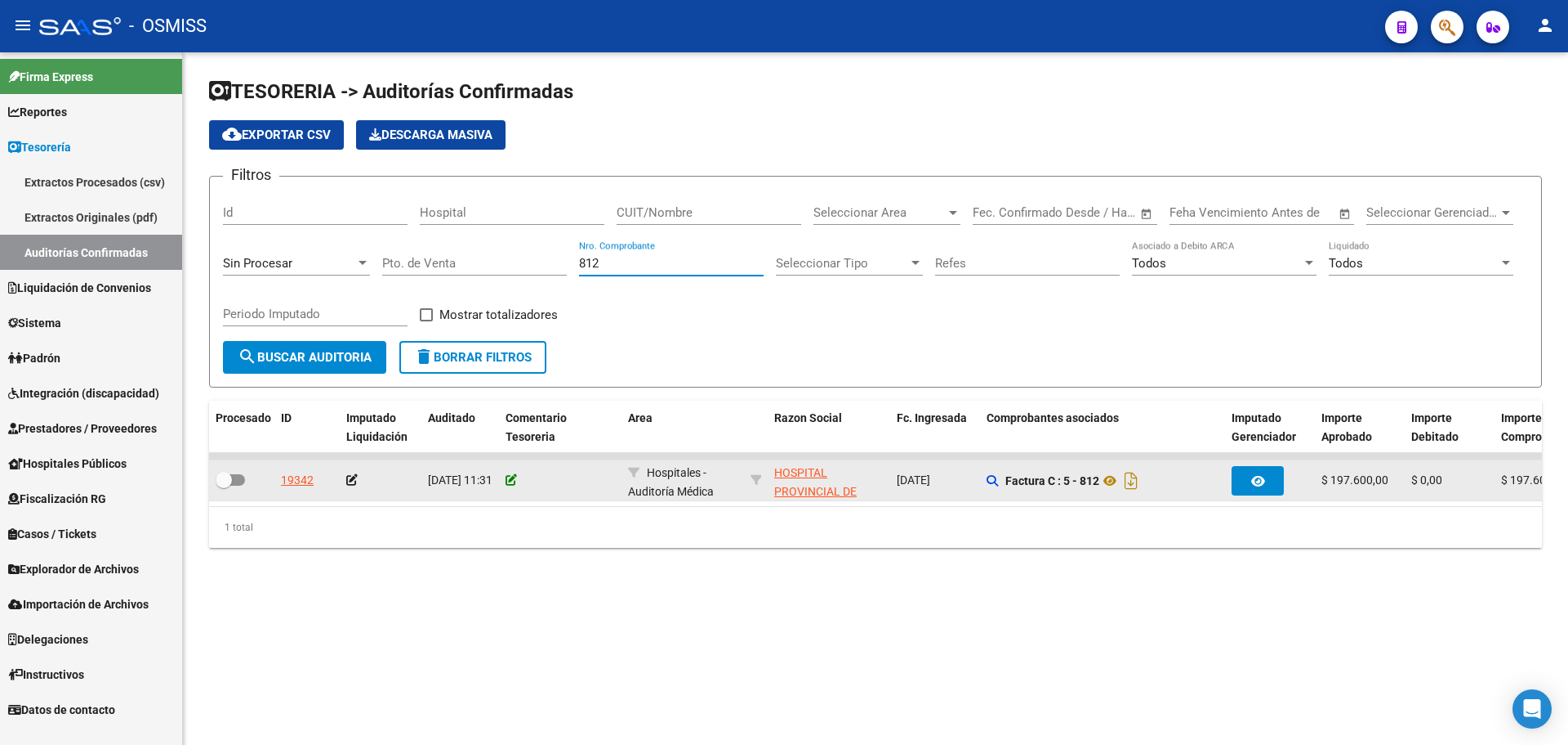
type input "812"
click at [513, 474] on icon at bounding box center [511, 480] width 12 height 12
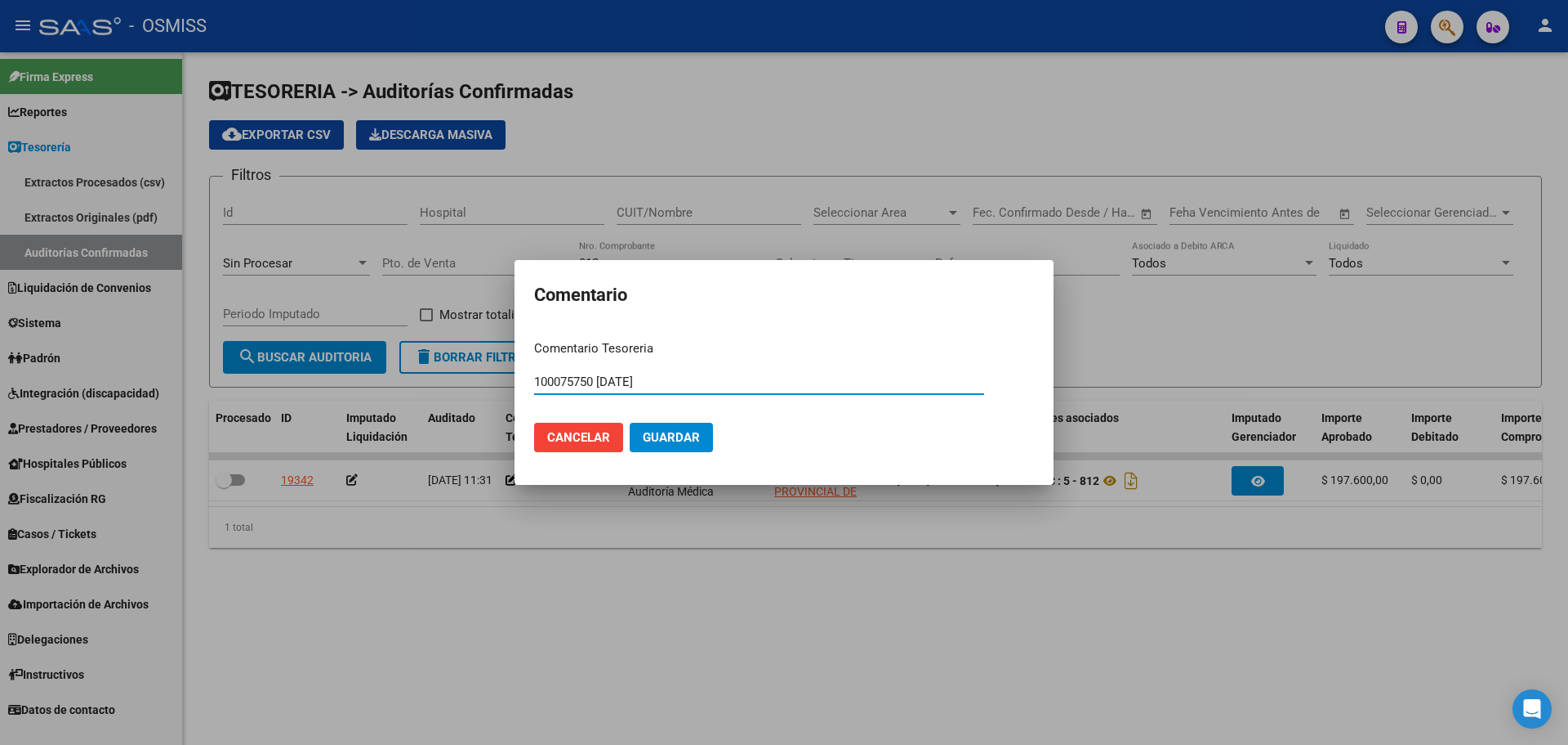
type input "100075750 [DATE]"
click at [686, 449] on button "Guardar" at bounding box center [671, 437] width 83 height 30
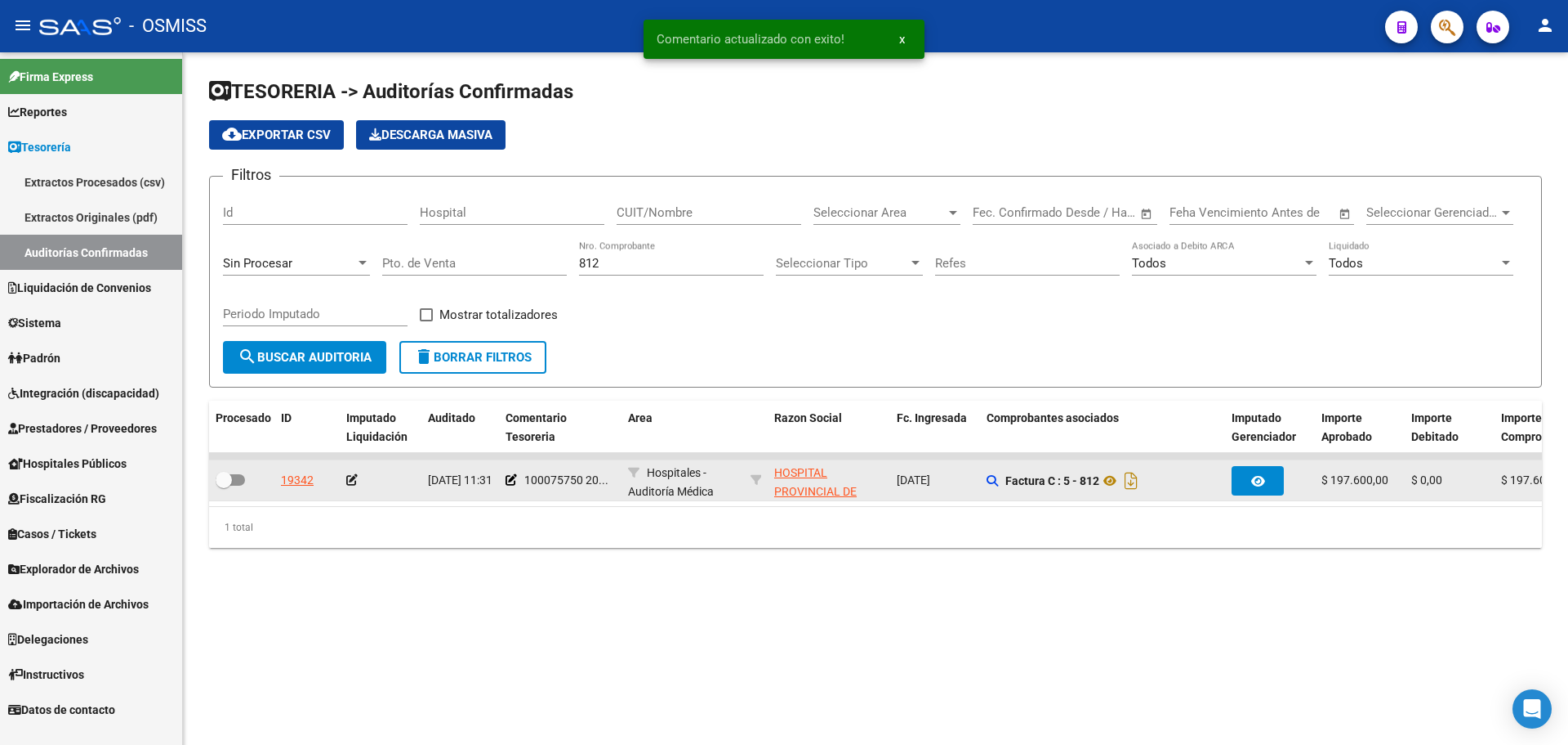
click at [354, 478] on icon at bounding box center [352, 480] width 12 height 12
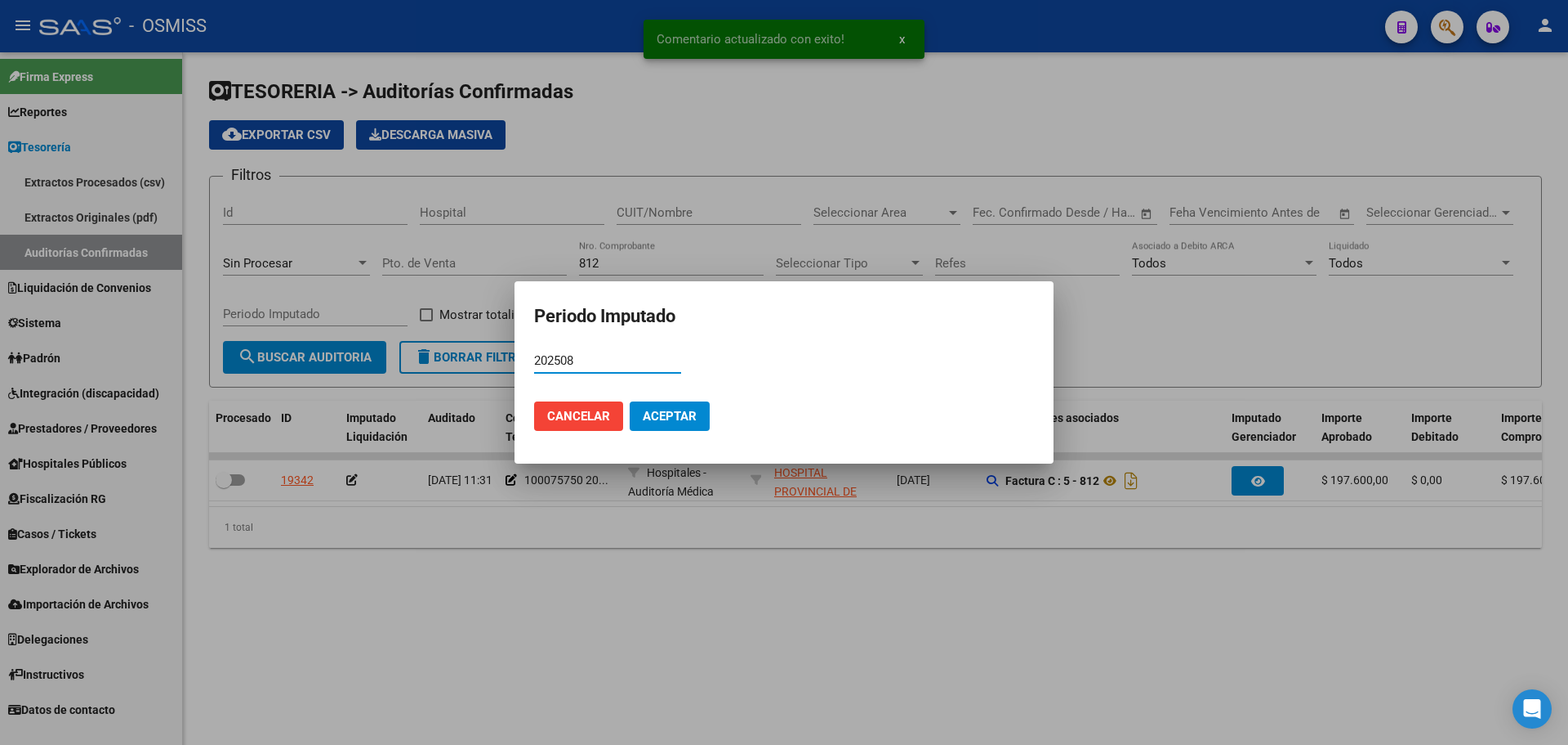
type input "202508"
click at [663, 417] on span "Aceptar" at bounding box center [670, 416] width 54 height 14
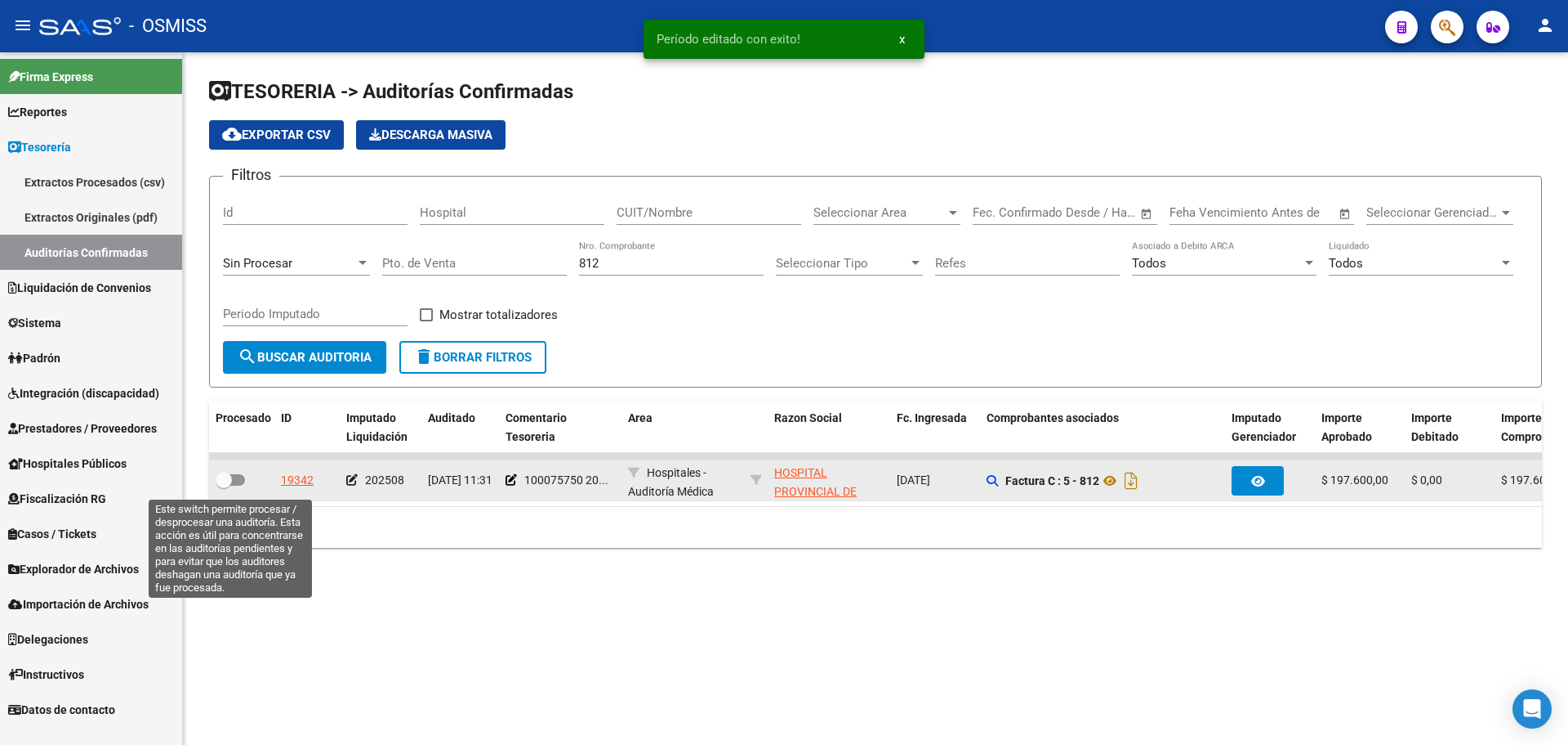
click at [225, 481] on span at bounding box center [224, 480] width 16 height 16
click at [224, 486] on input "checkbox" at bounding box center [223, 486] width 1 height 1
checkbox input "true"
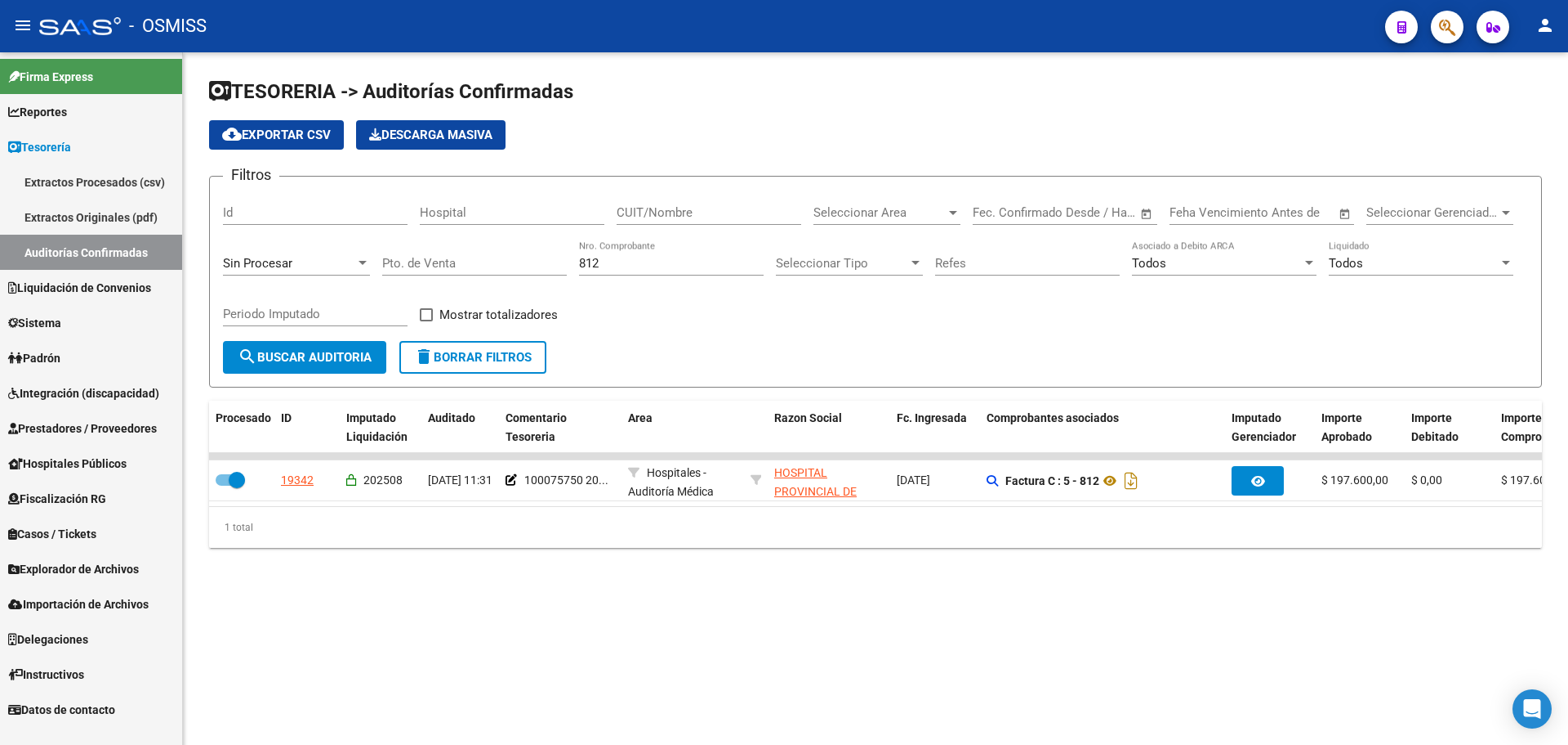
click at [617, 273] on div "812 Nro. Comprobante" at bounding box center [671, 257] width 185 height 35
drag, startPoint x: 624, startPoint y: 268, endPoint x: 382, endPoint y: 268, distance: 242.0
click at [382, 268] on div "Filtros Id Hospital CUIT/Nombre Seleccionar Area Seleccionar Area Start date – …" at bounding box center [875, 265] width 1305 height 152
type input "4417"
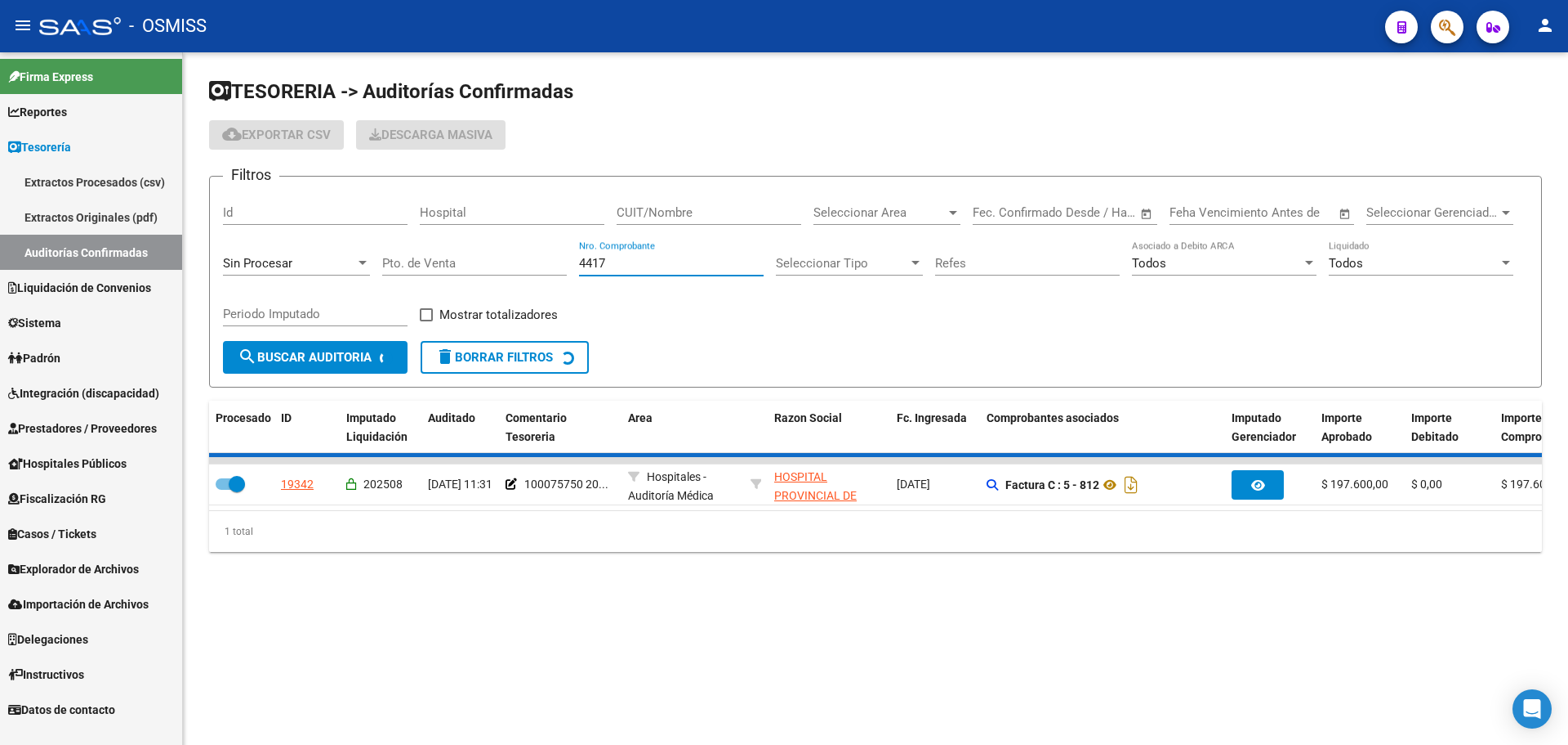
checkbox input "false"
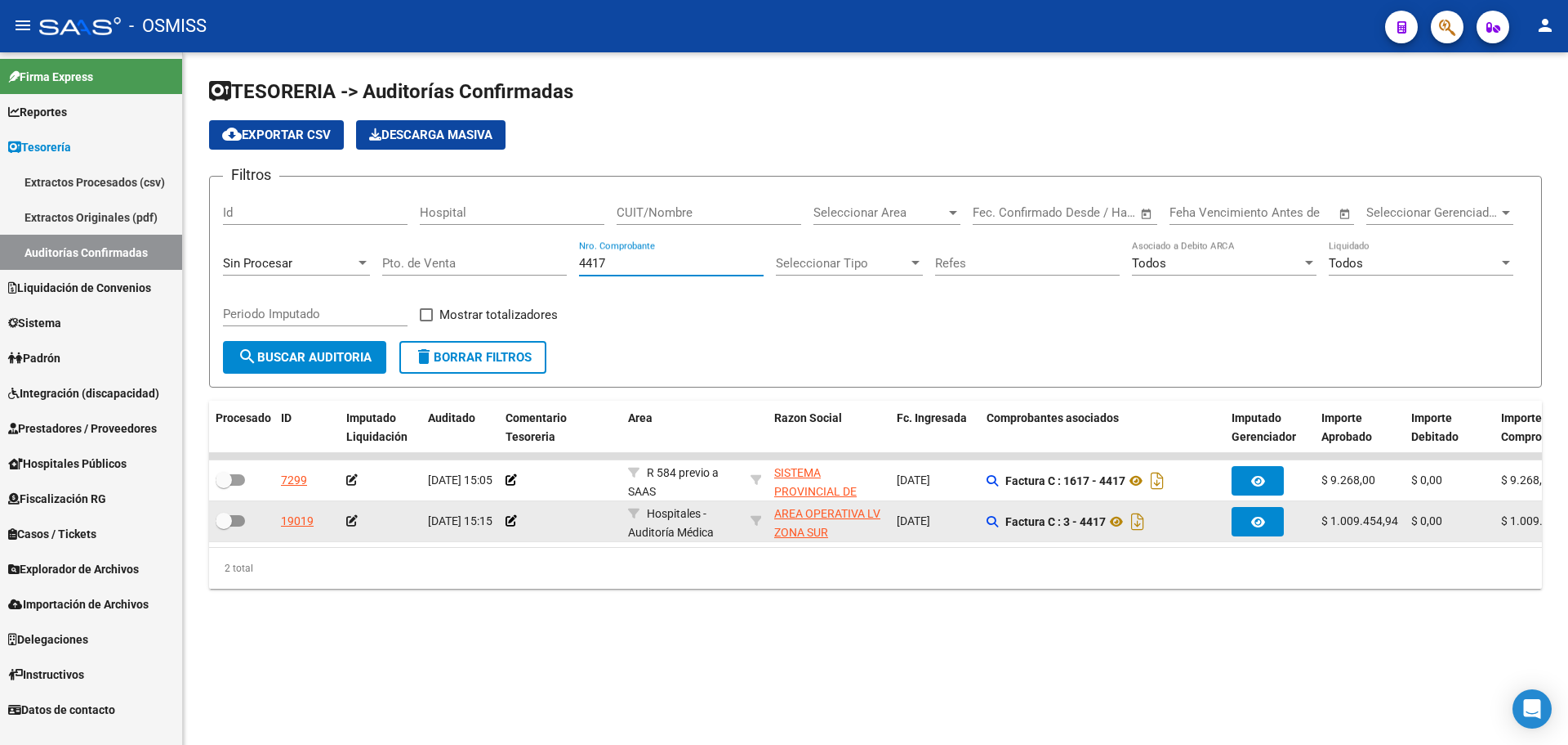
type input "4417"
click at [518, 517] on div at bounding box center [560, 521] width 109 height 19
click at [512, 518] on icon at bounding box center [511, 520] width 12 height 12
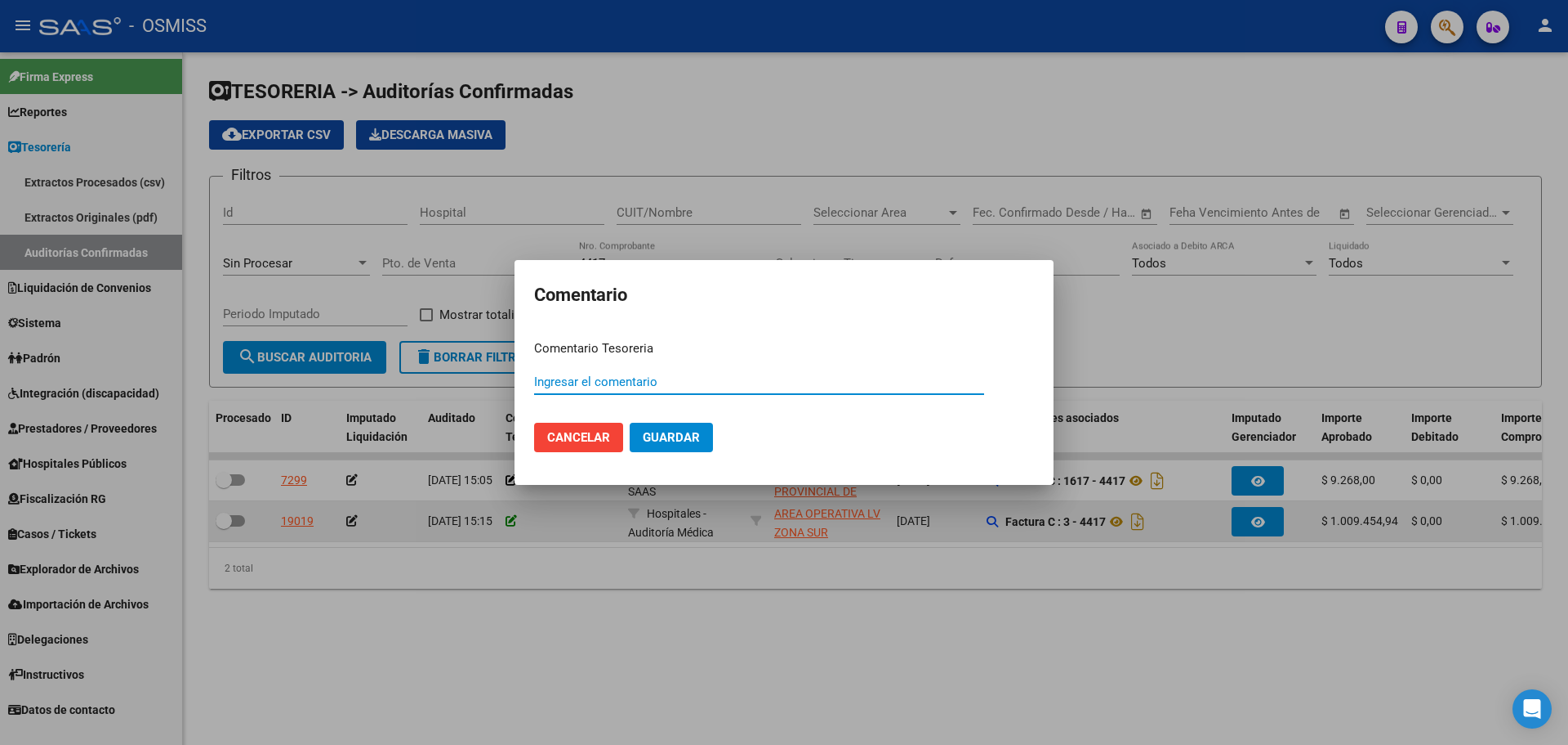
paste input "100075752"
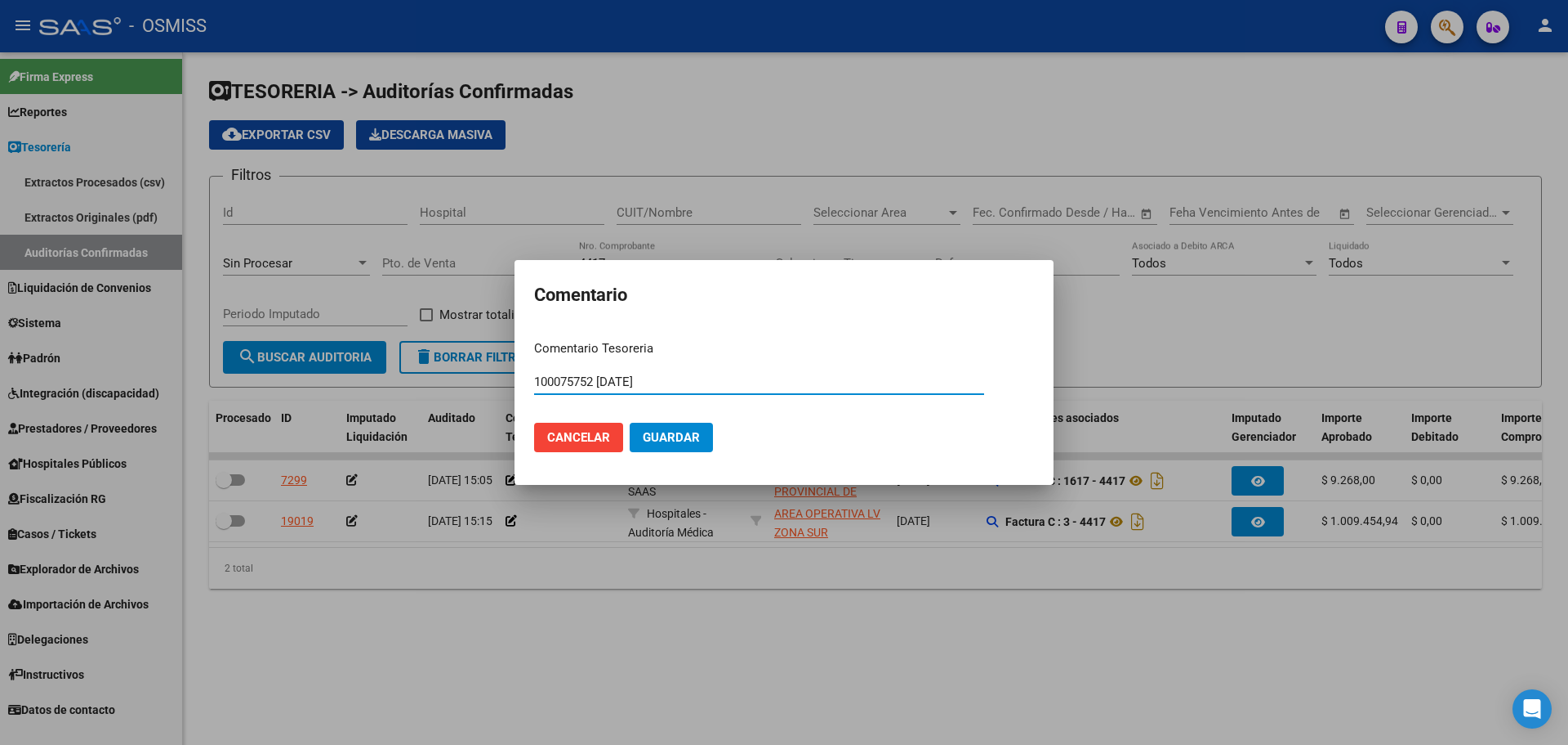
type input "100075752 [DATE]"
click at [679, 440] on span "Guardar" at bounding box center [672, 437] width 57 height 14
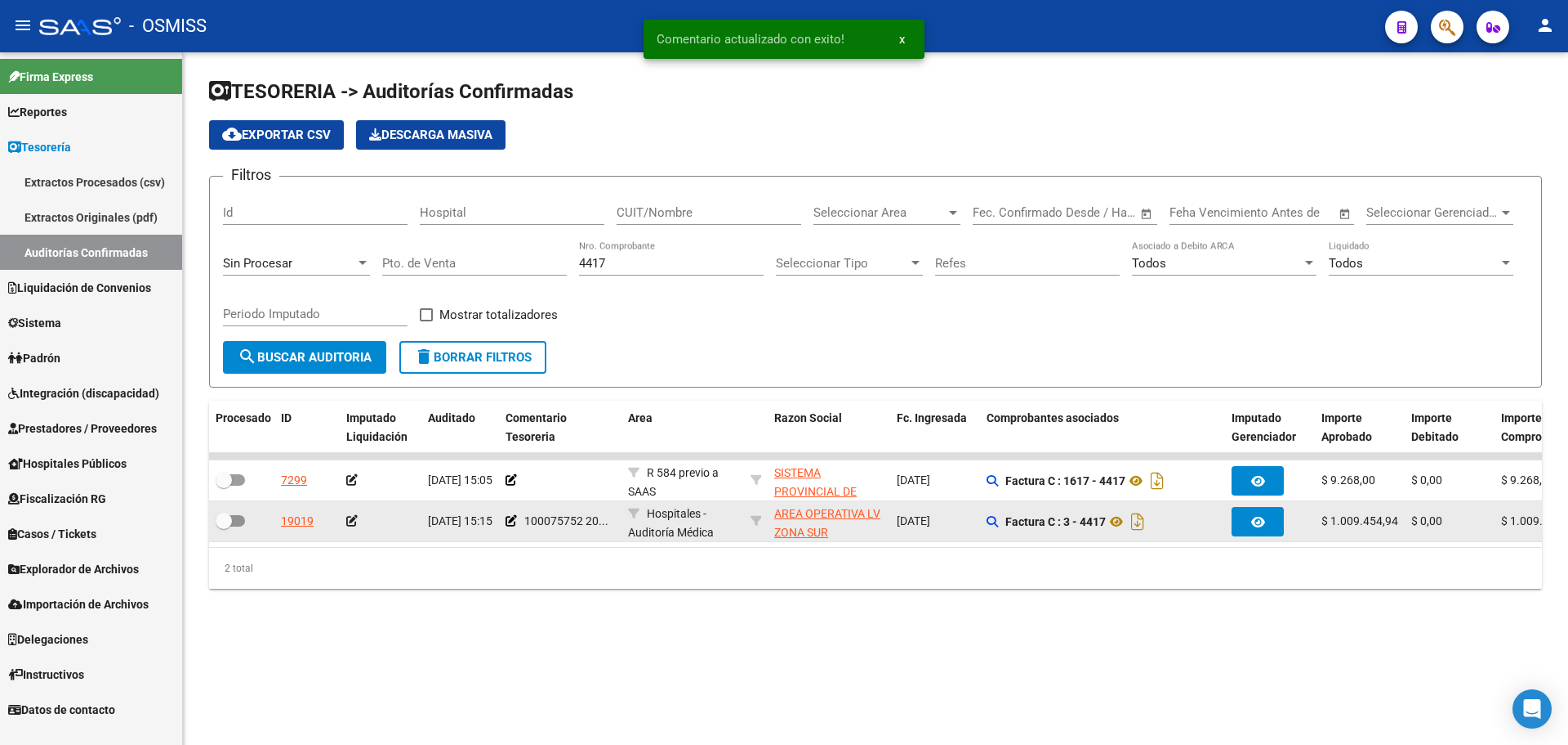
click at [354, 521] on icon at bounding box center [352, 520] width 12 height 12
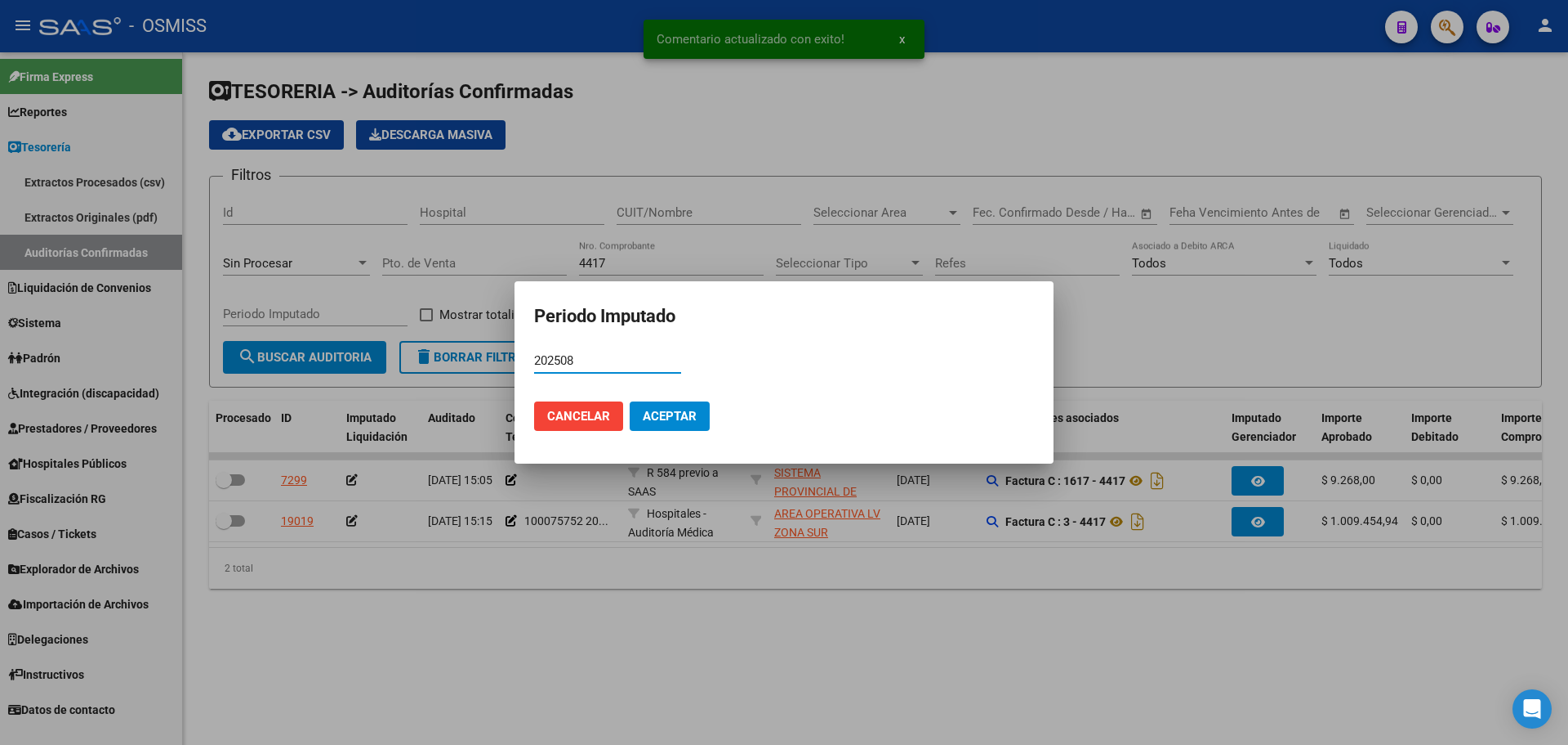
type input "202508"
click at [671, 405] on button "Aceptar" at bounding box center [669, 416] width 80 height 30
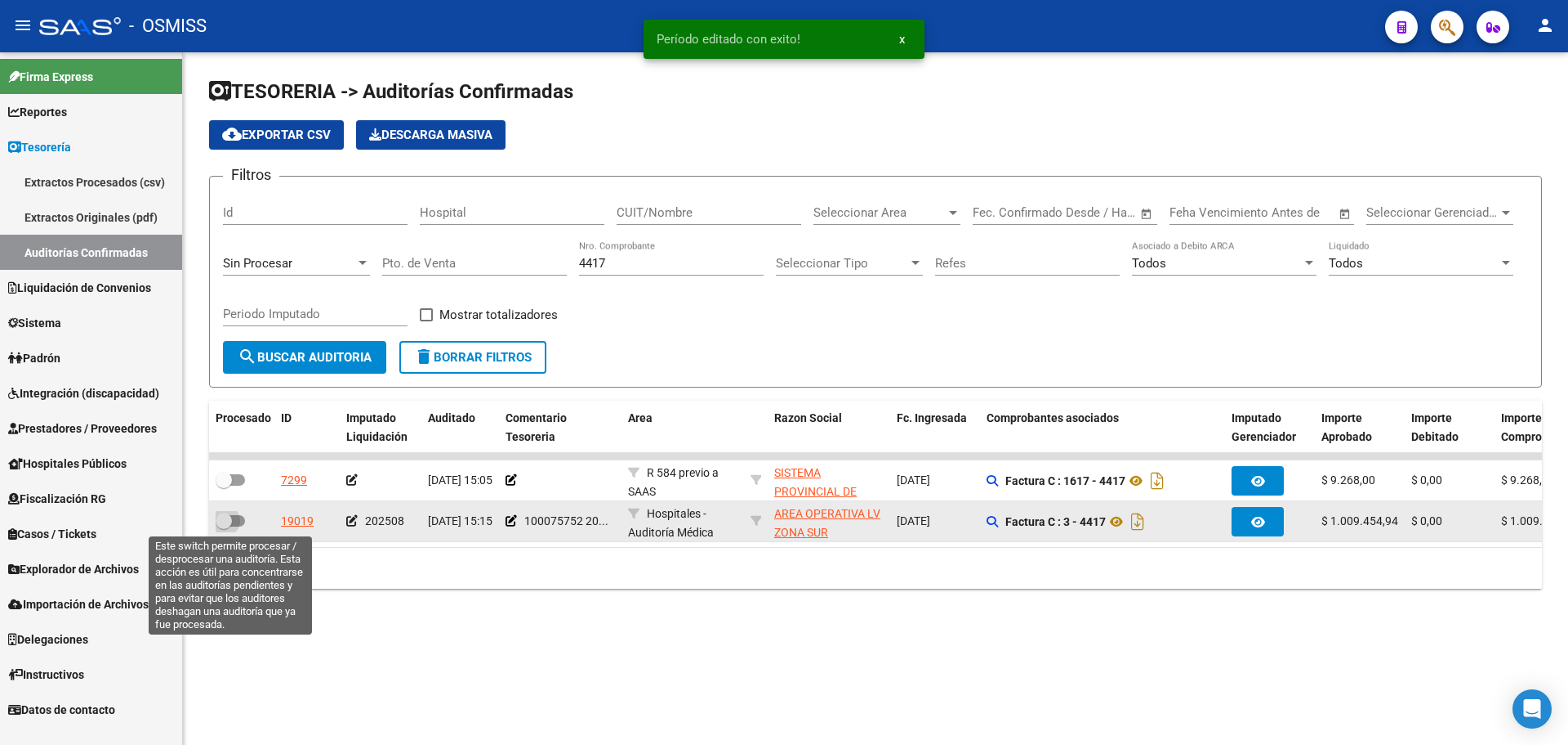
click at [232, 524] on span at bounding box center [230, 520] width 30 height 12
click at [224, 526] on input "checkbox" at bounding box center [223, 526] width 1 height 1
checkbox input "true"
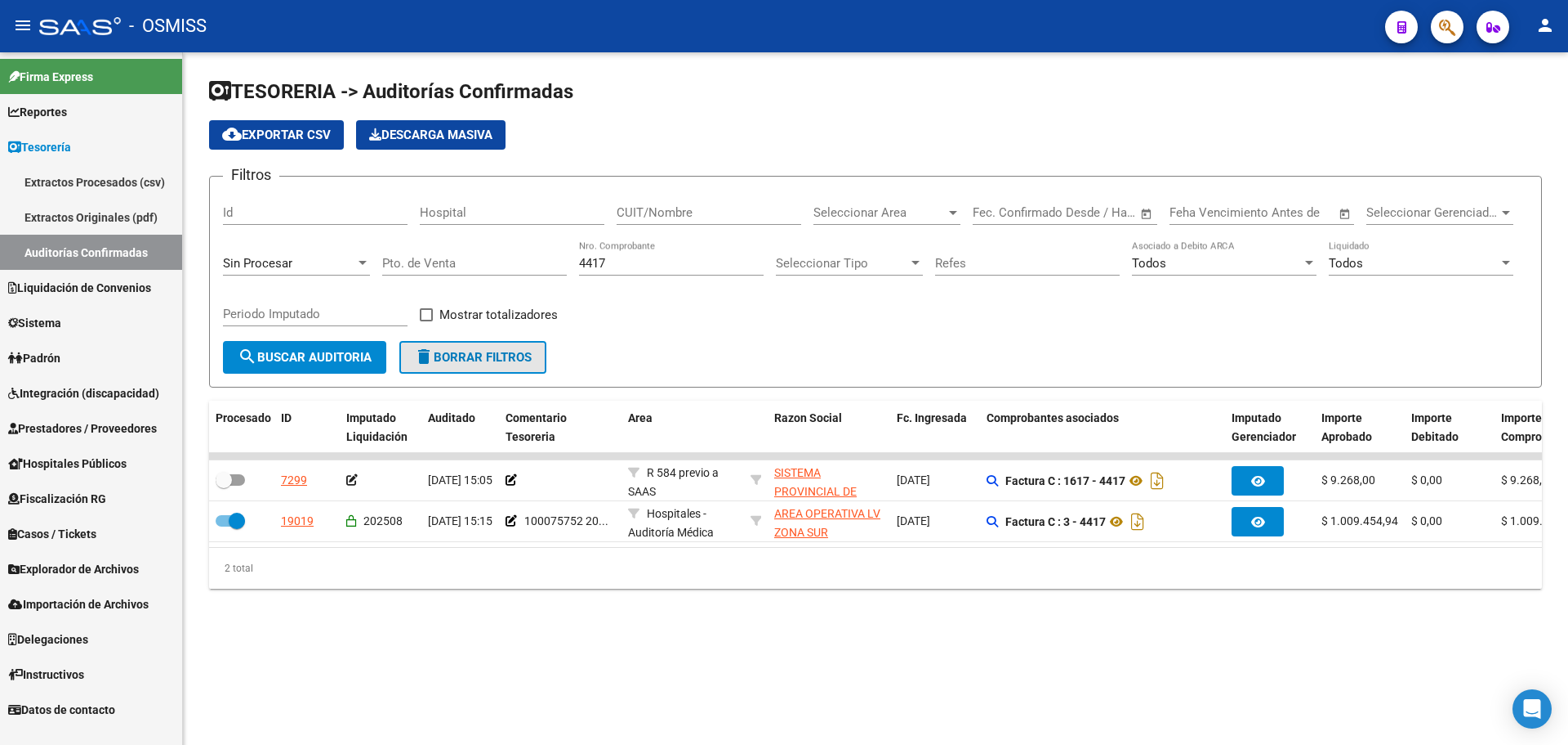
click at [524, 349] on button "delete Borrar Filtros" at bounding box center [473, 357] width 147 height 32
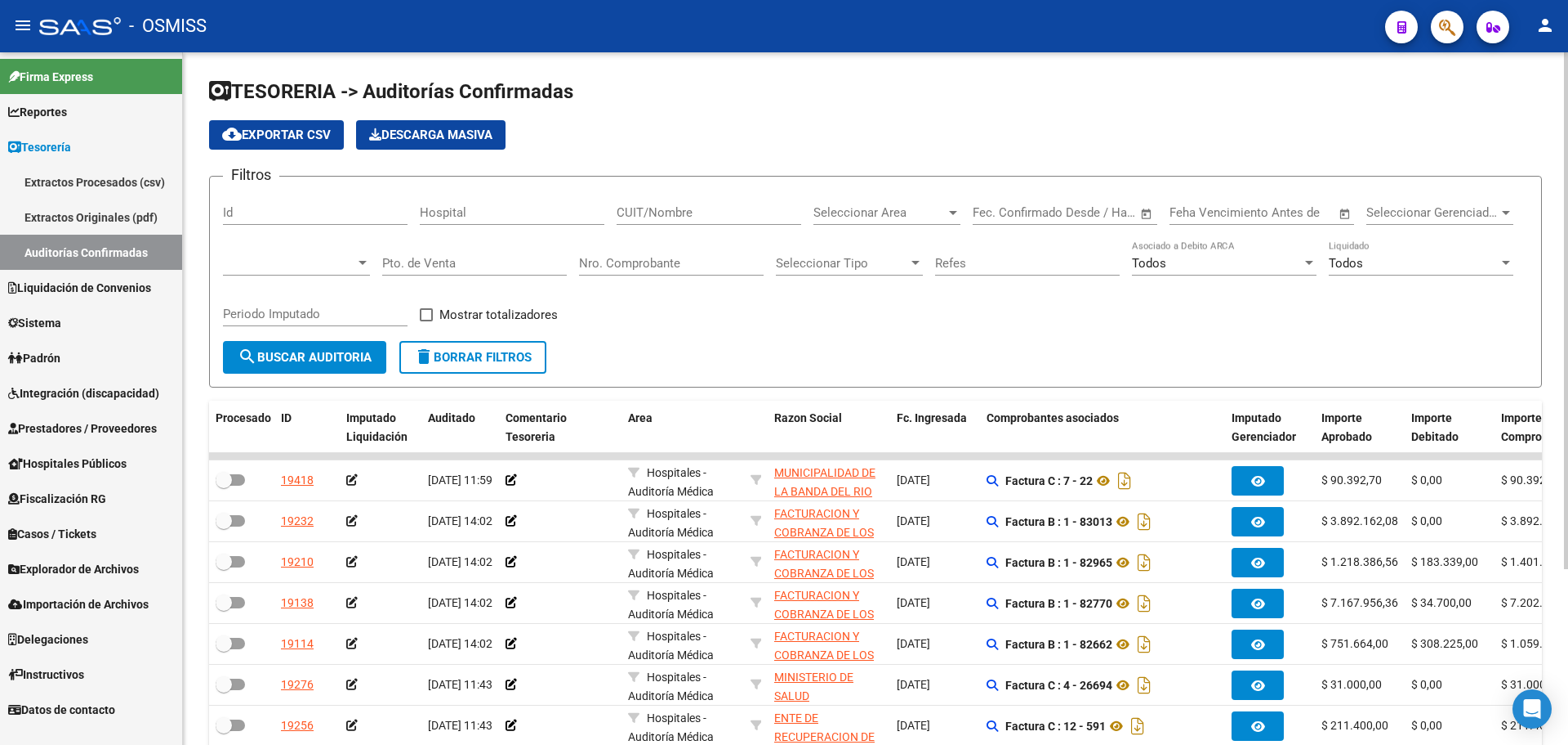
click at [630, 266] on input "Nro. Comprobante" at bounding box center [671, 263] width 185 height 14
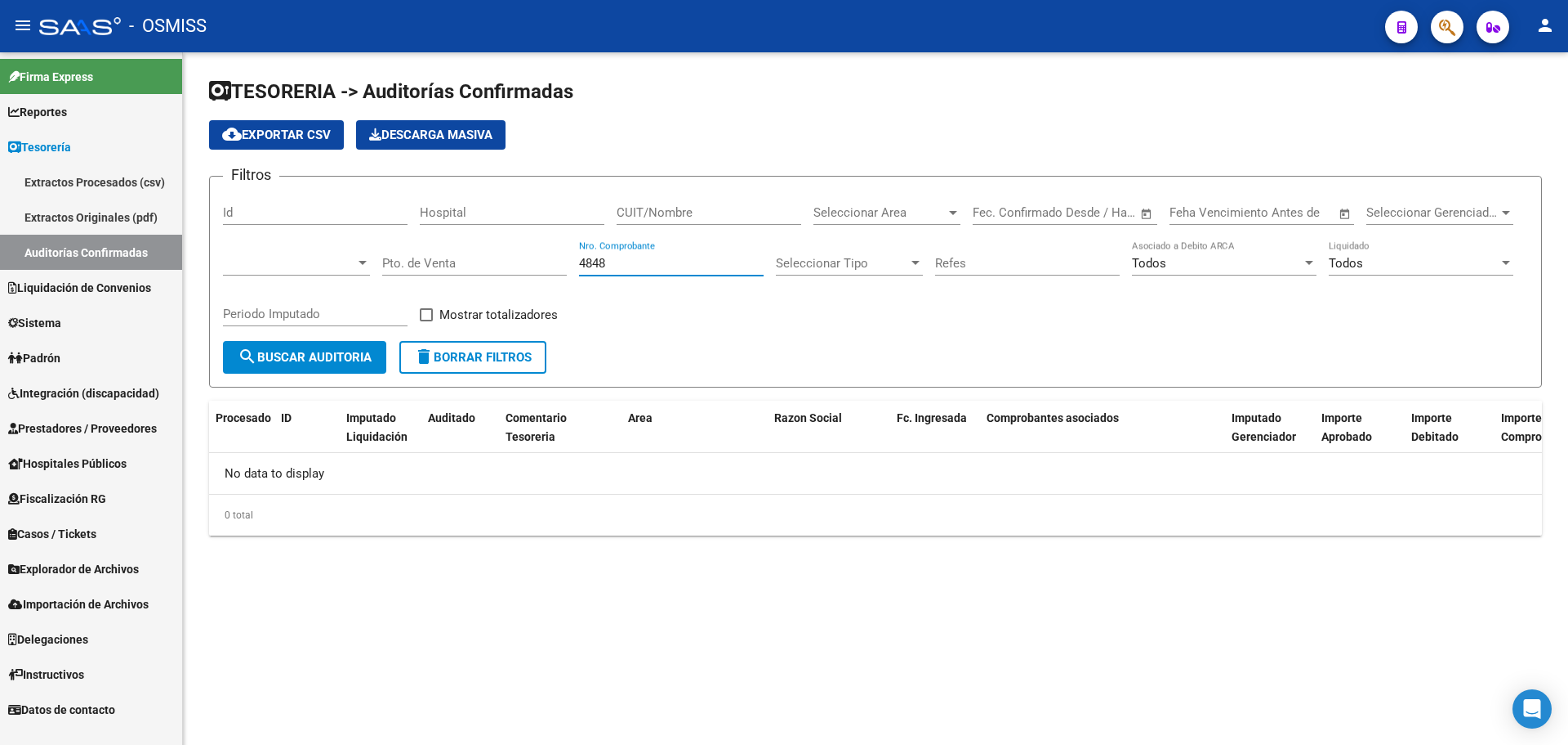
type input "4848"
click at [282, 269] on span at bounding box center [289, 263] width 133 height 14
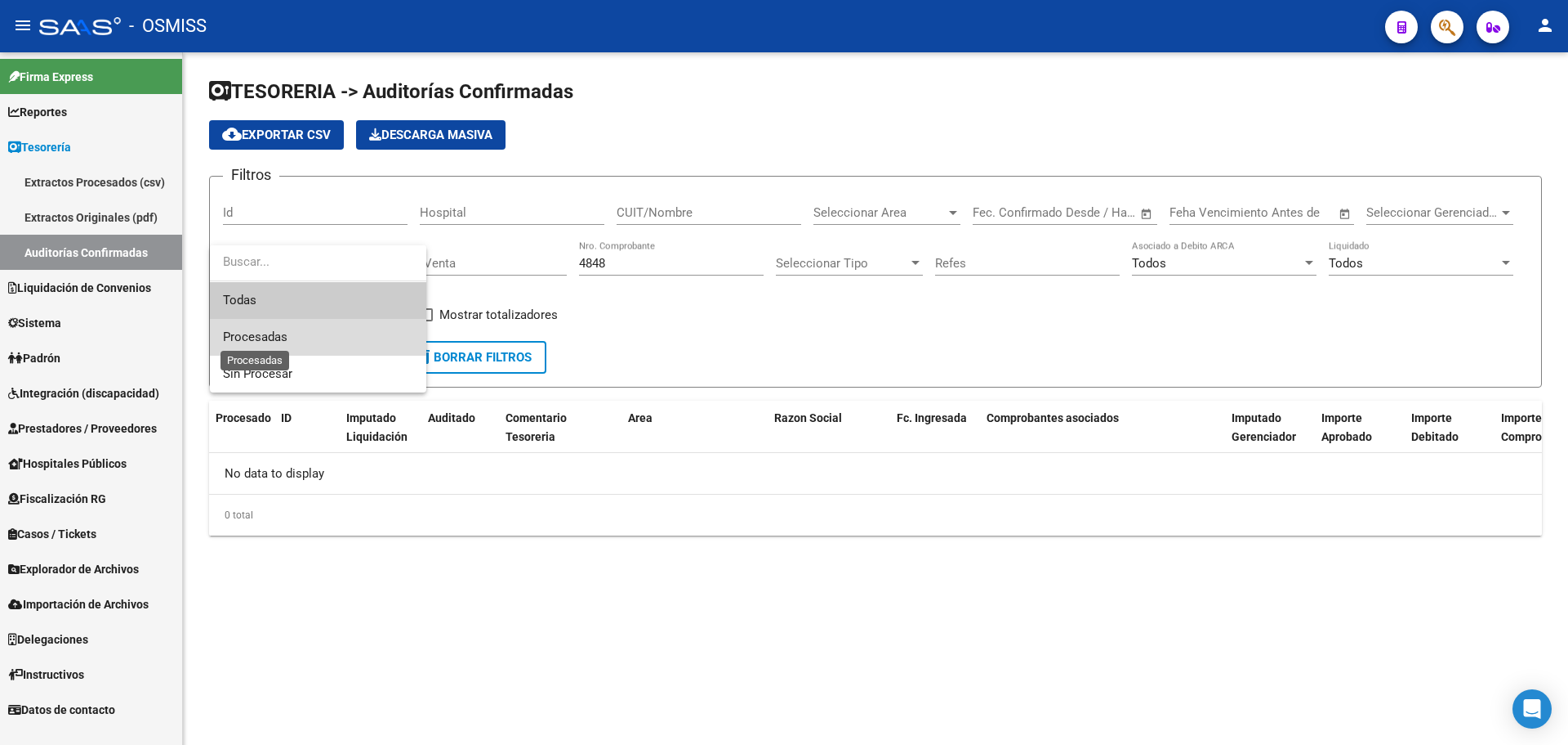
click at [273, 341] on span "Procesadas" at bounding box center [255, 336] width 65 height 14
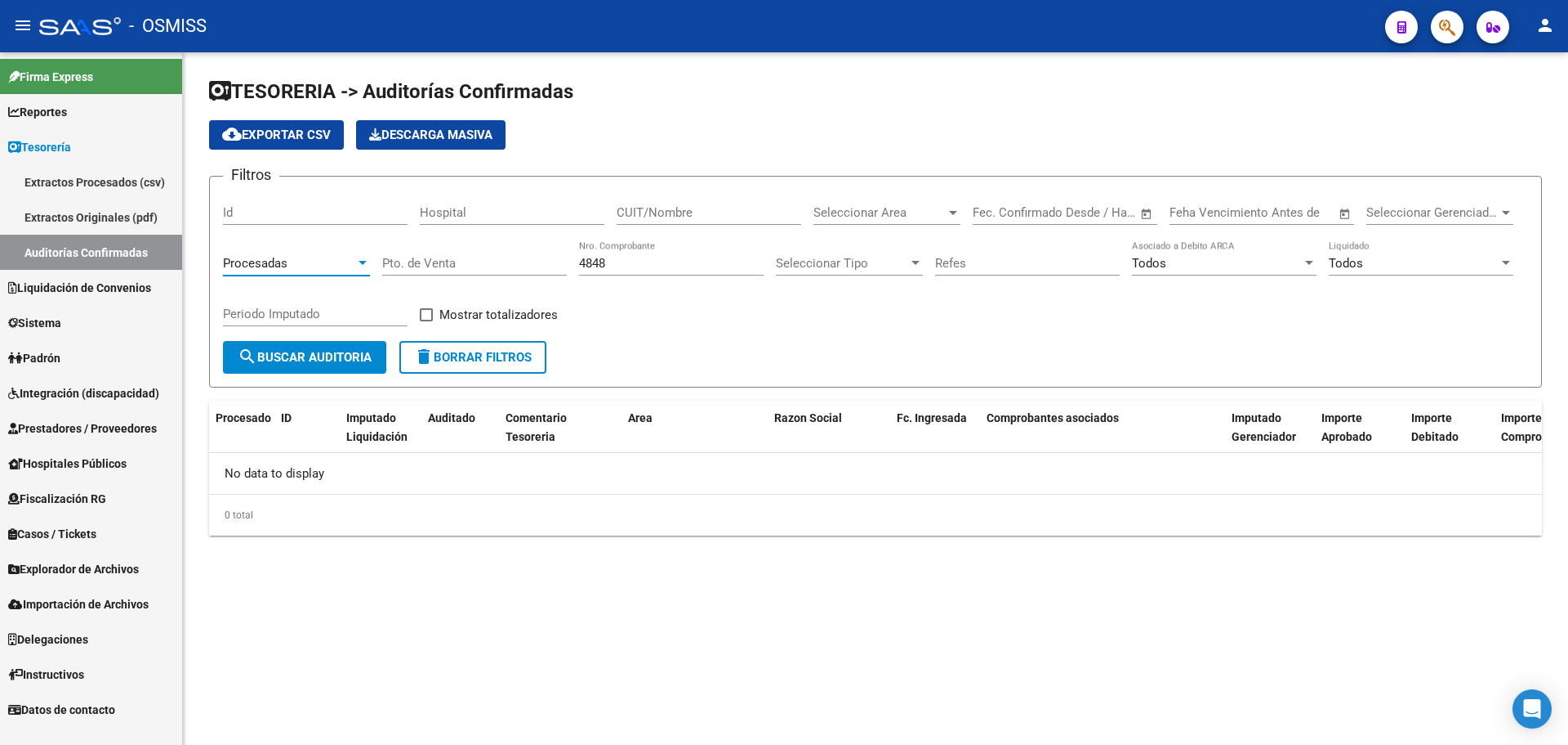
click at [282, 341] on button "search Buscar Auditoria" at bounding box center [305, 357] width 163 height 32
